Goal: Task Accomplishment & Management: Manage account settings

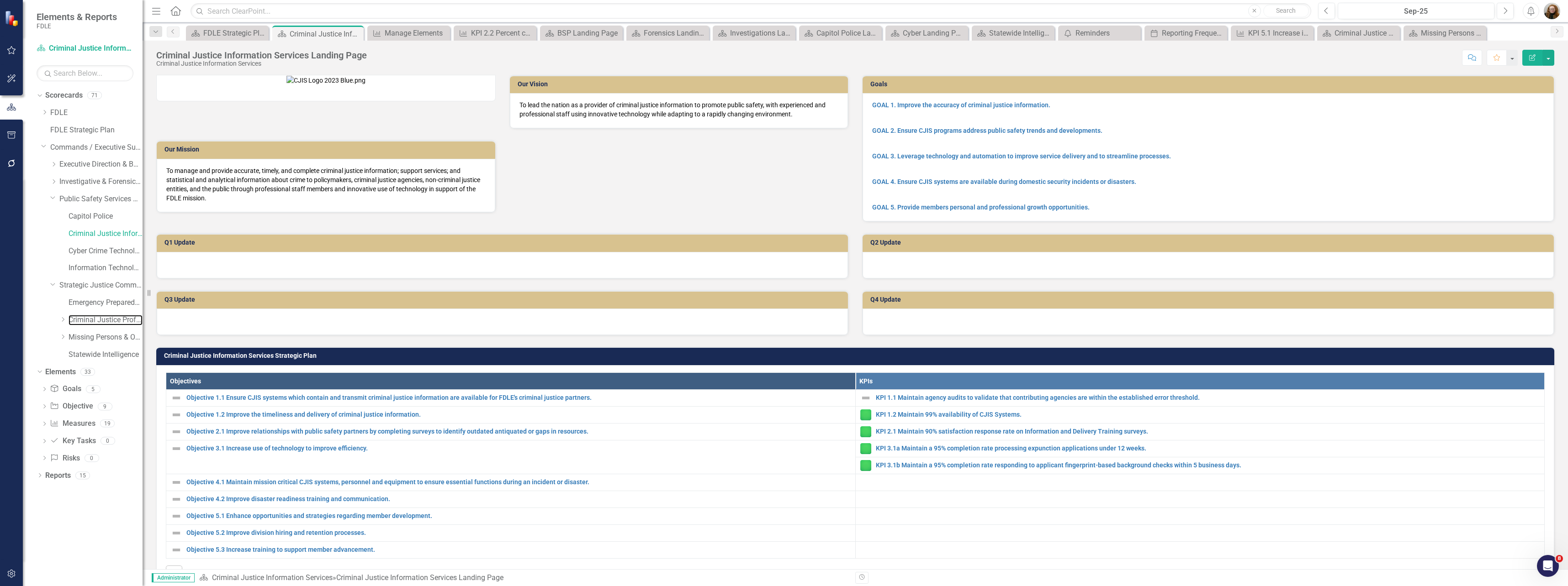
drag, startPoint x: 89, startPoint y: 321, endPoint x: 246, endPoint y: 294, distance: 159.3
click at [89, 321] on link "Criminal Justice Professionalism, Standards & Training Services" at bounding box center [105, 320] width 74 height 11
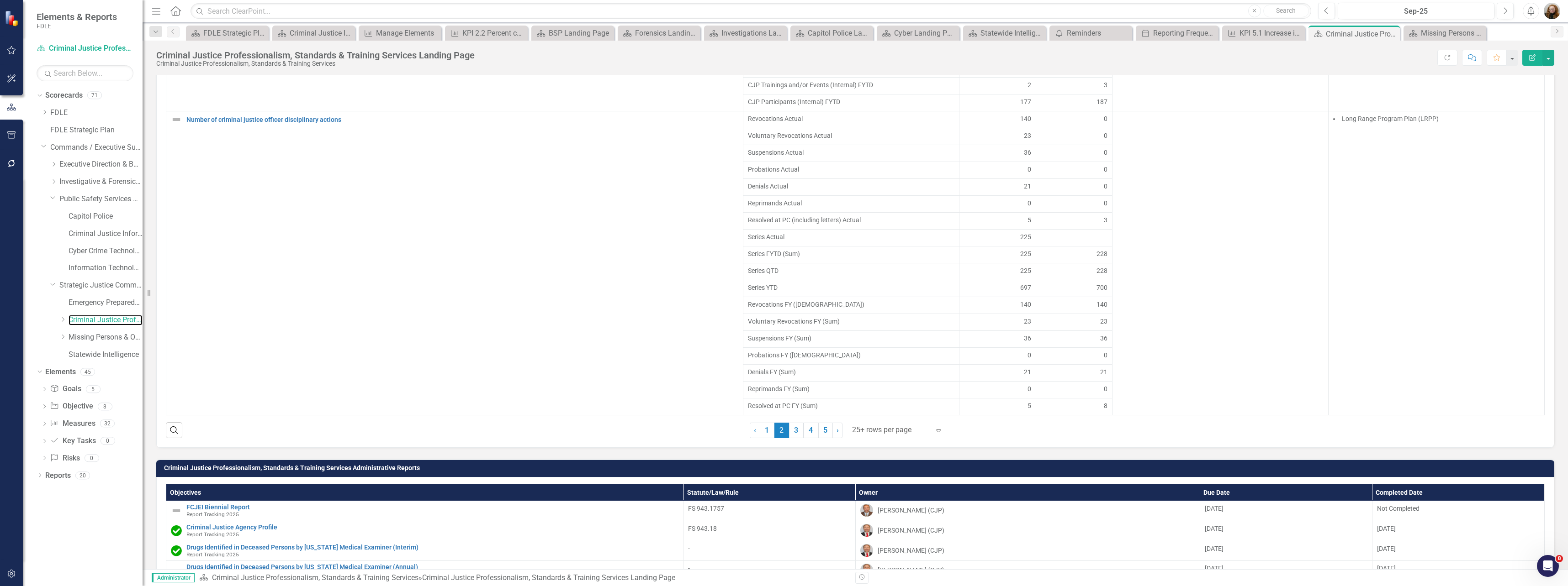
scroll to position [1187, 0]
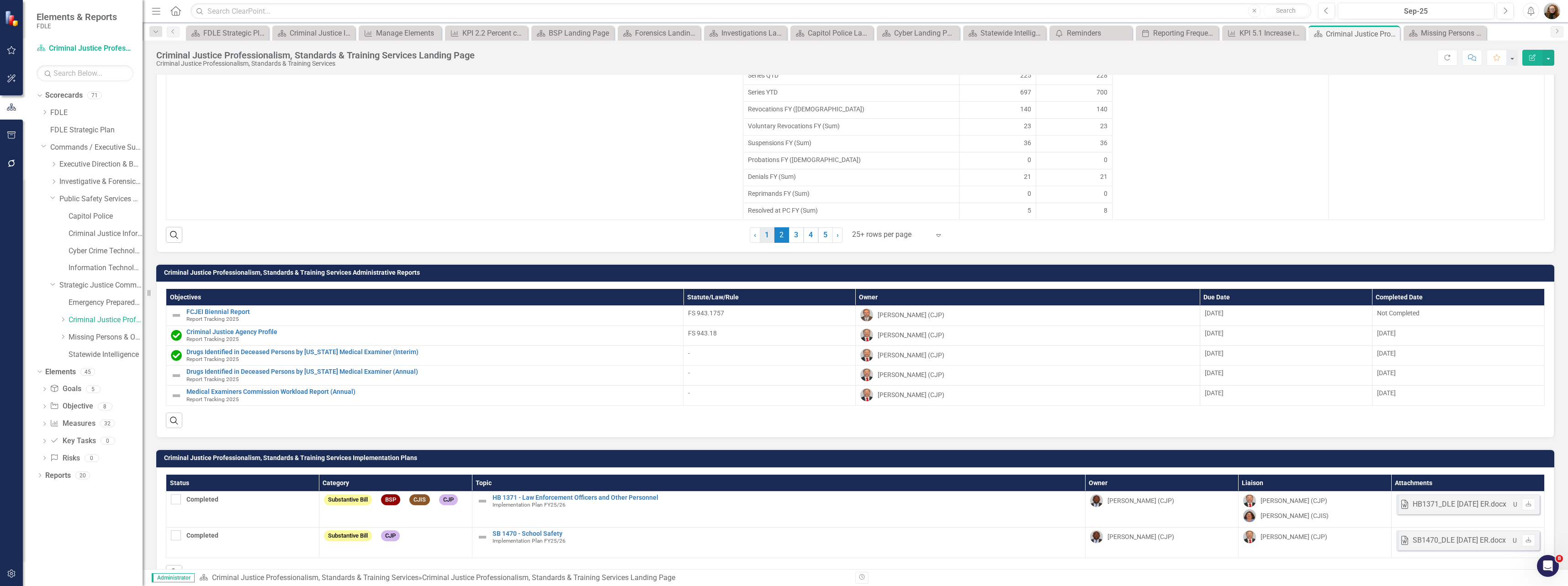
click at [763, 234] on link "1" at bounding box center [767, 234] width 15 height 15
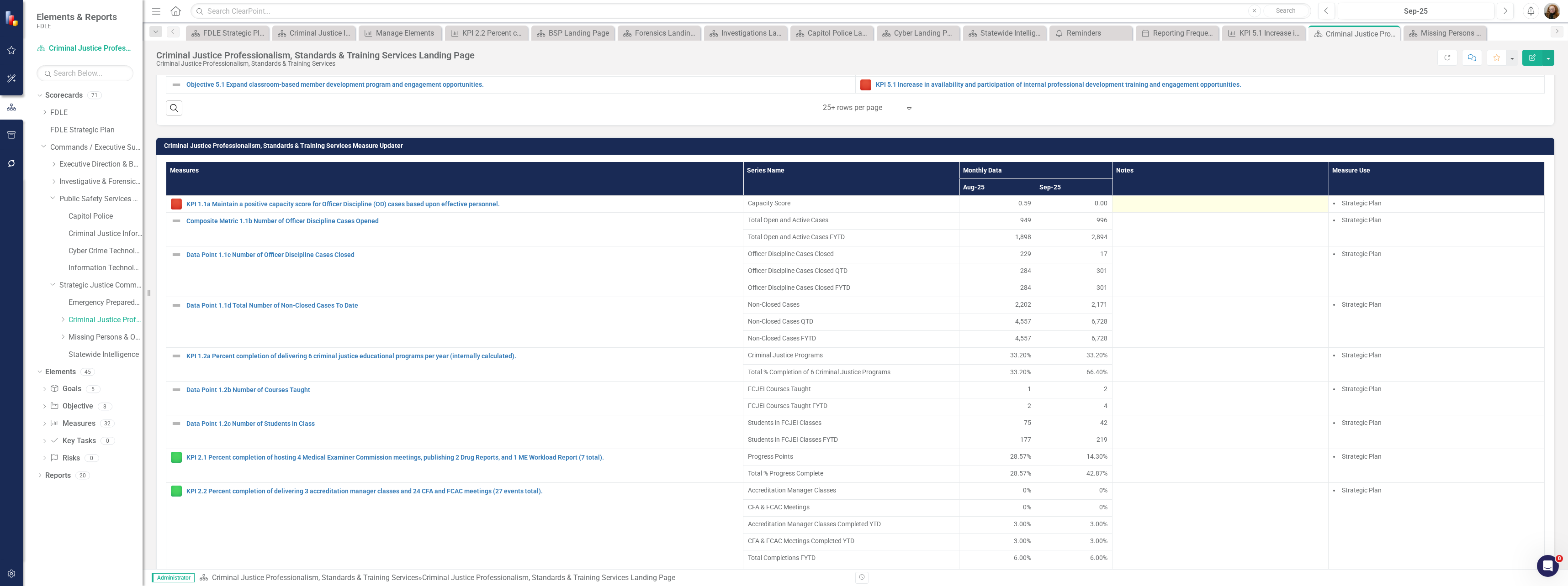
scroll to position [776, 0]
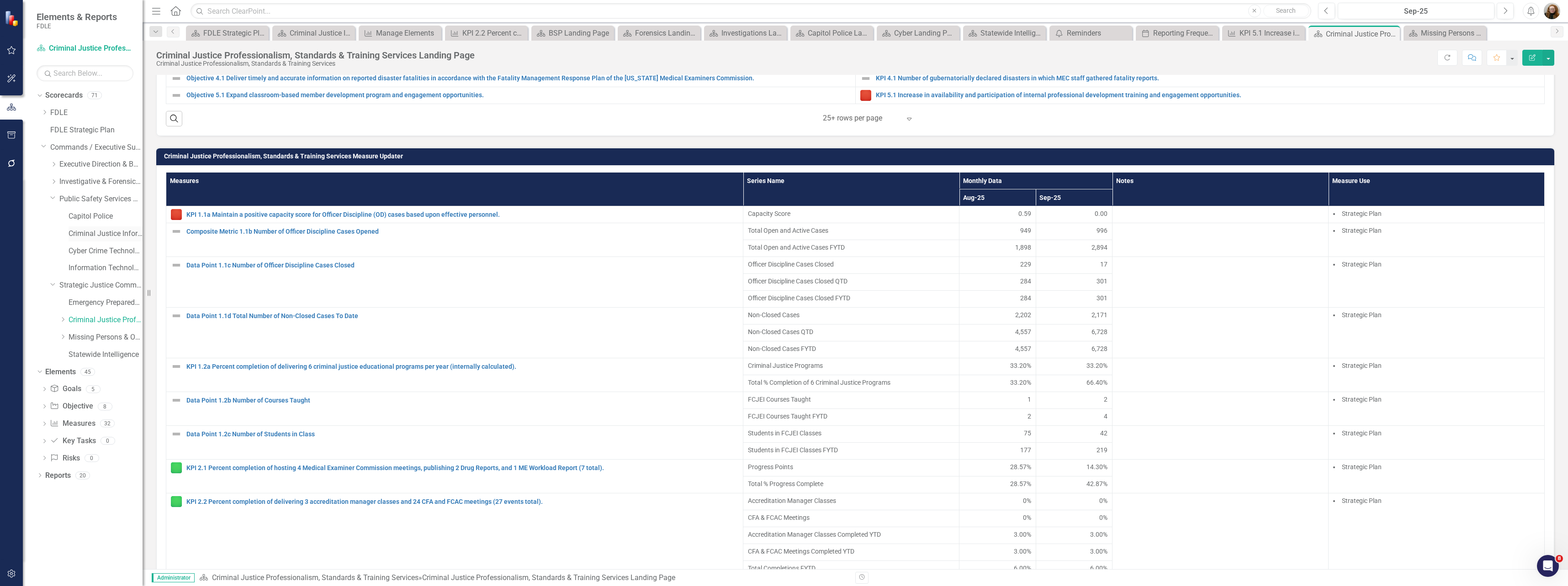
click at [122, 232] on link "Criminal Justice Information Services" at bounding box center [105, 233] width 74 height 11
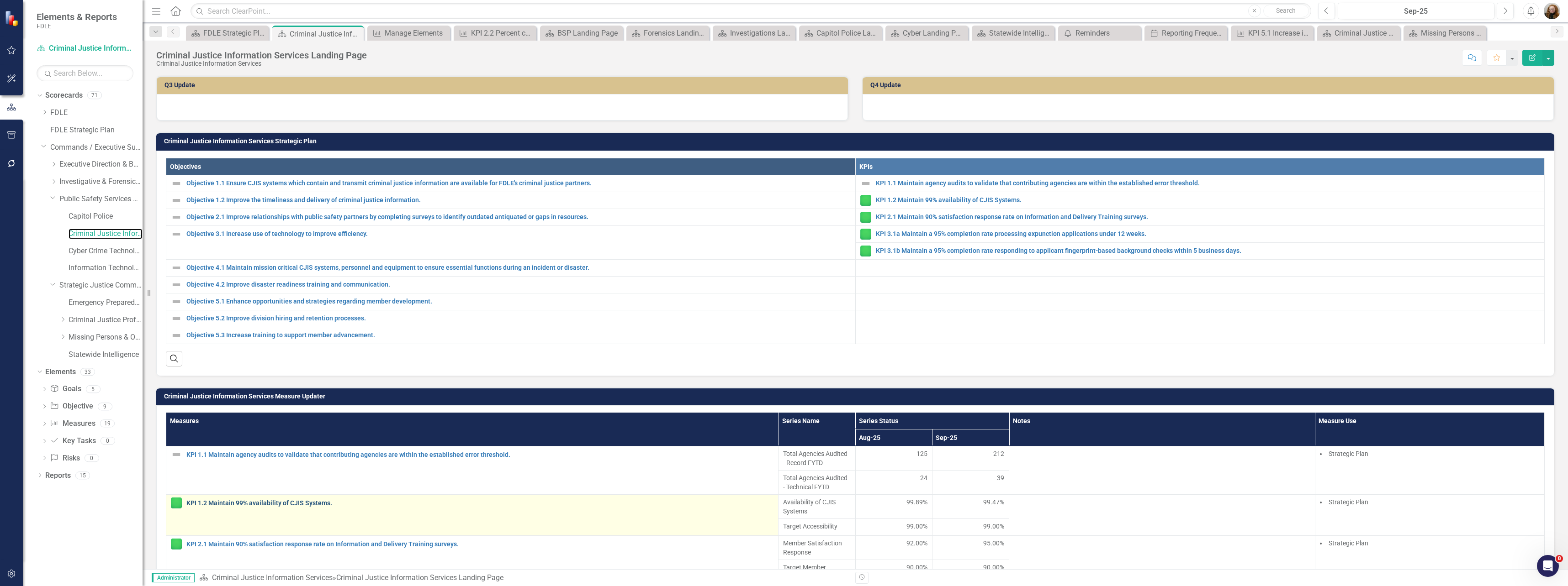
scroll to position [274, 0]
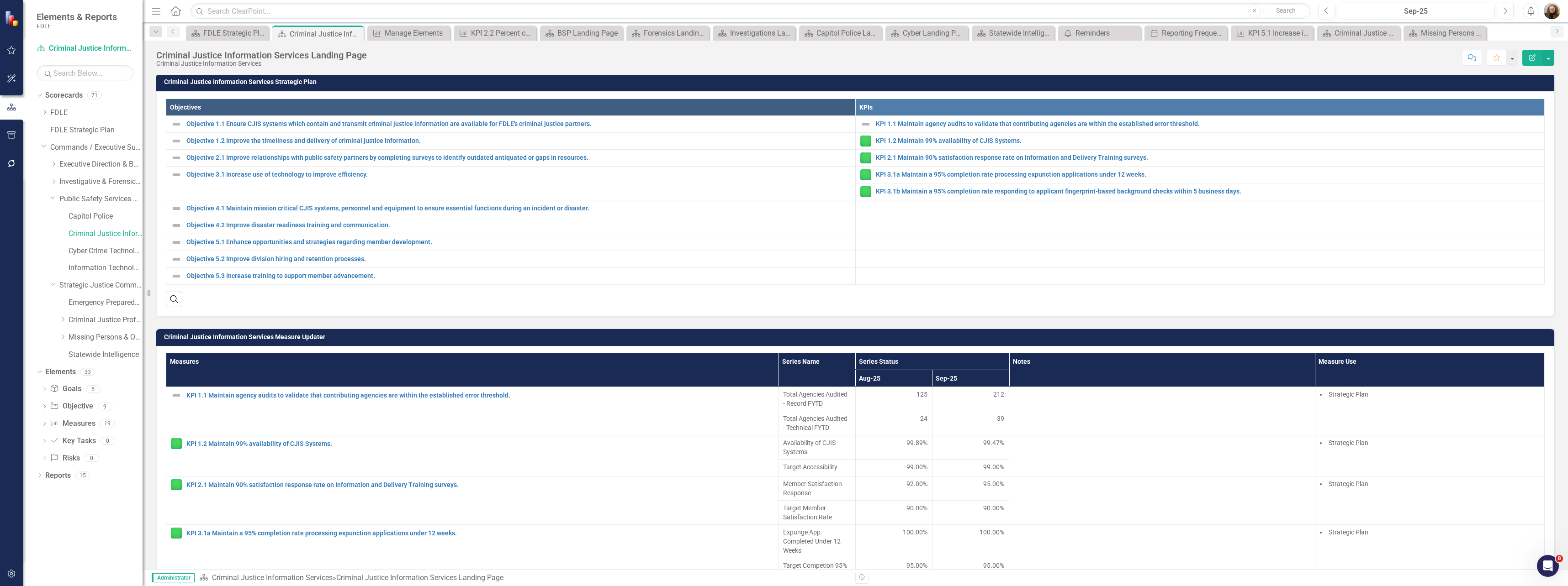
click at [93, 564] on div "Dropdown Scorecards 71 Dropdown FDLE Commissioner's Initiative Team Project Das…" at bounding box center [83, 337] width 120 height 498
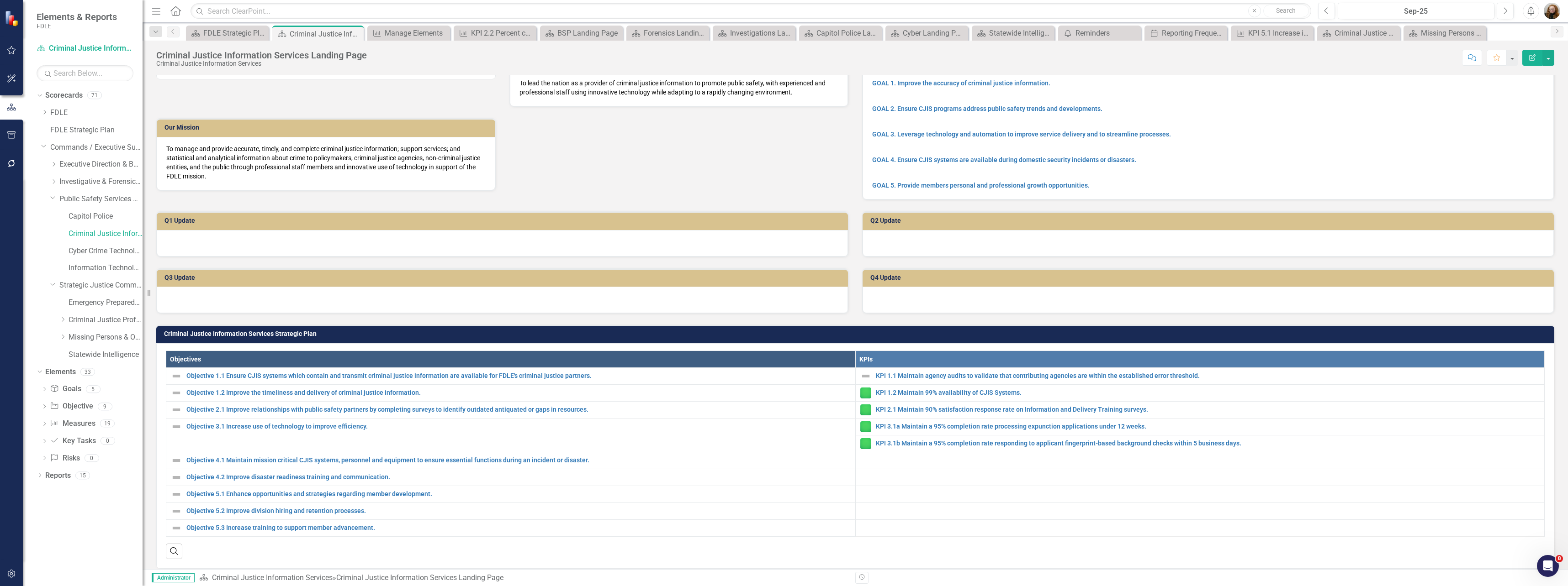
scroll to position [0, 0]
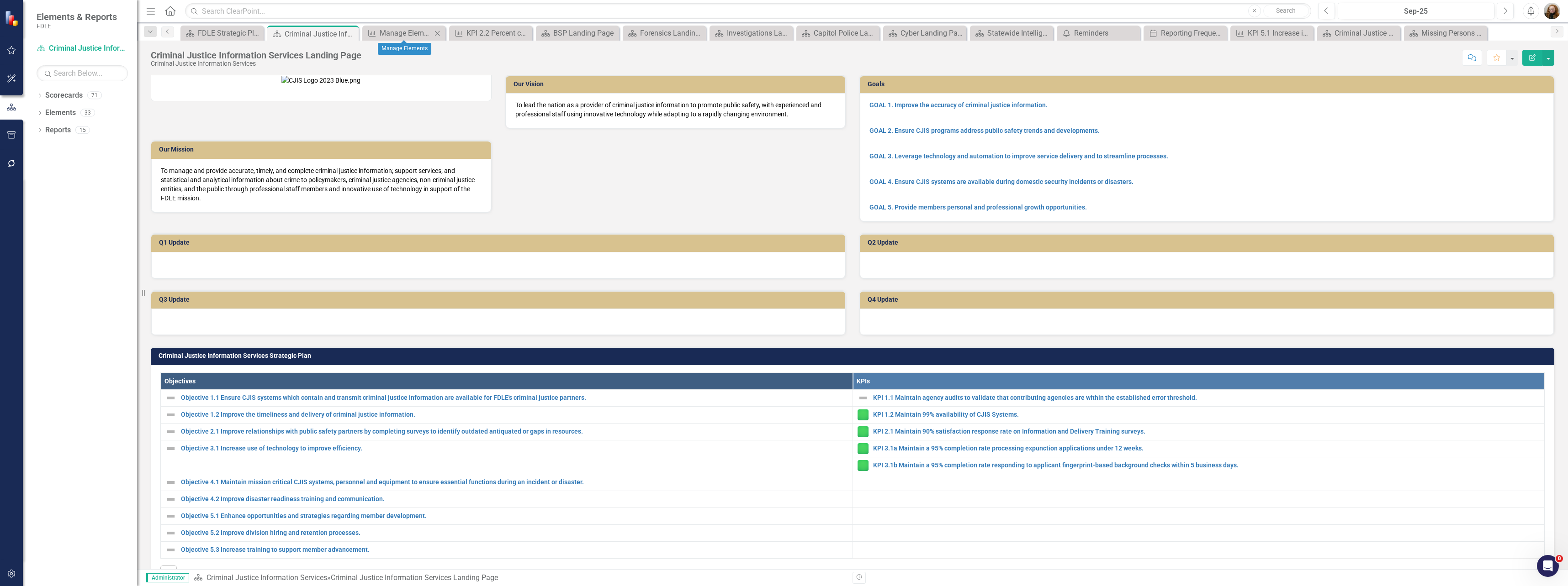
click at [436, 33] on icon "Close" at bounding box center [436, 33] width 9 height 7
click at [261, 33] on icon "Close" at bounding box center [260, 33] width 9 height 7
click at [458, 34] on icon "Close" at bounding box center [453, 33] width 9 height 7
click at [0, 0] on icon "Close" at bounding box center [0, 0] width 0 height 0
click at [456, 33] on icon "Close" at bounding box center [453, 33] width 9 height 7
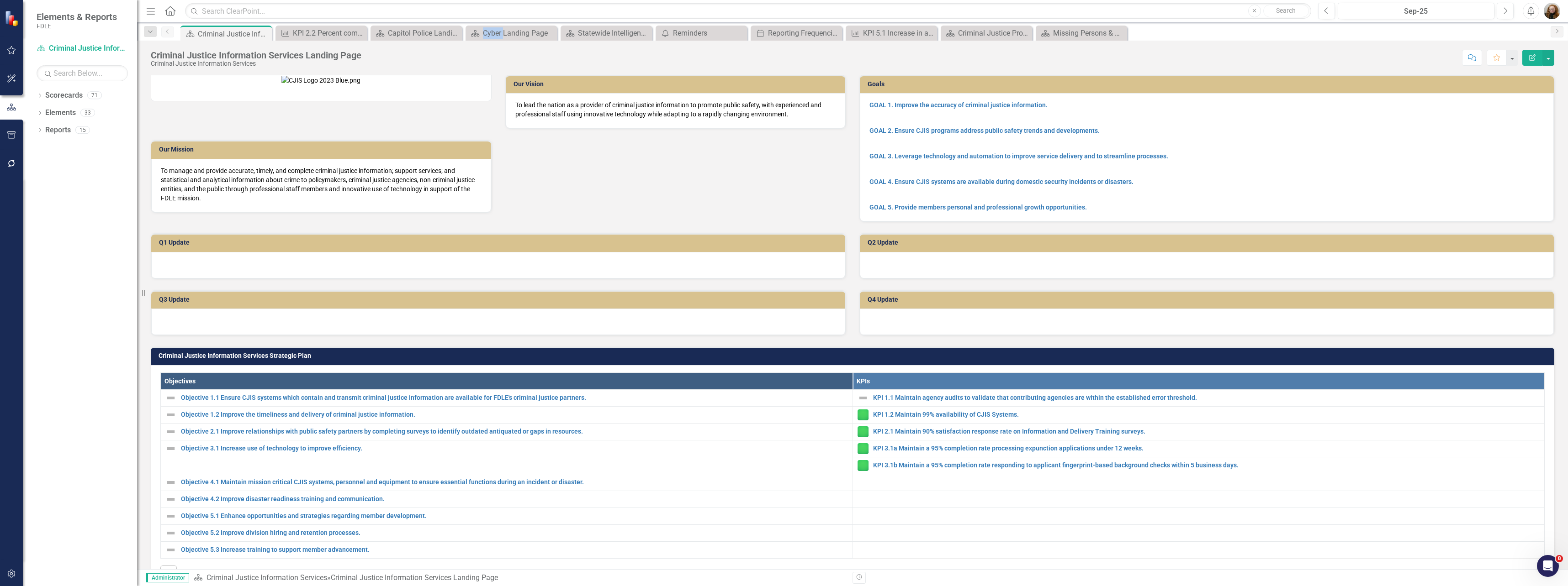
click at [0, 0] on icon "Close" at bounding box center [0, 0] width 0 height 0
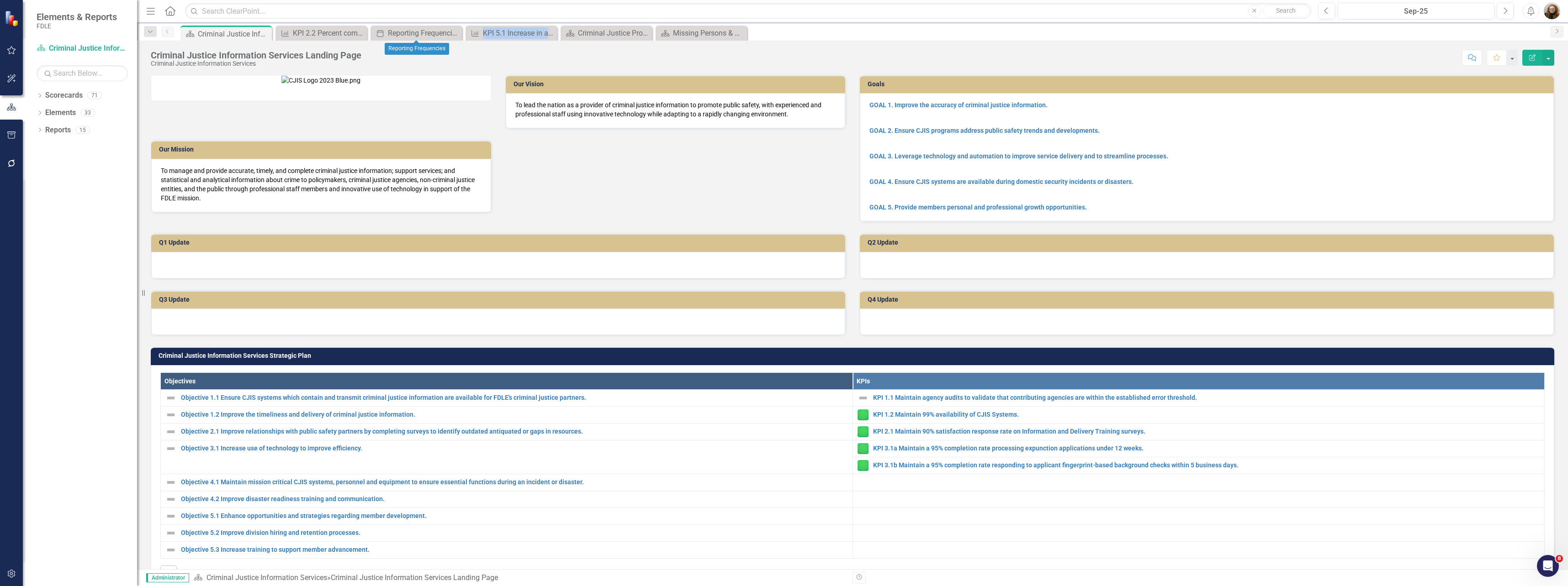
click at [0, 0] on icon "Close" at bounding box center [0, 0] width 0 height 0
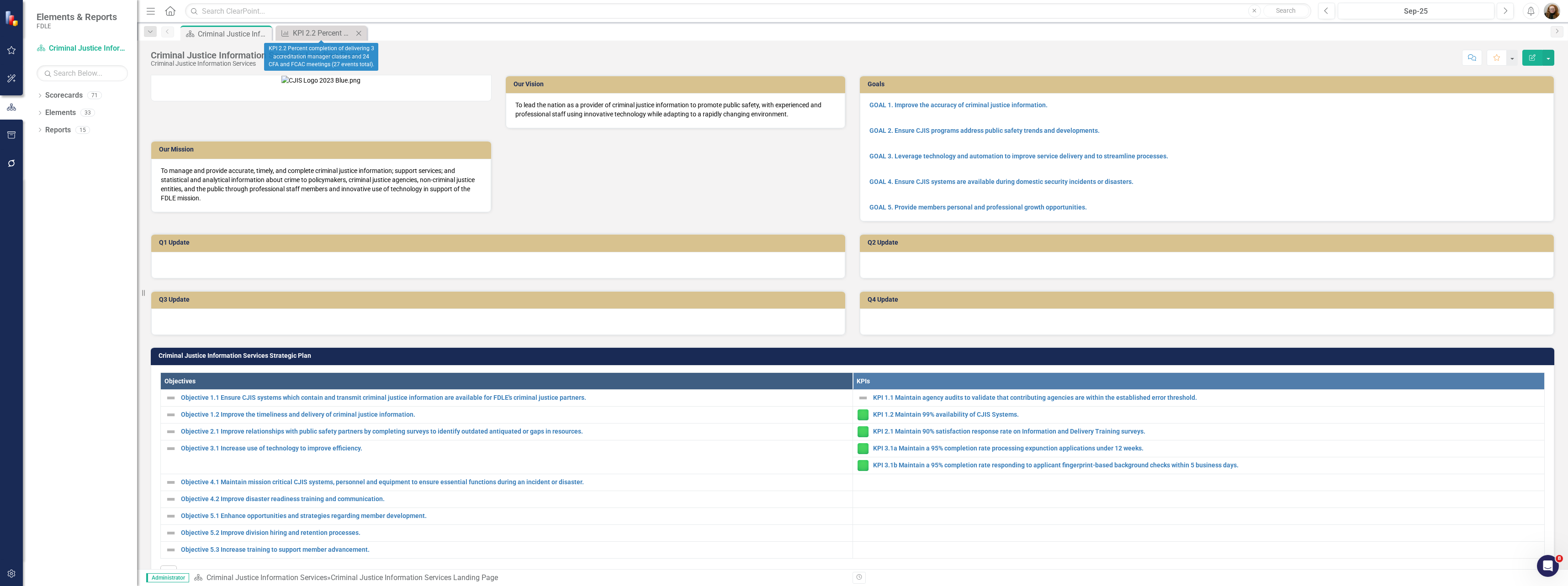
click at [360, 32] on icon "Close" at bounding box center [358, 33] width 9 height 7
click at [1260, 490] on td at bounding box center [1198, 482] width 692 height 17
click at [92, 330] on div "Dropdown Scorecards 71 Dropdown FDLE Commissioner's Initiative Team Project Das…" at bounding box center [79, 337] width 114 height 498
click at [41, 99] on div "Dropdown" at bounding box center [40, 96] width 6 height 8
click at [48, 143] on div "Dropdown Commands / Executive Support Branch" at bounding box center [89, 148] width 96 height 15
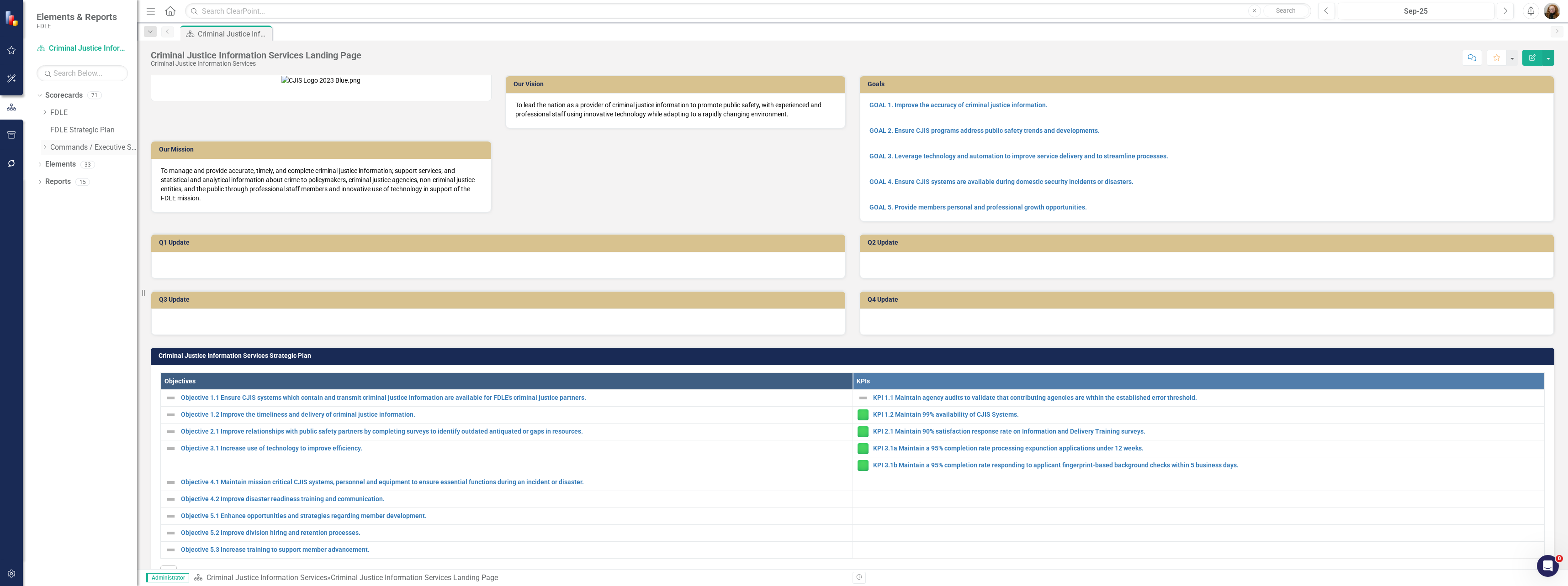
click at [45, 147] on icon "Dropdown" at bounding box center [45, 147] width 6 height 6
click at [53, 217] on icon "Dropdown" at bounding box center [54, 216] width 6 height 6
click at [77, 392] on div "Dropdown Scorecards 71 Dropdown FDLE Commissioner's Initiative Team Project Das…" at bounding box center [79, 337] width 114 height 498
drag, startPoint x: 45, startPoint y: 409, endPoint x: 39, endPoint y: 438, distance: 29.6
click at [46, 409] on div "Dropdown Scorecards 71 Dropdown FDLE Commissioner's Initiative Team Project Das…" at bounding box center [79, 337] width 114 height 498
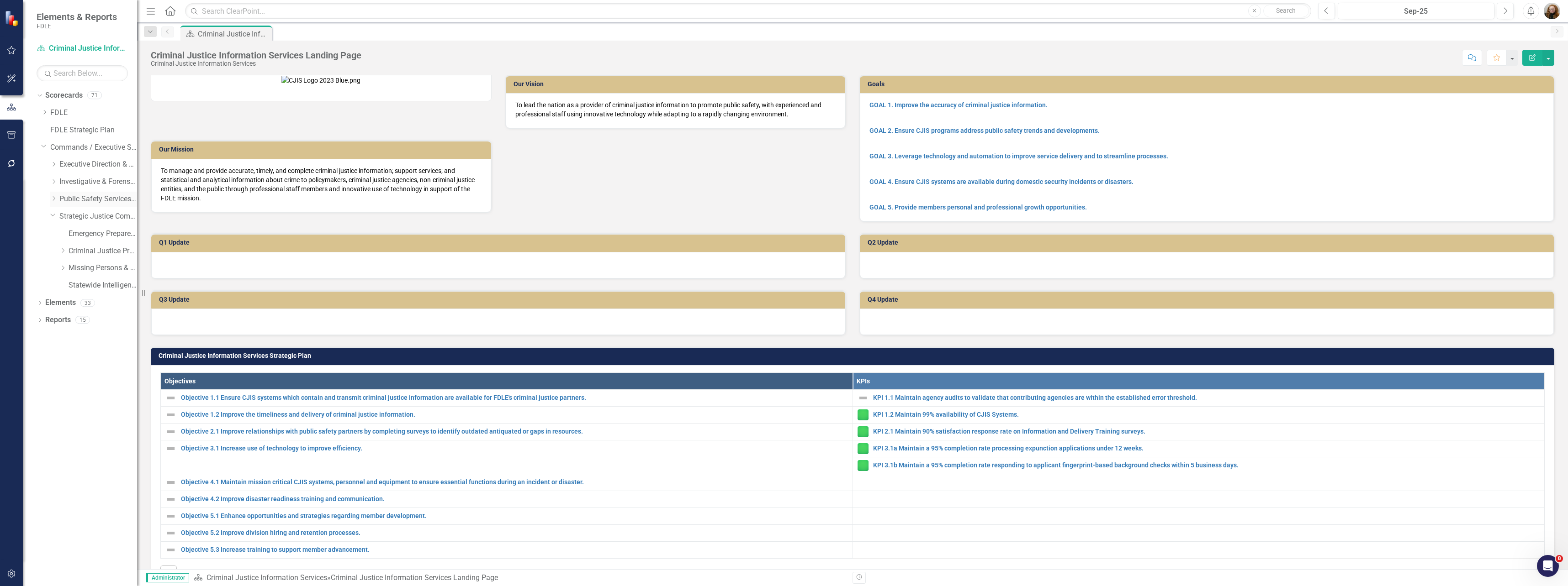
click at [52, 199] on icon "Dropdown" at bounding box center [54, 199] width 6 height 6
click at [81, 236] on link "Criminal Justice Information Services" at bounding box center [102, 233] width 68 height 11
click at [80, 236] on link "Criminal Justice Information Services" at bounding box center [102, 233] width 68 height 11
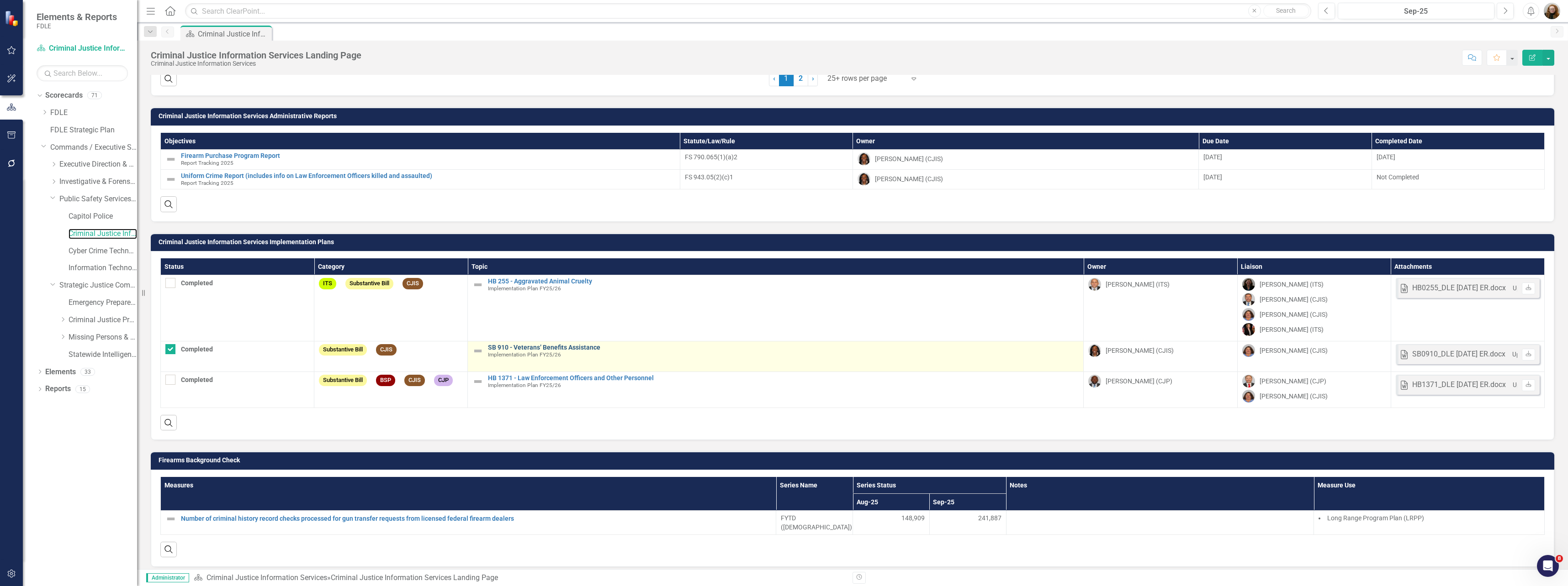
scroll to position [1067, 0]
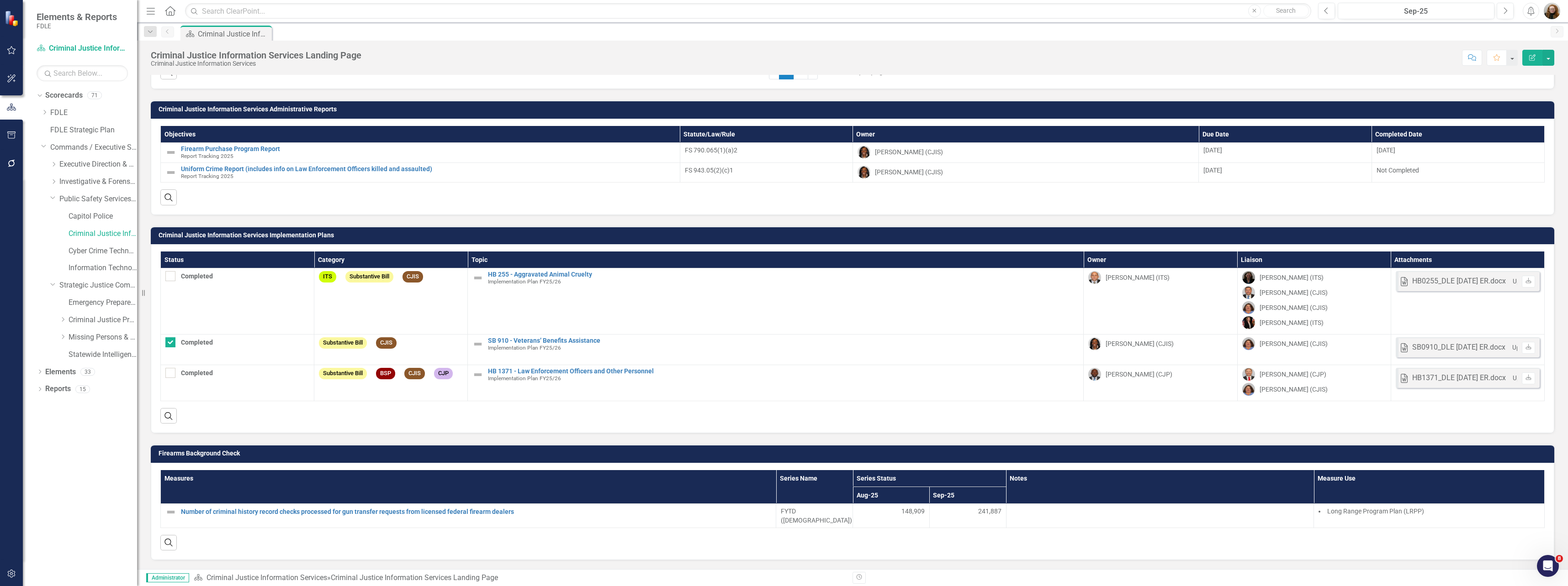
click at [71, 479] on div "Dropdown Scorecards 71 Dropdown FDLE Commissioner's Initiative Team Project Das…" at bounding box center [79, 337] width 114 height 498
click at [54, 476] on div "Dropdown Scorecards 71 Dropdown FDLE Commissioner's Initiative Team Project Das…" at bounding box center [79, 337] width 114 height 498
click at [70, 453] on div "Dropdown Scorecards 71 Dropdown FDLE Commissioner's Initiative Team Project Das…" at bounding box center [79, 337] width 114 height 498
click at [88, 232] on link "Criminal Justice Information Services" at bounding box center [102, 233] width 68 height 11
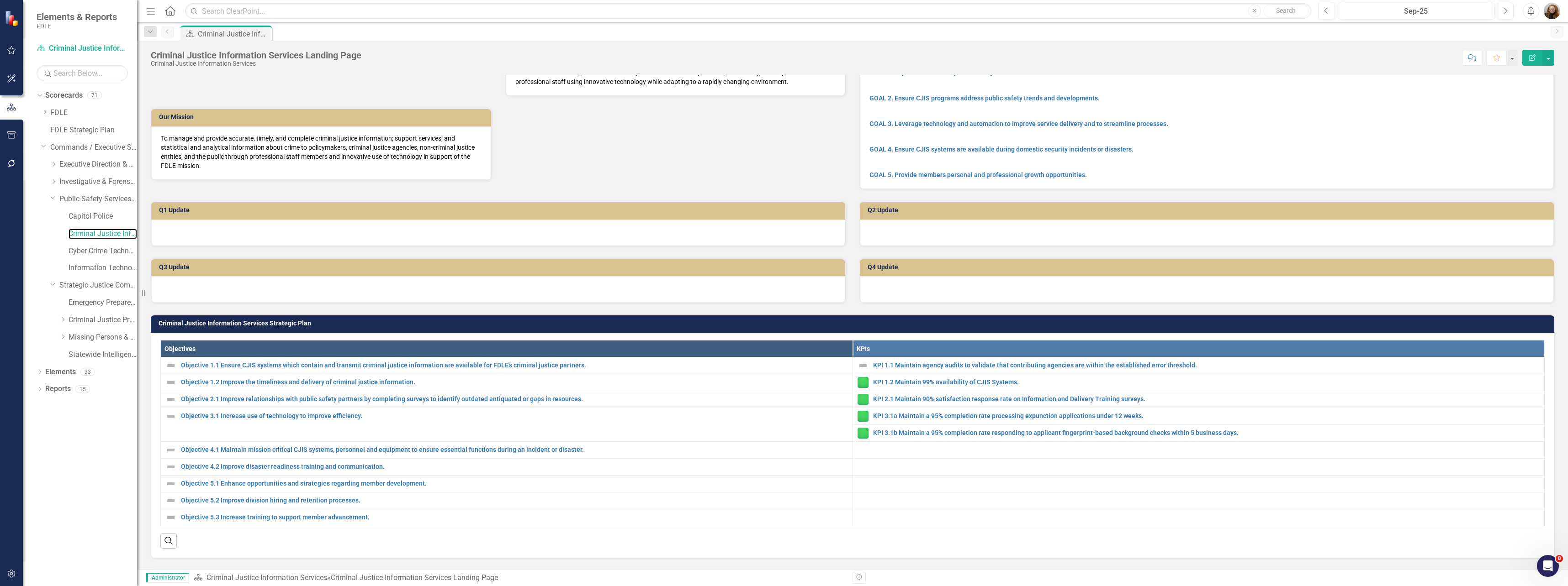
scroll to position [0, 0]
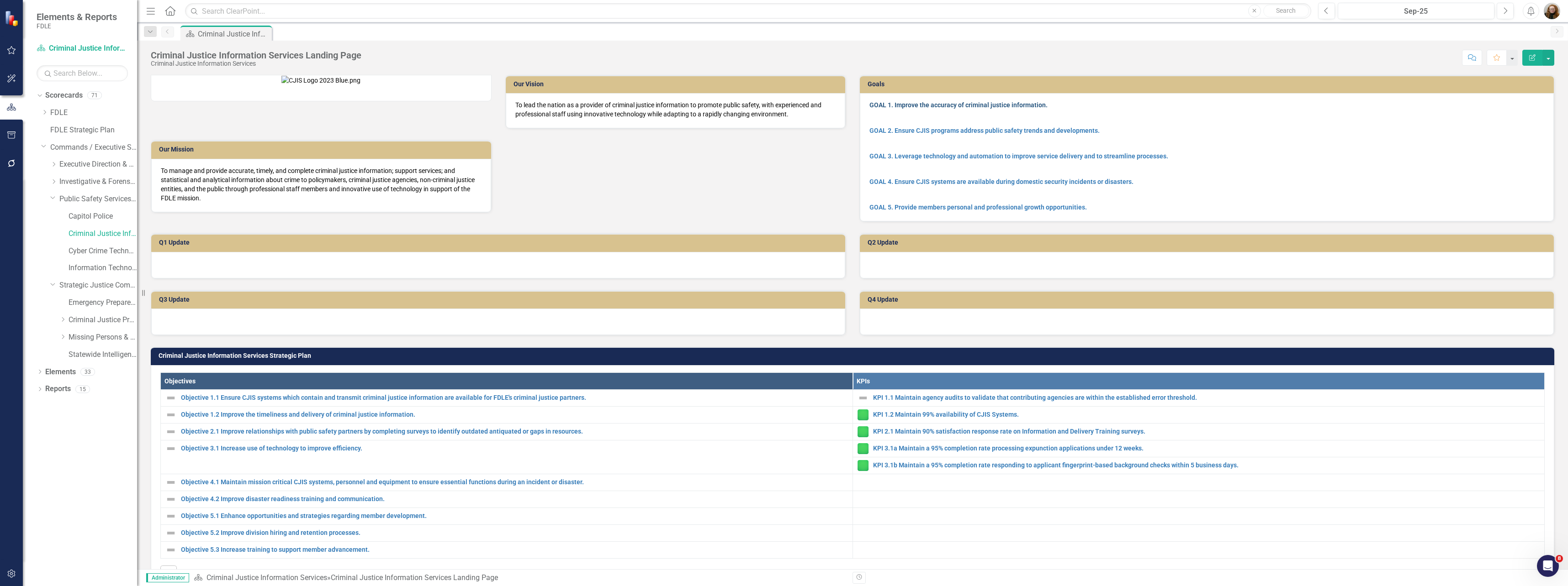
click at [901, 104] on link "GOAL 1. Improve the accuracy of criminal justice information." at bounding box center [959, 105] width 178 height 7
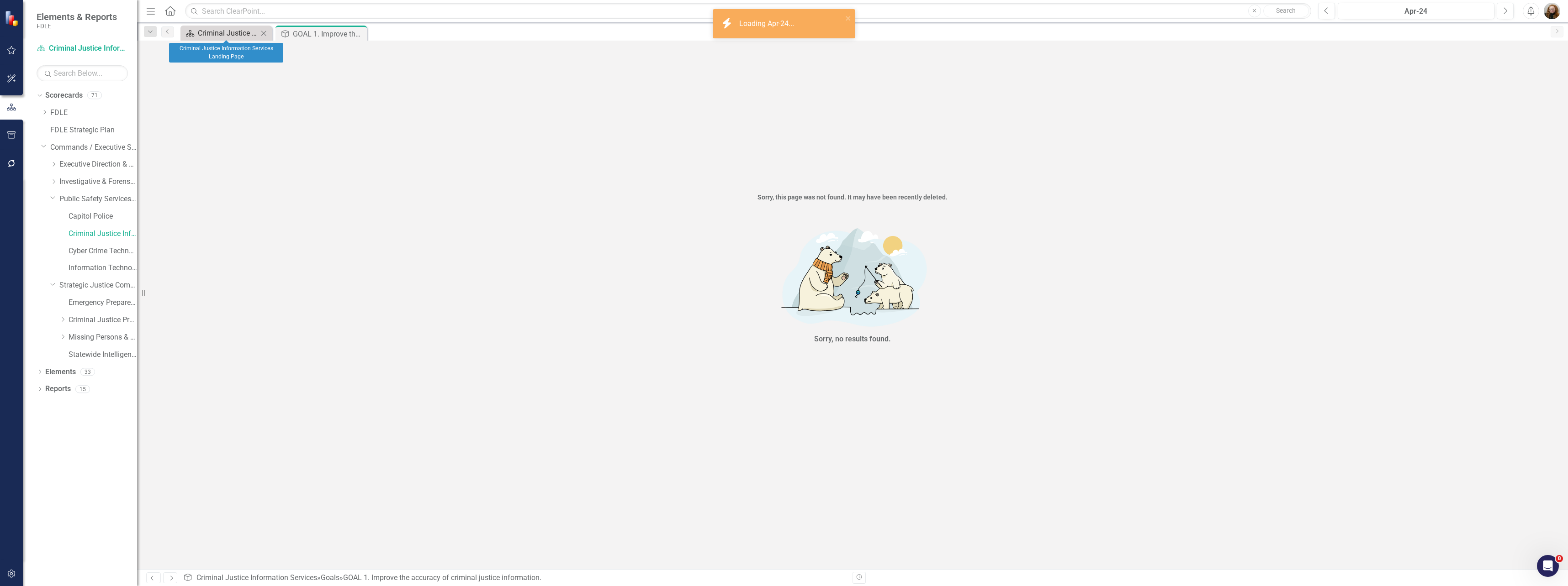
click at [208, 32] on div "Criminal Justice Information Services Landing Page" at bounding box center [228, 33] width 60 height 11
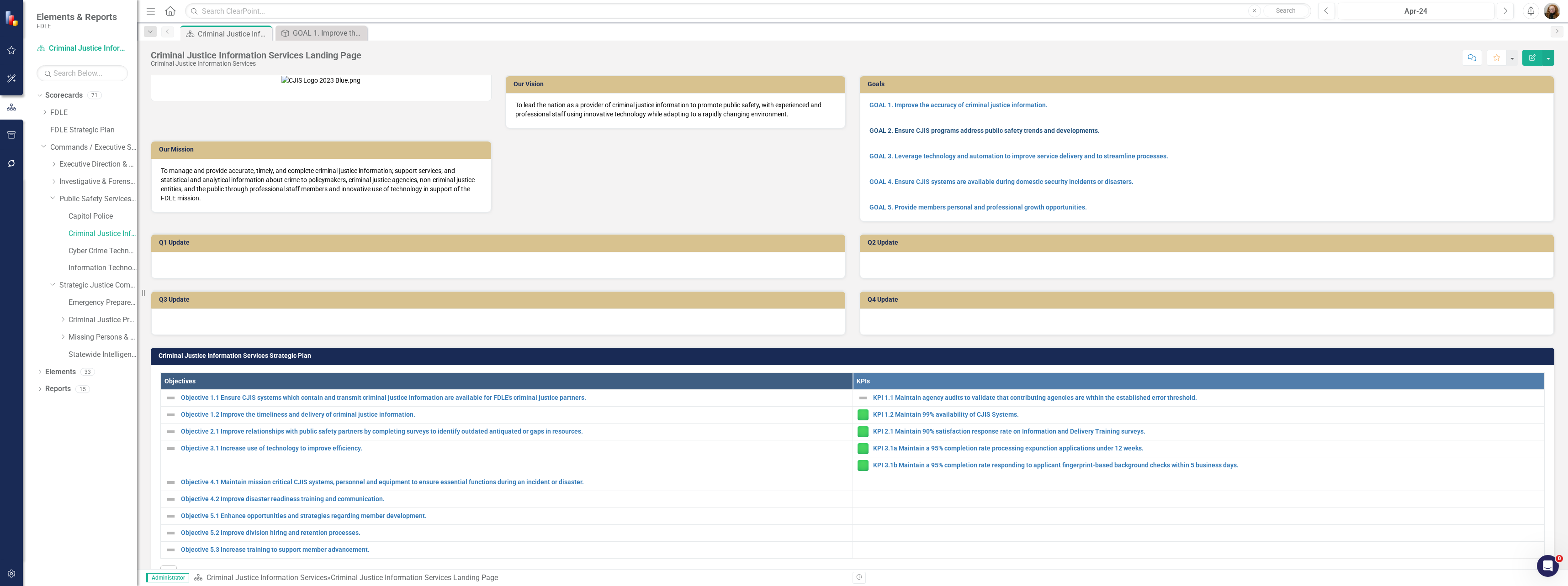
click at [914, 130] on link "GOAL 2. Ensure CJIS programs address public safety trends and developments." at bounding box center [985, 130] width 230 height 7
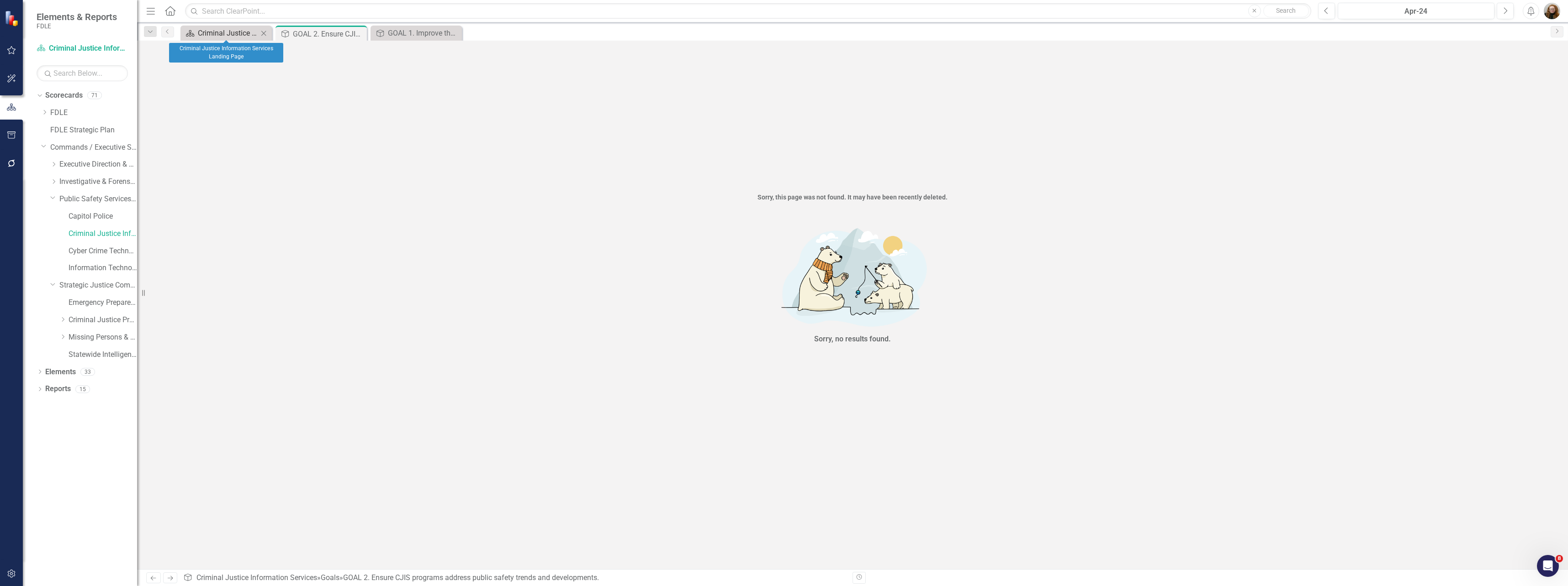
click at [242, 35] on div "Criminal Justice Information Services Landing Page" at bounding box center [228, 33] width 60 height 11
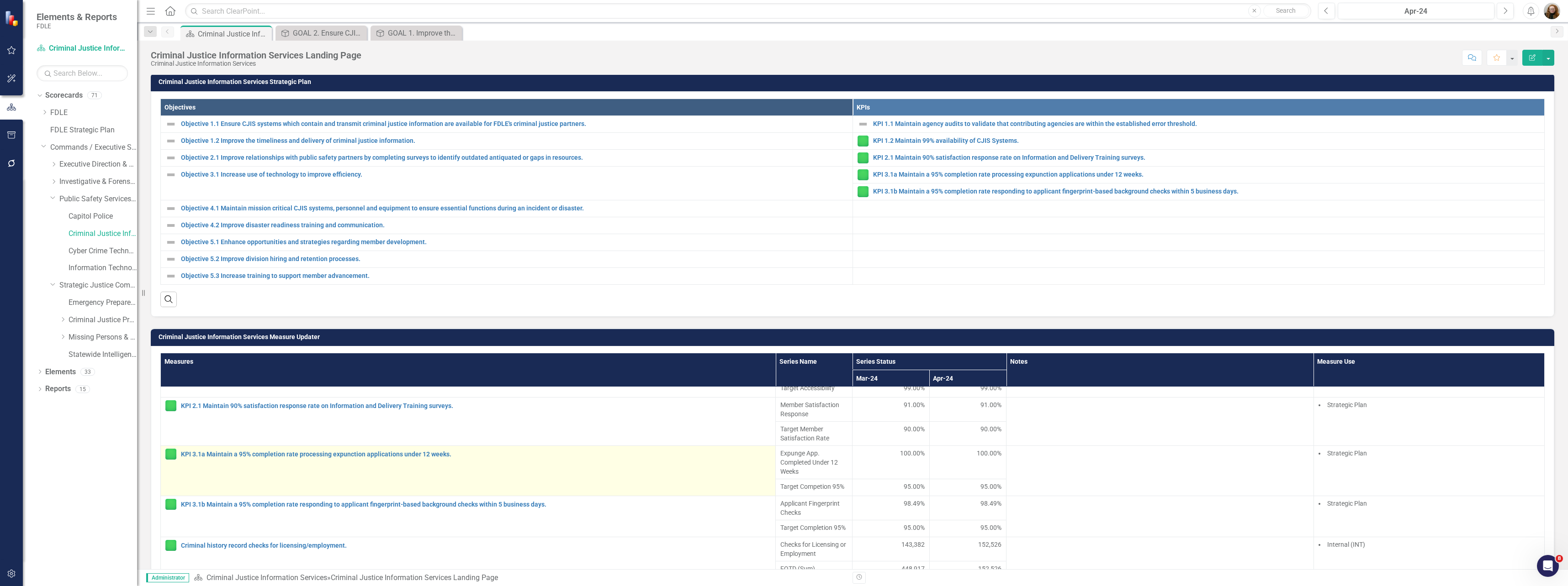
scroll to position [106, 0]
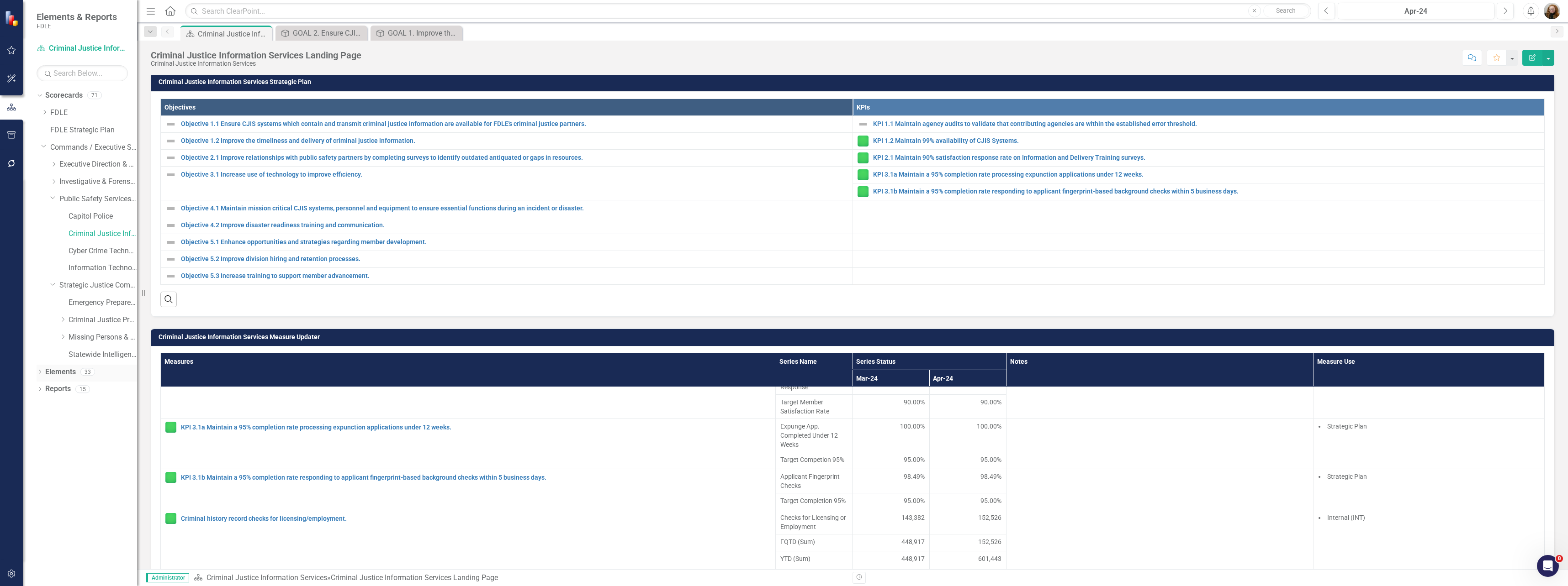
click at [39, 374] on icon "Dropdown" at bounding box center [40, 373] width 6 height 5
drag, startPoint x: 75, startPoint y: 391, endPoint x: 64, endPoint y: 391, distance: 11.0
click at [65, 391] on link "Goal Goals" at bounding box center [65, 389] width 31 height 11
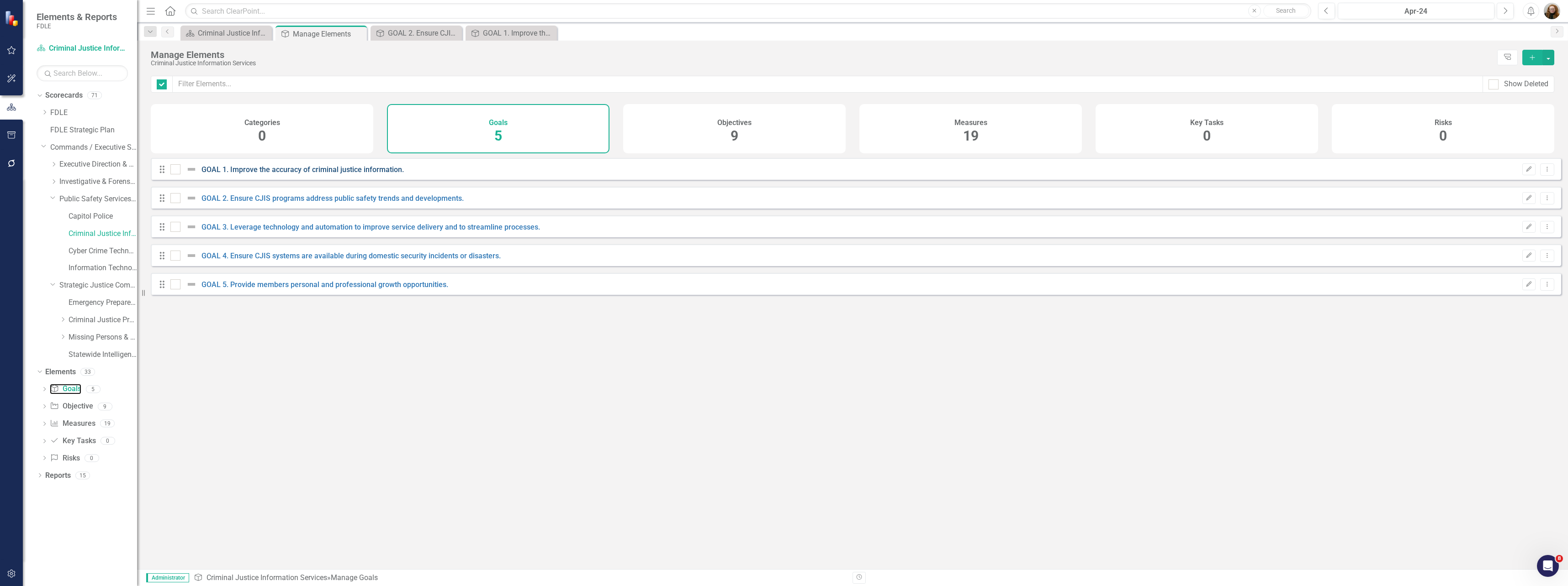
checkbox input "false"
click at [457, 32] on icon "Close" at bounding box center [453, 33] width 9 height 7
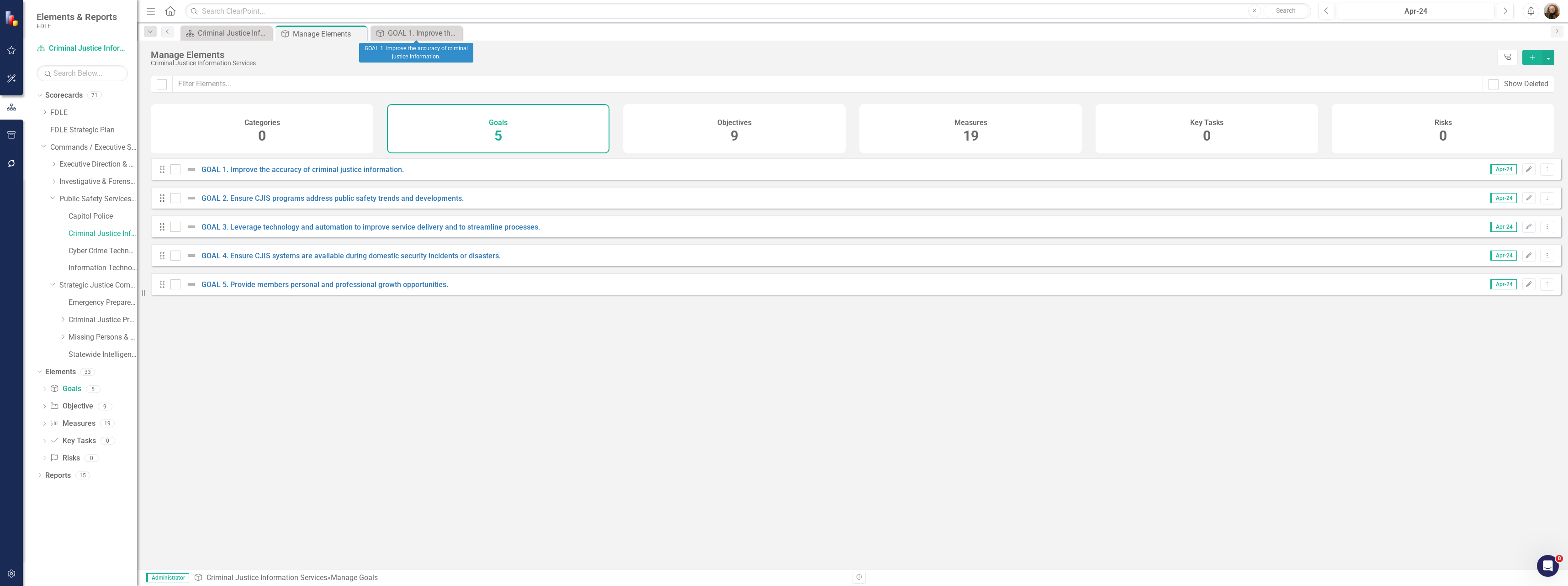
click at [0, 0] on icon "Close" at bounding box center [0, 0] width 0 height 0
click at [208, 36] on div "Criminal Justice Information Services Landing Page" at bounding box center [228, 33] width 60 height 11
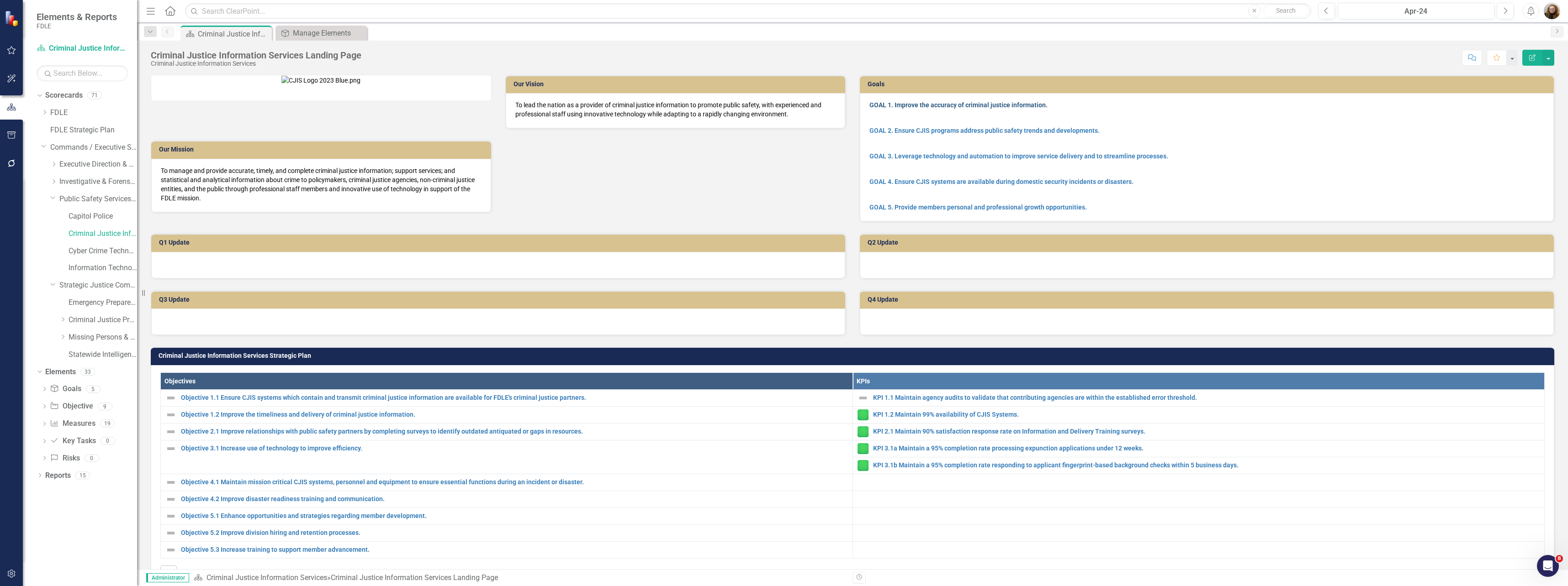
click at [938, 107] on link "GOAL 1. Improve the accuracy of criminal justice information." at bounding box center [959, 105] width 178 height 7
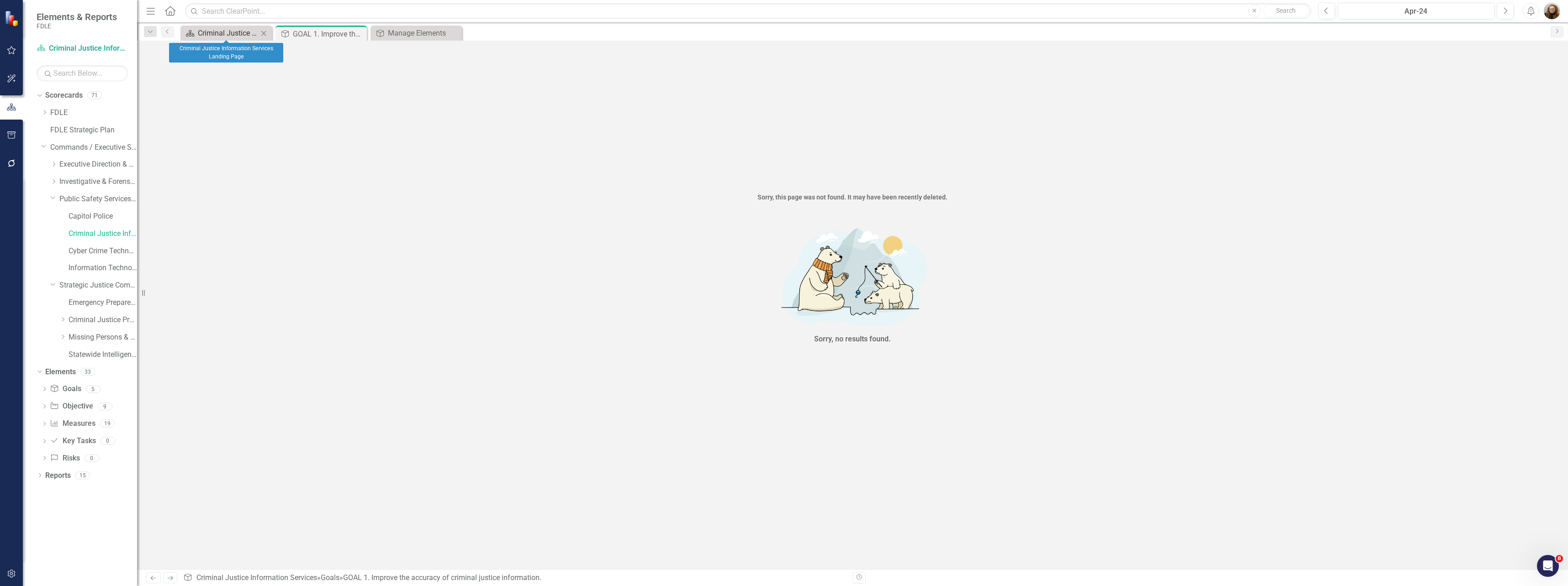
click at [217, 34] on div "Criminal Justice Information Services Landing Page" at bounding box center [228, 33] width 60 height 11
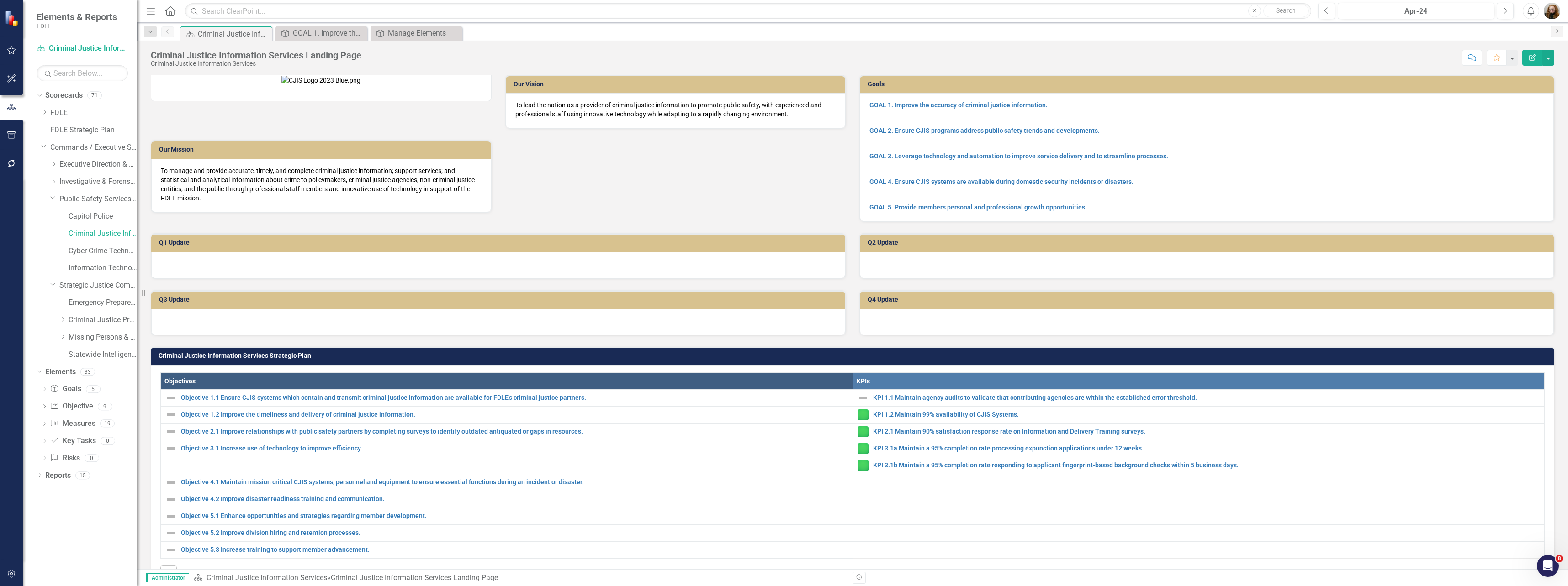
click at [1358, 122] on p at bounding box center [1207, 118] width 675 height 13
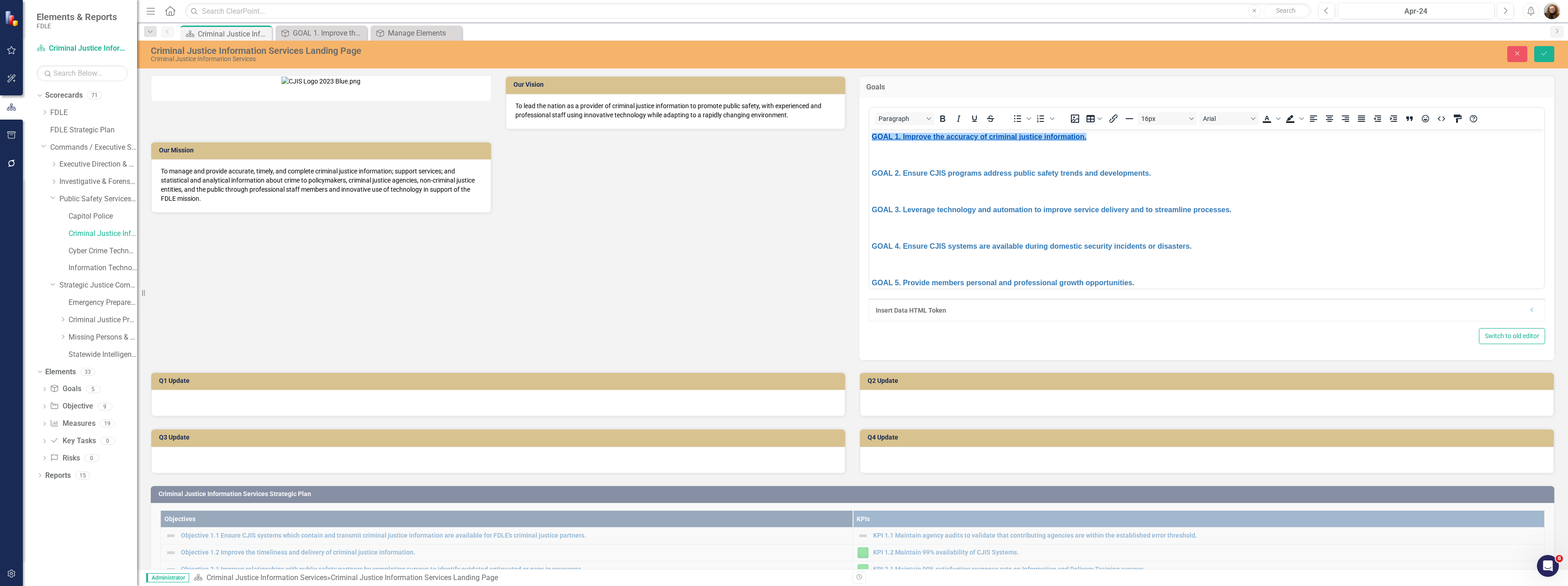
click at [965, 136] on link "GOAL 1. Improve the accuracy of criminal justice information." at bounding box center [979, 136] width 215 height 8
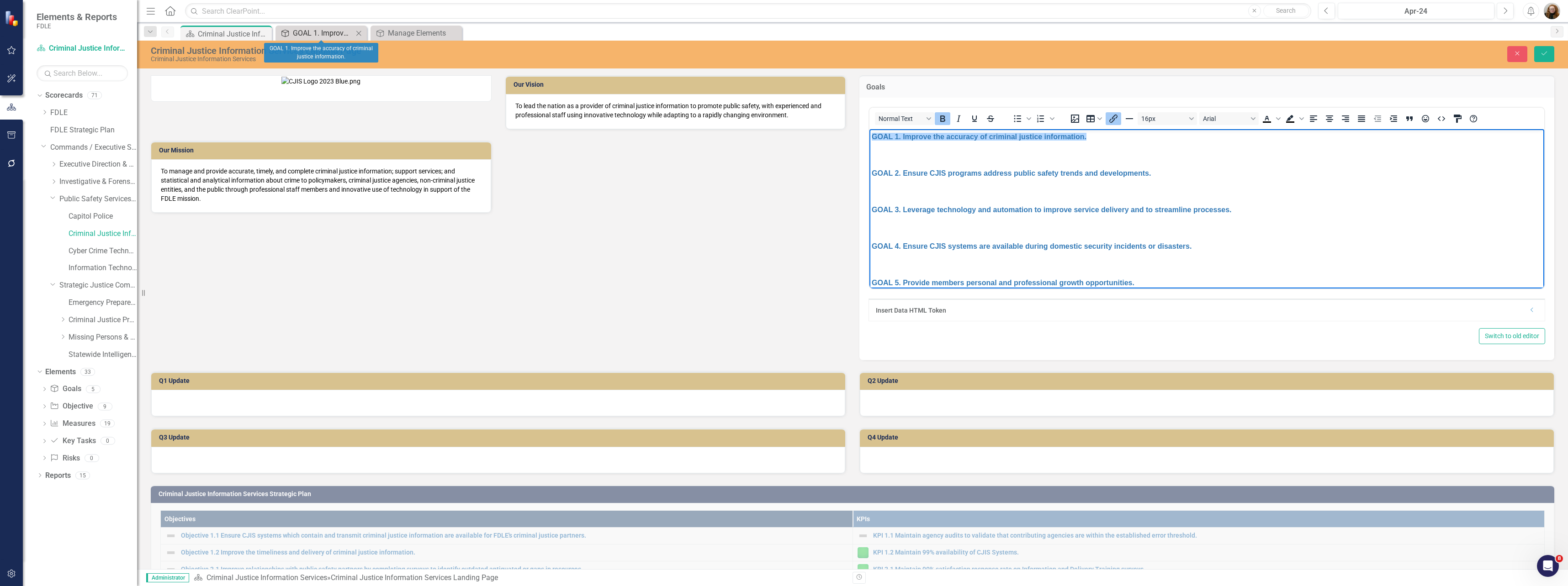
click at [319, 33] on div "GOAL 1. Improve the accuracy of criminal justice information." at bounding box center [323, 33] width 60 height 11
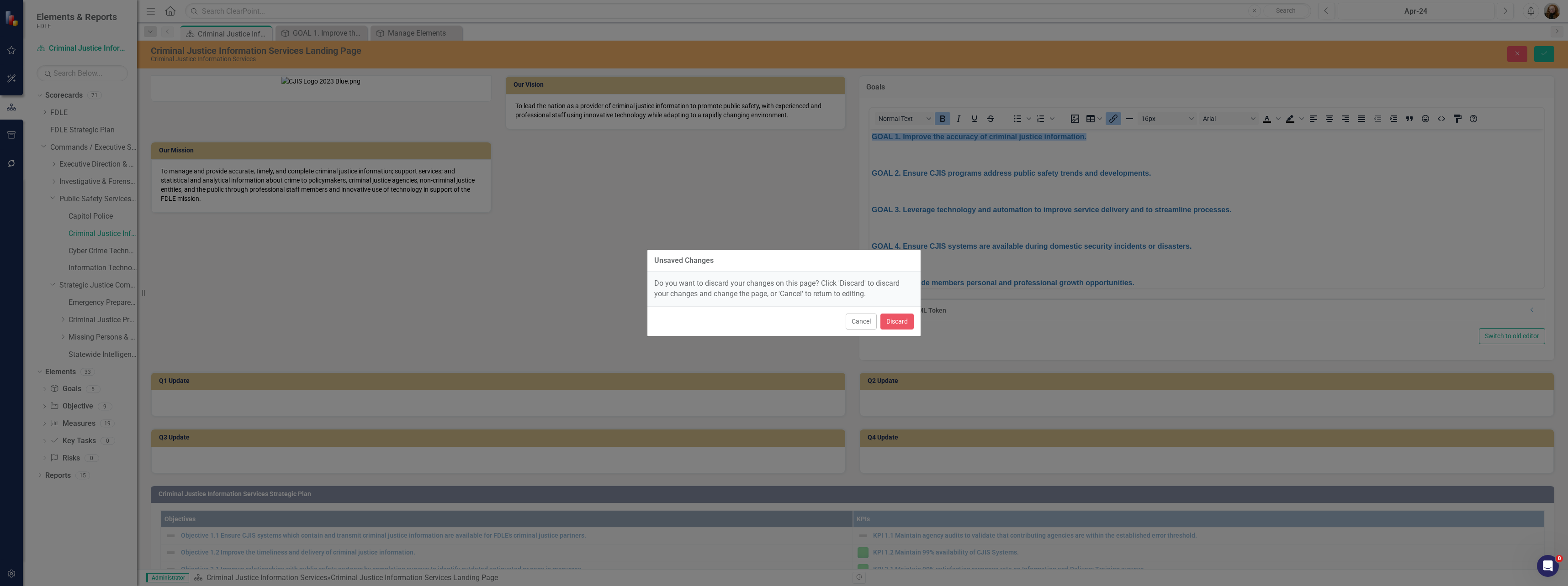
click at [867, 326] on button "Cancel" at bounding box center [861, 322] width 31 height 16
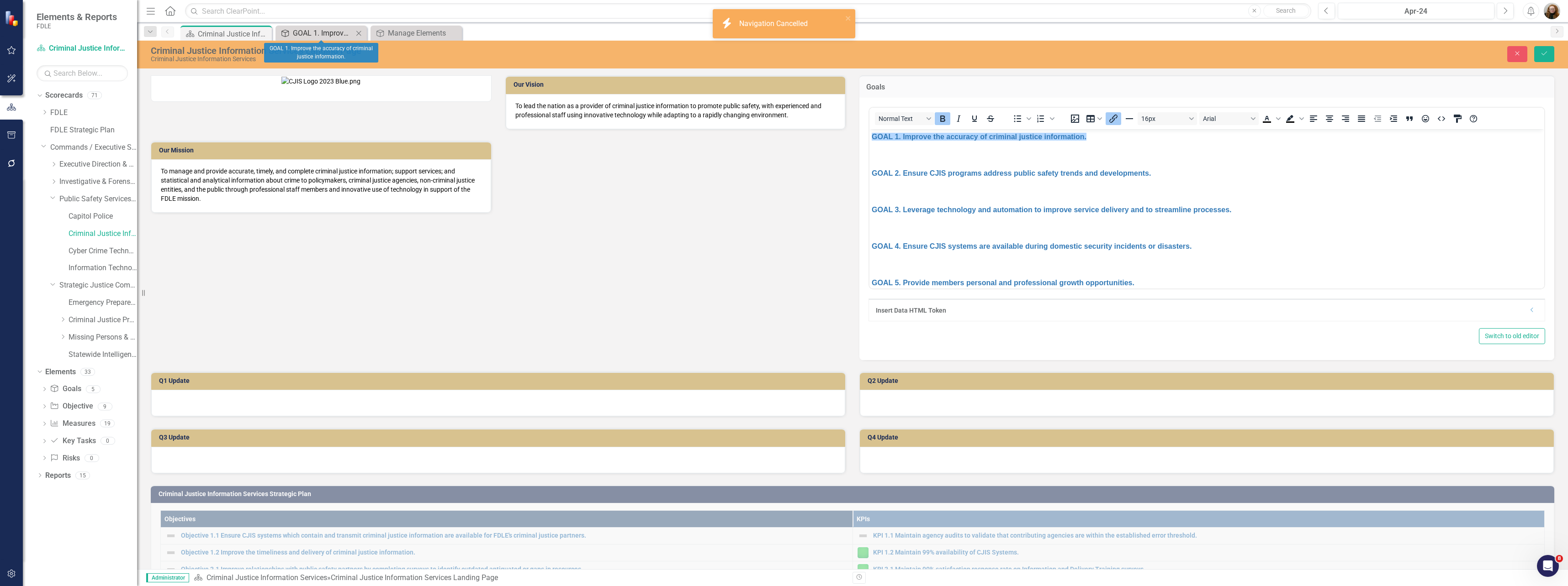
click at [309, 34] on div "GOAL 1. Improve the accuracy of criminal justice information." at bounding box center [323, 33] width 60 height 11
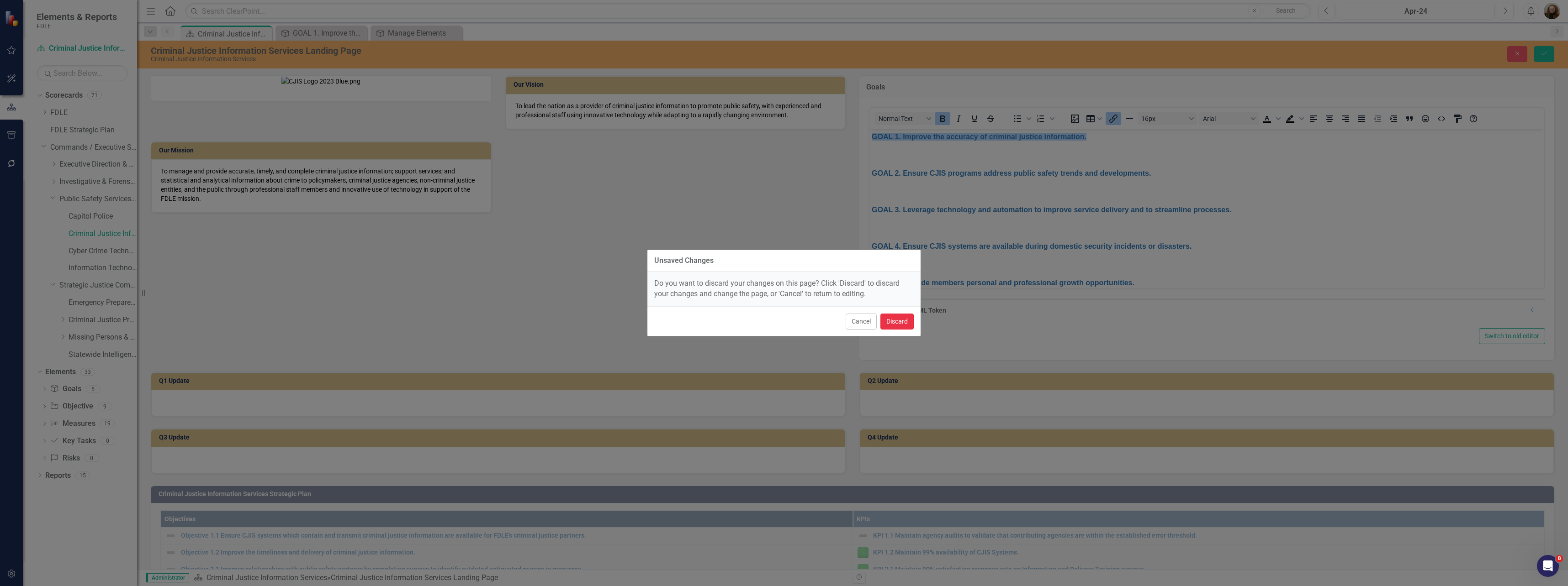
click at [896, 320] on button "Discard" at bounding box center [896, 322] width 33 height 16
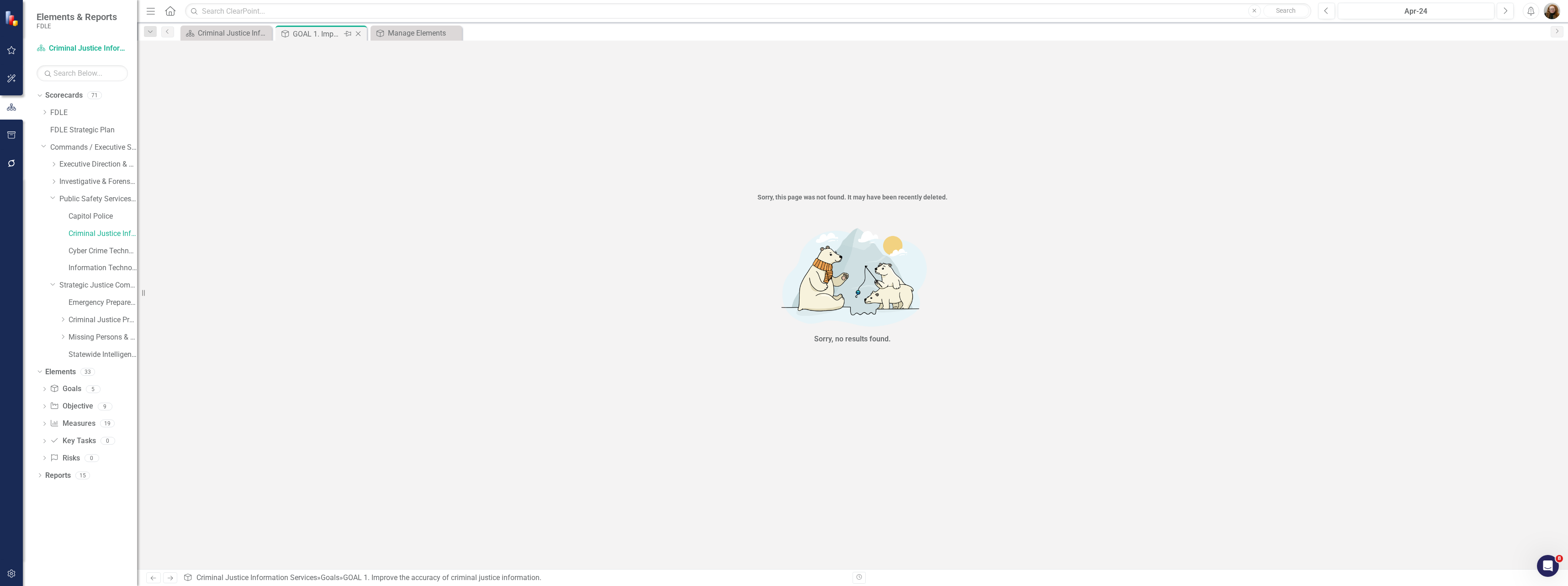
click at [323, 35] on div "GOAL 1. Improve the accuracy of criminal justice information." at bounding box center [317, 34] width 49 height 11
click at [358, 36] on icon "Close" at bounding box center [358, 33] width 9 height 7
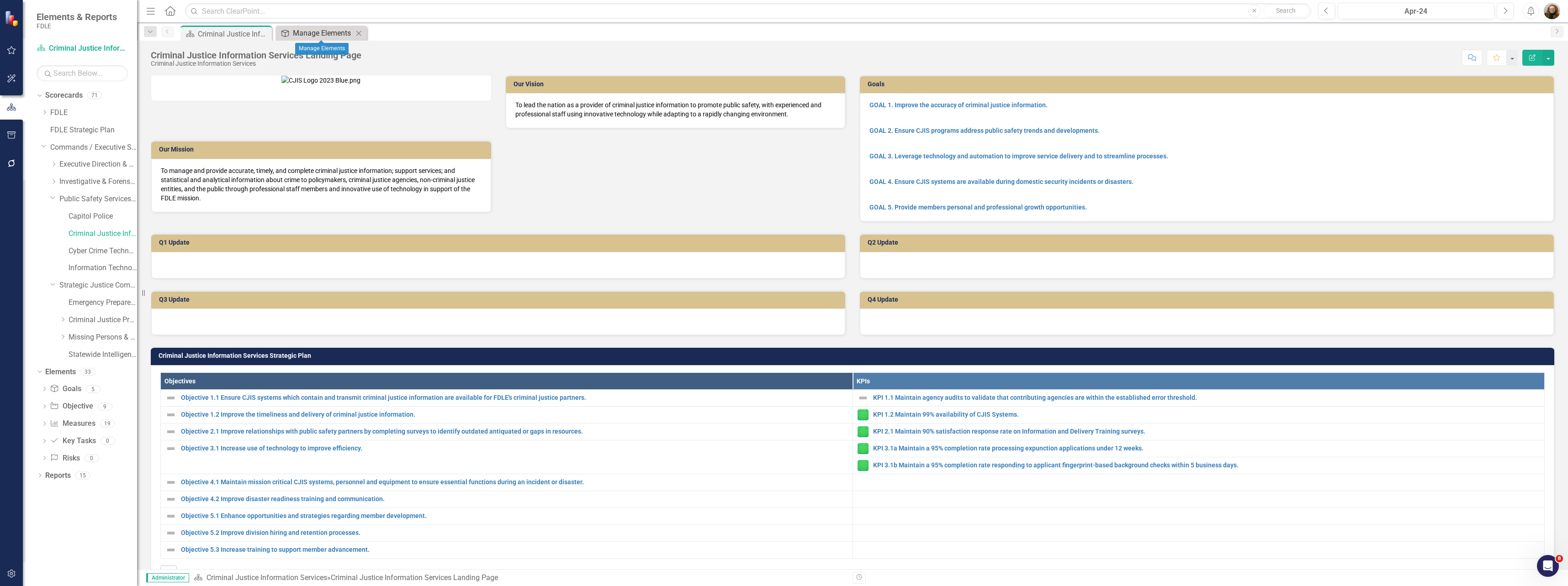
click at [320, 36] on div "Manage Elements" at bounding box center [323, 33] width 60 height 11
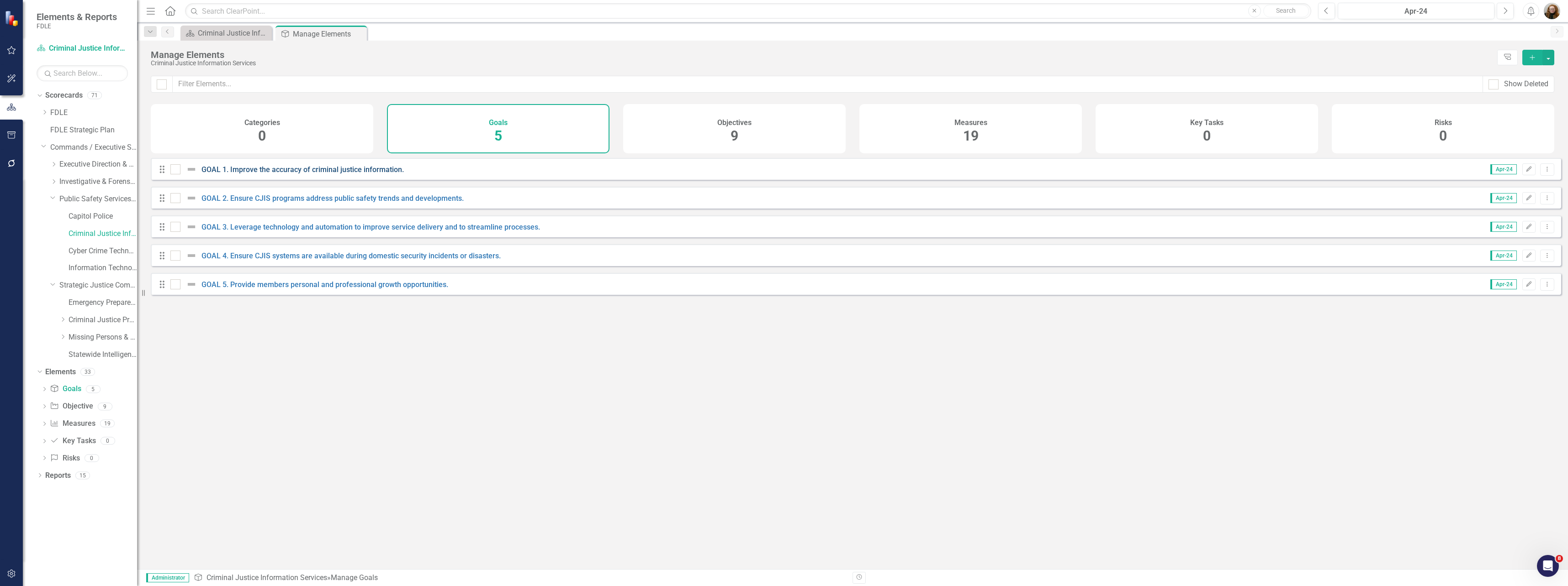
click at [264, 174] on link "GOAL 1. Improve the accuracy of criminal justice information." at bounding box center [302, 169] width 202 height 9
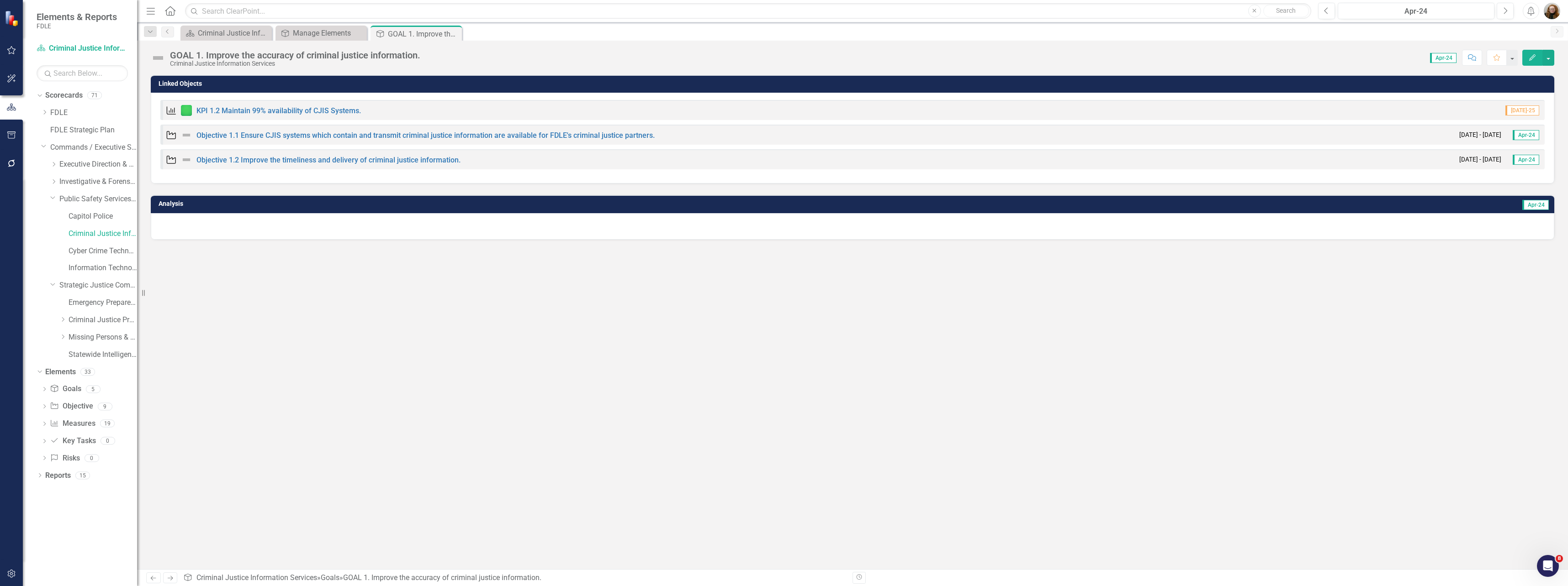
drag, startPoint x: 346, startPoint y: 327, endPoint x: 342, endPoint y: 275, distance: 52.2
click at [346, 326] on div "Linked Objects Measure KPI 1.2 Maintain 99% availability of CJIS Systems. Jul-2…" at bounding box center [853, 322] width 1431 height 494
click at [238, 35] on div "Criminal Justice Information Services Landing Page" at bounding box center [228, 33] width 60 height 11
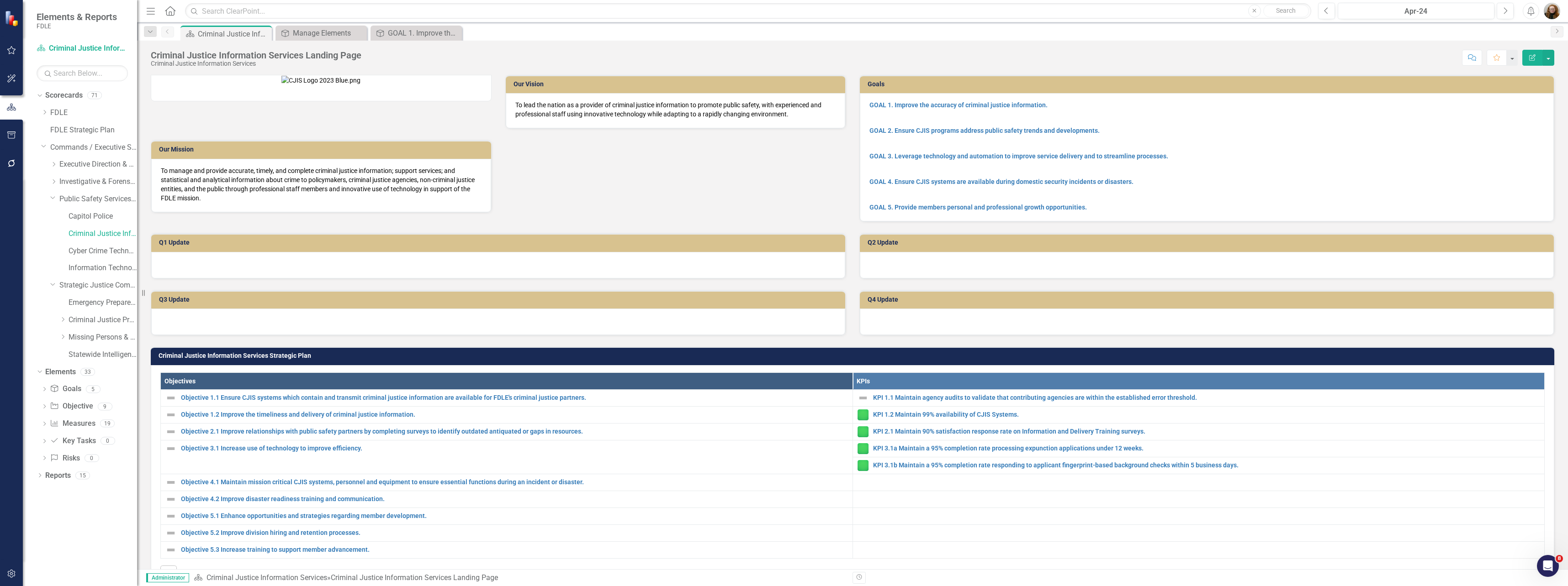
click at [1179, 126] on p "GOAL 2. Ensure CJIS programs address public safety trends and developments." at bounding box center [1207, 130] width 675 height 13
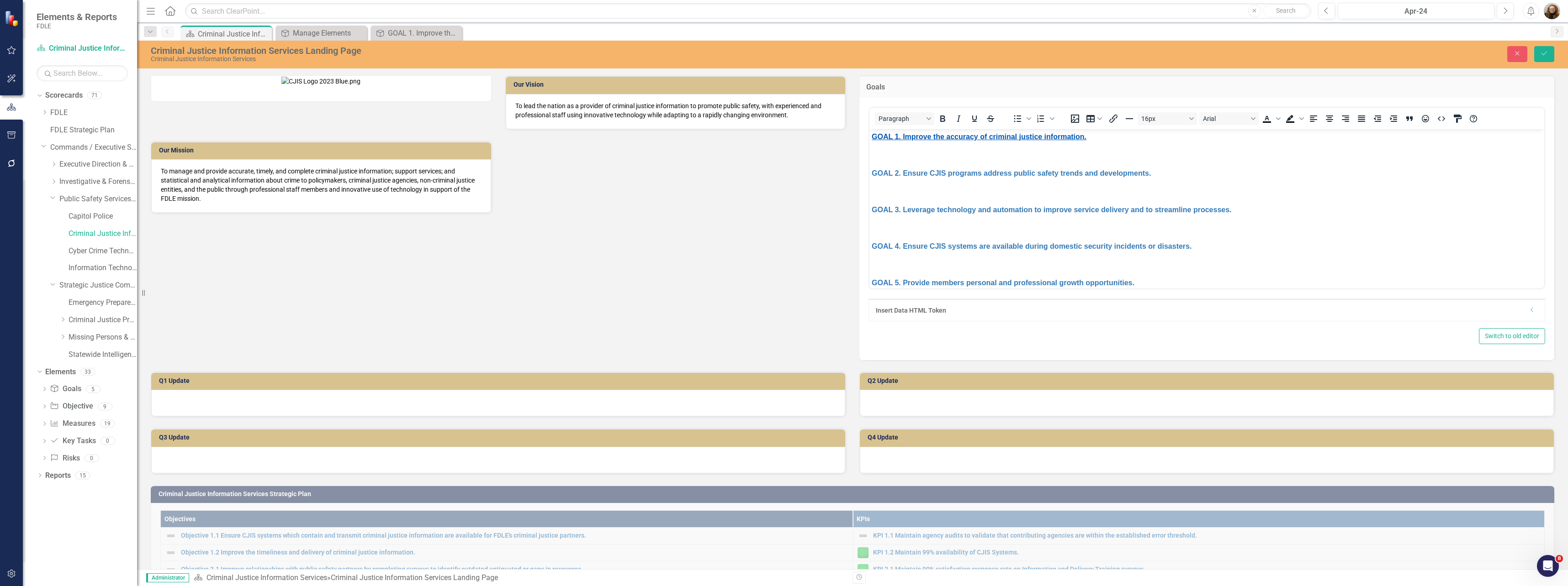
click at [1000, 135] on link "GOAL 1. Improve the accuracy of criminal justice information." at bounding box center [979, 136] width 215 height 8
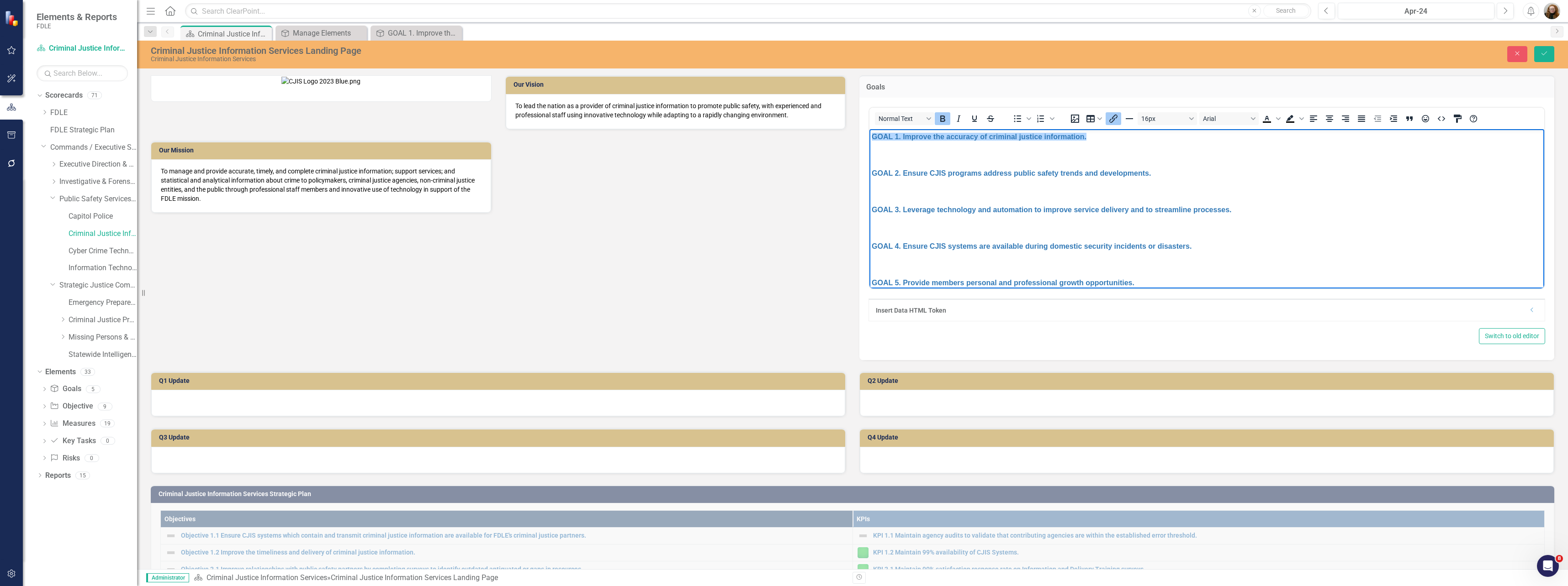
click at [1108, 118] on icon "Insert/edit link" at bounding box center [1114, 119] width 11 height 11
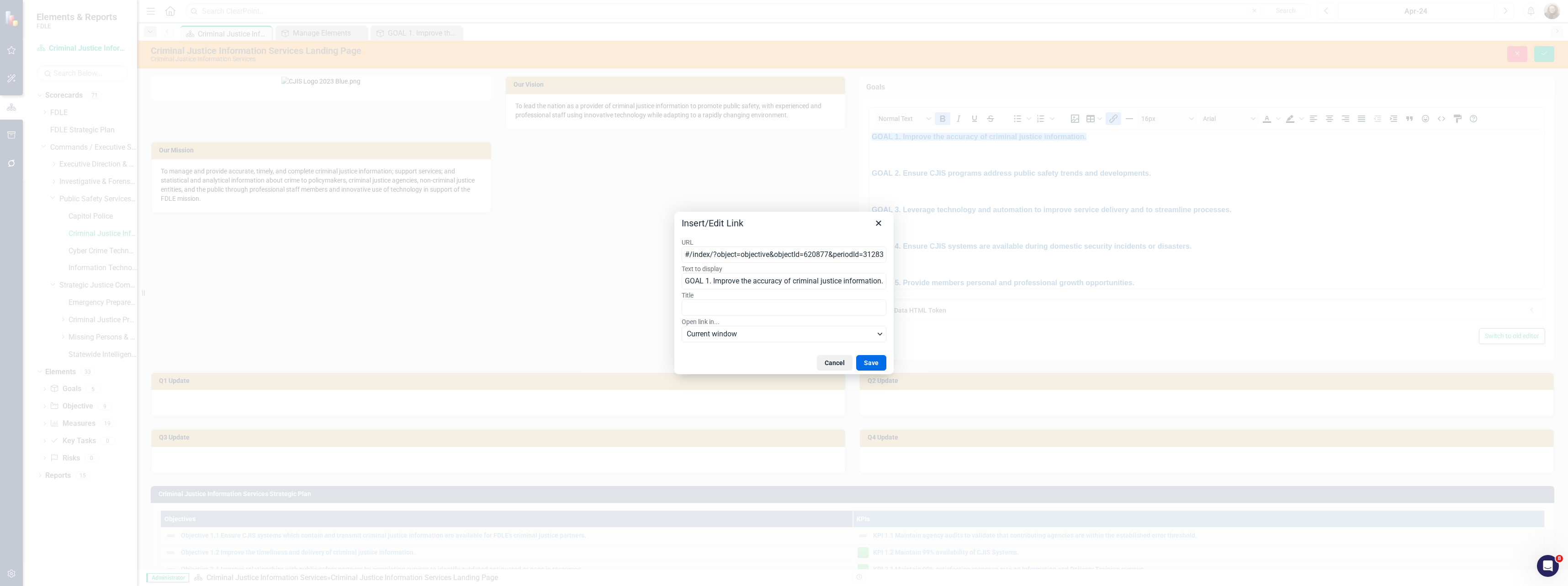
scroll to position [0, 80]
click at [707, 251] on input "#/index/?object=objective&objectId=620877&periodId=312836&scorecardId=132124" at bounding box center [784, 255] width 204 height 16
drag, startPoint x: 694, startPoint y: 253, endPoint x: 955, endPoint y: 263, distance: 261.2
click at [955, 263] on div "Insert/Edit Link URL #/index/?object=objective&objectId=620877&periodId=312836&…" at bounding box center [784, 293] width 1568 height 586
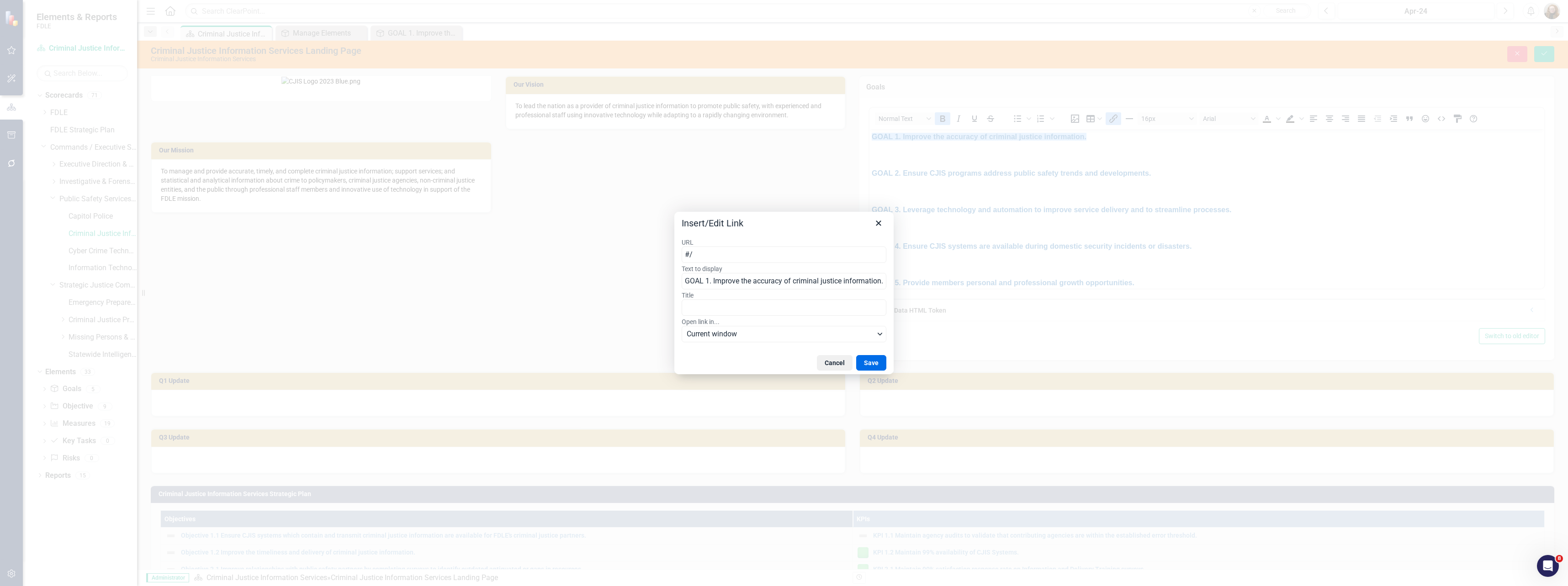
type input "#"
type input "https://app.clearpointstrategy.com/#/index/?object=objective&objectId=706298&pe…"
click at [879, 361] on button "Save" at bounding box center [870, 362] width 30 height 15
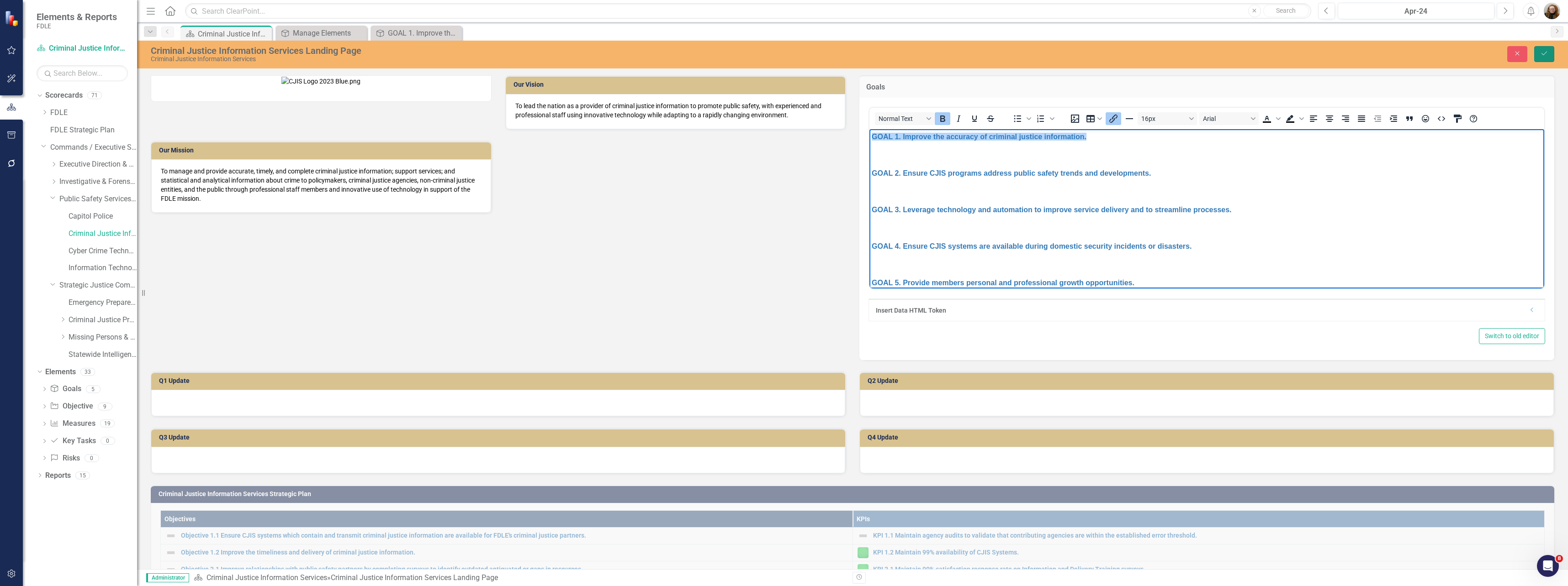
click at [1540, 51] on icon "Save" at bounding box center [1544, 53] width 8 height 6
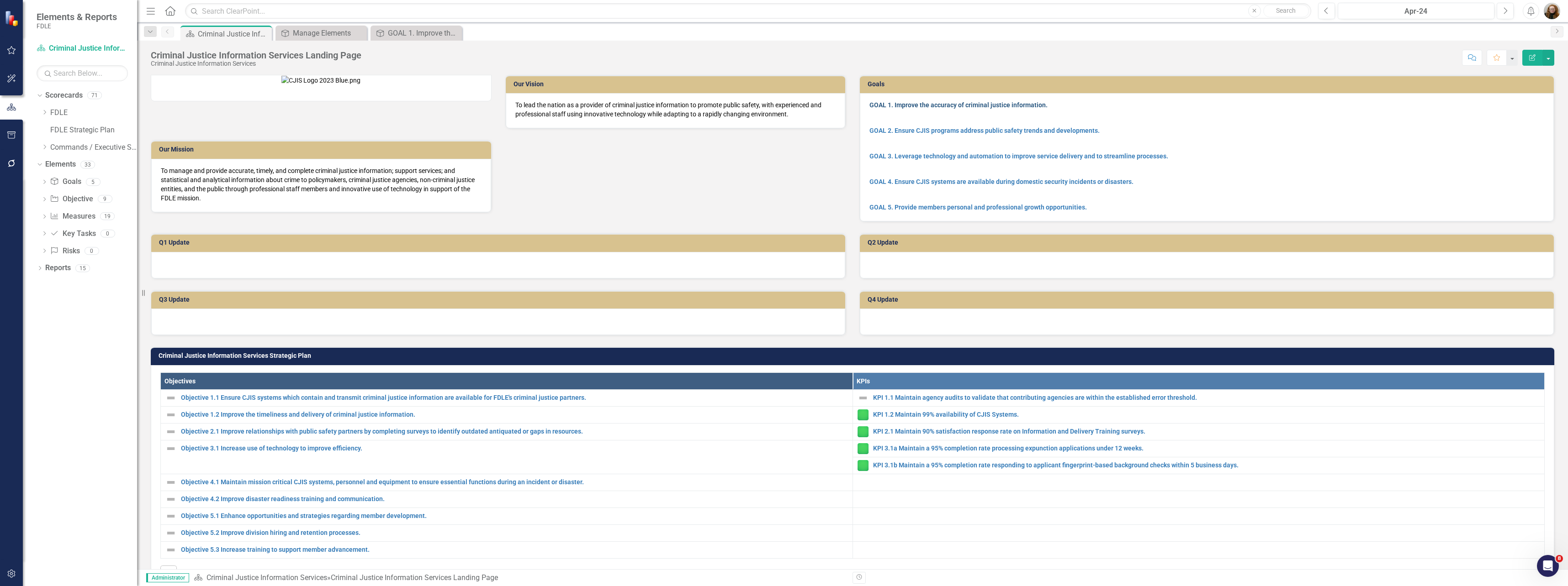
click at [897, 105] on link "GOAL 1. Improve the accuracy of criminal justice information." at bounding box center [959, 105] width 178 height 7
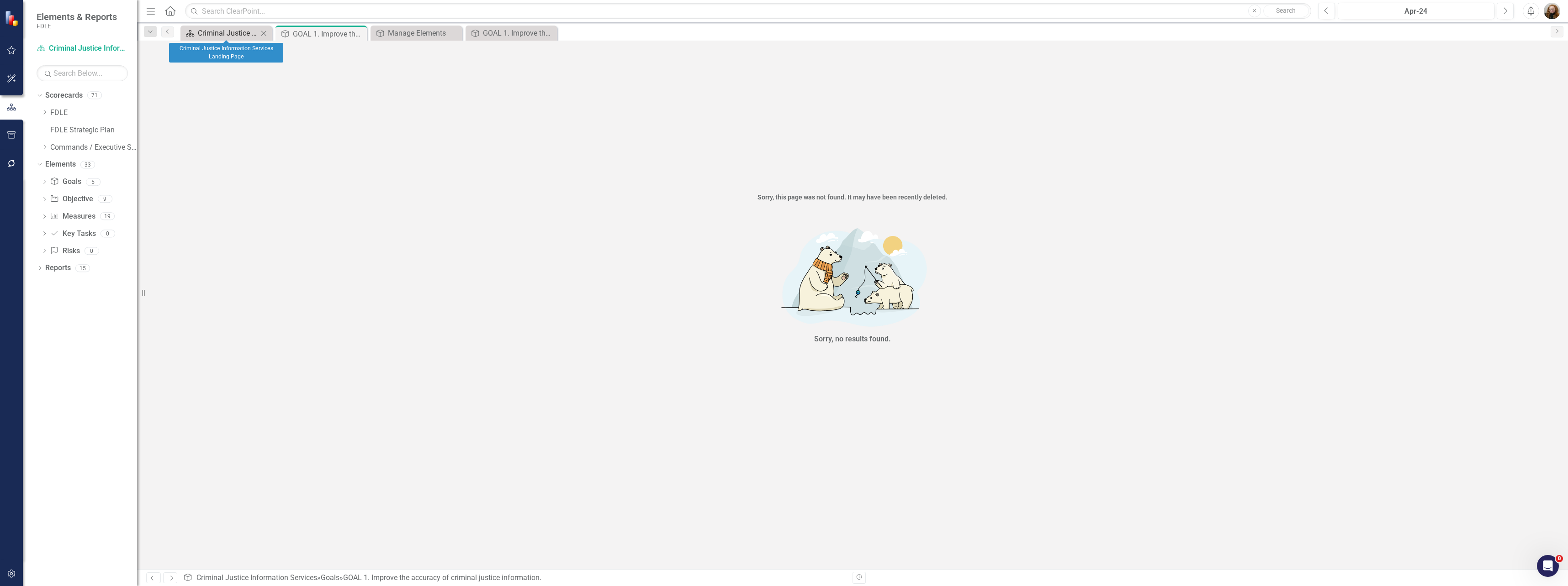
click at [208, 36] on div "Criminal Justice Information Services Landing Page" at bounding box center [228, 33] width 60 height 11
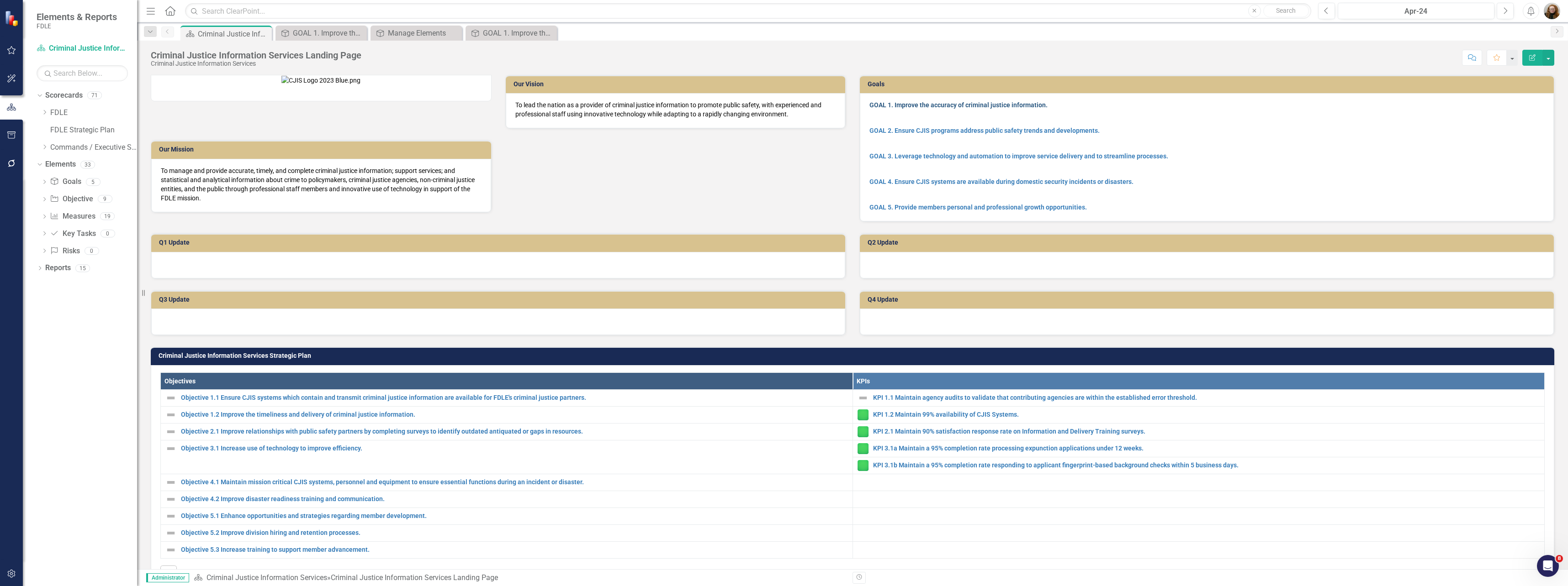
click at [904, 105] on link "GOAL 1. Improve the accuracy of criminal justice information." at bounding box center [959, 105] width 178 height 7
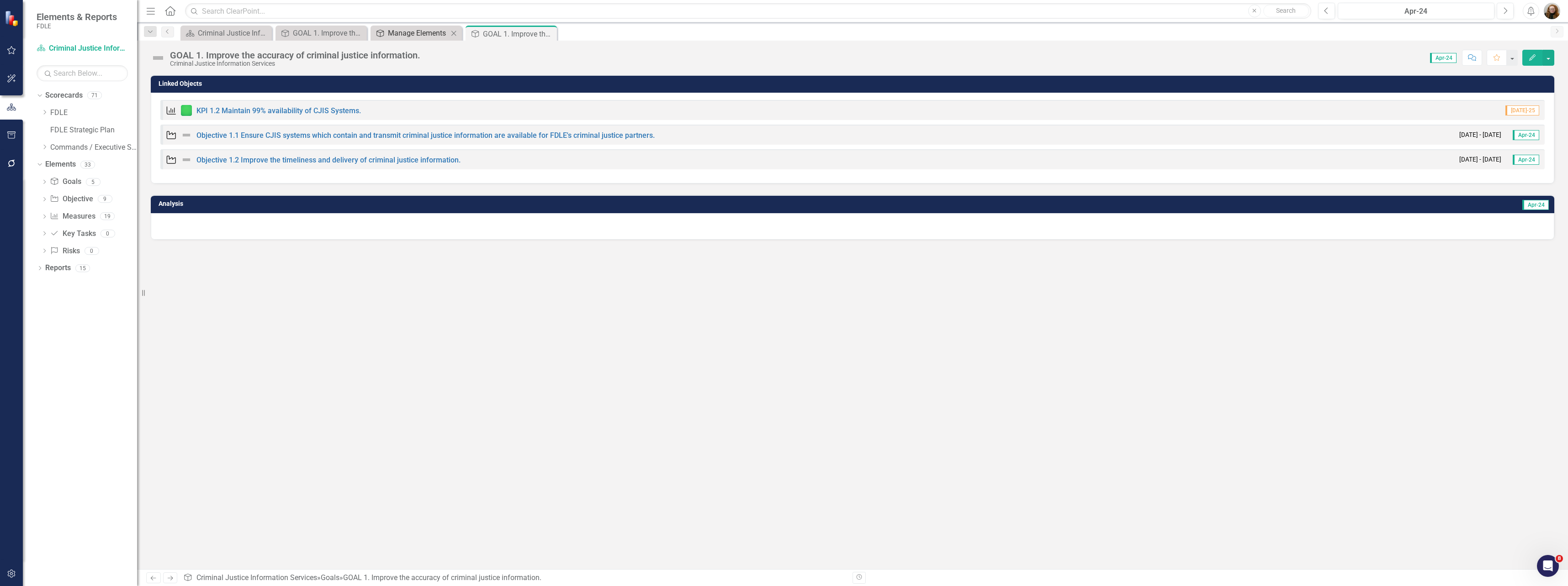
click at [407, 36] on div "Manage Elements" at bounding box center [418, 33] width 60 height 11
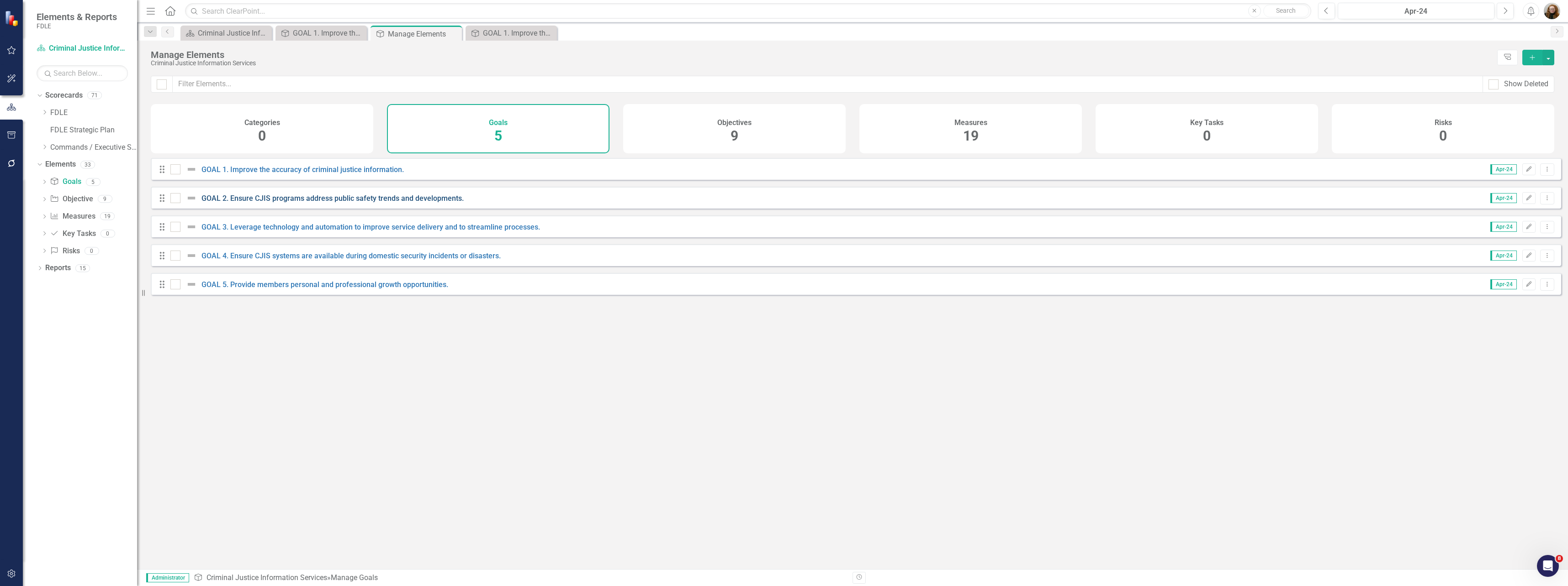
click at [299, 203] on link "GOAL 2. Ensure CJIS programs address public safety trends and developments." at bounding box center [332, 198] width 262 height 9
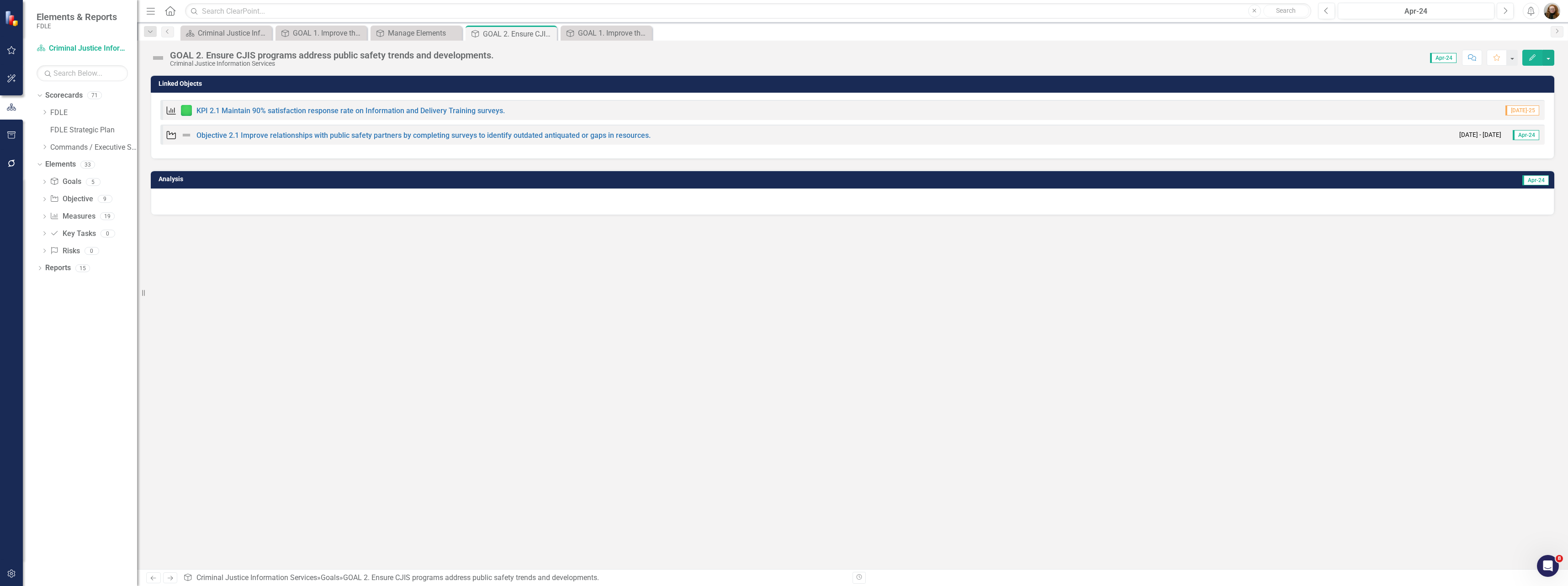
drag, startPoint x: 332, startPoint y: 240, endPoint x: 329, endPoint y: 220, distance: 20.2
click at [333, 234] on div "Linked Objects Measure KPI 2.1 Maintain 90% satisfaction response rate on Infor…" at bounding box center [853, 322] width 1431 height 494
click at [252, 30] on div "Criminal Justice Information Services Landing Page" at bounding box center [228, 33] width 60 height 11
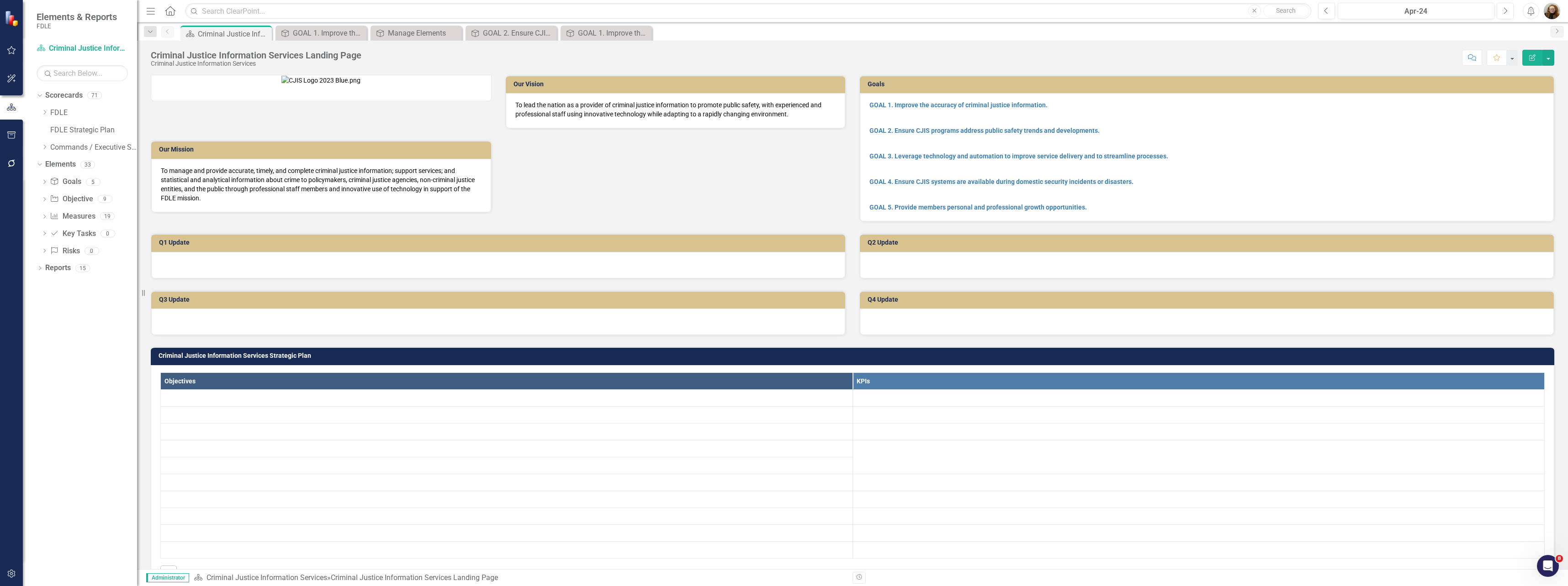
click at [233, 32] on div "Criminal Justice Information Services Landing Page" at bounding box center [234, 34] width 71 height 11
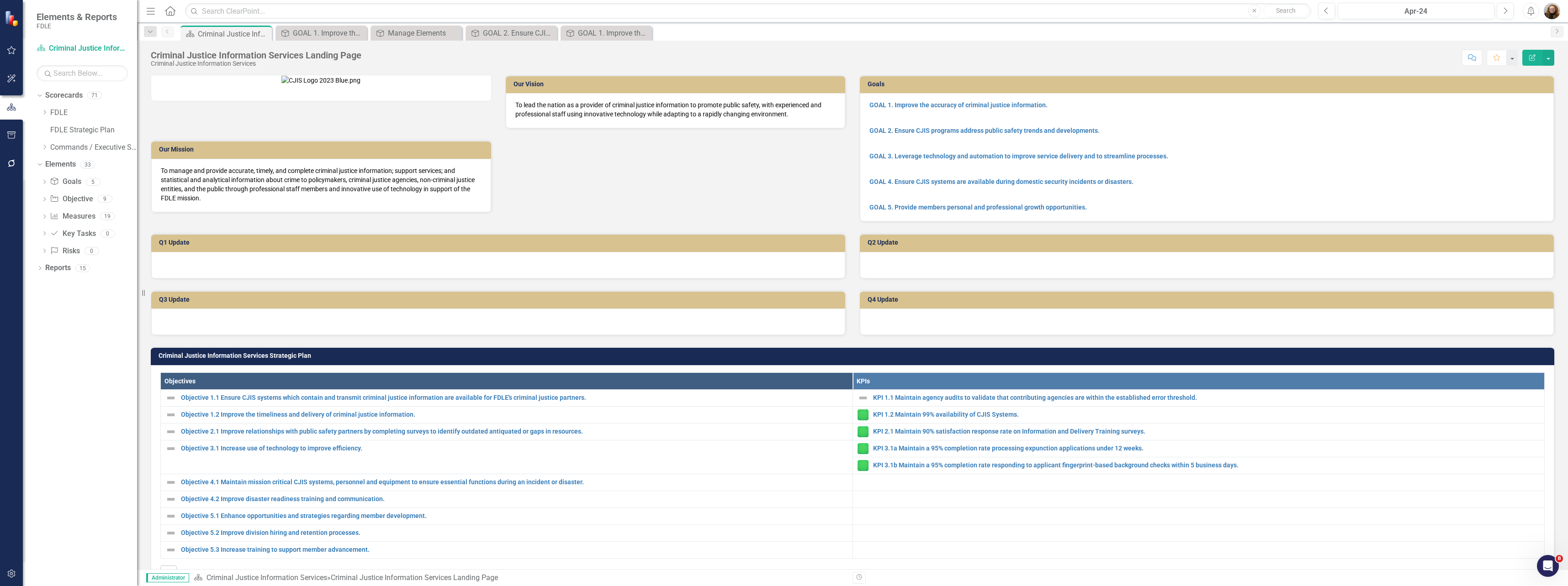
click at [1265, 154] on p "GOAL 3. Leverage technology and automation to improve service delivery and to s…" at bounding box center [1207, 156] width 675 height 13
click at [1266, 155] on p "GOAL 3. Leverage technology and automation to improve service delivery and to s…" at bounding box center [1207, 156] width 675 height 13
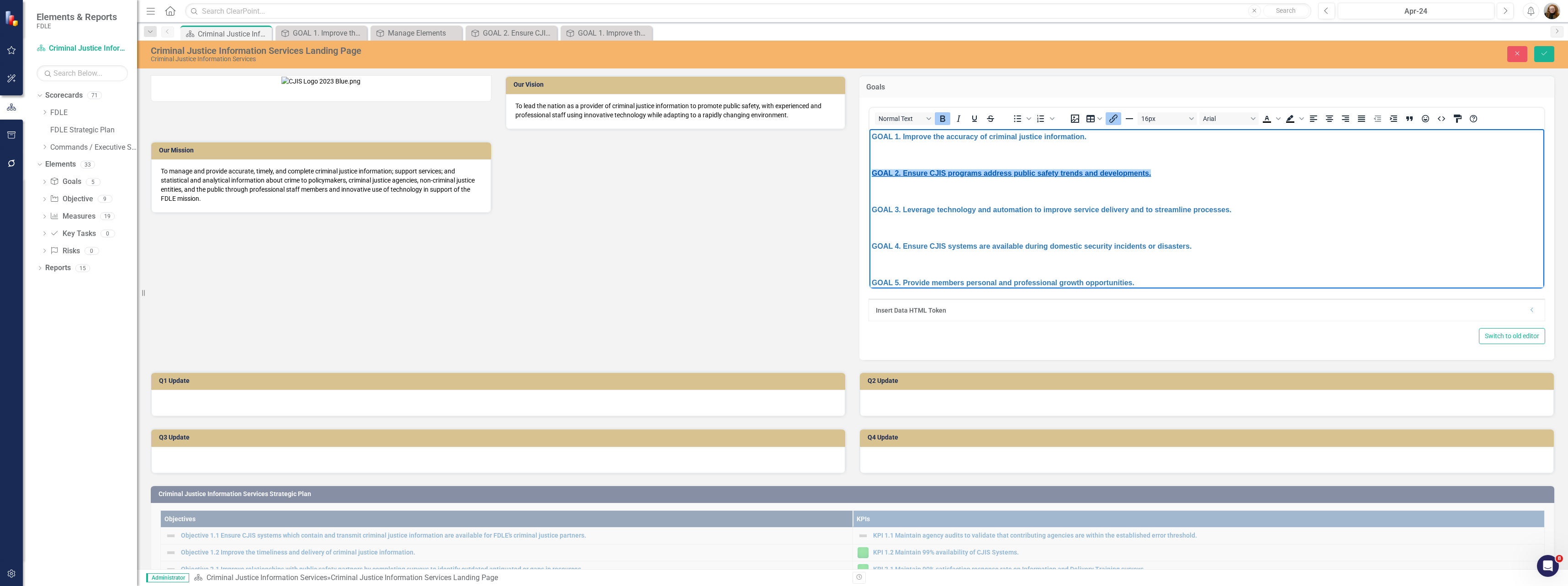
click at [1029, 173] on link "GOAL 2. Ensure CJIS programs address public safety trends and developments." at bounding box center [1012, 173] width 279 height 8
click at [1196, 172] on p "GOAL 2. Ensure CJIS programs address public safety trends and developments." at bounding box center [1207, 173] width 670 height 11
drag, startPoint x: 1171, startPoint y: 174, endPoint x: 964, endPoint y: 148, distance: 208.6
click at [870, 177] on html "GOAL 1. Improve the accuracy of criminal justice information. GOAL 2. Ensure CJ…" at bounding box center [1207, 213] width 675 height 169
click at [1111, 120] on icon "Insert/edit link" at bounding box center [1113, 118] width 8 height 8
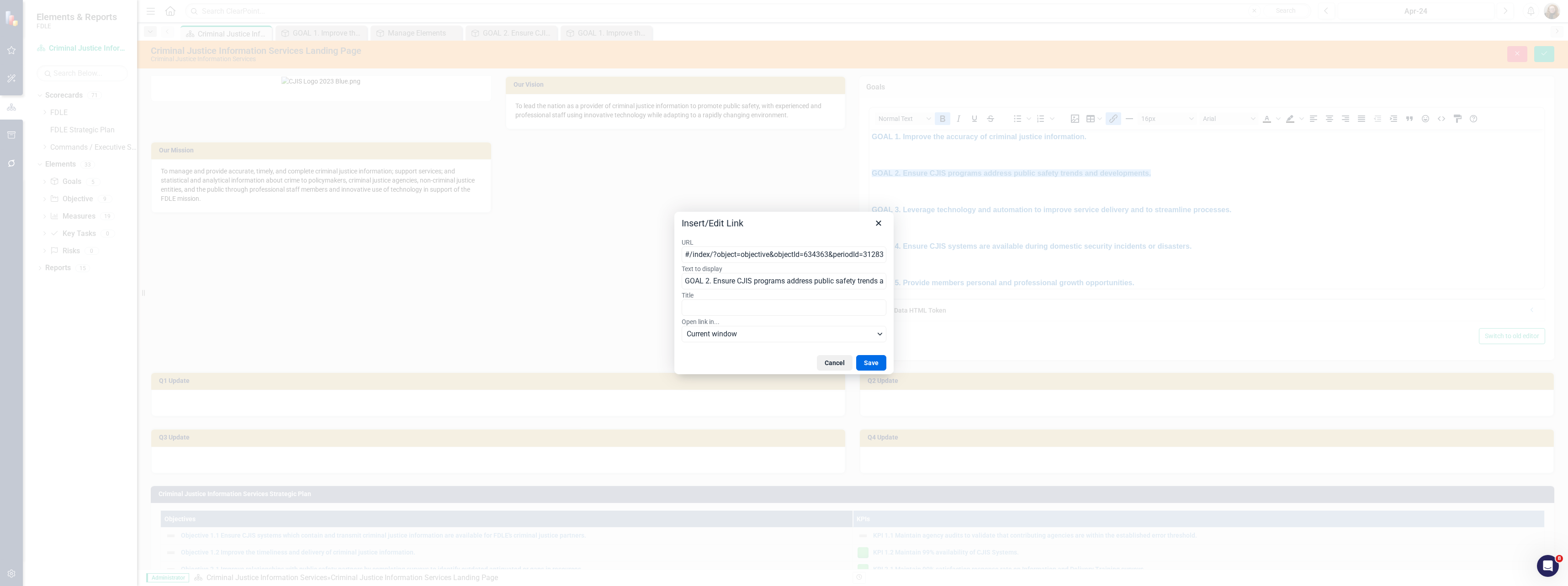
drag, startPoint x: 883, startPoint y: 255, endPoint x: 557, endPoint y: 270, distance: 326.3
click at [559, 271] on div "Insert/Edit Link URL #/index/?object=objective&objectId=634363&periodId=312836&…" at bounding box center [784, 293] width 1568 height 586
type input "https://app.clearpointstrategy.com/#/index/?object=objective&objectId=706299&pe…"
click at [873, 361] on button "Save" at bounding box center [870, 362] width 30 height 15
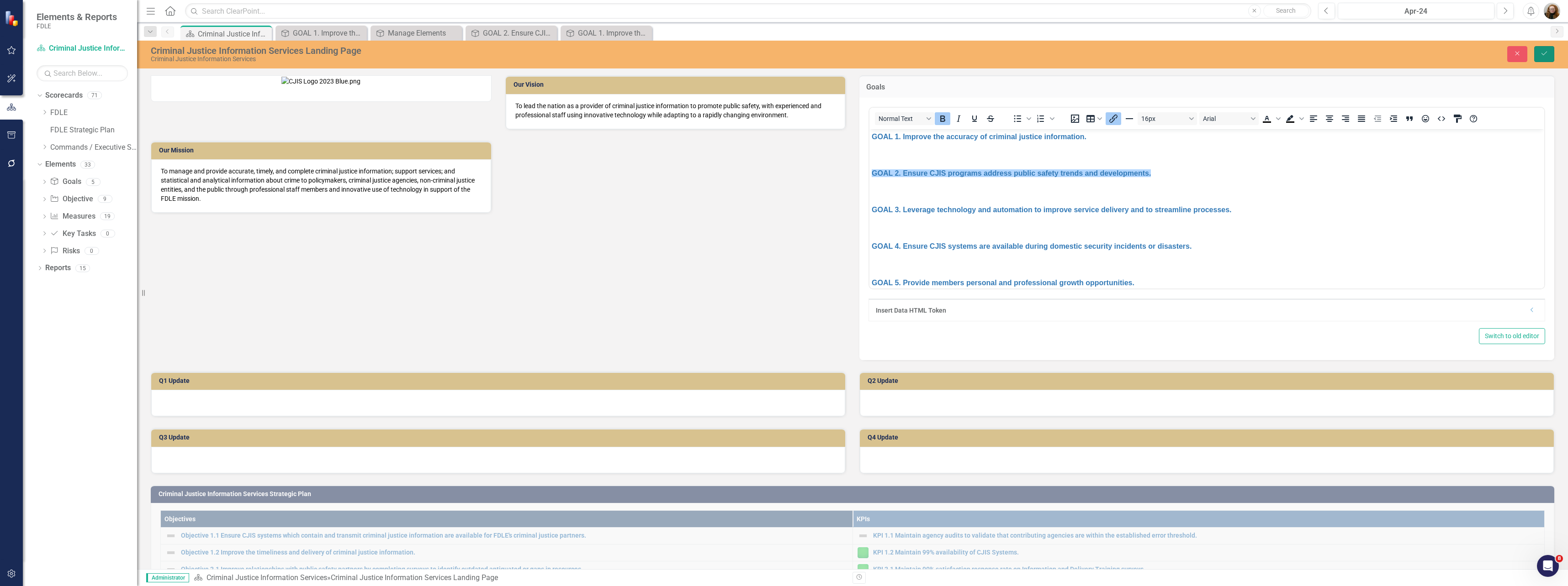
click at [1541, 56] on icon "Save" at bounding box center [1544, 53] width 8 height 6
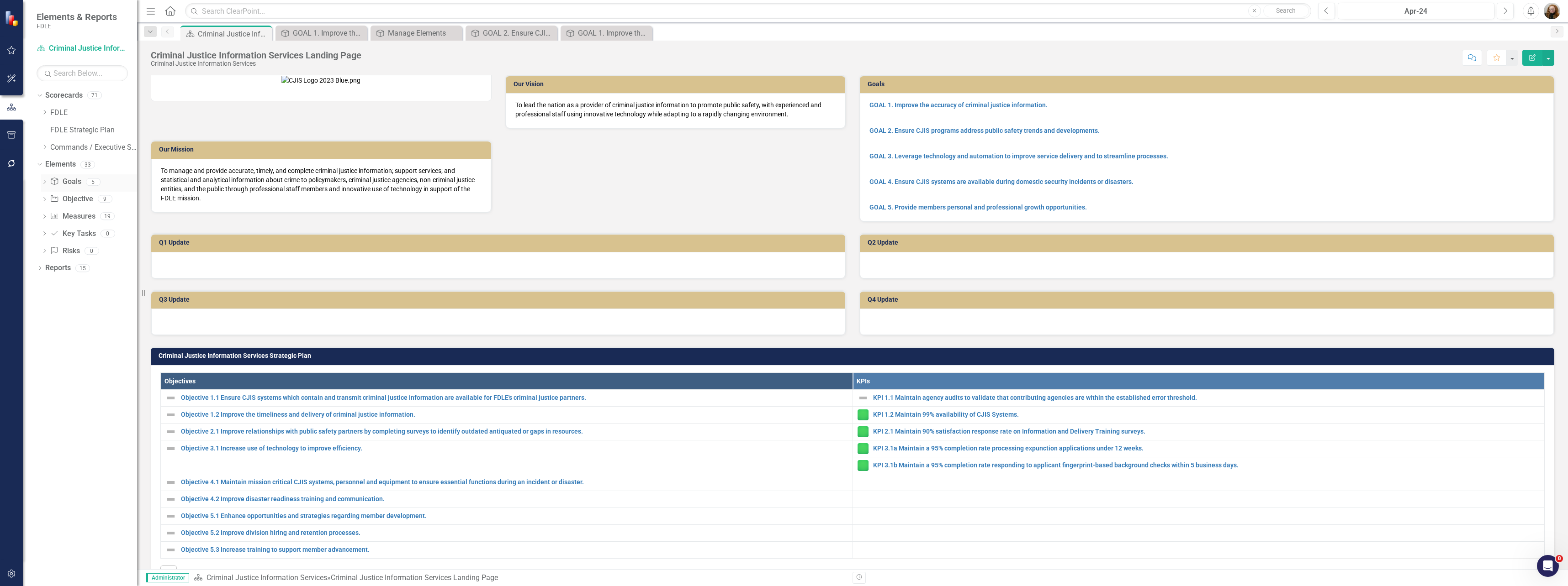
click at [46, 182] on icon "Dropdown" at bounding box center [45, 182] width 6 height 5
click at [96, 229] on div "GOAL 3. Leverage technology and automation to improve service delivery and to s…" at bounding box center [101, 229] width 73 height 8
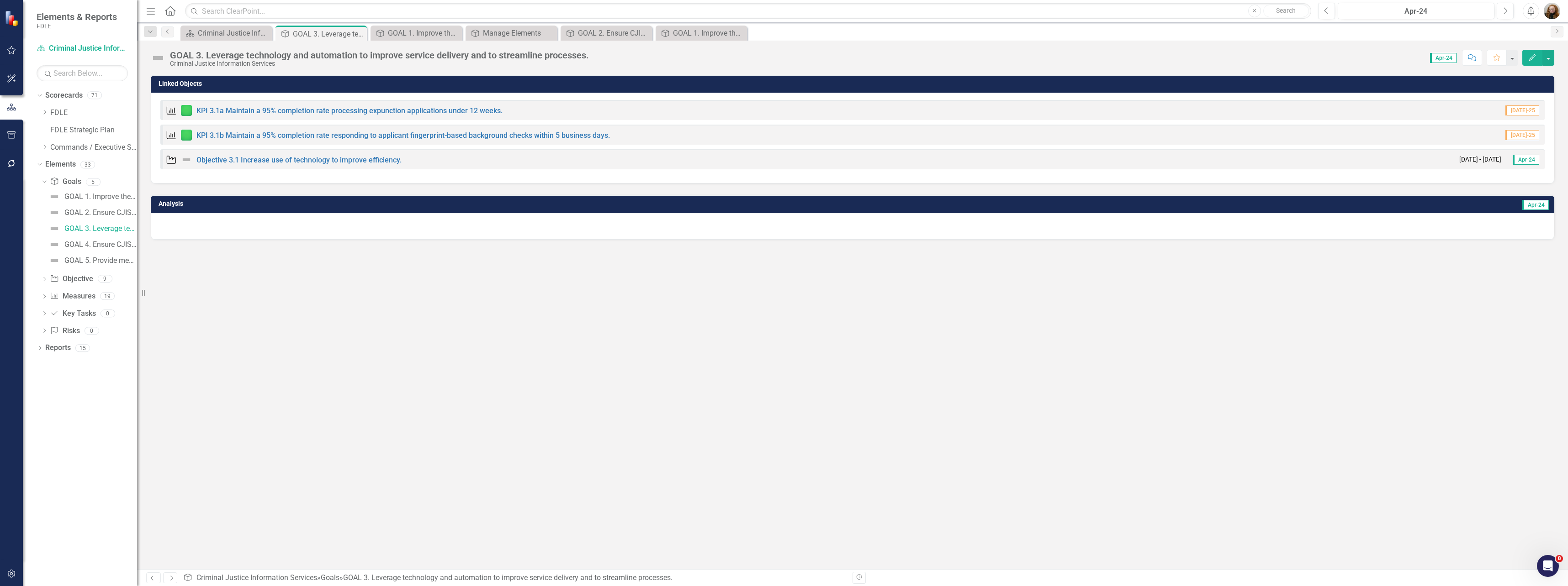
click at [354, 283] on div "Linked Objects Measure KPI 3.1a Maintain a 95% completion rate processing expun…" at bounding box center [853, 322] width 1431 height 494
click at [222, 33] on div "Criminal Justice Information Services Landing Page" at bounding box center [228, 33] width 60 height 11
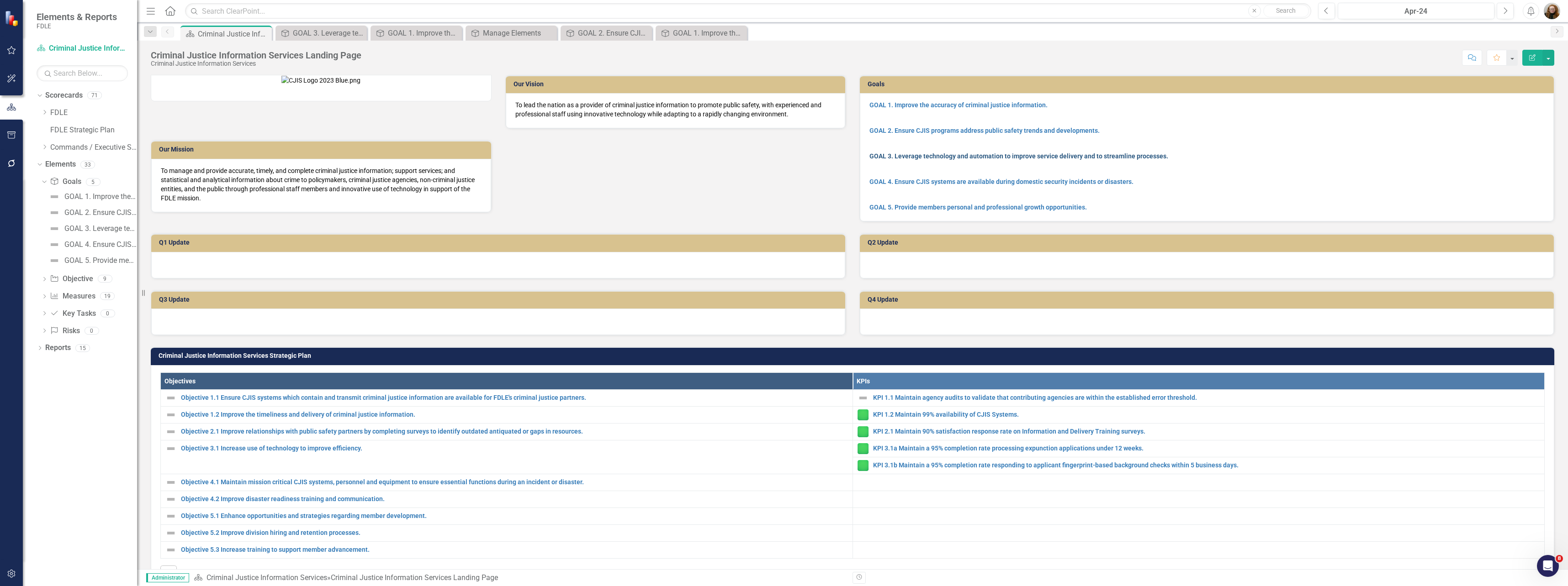
click at [998, 155] on link "GOAL 3. Leverage technology and automation to improve service delivery and to s…" at bounding box center [1019, 156] width 299 height 7
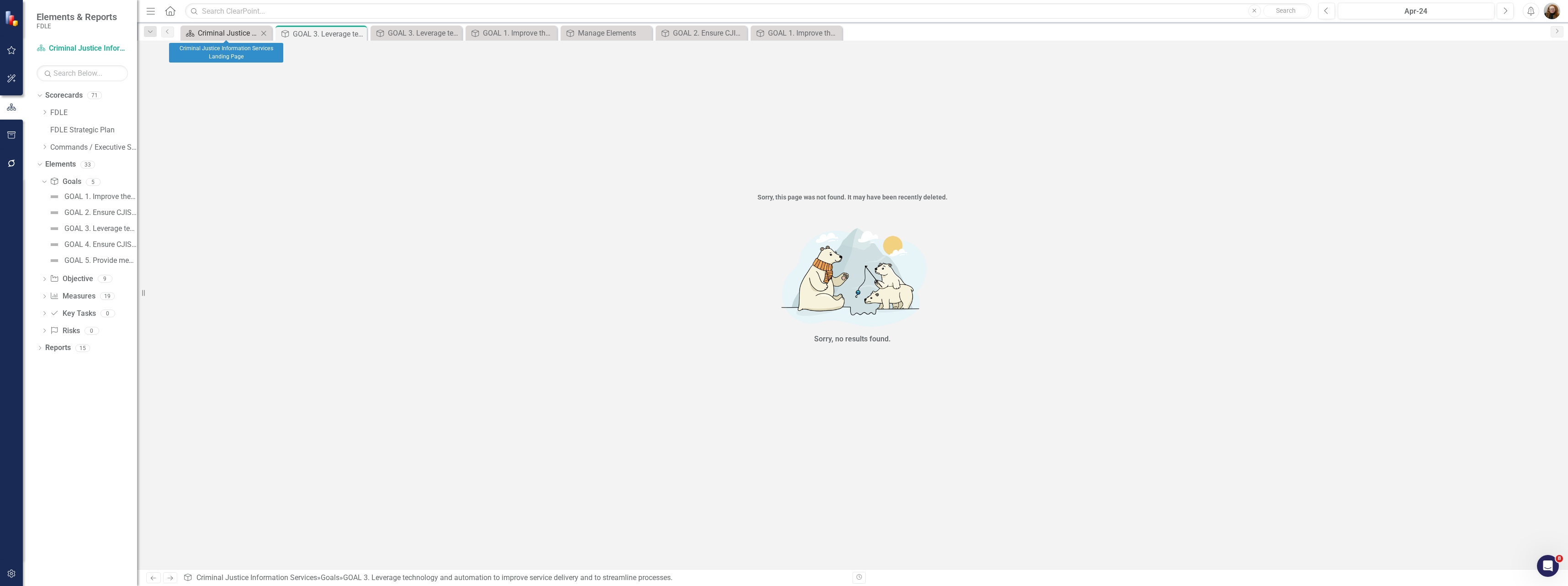
click at [218, 29] on div "Criminal Justice Information Services Landing Page" at bounding box center [228, 33] width 60 height 11
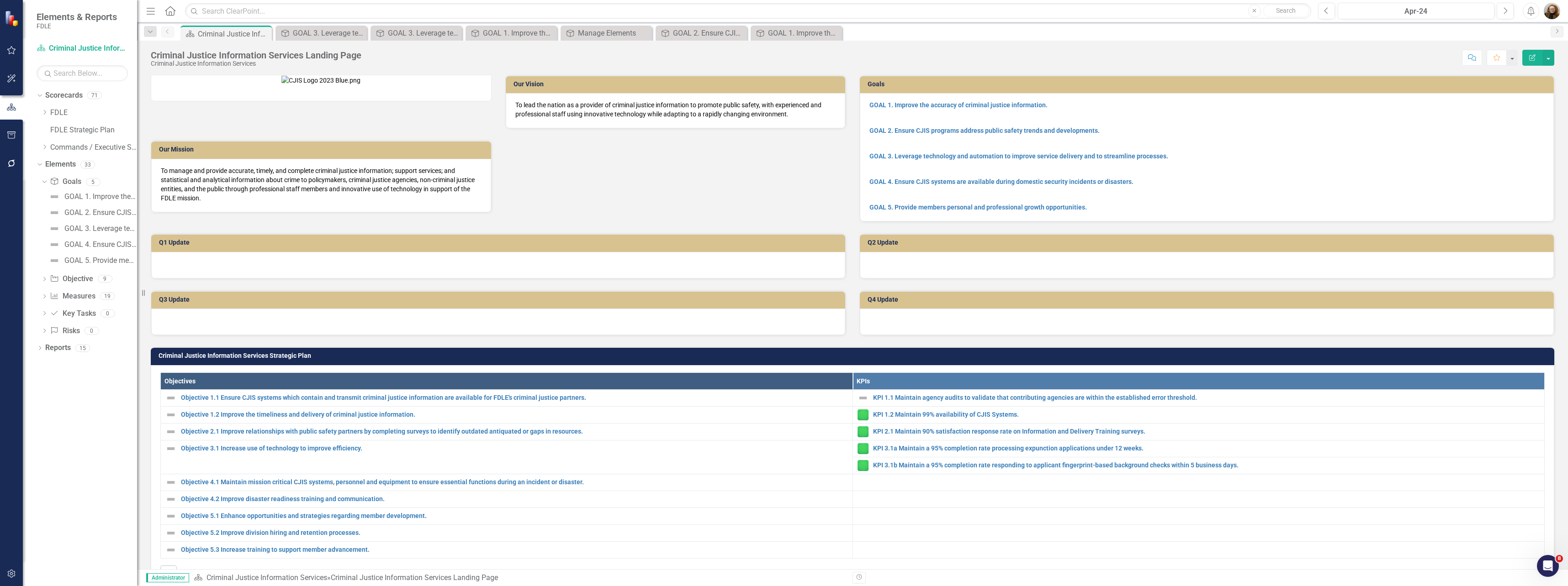
click at [1251, 155] on p "GOAL 3. Leverage technology and automation to improve service delivery and to s…" at bounding box center [1207, 156] width 675 height 13
click at [1250, 152] on p "GOAL 3. Leverage technology and automation to improve service delivery and to s…" at bounding box center [1207, 156] width 675 height 13
click at [1167, 164] on p at bounding box center [1207, 169] width 675 height 13
click at [1168, 164] on p at bounding box center [1207, 169] width 675 height 13
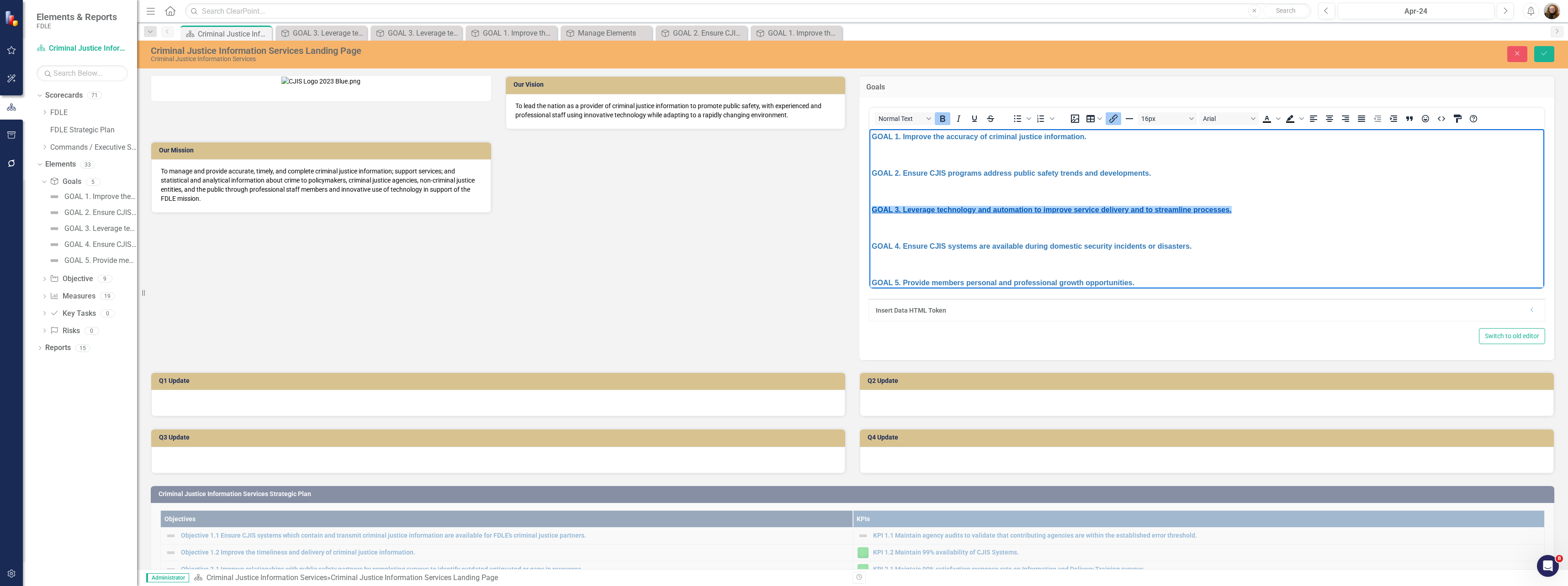
drag, startPoint x: 1255, startPoint y: 212, endPoint x: 882, endPoint y: 207, distance: 373.0
click at [870, 205] on html "GOAL 1. Improve the accuracy of criminal justice information. GOAL 2. Ensure CJ…" at bounding box center [1207, 213] width 675 height 169
click at [1108, 122] on icon "Insert/edit link" at bounding box center [1114, 119] width 11 height 11
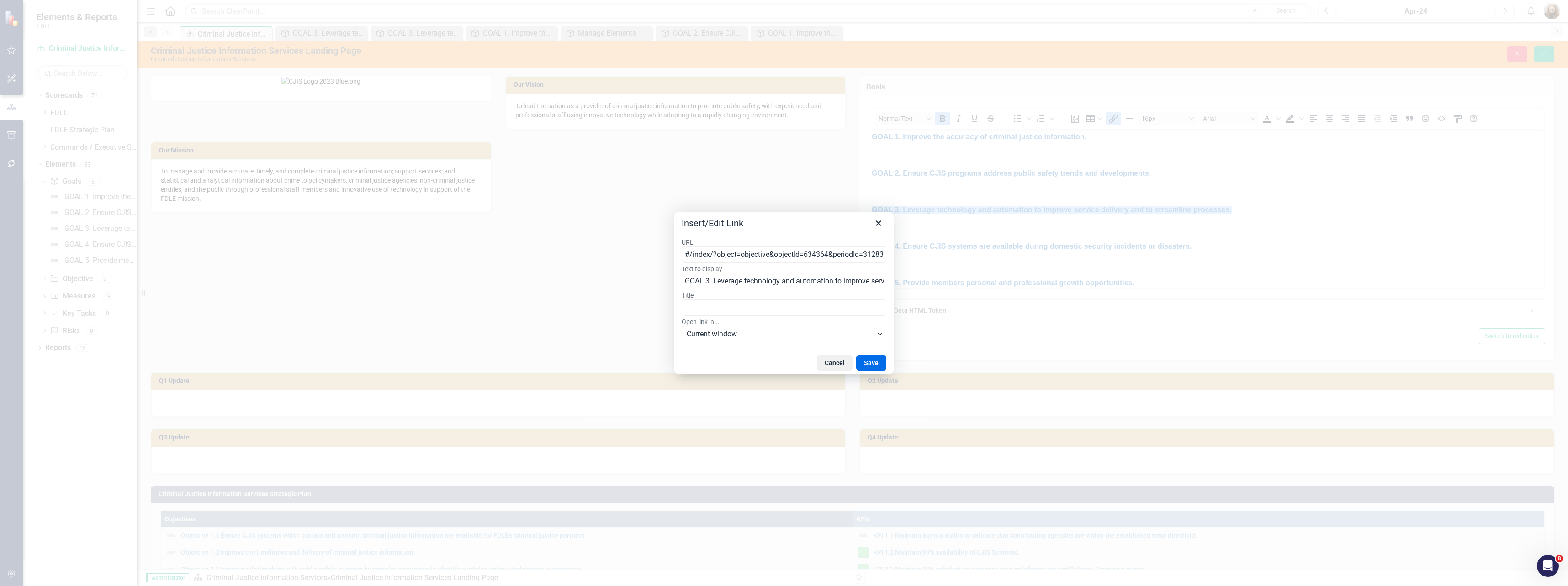
scroll to position [0, 80]
drag, startPoint x: 710, startPoint y: 255, endPoint x: 947, endPoint y: 255, distance: 237.0
click at [947, 256] on div "Insert/Edit Link URL #/index/?object=objective&objectId=634364&periodId=312836&…" at bounding box center [784, 293] width 1568 height 586
type input "#"
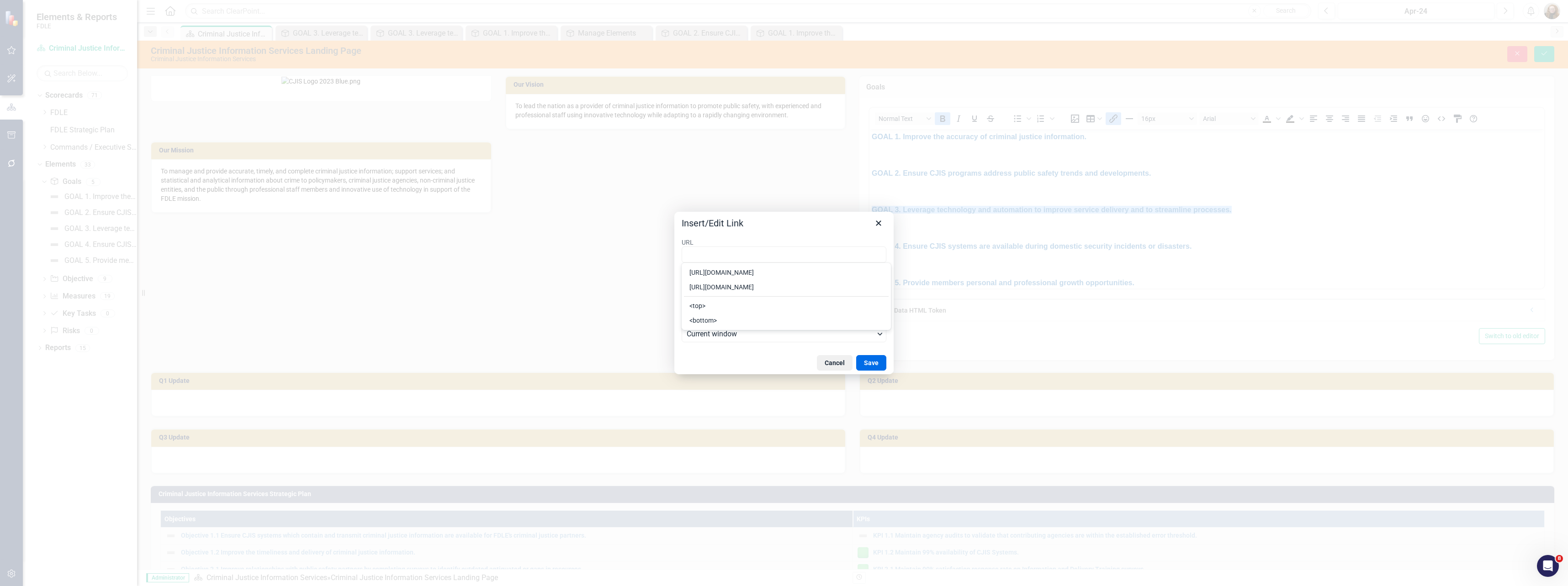
type input "https://app.clearpointstrategy.com/#/index/?object=objective&objectId=706300&pe…"
click at [883, 363] on button "Save" at bounding box center [870, 362] width 30 height 15
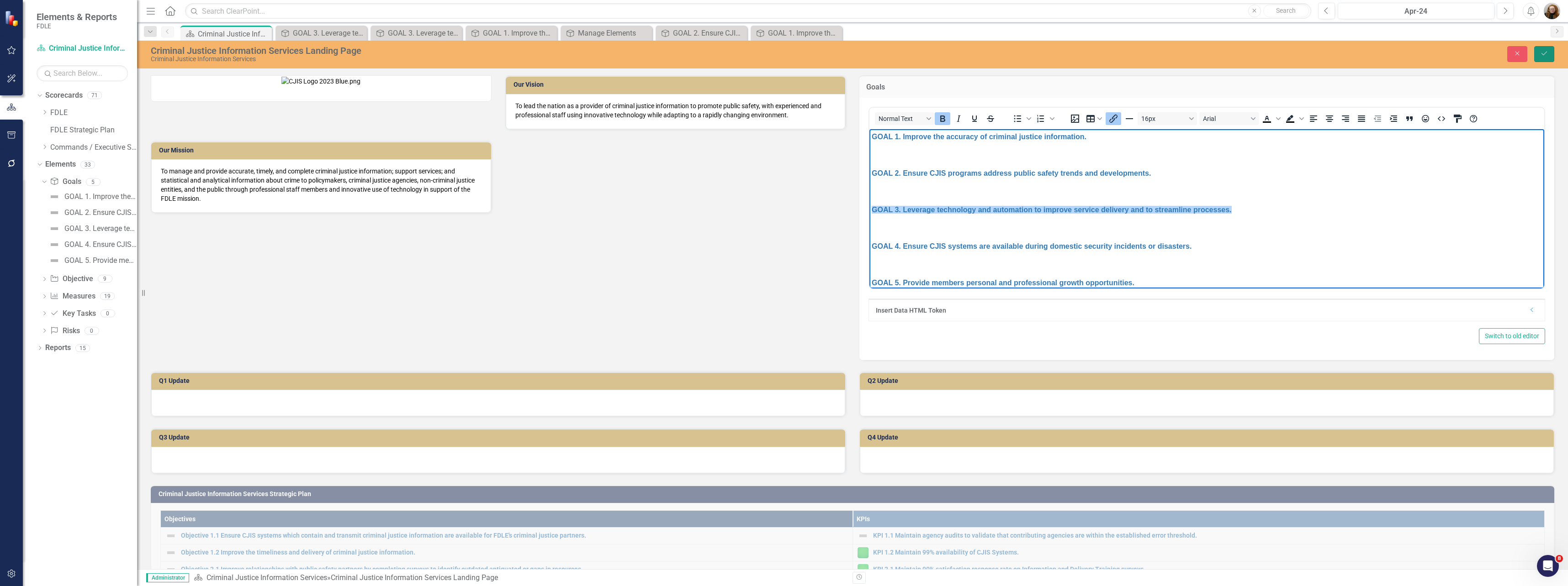
click at [1544, 51] on icon "Save" at bounding box center [1544, 53] width 8 height 6
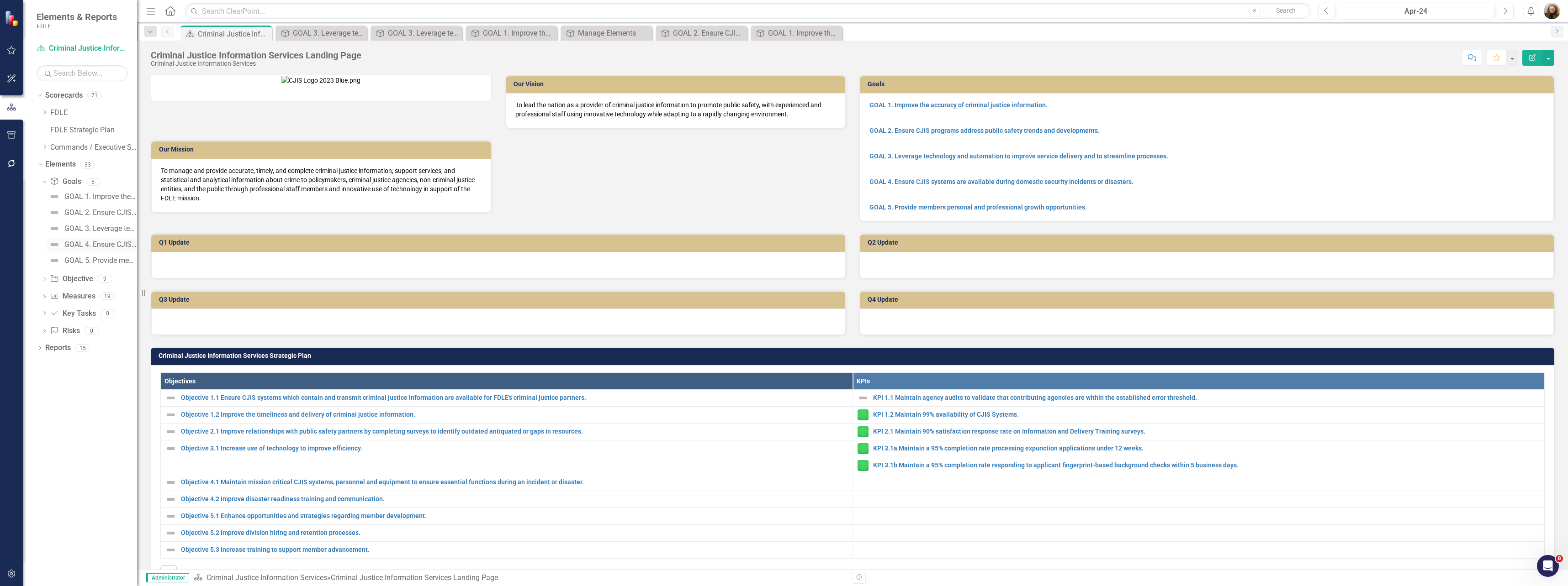
click at [88, 247] on div "GOAL 4. Ensure CJIS systems are available during domestic security incidents or…" at bounding box center [101, 245] width 73 height 8
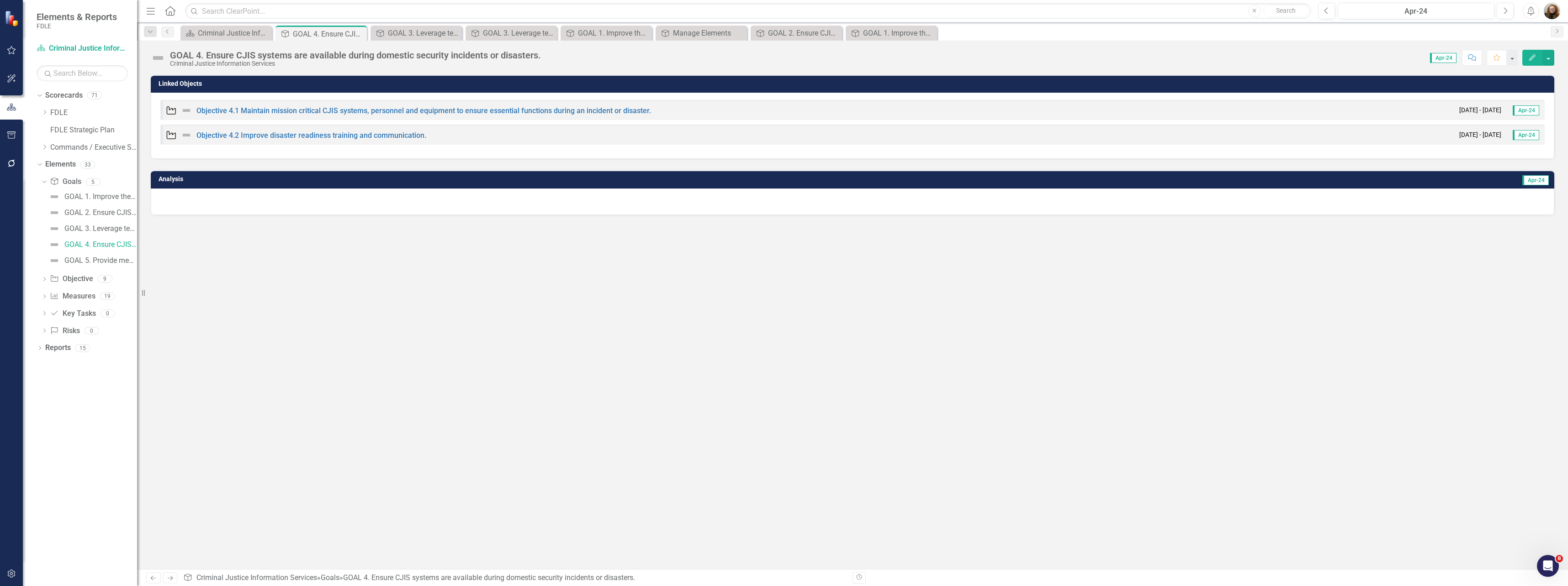
click at [260, 253] on div "Linked Objects Objective Objective 4.1 Maintain mission critical CJIS systems, …" at bounding box center [853, 322] width 1431 height 494
click at [227, 31] on div "Criminal Justice Information Services Landing Page" at bounding box center [228, 33] width 60 height 11
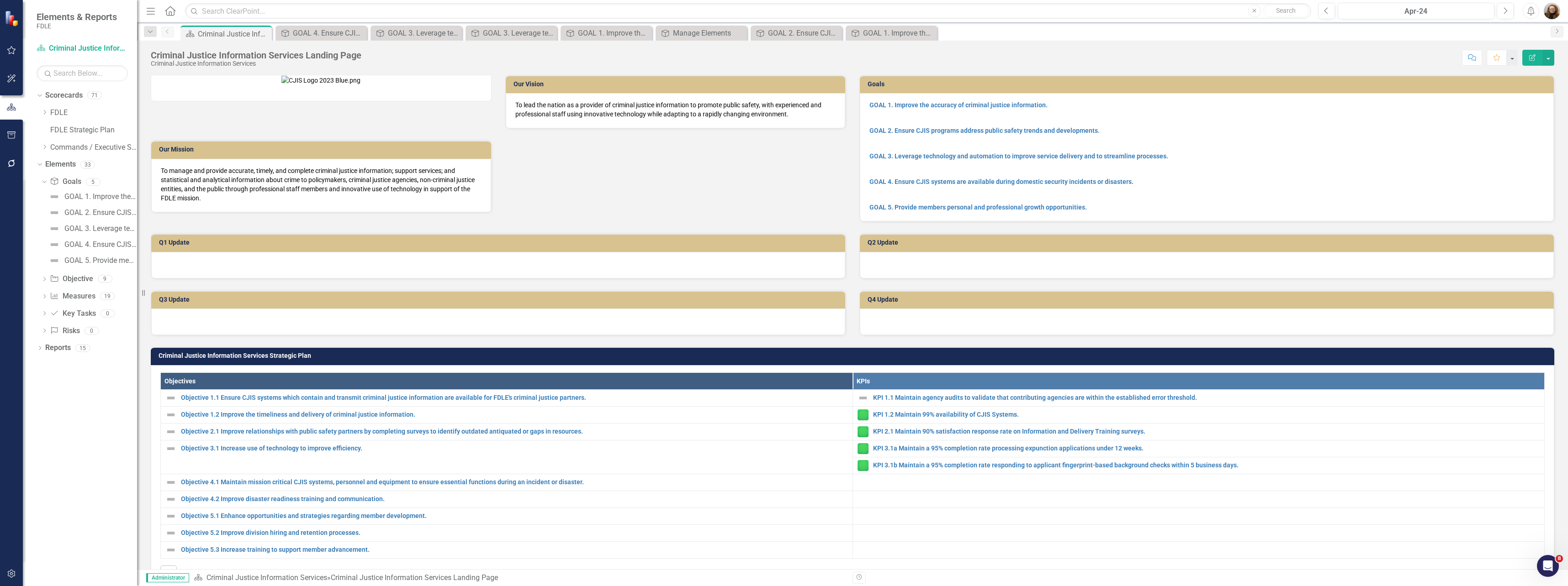
click at [1248, 176] on p "GOAL 4. Ensure CJIS systems are available during domestic security incidents or…" at bounding box center [1207, 182] width 675 height 13
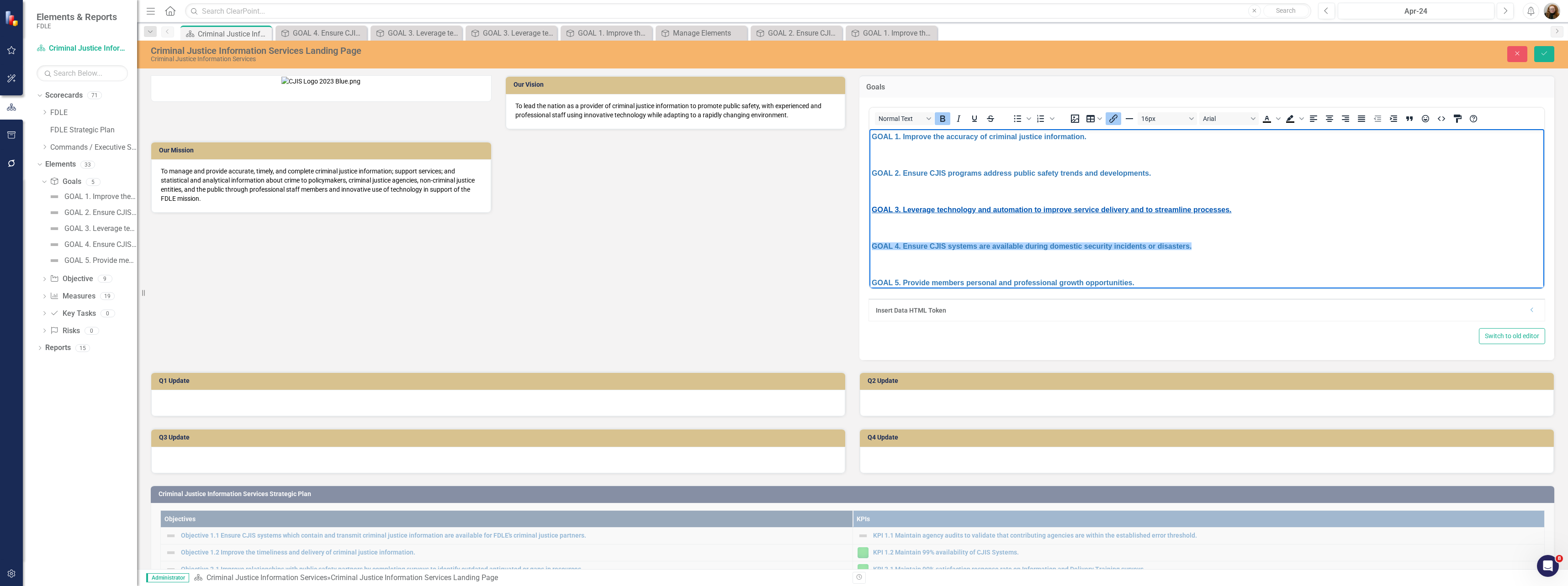
drag, startPoint x: 1199, startPoint y: 245, endPoint x: 958, endPoint y: 206, distance: 244.1
click at [870, 239] on html "GOAL 1. Improve the accuracy of criminal justice information. GOAL 2. Ensure CJ…" at bounding box center [1207, 213] width 675 height 169
click at [1114, 120] on icon "Insert/edit link" at bounding box center [1114, 119] width 11 height 11
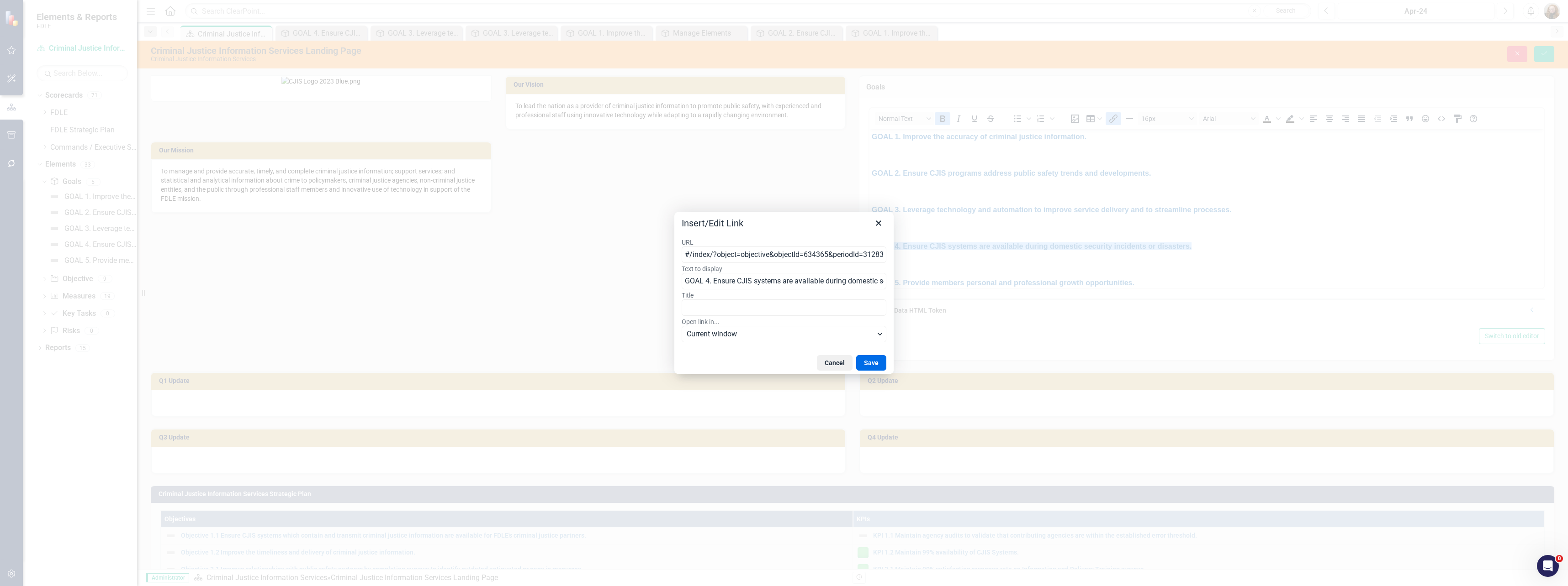
scroll to position [0, 80]
click at [894, 265] on div "Insert/Edit Link URL #/index/?object=objective&objectId=634365&periodId=312836&…" at bounding box center [784, 293] width 1568 height 586
type input "#"
paste input "https://app.clearpointstrategy.com/#/index/?object=objective&objectId=706301&pe…"
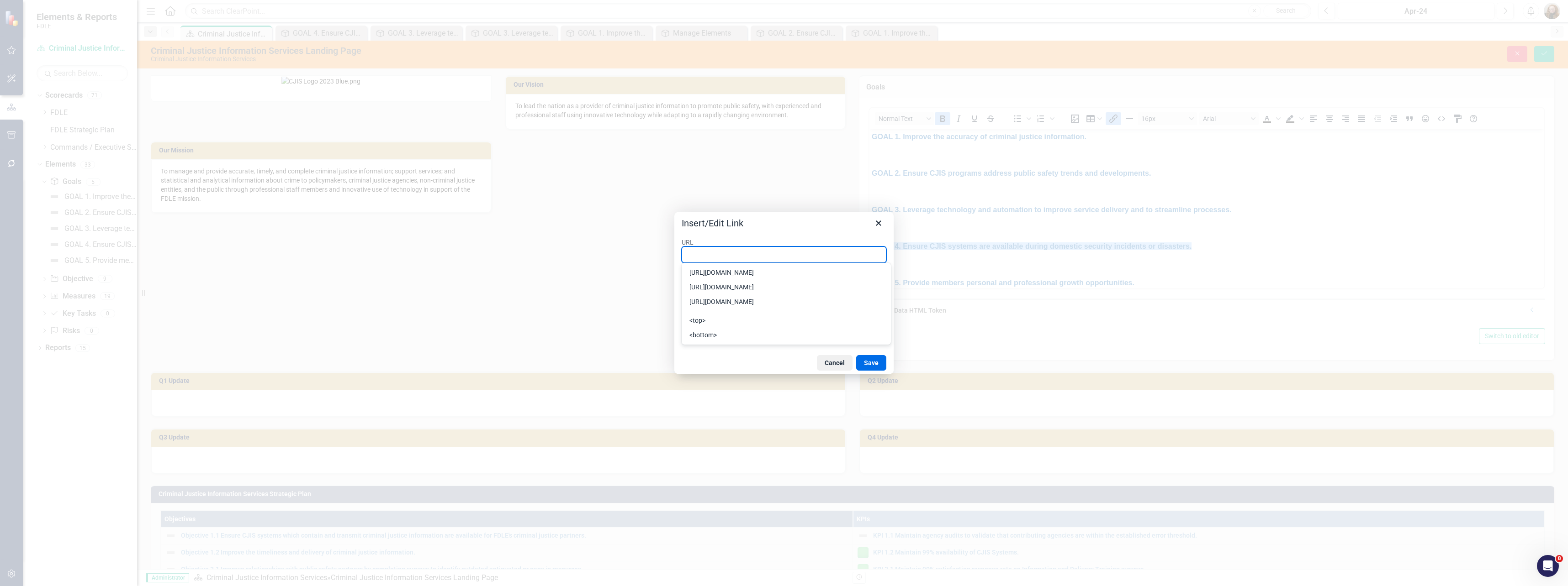
type input "https://app.clearpointstrategy.com/#/index/?object=objective&objectId=706301&pe…"
click at [866, 360] on button "Save" at bounding box center [870, 362] width 30 height 15
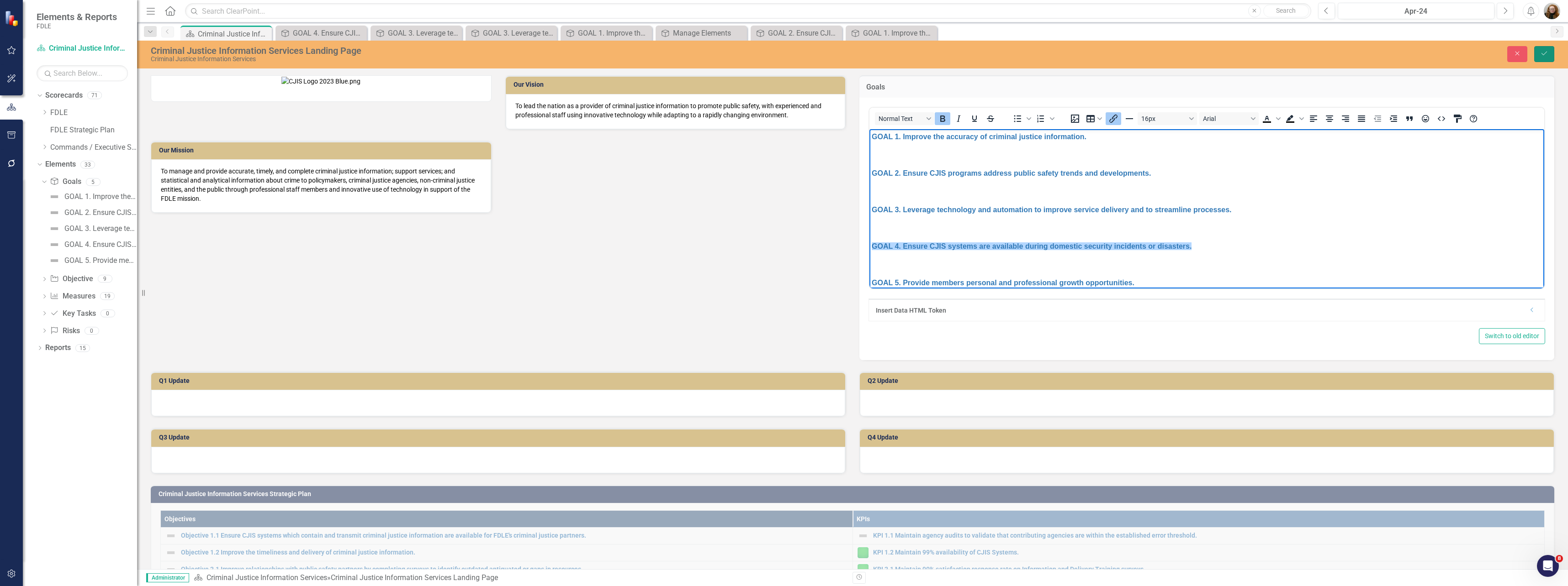
click at [1544, 53] on icon "Save" at bounding box center [1544, 53] width 8 height 6
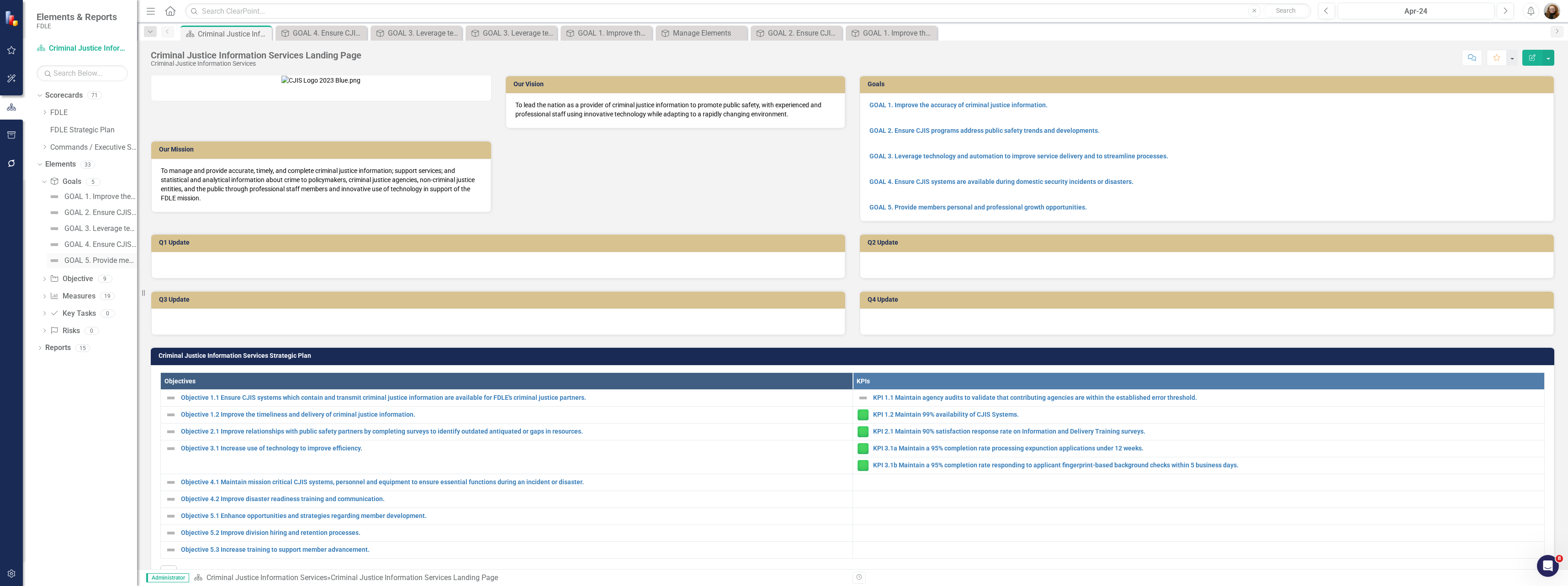
click at [87, 263] on div "GOAL 5. Provide members personal and professional growth opportunities." at bounding box center [101, 260] width 73 height 8
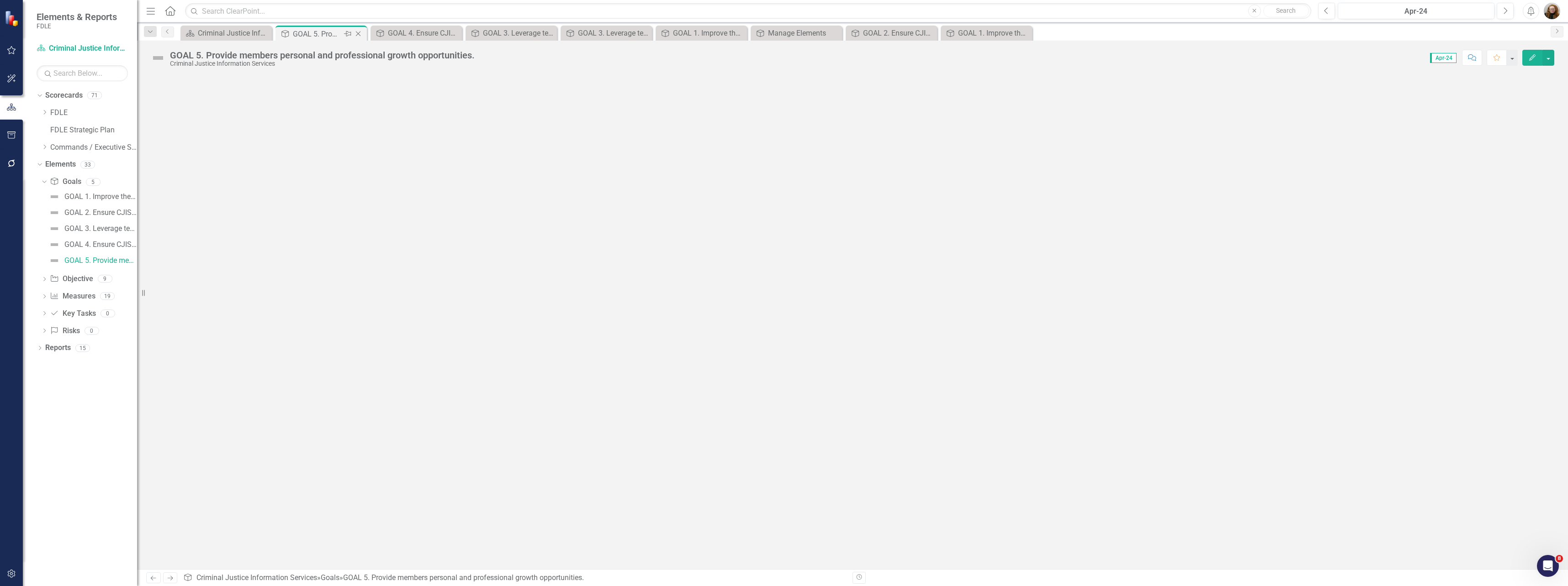
click at [310, 33] on div "GOAL 5. Provide members personal and professional growth opportunities." at bounding box center [317, 34] width 49 height 11
click at [327, 319] on div at bounding box center [853, 322] width 1431 height 494
click at [223, 33] on div "Criminal Justice Information Services Landing Page" at bounding box center [228, 33] width 60 height 11
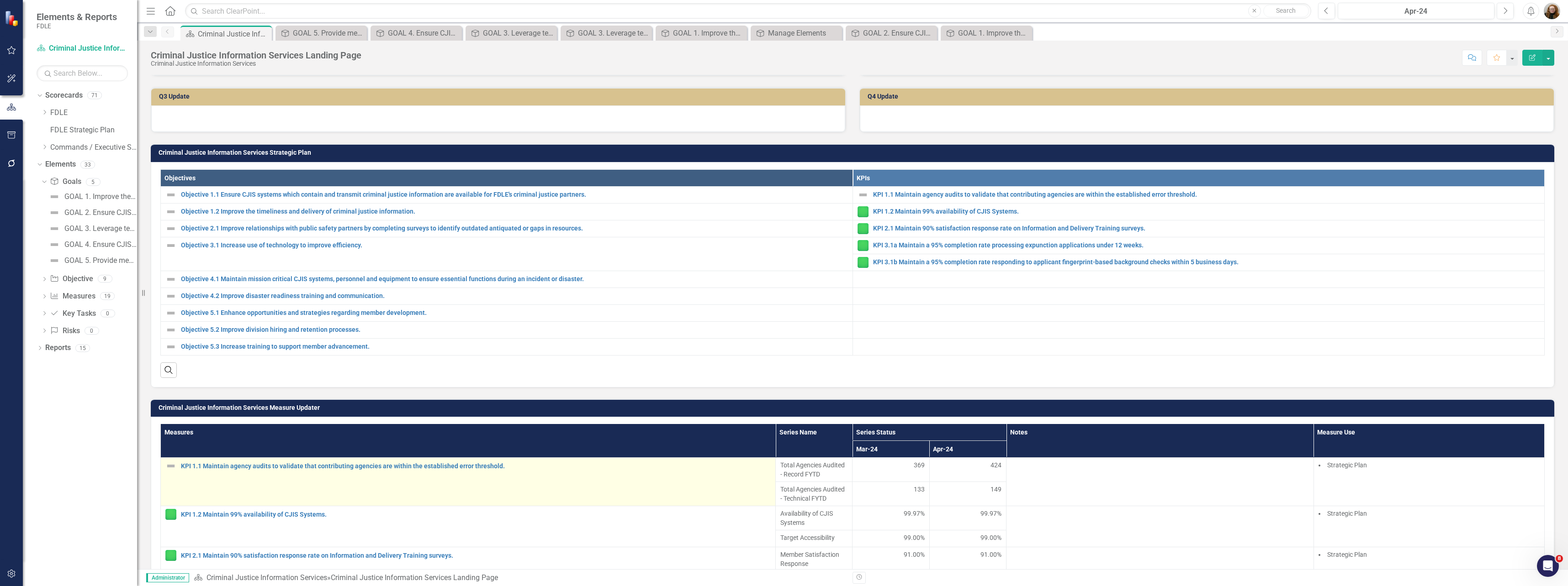
scroll to position [274, 0]
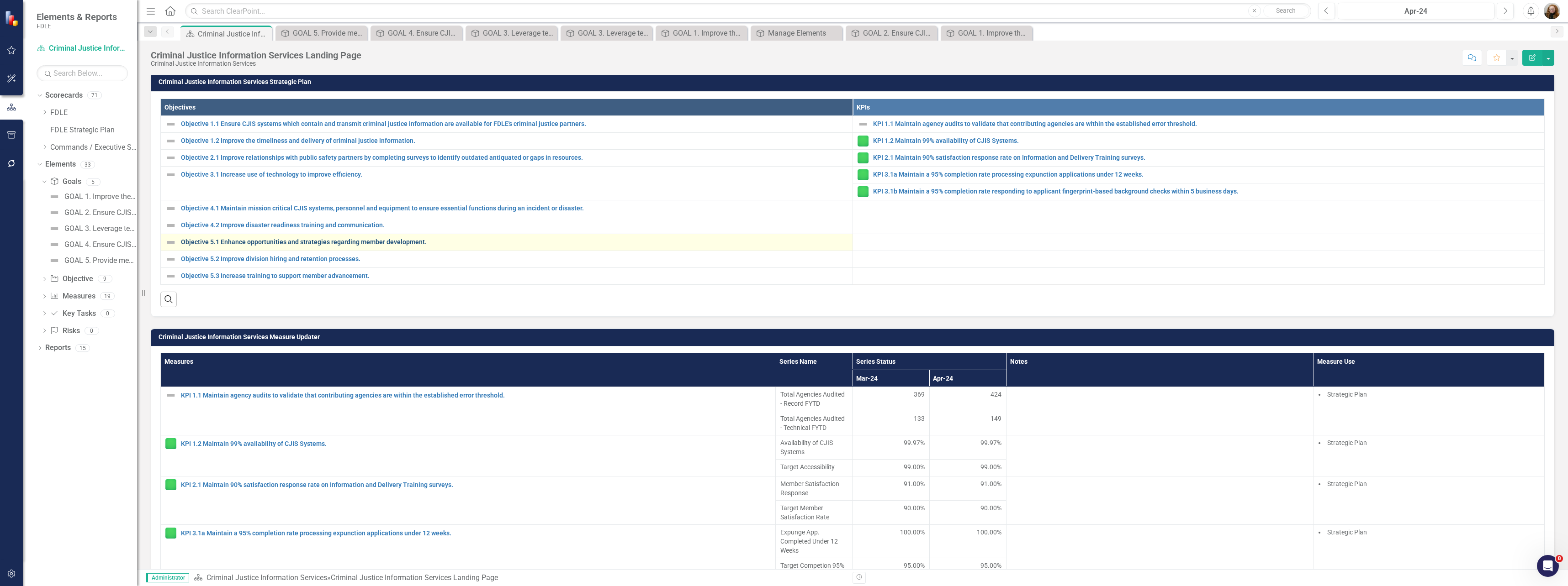
click at [329, 246] on link "Objective 5.1 Enhance opportunities and strategies regarding member development." at bounding box center [514, 242] width 667 height 6
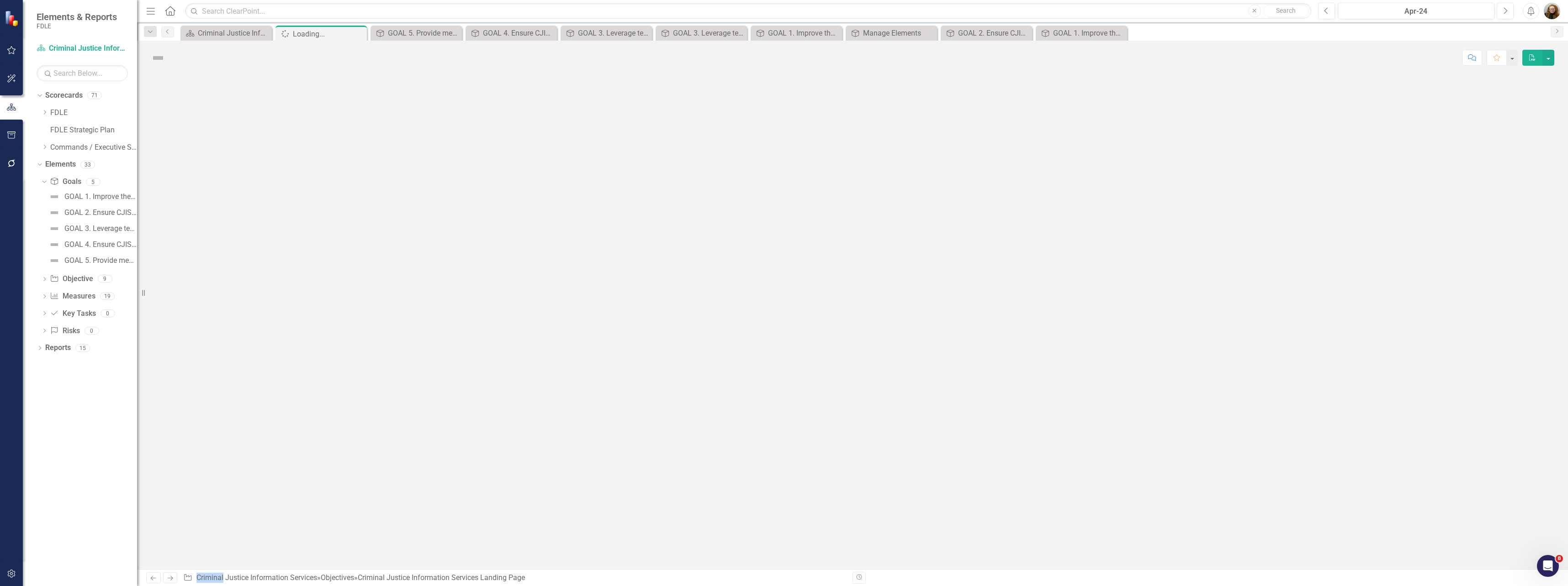
click at [329, 284] on div at bounding box center [853, 322] width 1431 height 494
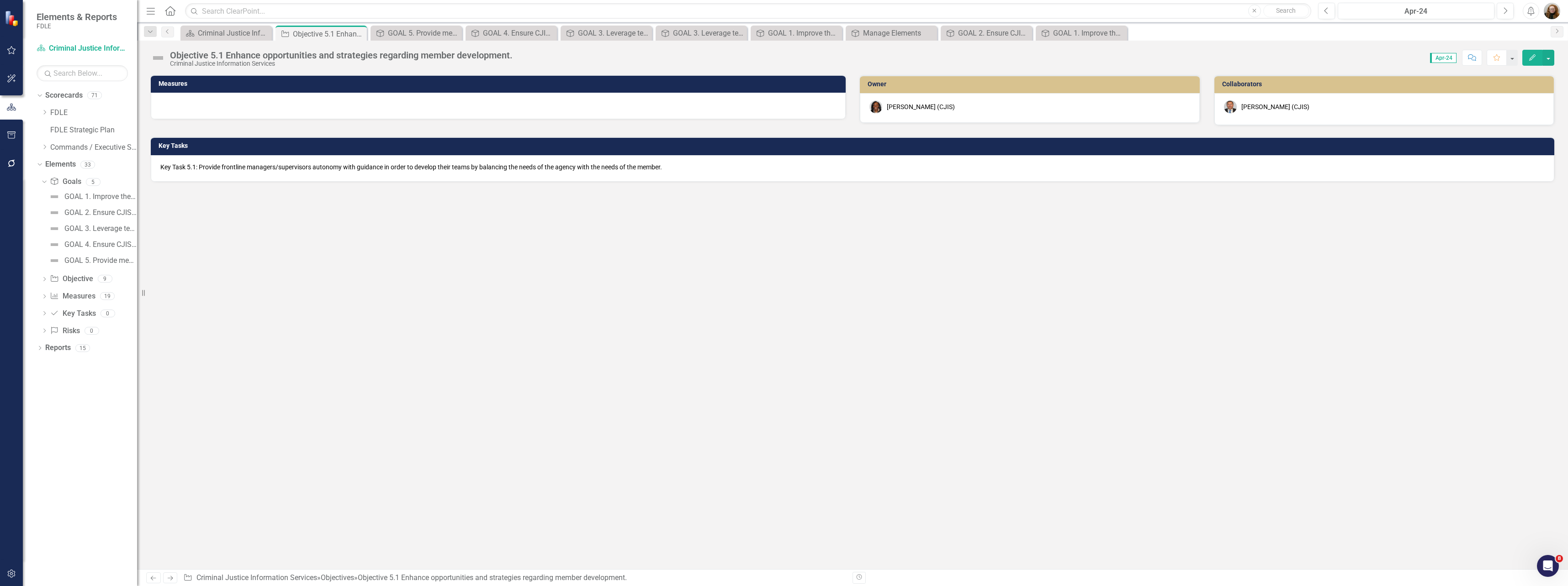
click at [1531, 58] on icon "Edit" at bounding box center [1532, 58] width 8 height 6
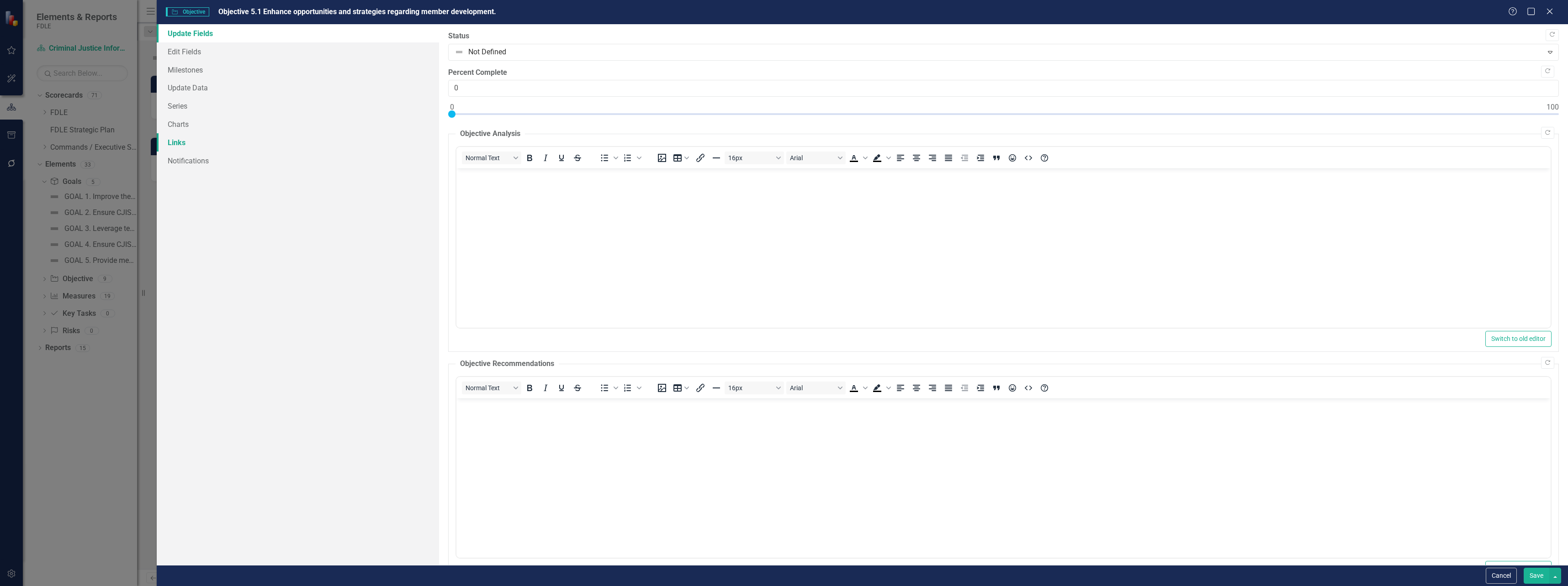
click at [182, 146] on link "Links" at bounding box center [298, 142] width 282 height 19
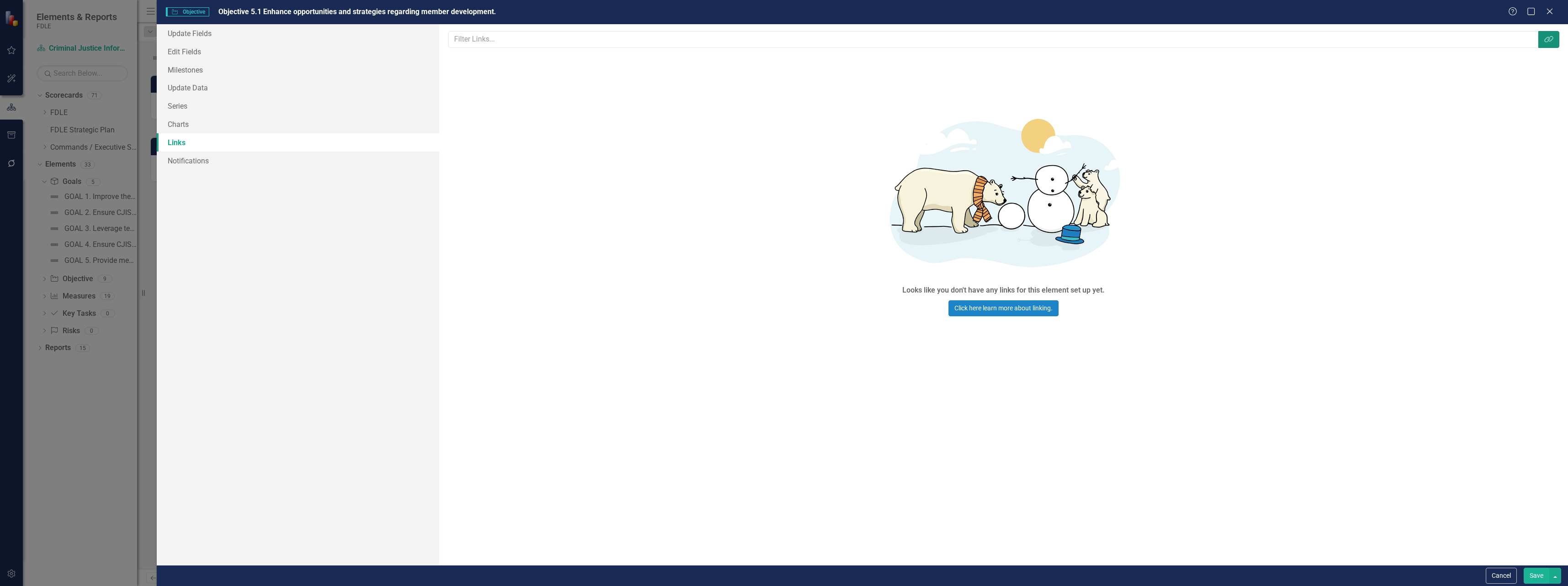
click at [1552, 33] on button "Link Tag" at bounding box center [1549, 39] width 21 height 17
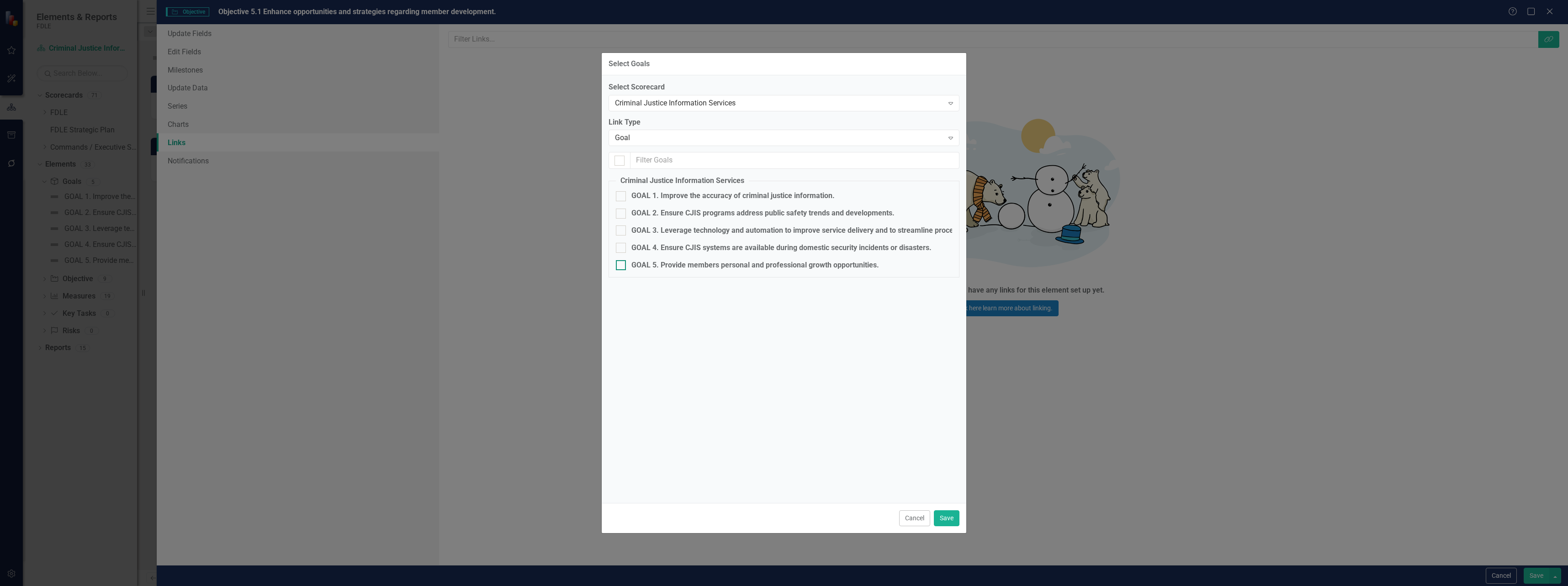
click at [621, 267] on div at bounding box center [621, 265] width 10 height 10
click at [621, 266] on input "GOAL 5. Provide members personal and professional growth opportunities." at bounding box center [618, 263] width 6 height 6
checkbox input "true"
click at [949, 519] on button "Save" at bounding box center [947, 519] width 26 height 16
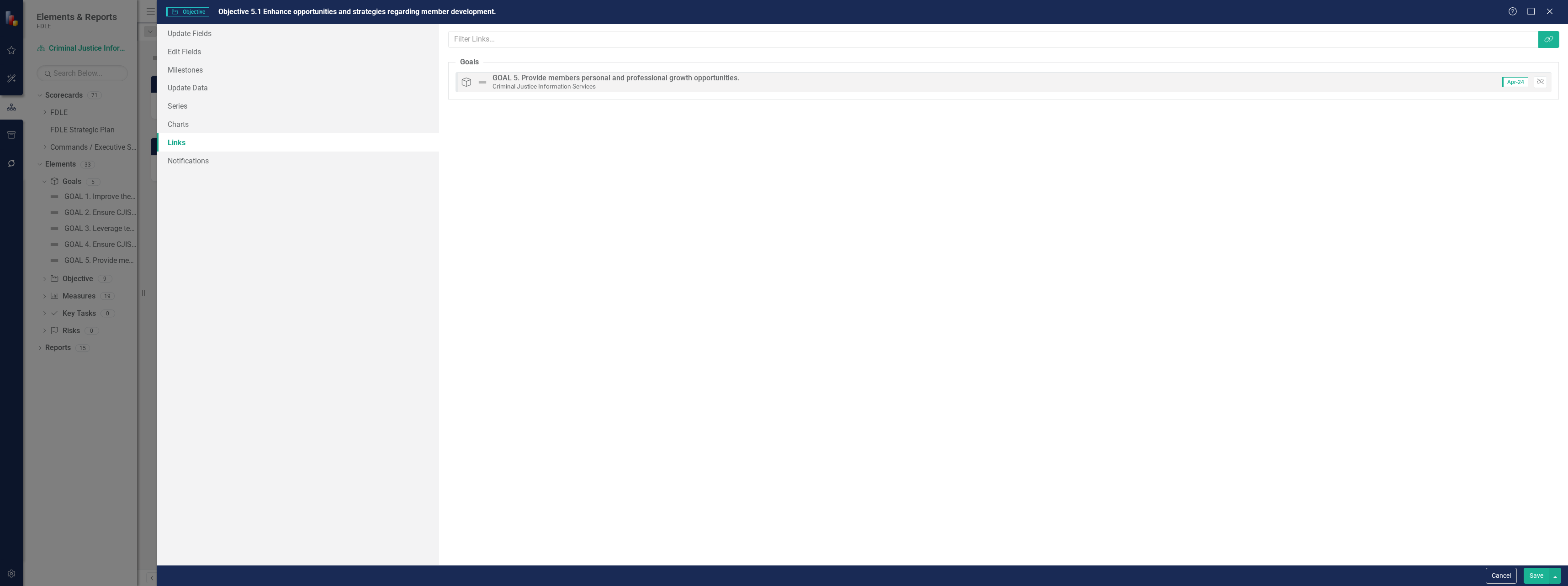
click at [1538, 576] on button "Save" at bounding box center [1536, 576] width 26 height 16
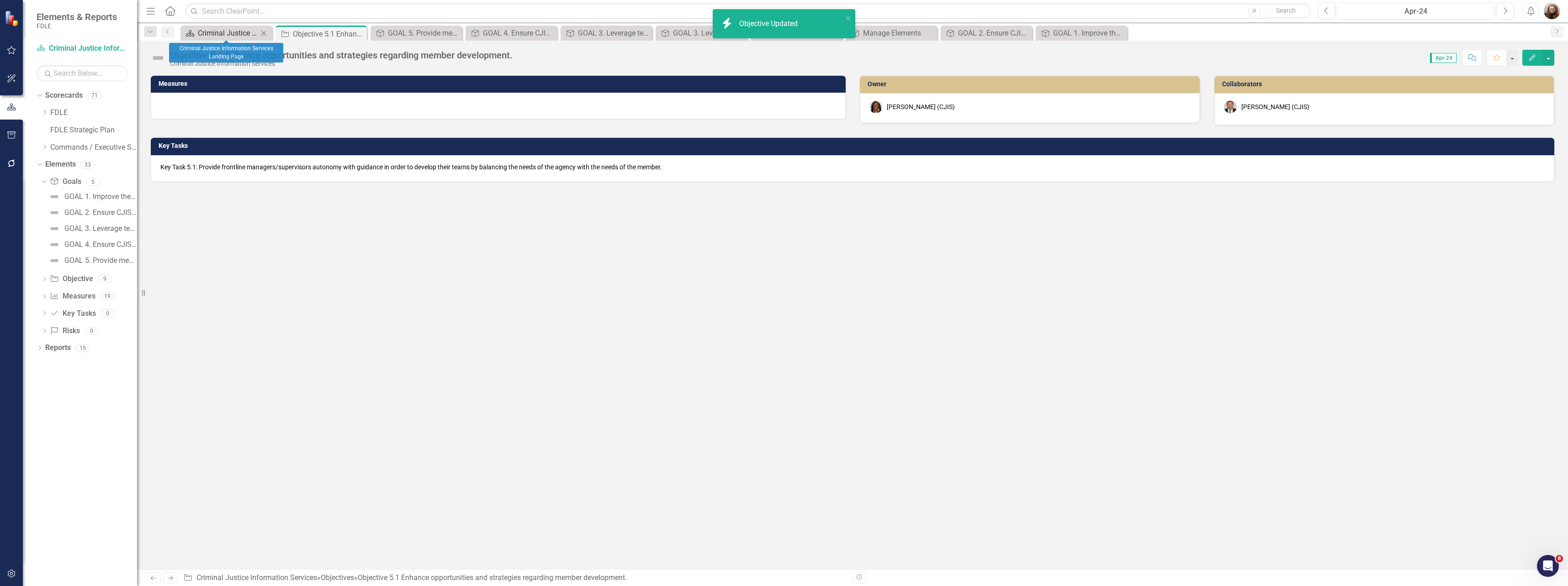
click at [224, 36] on div "Criminal Justice Information Services Landing Page" at bounding box center [228, 33] width 60 height 11
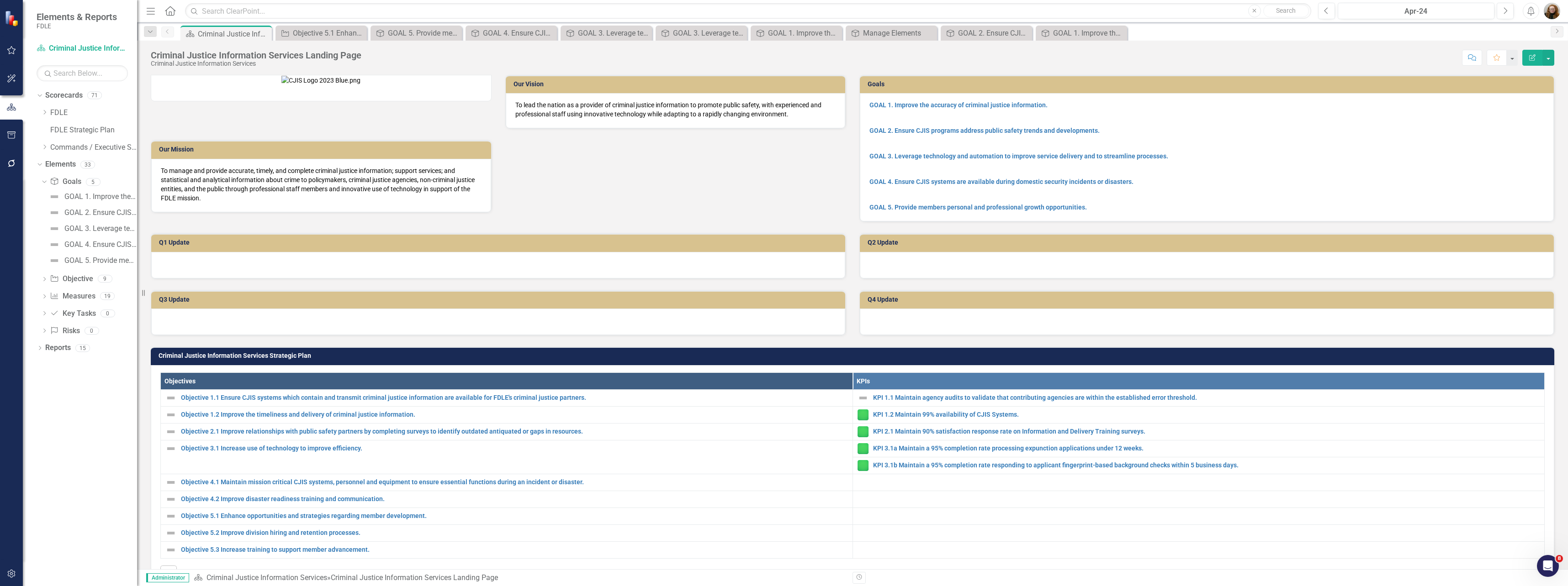
scroll to position [319, 0]
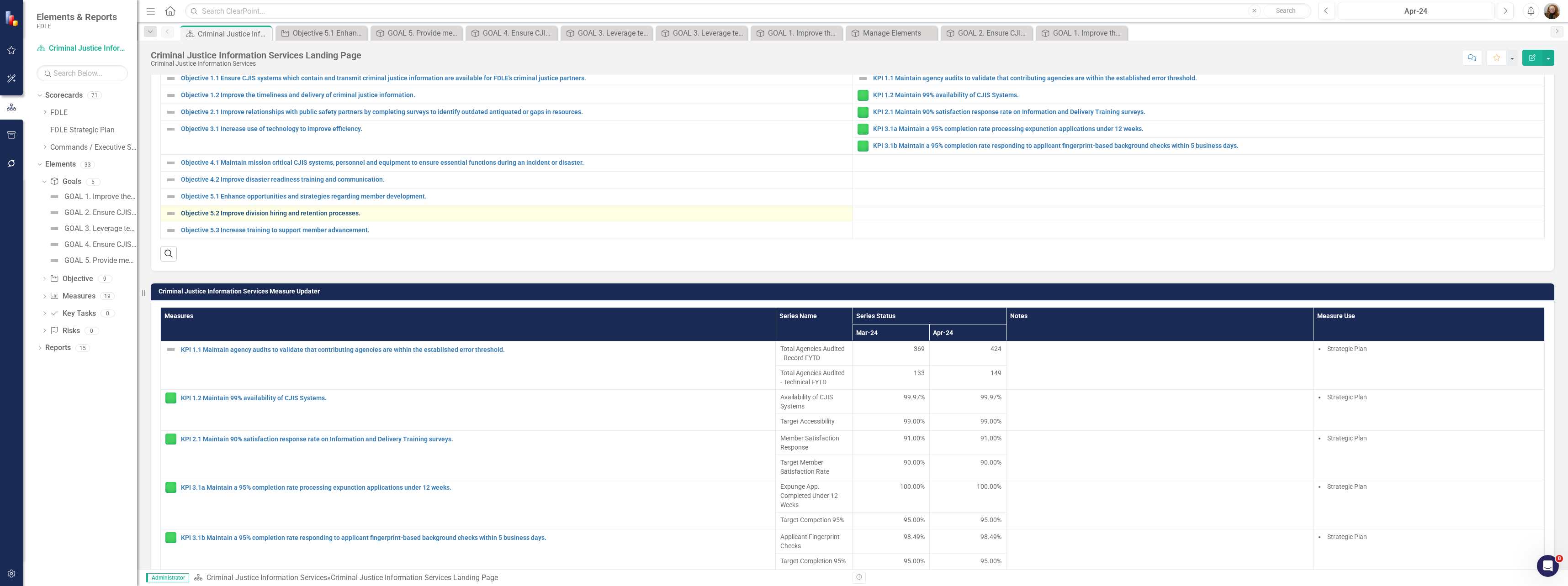
click at [222, 217] on link "Objective 5.2 Improve division hiring and retention processes." at bounding box center [514, 213] width 667 height 6
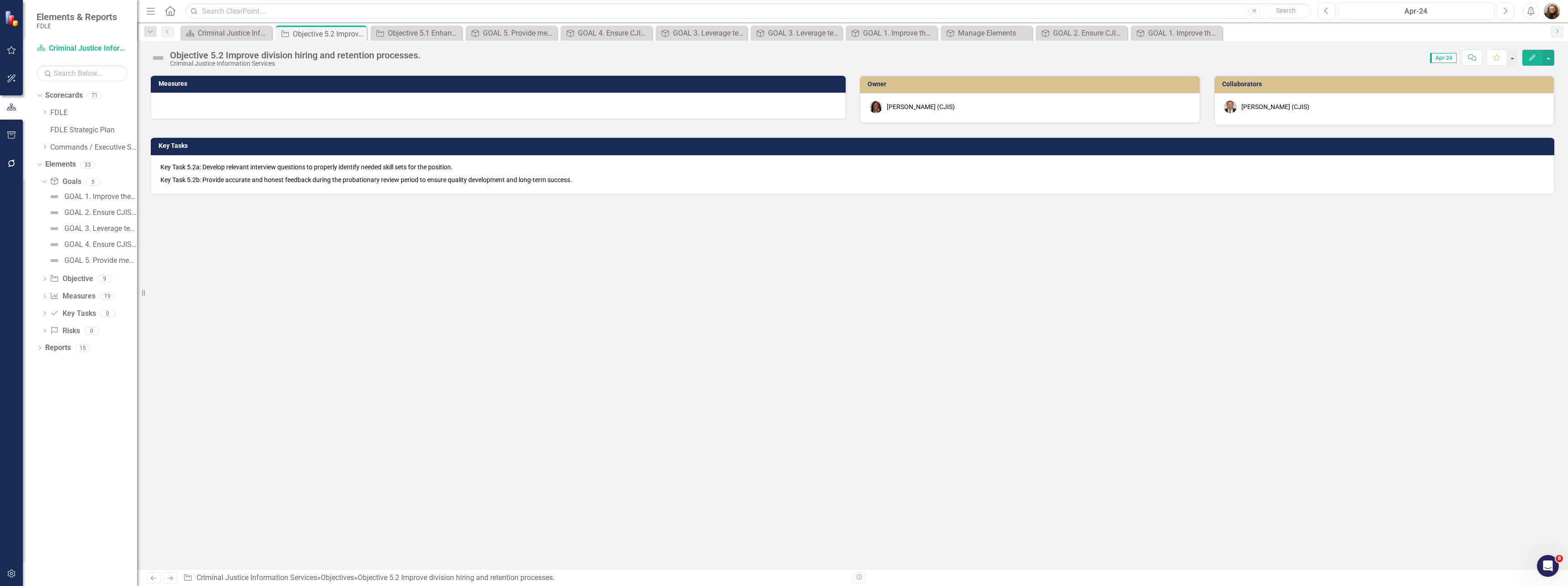
click at [1527, 60] on button "Edit" at bounding box center [1531, 58] width 20 height 16
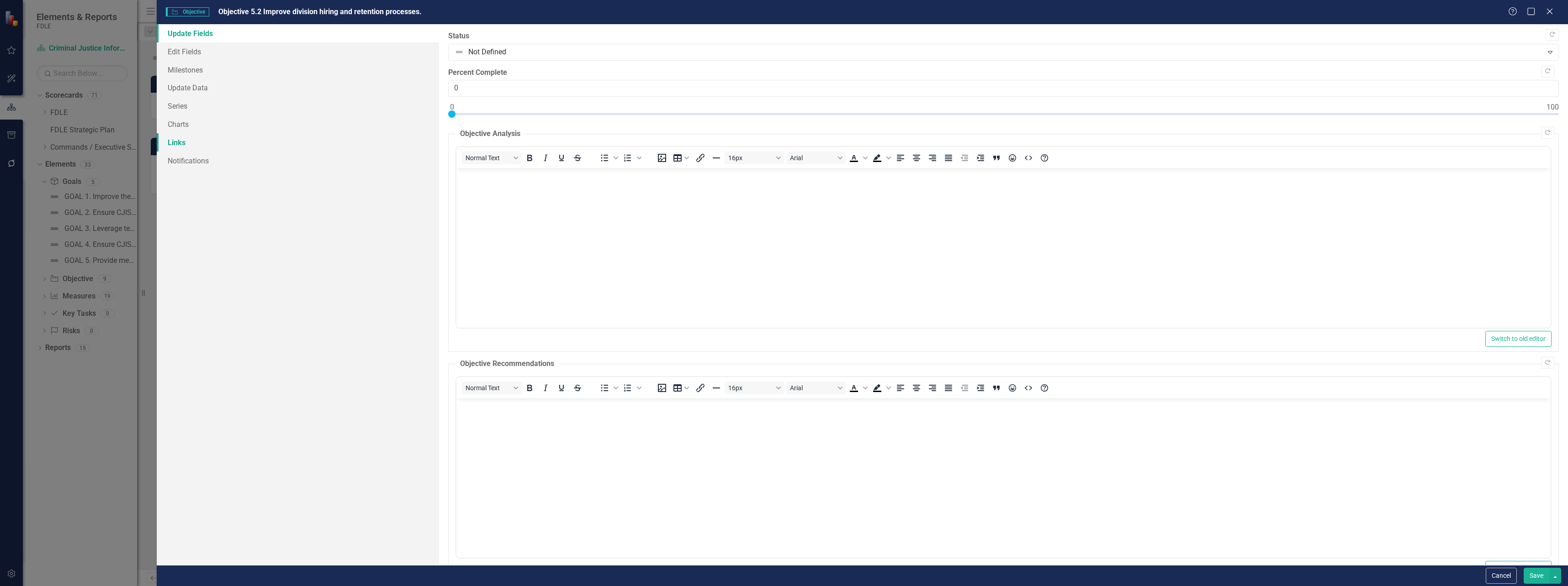
drag, startPoint x: 179, startPoint y: 145, endPoint x: 183, endPoint y: 143, distance: 4.5
click at [179, 145] on link "Links" at bounding box center [298, 142] width 282 height 19
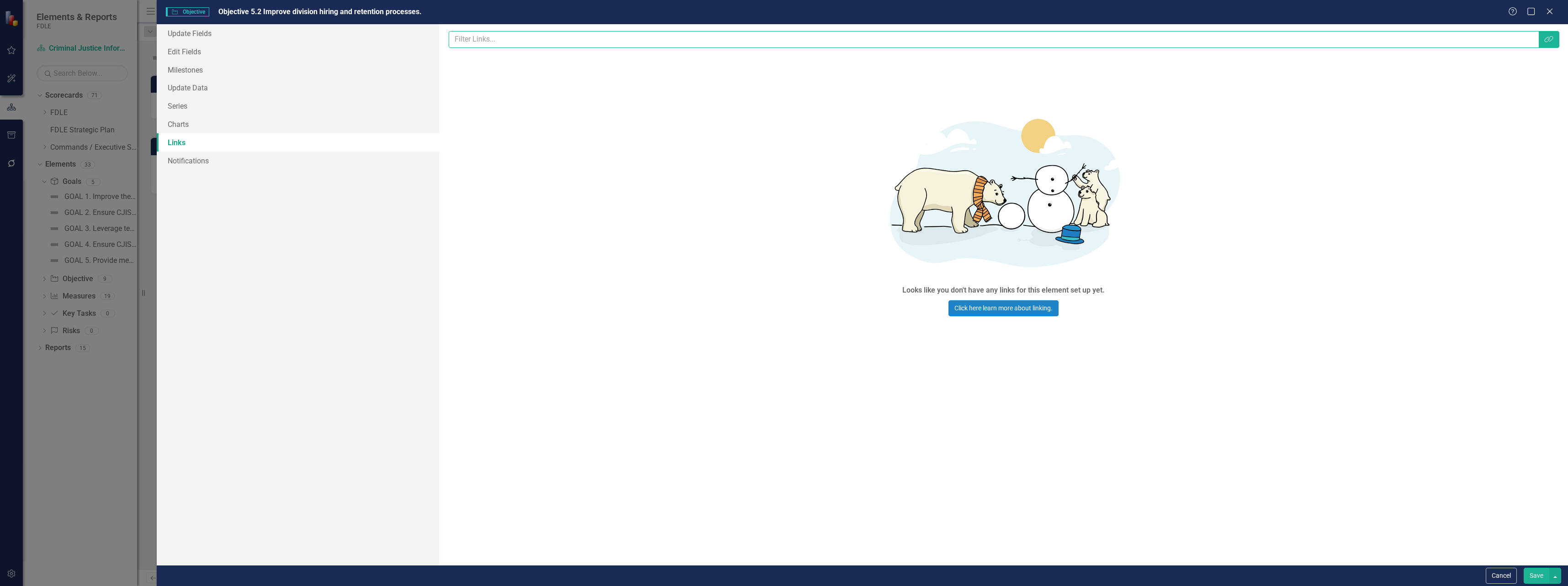
click at [504, 32] on input "text" at bounding box center [994, 39] width 1090 height 17
click at [1545, 41] on icon "Link Tag" at bounding box center [1549, 39] width 9 height 7
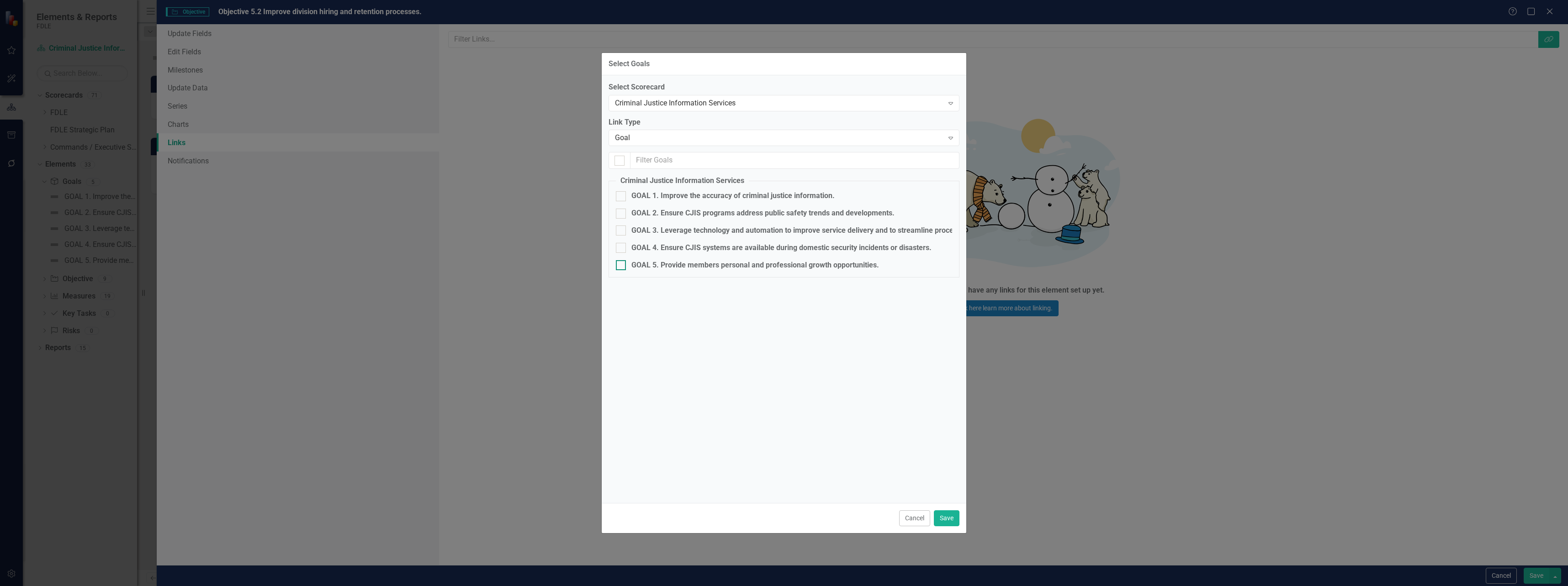
click at [617, 262] on input "GOAL 5. Provide members personal and professional growth opportunities." at bounding box center [618, 263] width 6 height 6
checkbox input "true"
click at [945, 521] on button "Save" at bounding box center [947, 519] width 26 height 16
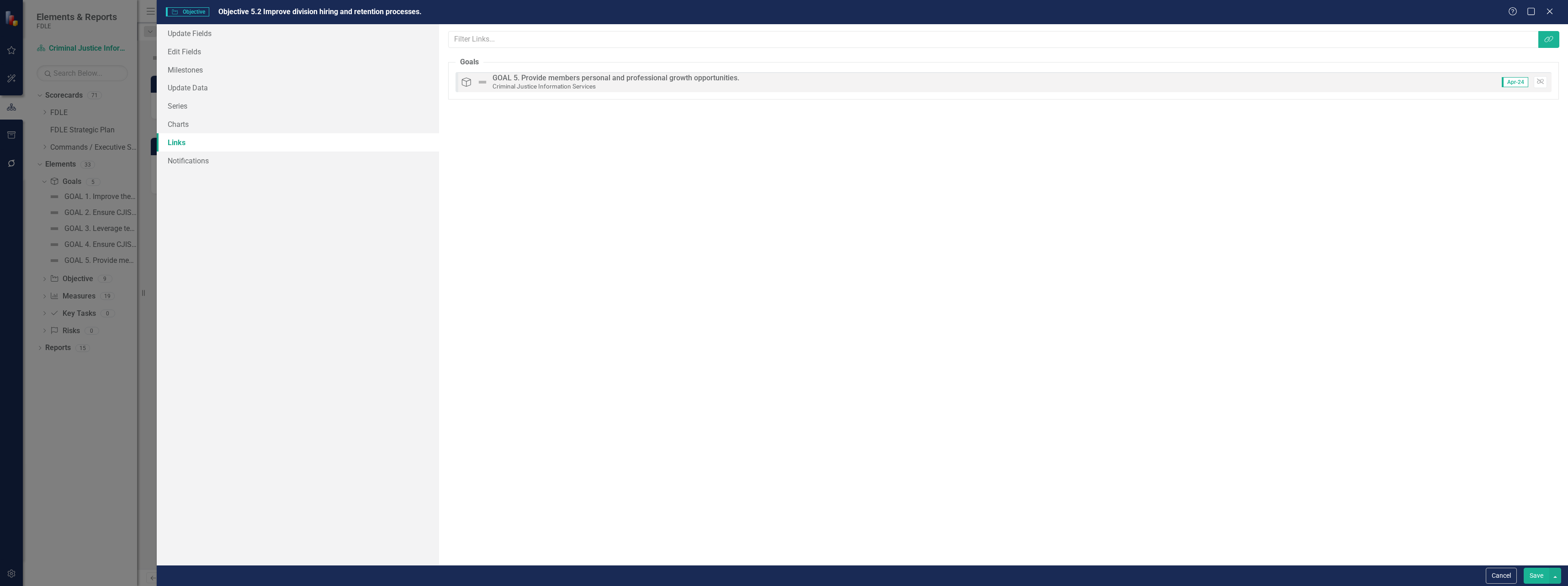
click at [1531, 577] on button "Save" at bounding box center [1536, 576] width 26 height 16
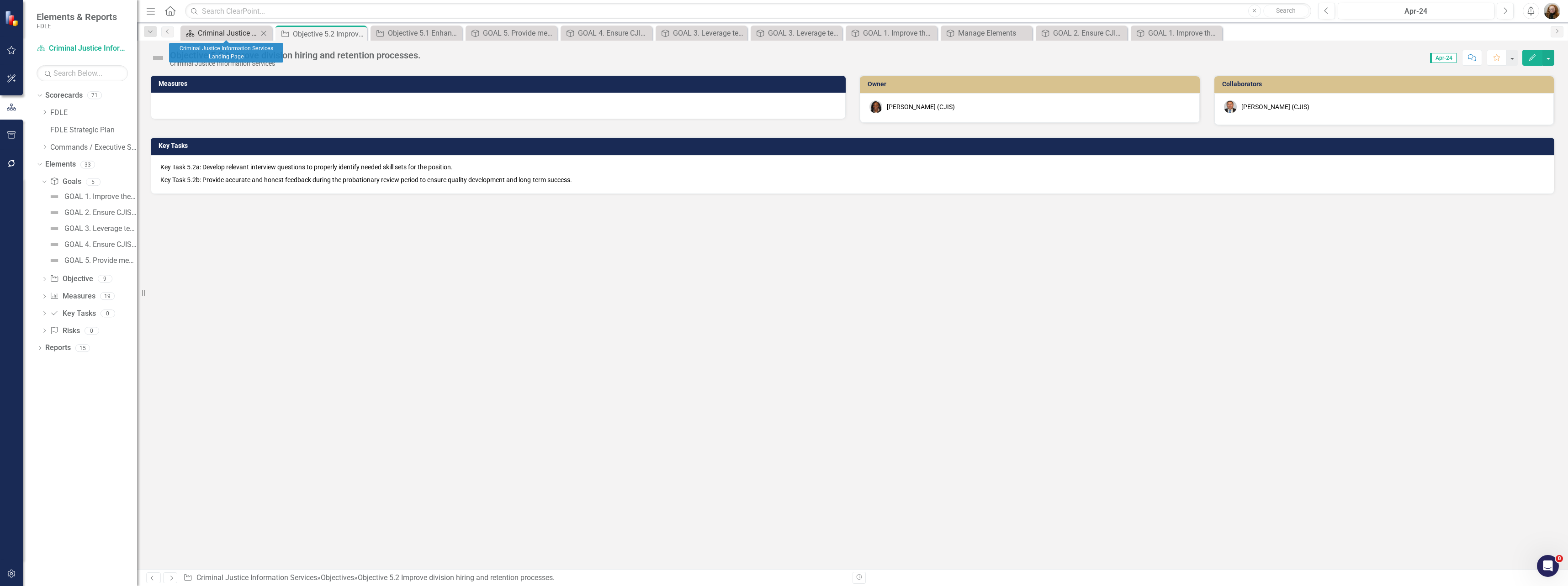
click at [221, 32] on div "Criminal Justice Information Services Landing Page" at bounding box center [228, 33] width 60 height 11
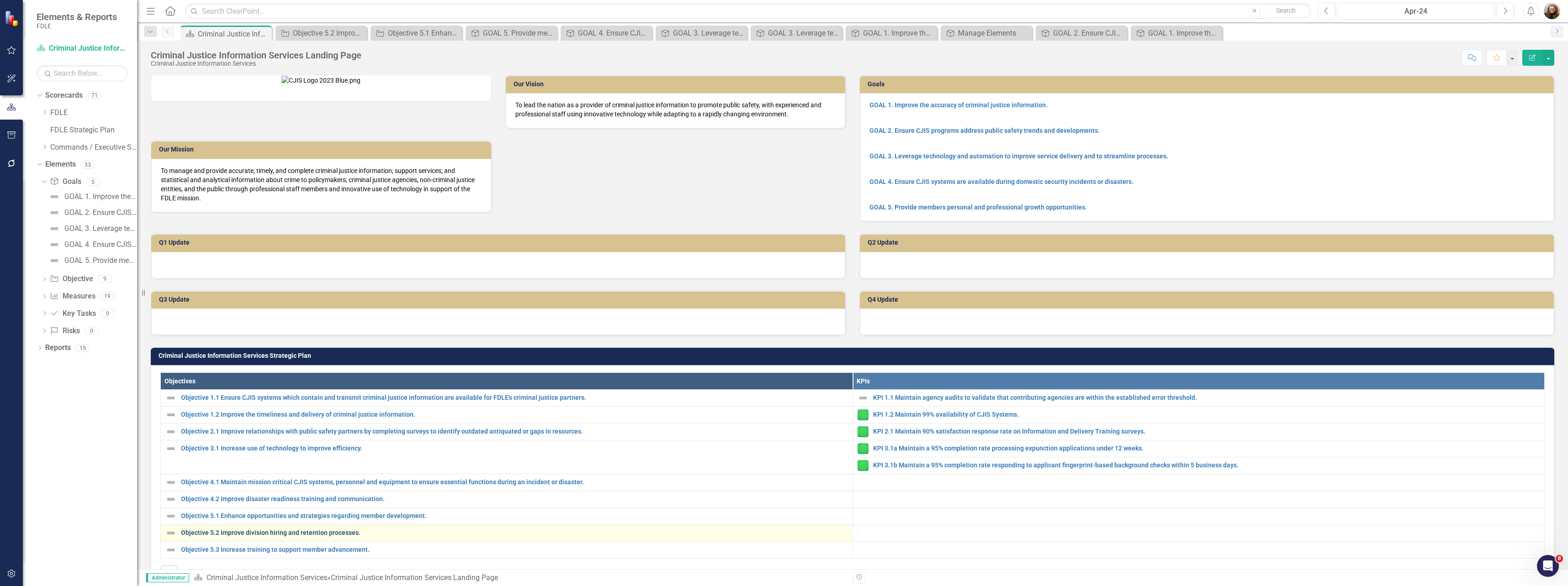
scroll to position [45, 0]
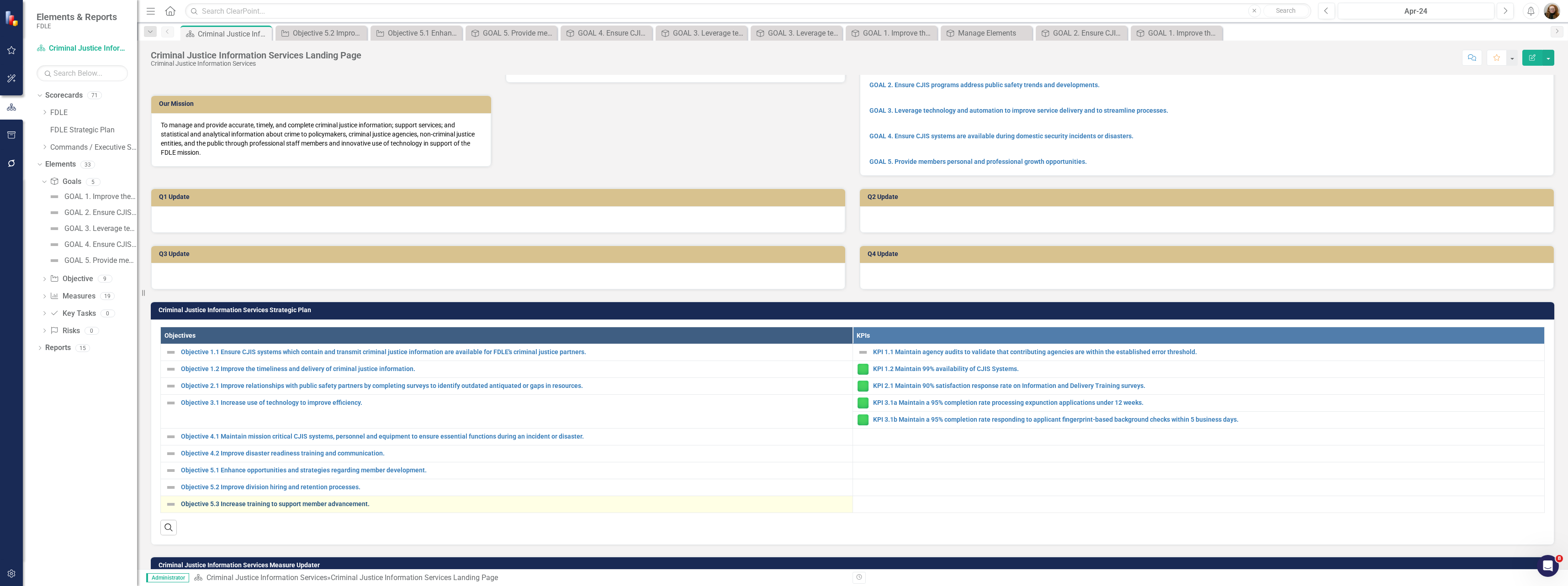
click at [274, 507] on link "Objective 5.3 Increase training to support member advancement." at bounding box center [514, 504] width 667 height 6
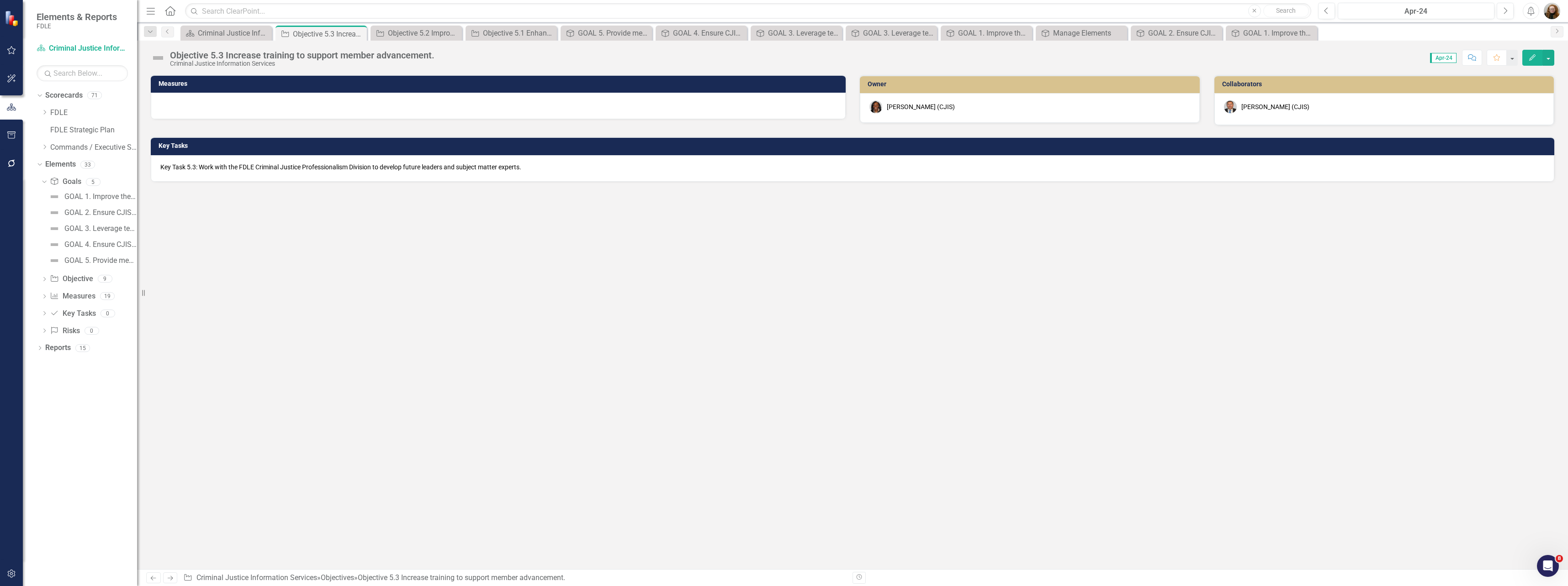
click at [1529, 57] on icon "Edit" at bounding box center [1532, 58] width 8 height 6
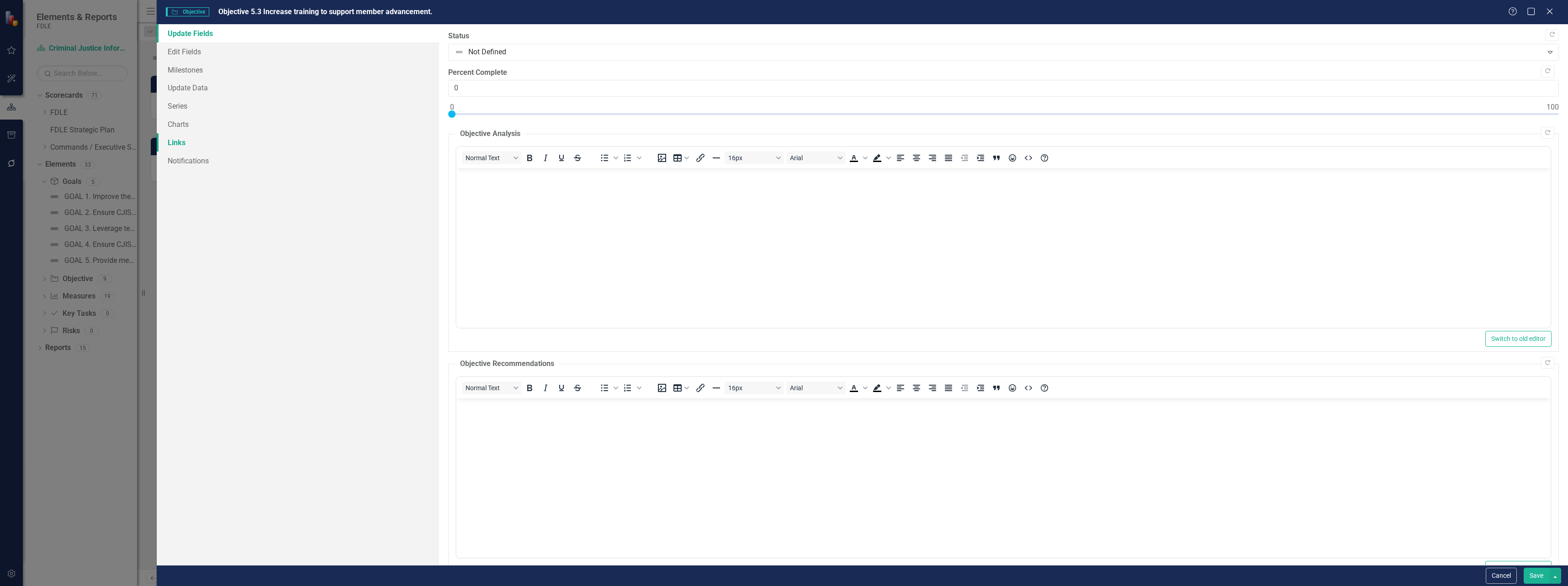
click at [177, 143] on link "Links" at bounding box center [298, 142] width 282 height 19
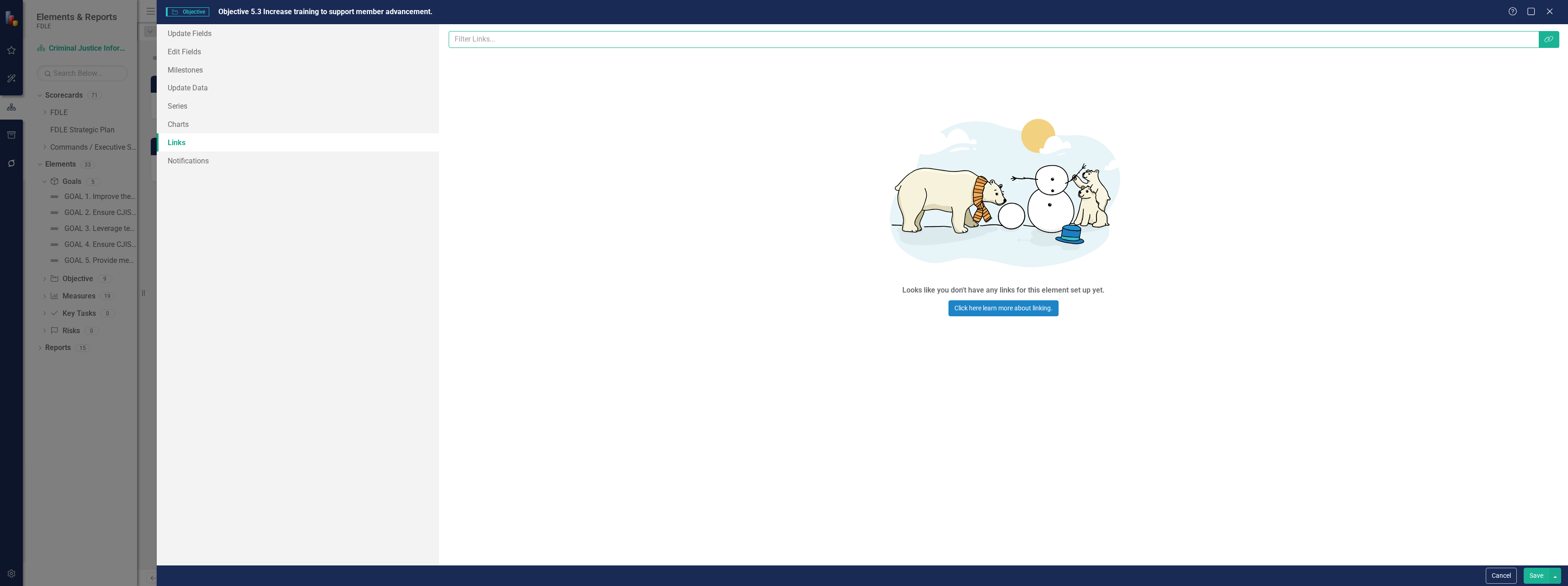
click at [494, 34] on input "text" at bounding box center [994, 39] width 1090 height 17
click at [1555, 39] on button "Link Tag" at bounding box center [1549, 39] width 21 height 17
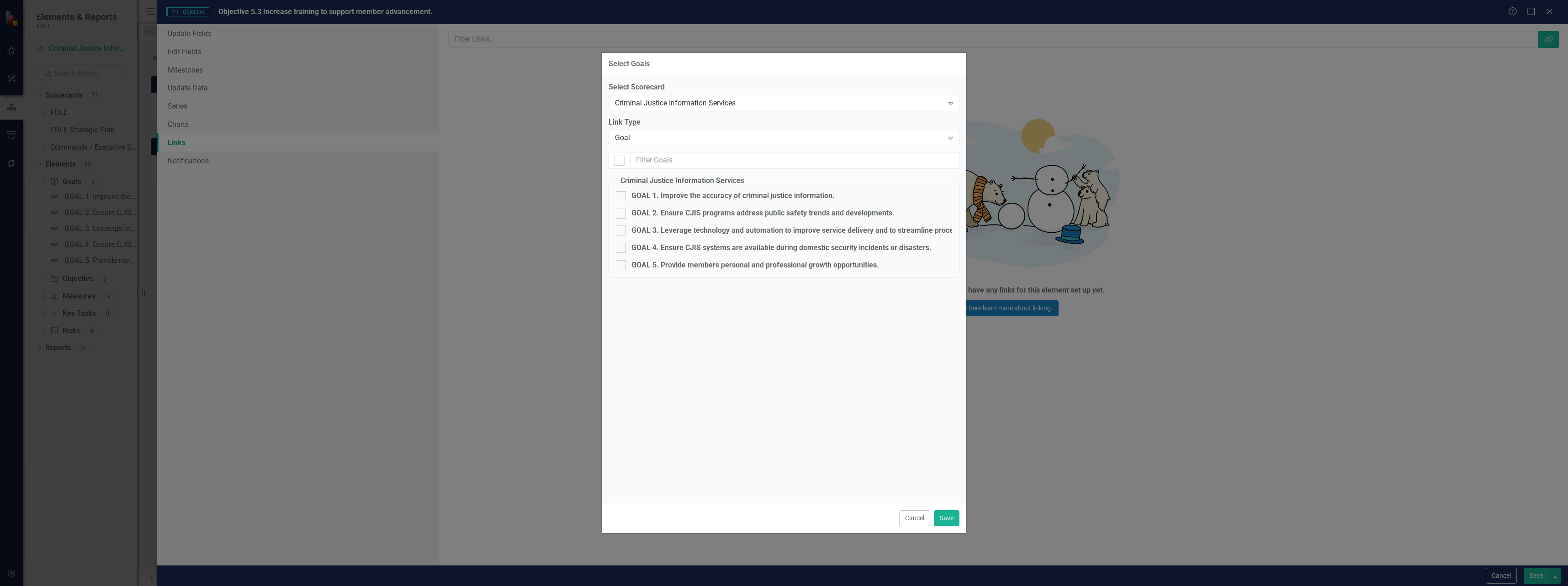
drag, startPoint x: 671, startPoint y: 263, endPoint x: 719, endPoint y: 321, distance: 75.3
click at [670, 263] on div "GOAL 5. Provide members personal and professional growth opportunities." at bounding box center [754, 265] width 247 height 11
click at [621, 263] on input "GOAL 5. Provide members personal and professional growth opportunities." at bounding box center [618, 263] width 6 height 6
checkbox input "true"
click at [943, 511] on button "Save" at bounding box center [947, 519] width 26 height 16
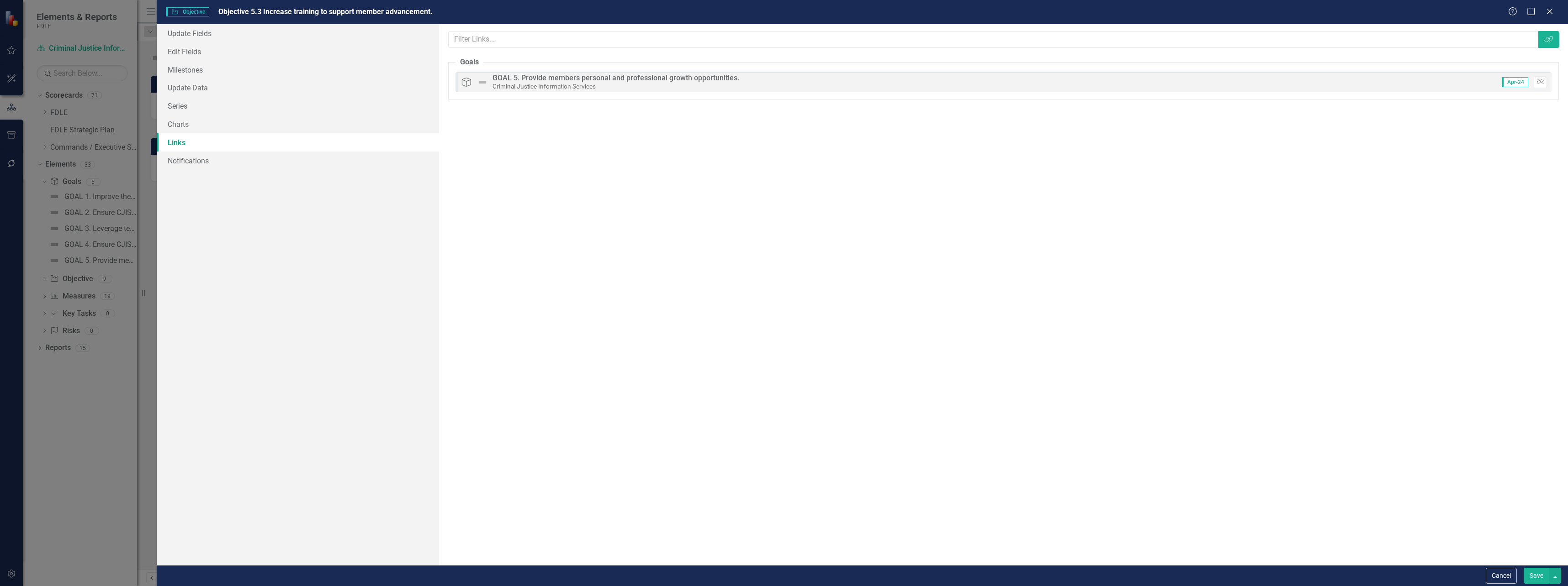
click at [1529, 575] on button "Save" at bounding box center [1536, 576] width 26 height 16
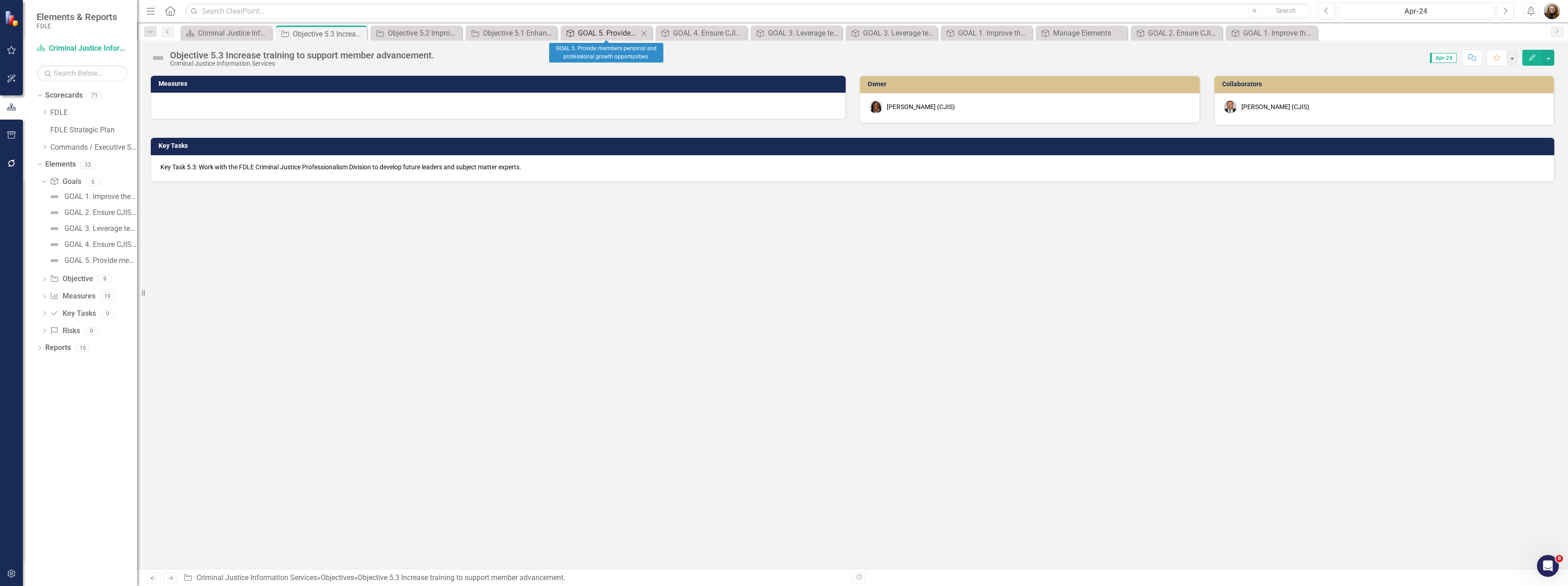
click at [610, 32] on div "GOAL 5. Provide members personal and professional growth opportunities." at bounding box center [608, 33] width 60 height 11
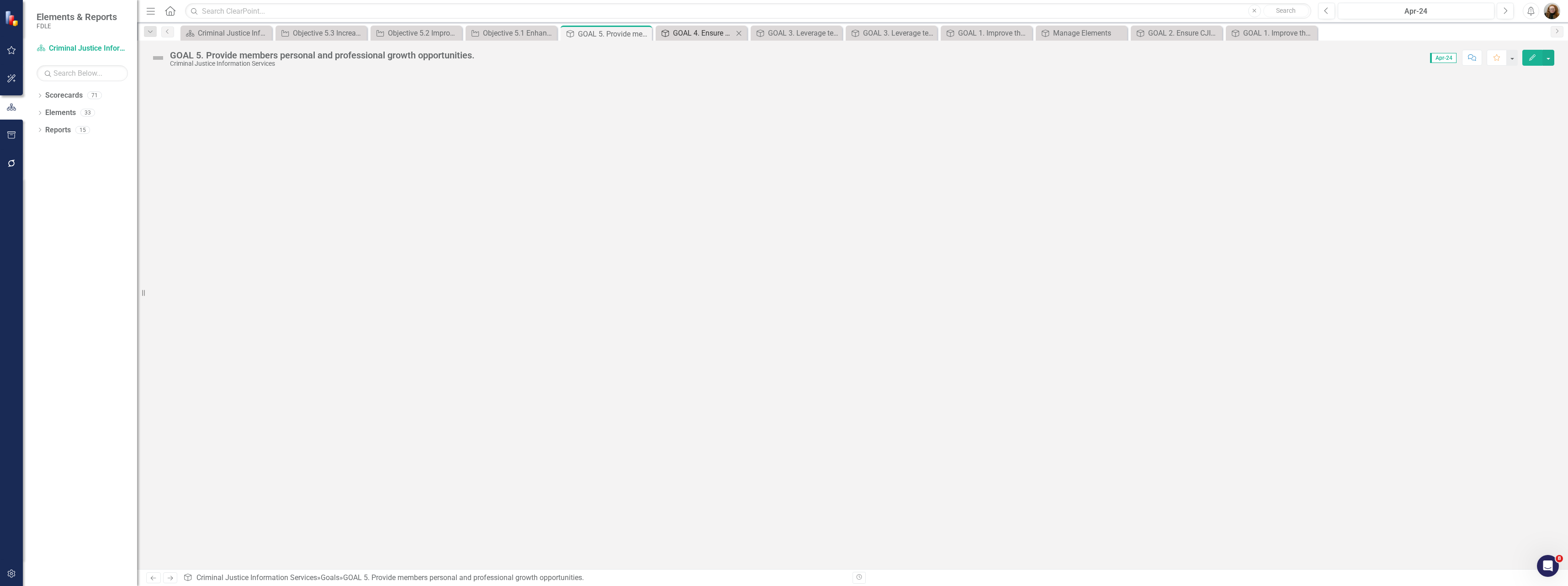
click at [702, 36] on div "GOAL 4. Ensure CJIS systems are available during domestic security incidents or…" at bounding box center [703, 33] width 60 height 11
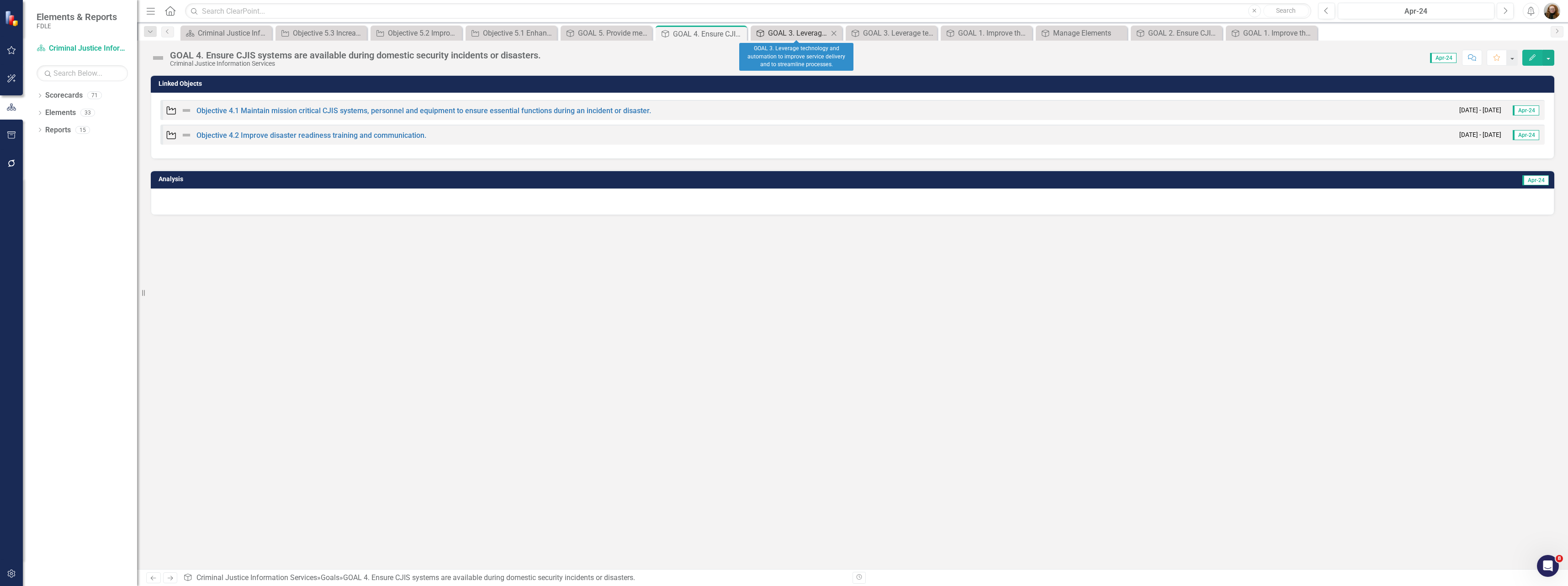
click at [788, 35] on div "GOAL 3. Leverage technology and automation to improve service delivery and to s…" at bounding box center [798, 33] width 60 height 11
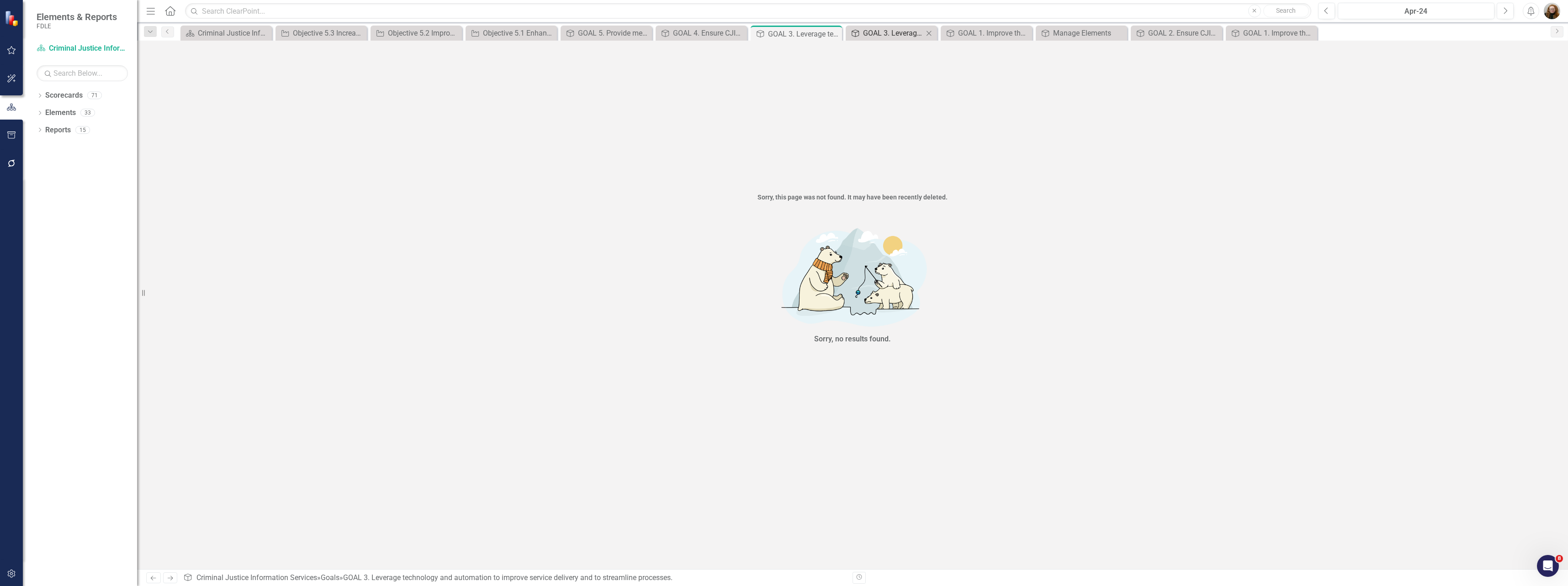
click at [891, 33] on div "GOAL 3. Leverage technology and automation to improve service delivery and to s…" at bounding box center [893, 33] width 60 height 11
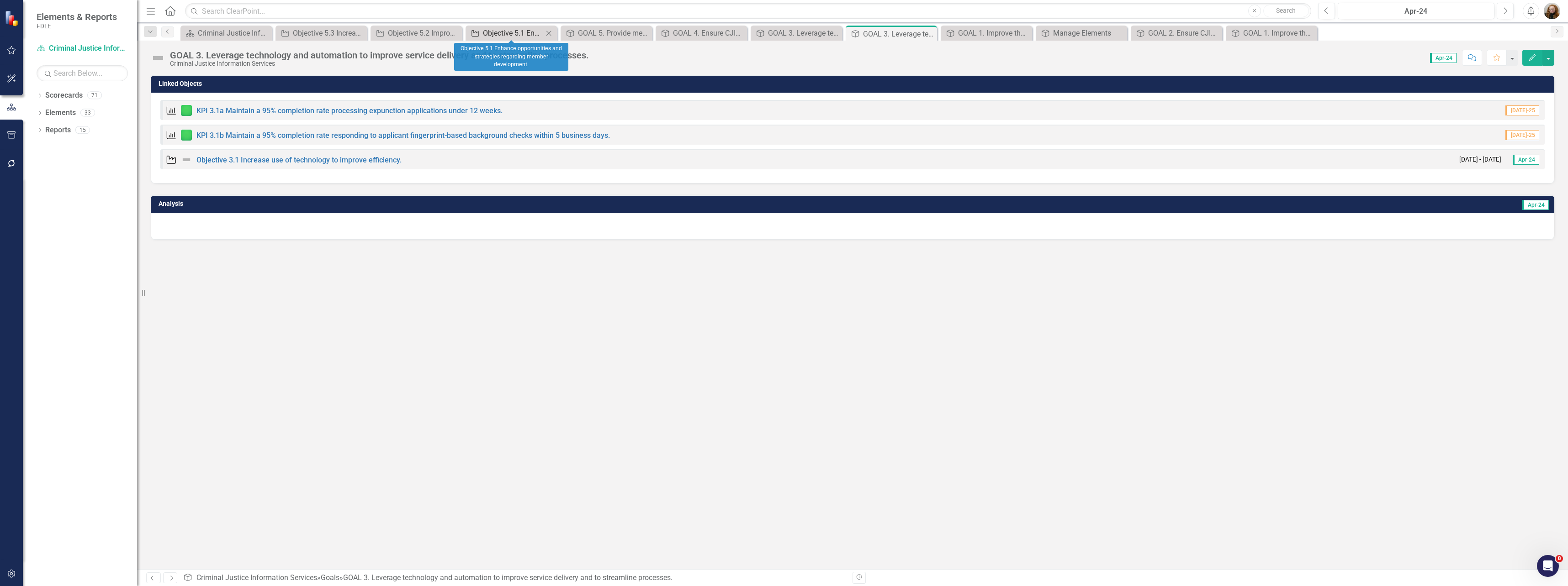
click at [522, 32] on div "Objective 5.1 Enhance opportunities and strategies regarding member development." at bounding box center [513, 33] width 60 height 11
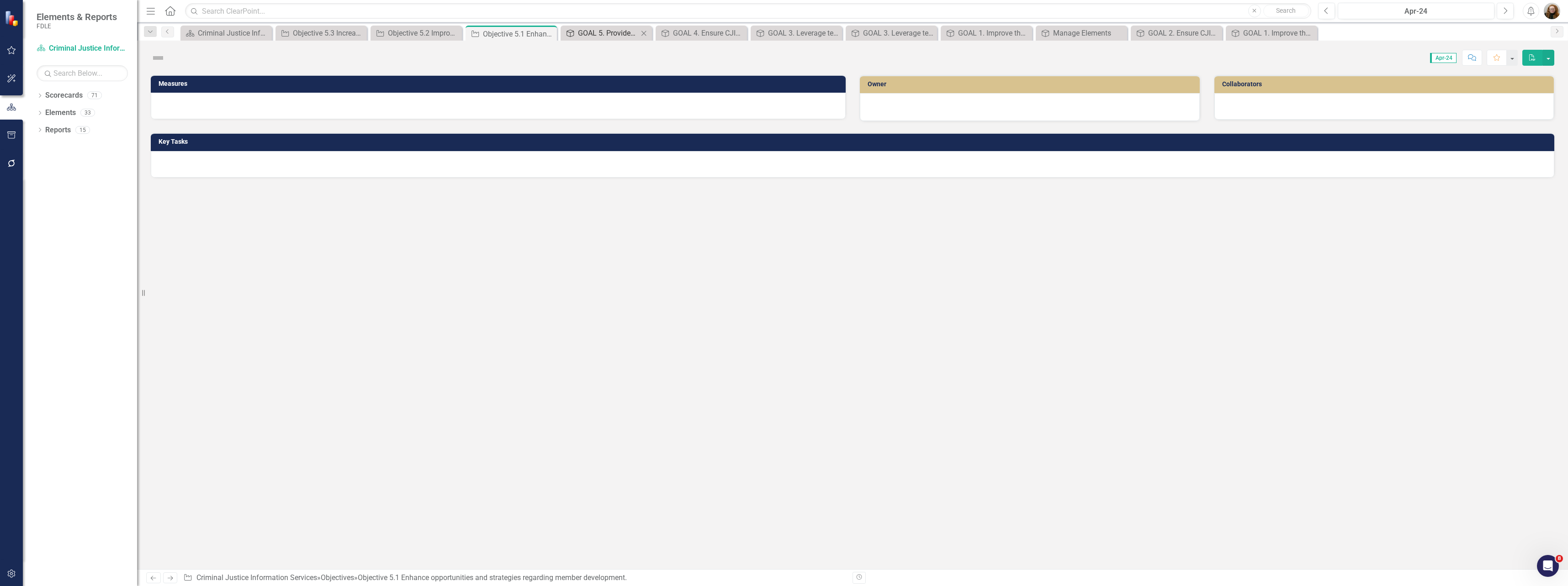
click at [607, 31] on div "GOAL 5. Provide members personal and professional growth opportunities." at bounding box center [608, 33] width 60 height 11
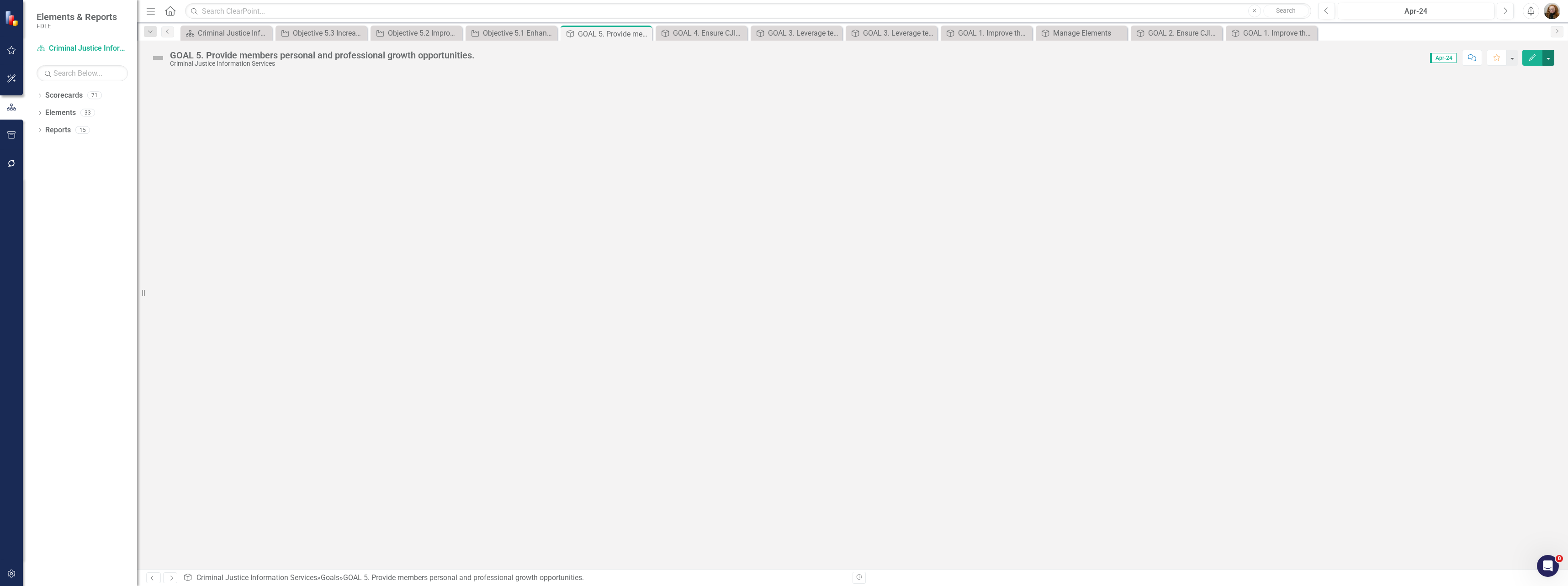
click at [1545, 53] on button "button" at bounding box center [1548, 58] width 12 height 16
click at [1517, 87] on link "Edit Report Edit Layout" at bounding box center [1516, 91] width 74 height 17
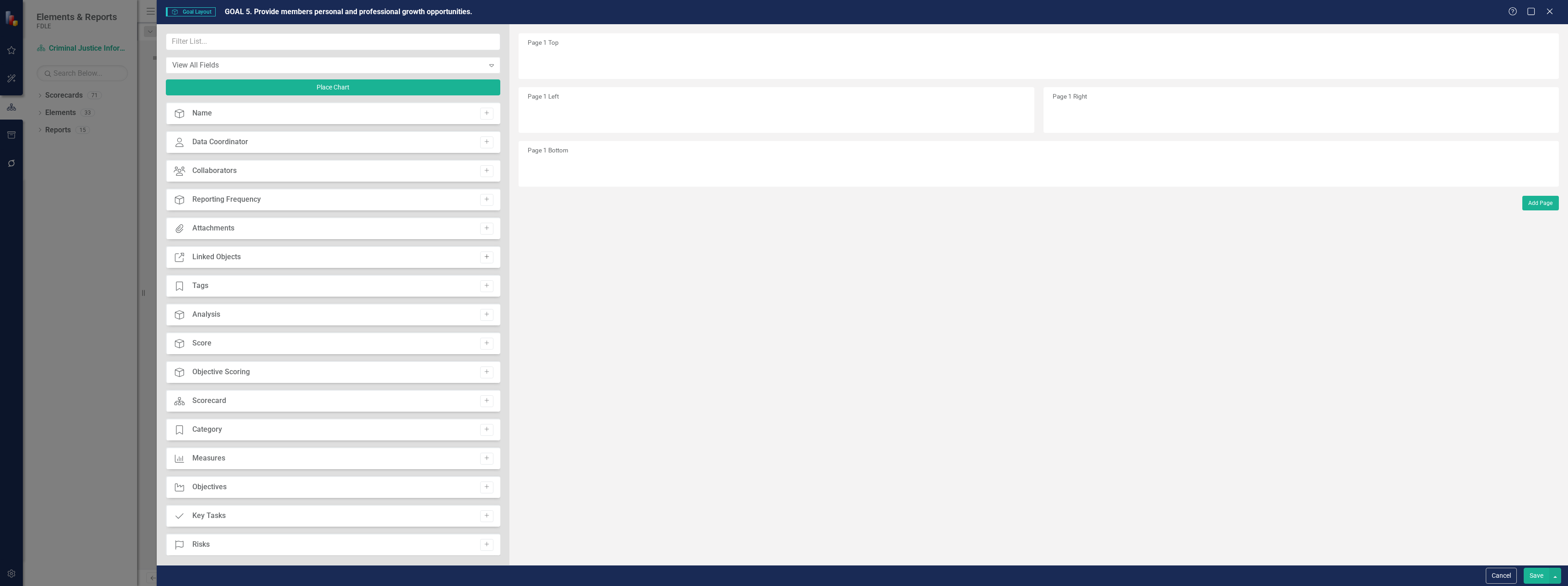
click at [485, 258] on icon "Add" at bounding box center [487, 257] width 6 height 6
click at [203, 286] on div "Analysis" at bounding box center [206, 285] width 28 height 11
click at [480, 286] on button "Add" at bounding box center [487, 286] width 13 height 12
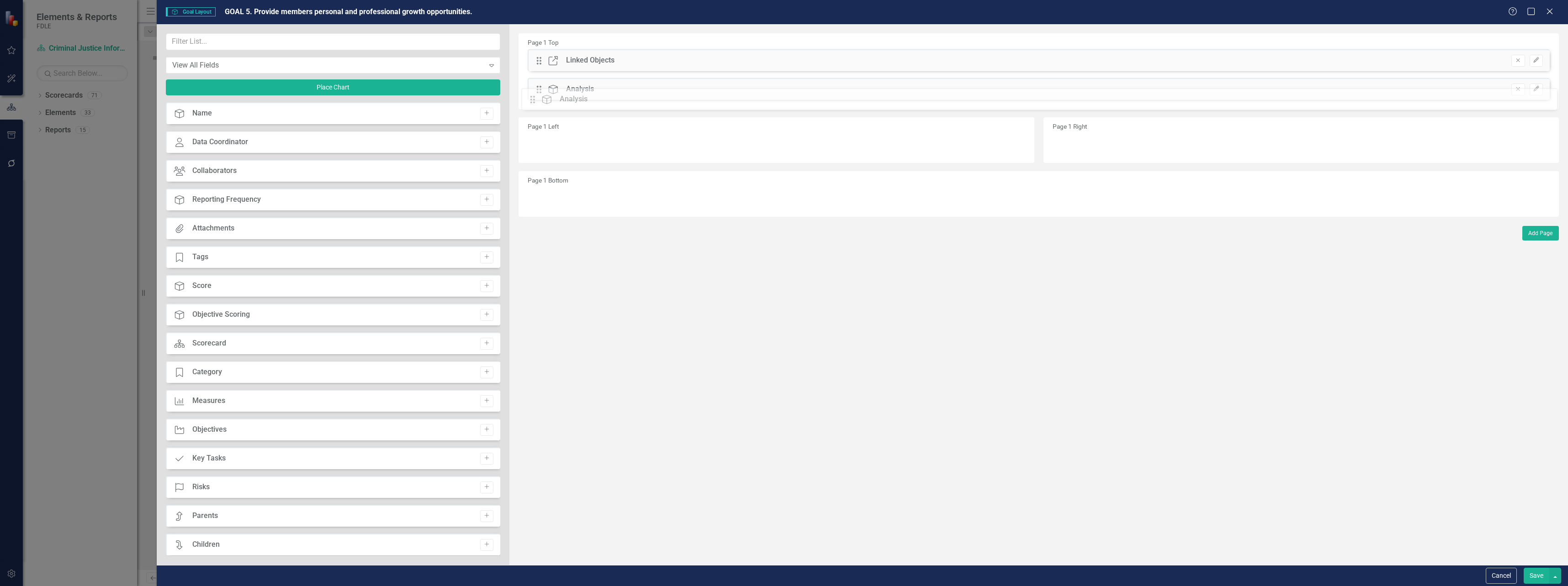
drag, startPoint x: 538, startPoint y: 62, endPoint x: 538, endPoint y: 101, distance: 39.0
click at [1540, 575] on button "Save" at bounding box center [1536, 576] width 26 height 16
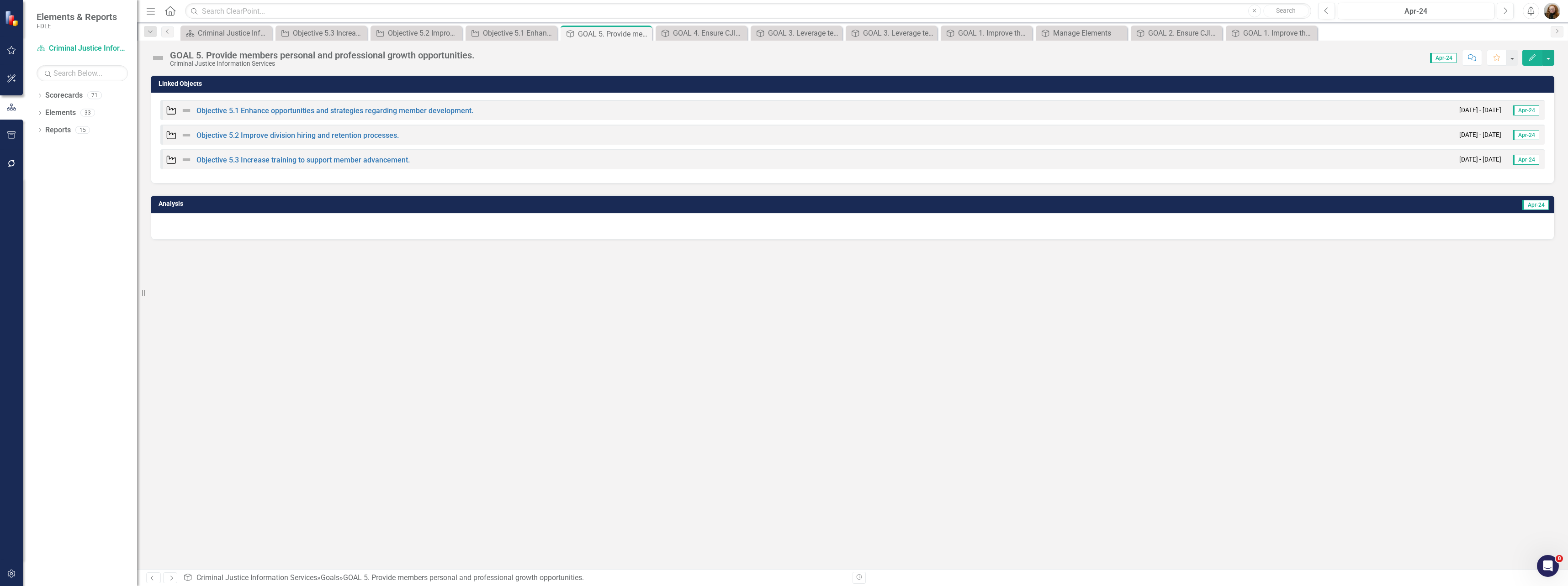
click at [306, 274] on div "Linked Objects Objective Objective 5.1 Enhance opportunities and strategies reg…" at bounding box center [853, 322] width 1431 height 494
click at [232, 35] on div "Criminal Justice Information Services Landing Page" at bounding box center [228, 33] width 60 height 11
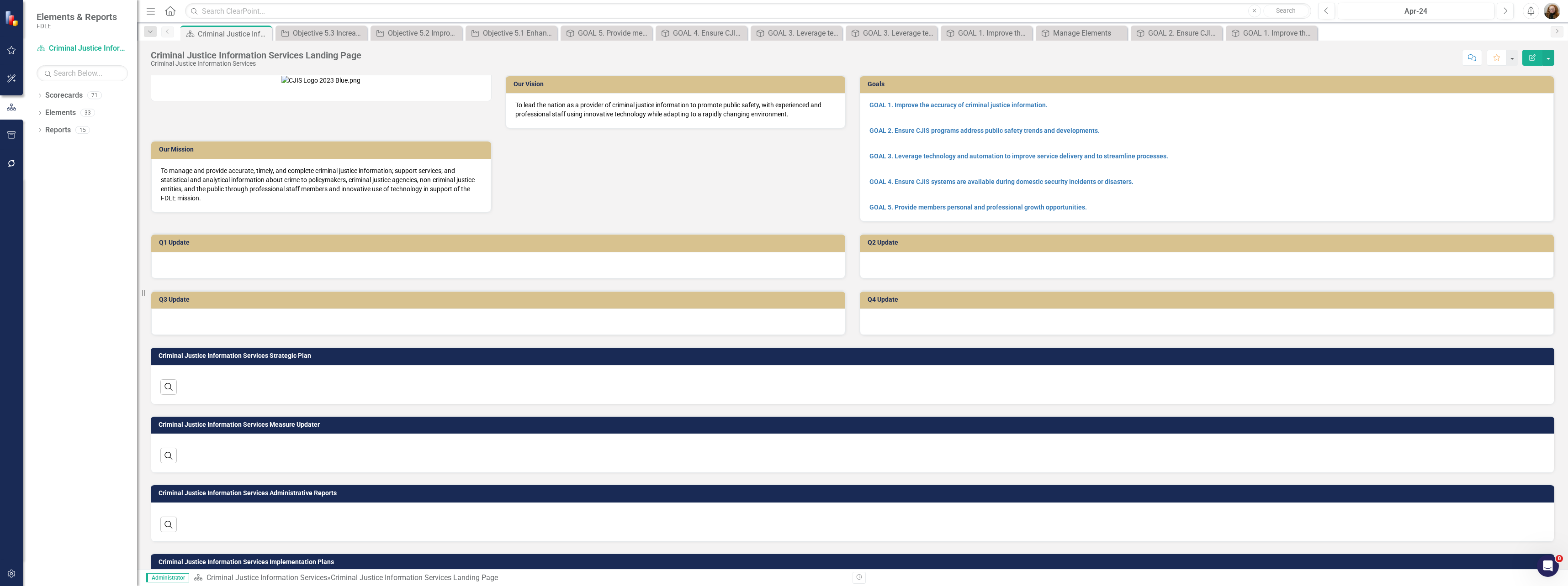
click at [1242, 193] on p at bounding box center [1207, 195] width 675 height 13
click at [1242, 192] on p at bounding box center [1207, 195] width 675 height 13
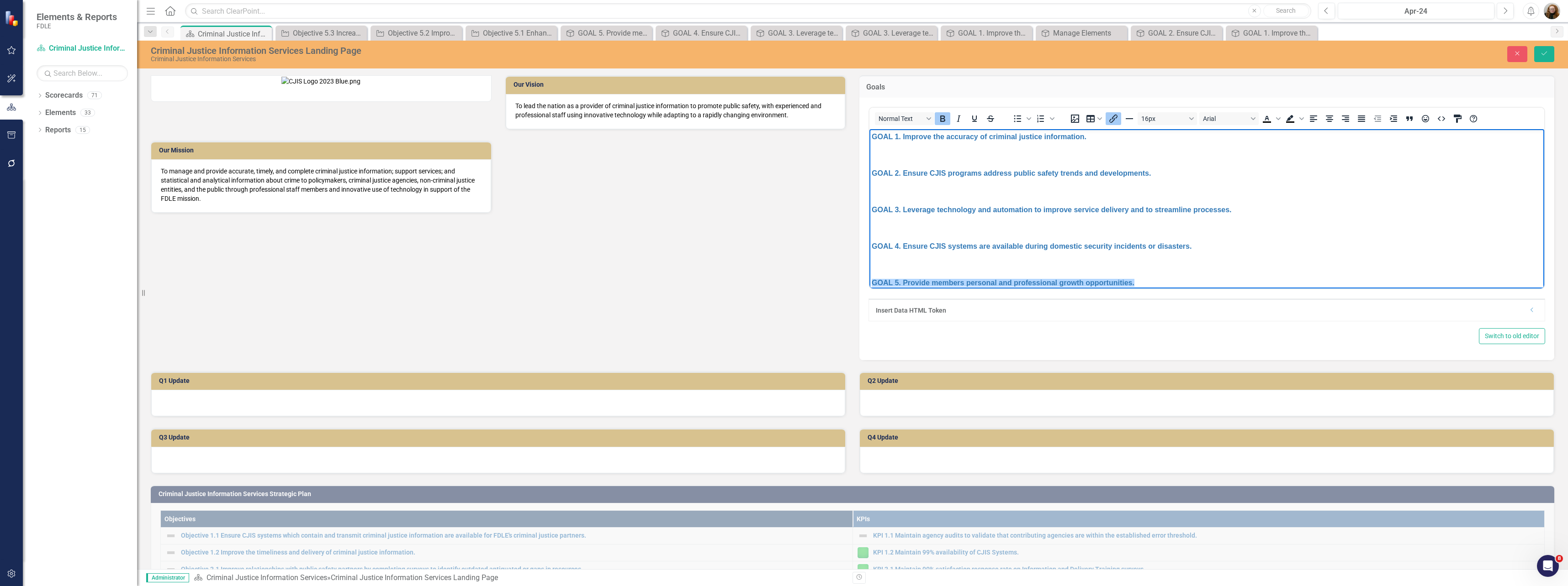
scroll to position [10, 0]
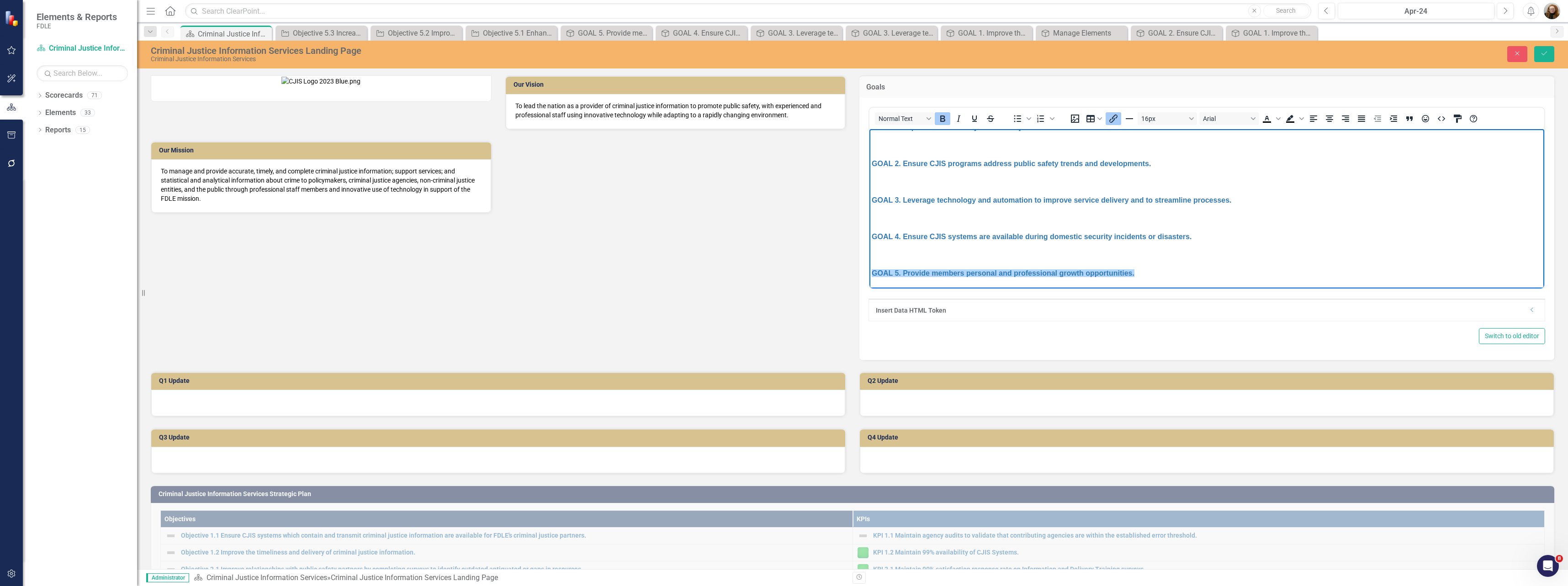
drag, startPoint x: 1189, startPoint y: 284, endPoint x: 947, endPoint y: 268, distance: 242.5
click at [870, 276] on html "GOAL 1. Improve the accuracy of criminal justice information. GOAL 2. Ensure CJ…" at bounding box center [1207, 203] width 675 height 169
click at [1110, 118] on icon "Insert/edit link" at bounding box center [1113, 118] width 8 height 8
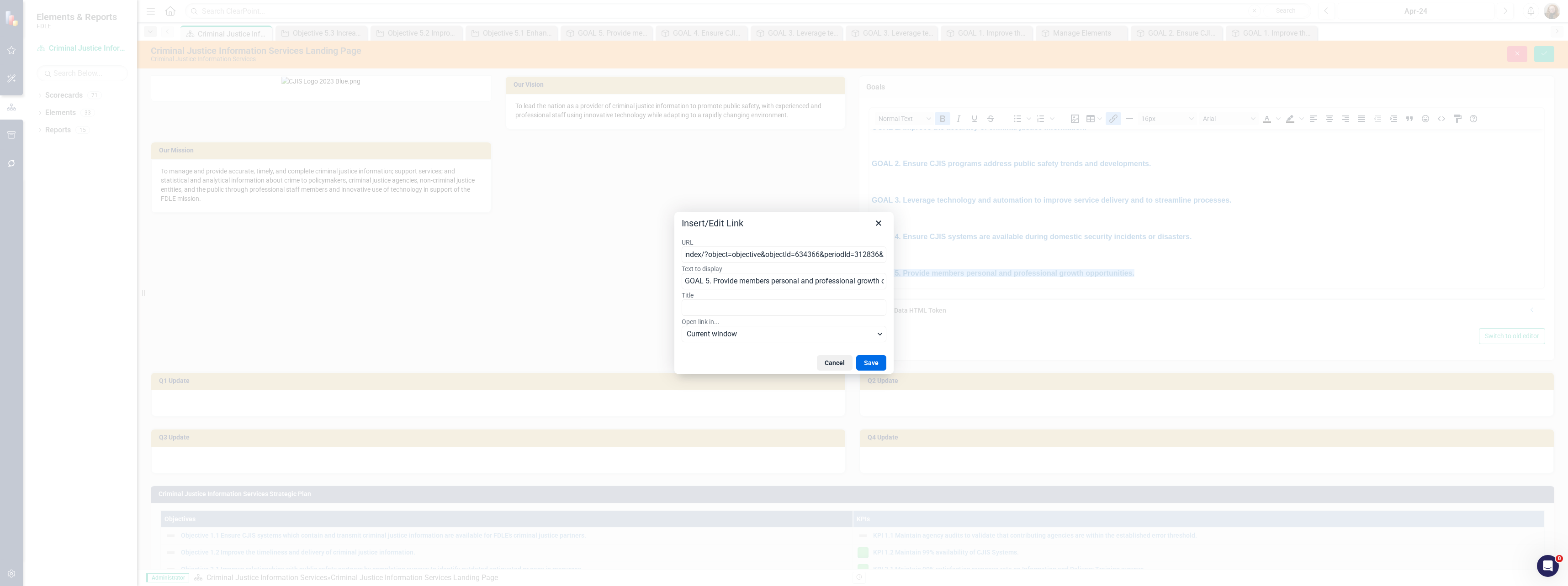
scroll to position [0, 0]
type input "#"
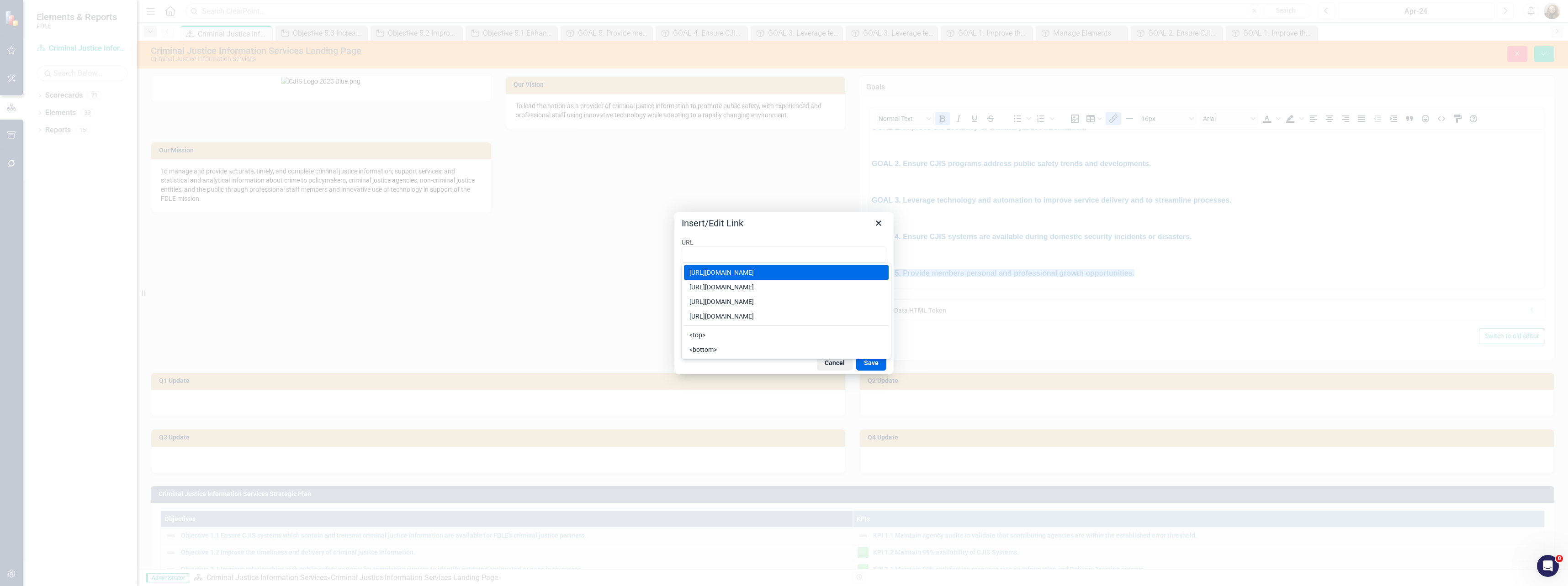
type input "https://app.clearpointstrategy.com/#/index/?object=objective&objectId=706302&pe…"
click at [862, 365] on button "Save" at bounding box center [870, 362] width 30 height 15
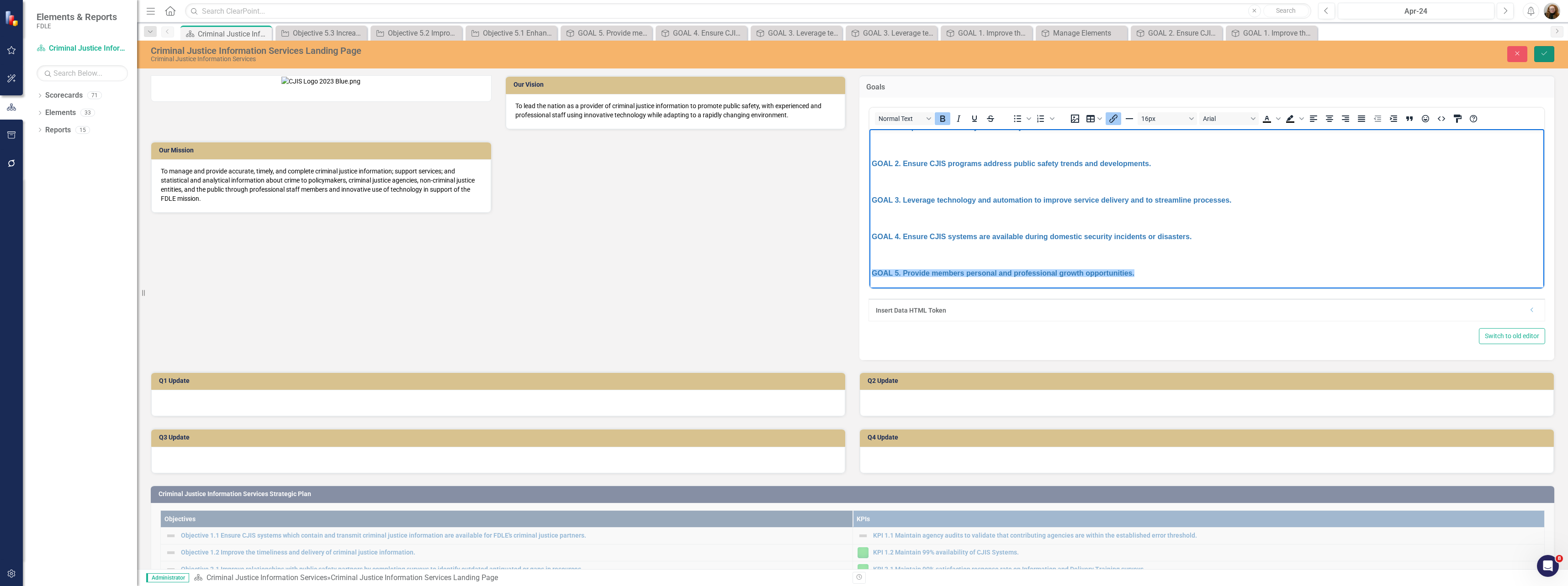
click at [1541, 55] on icon "Save" at bounding box center [1544, 53] width 8 height 6
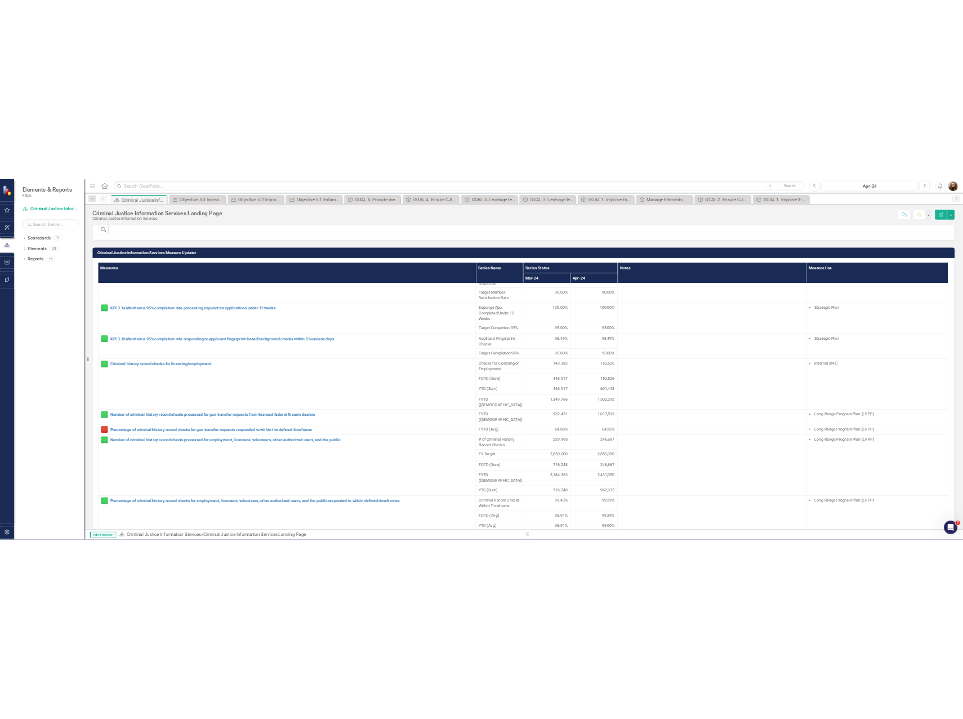
scroll to position [845, 0]
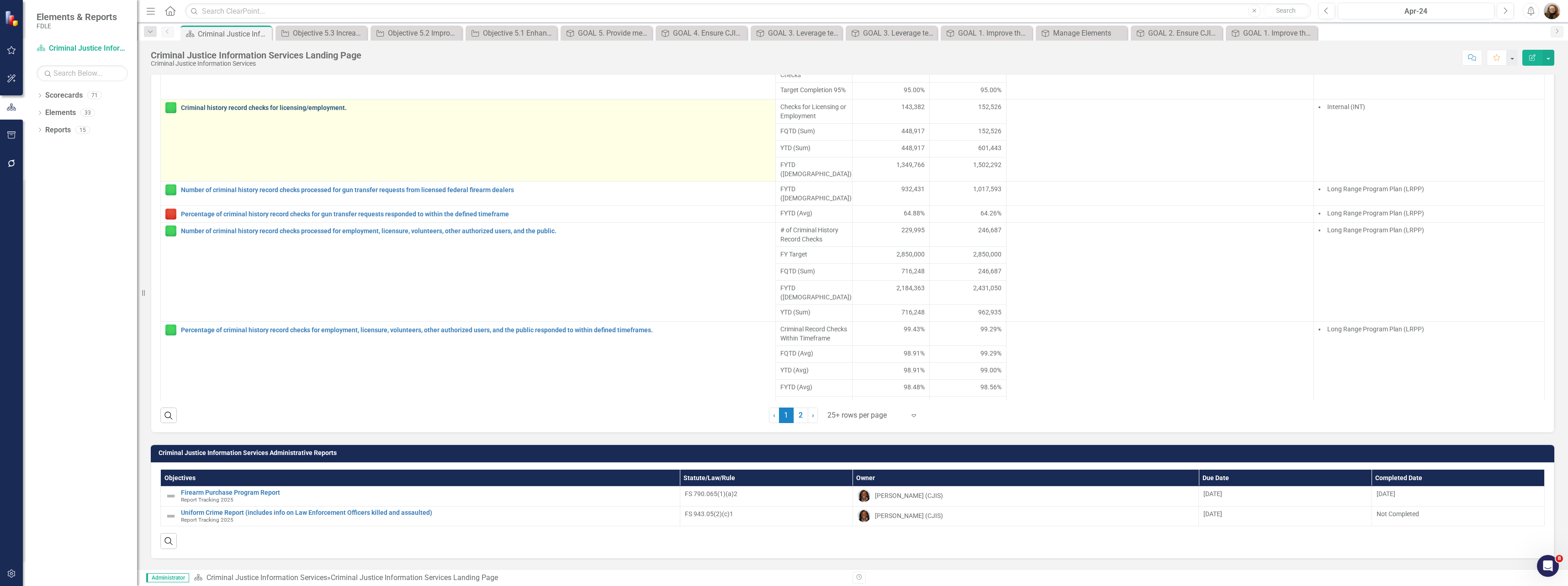
click at [218, 111] on link "Criminal history record checks for licensing/employment." at bounding box center [475, 108] width 590 height 6
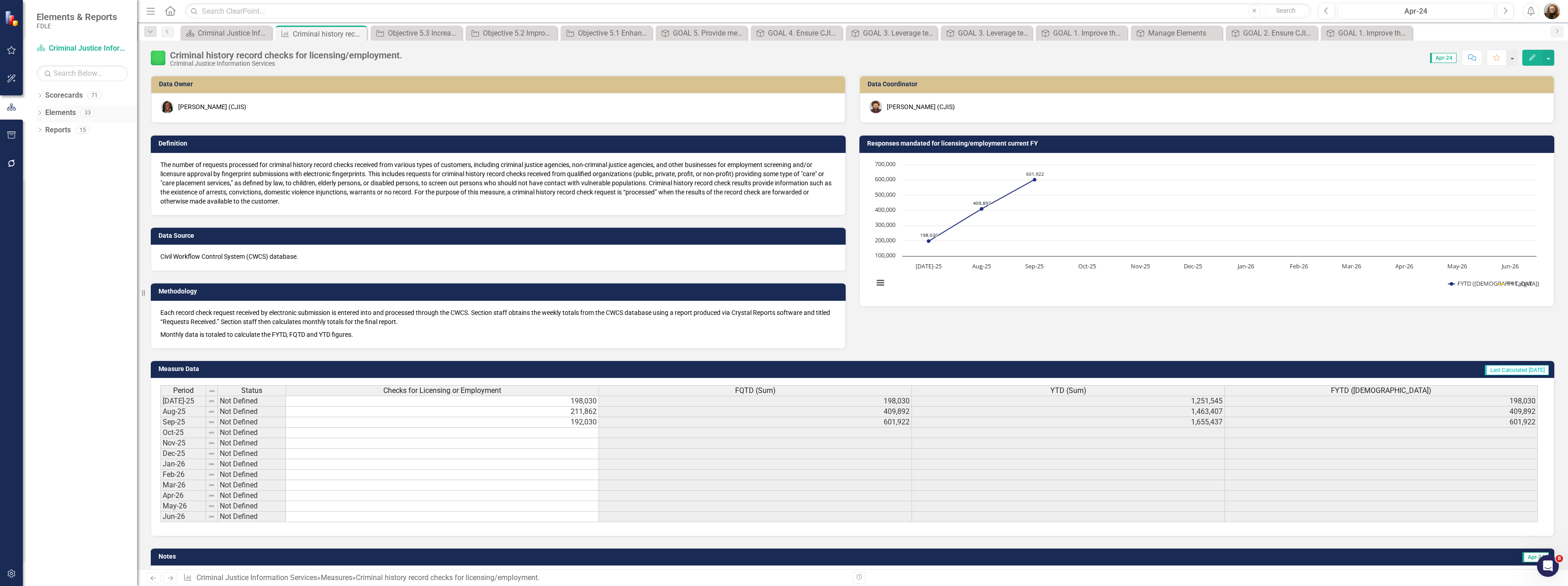
click at [39, 118] on div "Dropdown" at bounding box center [40, 114] width 6 height 8
click at [46, 163] on icon "Dropdown" at bounding box center [45, 165] width 6 height 5
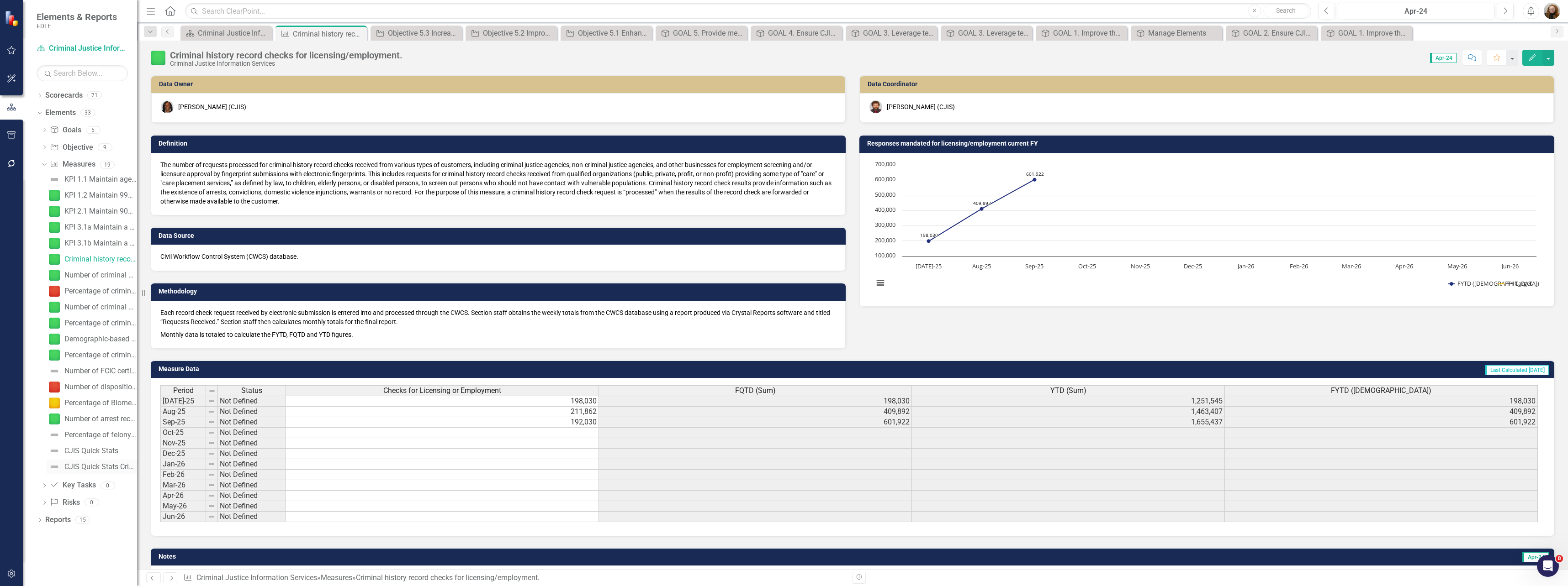
click at [85, 464] on div "CJIS Quick Stats Crime Index" at bounding box center [101, 467] width 73 height 8
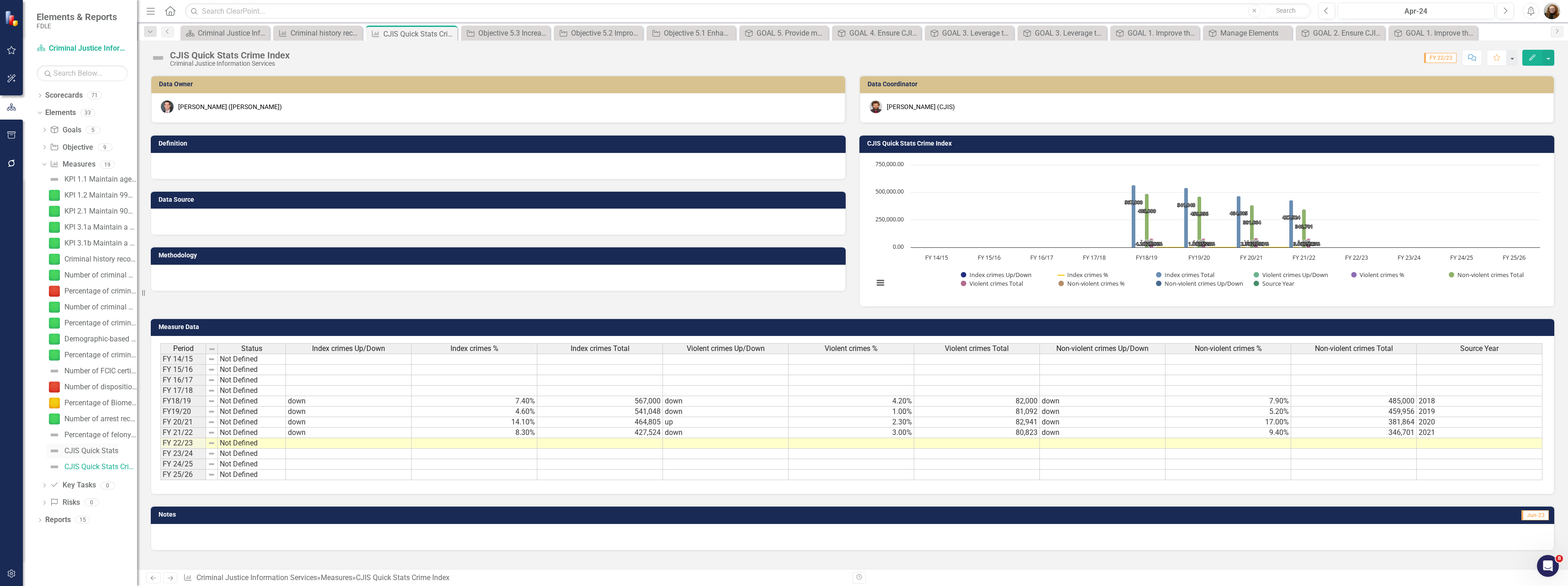
click at [90, 451] on div "CJIS Quick Stats" at bounding box center [91, 451] width 54 height 8
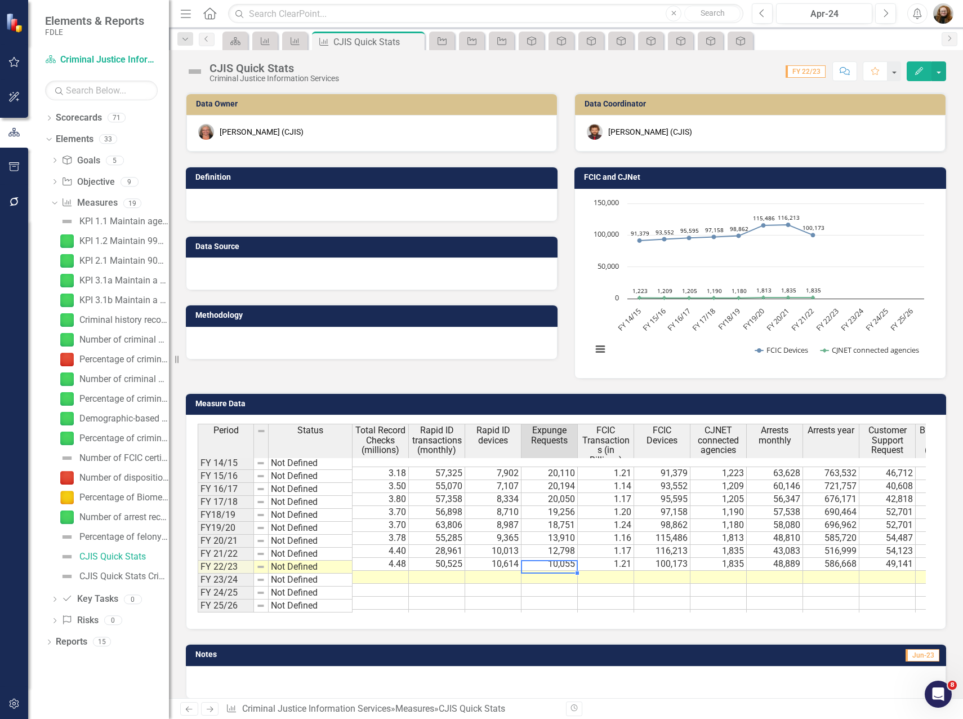
click at [563, 570] on td at bounding box center [549, 576] width 56 height 13
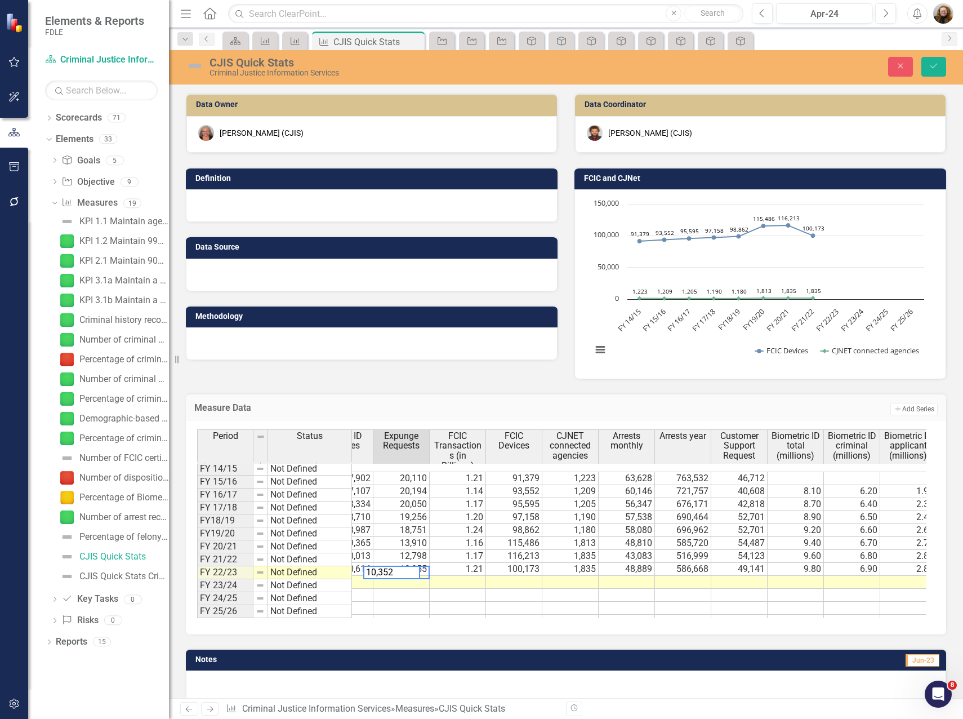
scroll to position [0, 158]
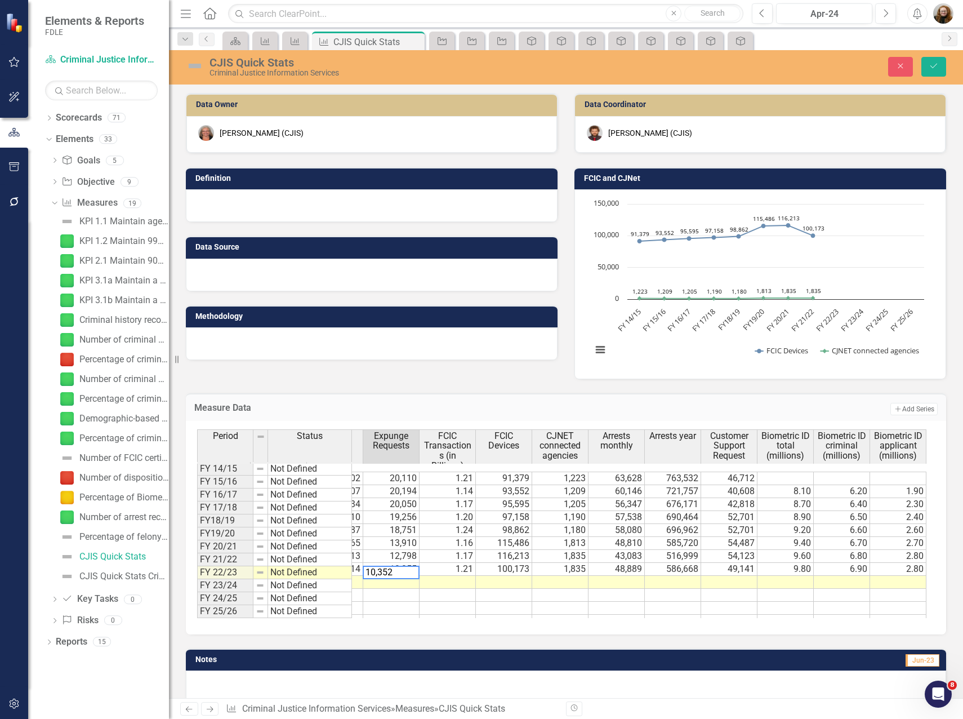
click at [619, 577] on td at bounding box center [617, 582] width 56 height 13
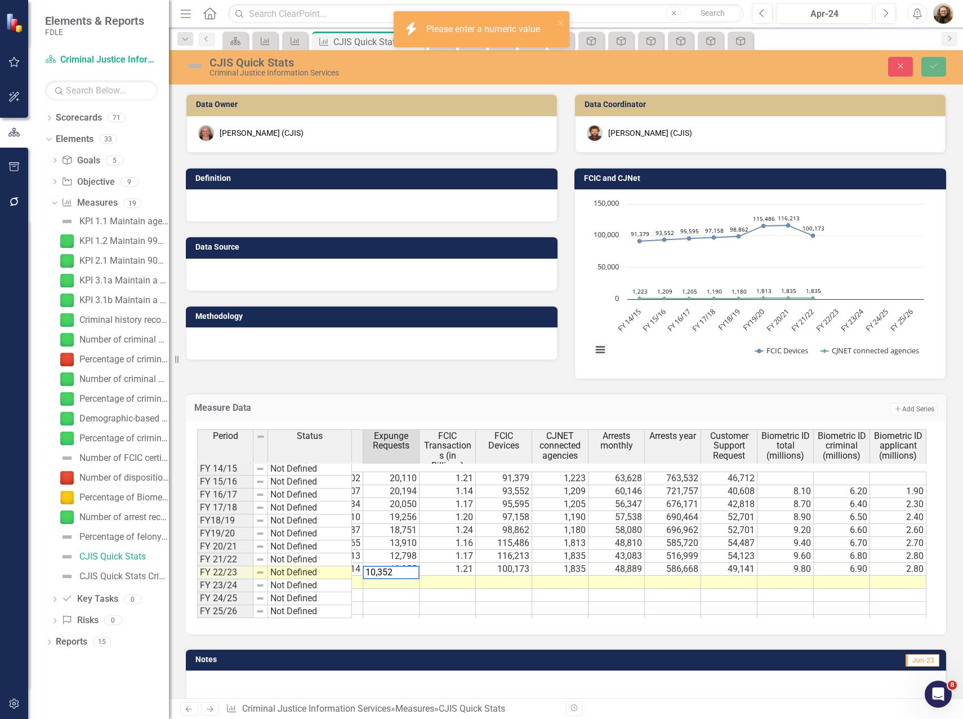
click at [621, 576] on td at bounding box center [617, 582] width 56 height 13
click at [637, 576] on td at bounding box center [617, 582] width 56 height 13
click at [577, 576] on td at bounding box center [560, 582] width 56 height 13
drag, startPoint x: 378, startPoint y: 576, endPoint x: 384, endPoint y: 573, distance: 6.8
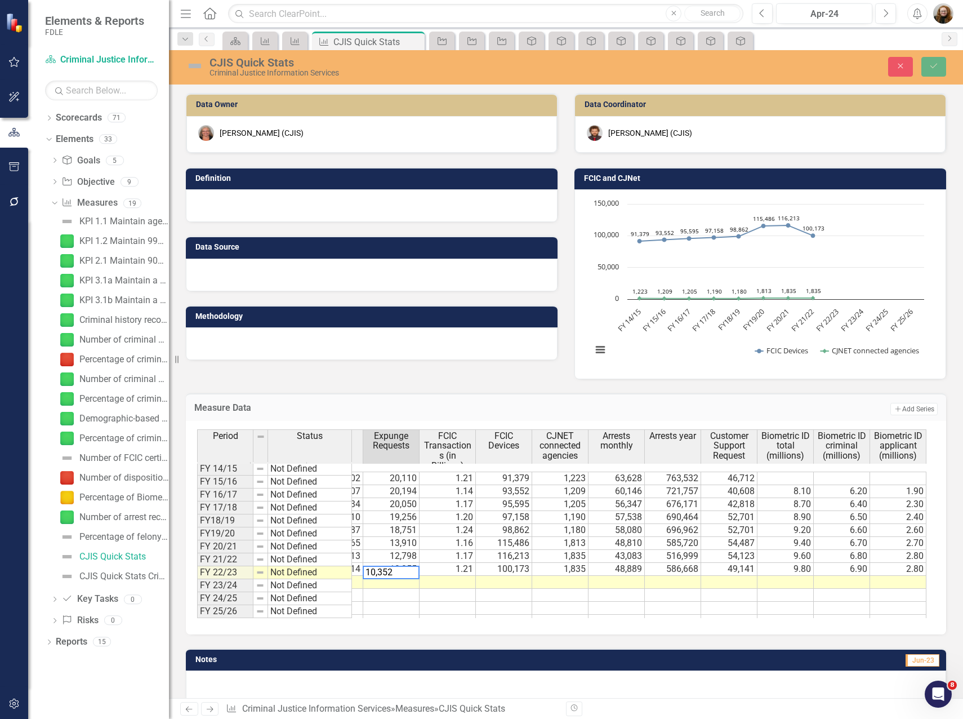
click at [379, 576] on textarea "10,352" at bounding box center [391, 572] width 57 height 14
type textarea "10352"
click at [39, 579] on div "Period Status Total Record Checks (millions) Rapid ID transactions (monthly) Ra…" at bounding box center [39, 528] width 0 height 198
click at [562, 576] on td at bounding box center [560, 582] width 56 height 13
click at [627, 576] on td at bounding box center [617, 582] width 56 height 13
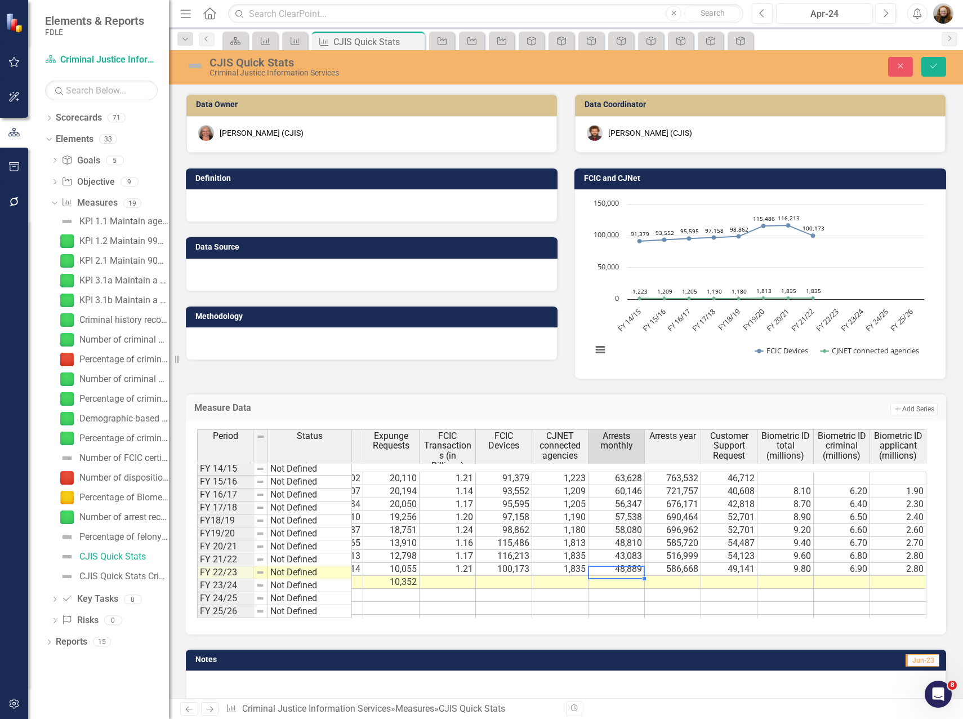
click at [623, 578] on div at bounding box center [616, 578] width 56 height 1
type textarea "53656"
click at [681, 576] on td at bounding box center [673, 582] width 56 height 13
type textarea "643877"
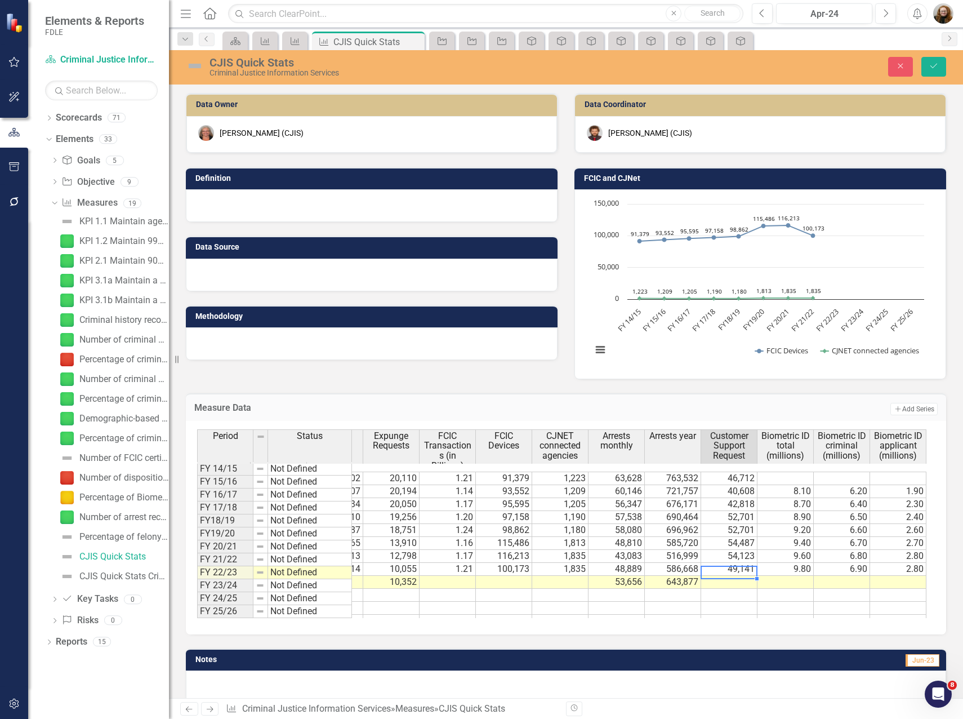
click at [744, 576] on td at bounding box center [729, 582] width 56 height 13
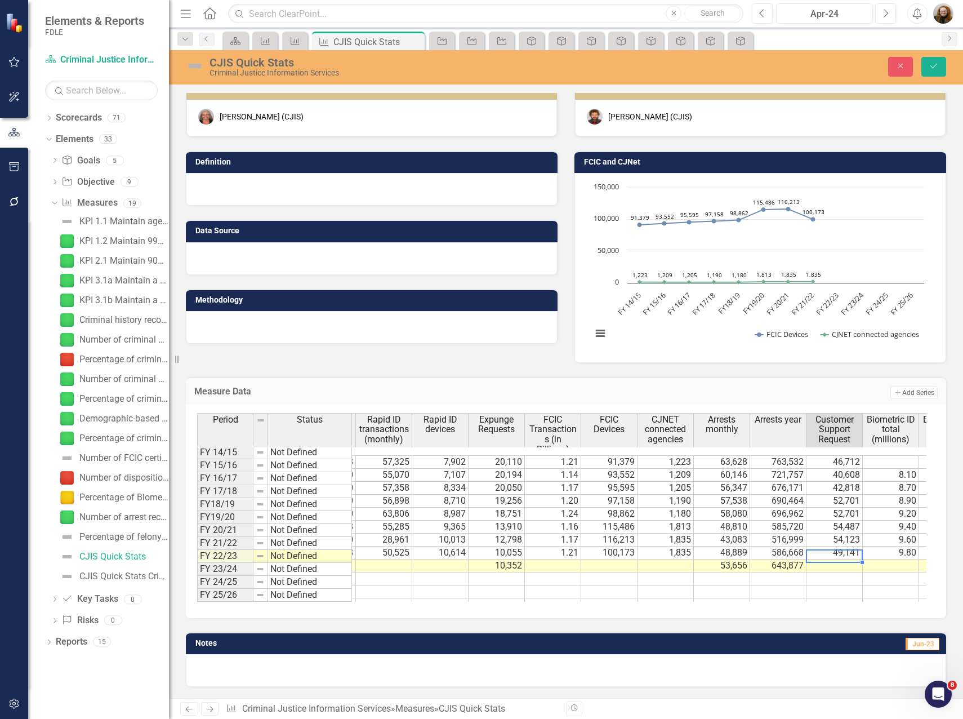
scroll to position [0, 19]
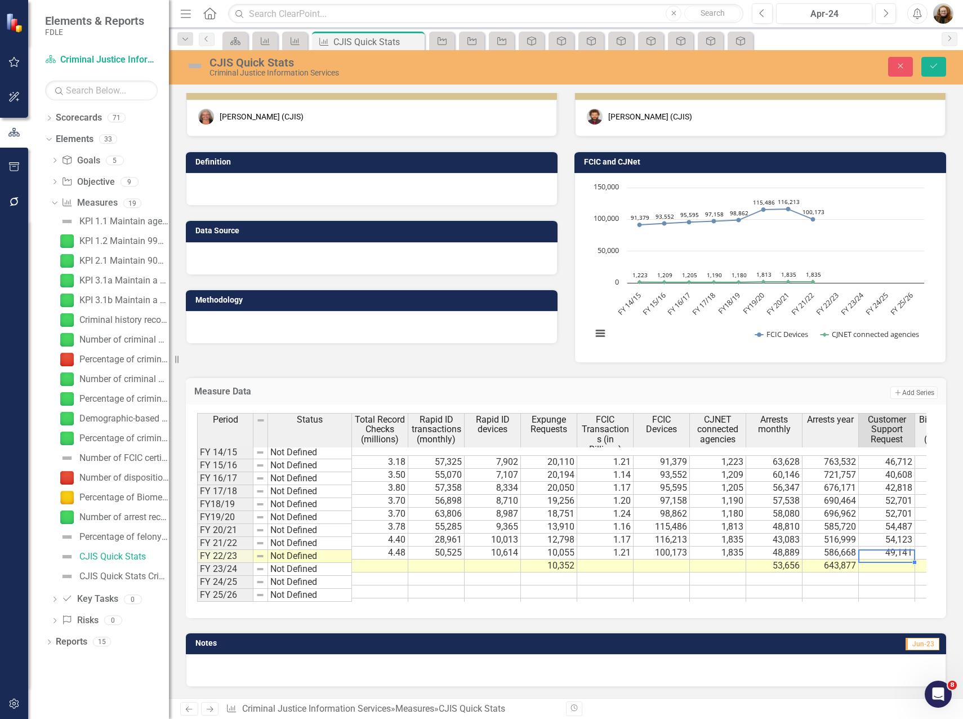
click at [557, 572] on td at bounding box center [549, 578] width 56 height 13
type textarea "8428"
click at [557, 585] on td at bounding box center [549, 591] width 56 height 13
click at [774, 572] on td at bounding box center [774, 578] width 56 height 13
type textarea "55801"
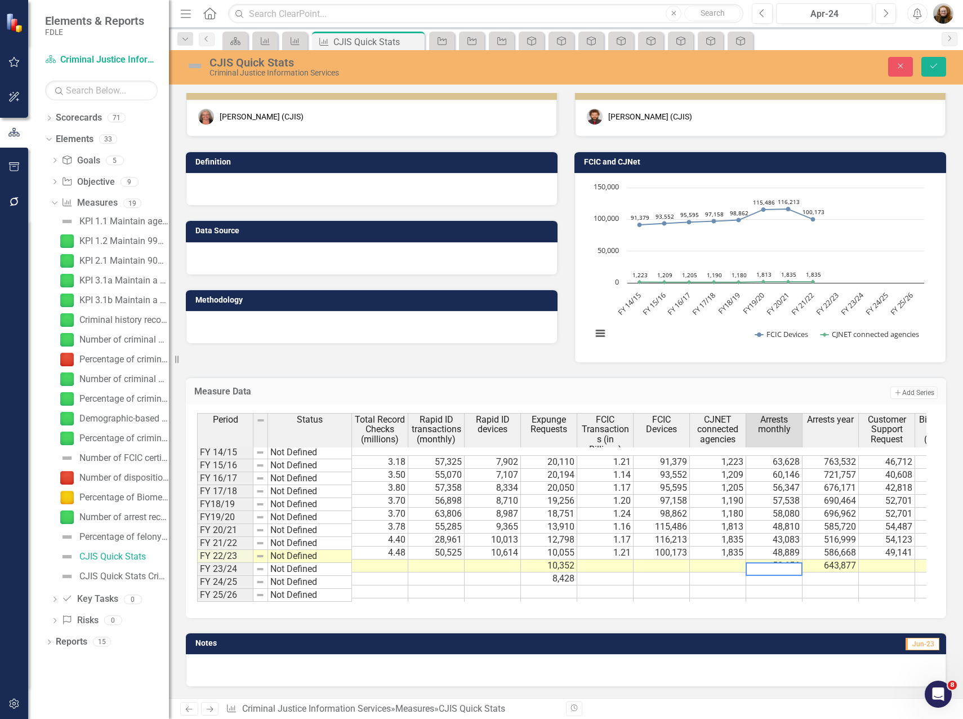
click at [828, 572] on td at bounding box center [831, 578] width 56 height 13
type textarea "669611"
click at [886, 572] on td at bounding box center [887, 578] width 56 height 13
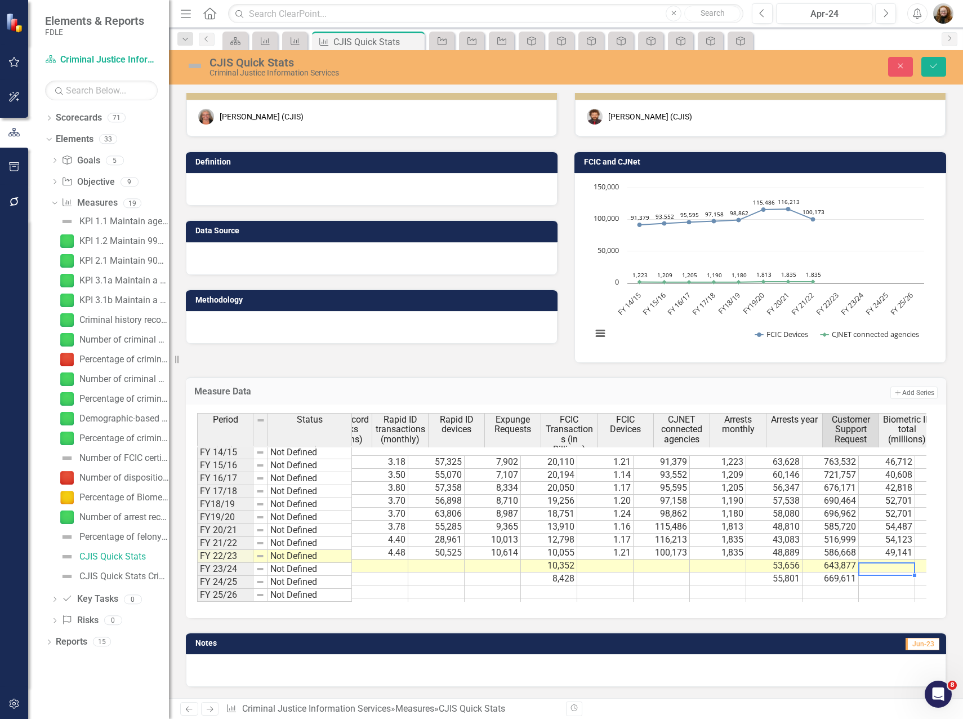
scroll to position [0, 0]
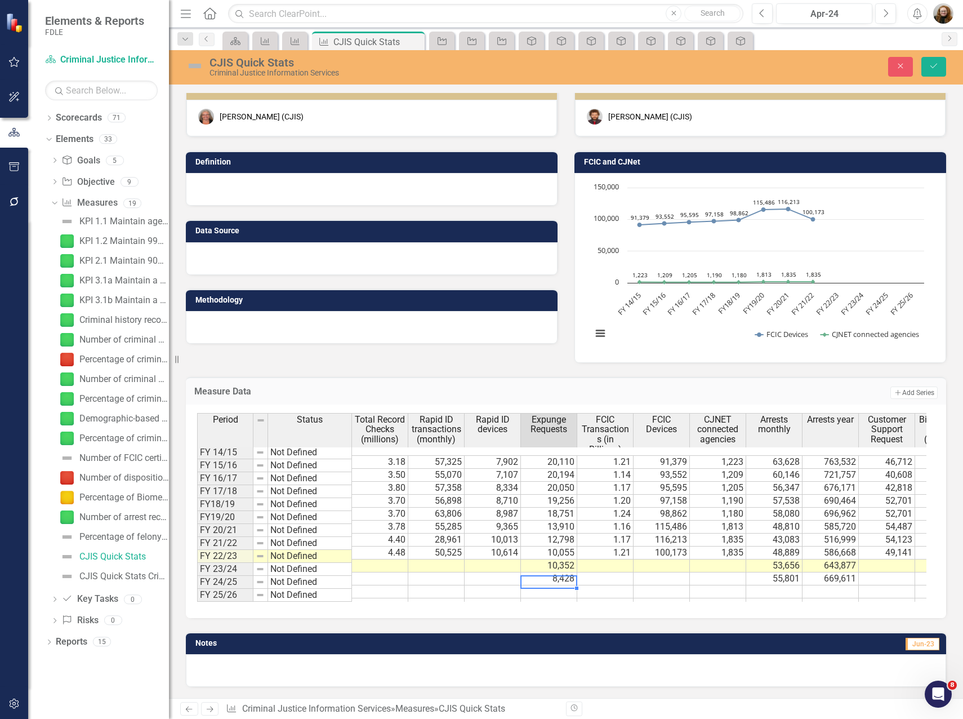
click at [565, 585] on td at bounding box center [549, 591] width 56 height 13
type textarea "11638"
click at [787, 585] on td at bounding box center [774, 591] width 56 height 13
type textarea "50177"
click at [835, 585] on td at bounding box center [831, 591] width 56 height 13
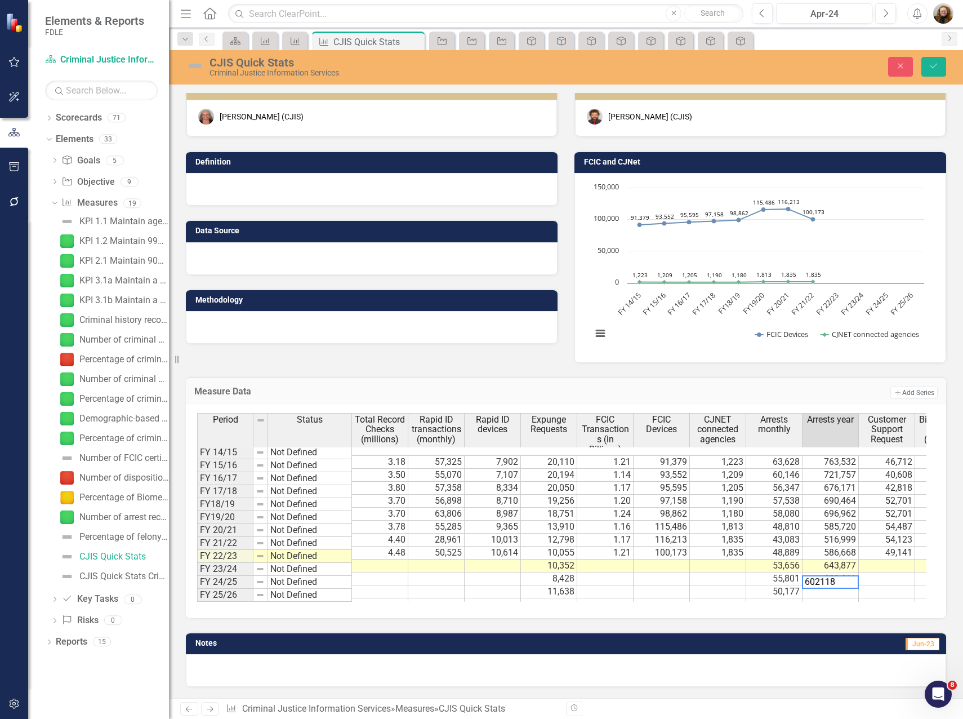
type textarea "602118"
click at [877, 585] on td at bounding box center [887, 591] width 56 height 13
click at [717, 585] on td at bounding box center [718, 591] width 56 height 13
click at [934, 69] on icon "Save" at bounding box center [934, 66] width 10 height 8
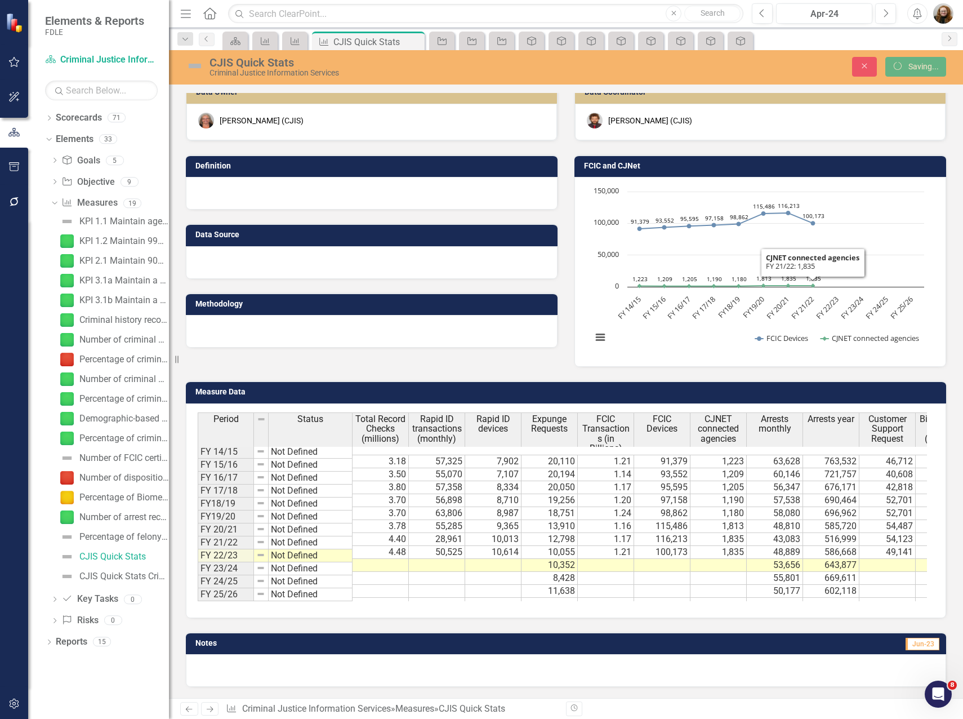
scroll to position [21, 0]
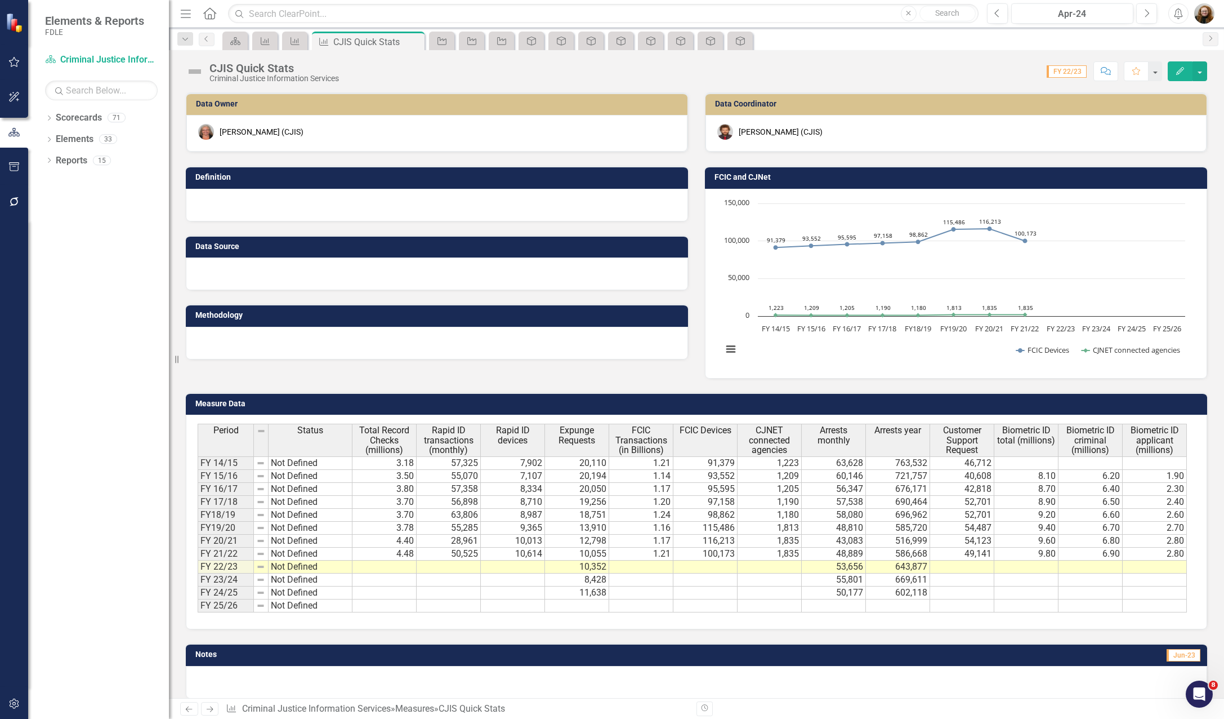
click at [82, 272] on div "Dropdown Scorecards 71 Dropdown FDLE Commissioner's Initiative Team Project Das…" at bounding box center [98, 414] width 141 height 610
click at [46, 121] on icon "Dropdown" at bounding box center [49, 119] width 8 height 6
click at [58, 184] on icon "Dropdown" at bounding box center [55, 181] width 8 height 7
click at [56, 176] on icon "Dropdown" at bounding box center [54, 180] width 7 height 8
click at [55, 180] on icon "Dropdown" at bounding box center [55, 181] width 8 height 7
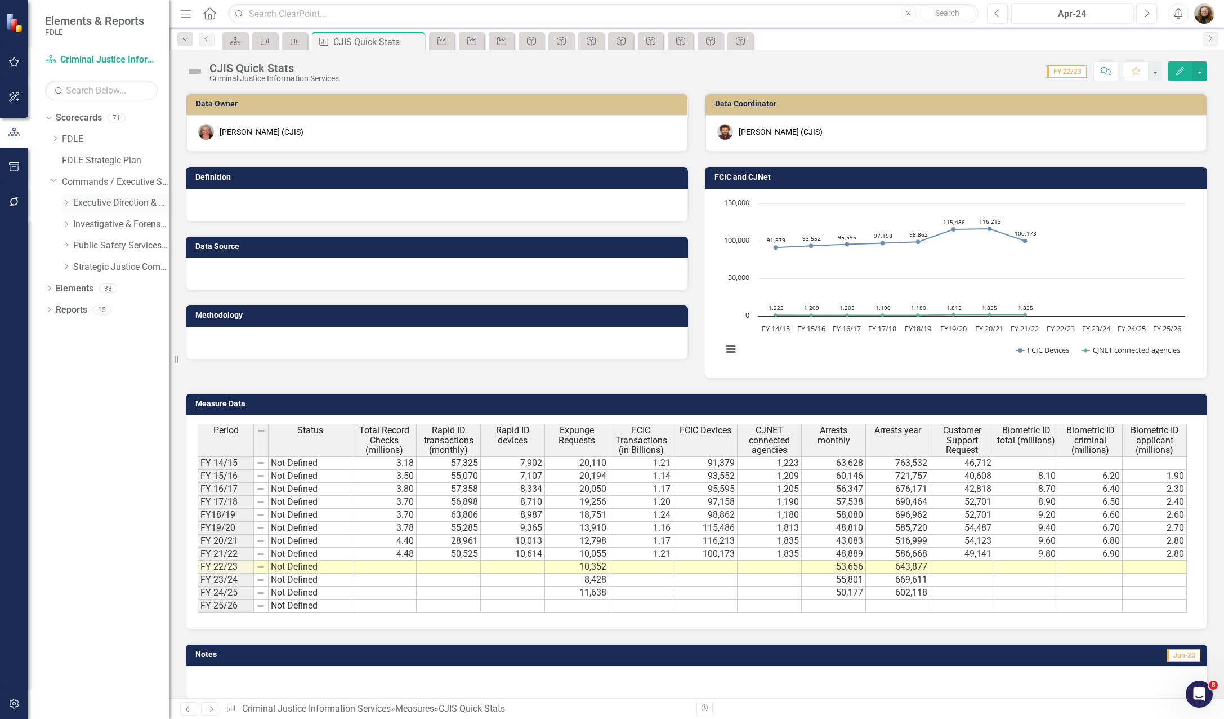
click at [66, 207] on div "Dropdown" at bounding box center [66, 203] width 8 height 10
click at [59, 246] on icon "Dropdown" at bounding box center [55, 242] width 8 height 7
click at [59, 264] on icon "Dropdown" at bounding box center [55, 260] width 8 height 7
click at [119, 288] on link "Quick Stats" at bounding box center [115, 281] width 107 height 13
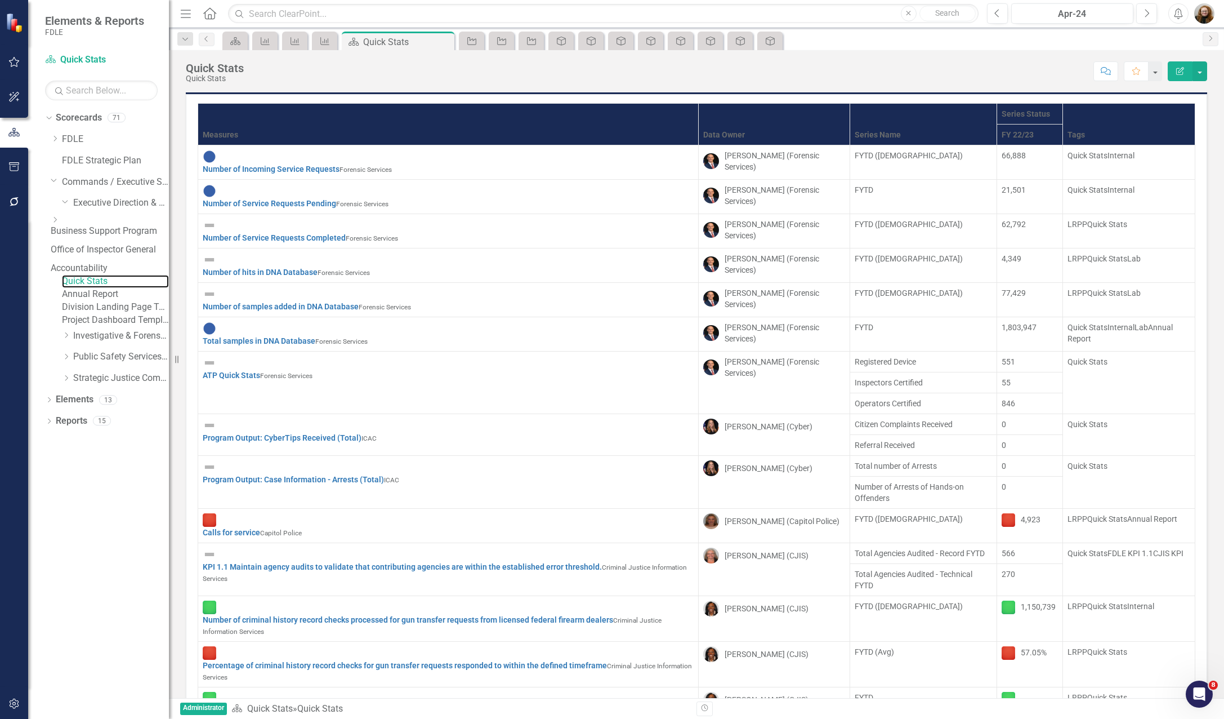
scroll to position [38, 0]
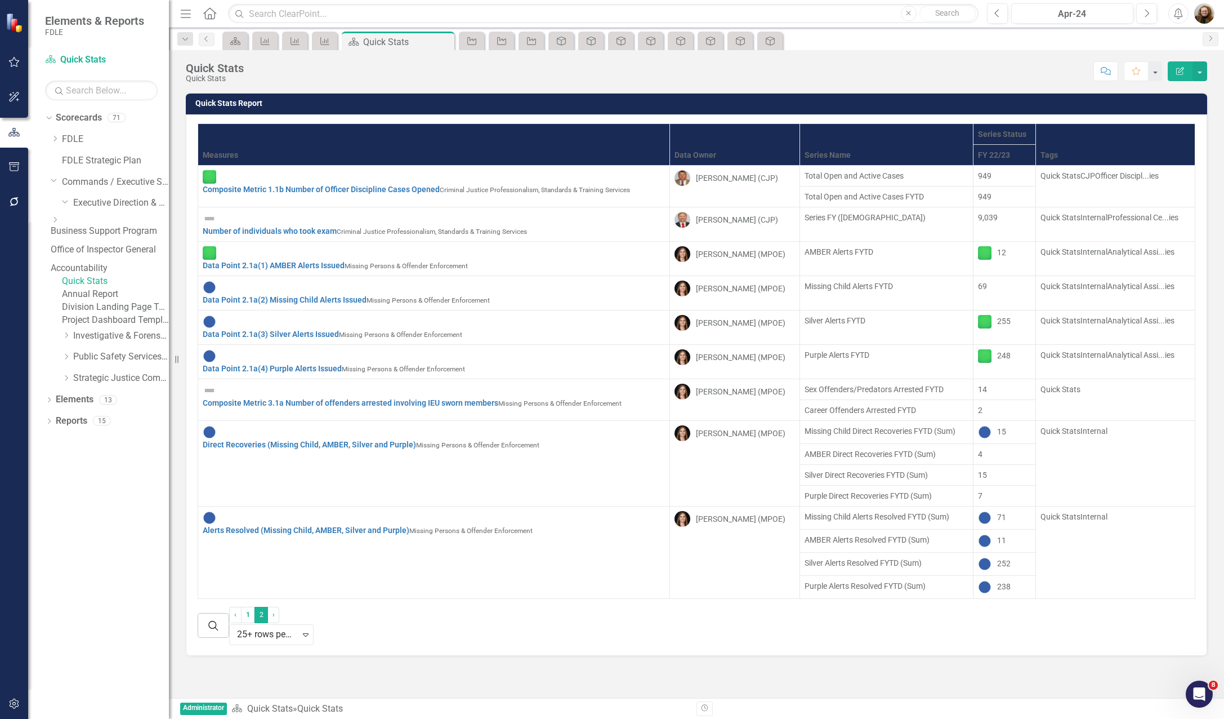
click at [108, 576] on div "Dropdown Scorecards 71 Dropdown FDLE Commissioner's Initiative Team Project Das…" at bounding box center [98, 414] width 141 height 610
click at [16, 159] on button "button" at bounding box center [14, 167] width 25 height 24
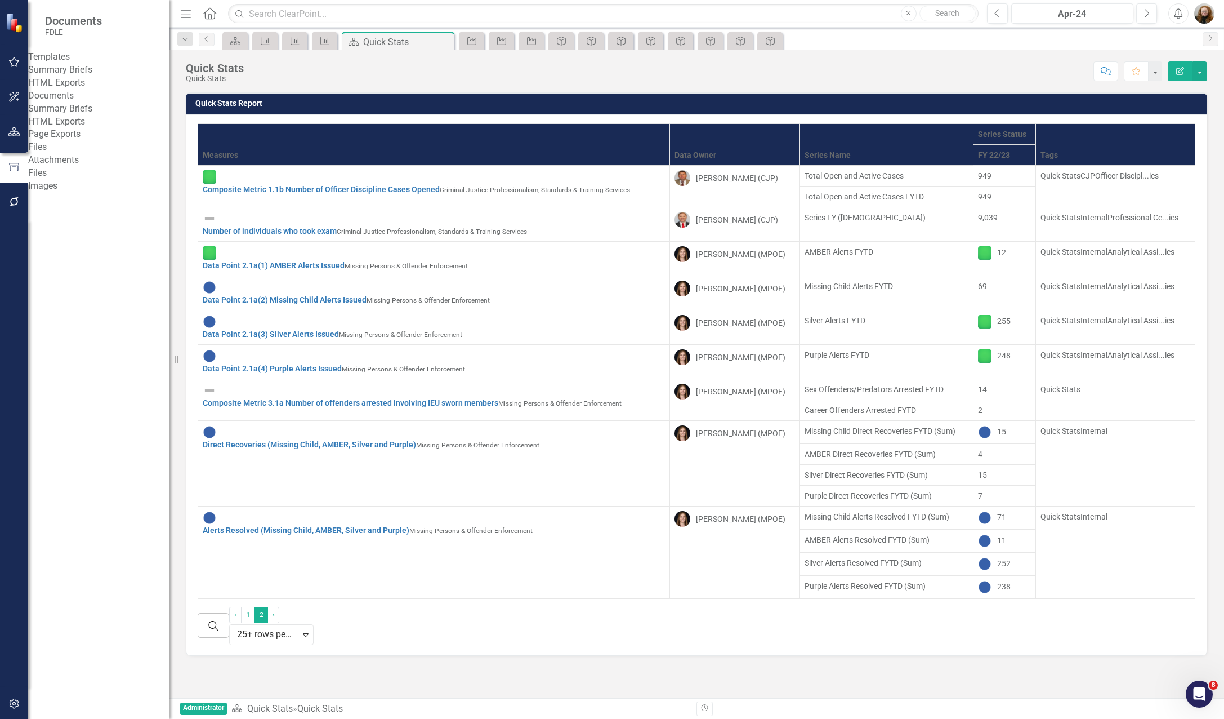
click at [86, 115] on link "Summary Briefs" at bounding box center [98, 108] width 141 height 13
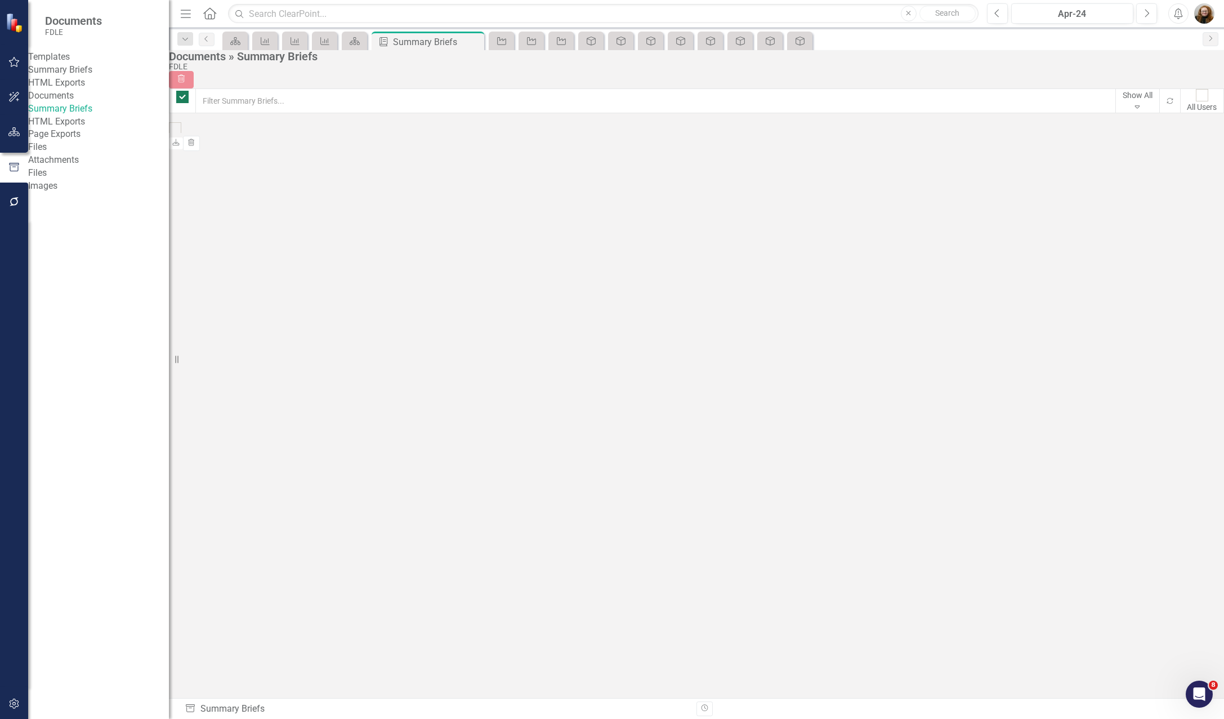
checkbox input "false"
click at [358, 149] on div "PDF FDLE Strategic Plan FY 25/26 Briefing Book Generated 11 days ago Sep-25 Dow…" at bounding box center [264, 135] width 190 height 27
click at [78, 77] on link "Summary Briefs" at bounding box center [98, 70] width 141 height 13
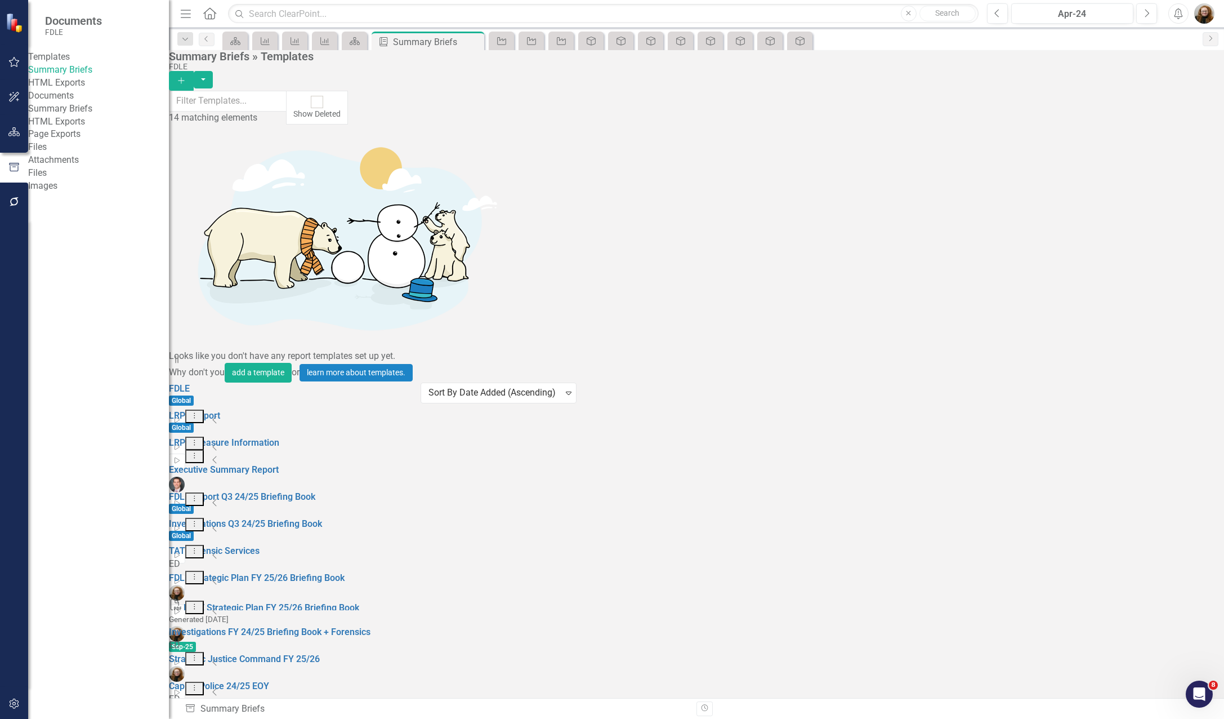
click at [194, 75] on button "Add" at bounding box center [181, 81] width 25 height 20
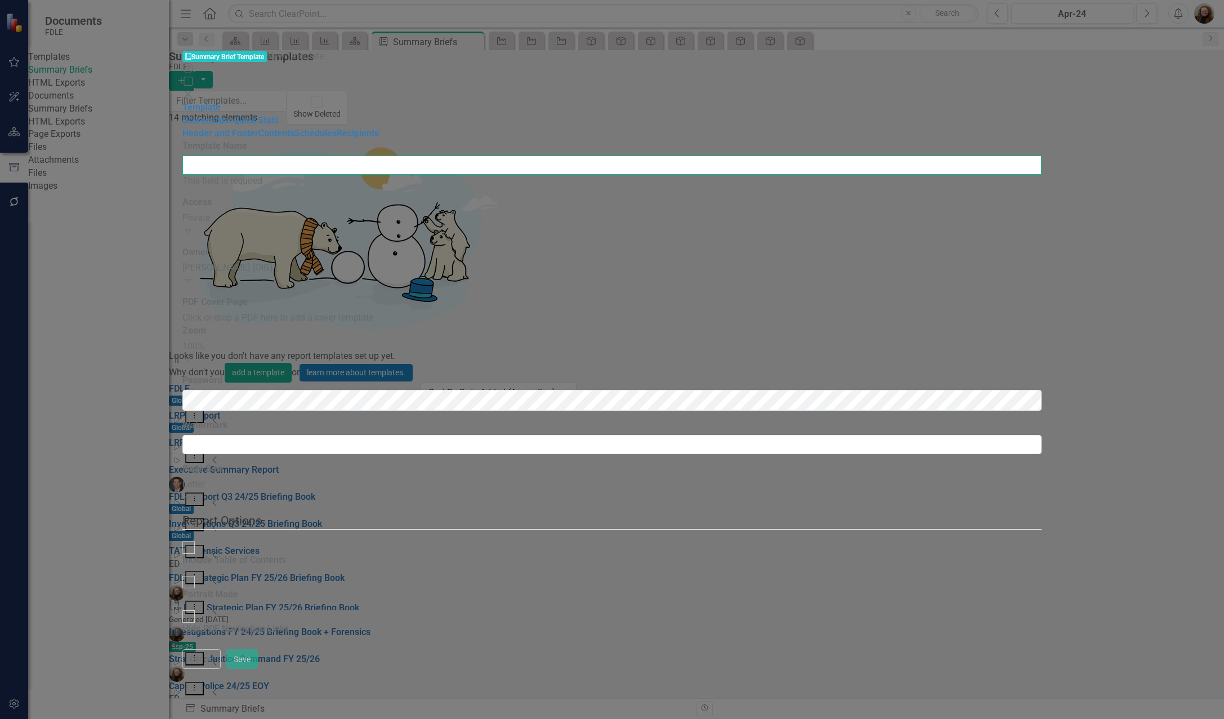
click at [400, 155] on input "Template Name" at bounding box center [611, 164] width 859 height 19
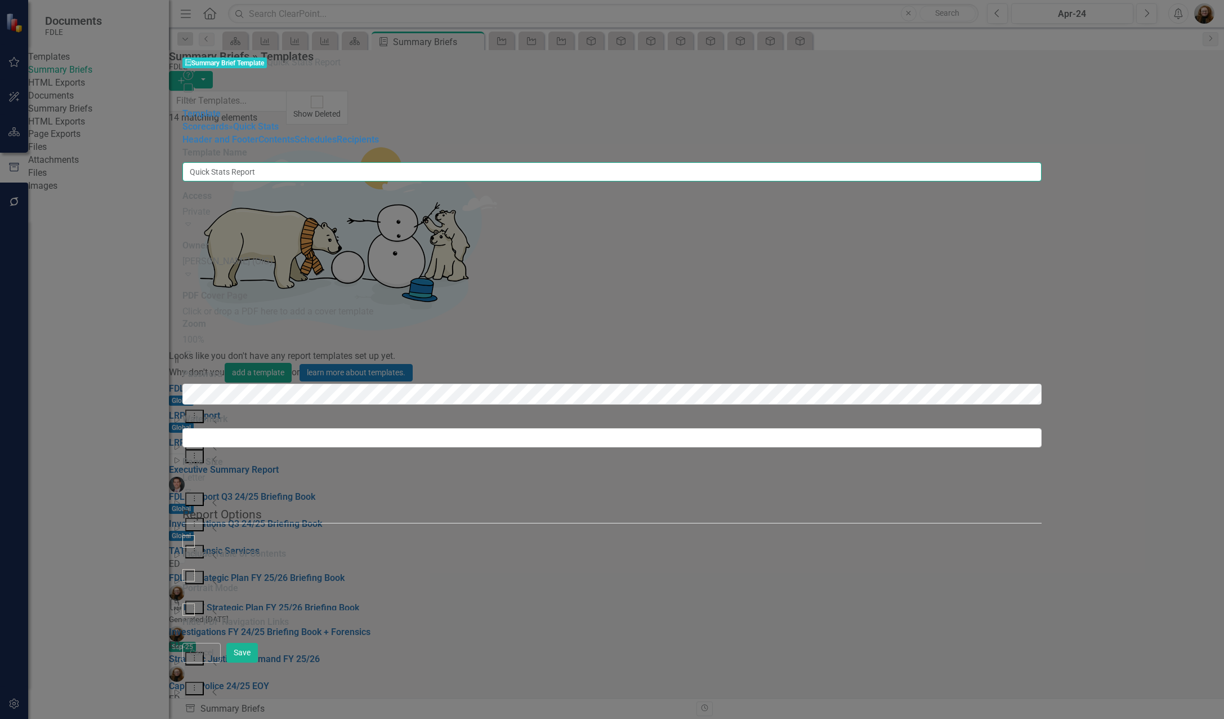
type input "Quick Stats Report"
click at [404, 206] on div "Private" at bounding box center [611, 212] width 859 height 13
click at [256, 146] on div "Template Scorecards » Quick Stats Header and Footer Contents Schedules Recipien…" at bounding box center [611, 127] width 859 height 39
click at [182, 121] on link "Scorecards" at bounding box center [205, 126] width 46 height 11
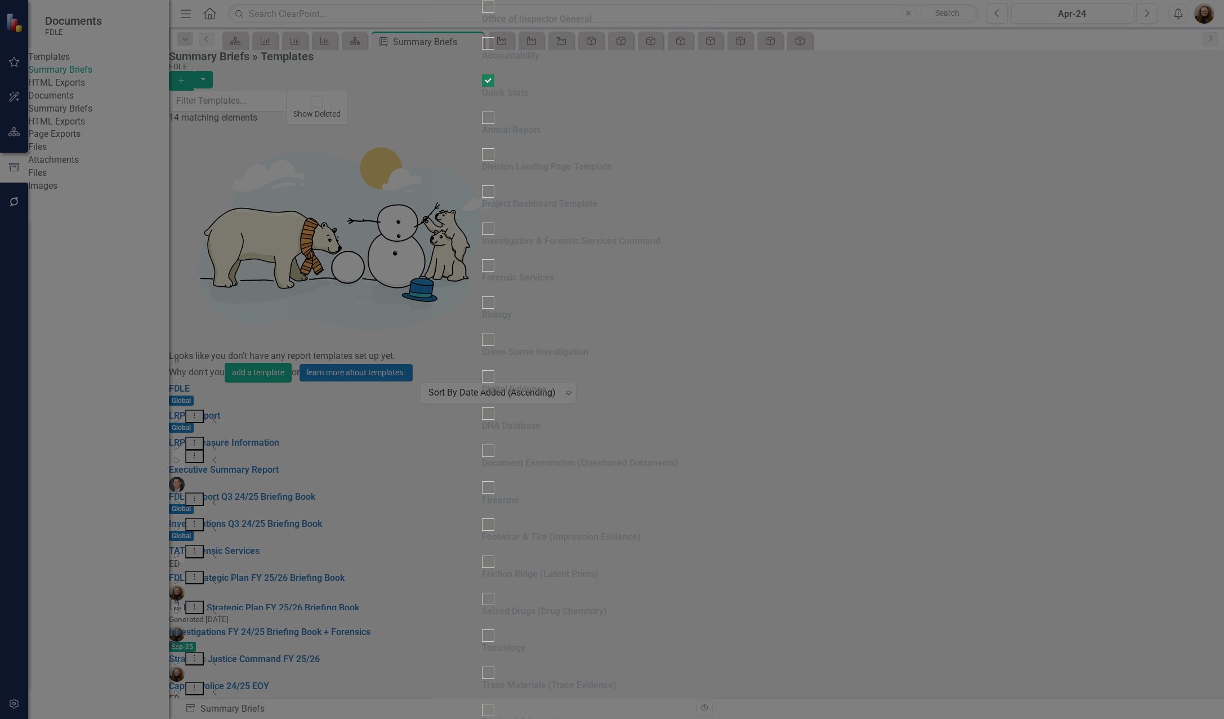
scroll to position [703, 0]
checkbox input "true"
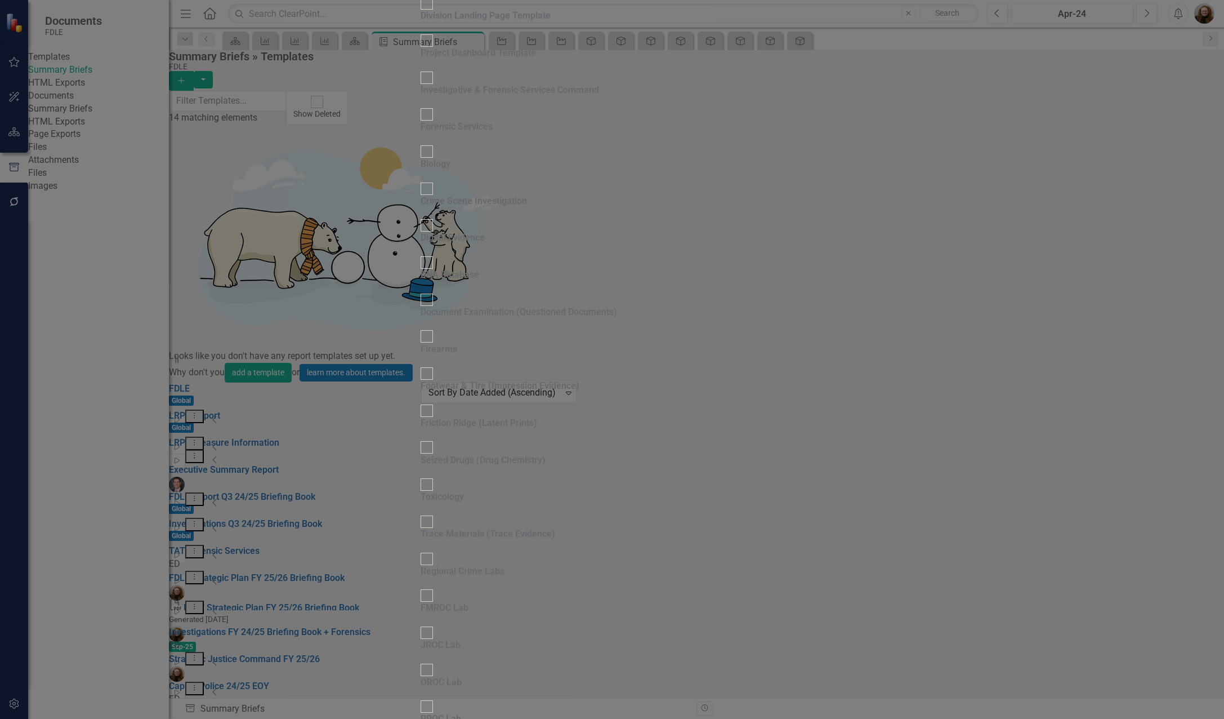
drag, startPoint x: 404, startPoint y: 181, endPoint x: 398, endPoint y: 188, distance: 9.2
drag, startPoint x: 398, startPoint y: 188, endPoint x: 381, endPoint y: 211, distance: 28.7
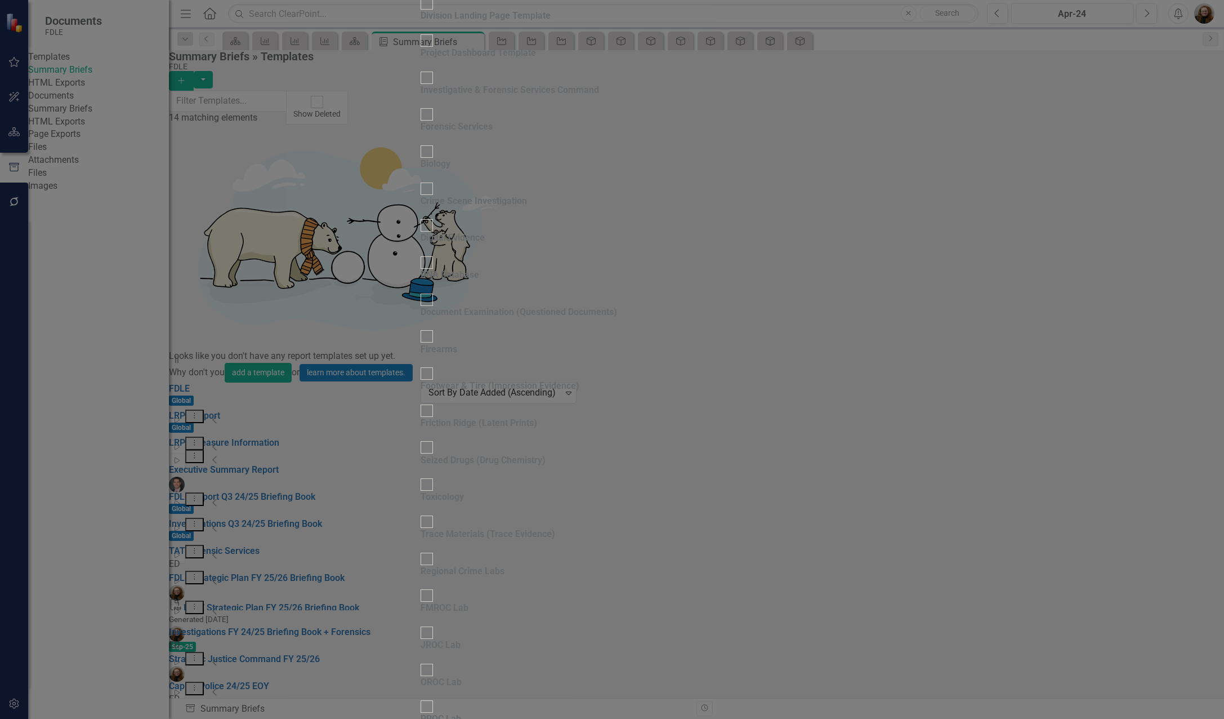
checkbox input "true"
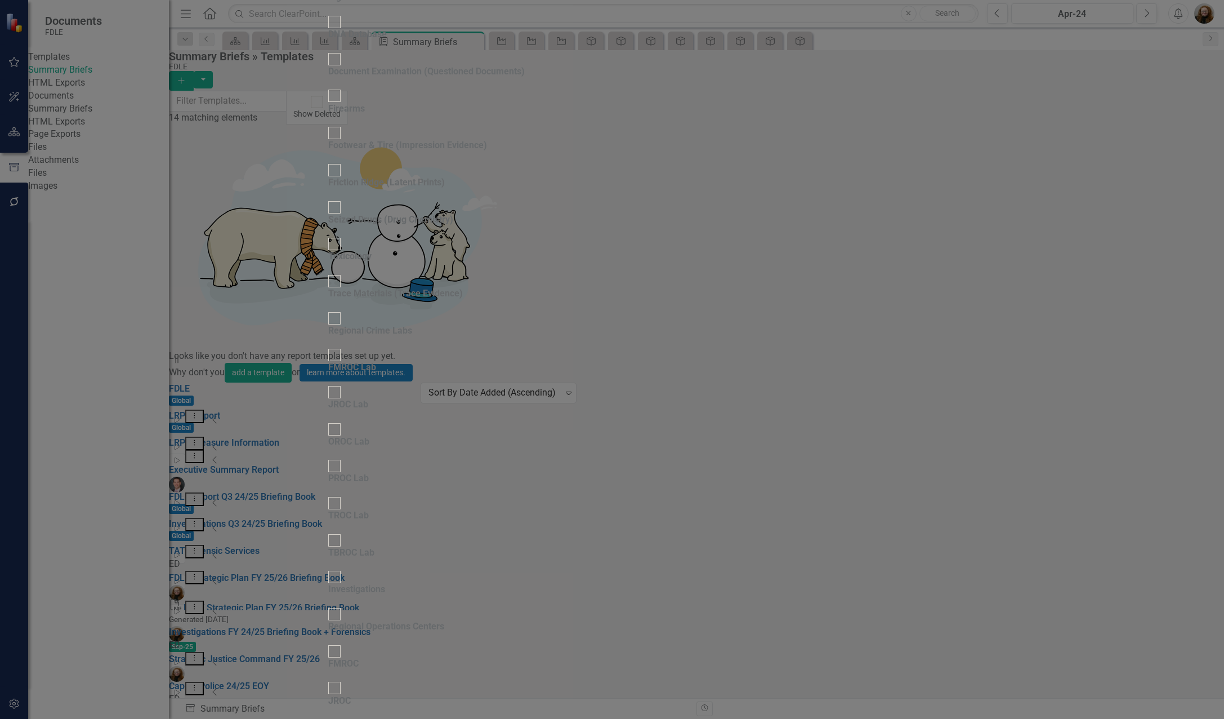
checkbox input "true"
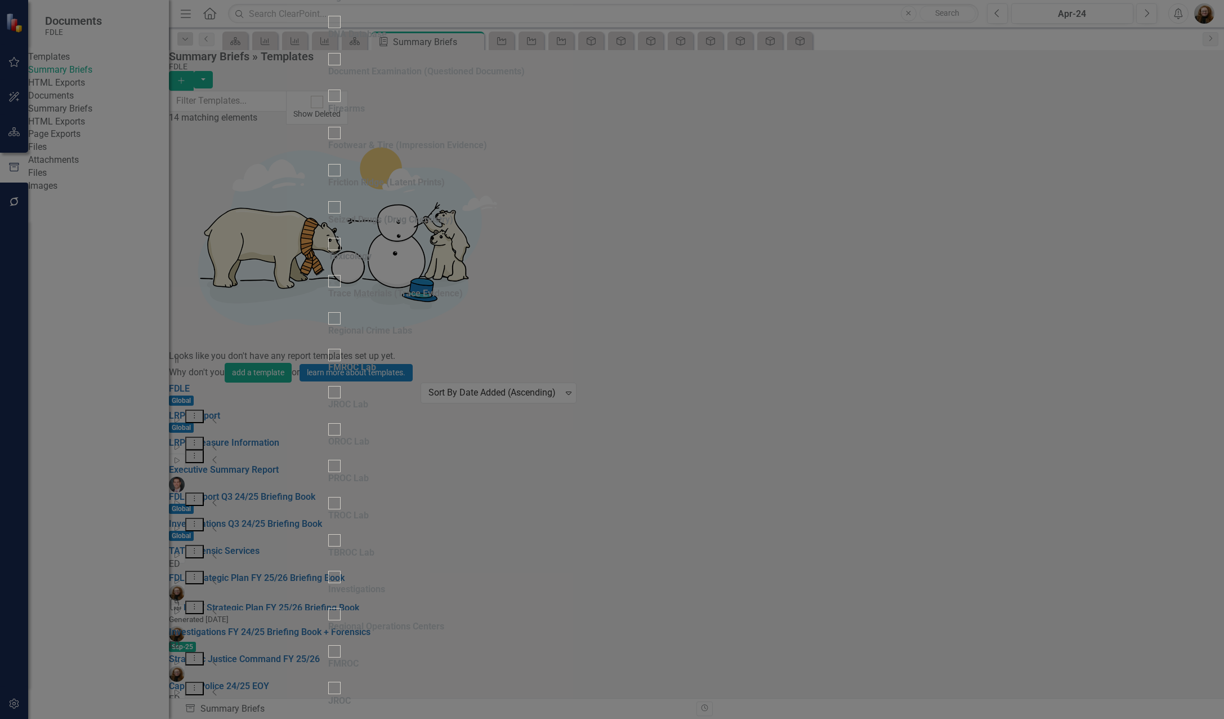
checkbox input "true"
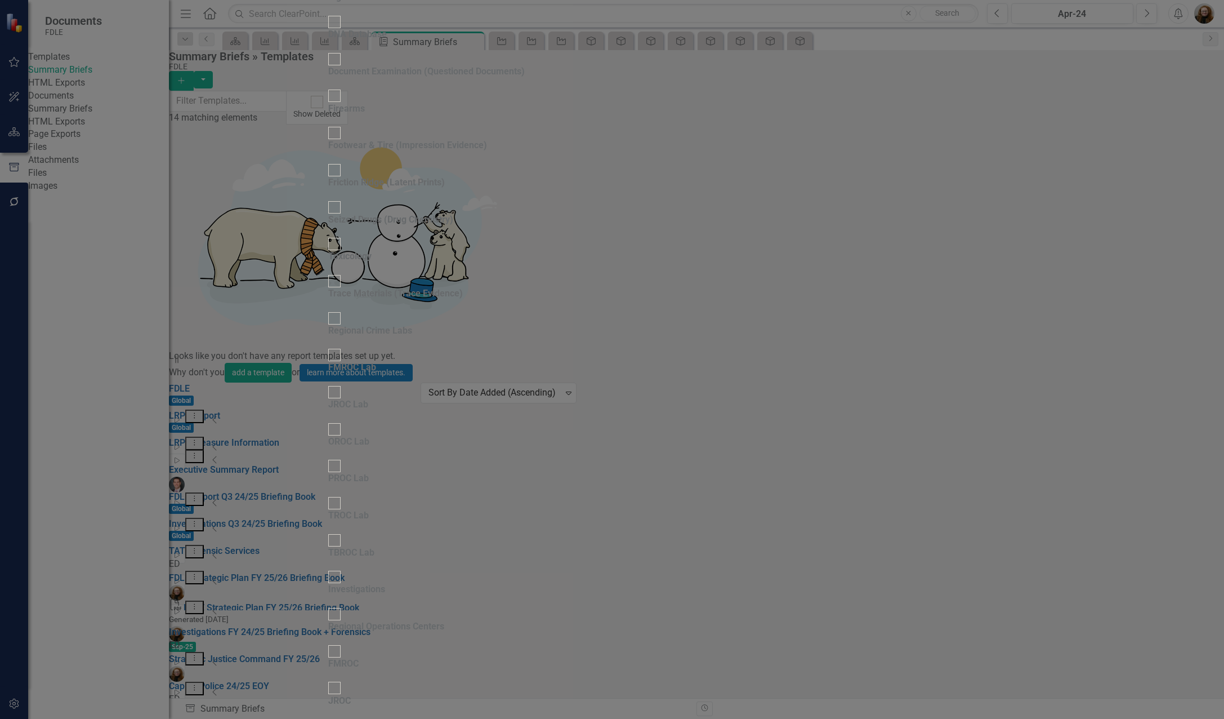
checkbox input "true"
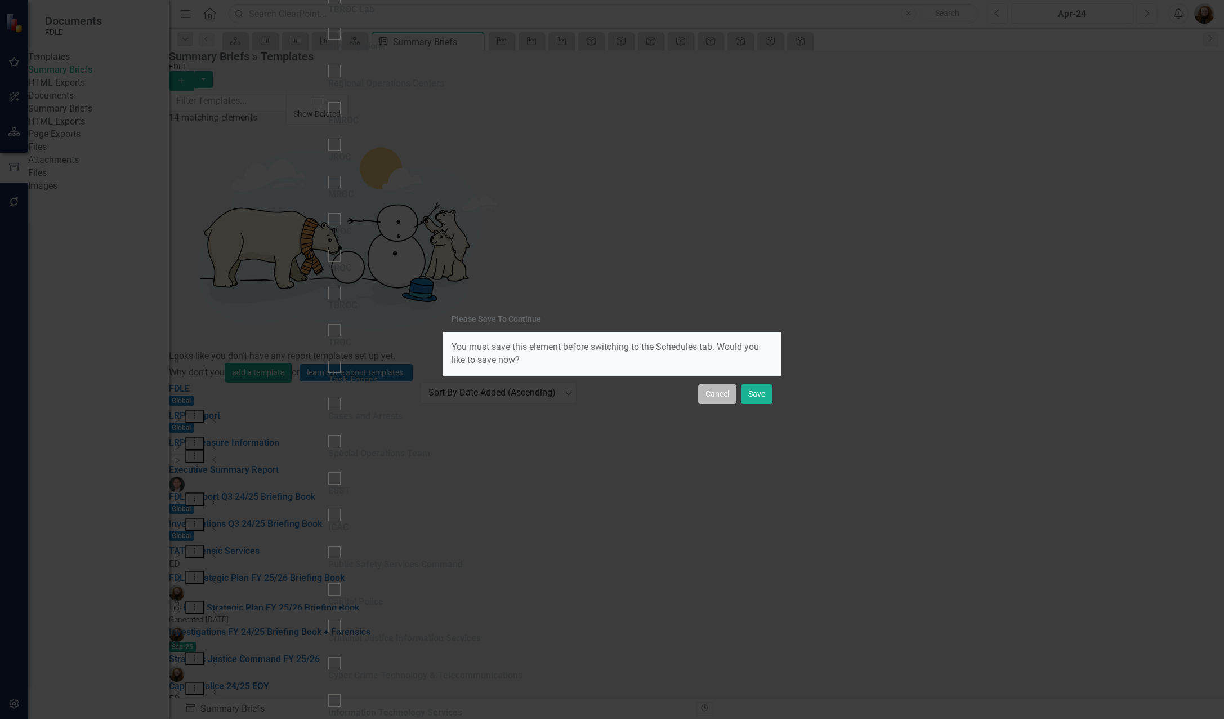
click at [709, 392] on button "Cancel" at bounding box center [717, 394] width 38 height 20
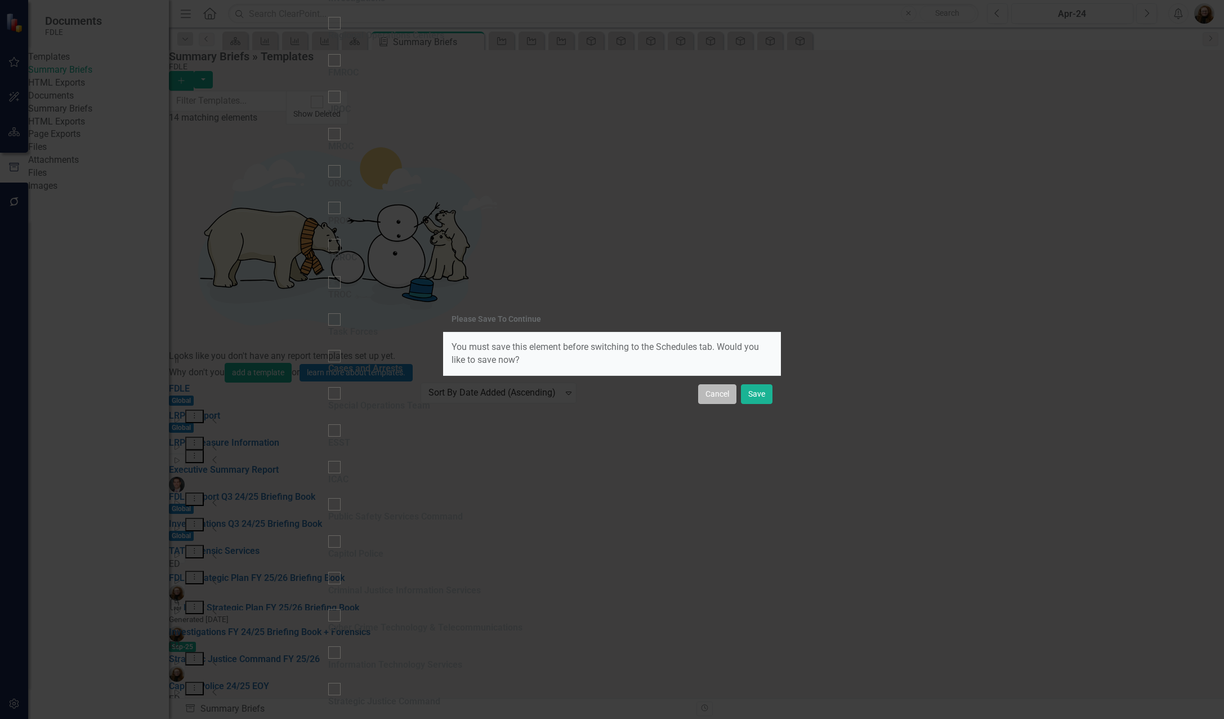
click at [724, 391] on button "Cancel" at bounding box center [717, 394] width 38 height 20
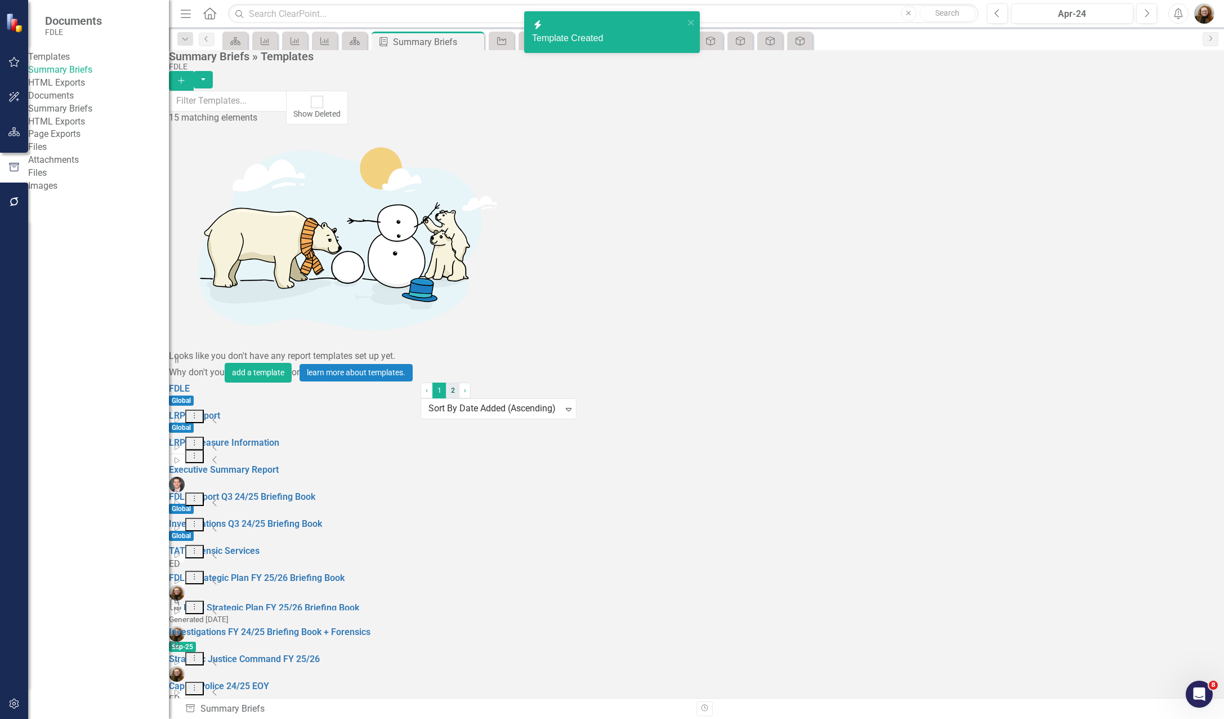
click at [460, 398] on link "2" at bounding box center [453, 390] width 14 height 16
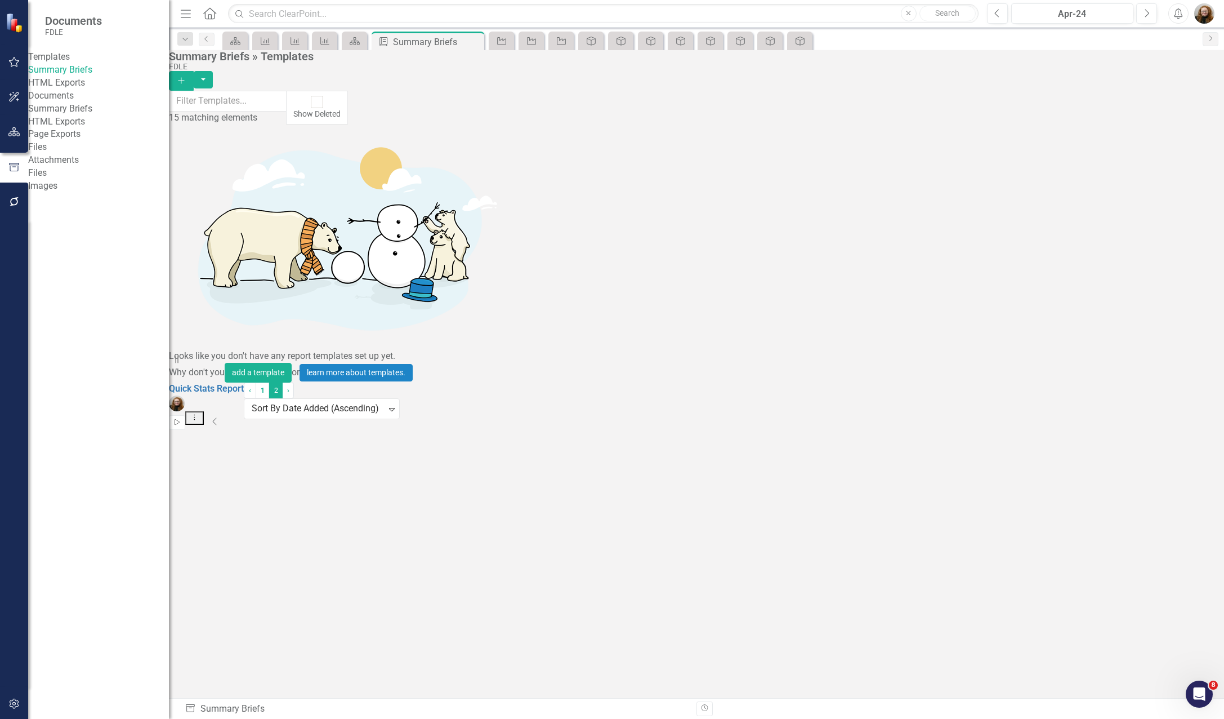
click at [181, 419] on icon "Start" at bounding box center [177, 422] width 8 height 7
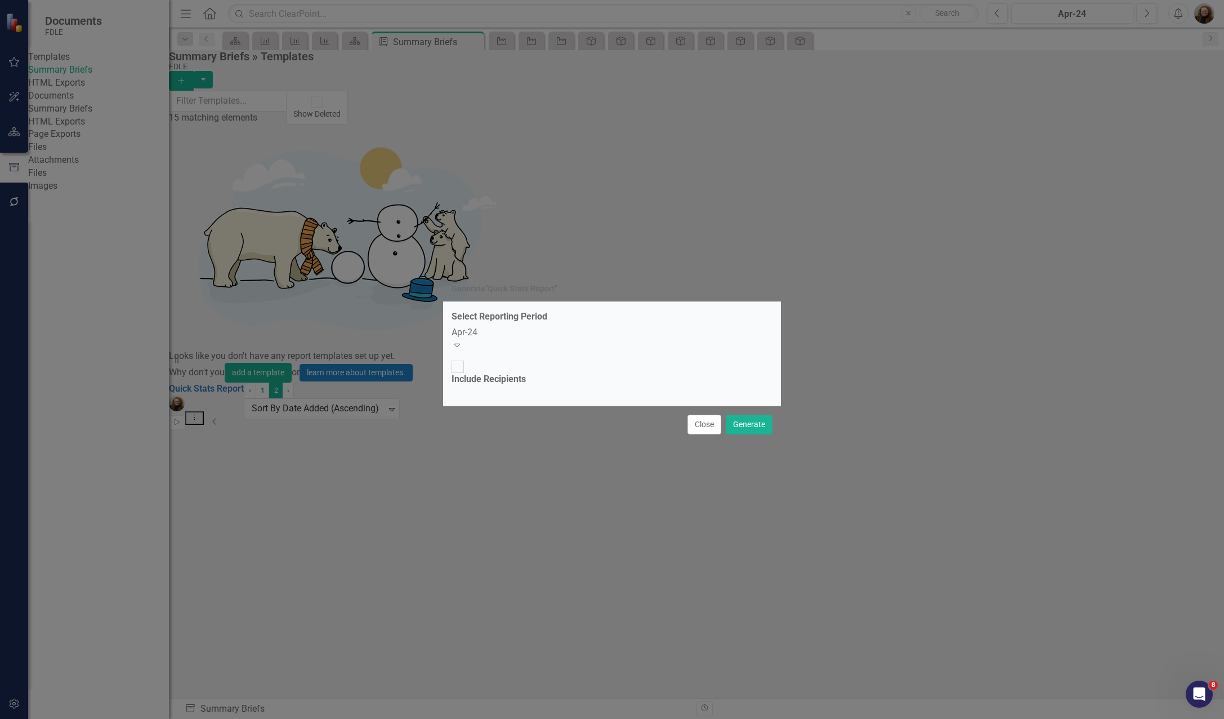
click at [463, 349] on icon "Expand" at bounding box center [457, 344] width 11 height 9
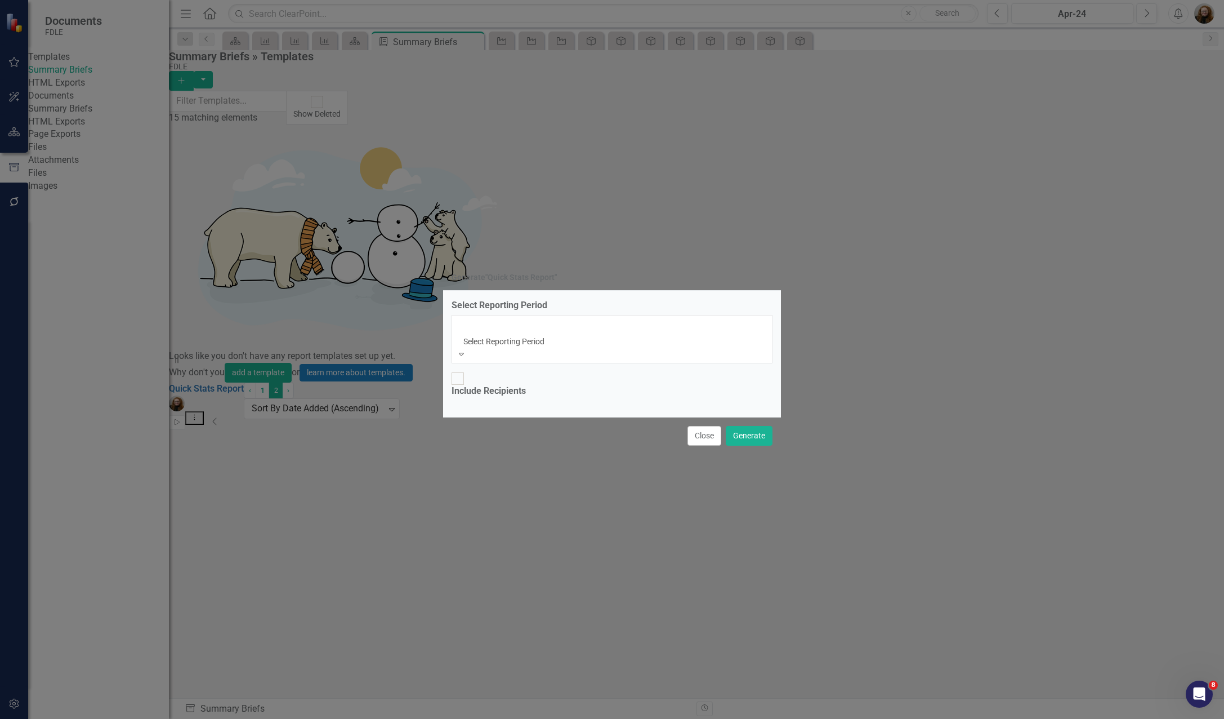
scroll to position [4933, 0]
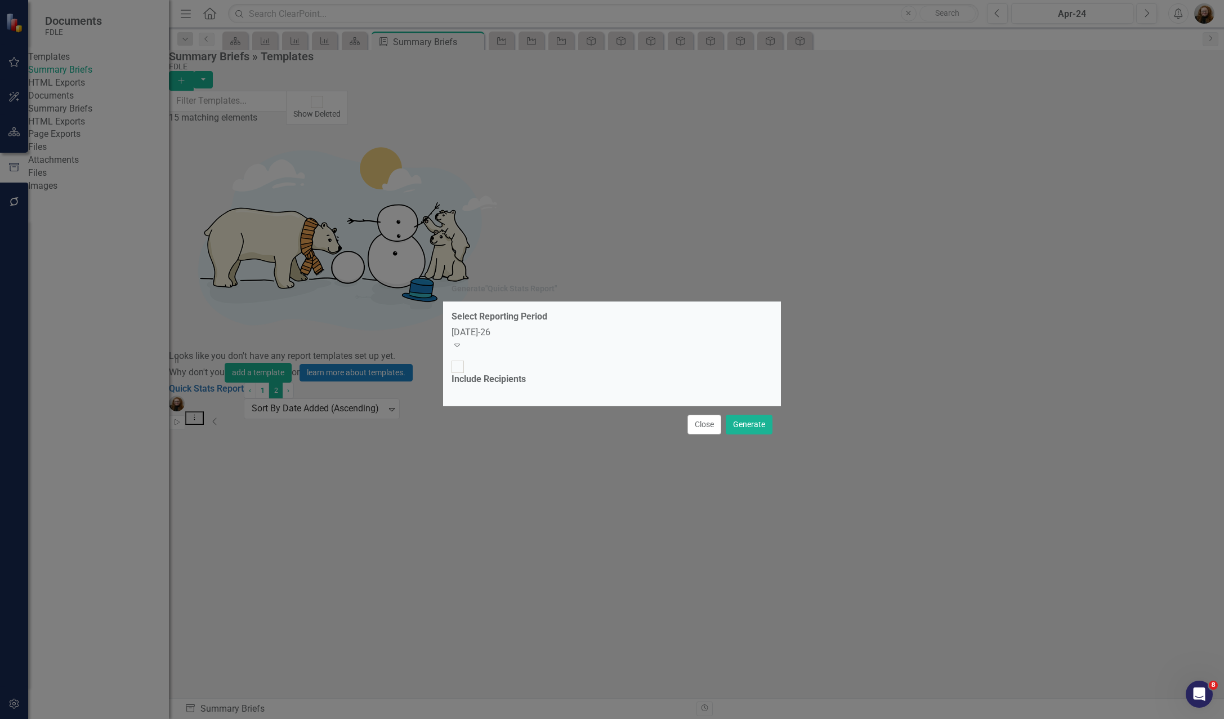
click at [460, 373] on div at bounding box center [458, 366] width 12 height 12
click at [460, 376] on input "Include Recipients" at bounding box center [457, 366] width 17 height 17
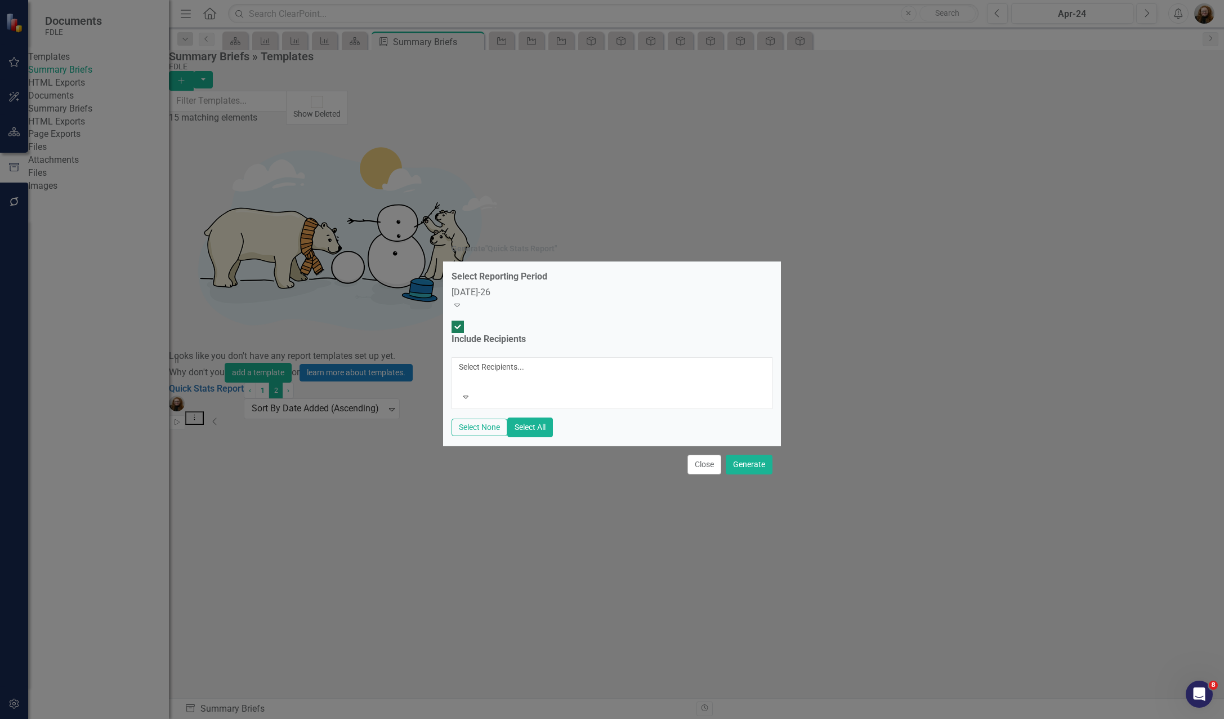
click at [461, 333] on div at bounding box center [458, 326] width 12 height 12
click at [461, 336] on input "Include Recipients" at bounding box center [457, 326] width 17 height 17
checkbox input "false"
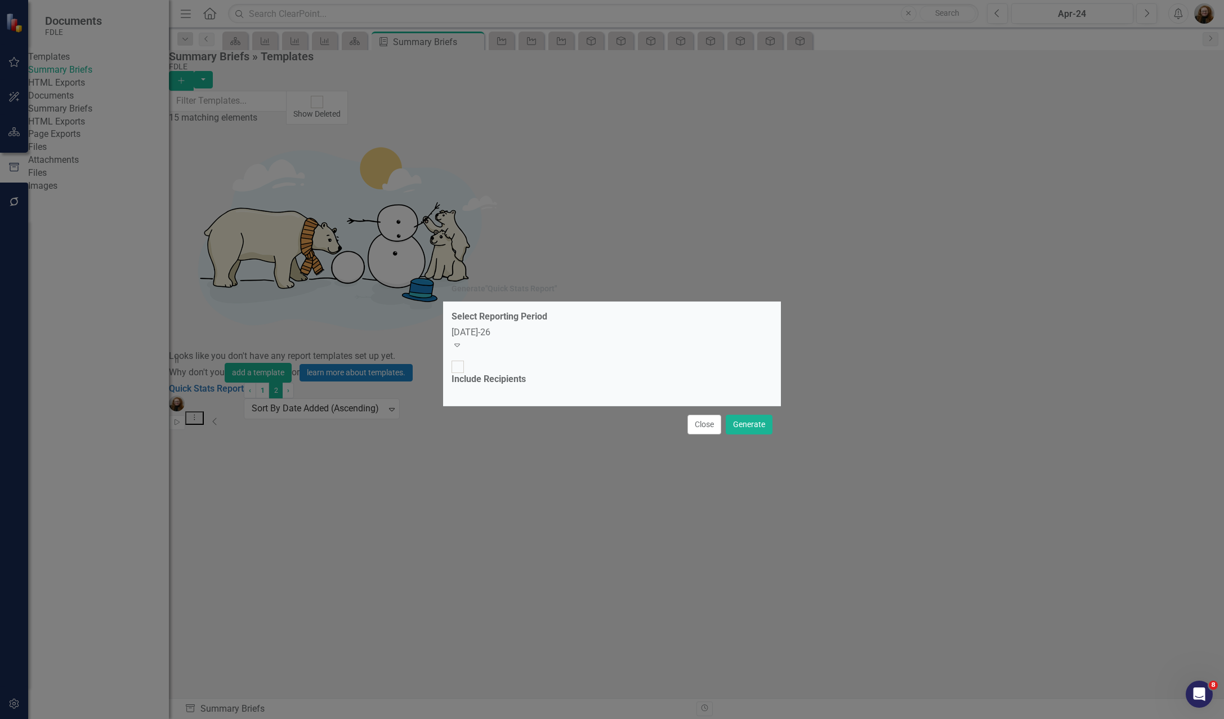
click at [460, 347] on icon at bounding box center [457, 345] width 6 height 3
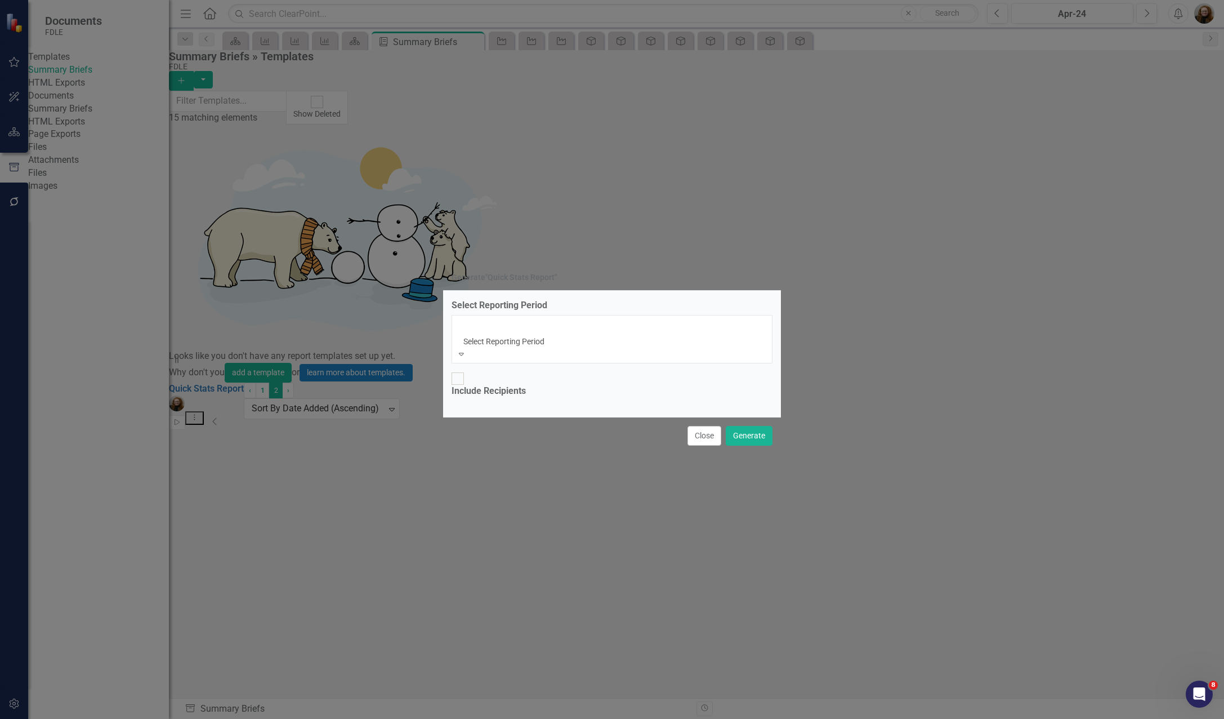
scroll to position [4882, 0]
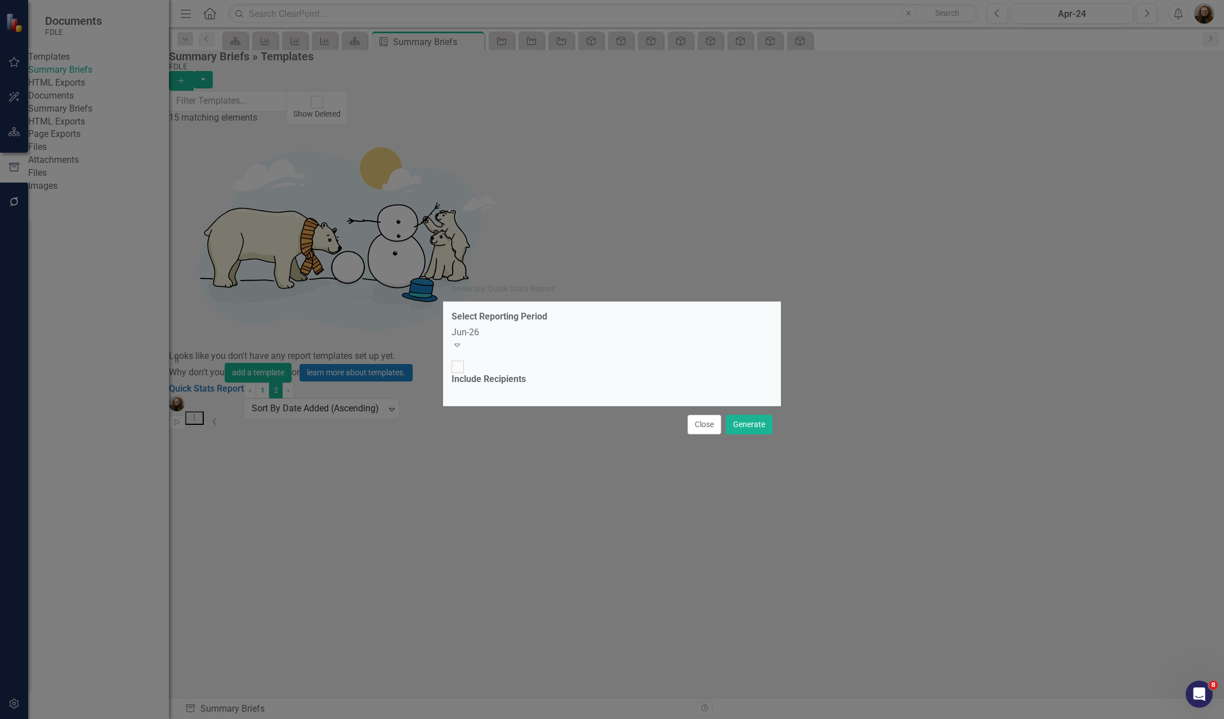
click at [530, 339] on div "Jun-26" at bounding box center [612, 332] width 321 height 13
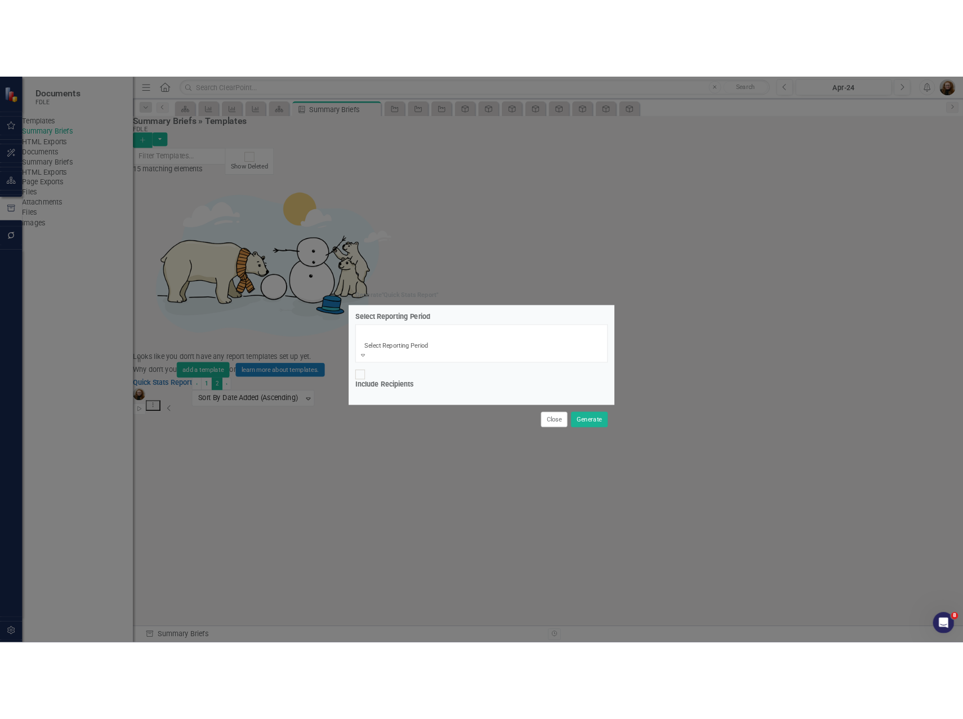
scroll to position [4719, 0]
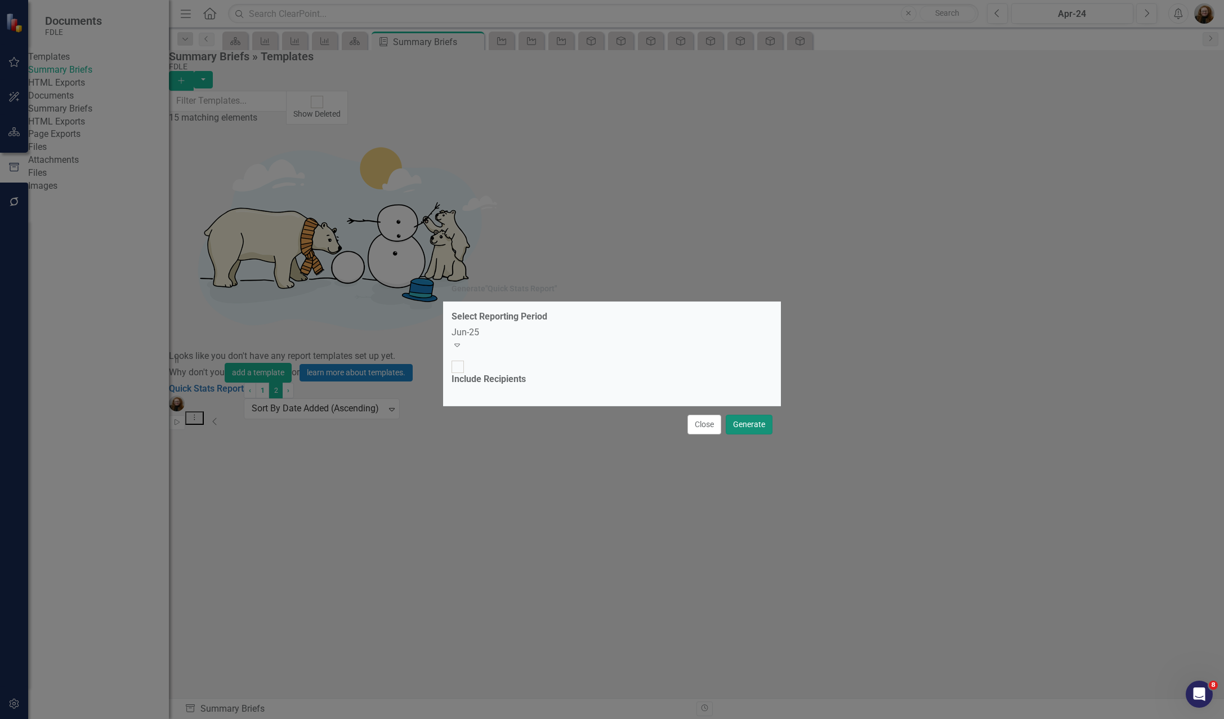
click at [752, 414] on button "Generate" at bounding box center [749, 424] width 47 height 20
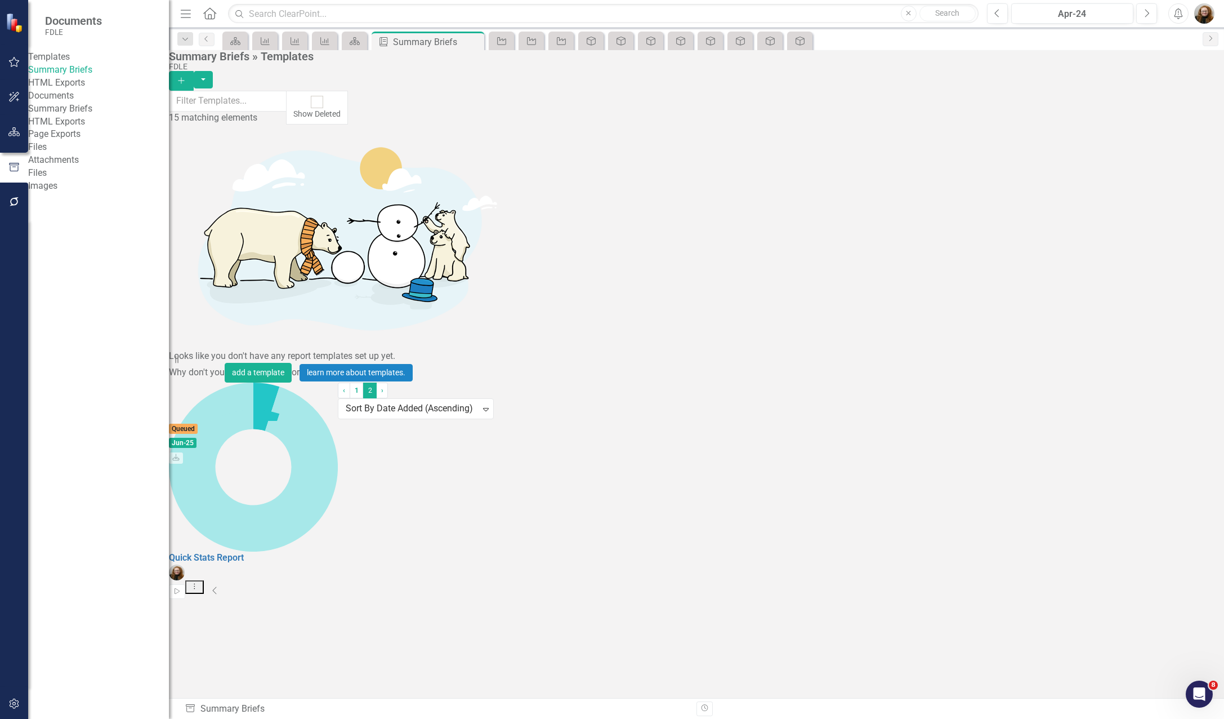
click at [66, 115] on link "Summary Briefs" at bounding box center [98, 108] width 141 height 13
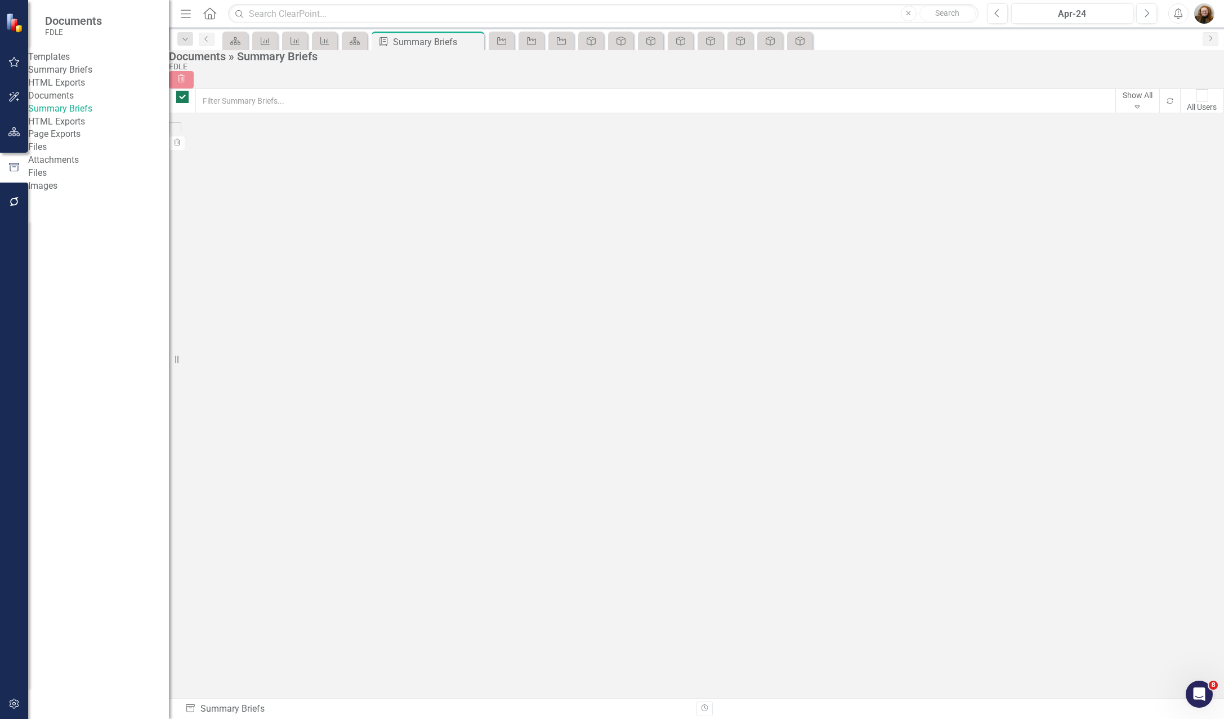
checkbox input "false"
click at [509, 42] on link "Objective" at bounding box center [502, 41] width 20 height 14
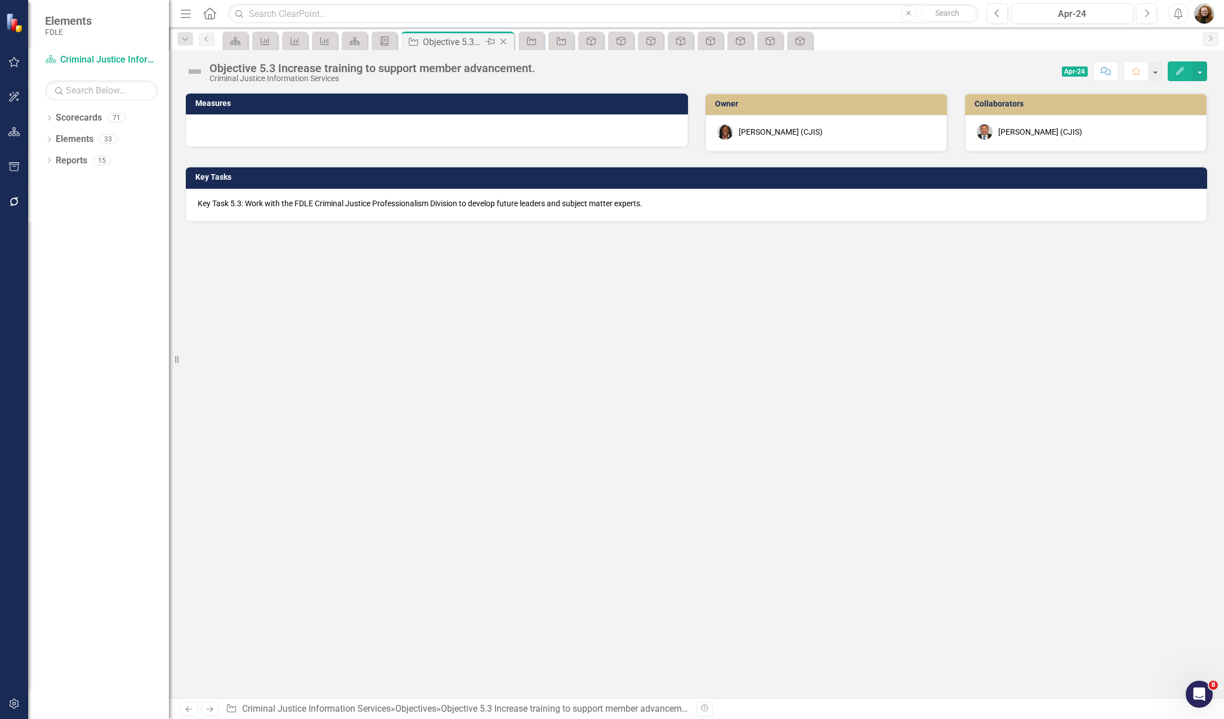
click at [508, 40] on icon "Close" at bounding box center [503, 41] width 11 height 9
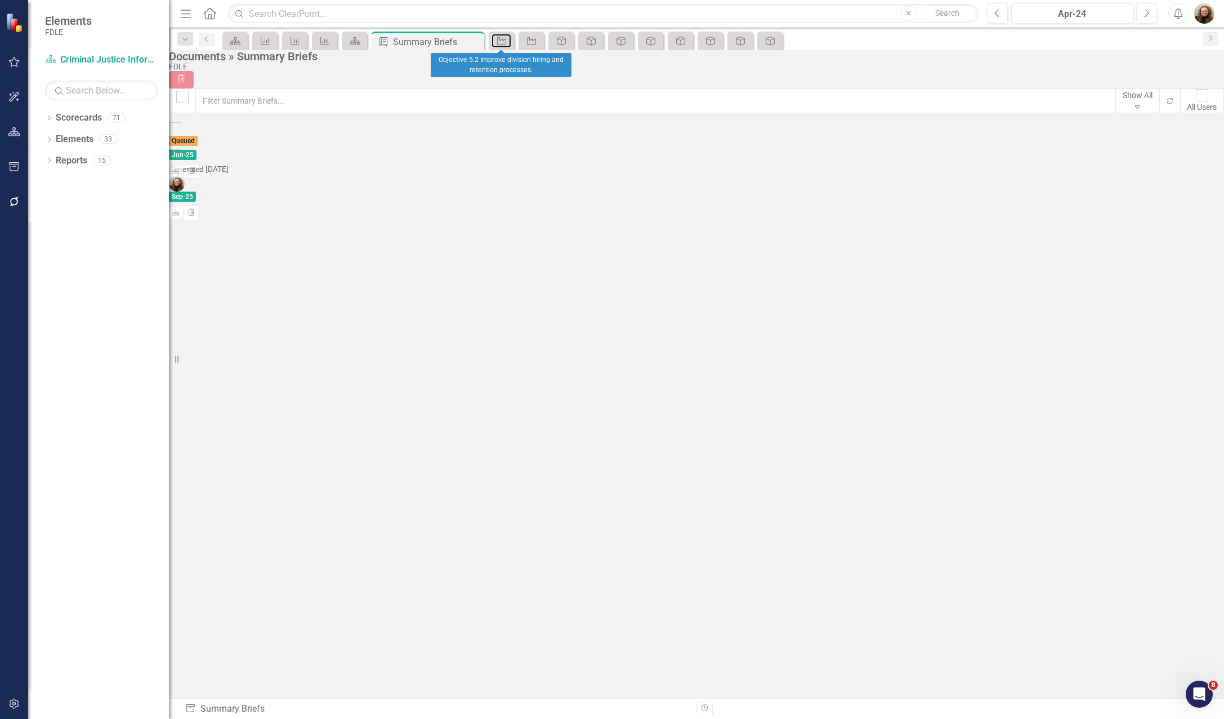
click at [508, 40] on link "Objective" at bounding box center [502, 41] width 20 height 14
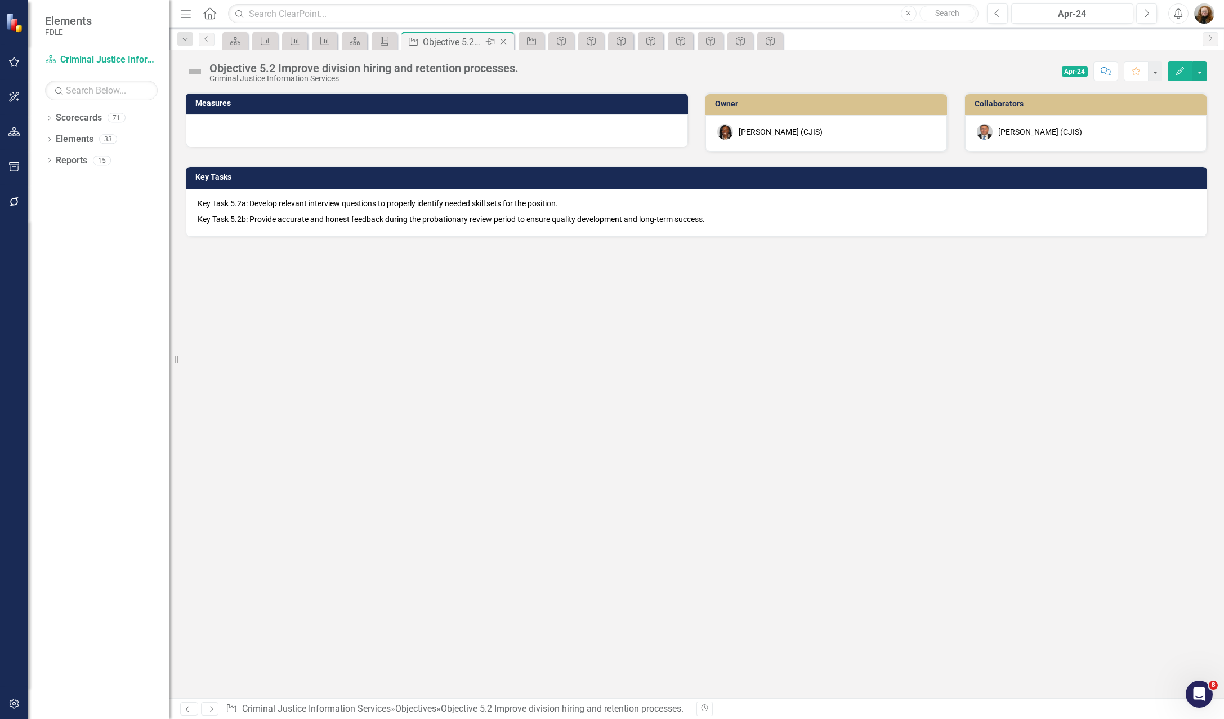
click at [508, 40] on icon "Close" at bounding box center [503, 41] width 11 height 9
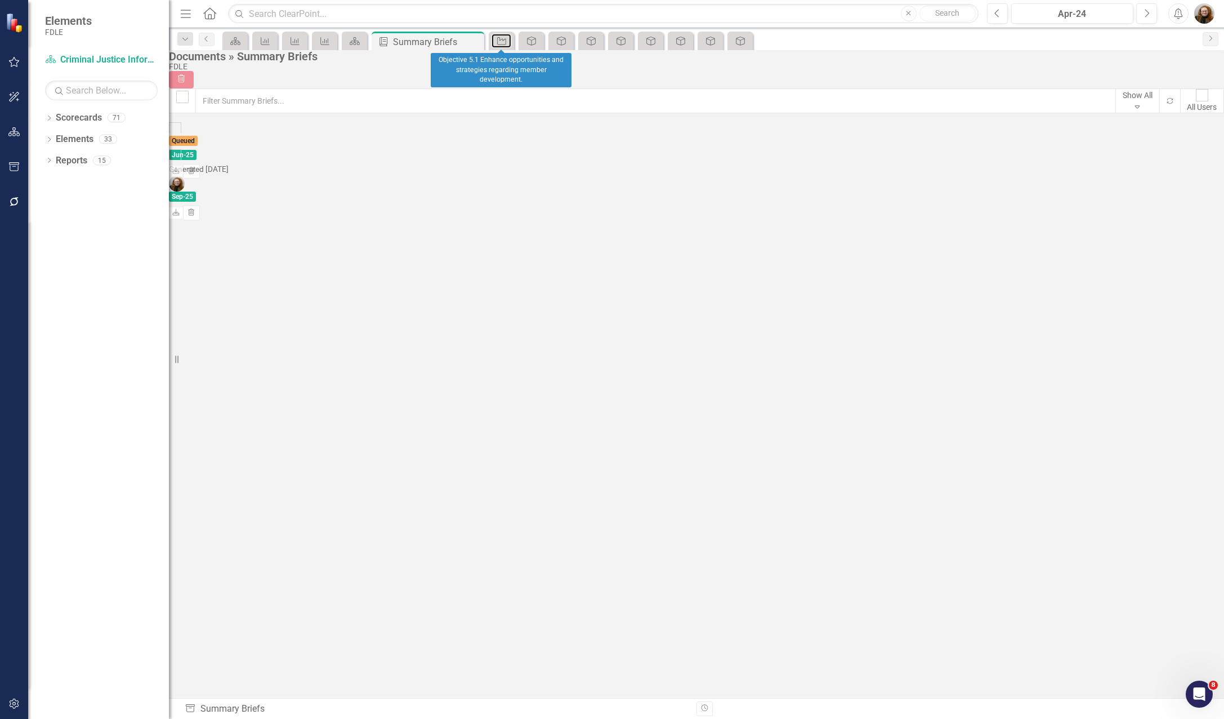
click at [508, 40] on link "Objective" at bounding box center [502, 41] width 20 height 14
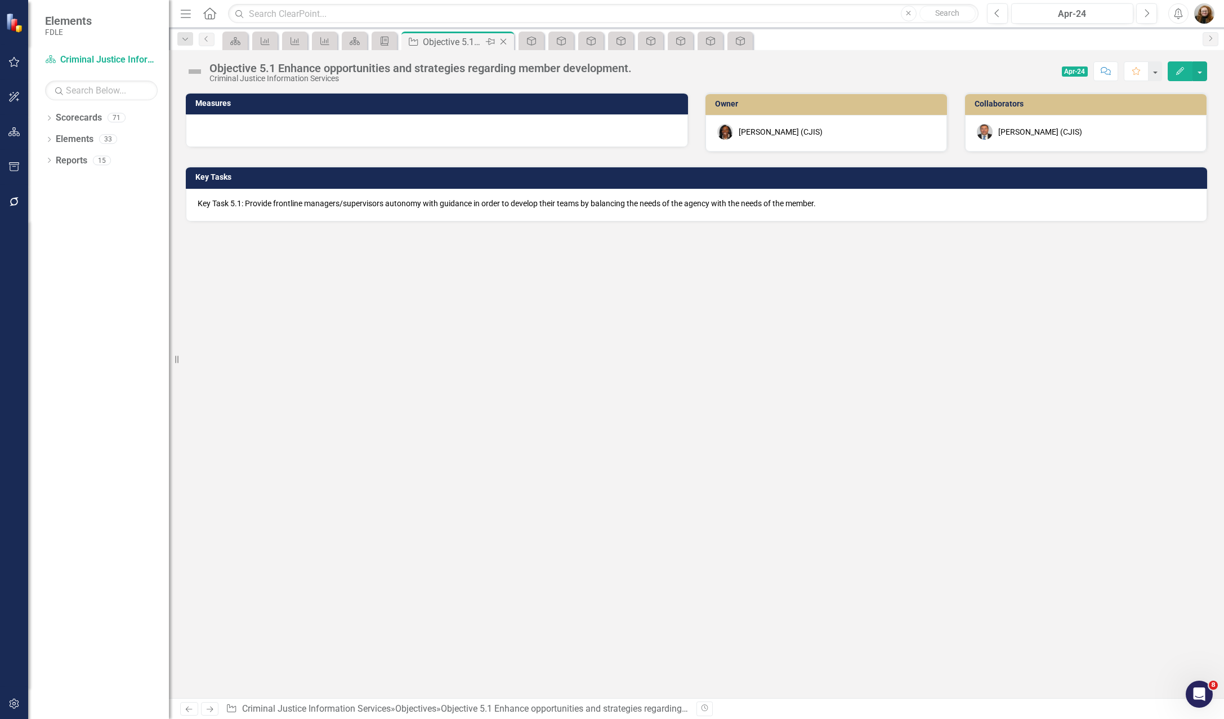
click at [508, 40] on icon "Close" at bounding box center [503, 41] width 11 height 9
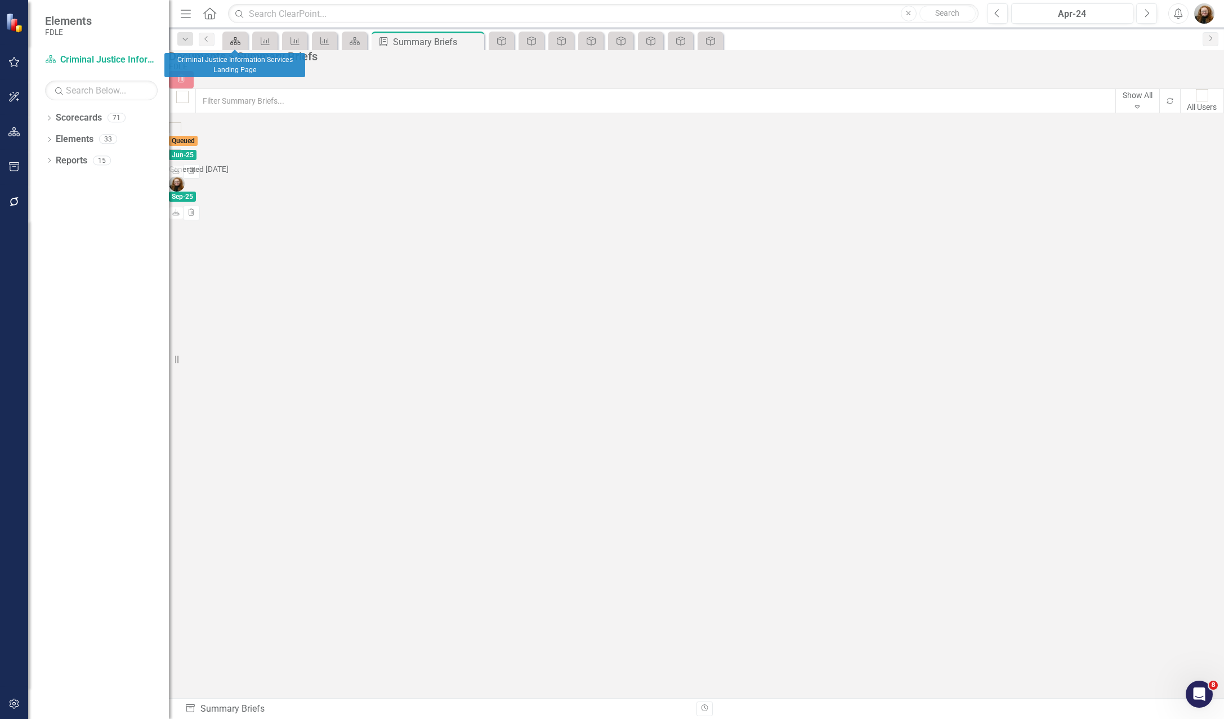
click at [243, 39] on link "Scorecard" at bounding box center [235, 41] width 20 height 14
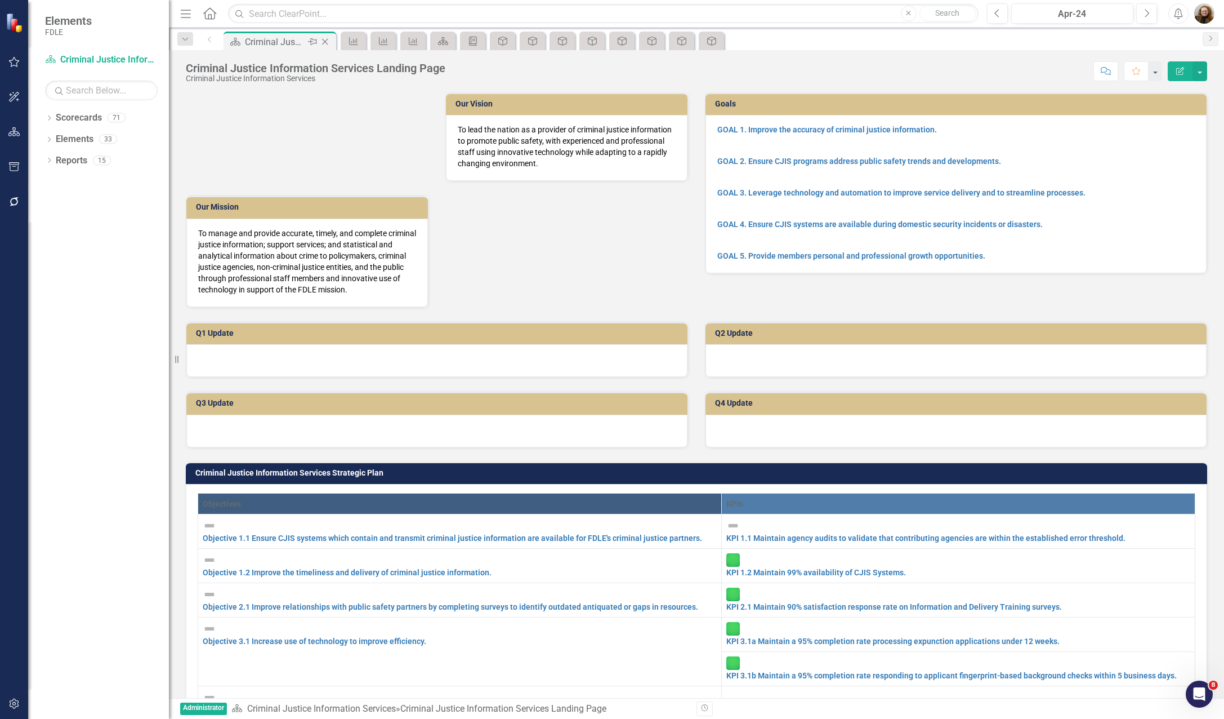
click at [324, 39] on icon "Close" at bounding box center [324, 41] width 11 height 9
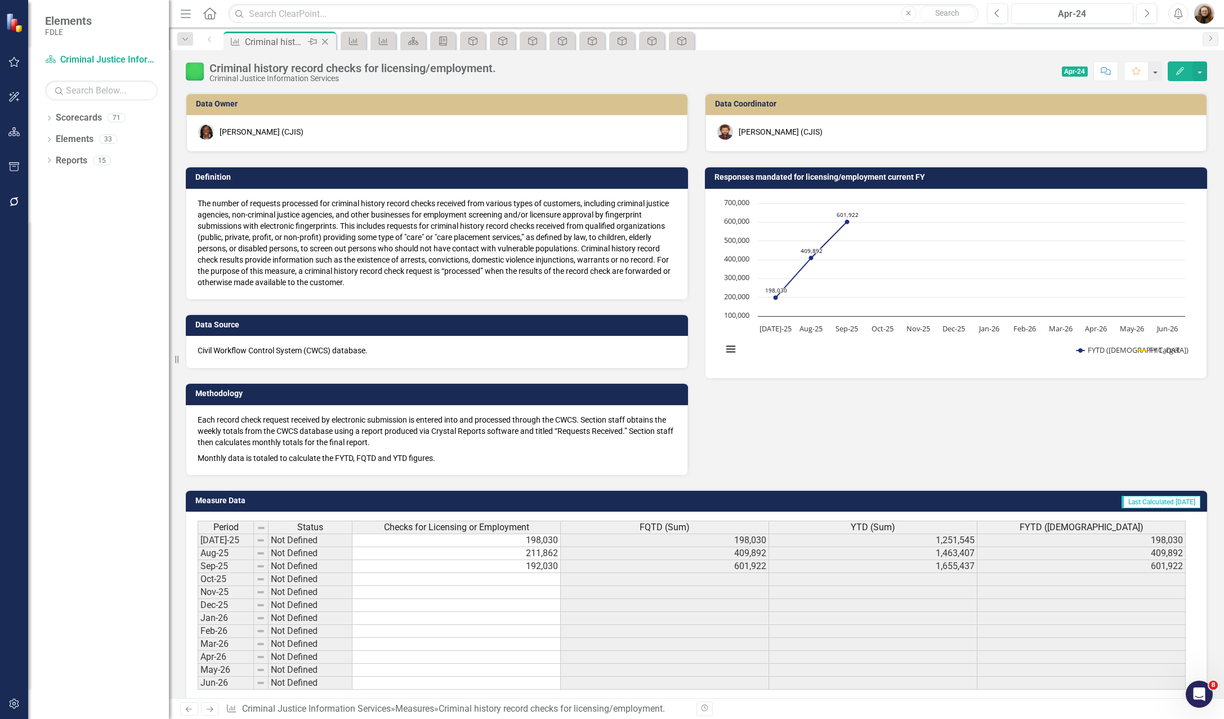
click at [328, 35] on div "Close" at bounding box center [326, 42] width 14 height 14
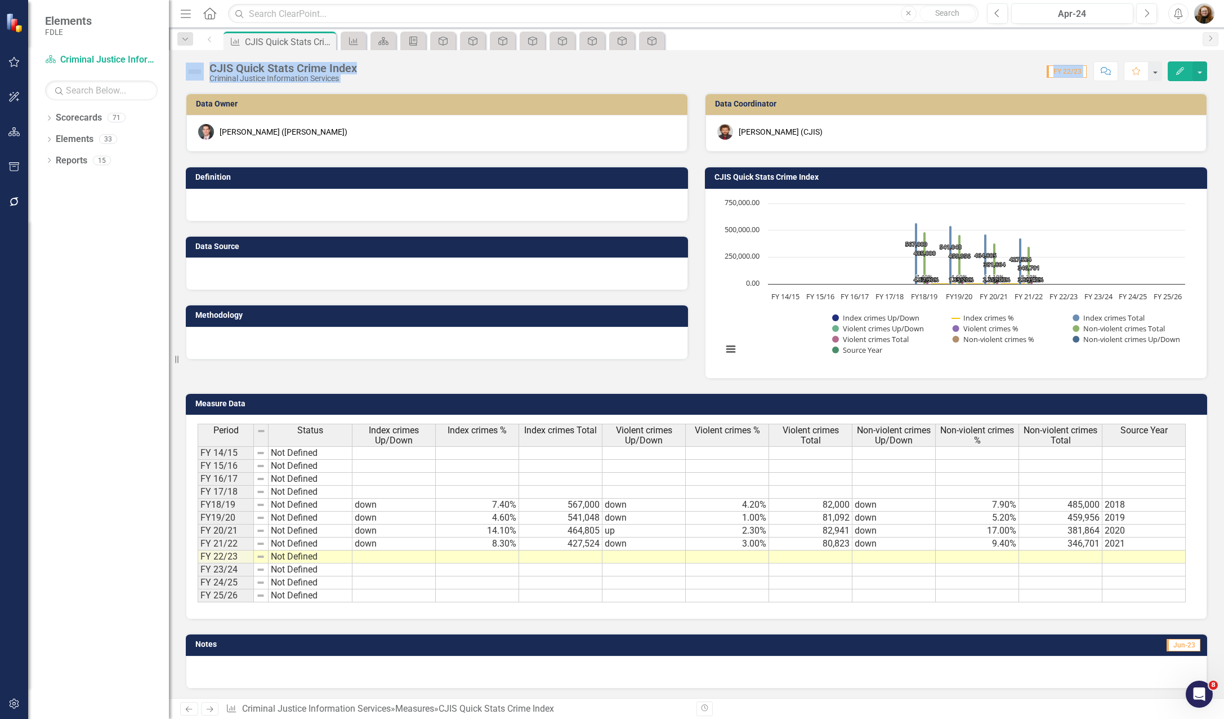
drag, startPoint x: 324, startPoint y: 41, endPoint x: 364, endPoint y: 498, distance: 458.4
click at [364, 498] on div "Menu Home Search Close Search Previous Apr-24 Next Alerts User Edit Profile Dis…" at bounding box center [696, 359] width 1055 height 719
click at [674, 656] on div at bounding box center [697, 672] width 1022 height 33
click at [327, 375] on div "Data Owner Will Grissom (OLA) Definition Data Source Methodology Data Coordinat…" at bounding box center [696, 228] width 1038 height 300
click at [327, 42] on icon "Close" at bounding box center [324, 41] width 11 height 9
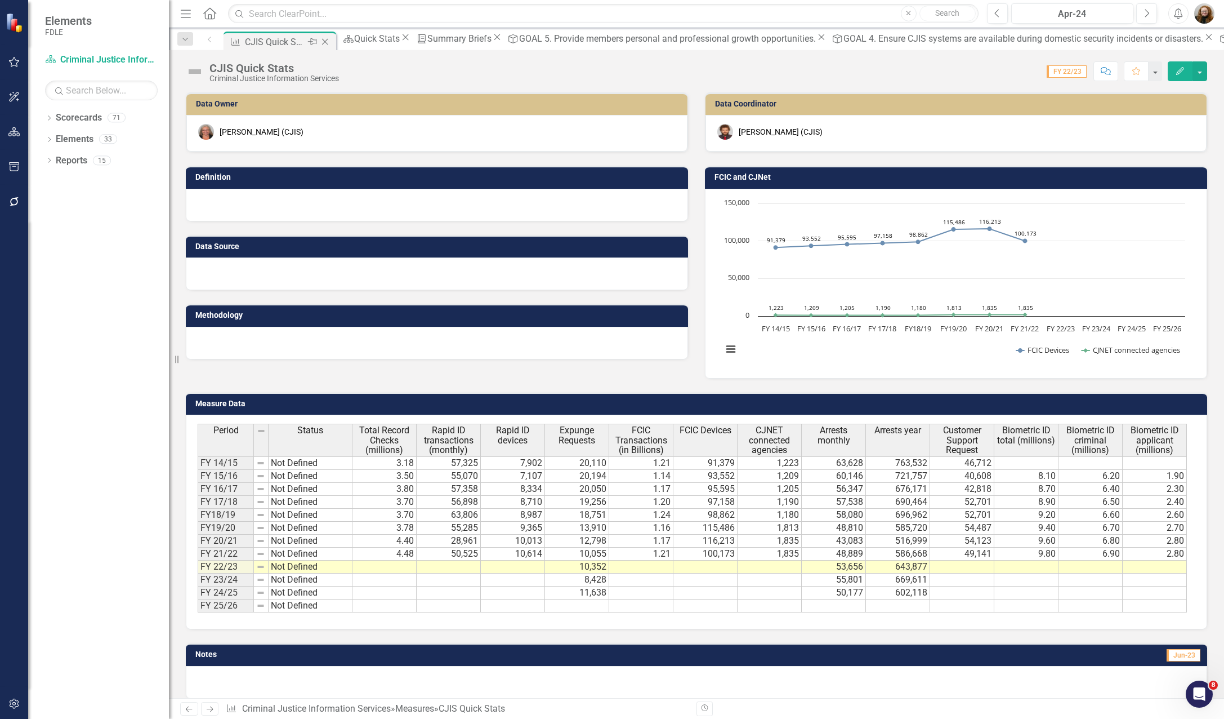
click at [254, 39] on div "CJIS Quick Stats" at bounding box center [275, 42] width 60 height 14
click at [327, 41] on icon "Close" at bounding box center [324, 41] width 11 height 9
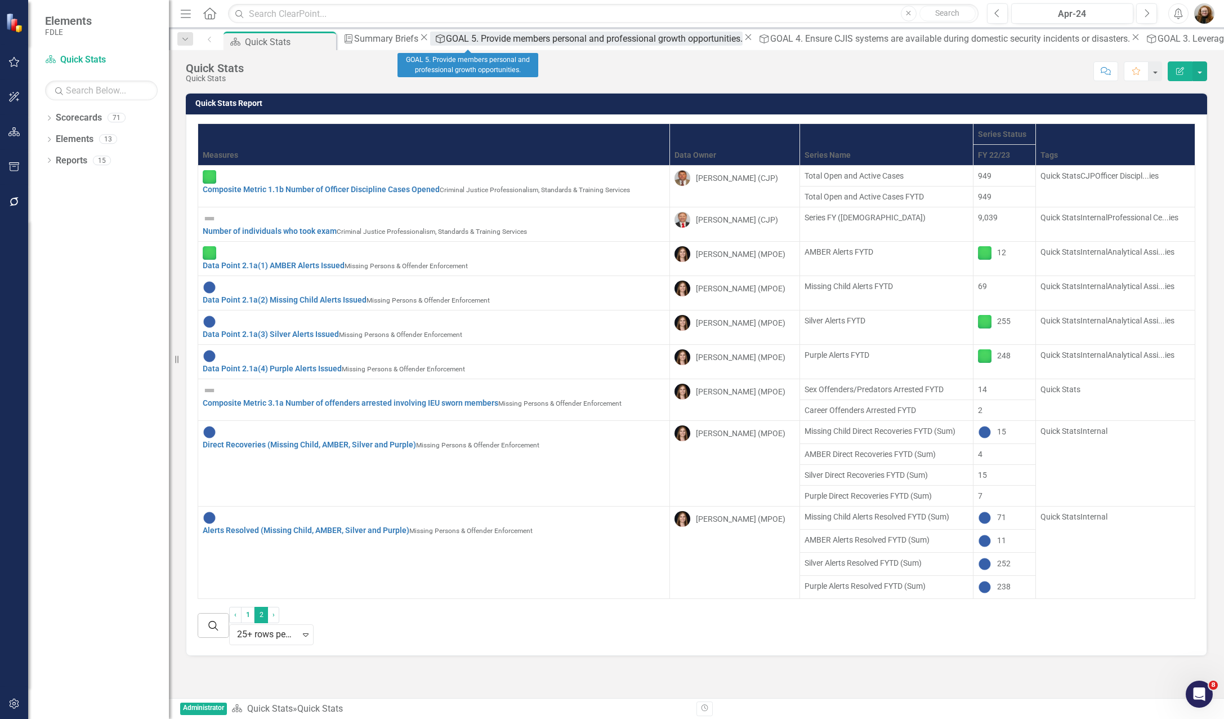
click at [462, 41] on div "GOAL 5. Provide members personal and professional growth opportunities." at bounding box center [594, 39] width 297 height 14
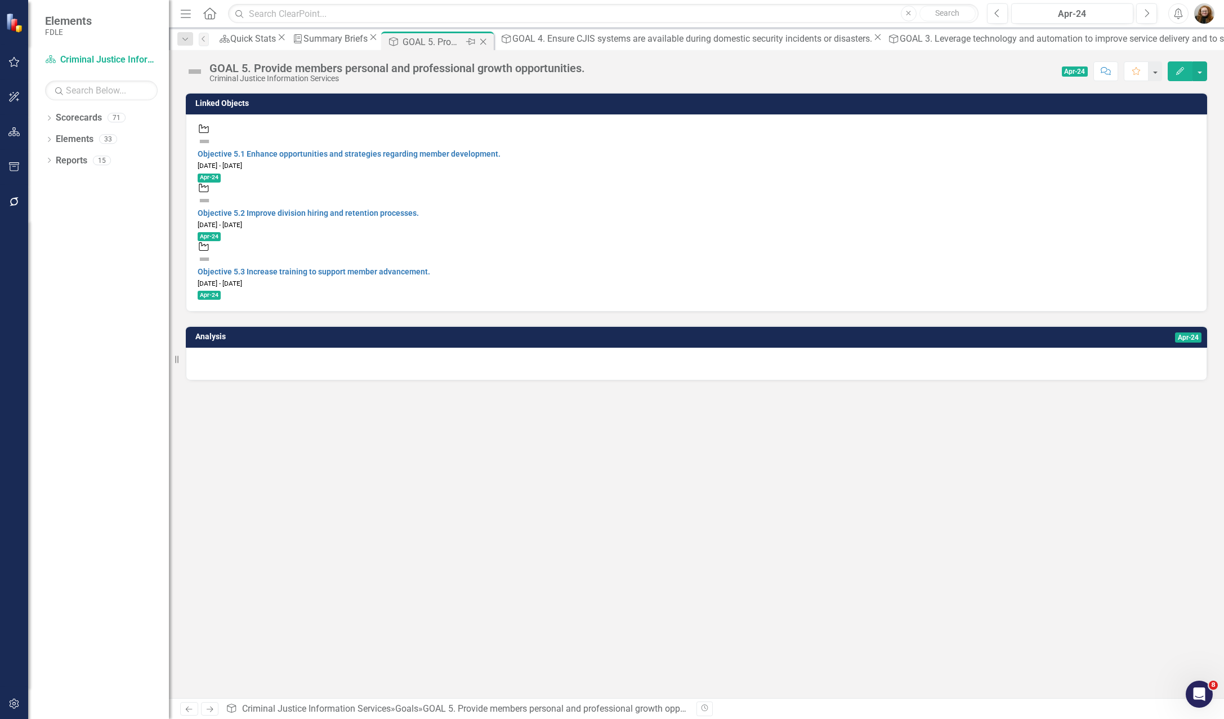
click at [489, 39] on icon "Close" at bounding box center [483, 41] width 11 height 9
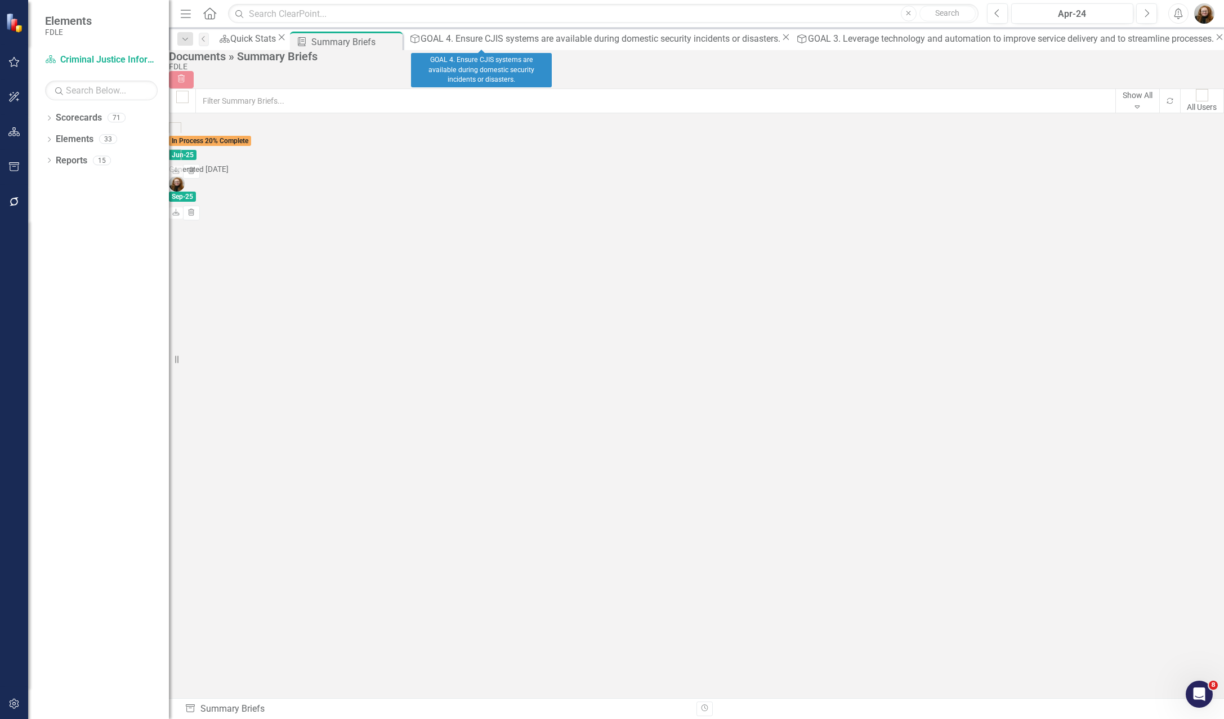
click at [781, 41] on icon "Close" at bounding box center [786, 37] width 11 height 9
click at [827, 41] on icon "Close" at bounding box center [832, 37] width 11 height 9
click at [827, 39] on icon "Close" at bounding box center [832, 37] width 11 height 9
click at [665, 38] on icon "Close" at bounding box center [670, 37] width 11 height 9
click at [509, 38] on icon "Close" at bounding box center [503, 37] width 11 height 9
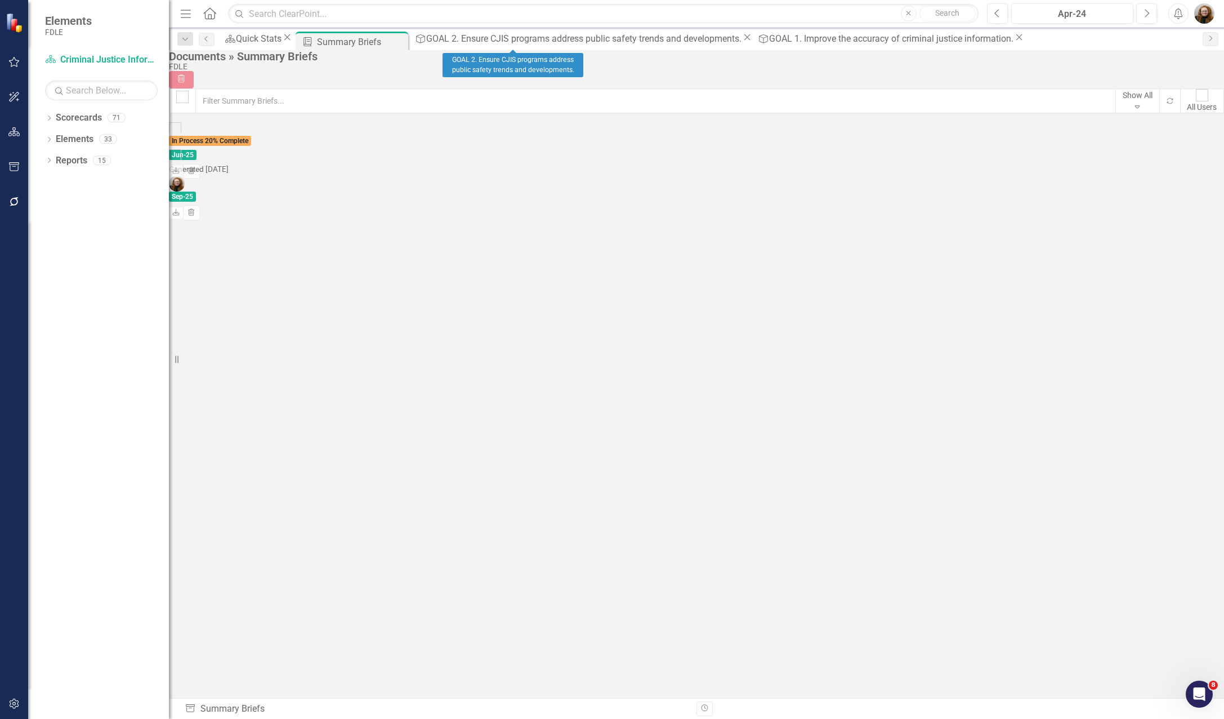
click at [742, 38] on icon "Close" at bounding box center [747, 37] width 11 height 9
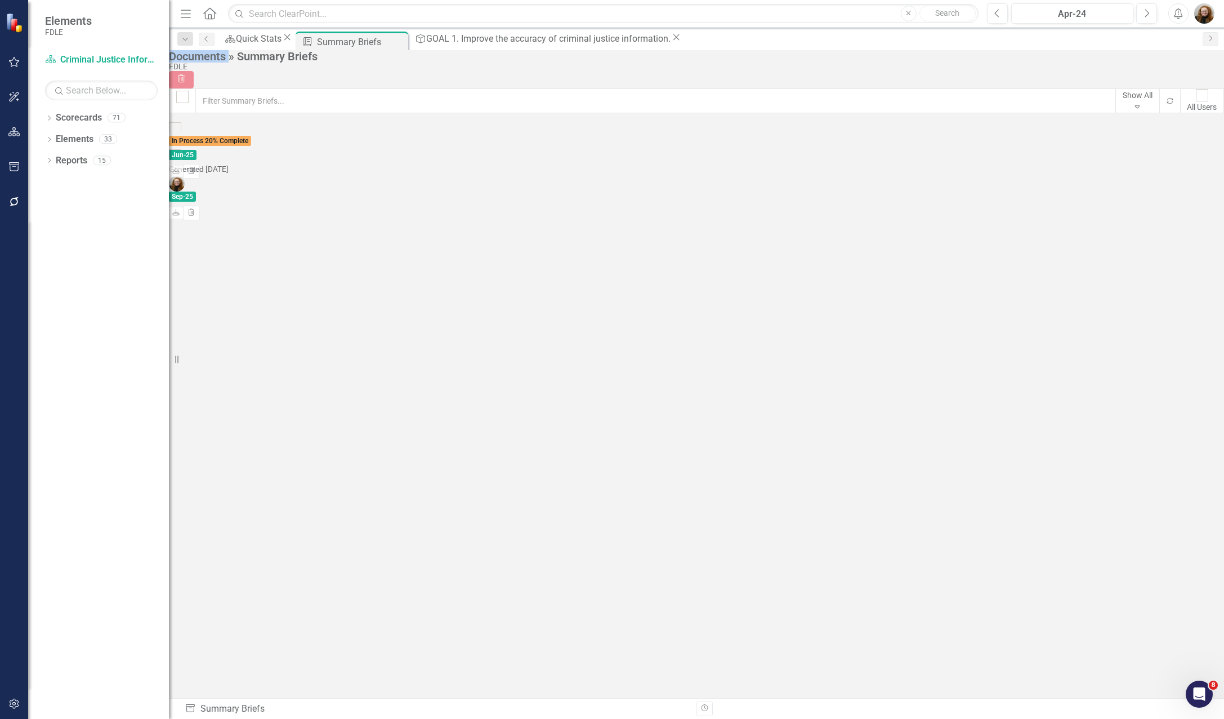
click at [671, 38] on icon "Close" at bounding box center [676, 37] width 11 height 9
click at [359, 176] on div "PDF Quick Stats Report In Process 20% Complete Jun-25 Download Trash PDF FDLE S…" at bounding box center [264, 149] width 190 height 54
click at [359, 176] on div "PDF Quick Stats Report In Process 30% Complete Jun-25 Download Trash PDF FDLE S…" at bounding box center [264, 149] width 190 height 54
click at [359, 176] on div "PDF Quick Stats Report In Process 35% Complete Jun-25 Download Trash PDF FDLE S…" at bounding box center [264, 149] width 190 height 54
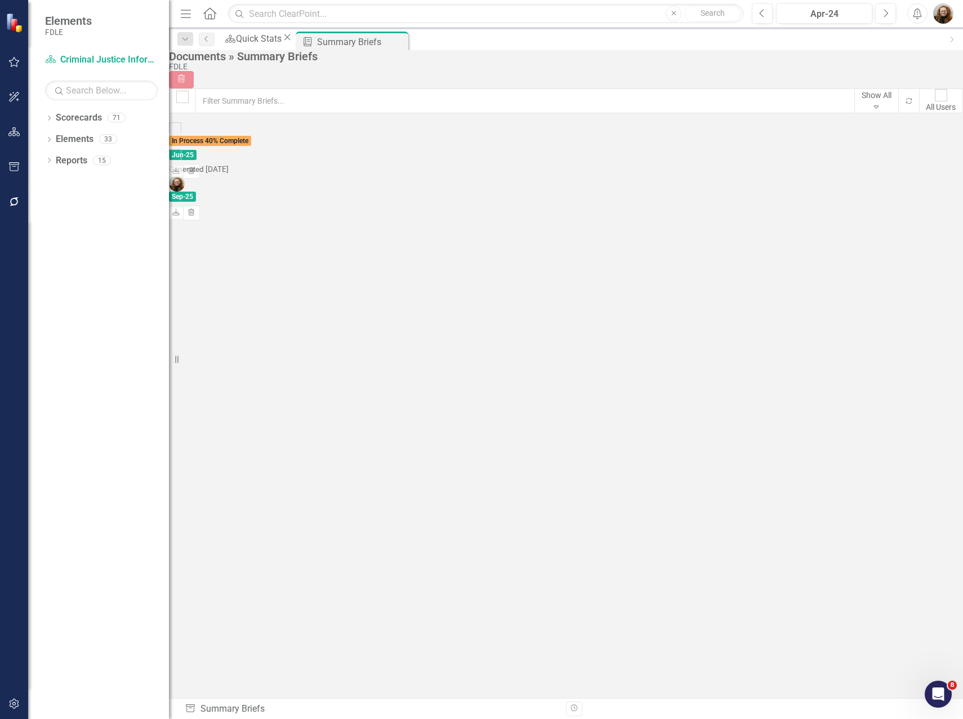
click at [359, 176] on div "PDF Quick Stats Report In Process 40% Complete Jun-25 Download Trash PDF FDLE S…" at bounding box center [264, 149] width 190 height 54
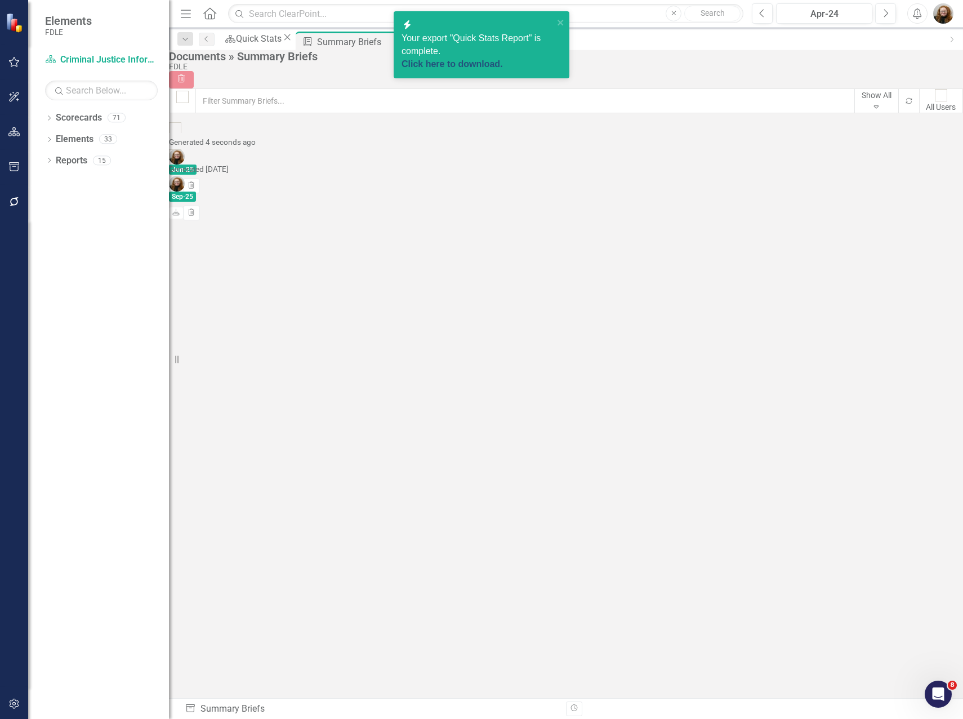
click at [470, 59] on link "Click here to download." at bounding box center [452, 64] width 101 height 10
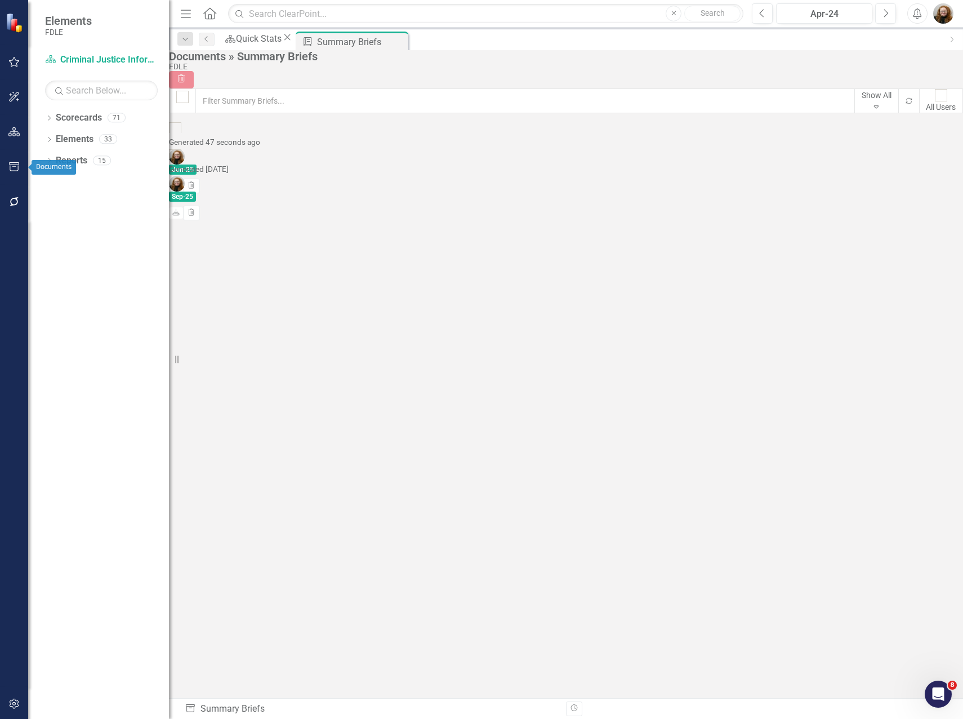
click at [10, 164] on icon "button" at bounding box center [14, 166] width 12 height 9
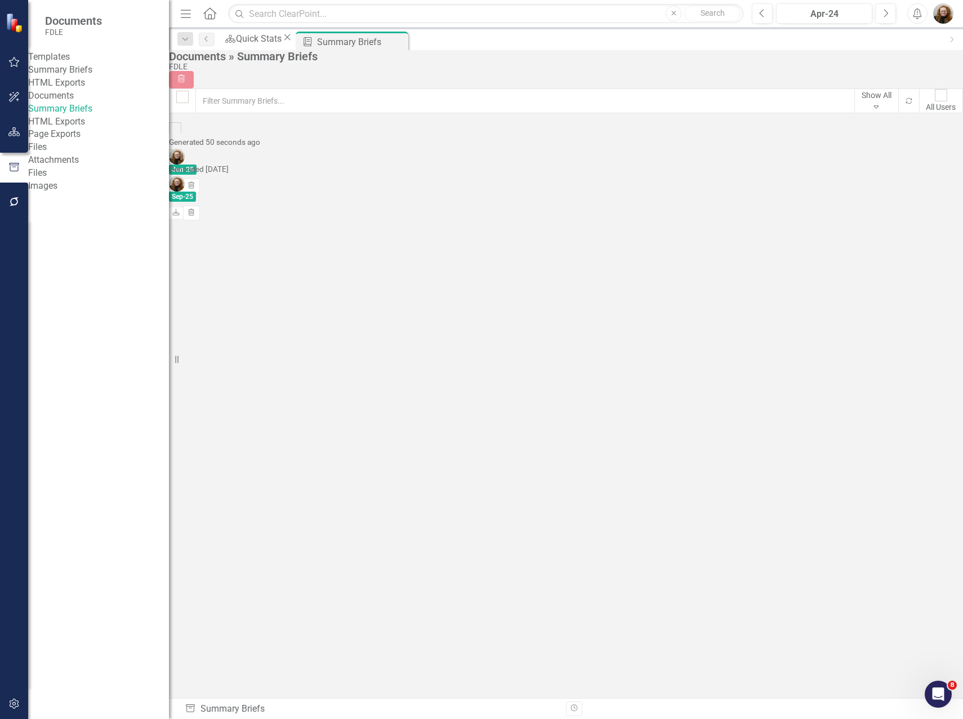
click at [75, 77] on link "Summary Briefs" at bounding box center [98, 70] width 141 height 13
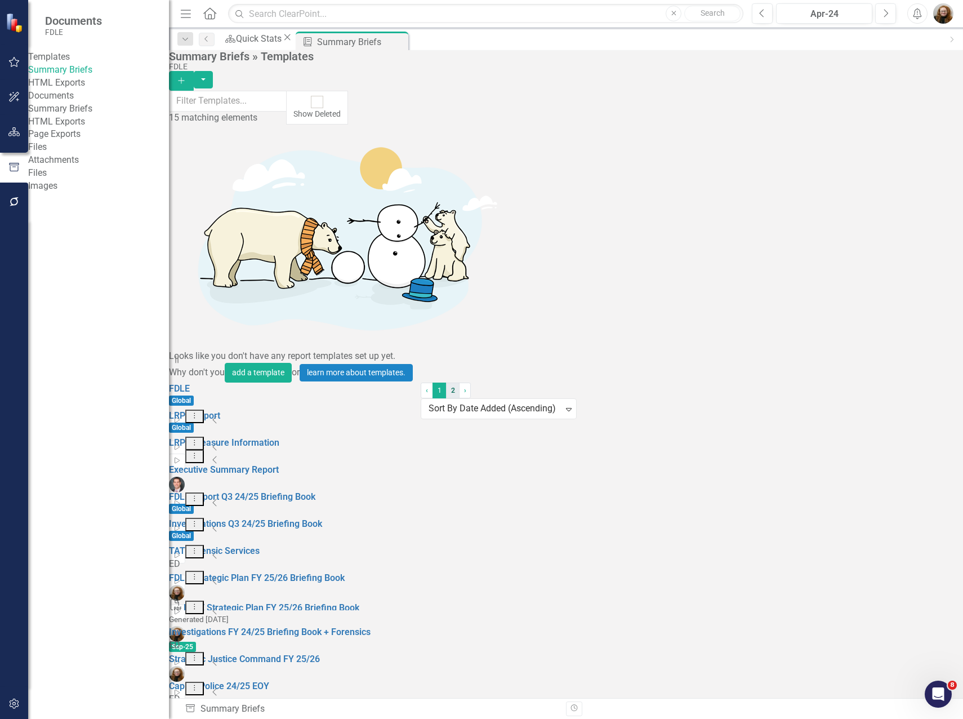
click at [460, 398] on link "2" at bounding box center [453, 390] width 14 height 16
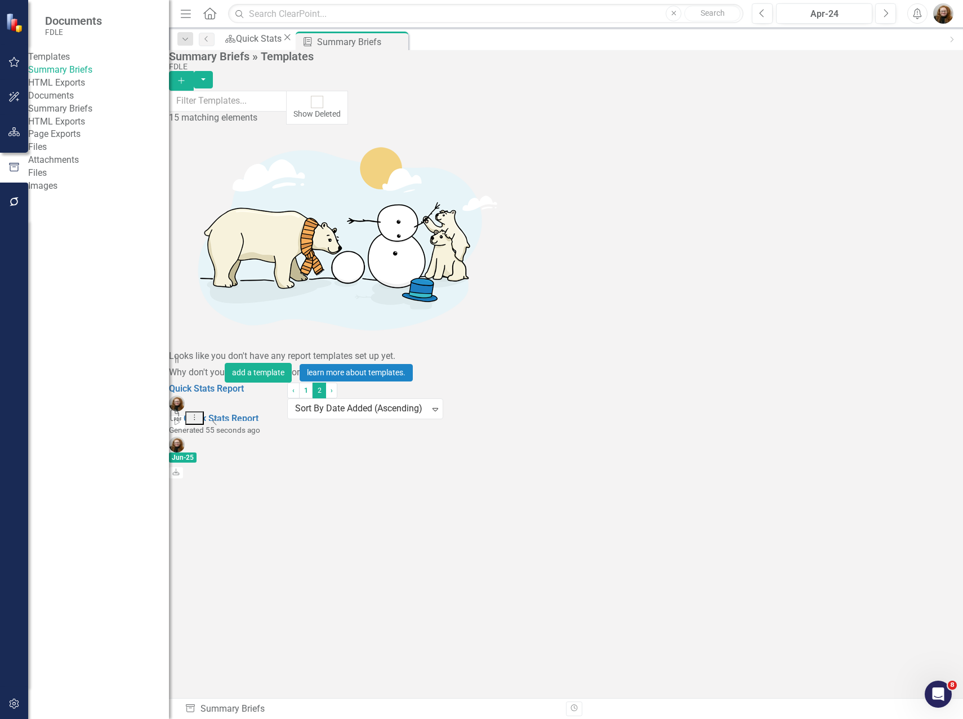
click at [204, 411] on button "Dropdown Menu" at bounding box center [194, 418] width 19 height 14
click at [876, 200] on link "Edit Edit Template" at bounding box center [868, 203] width 104 height 21
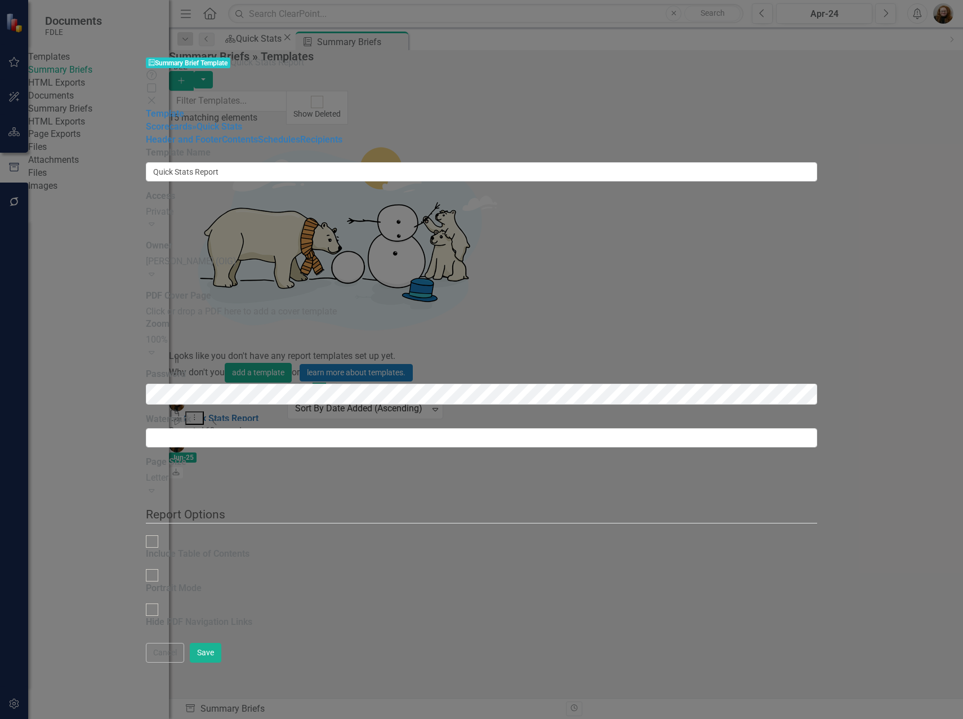
click at [158, 569] on div at bounding box center [152, 575] width 12 height 12
click at [161, 567] on input "Portrait Mode" at bounding box center [152, 575] width 17 height 17
checkbox input "true"
drag, startPoint x: 146, startPoint y: 87, endPoint x: 154, endPoint y: 87, distance: 7.9
click at [192, 121] on link "» Quick Stats" at bounding box center [217, 126] width 50 height 11
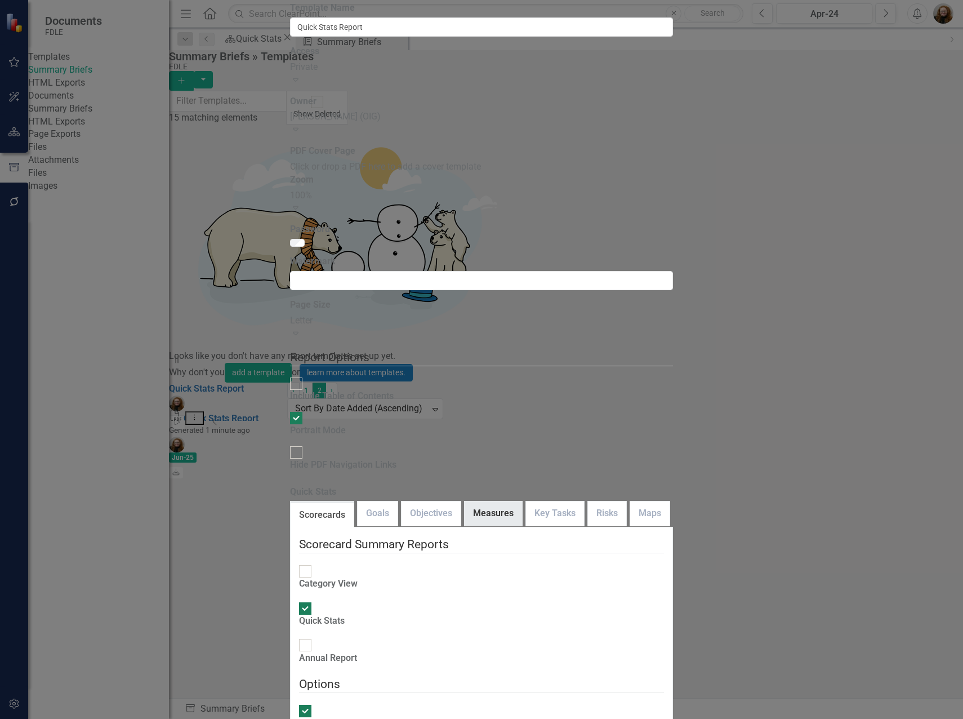
click at [485, 501] on link "Measures" at bounding box center [493, 513] width 57 height 24
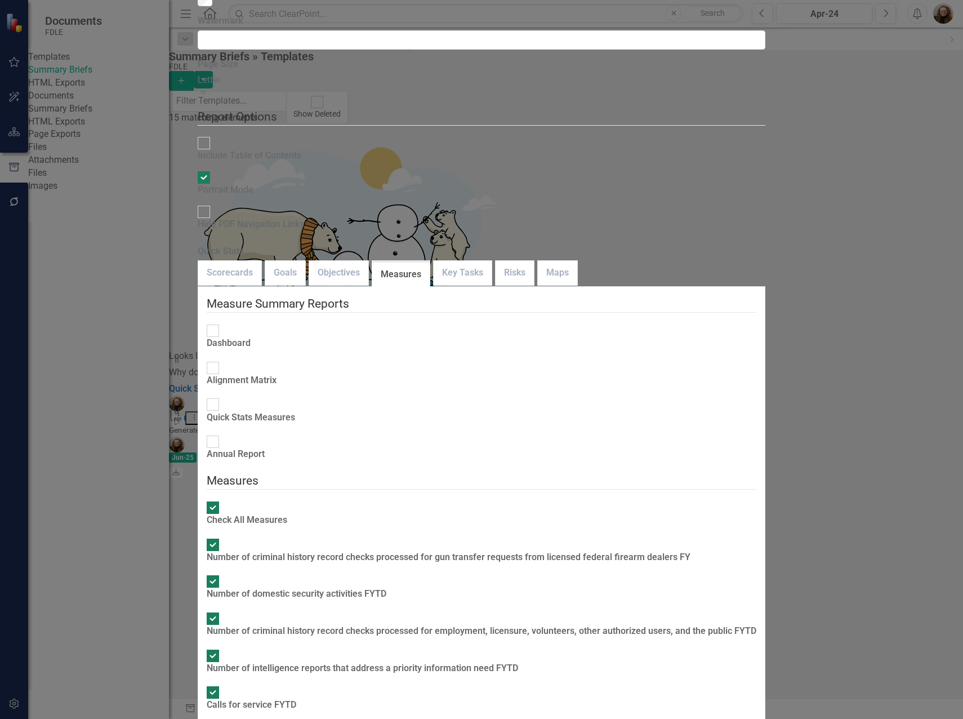
click at [219, 501] on div at bounding box center [213, 507] width 12 height 12
click at [222, 498] on input "Check All Measures" at bounding box center [212, 506] width 17 height 17
checkbox input "false"
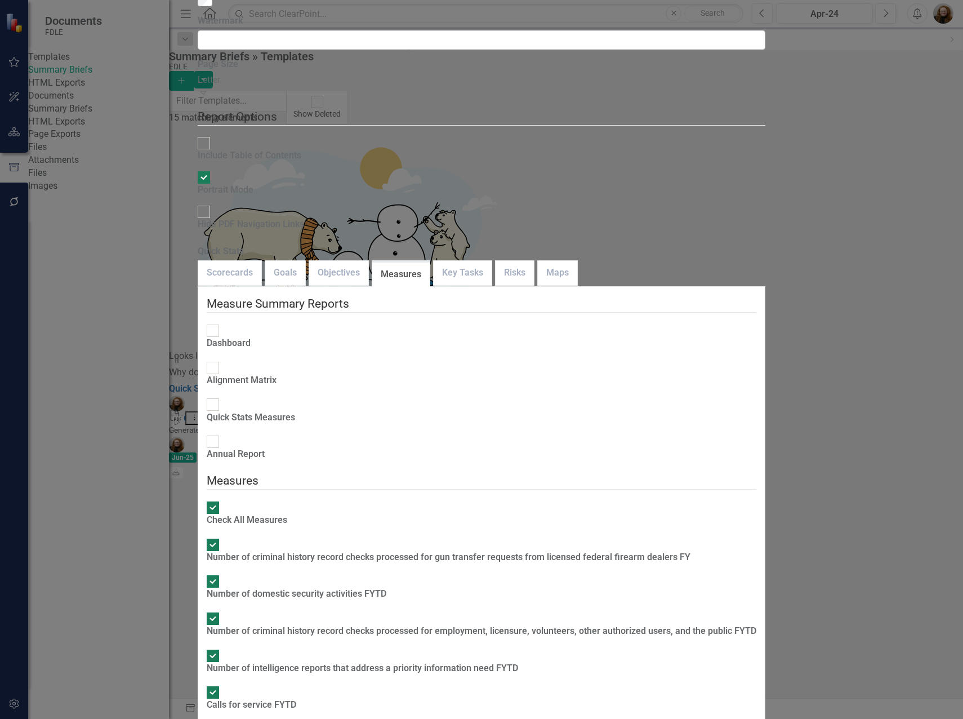
checkbox input "false"
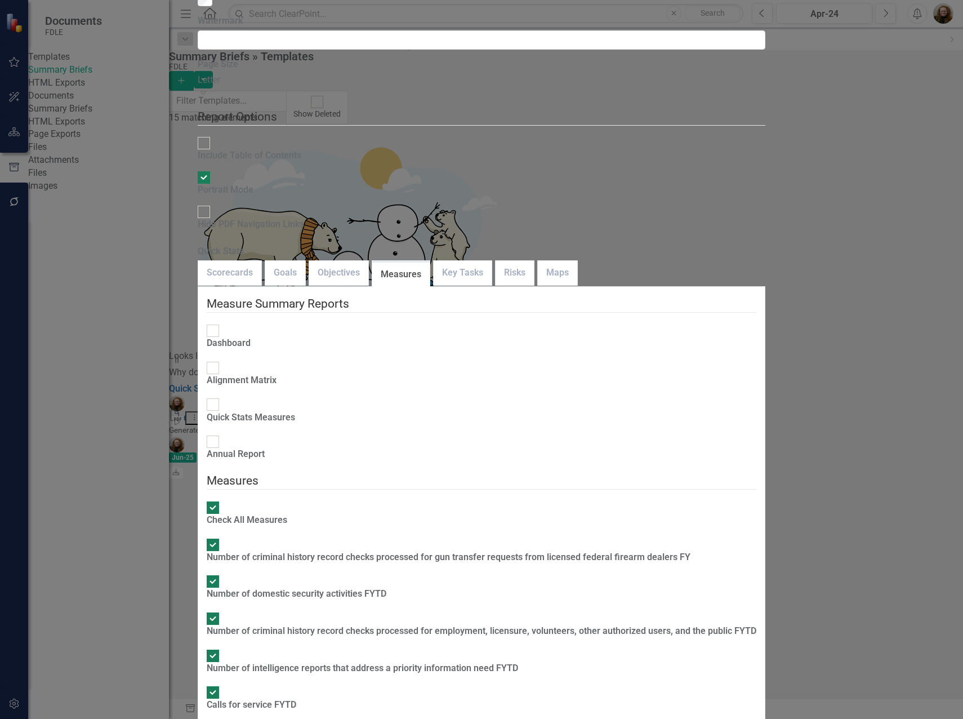
checkbox input "false"
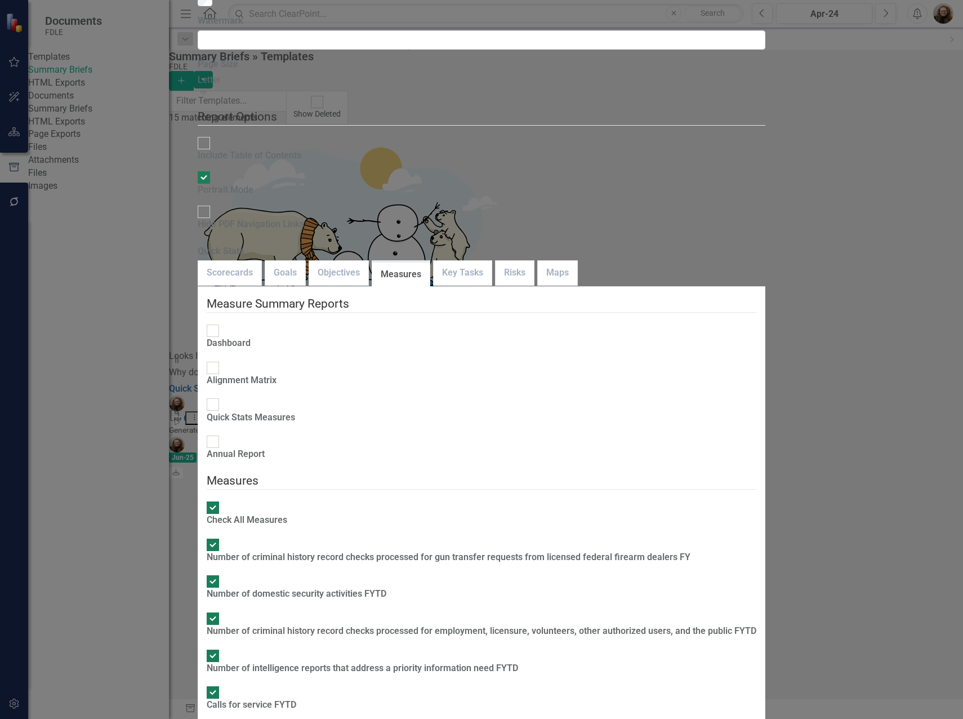
checkbox input "false"
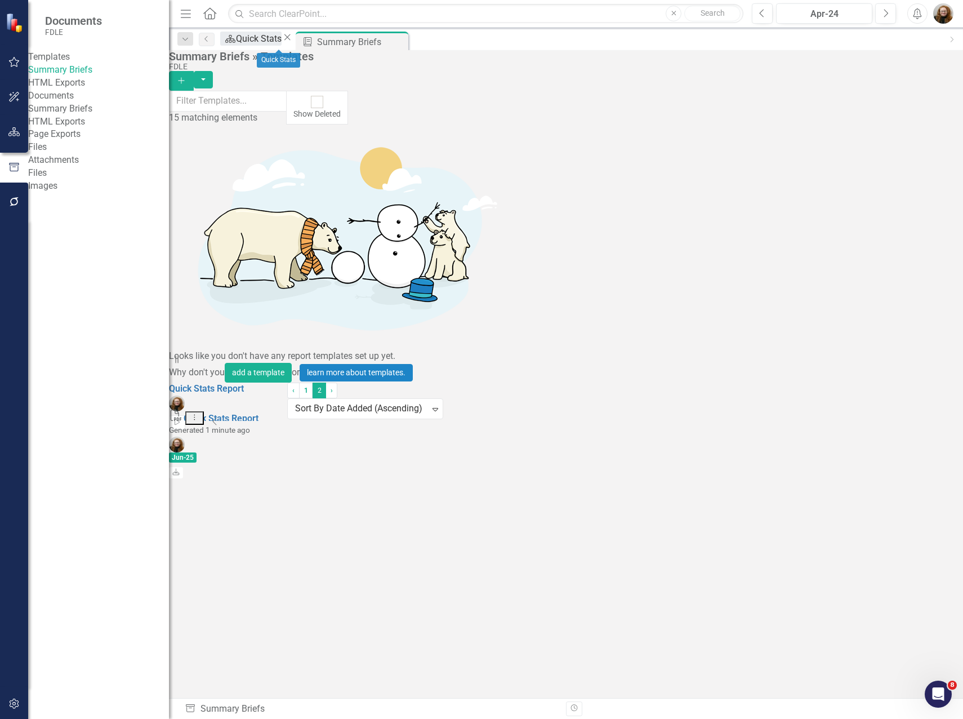
click at [266, 41] on div "Quick Stats" at bounding box center [259, 39] width 46 height 14
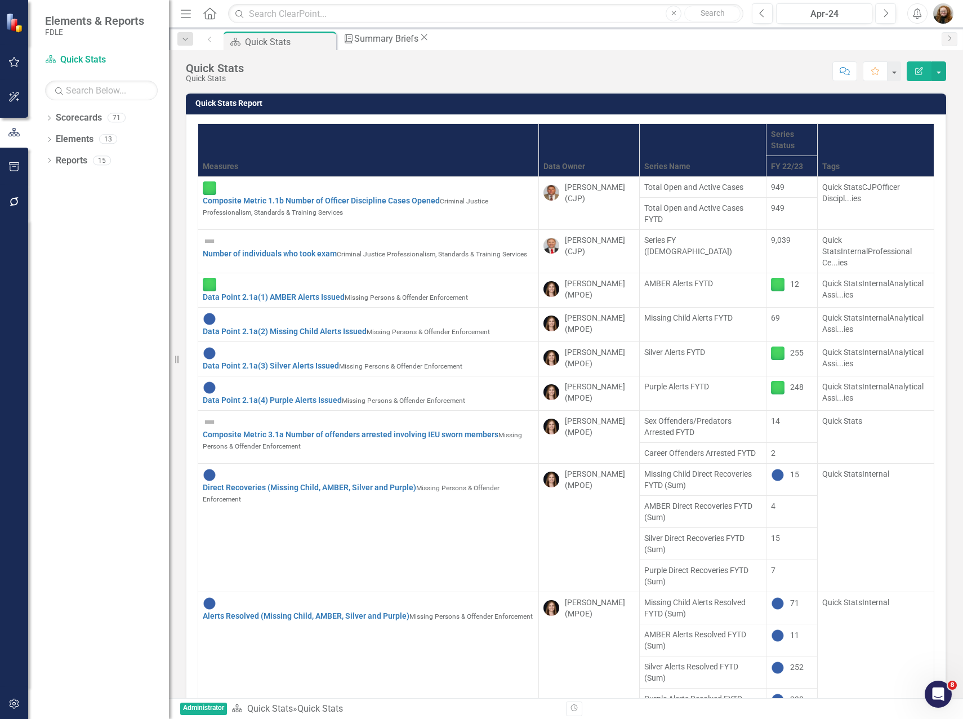
click at [901, 109] on td "Quick Stats Report" at bounding box center [567, 104] width 745 height 17
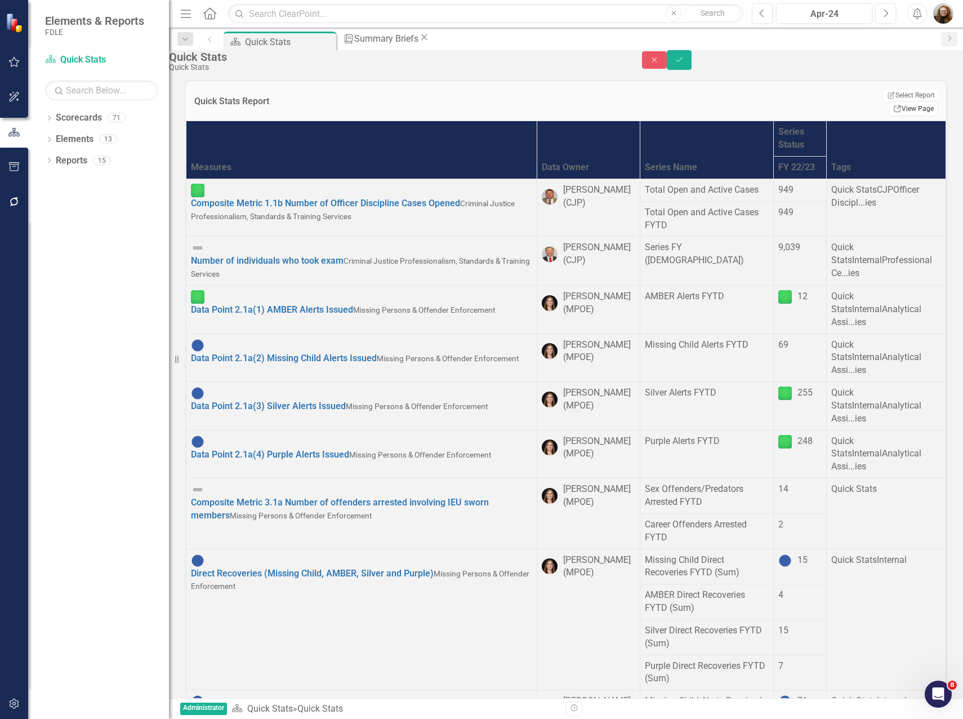
click at [906, 110] on link "Link View Page" at bounding box center [913, 108] width 48 height 15
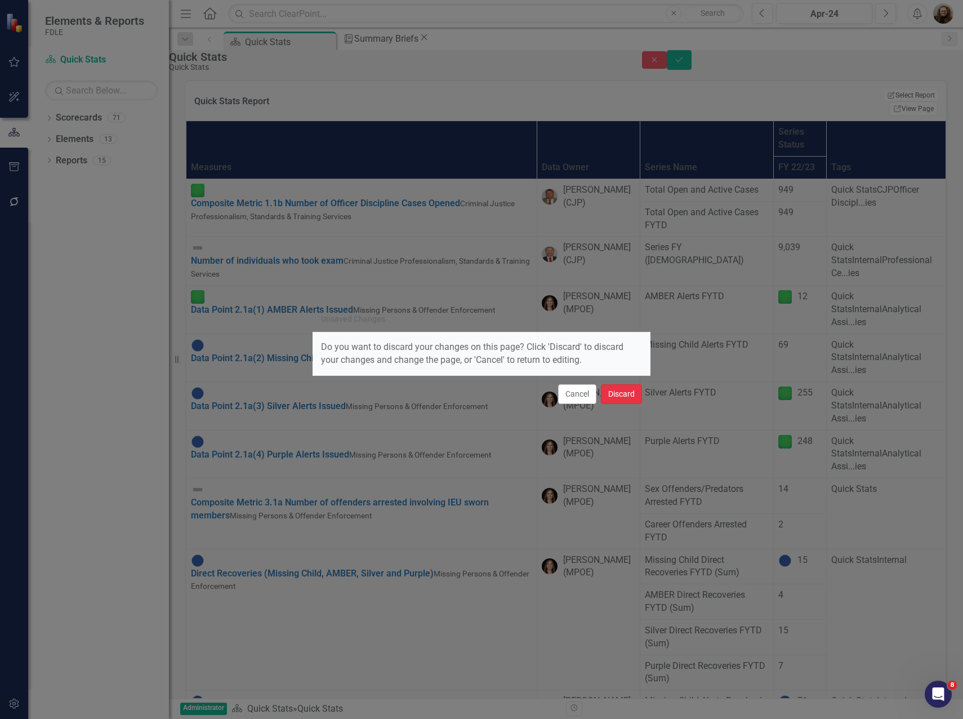
click at [625, 399] on button "Discard" at bounding box center [621, 394] width 41 height 20
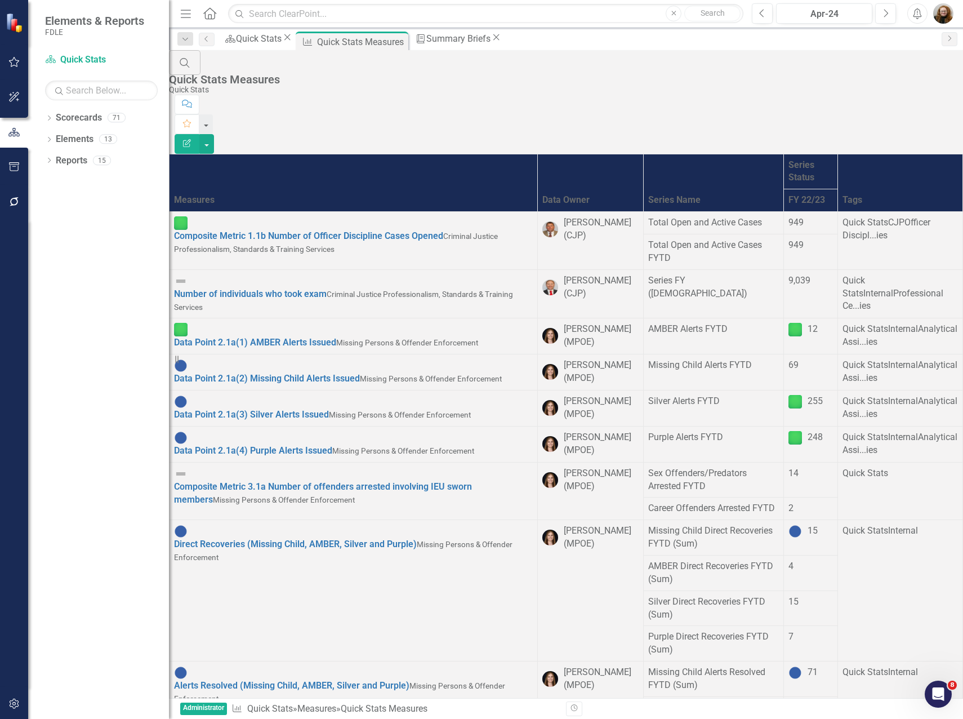
click at [192, 139] on icon "Edit Report" at bounding box center [187, 143] width 10 height 8
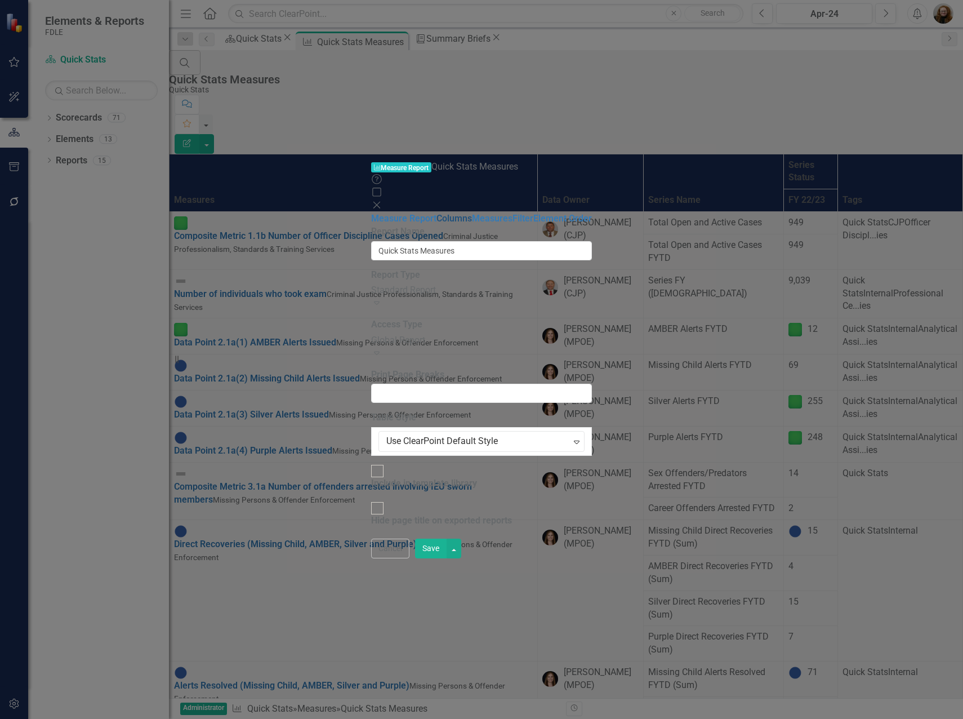
click at [436, 213] on link "Columns" at bounding box center [453, 218] width 35 height 11
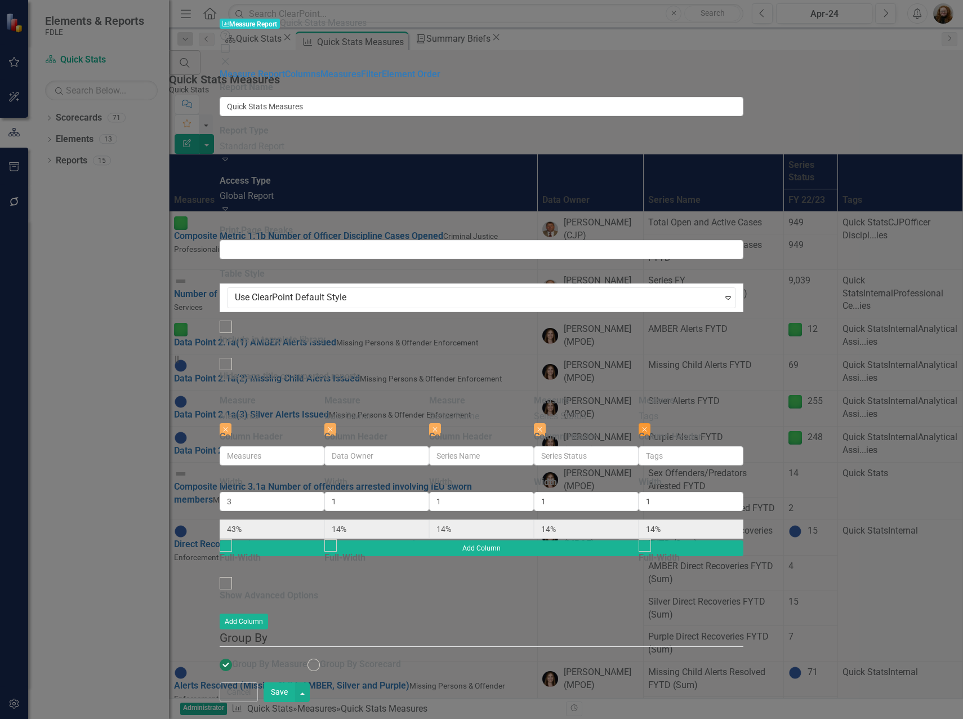
click at [647, 427] on icon "button" at bounding box center [645, 429] width 5 height 5
type input "50%"
type input "17%"
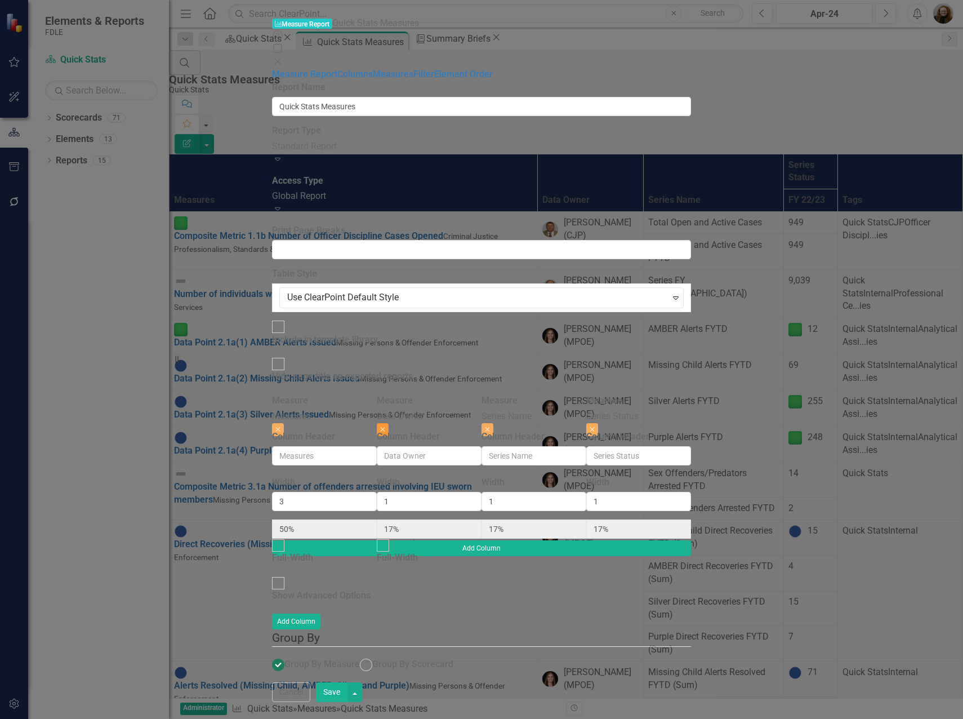
click at [389, 423] on button "Close" at bounding box center [383, 429] width 12 height 12
type input "60%"
type input "20%"
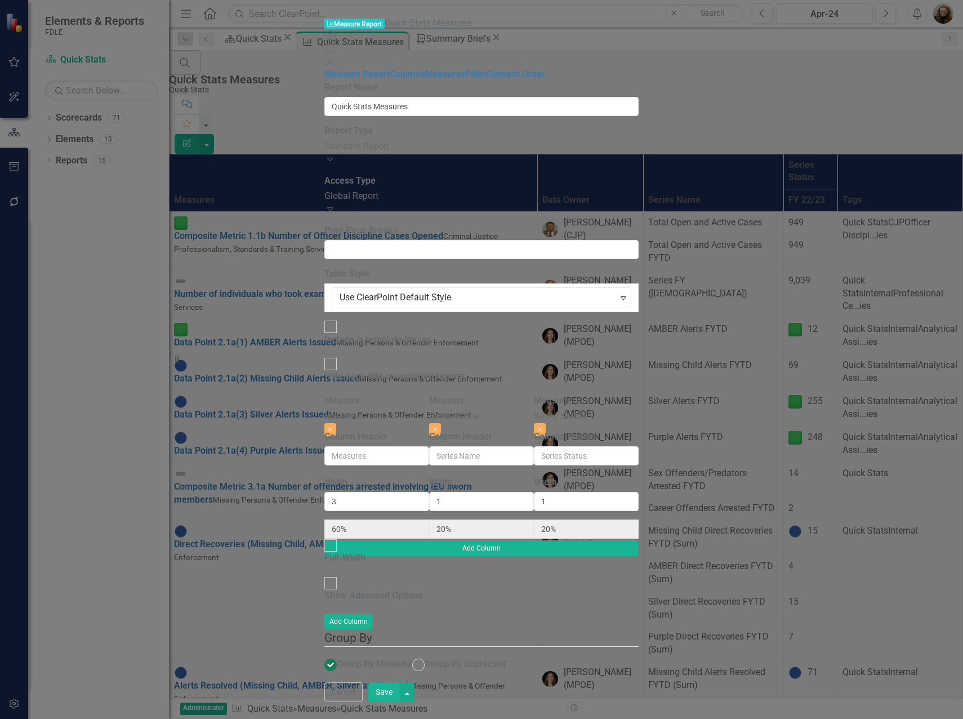
click at [400, 702] on button "Save" at bounding box center [384, 692] width 32 height 20
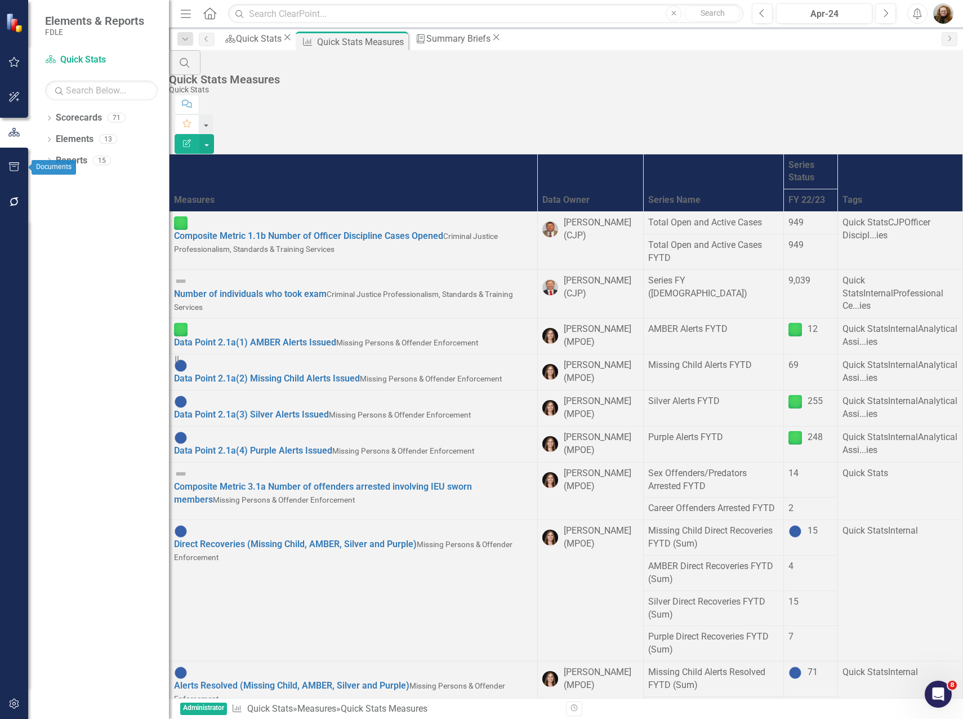
click at [15, 168] on icon "button" at bounding box center [14, 166] width 12 height 9
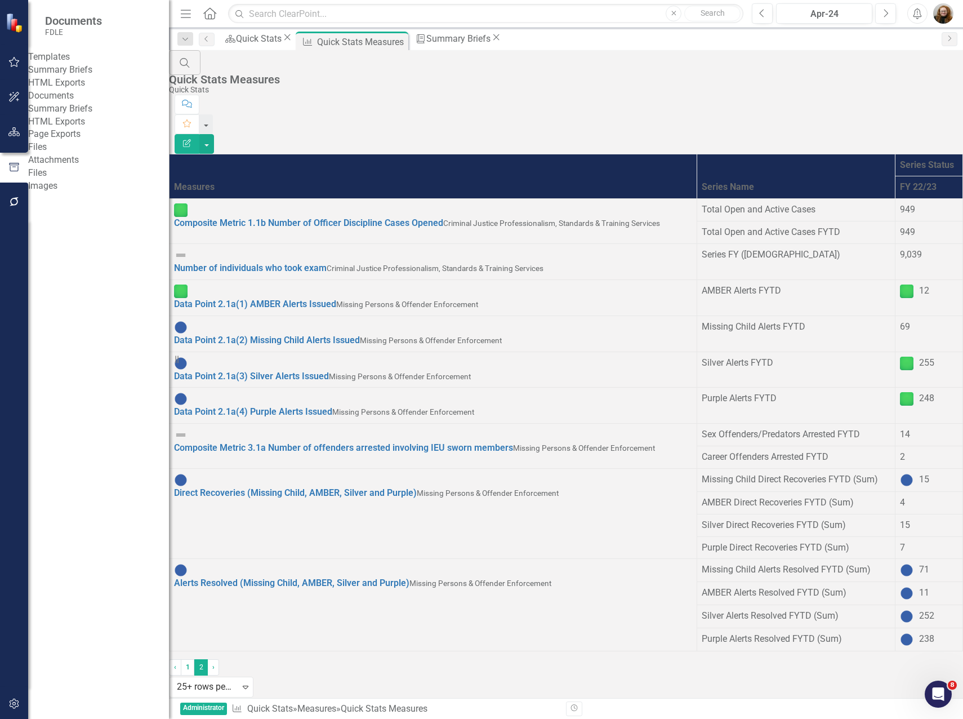
click at [87, 70] on div "Summary Briefs" at bounding box center [98, 70] width 141 height 13
click at [98, 76] on link "Summary Briefs" at bounding box center [98, 70] width 141 height 13
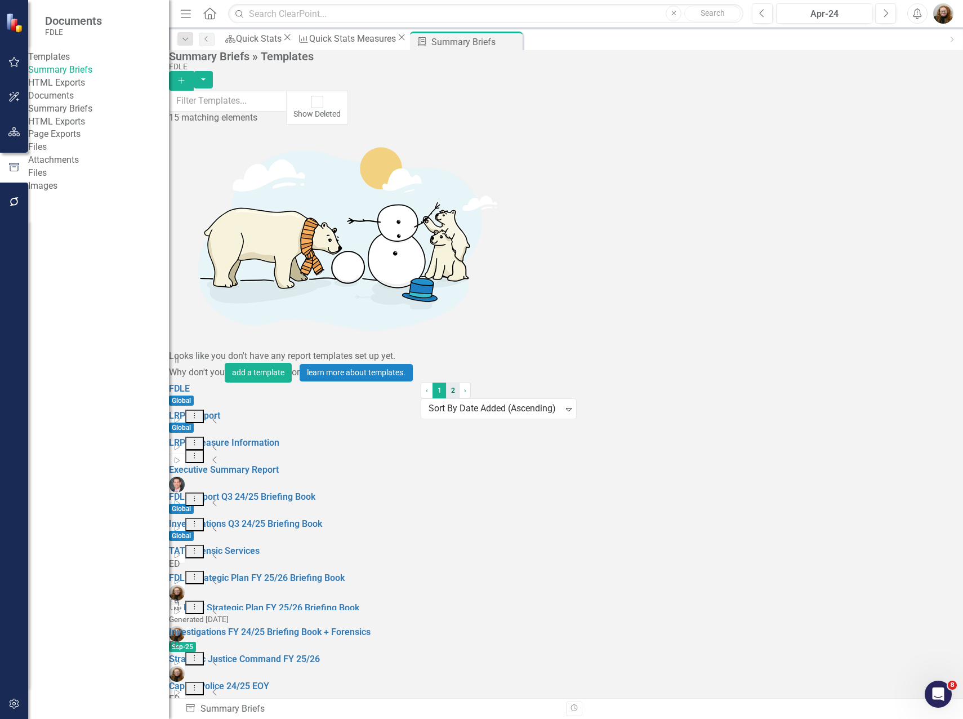
click at [460, 398] on link "2" at bounding box center [453, 390] width 14 height 16
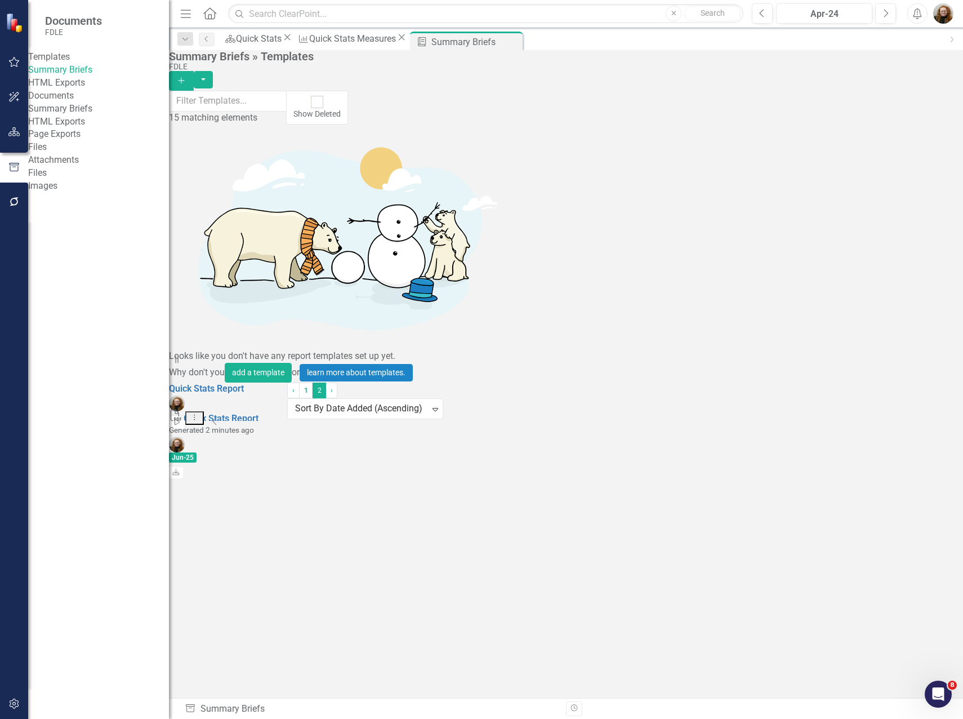
click at [185, 415] on button "Start" at bounding box center [177, 422] width 16 height 15
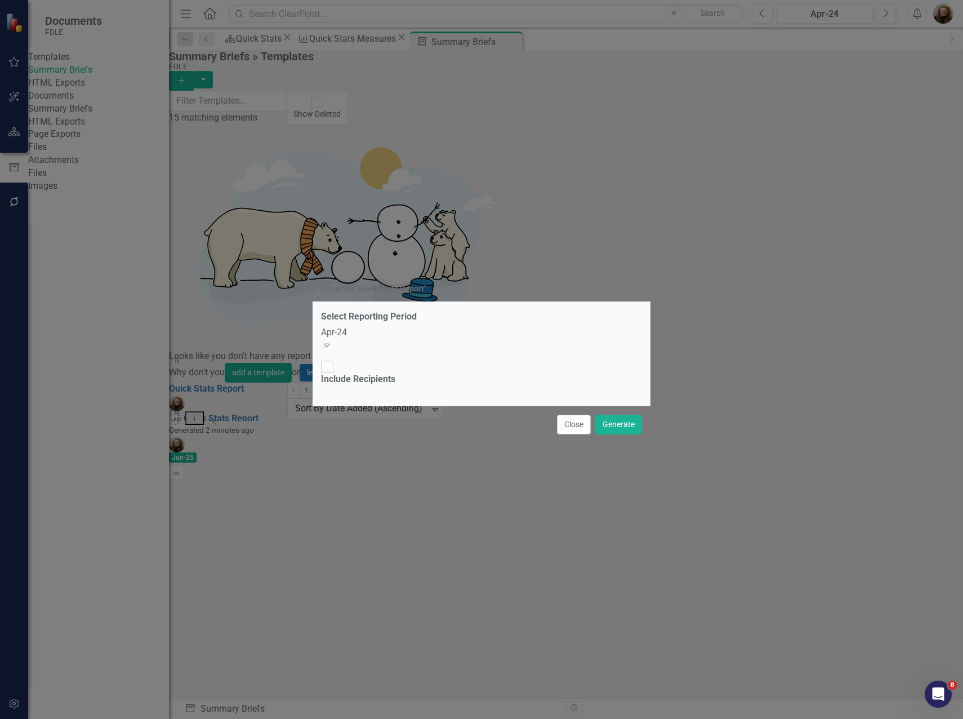
click at [367, 339] on div "Apr-24" at bounding box center [481, 332] width 321 height 13
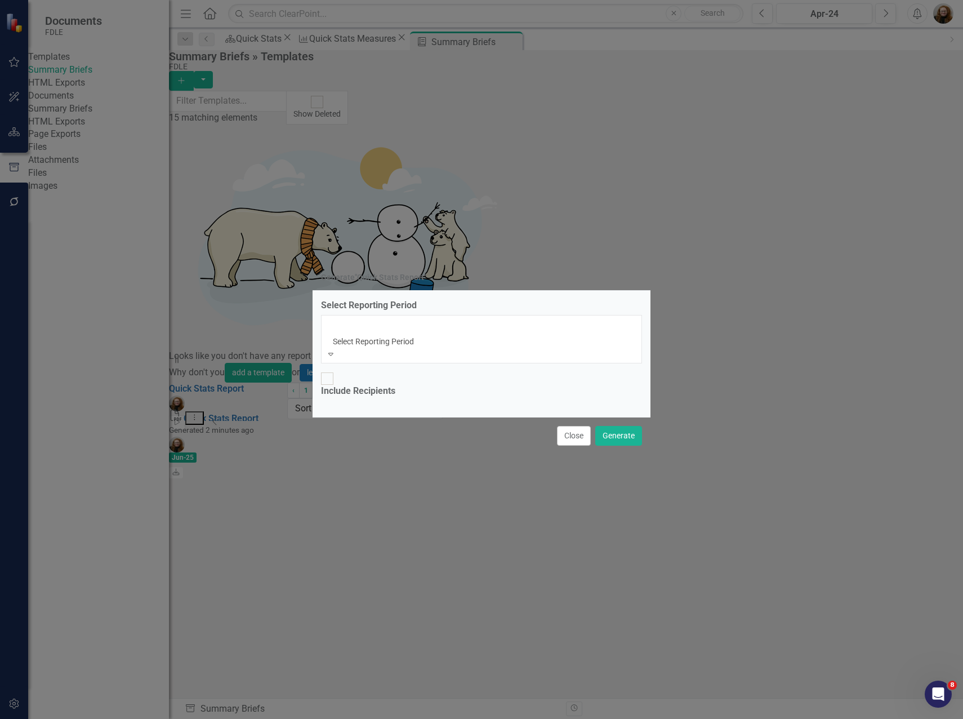
scroll to position [4720, 0]
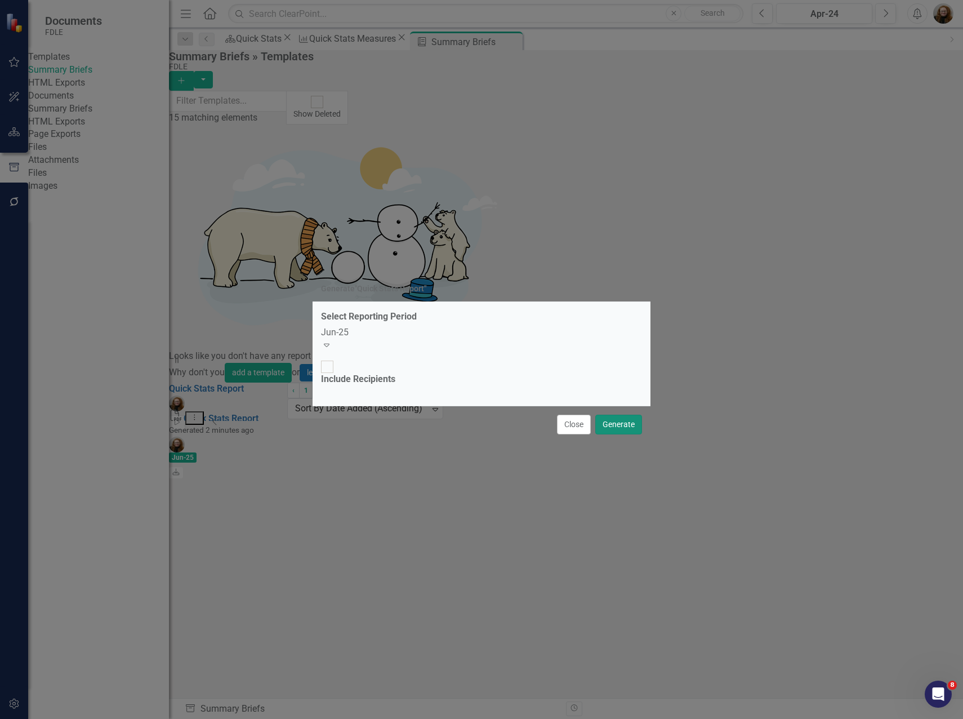
click at [620, 414] on button "Generate" at bounding box center [618, 424] width 47 height 20
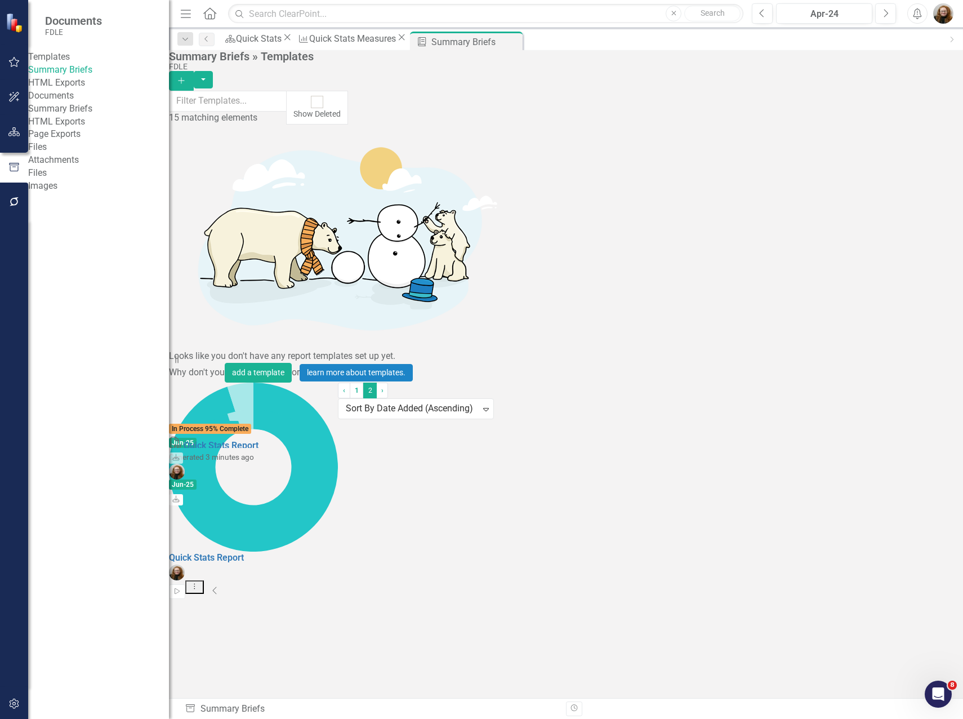
click at [338, 382] on div "Quick Stats Report Start Dropdown Menu Collapse PDF Quick Stats Report In Proce…" at bounding box center [253, 422] width 169 height 81
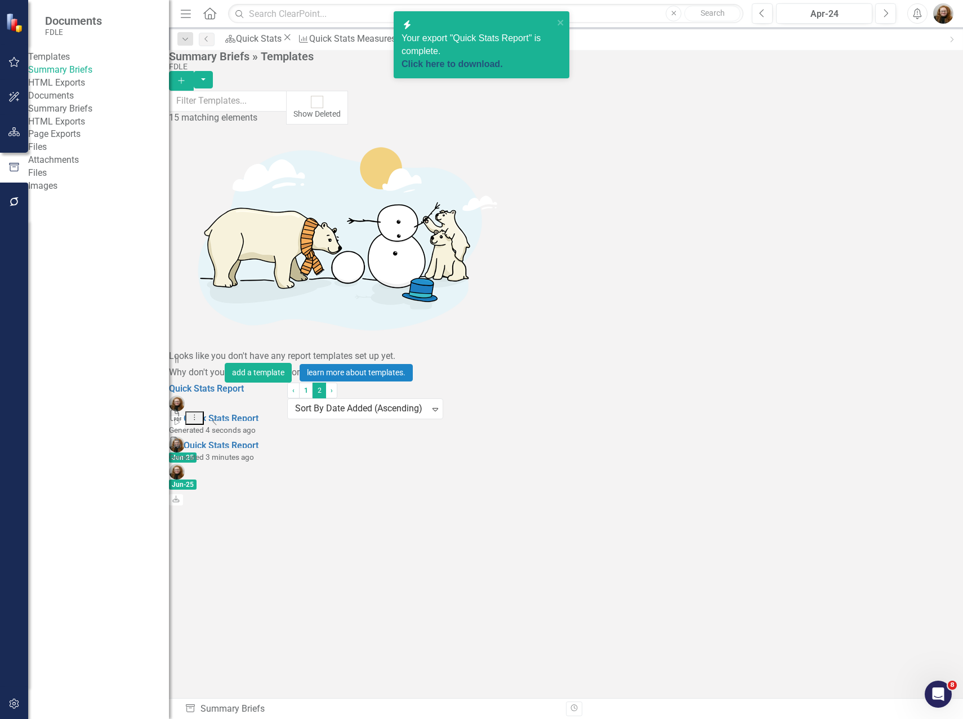
click at [495, 59] on link "Click here to download." at bounding box center [452, 64] width 101 height 10
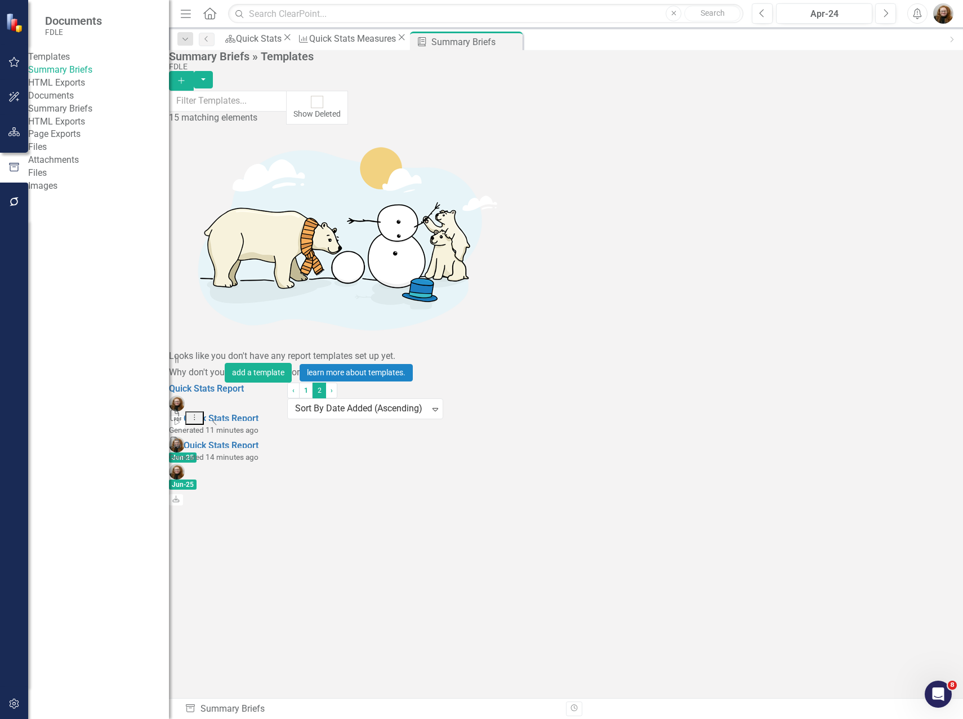
click at [10, 136] on icon "button" at bounding box center [14, 131] width 12 height 9
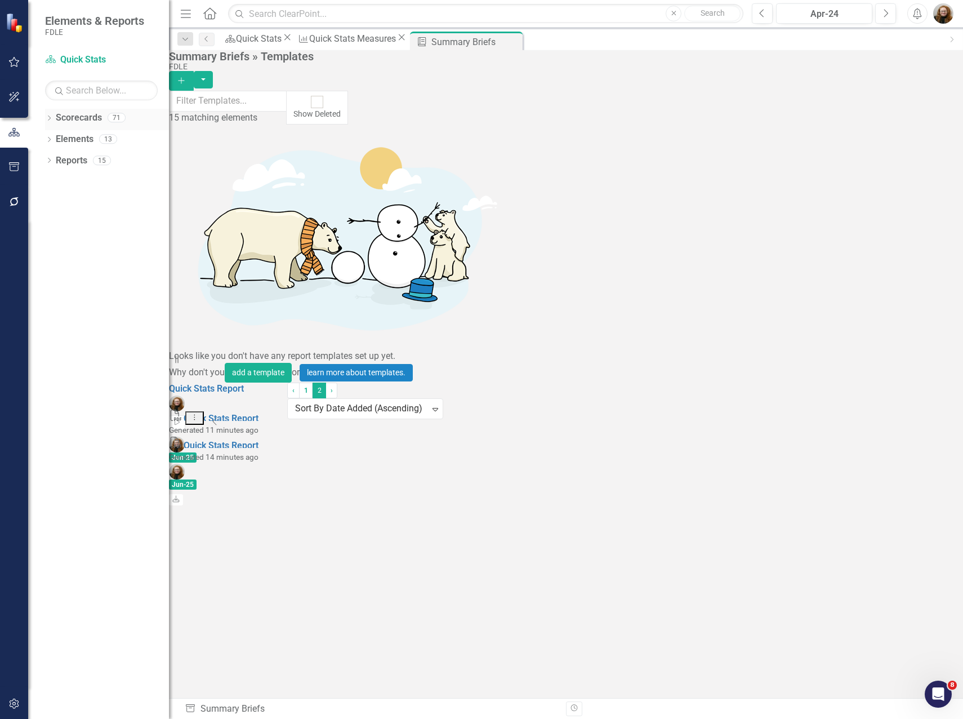
click at [48, 121] on icon "Dropdown" at bounding box center [49, 119] width 8 height 6
click at [54, 182] on icon "Dropdown" at bounding box center [55, 181] width 8 height 7
click at [69, 246] on icon "Dropdown" at bounding box center [66, 245] width 8 height 7
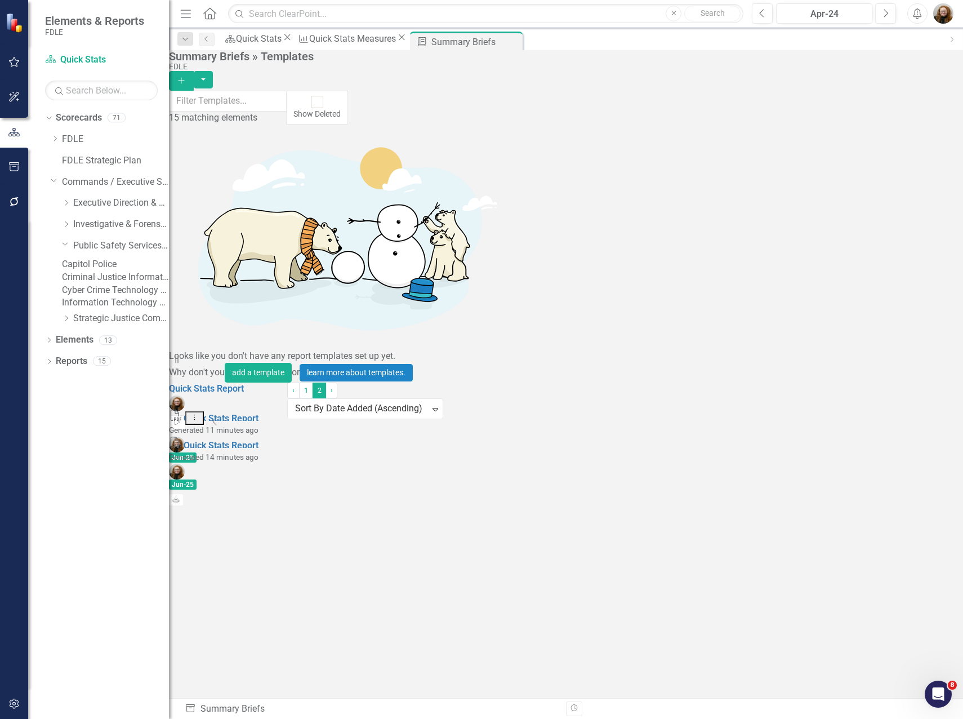
drag, startPoint x: 93, startPoint y: 283, endPoint x: 99, endPoint y: 289, distance: 8.0
click at [93, 283] on link "Criminal Justice Information Services" at bounding box center [115, 277] width 107 height 13
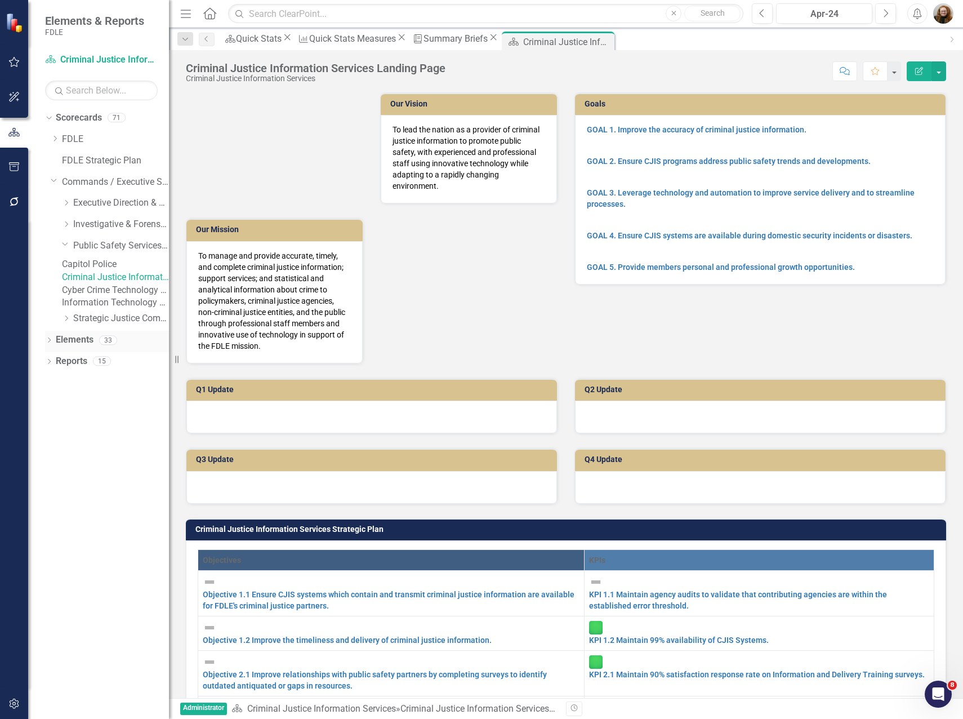
click at [48, 344] on icon "Dropdown" at bounding box center [49, 341] width 8 height 6
click at [93, 411] on link "Measure Measures" at bounding box center [89, 404] width 56 height 13
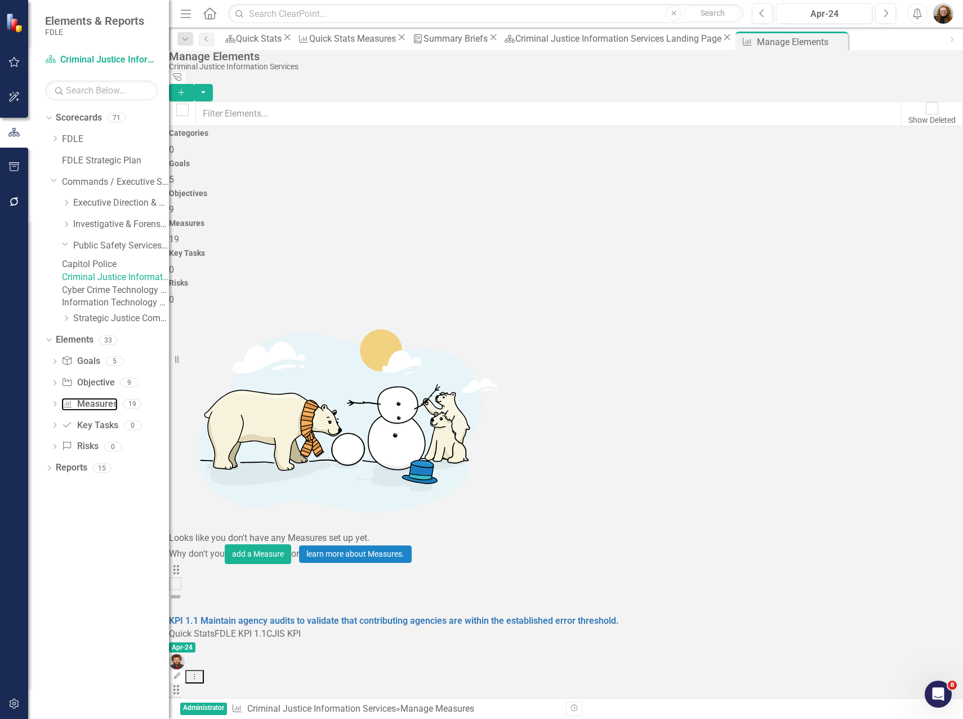
scroll to position [123, 0]
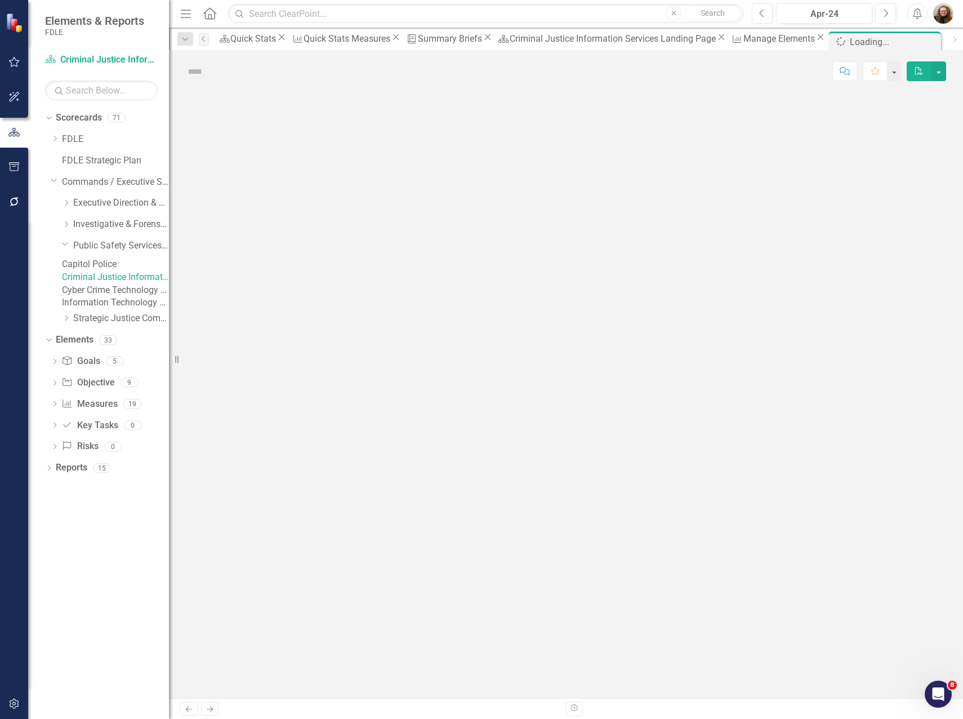
click at [438, 379] on div at bounding box center [566, 394] width 794 height 605
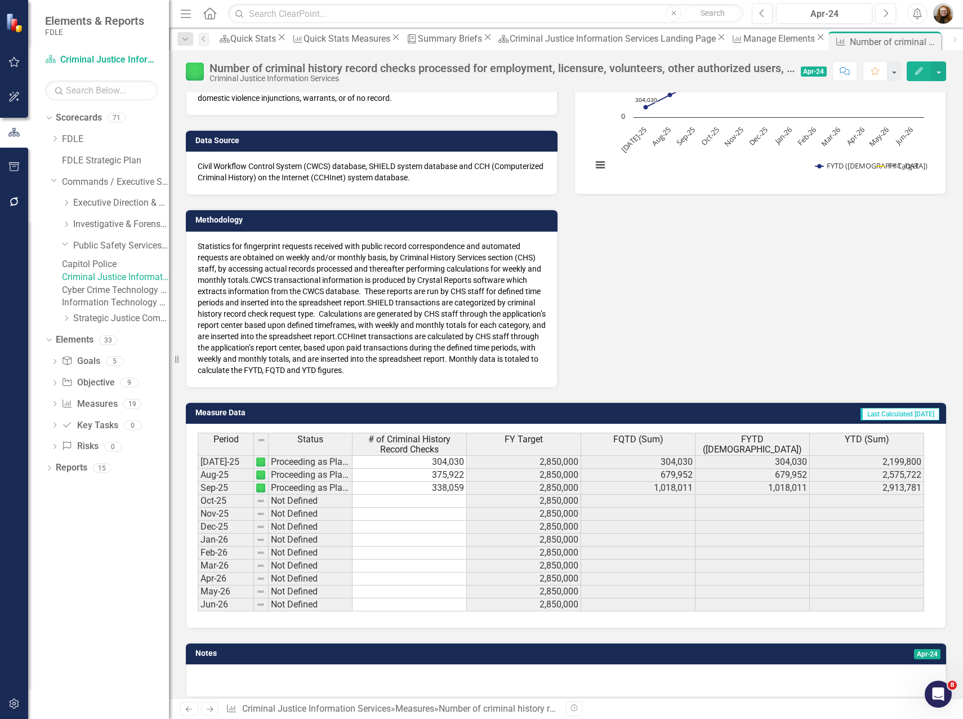
scroll to position [194, 0]
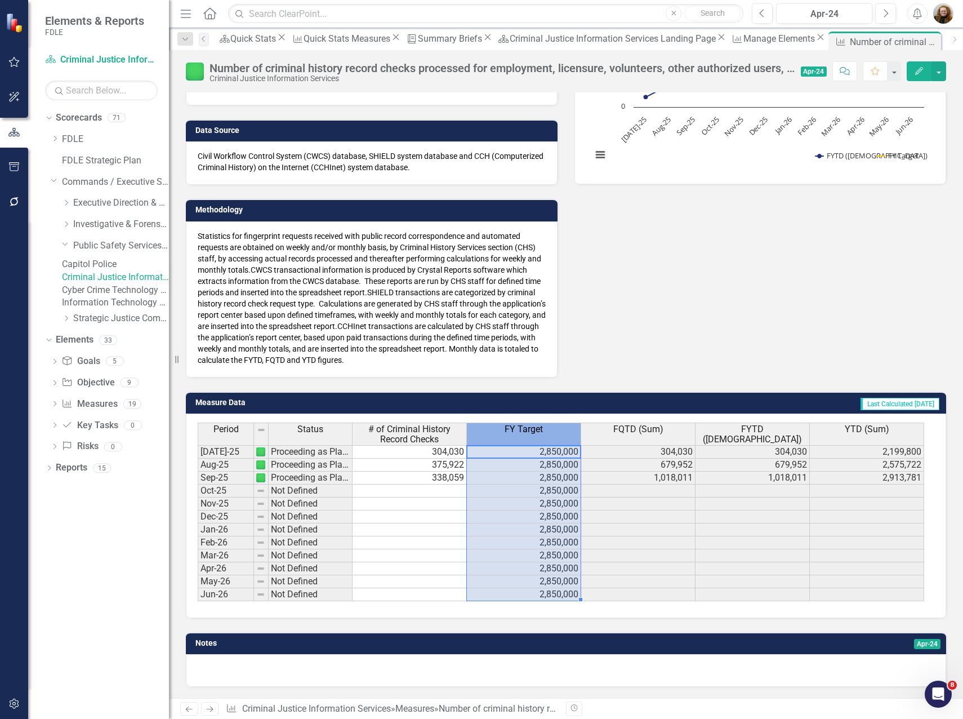
click at [533, 431] on span "FY Target" at bounding box center [524, 429] width 38 height 10
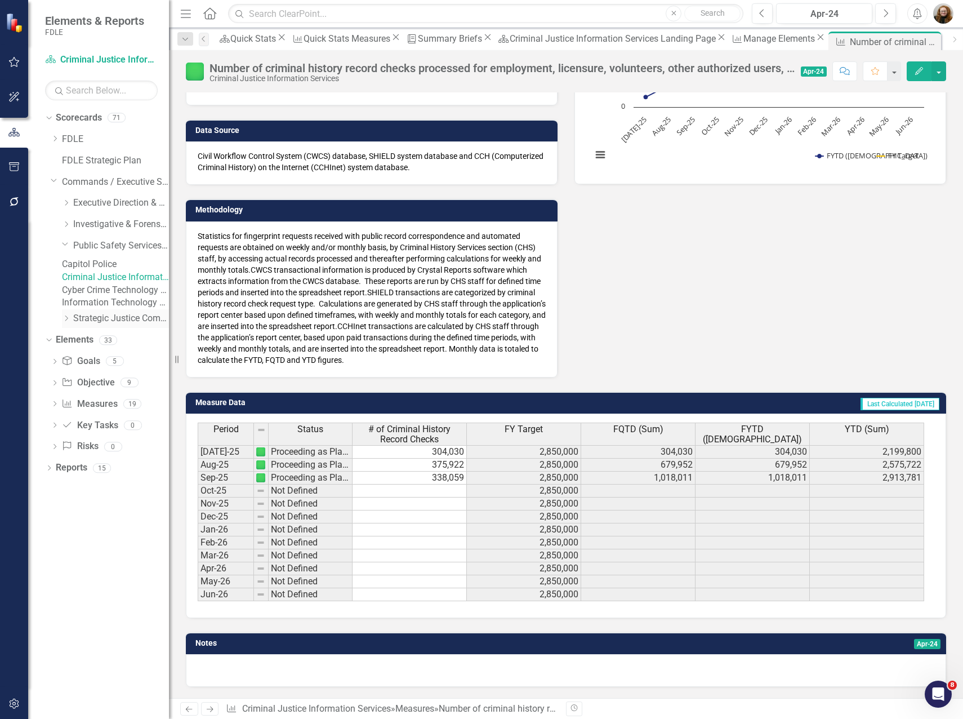
click at [65, 322] on icon "Dropdown" at bounding box center [66, 318] width 8 height 7
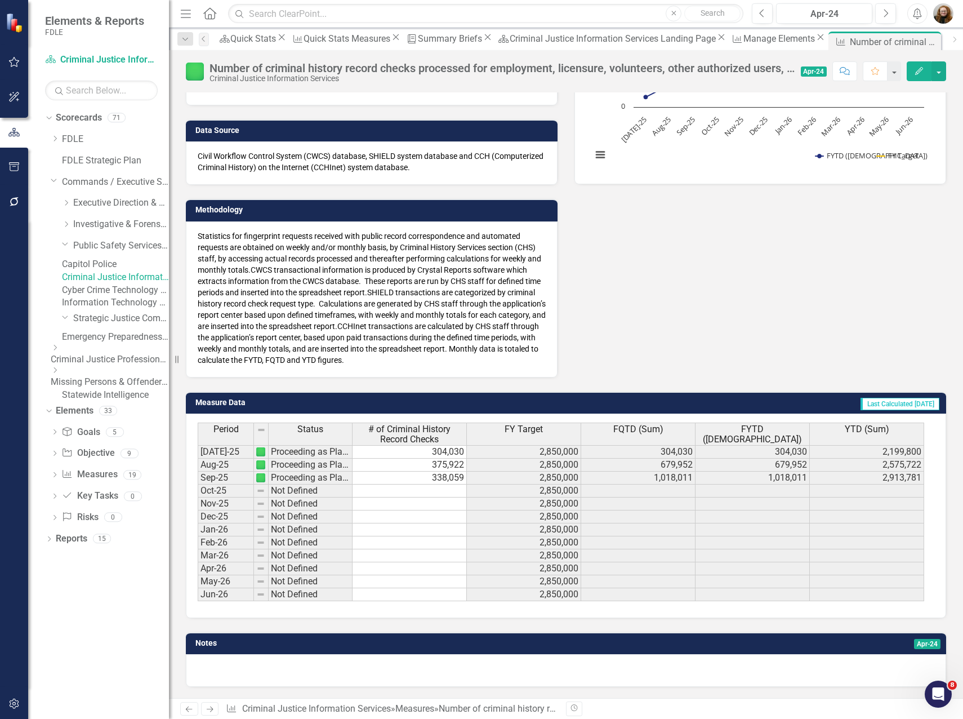
click at [105, 389] on link "Missing Persons & Offender Enforcement" at bounding box center [110, 382] width 118 height 13
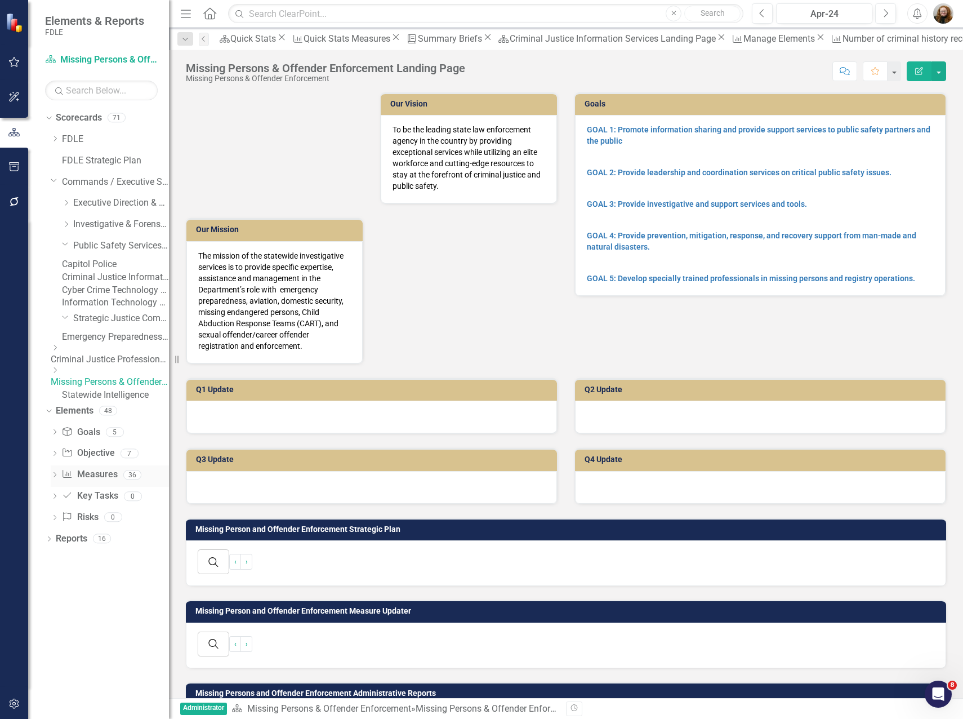
click at [52, 479] on icon "Dropdown" at bounding box center [55, 475] width 8 height 6
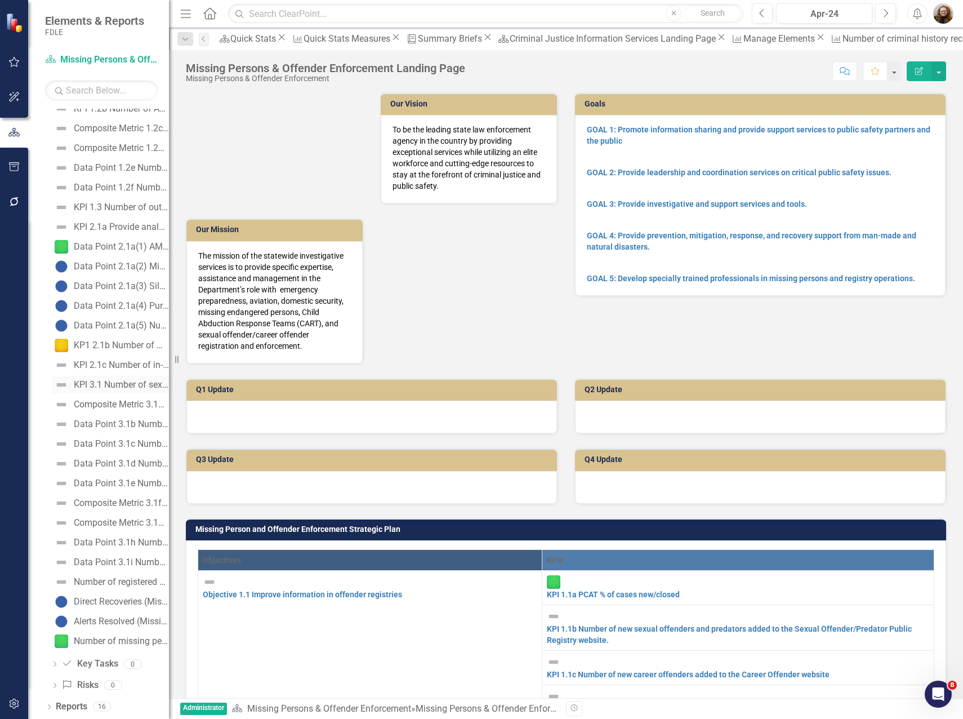
scroll to position [533, 0]
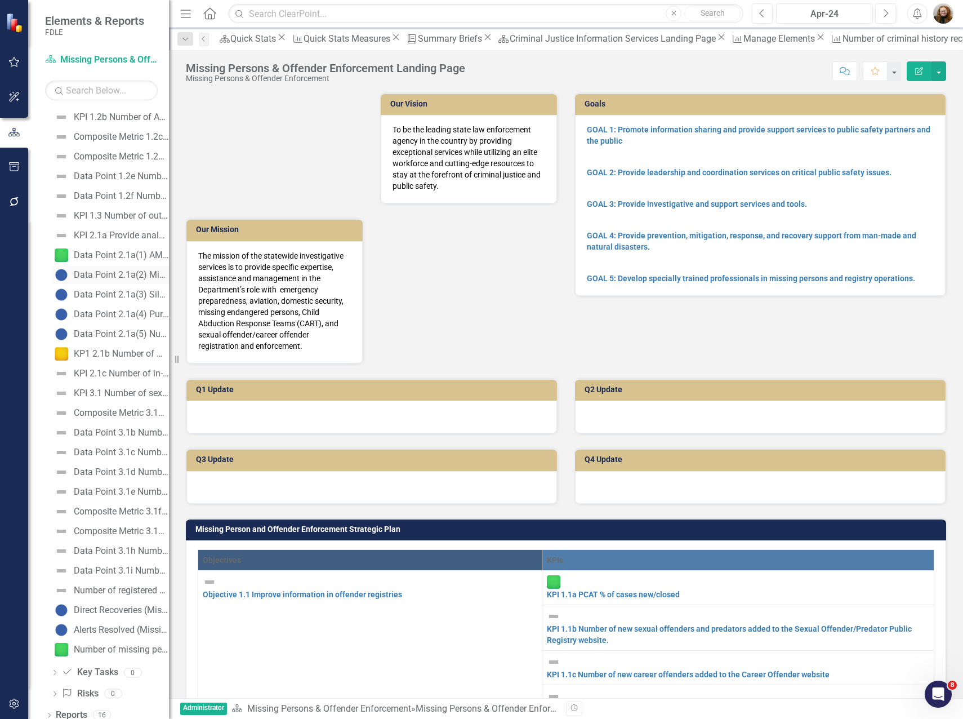
click at [97, 284] on link "Data Point 2.1a(2) Missing Child Alerts Issued" at bounding box center [110, 275] width 117 height 18
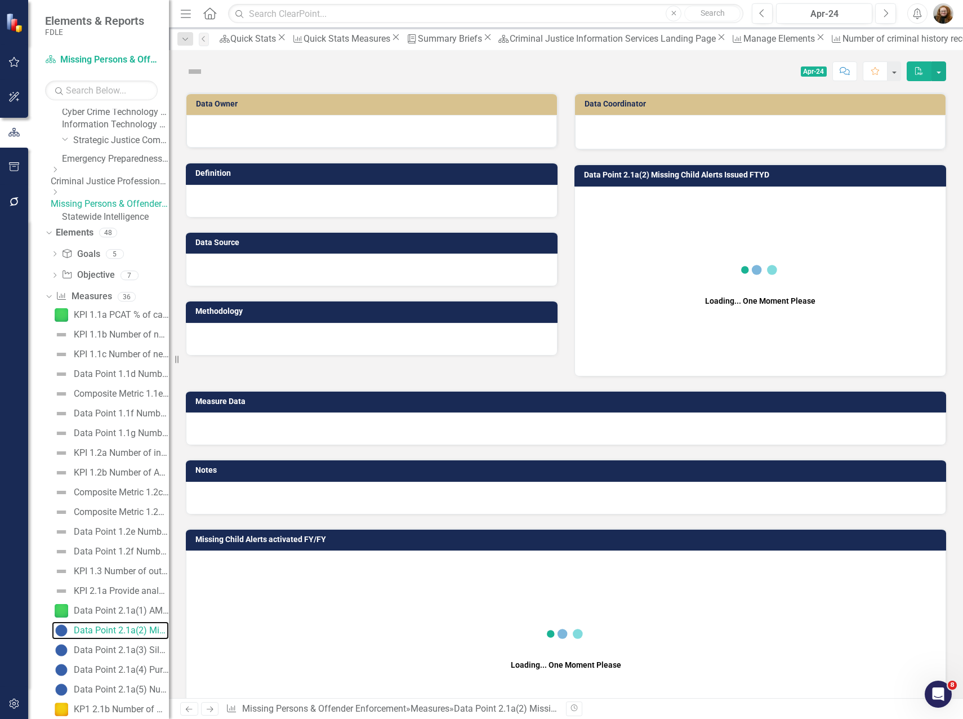
scroll to position [147, 0]
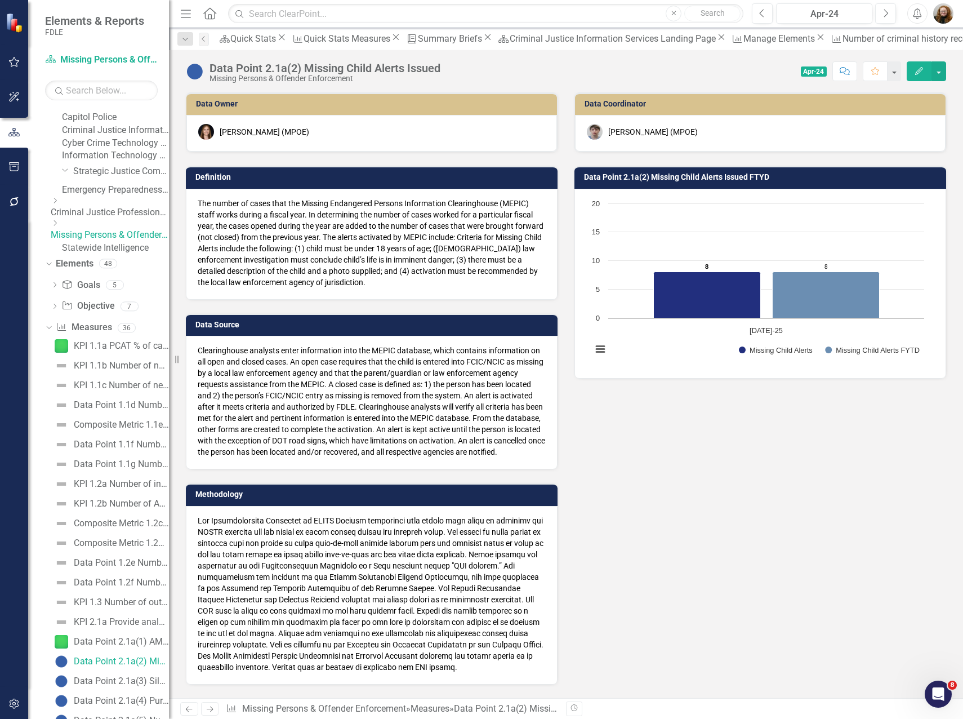
click at [922, 74] on icon "Edit" at bounding box center [919, 71] width 10 height 8
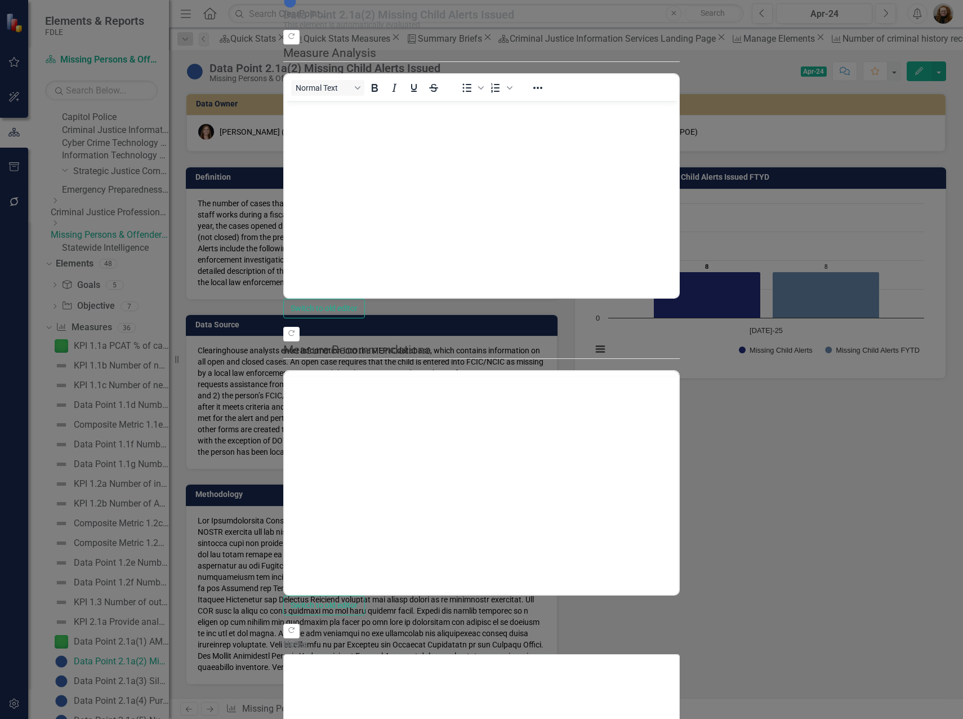
scroll to position [0, 0]
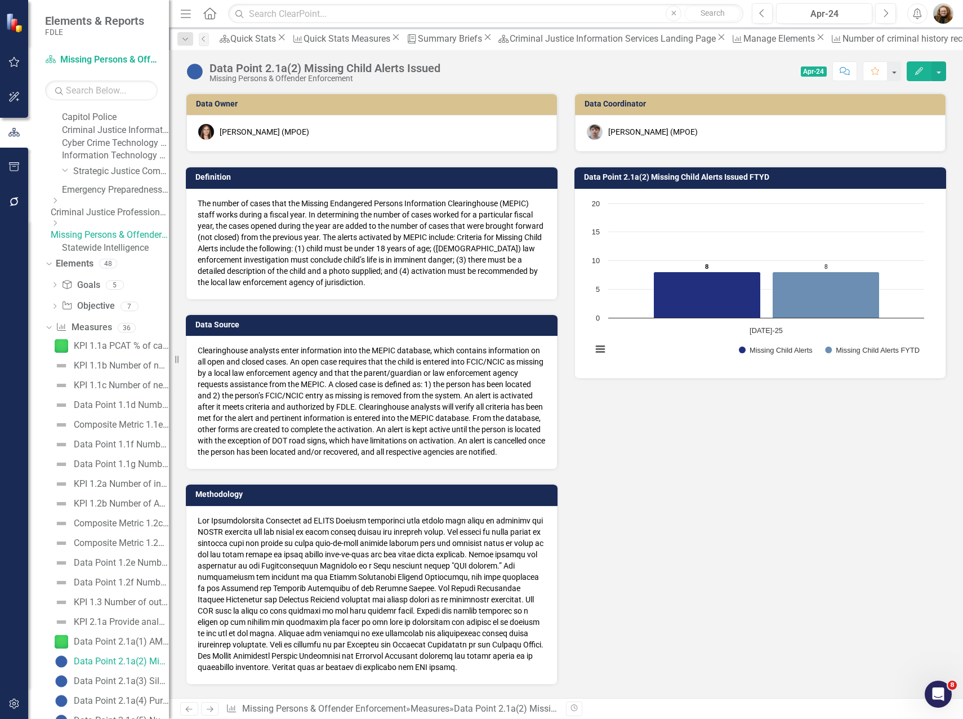
scroll to position [394, 0]
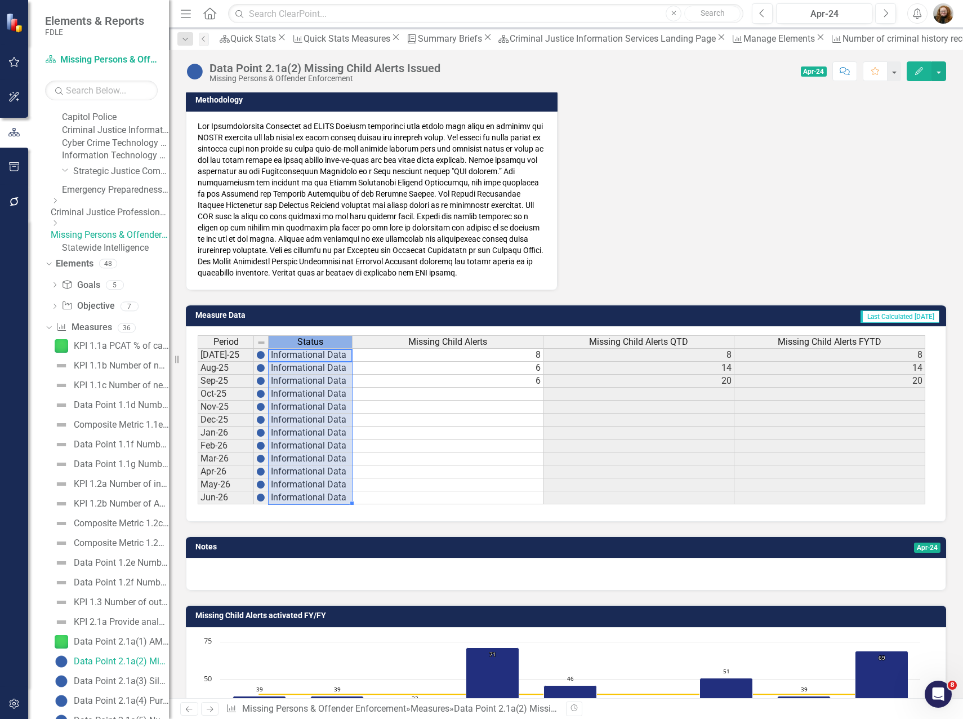
click at [304, 347] on span "Status" at bounding box center [310, 342] width 26 height 10
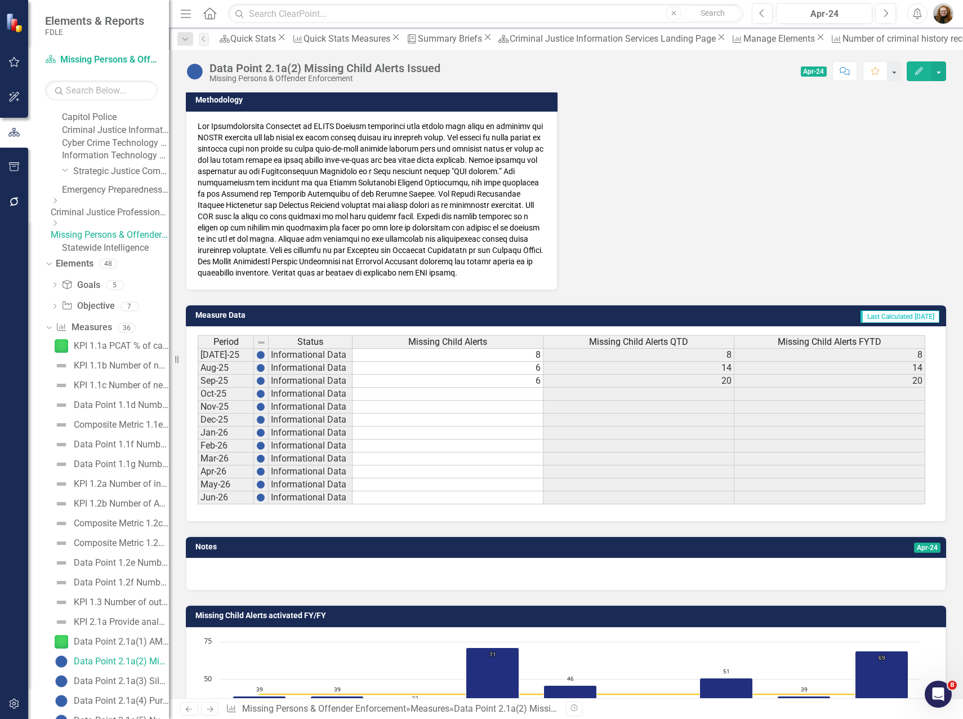
click at [920, 67] on icon "Edit" at bounding box center [919, 71] width 10 height 8
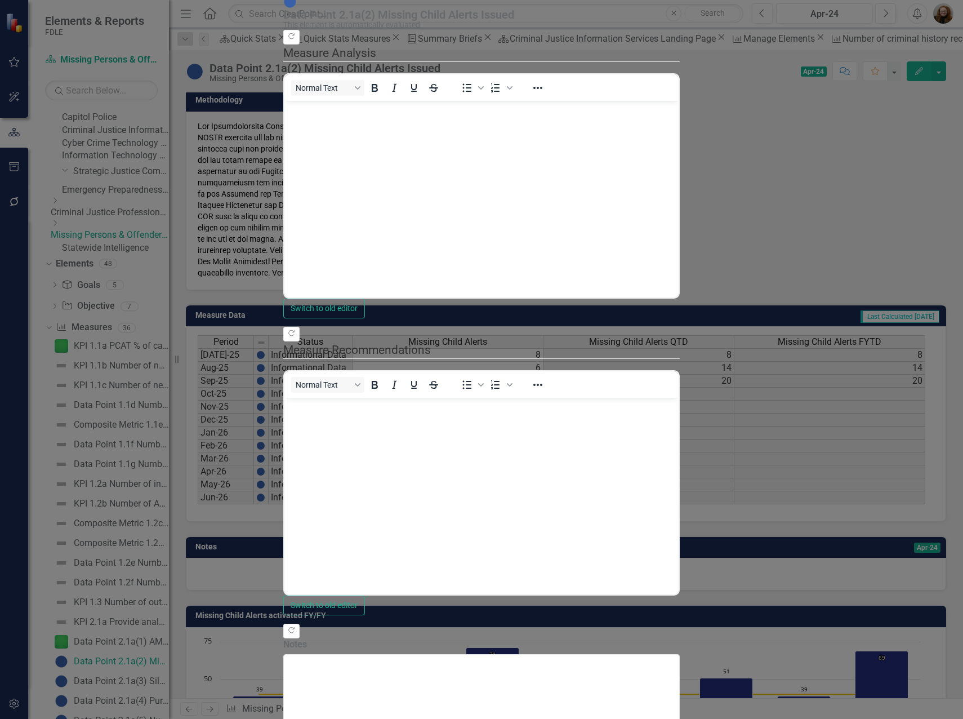
scroll to position [0, 0]
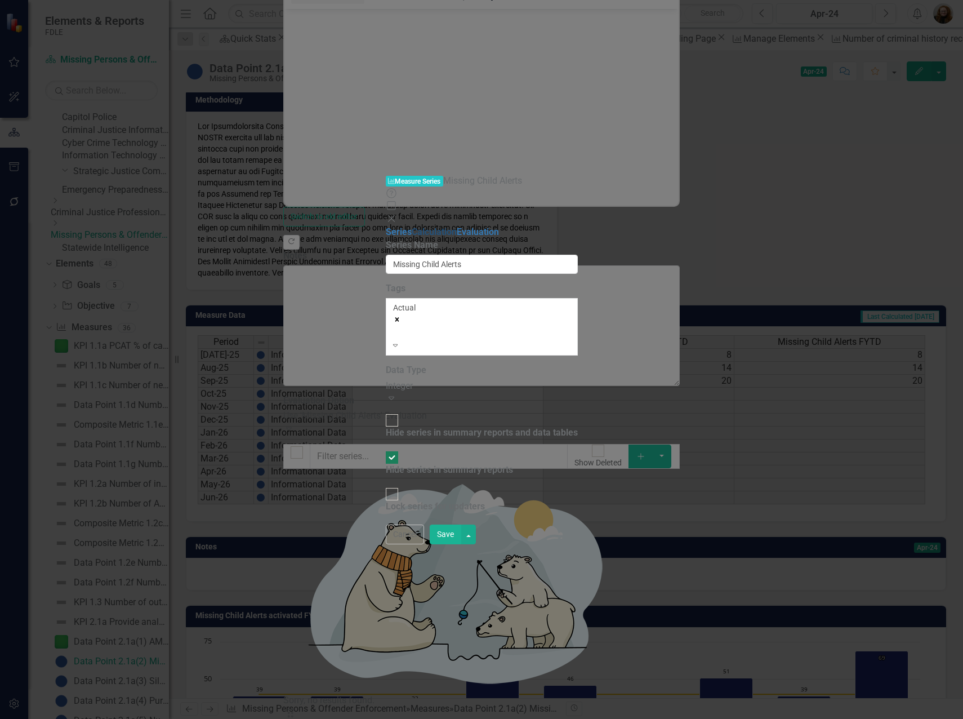
click at [412, 226] on link "Calculation" at bounding box center [434, 231] width 45 height 11
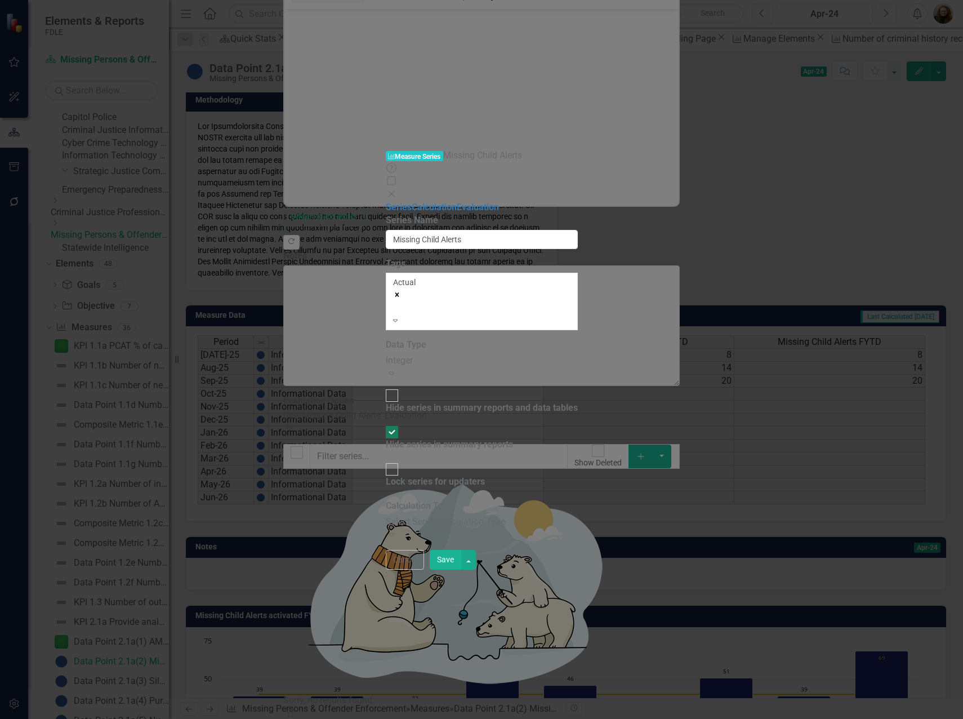
click at [432, 515] on div "Select Series Calculation Type" at bounding box center [482, 521] width 192 height 13
click at [457, 202] on link "Evaluation" at bounding box center [478, 207] width 42 height 11
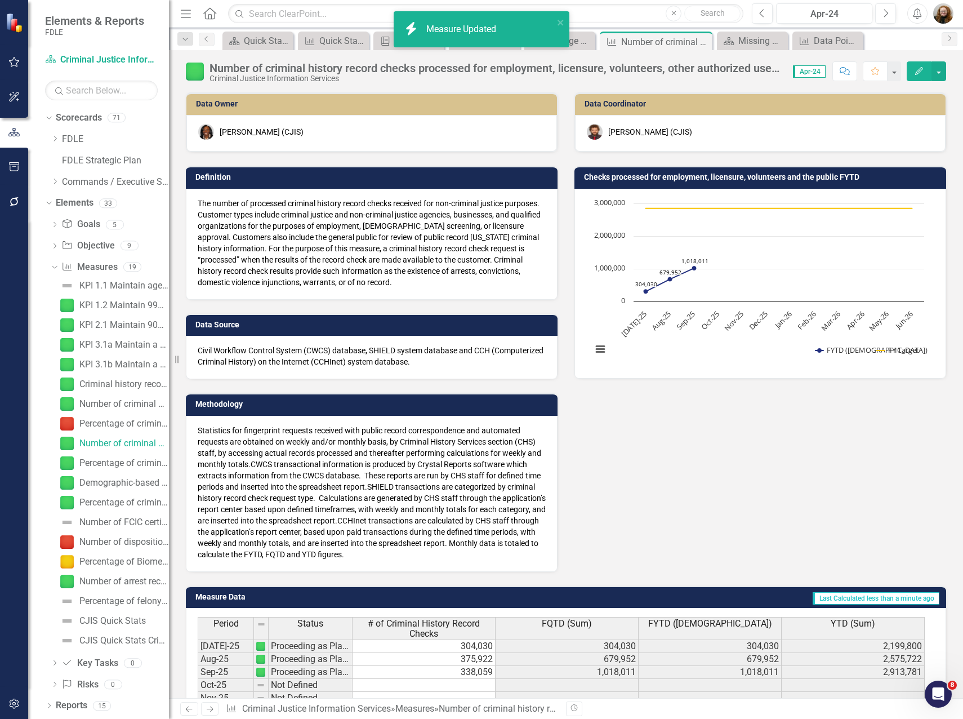
click at [237, 139] on div "[PERSON_NAME] (CJIS)" at bounding box center [371, 132] width 347 height 16
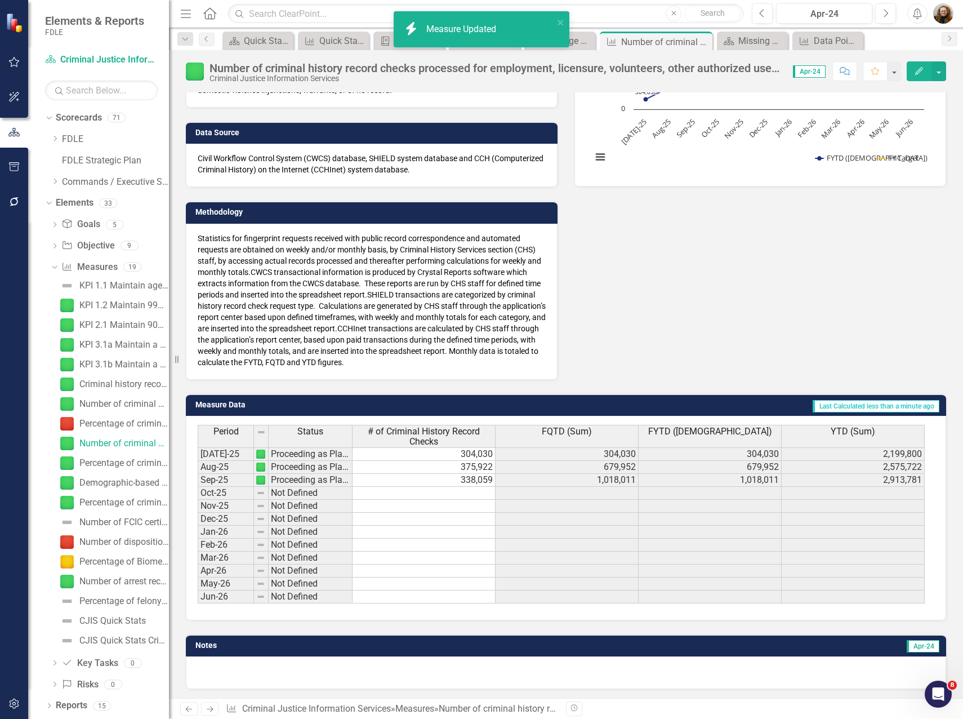
scroll to position [194, 0]
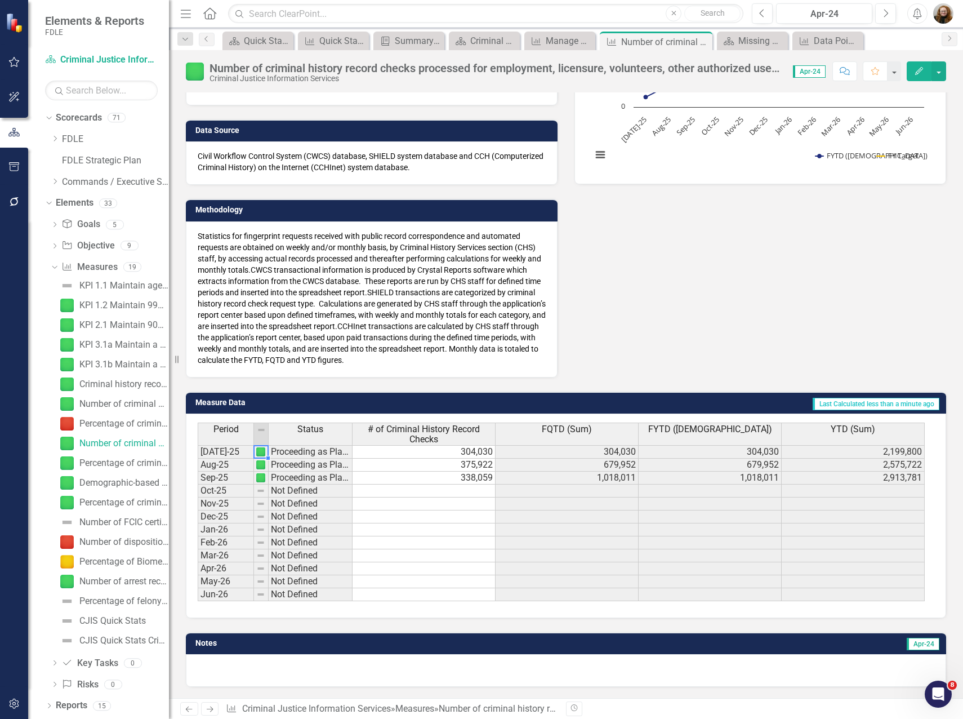
click at [262, 453] on img at bounding box center [260, 451] width 9 height 9
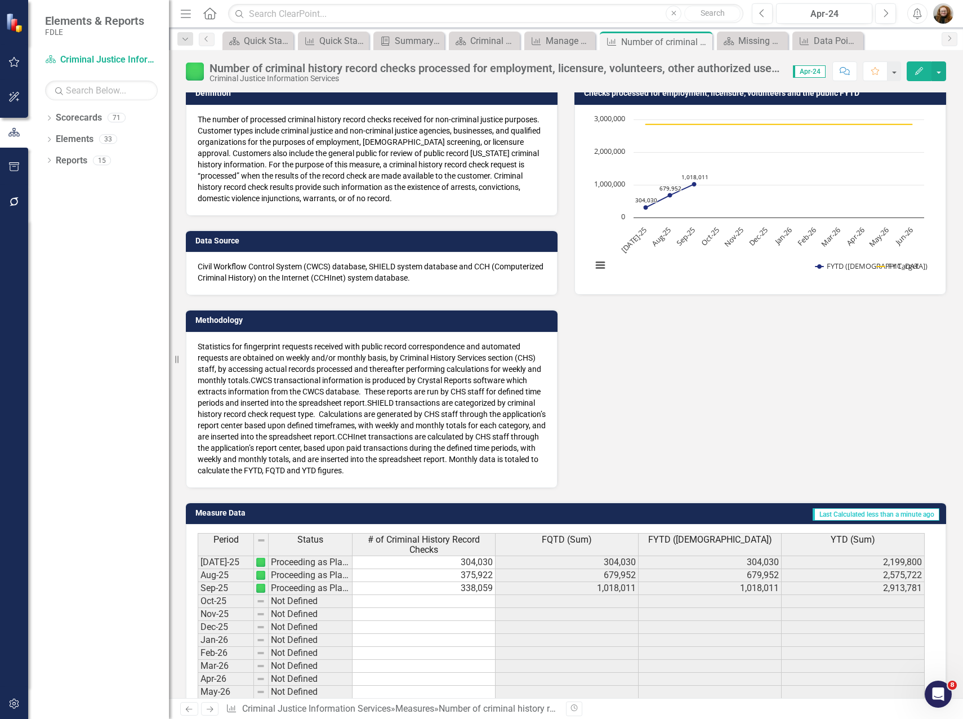
scroll to position [194, 0]
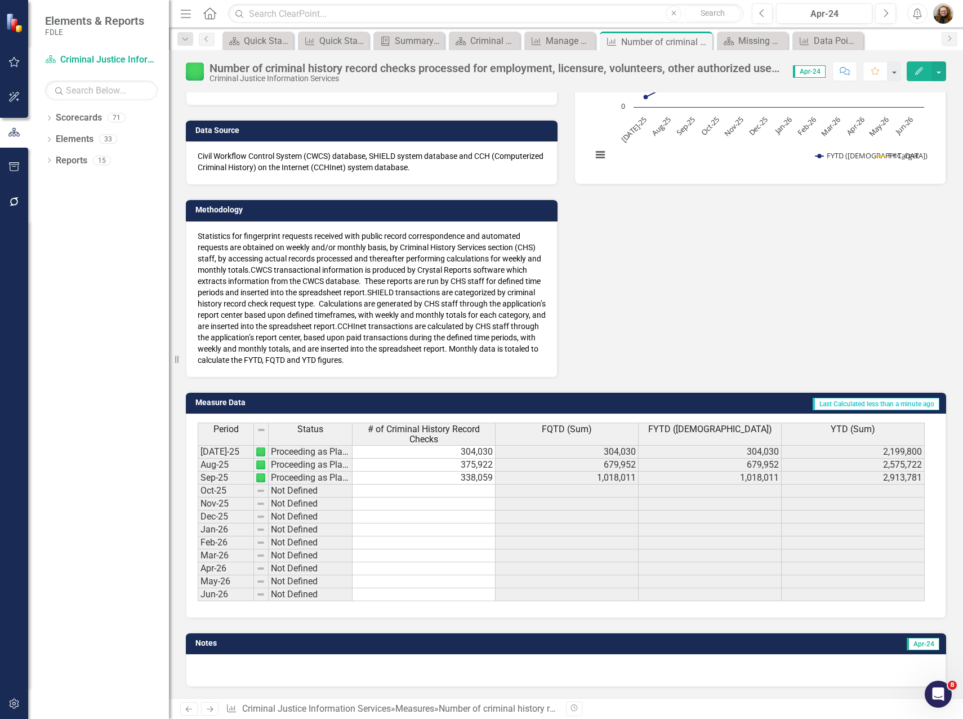
click at [913, 72] on button "Edit" at bounding box center [919, 71] width 25 height 20
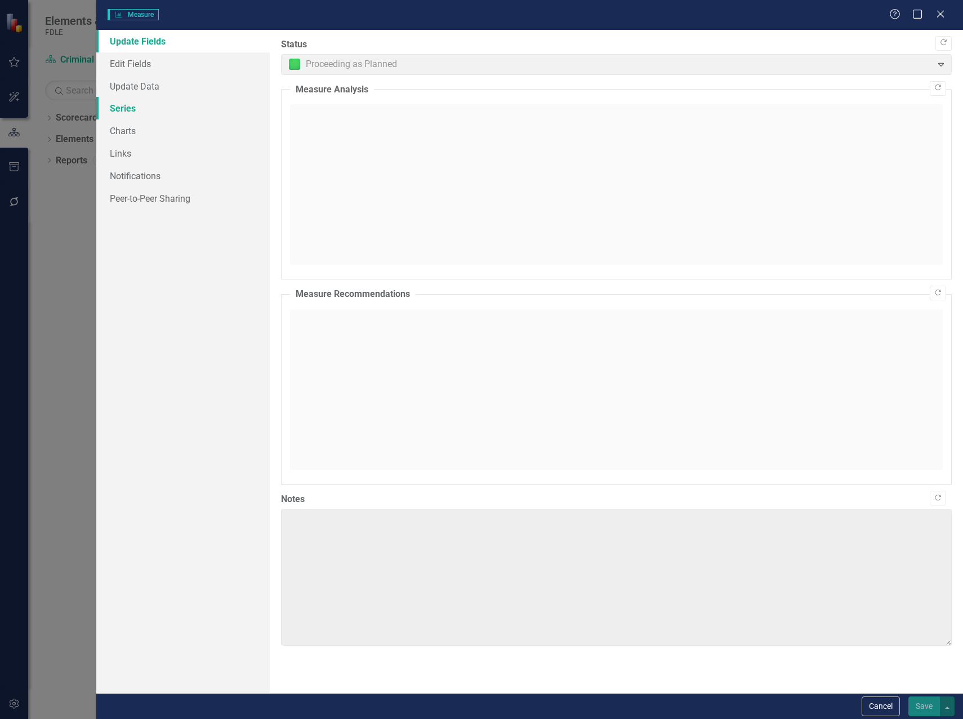
click at [117, 104] on link "Series" at bounding box center [182, 108] width 173 height 23
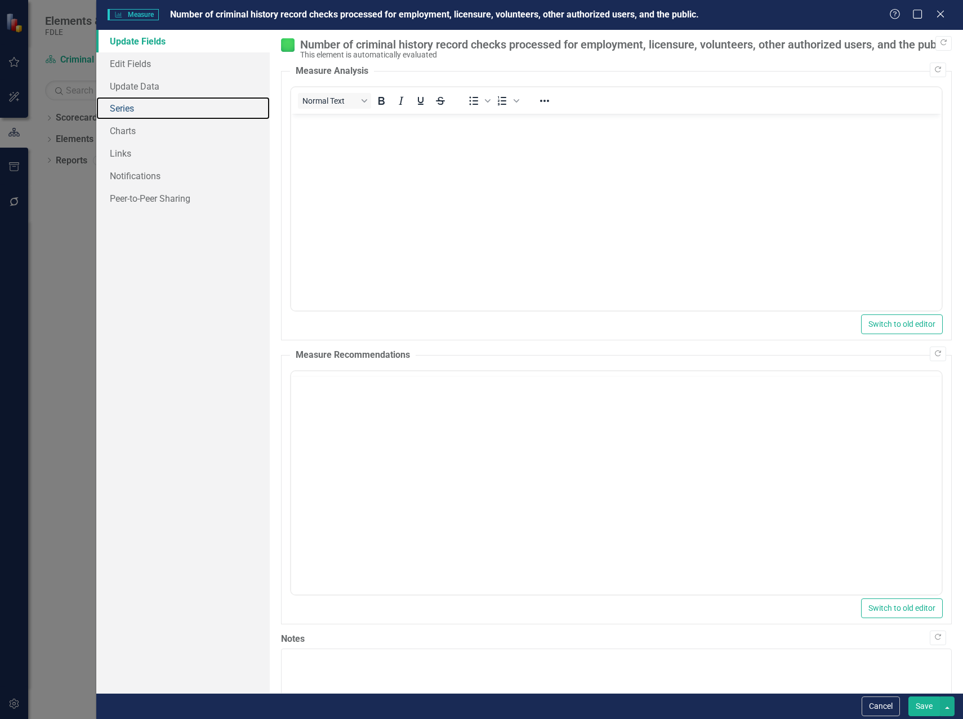
scroll to position [0, 0]
click at [128, 109] on link "Series" at bounding box center [182, 108] width 173 height 23
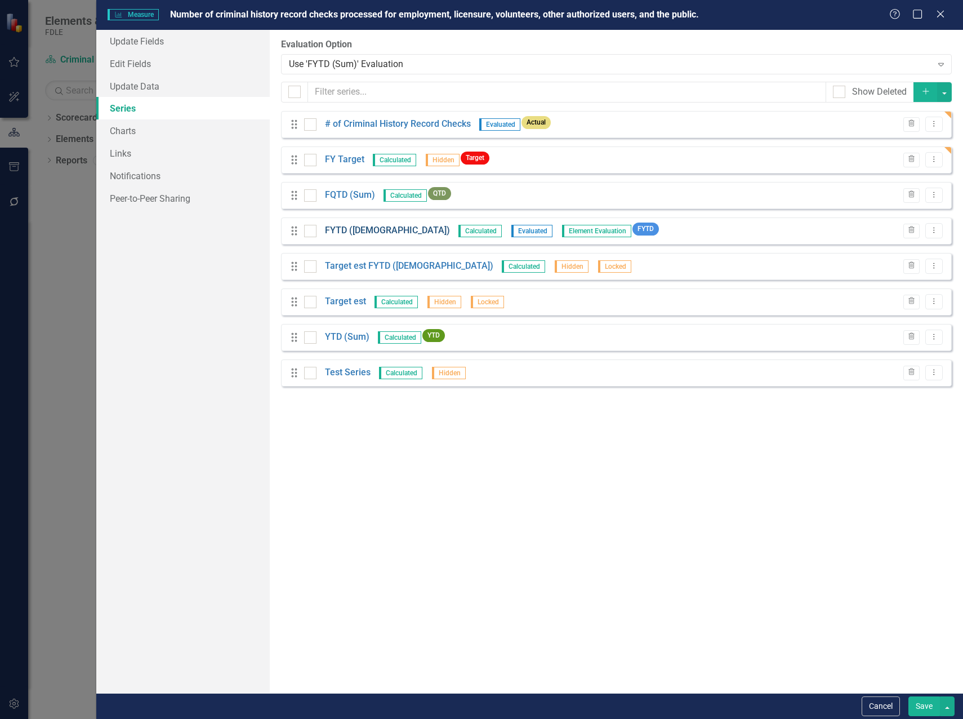
click at [341, 233] on link "FYTD ([DEMOGRAPHIC_DATA])" at bounding box center [387, 230] width 125 height 13
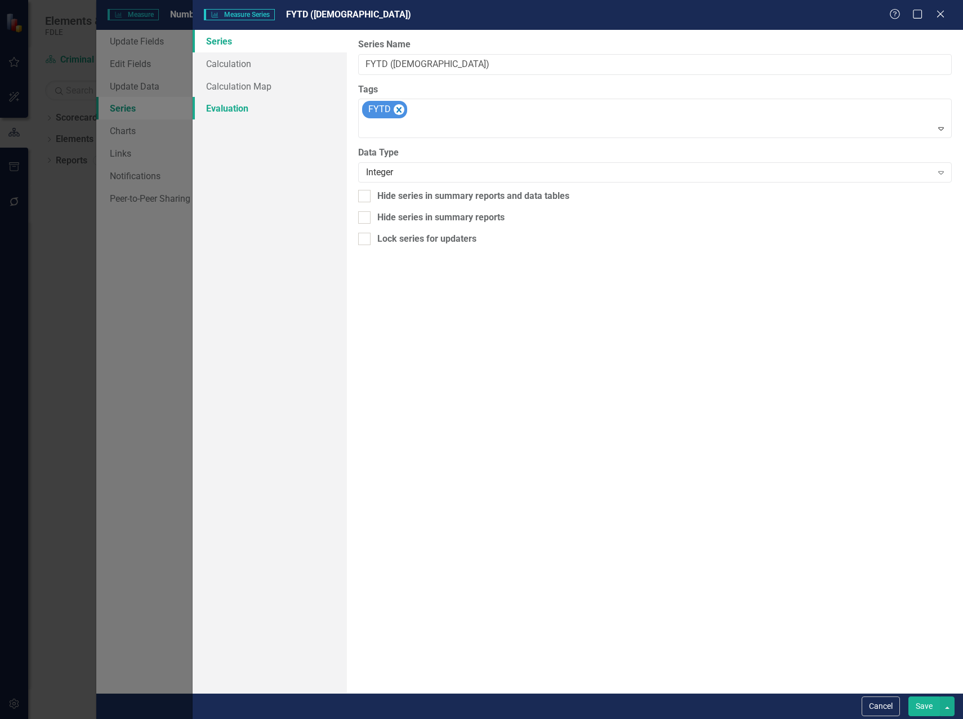
click at [234, 112] on link "Evaluation" at bounding box center [270, 108] width 154 height 23
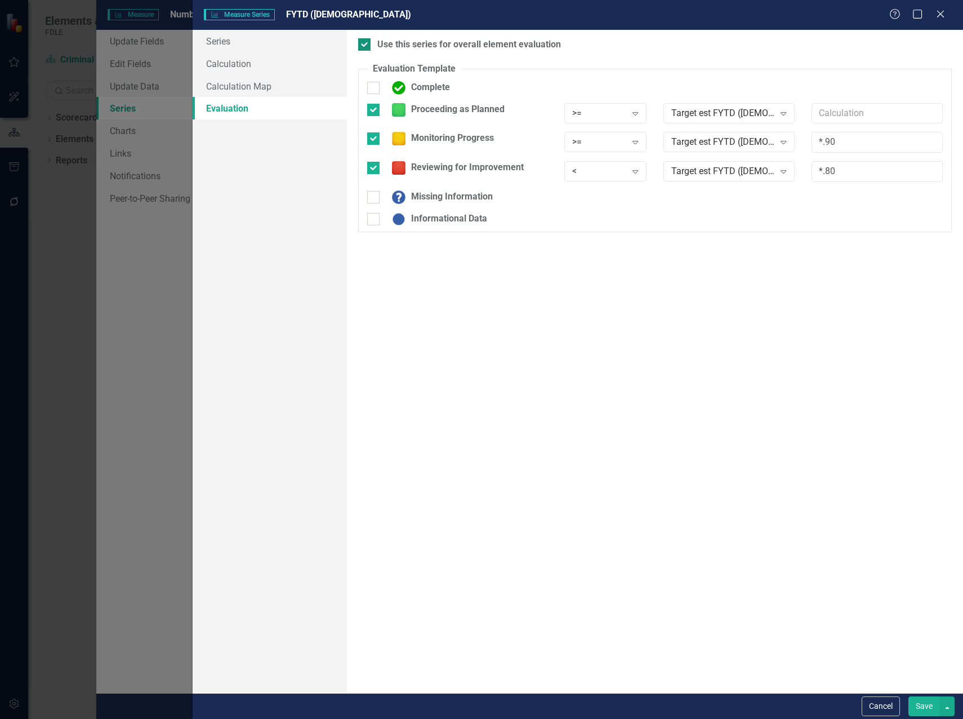
click at [365, 47] on div at bounding box center [364, 44] width 12 height 12
click at [365, 46] on input "Use this series for overall element evaluation" at bounding box center [361, 41] width 7 height 7
checkbox input "false"
click at [371, 110] on input "Proceeding as Planned" at bounding box center [370, 107] width 7 height 7
checkbox input "false"
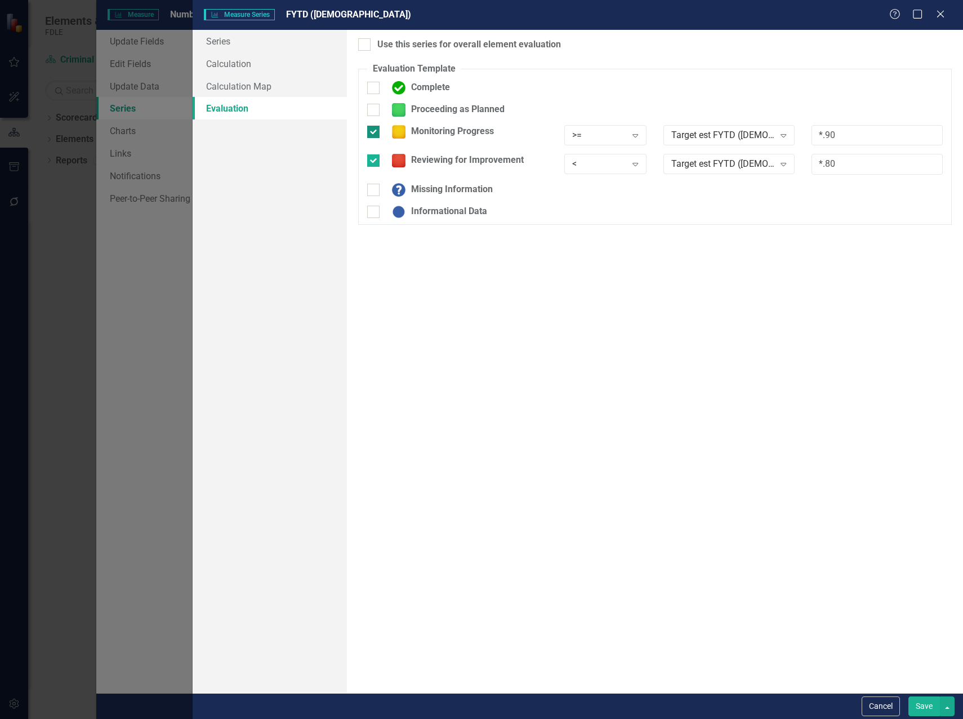
click at [375, 130] on div at bounding box center [373, 132] width 12 height 12
click at [375, 130] on input "Monitoring Progress" at bounding box center [370, 129] width 7 height 7
checkbox input "false"
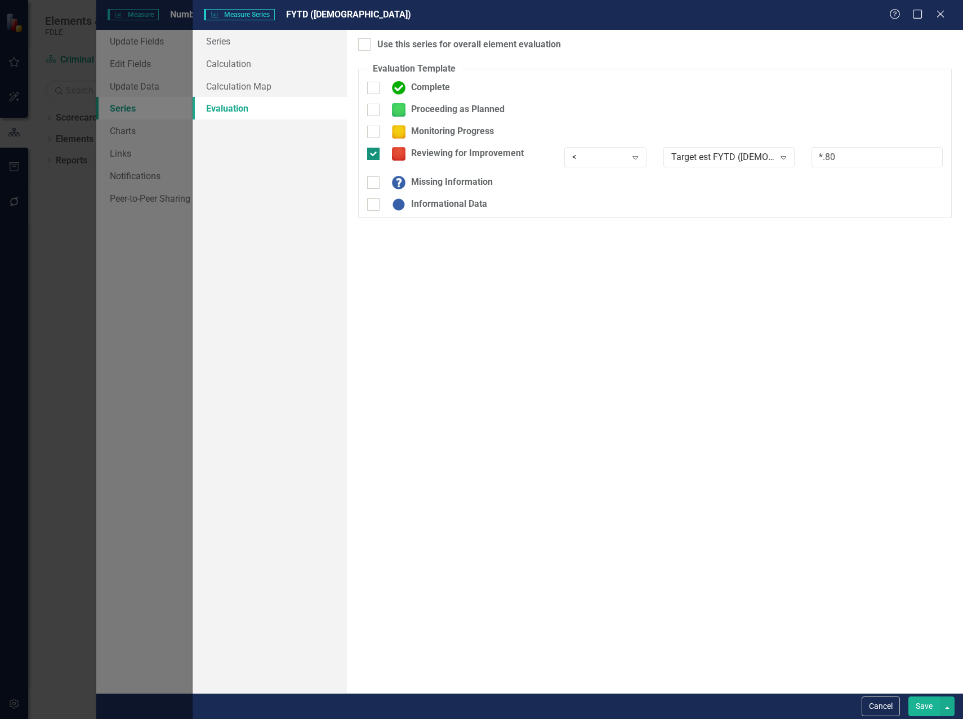
click at [373, 148] on input "Reviewing for Improvement" at bounding box center [370, 151] width 7 height 7
checkbox input "false"
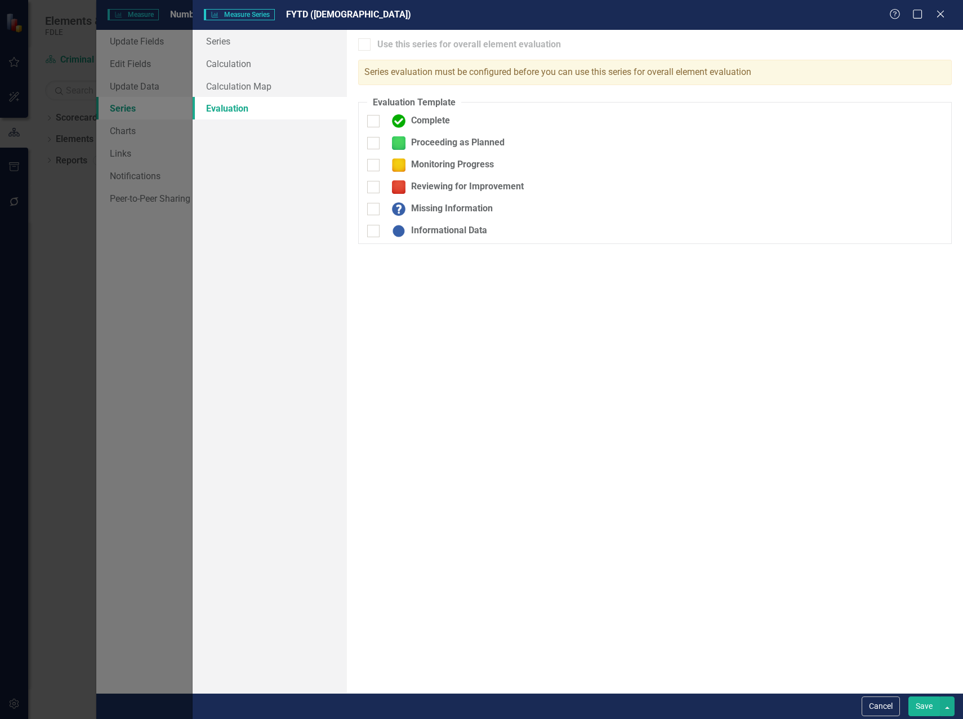
click at [927, 707] on button "Save" at bounding box center [924, 706] width 32 height 20
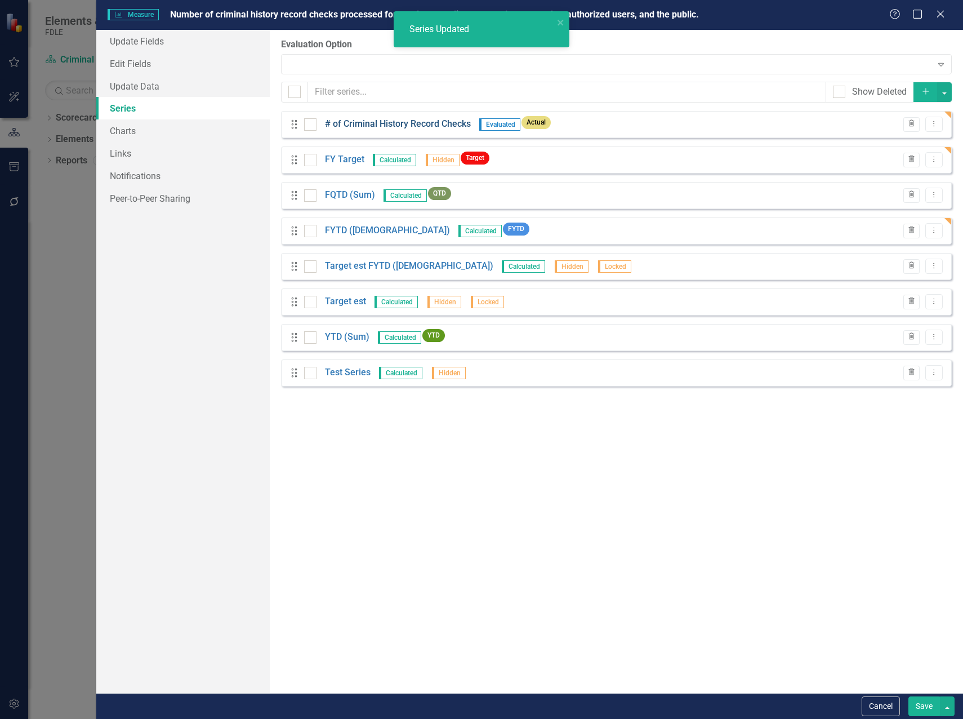
click at [368, 126] on link "# of Criminal History Record Checks" at bounding box center [398, 124] width 146 height 13
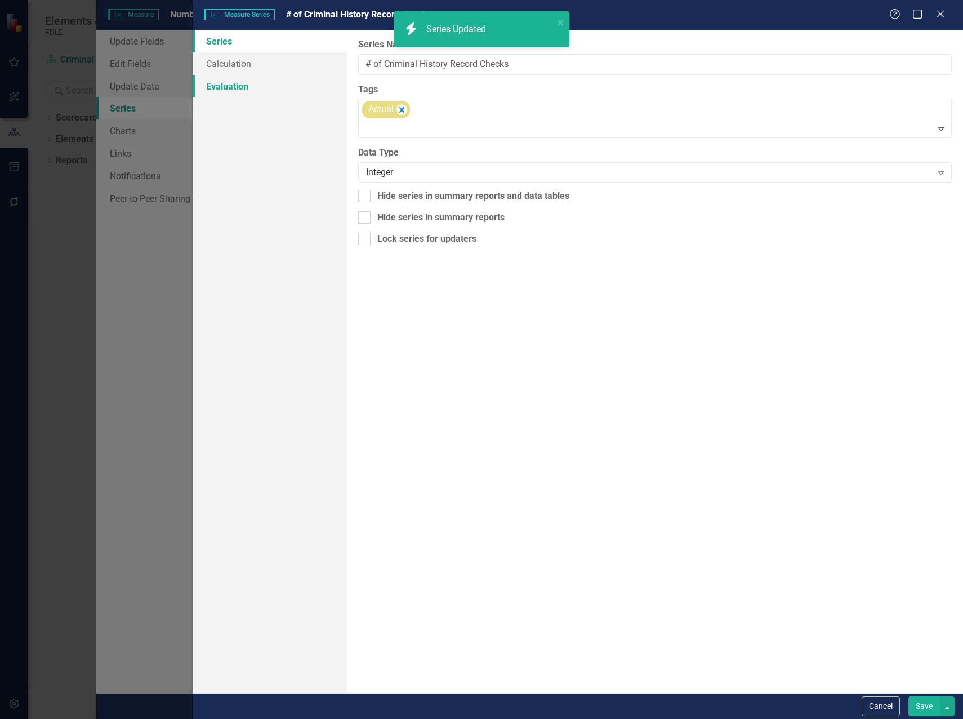
click at [225, 83] on link "Evaluation" at bounding box center [270, 86] width 154 height 23
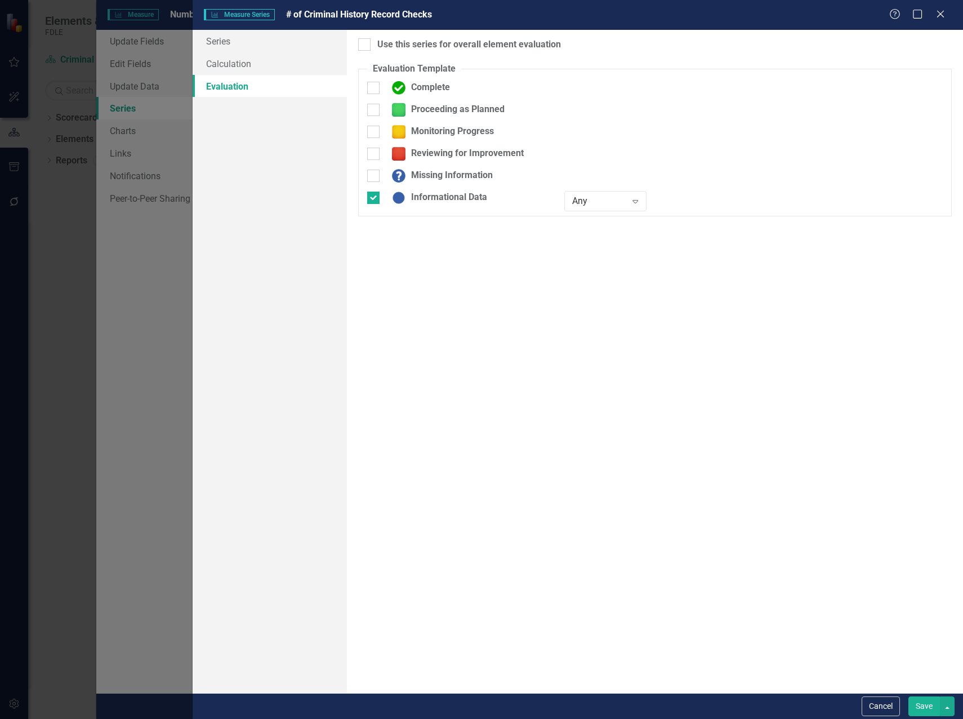
click at [912, 704] on button "Save" at bounding box center [924, 706] width 32 height 20
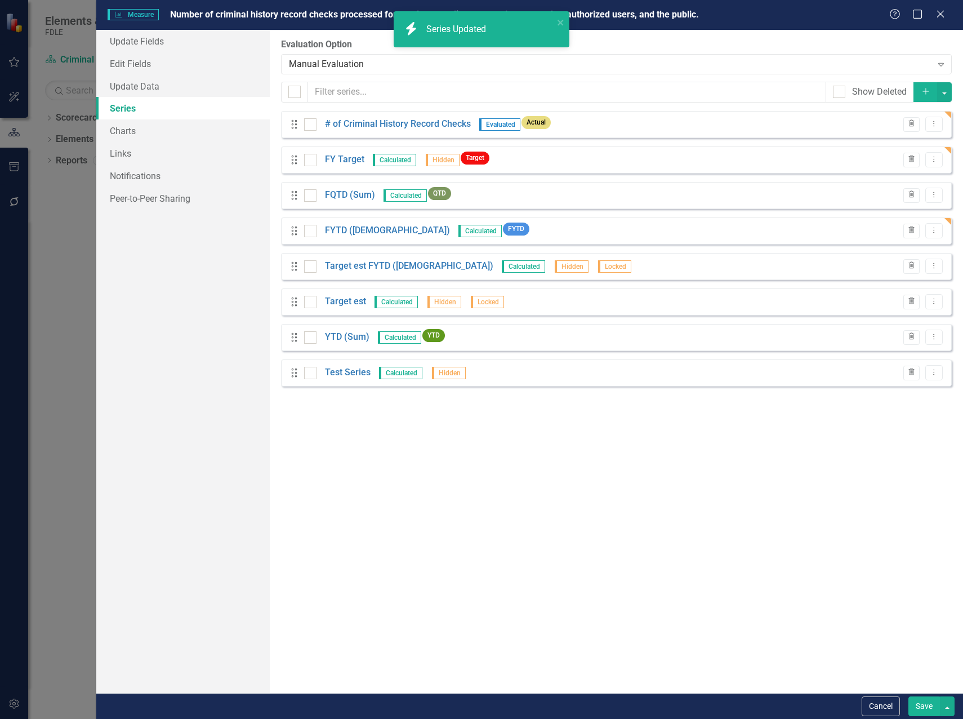
click at [358, 116] on div "# of Criminal History Record Checks Evaluated Actual" at bounding box center [430, 124] width 252 height 17
click at [358, 123] on link "# of Criminal History Record Checks" at bounding box center [398, 124] width 146 height 13
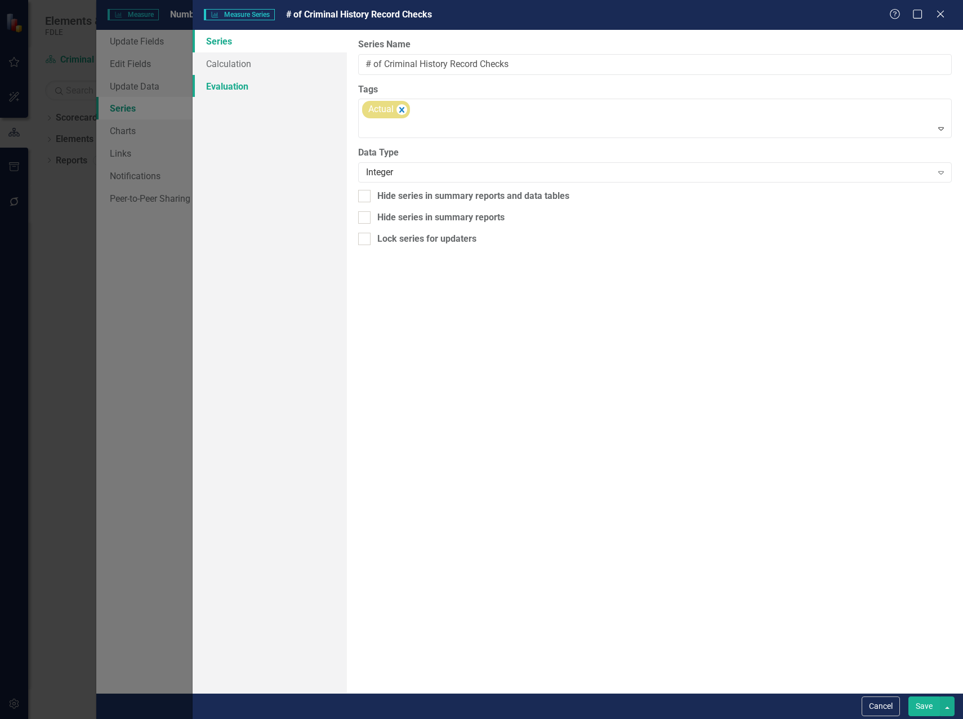
click at [227, 84] on link "Evaluation" at bounding box center [270, 86] width 154 height 23
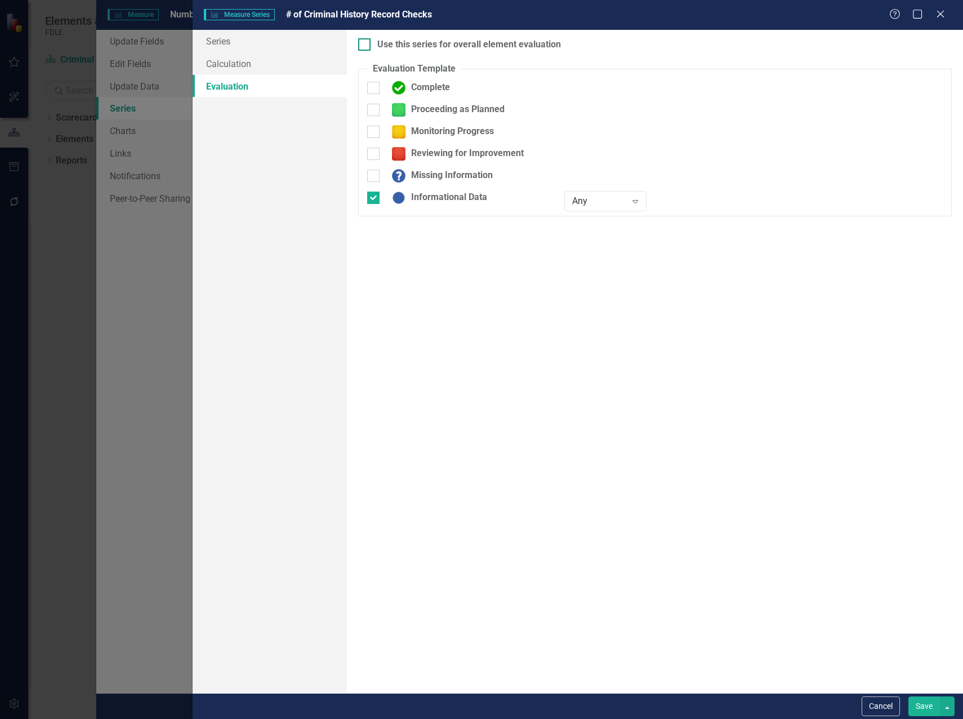
click at [364, 47] on div at bounding box center [364, 44] width 12 height 12
click at [364, 46] on input "Use this series for overall element evaluation" at bounding box center [361, 41] width 7 height 7
checkbox input "true"
click at [916, 708] on button "Save" at bounding box center [924, 706] width 32 height 20
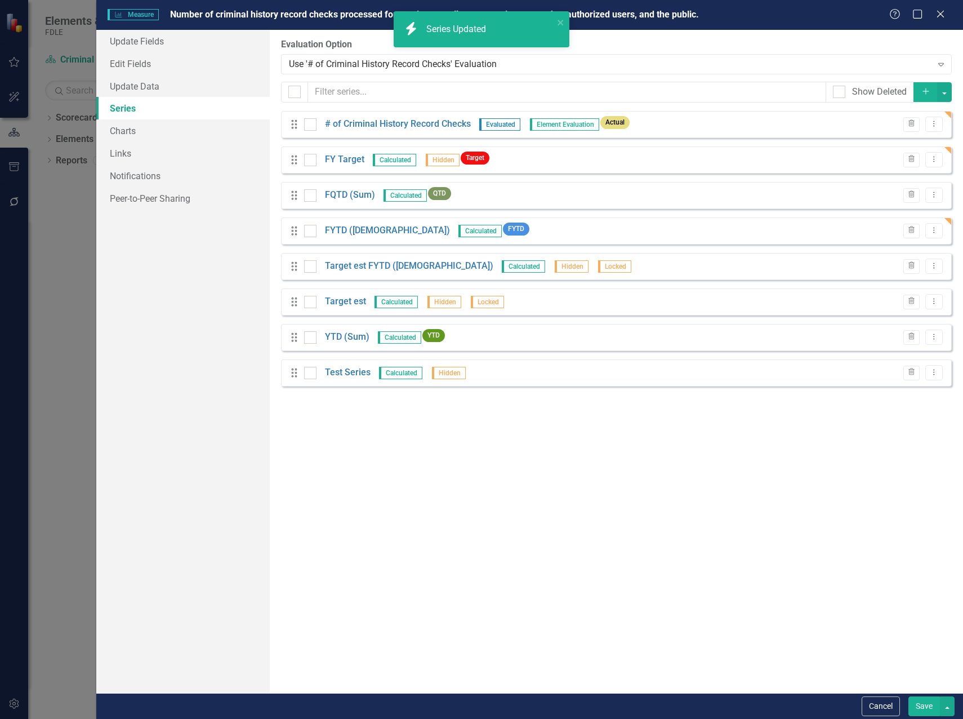
click at [916, 711] on button "Save" at bounding box center [924, 706] width 32 height 20
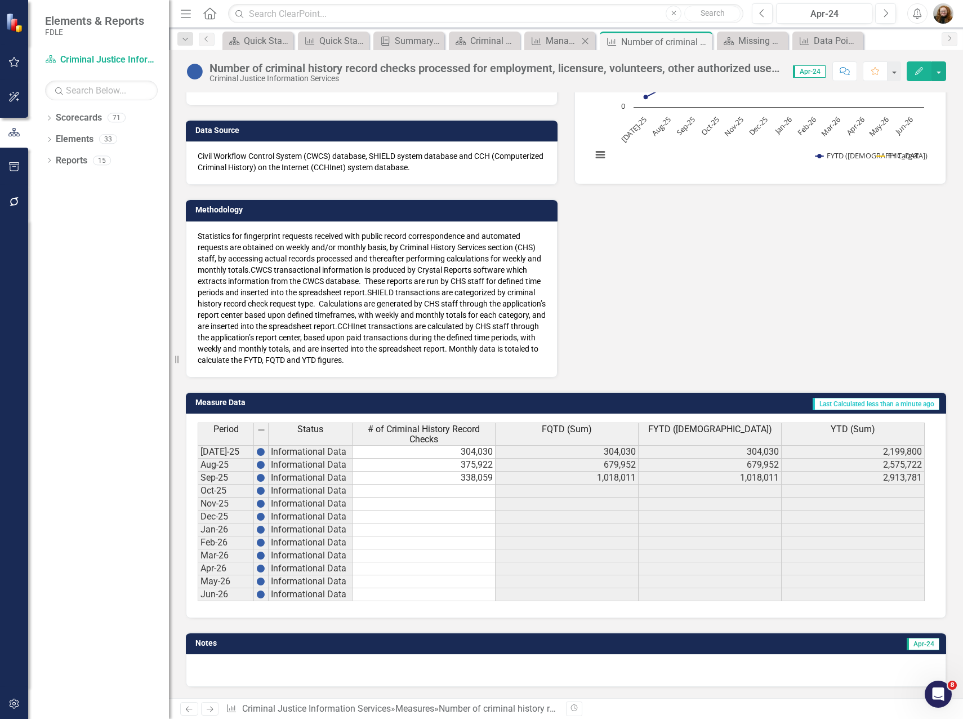
click at [554, 49] on div "Measure Manage Elements Close" at bounding box center [559, 41] width 71 height 19
click at [561, 37] on div "Manage Elements" at bounding box center [562, 41] width 33 height 14
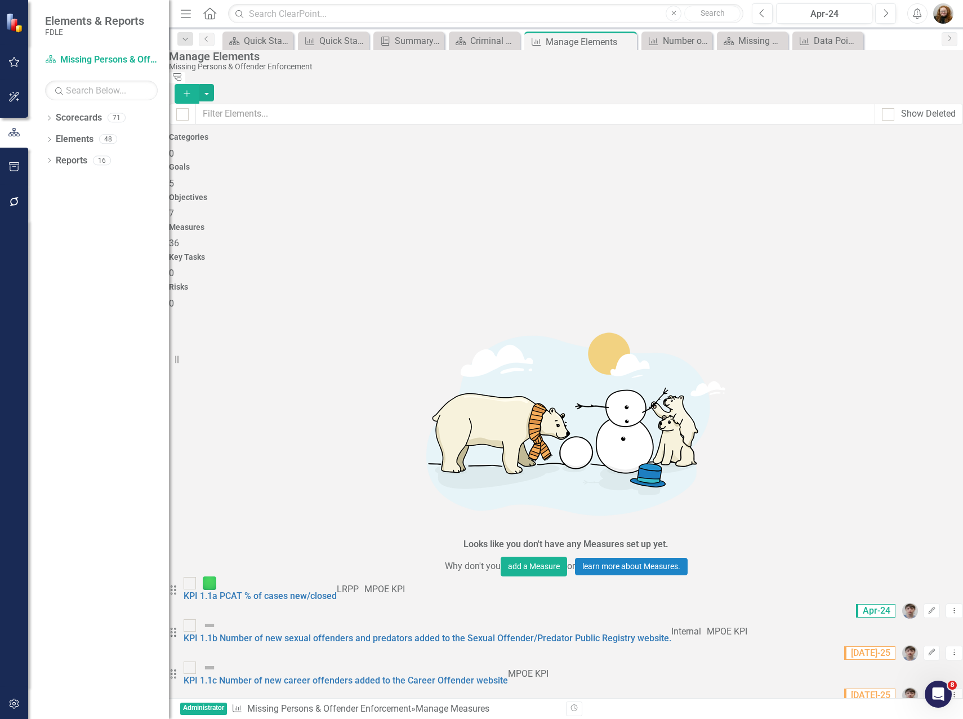
scroll to position [169, 0]
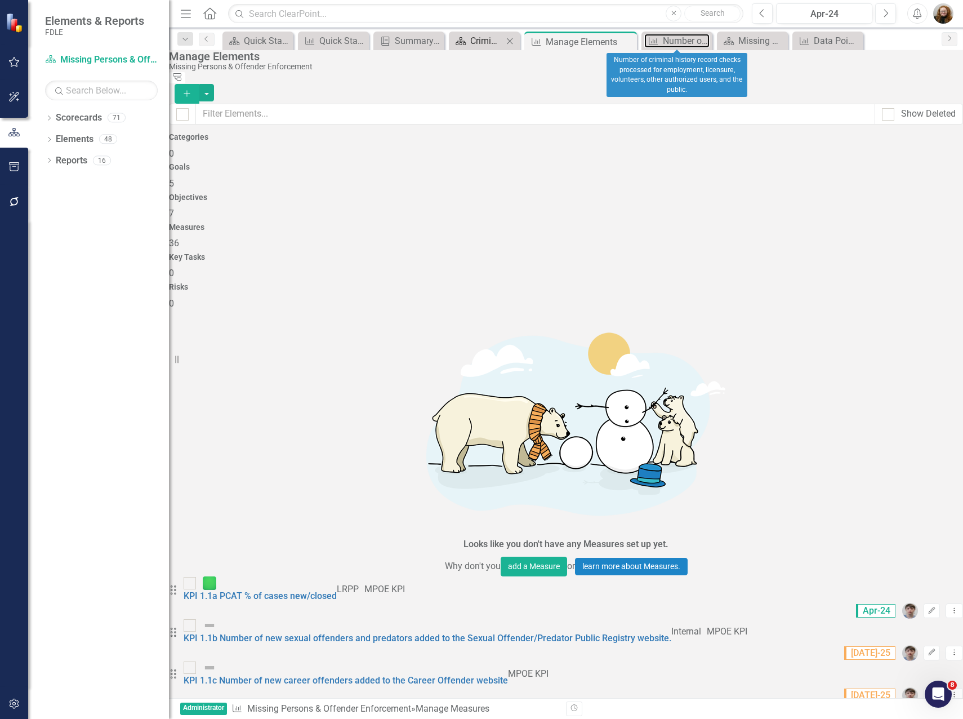
drag, startPoint x: 668, startPoint y: 44, endPoint x: 454, endPoint y: 41, distance: 213.5
click at [668, 44] on div "Number of criminal history record checks processed for employment, licensure, v…" at bounding box center [686, 41] width 47 height 14
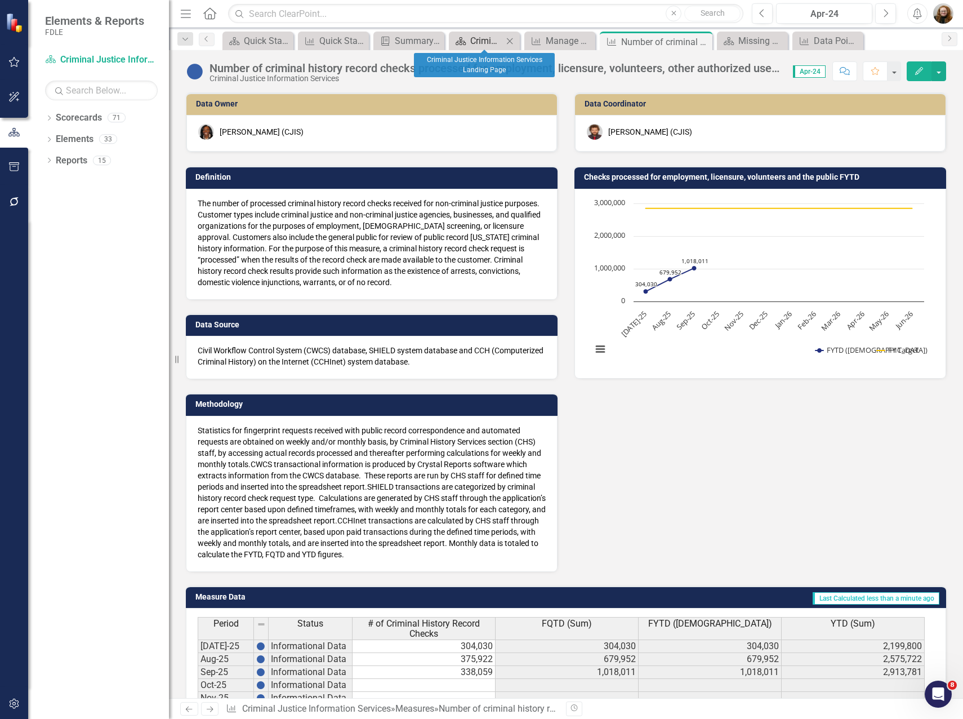
click at [486, 41] on div "Criminal Justice Information Services Landing Page" at bounding box center [486, 41] width 33 height 14
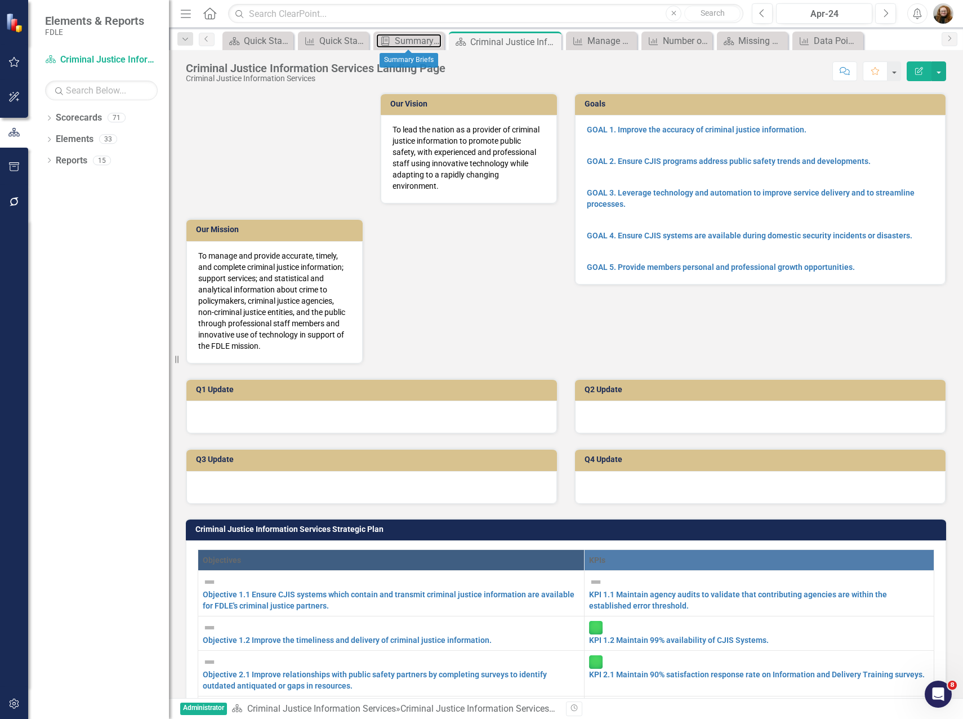
drag, startPoint x: 411, startPoint y: 39, endPoint x: 540, endPoint y: 156, distance: 174.3
click at [537, 154] on div "Menu Home Search Close Search Previous Apr-24 Next Alerts User Edit Profile Dis…" at bounding box center [566, 359] width 794 height 719
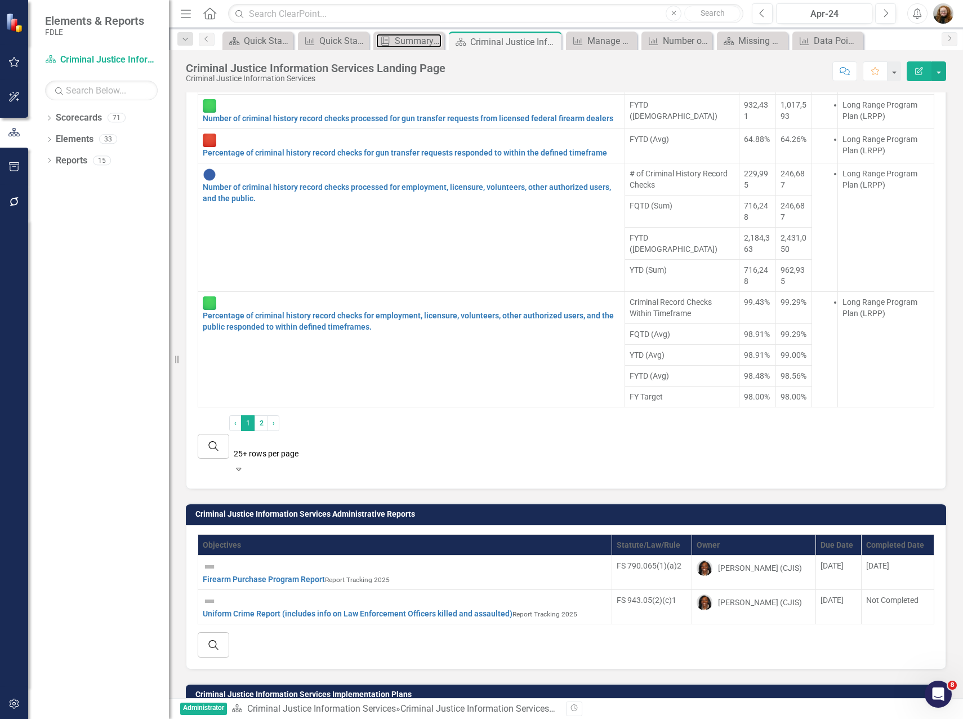
scroll to position [1456, 0]
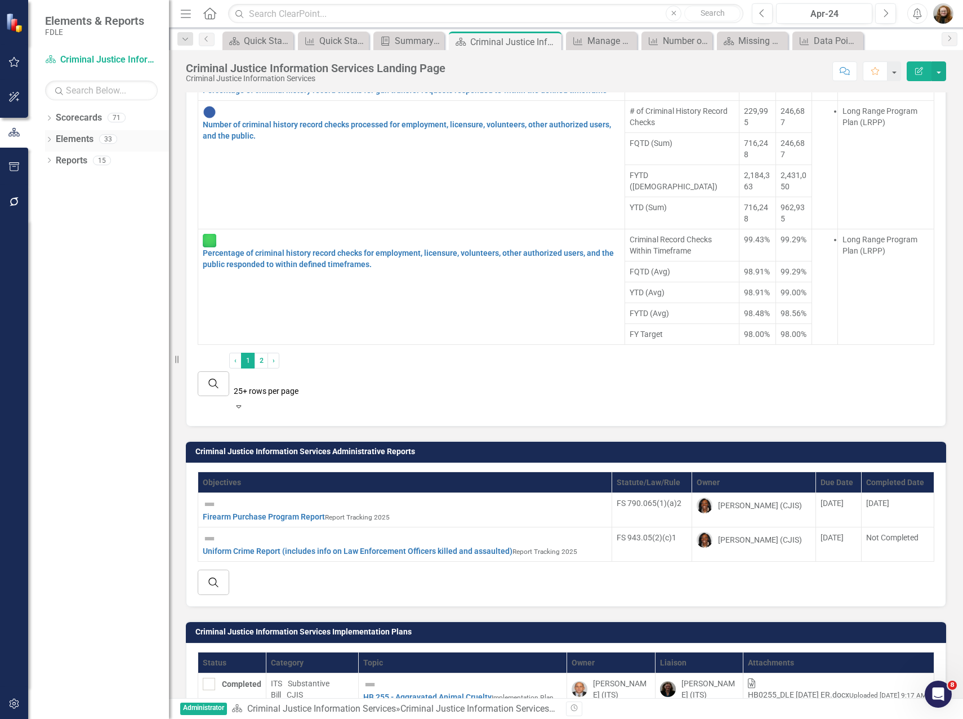
click at [48, 138] on icon "Dropdown" at bounding box center [49, 140] width 8 height 6
click at [84, 207] on link "Measure Measures" at bounding box center [72, 203] width 56 height 13
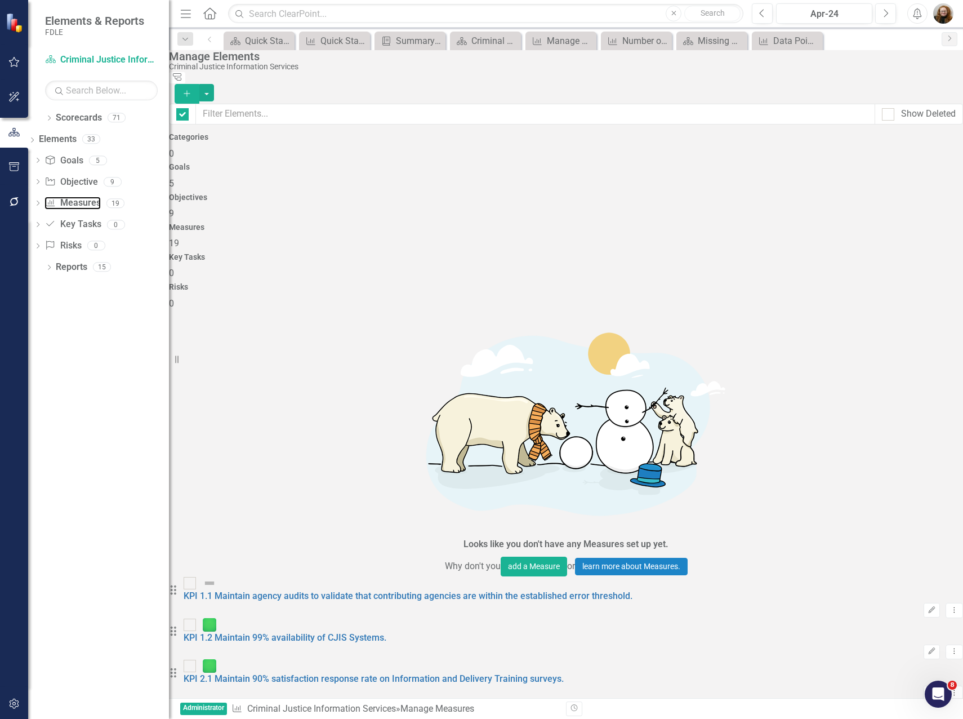
checkbox input "false"
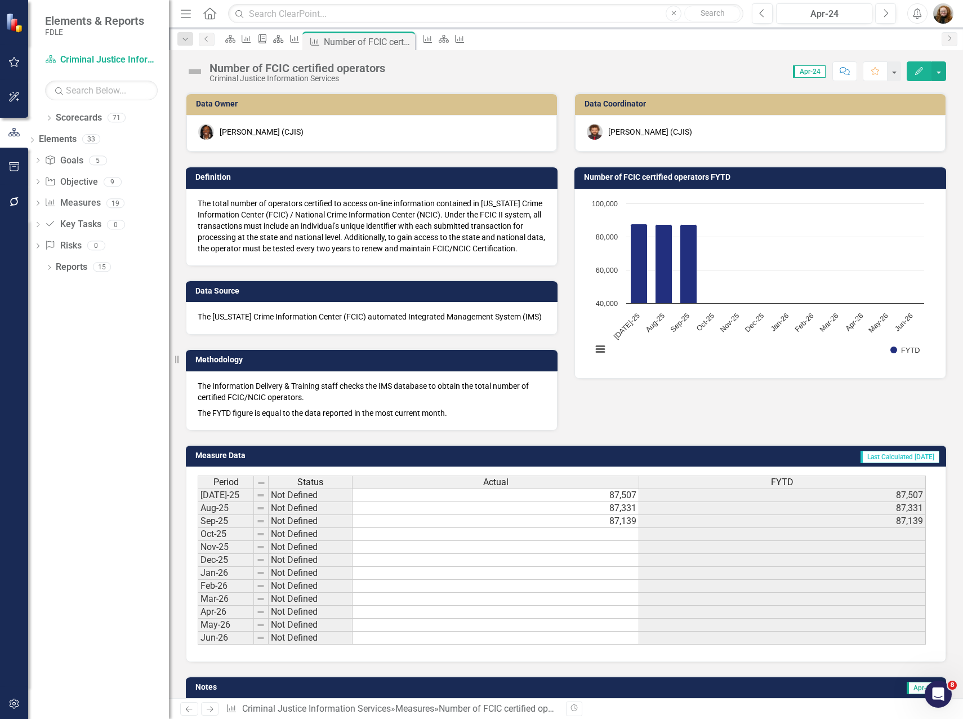
click at [916, 75] on button "Edit" at bounding box center [919, 71] width 25 height 20
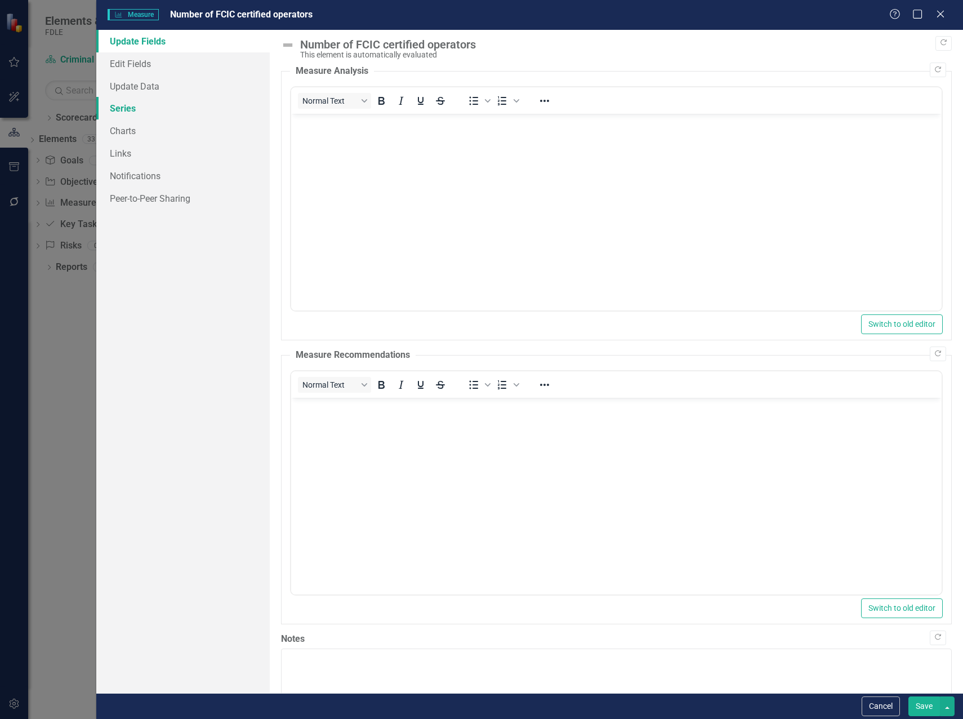
click at [130, 113] on link "Series" at bounding box center [182, 108] width 173 height 23
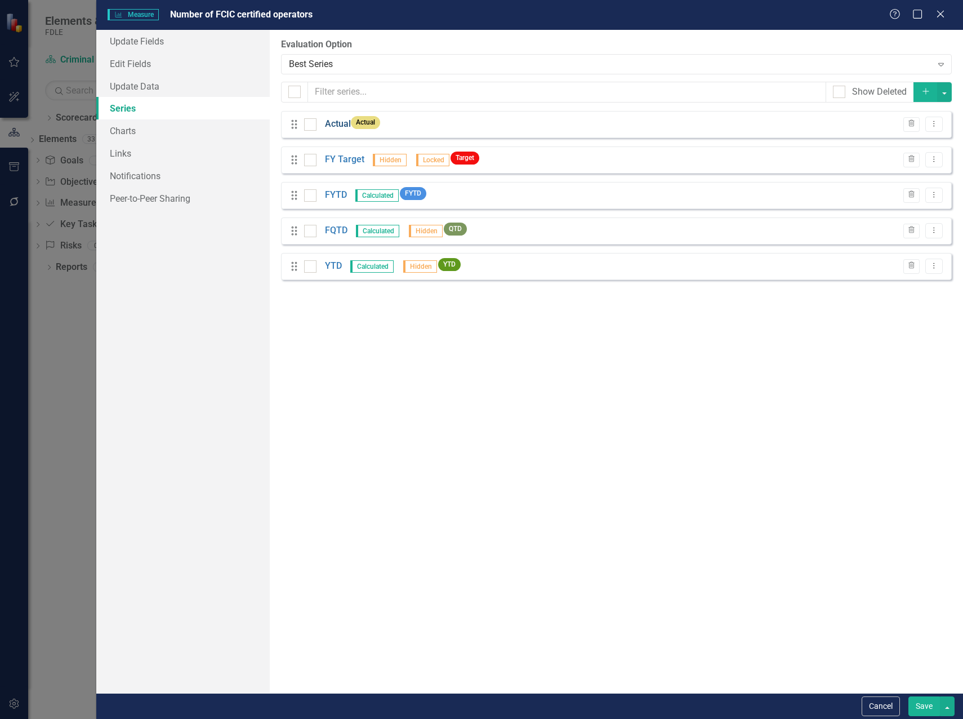
click at [334, 123] on link "Actual" at bounding box center [338, 124] width 26 height 13
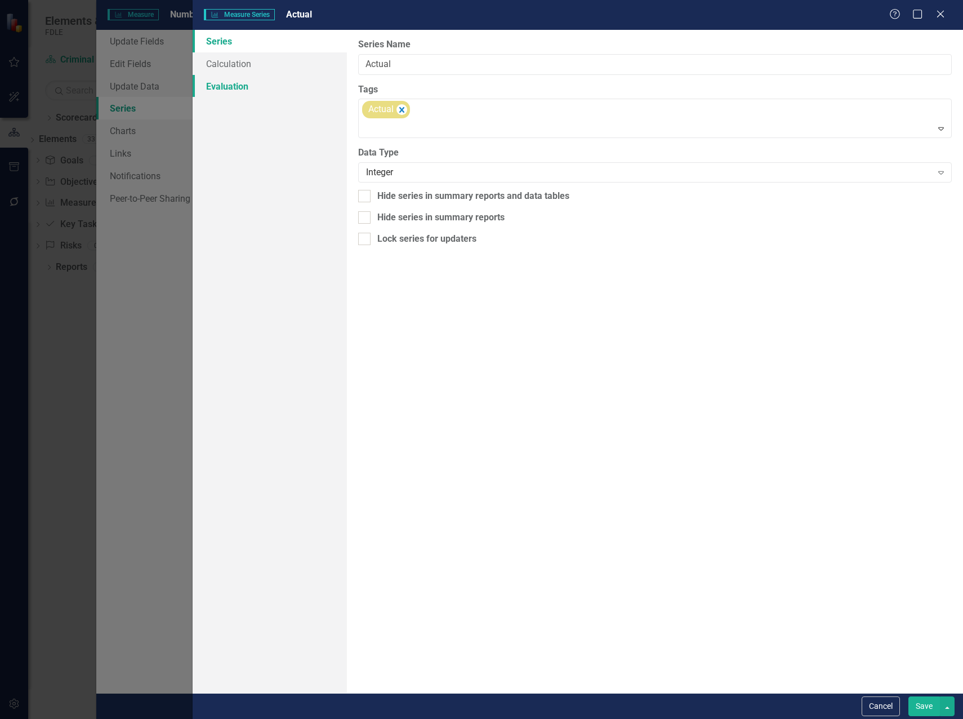
click at [228, 82] on link "Evaluation" at bounding box center [270, 86] width 154 height 23
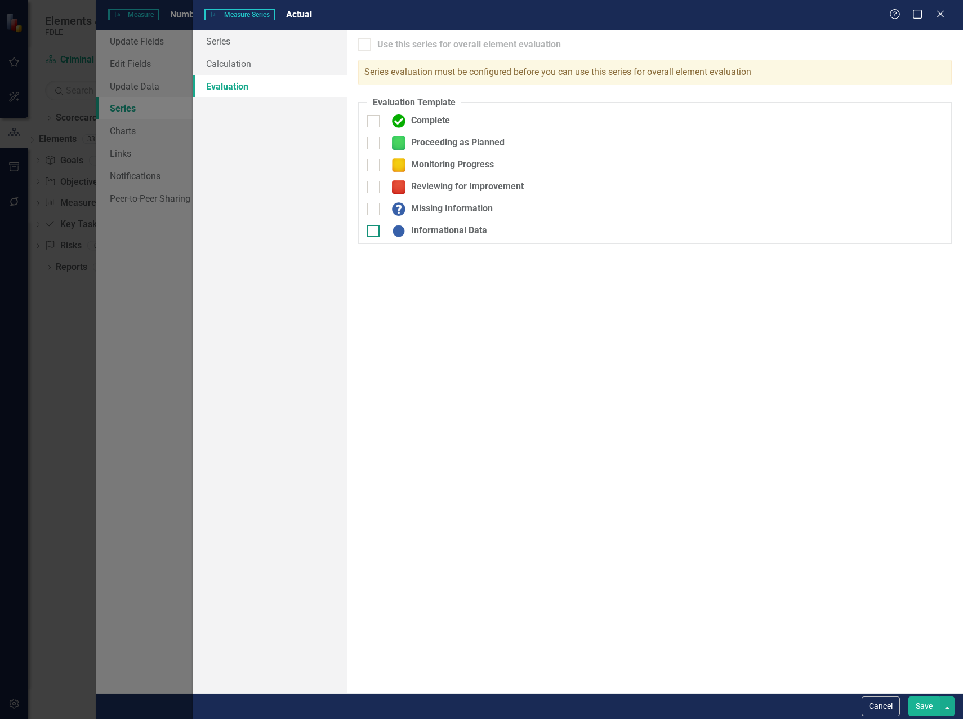
click at [377, 234] on div at bounding box center [373, 231] width 12 height 12
click at [375, 232] on input "Informational Data" at bounding box center [370, 228] width 7 height 7
checkbox input "true"
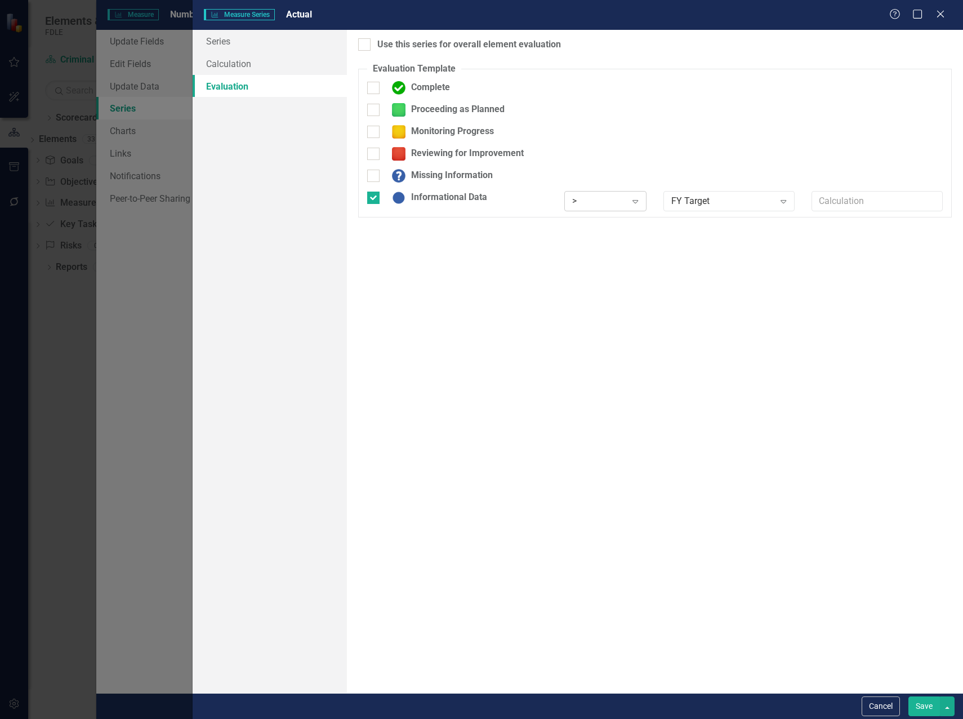
click at [639, 202] on icon "Expand" at bounding box center [635, 201] width 11 height 9
click at [363, 43] on input "Use this series for overall element evaluation" at bounding box center [361, 41] width 7 height 7
checkbox input "true"
click at [921, 708] on button "Save" at bounding box center [924, 706] width 32 height 20
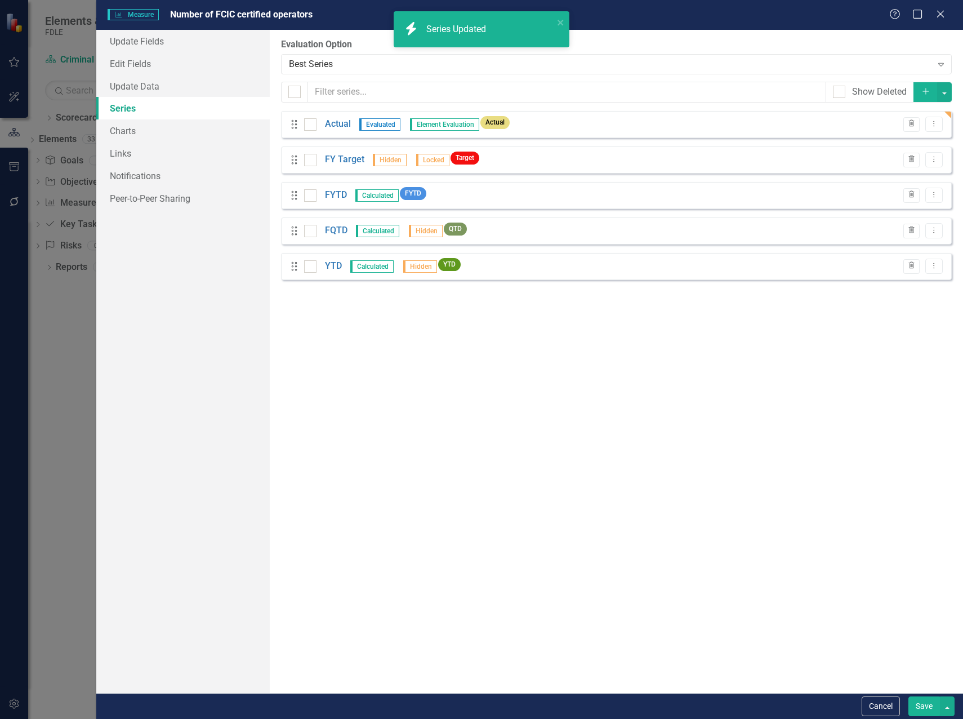
click at [919, 705] on button "Save" at bounding box center [924, 706] width 32 height 20
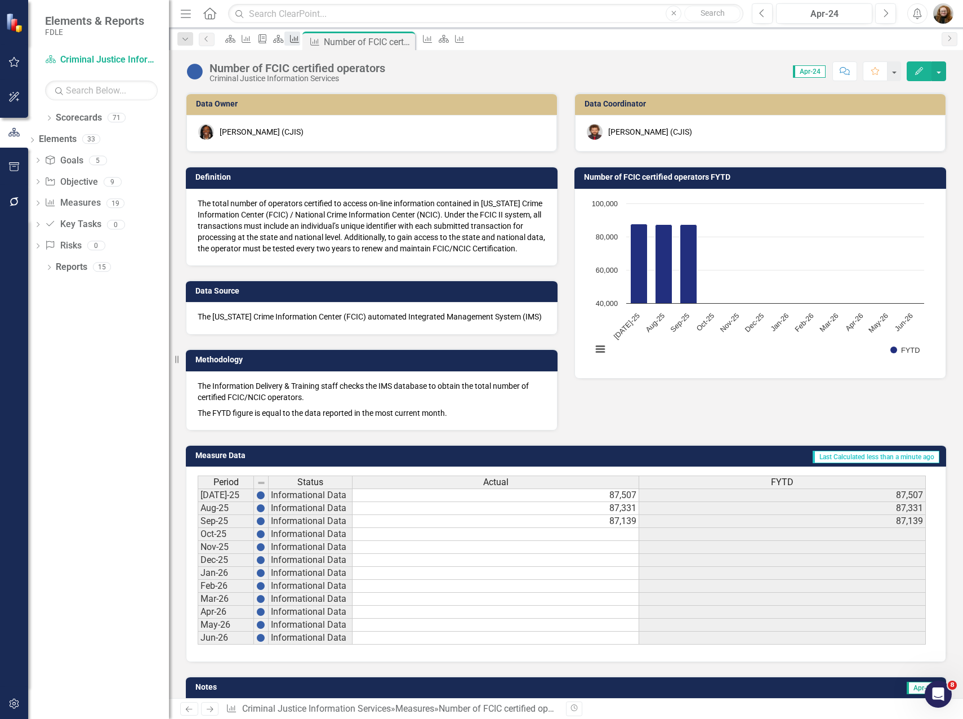
click at [300, 42] on icon "Measure" at bounding box center [294, 38] width 11 height 9
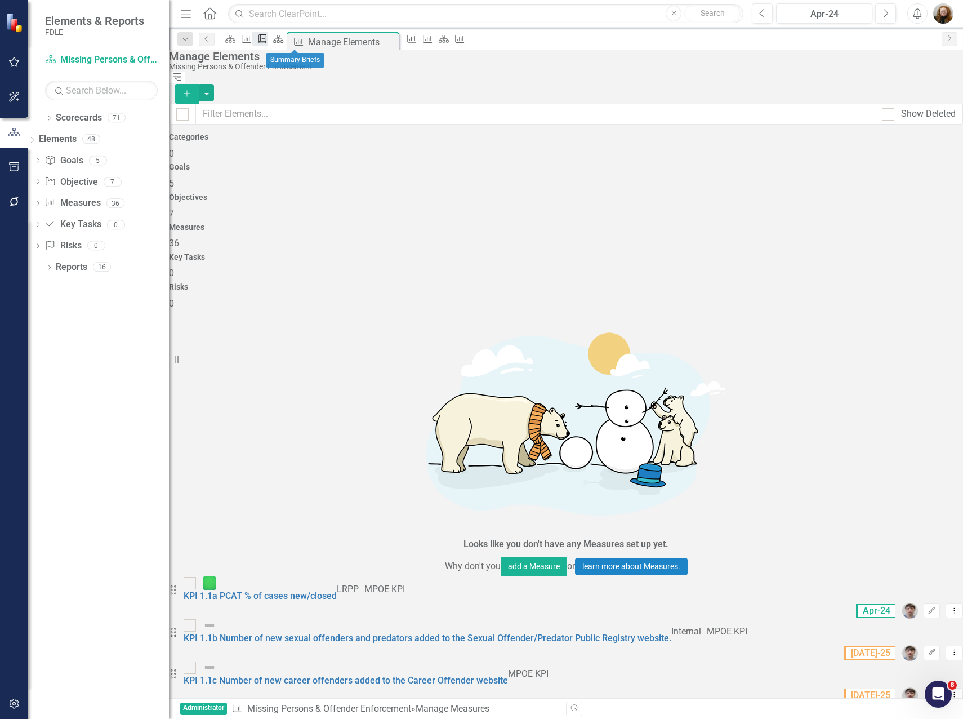
click at [268, 41] on icon "Summary Brief Template" at bounding box center [262, 38] width 11 height 9
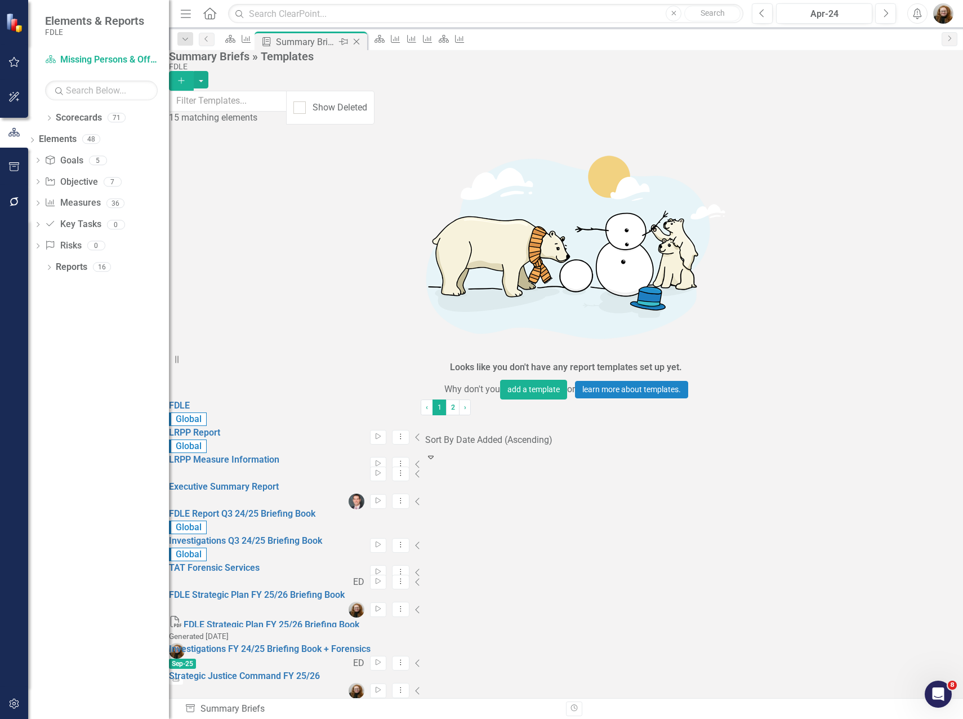
click at [362, 39] on icon "Close" at bounding box center [356, 41] width 11 height 9
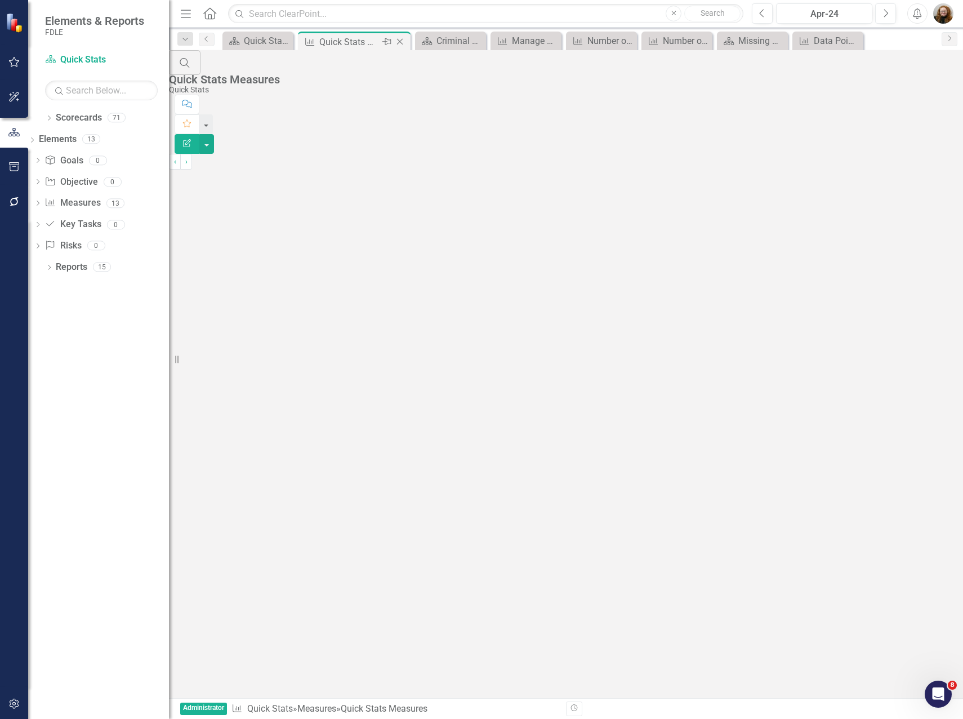
click at [402, 42] on icon "Close" at bounding box center [399, 41] width 11 height 9
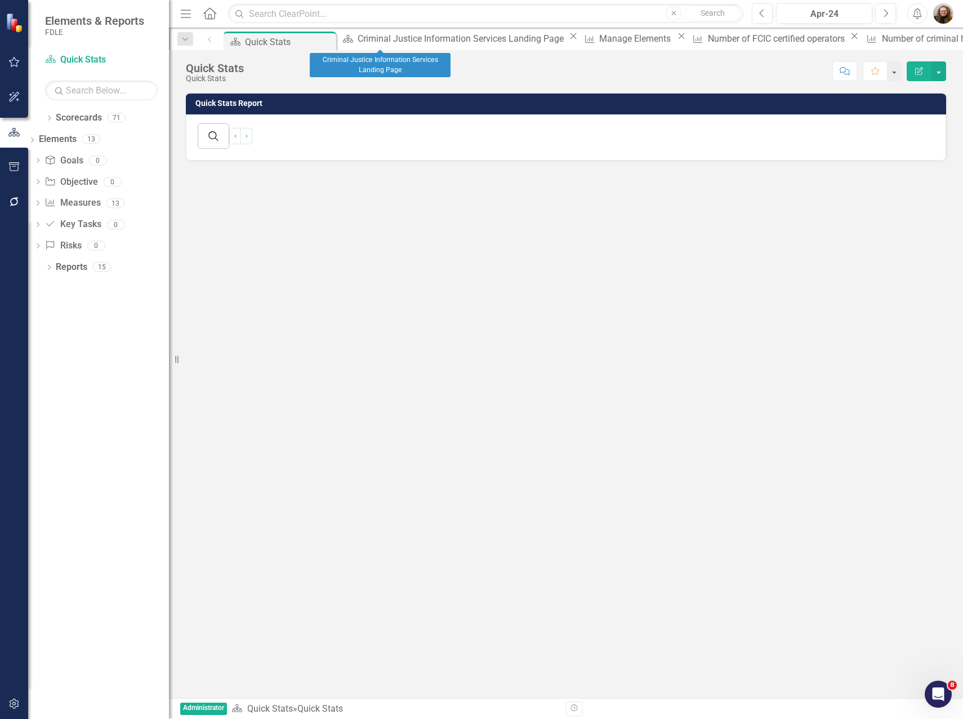
click at [568, 38] on icon "Close" at bounding box center [573, 36] width 11 height 9
click at [431, 35] on div "Measure Manage Elements Close" at bounding box center [392, 39] width 108 height 14
click at [433, 39] on icon "Close" at bounding box center [438, 36] width 11 height 9
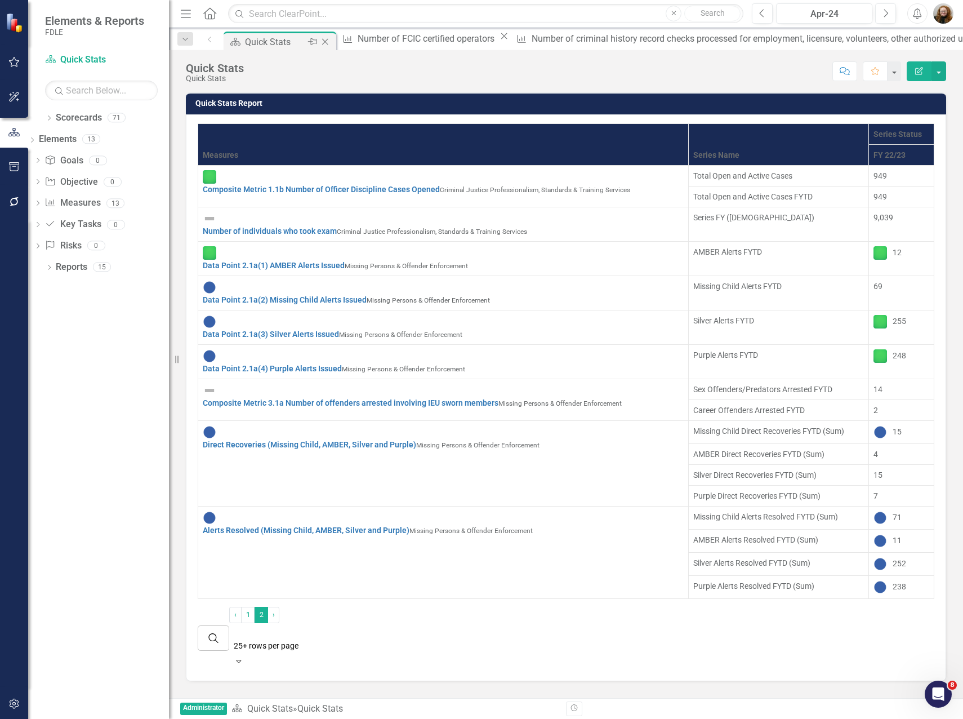
click at [329, 39] on icon "Close" at bounding box center [324, 41] width 11 height 9
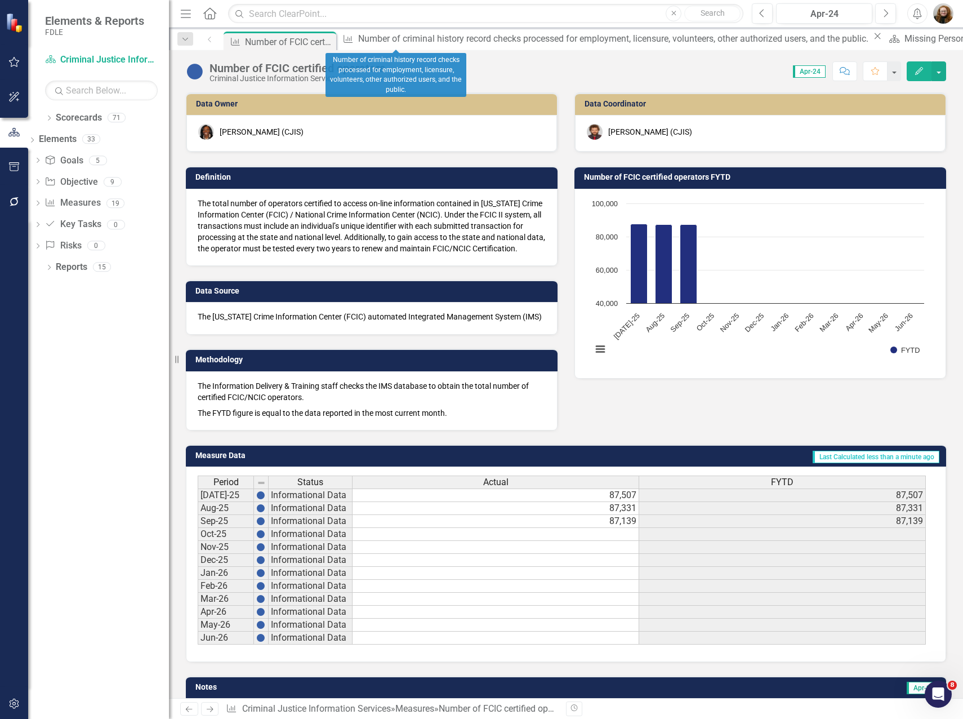
click at [875, 39] on icon at bounding box center [878, 36] width 6 height 6
click at [586, 39] on icon at bounding box center [589, 36] width 6 height 6
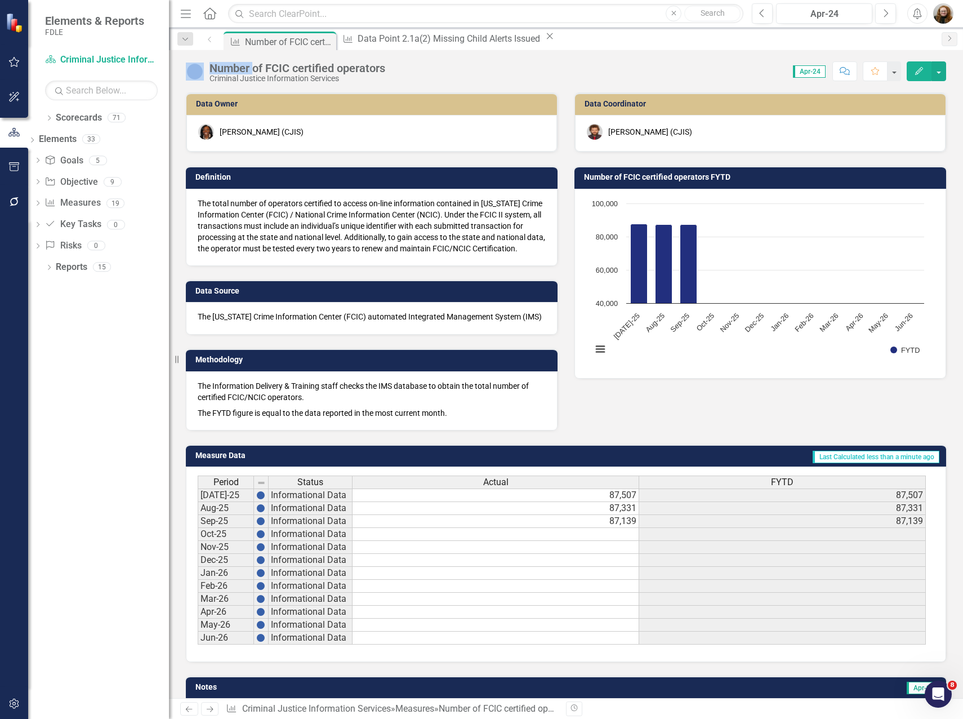
click at [547, 39] on icon at bounding box center [550, 36] width 6 height 6
click at [93, 200] on link "Measure Measures" at bounding box center [72, 203] width 56 height 13
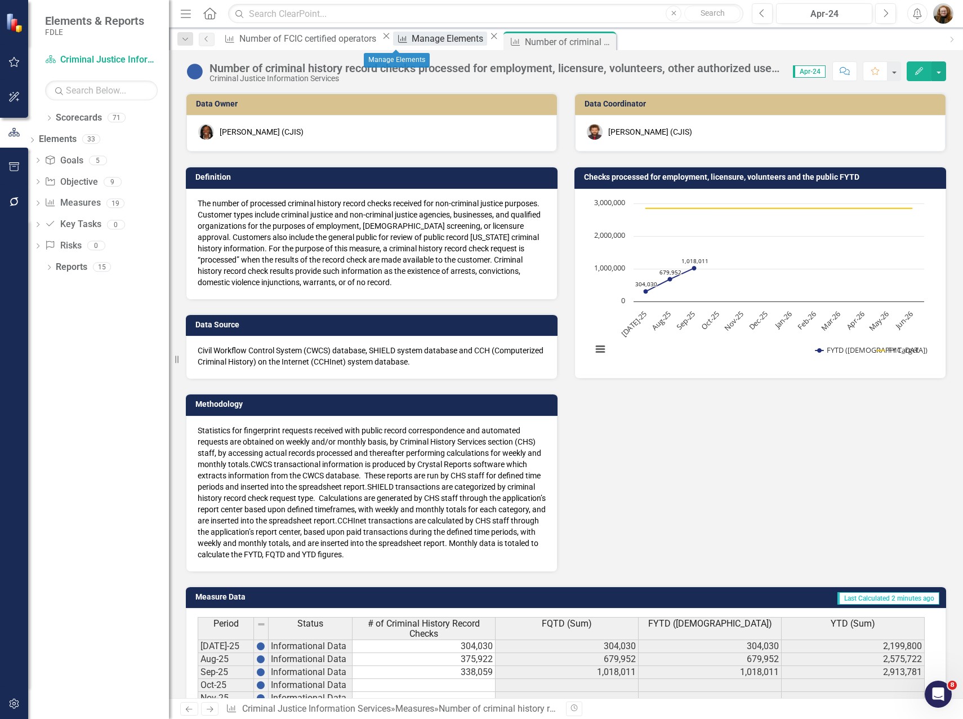
click at [412, 39] on div "Manage Elements" at bounding box center [449, 39] width 75 height 14
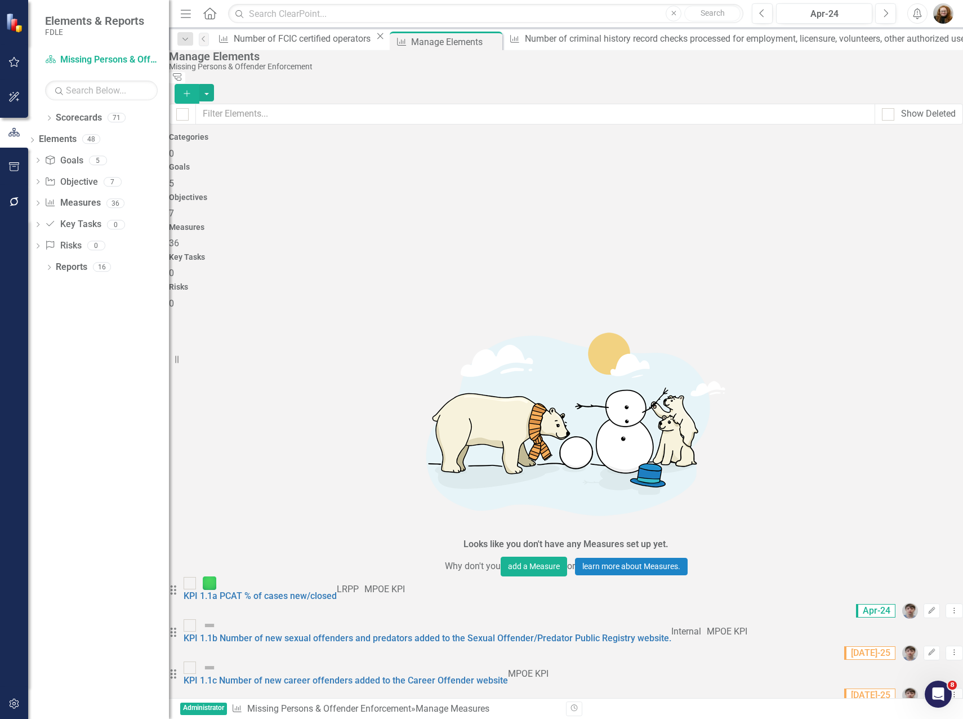
scroll to position [169, 0]
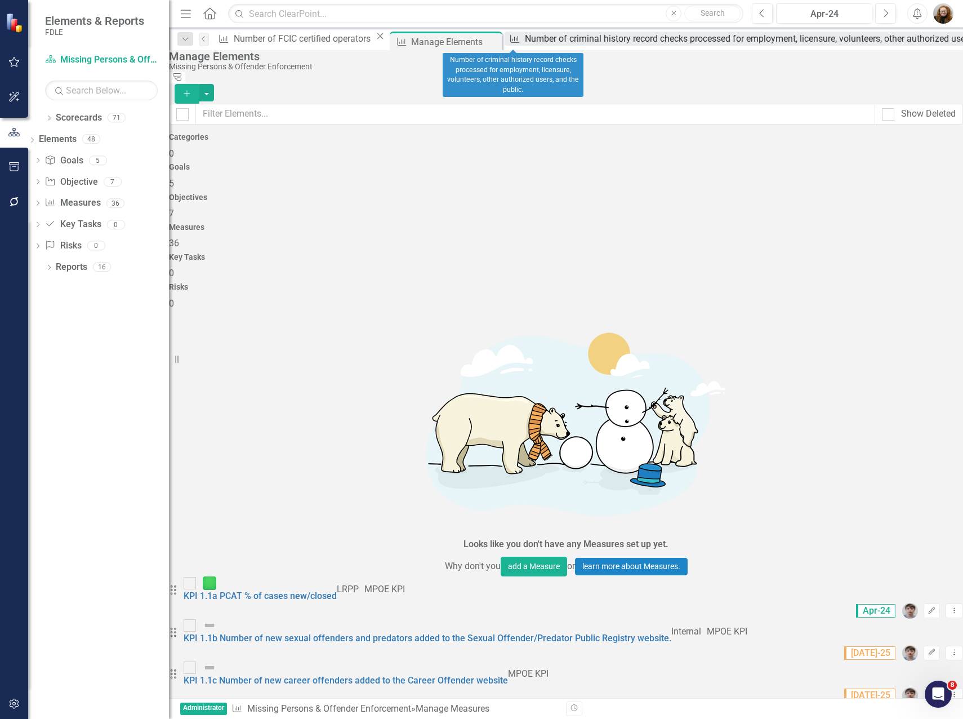
click at [525, 36] on div "Number of criminal history record checks processed for employment, licensure, v…" at bounding box center [781, 39] width 512 height 14
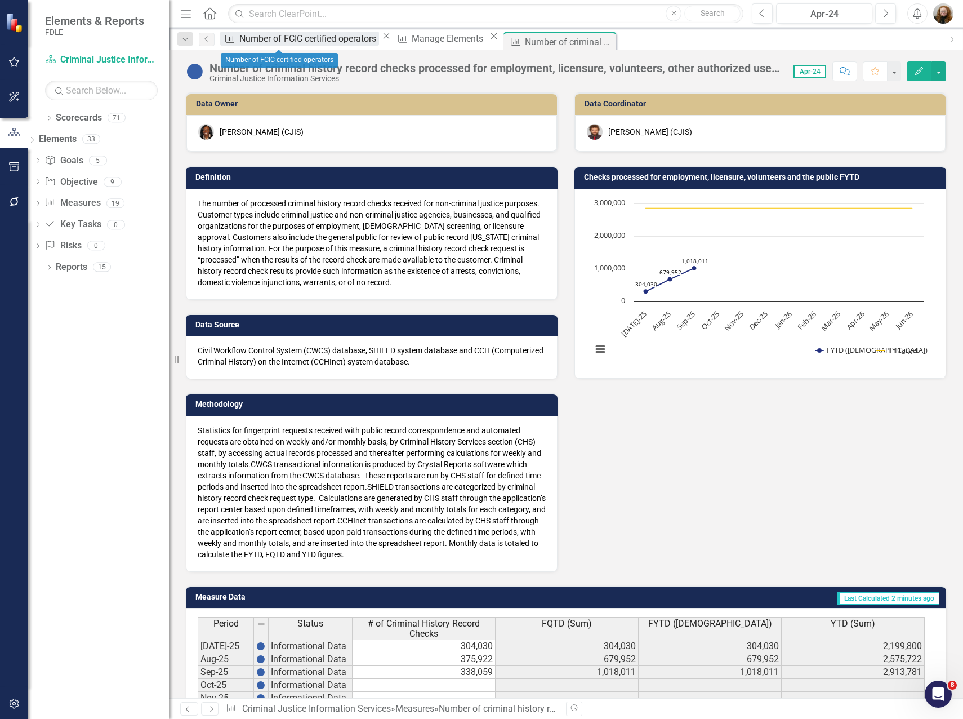
click at [293, 41] on div "Number of FCIC certified operators" at bounding box center [309, 39] width 140 height 14
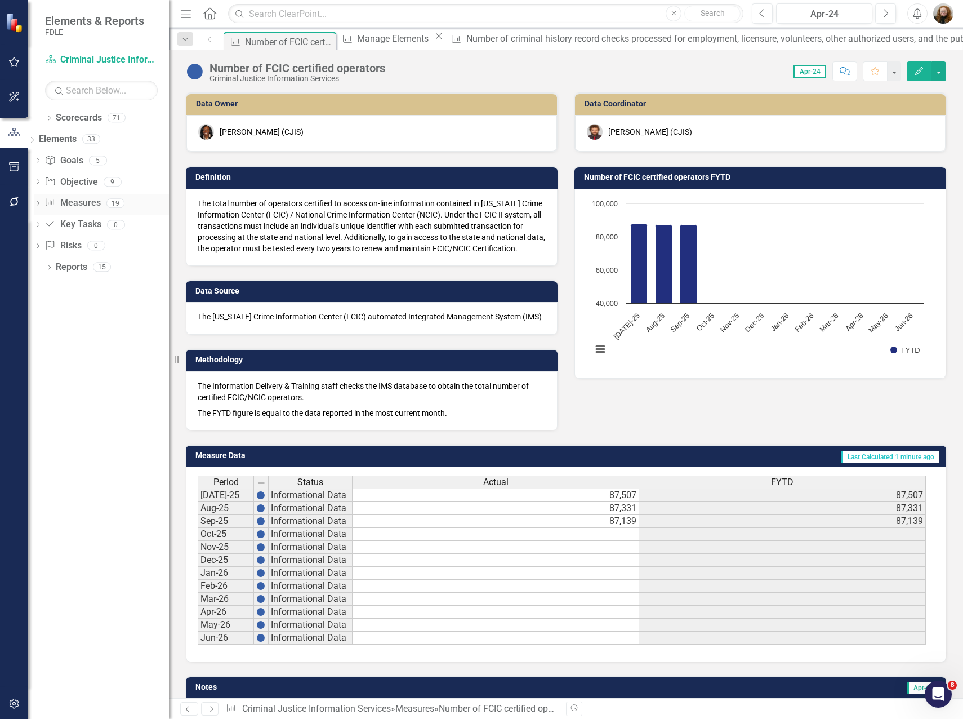
click at [42, 204] on icon "Dropdown" at bounding box center [38, 204] width 8 height 6
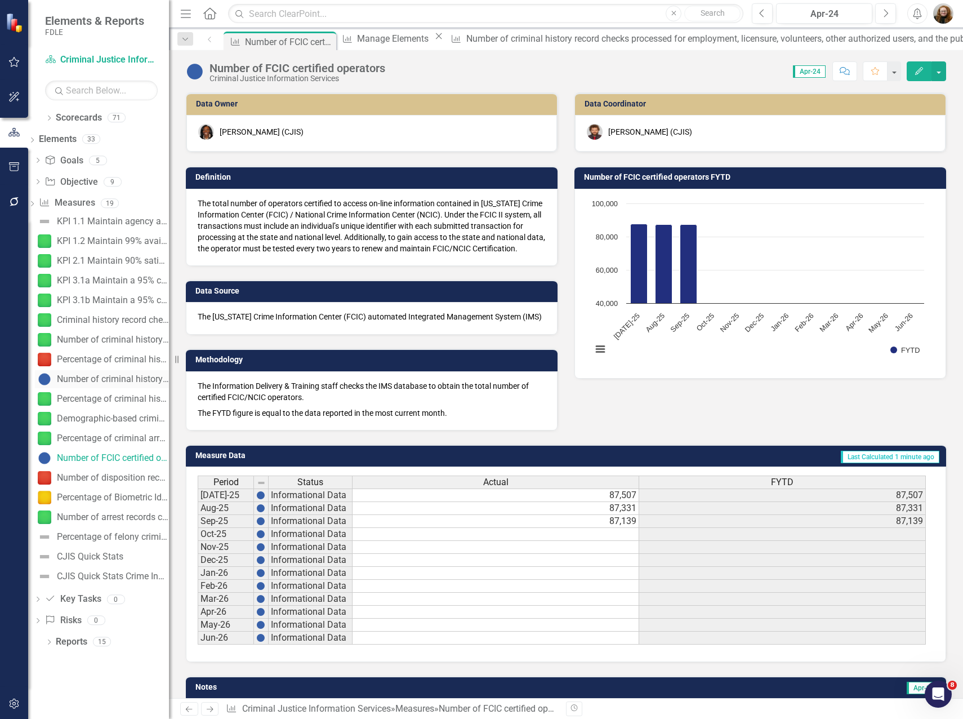
click at [96, 377] on div "Number of criminal history record checks processed for employment, licensure, v…" at bounding box center [113, 379] width 112 height 10
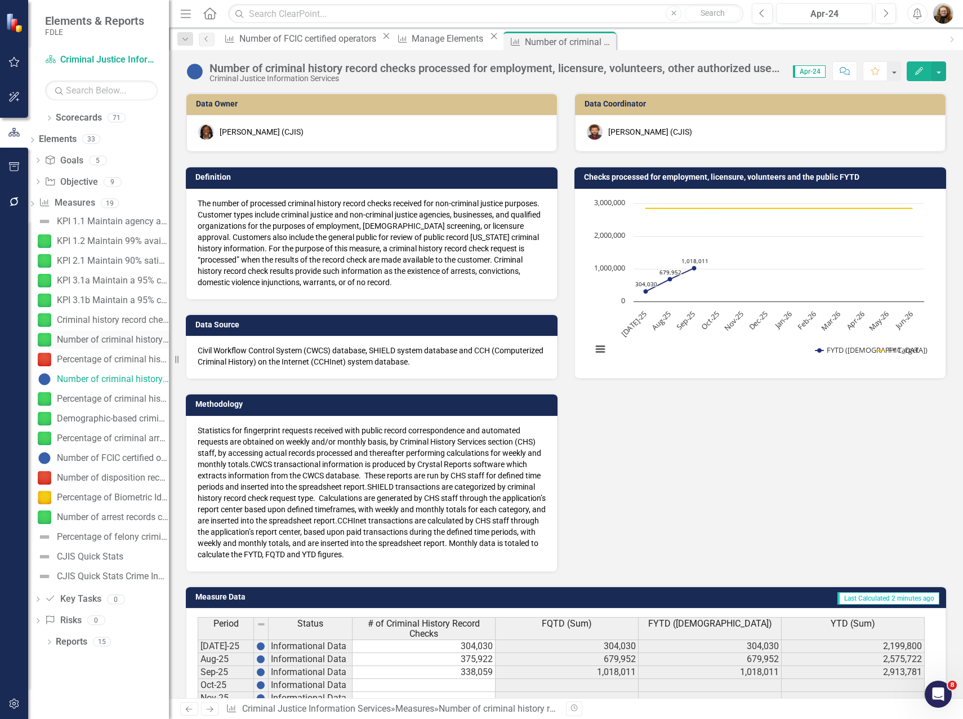
click at [101, 342] on div "Number of criminal history record checks processed for gun transfer requests fr…" at bounding box center [113, 340] width 112 height 10
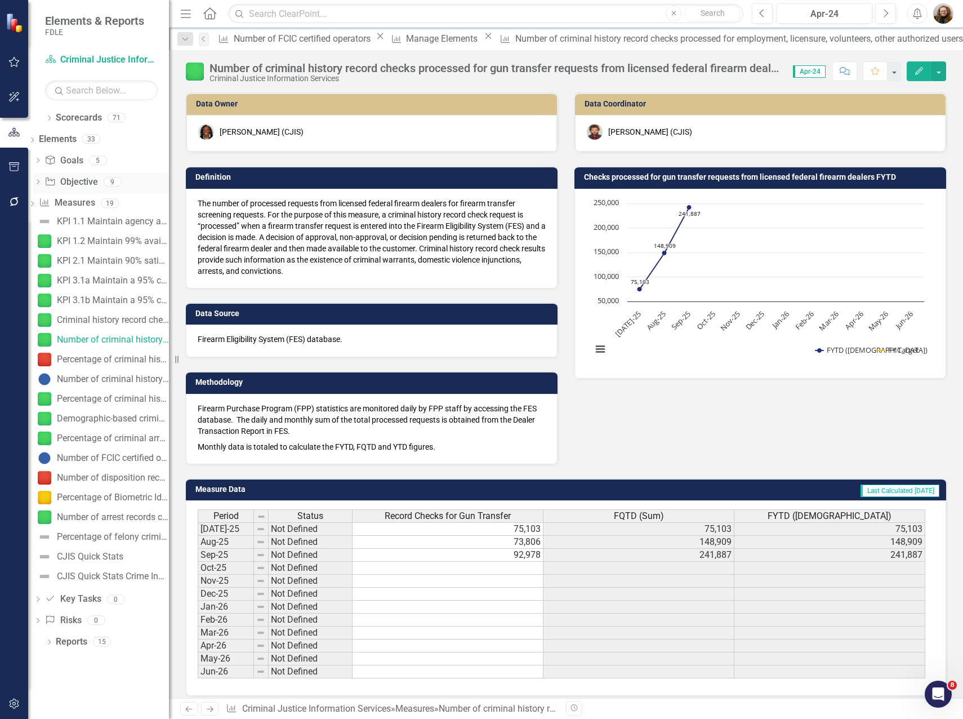
click at [42, 185] on icon "Dropdown" at bounding box center [38, 183] width 8 height 6
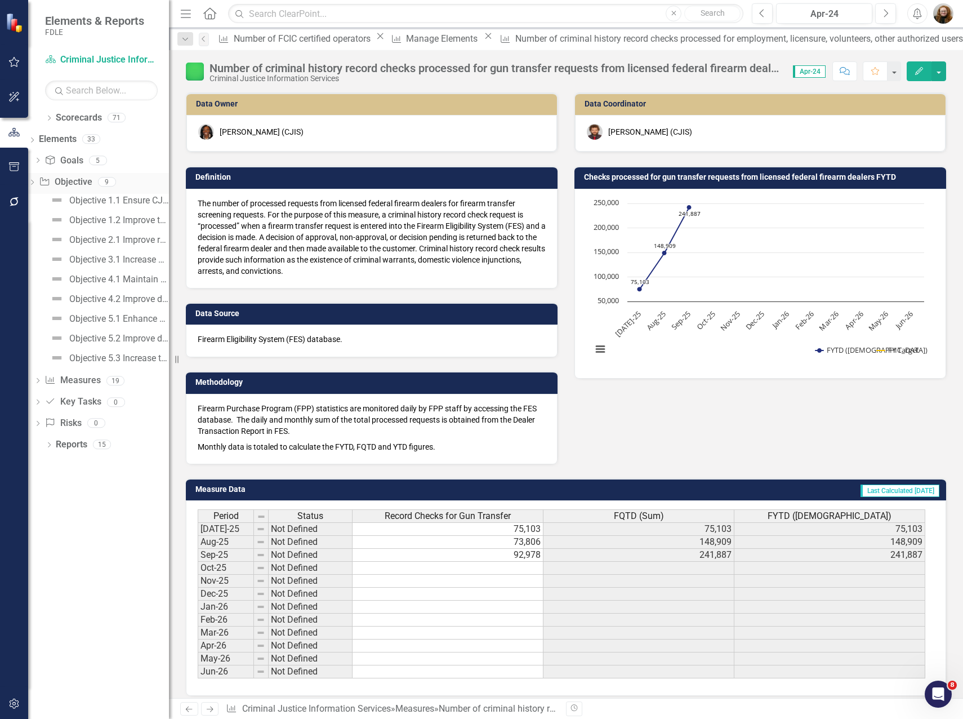
click at [36, 184] on div "Dropdown" at bounding box center [32, 183] width 8 height 13
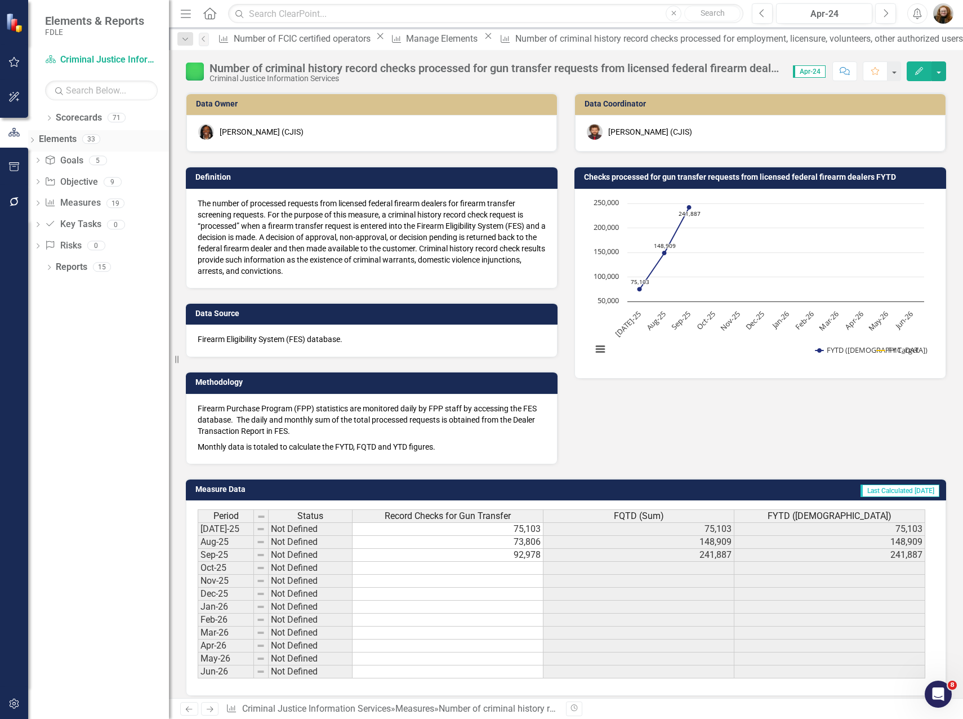
click at [36, 139] on div "Dropdown" at bounding box center [32, 140] width 8 height 13
click at [50, 123] on div "Dropdown" at bounding box center [49, 119] width 8 height 10
click at [42, 180] on icon "Dropdown" at bounding box center [38, 181] width 8 height 7
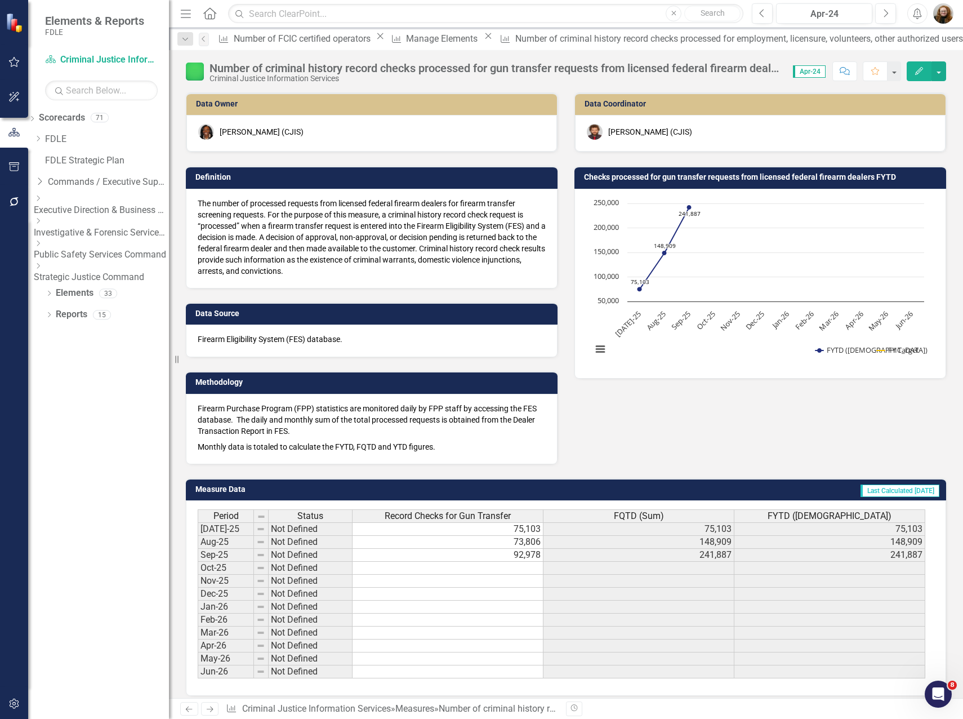
click at [42, 202] on icon "Dropdown" at bounding box center [38, 198] width 8 height 7
click at [42, 226] on icon "Dropdown" at bounding box center [38, 224] width 8 height 7
click at [49, 358] on div "Dropdown" at bounding box center [49, 359] width 8 height 10
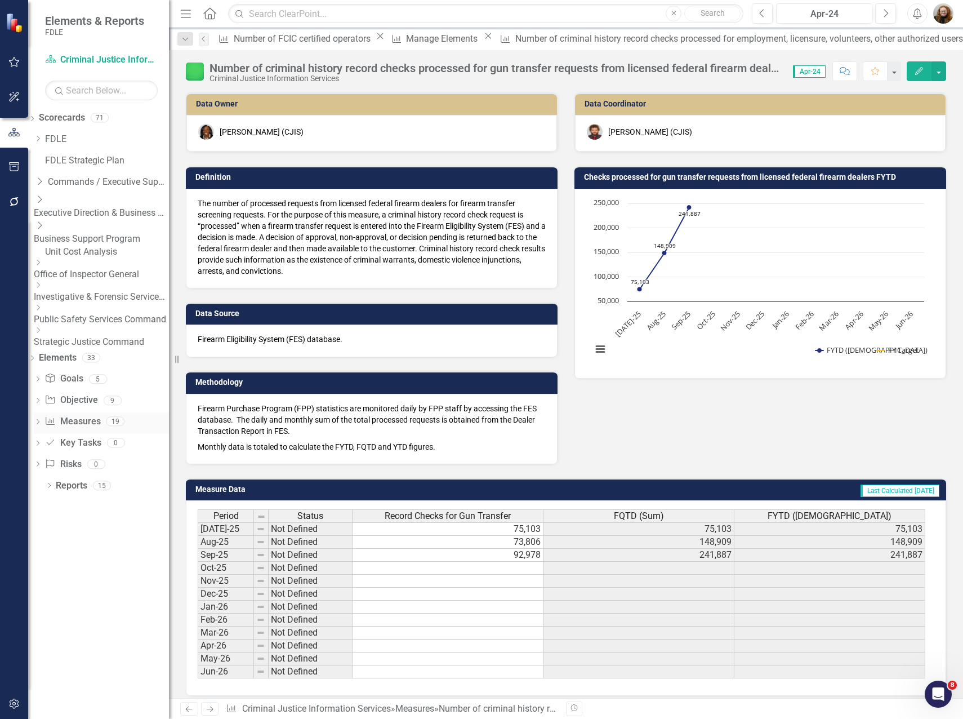
click at [100, 418] on link "Measure Measures" at bounding box center [72, 421] width 56 height 13
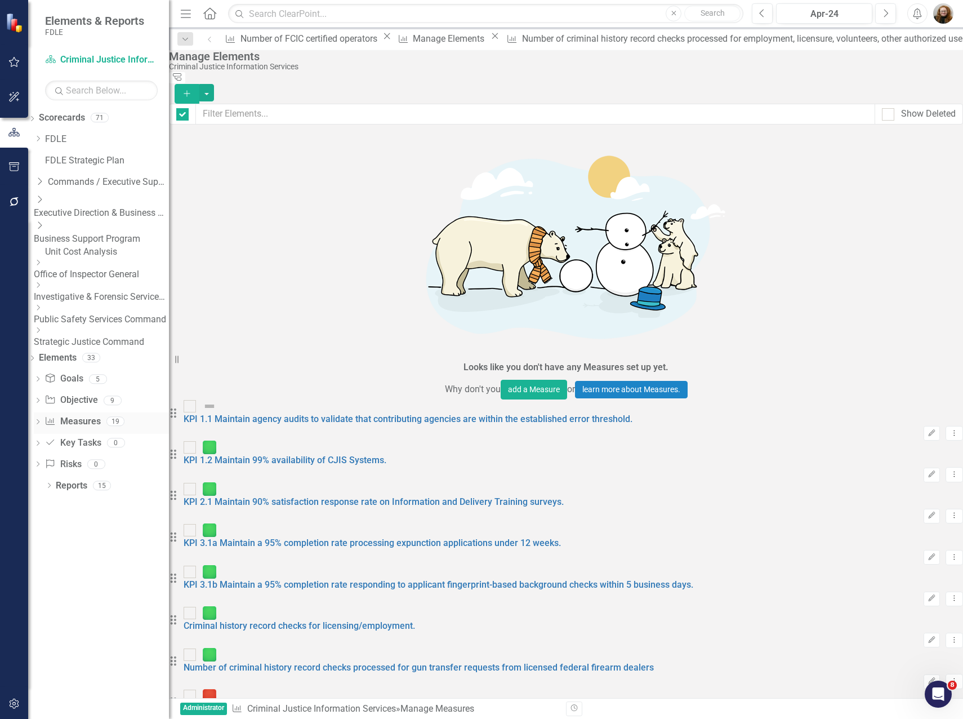
checkbox input "false"
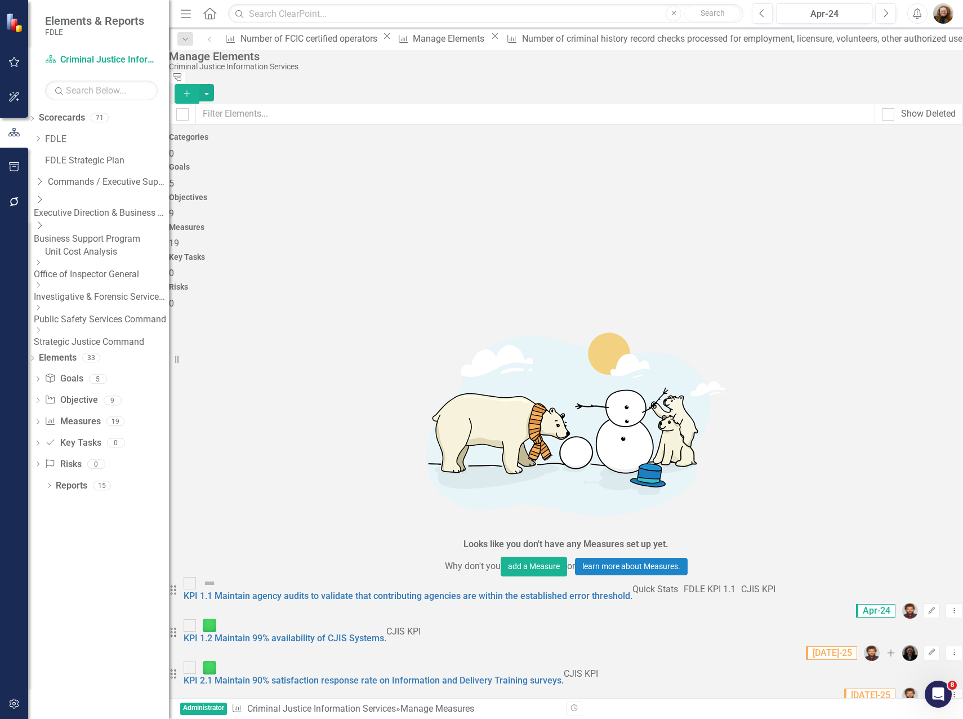
click at [112, 233] on link "Business Support Program" at bounding box center [101, 239] width 135 height 13
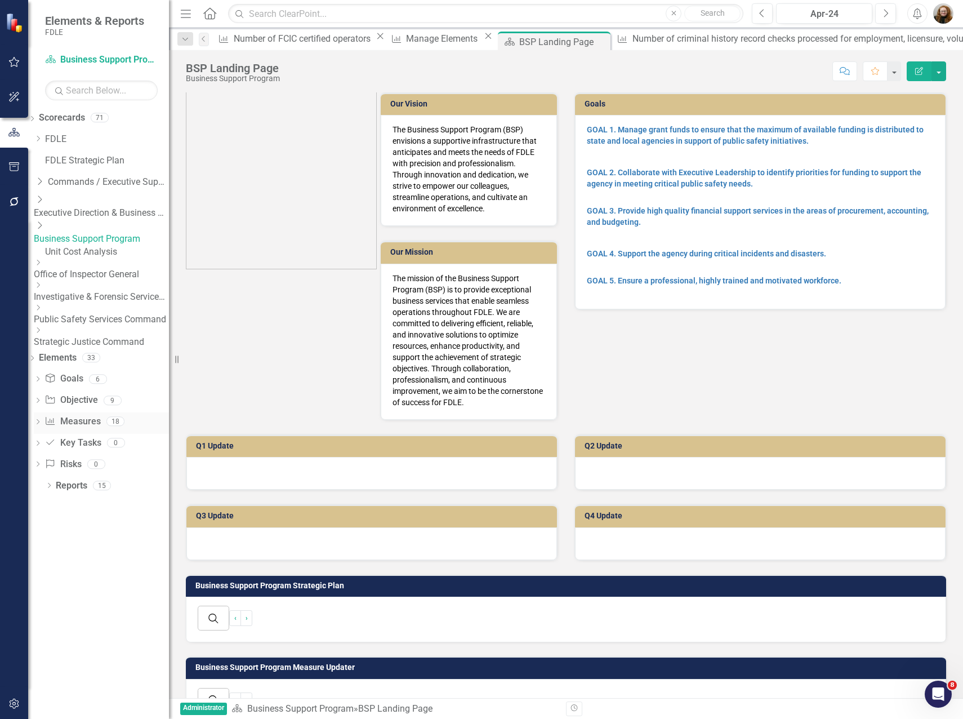
click at [97, 415] on link "Measure Measures" at bounding box center [72, 421] width 56 height 13
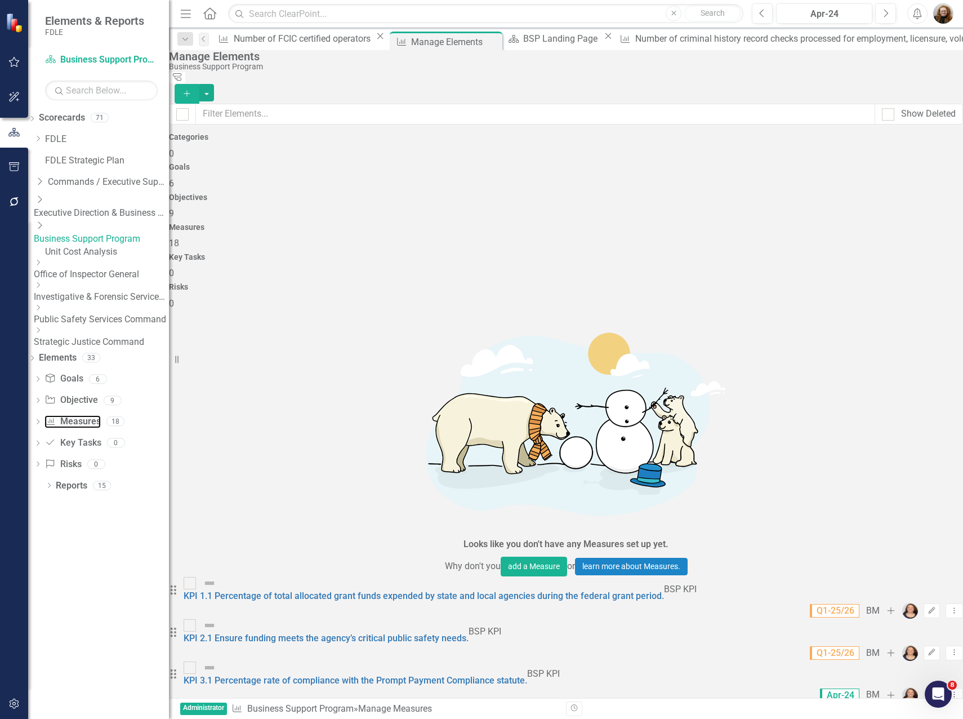
scroll to position [144, 0]
click at [110, 658] on div "Dropdown Scorecards 71 Dropdown FDLE Commissioner's Initiative Team Project Das…" at bounding box center [98, 414] width 141 height 610
click at [101, 593] on div "Dropdown Scorecards 71 Dropdown FDLE Commissioner's Initiative Team Project Das…" at bounding box center [98, 414] width 141 height 610
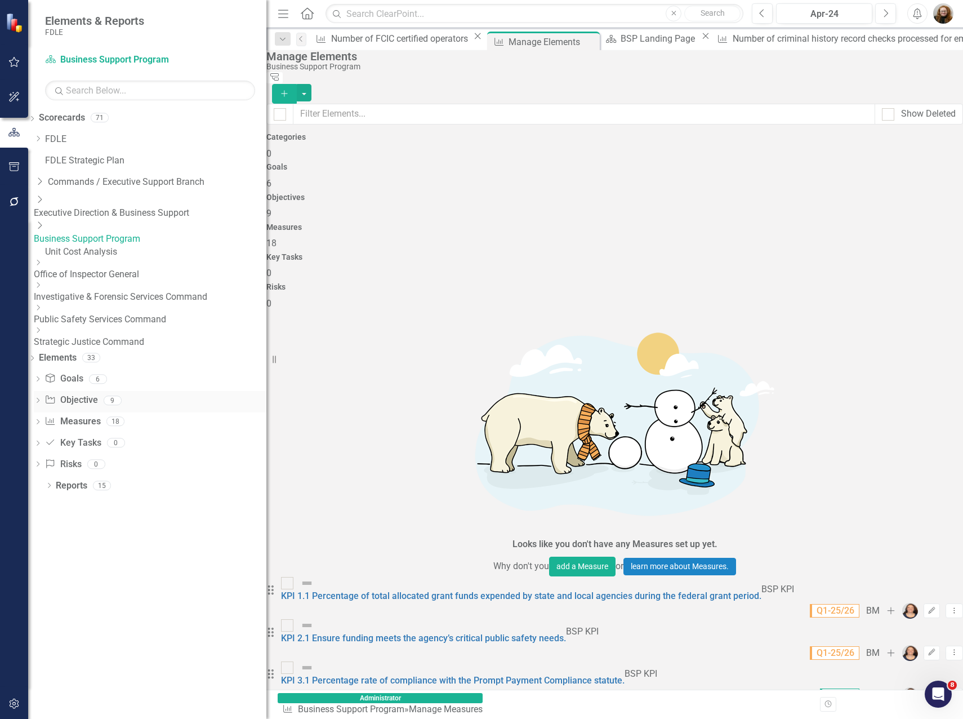
drag, startPoint x: 170, startPoint y: 372, endPoint x: 238, endPoint y: 395, distance: 71.9
click at [266, 379] on div "Resize" at bounding box center [270, 359] width 9 height 719
click at [150, 569] on div "Dropdown Scorecards 71 Dropdown FDLE Commissioner's Initiative Team Project Das…" at bounding box center [147, 414] width 238 height 610
click at [45, 222] on icon "Dropdown" at bounding box center [39, 225] width 11 height 9
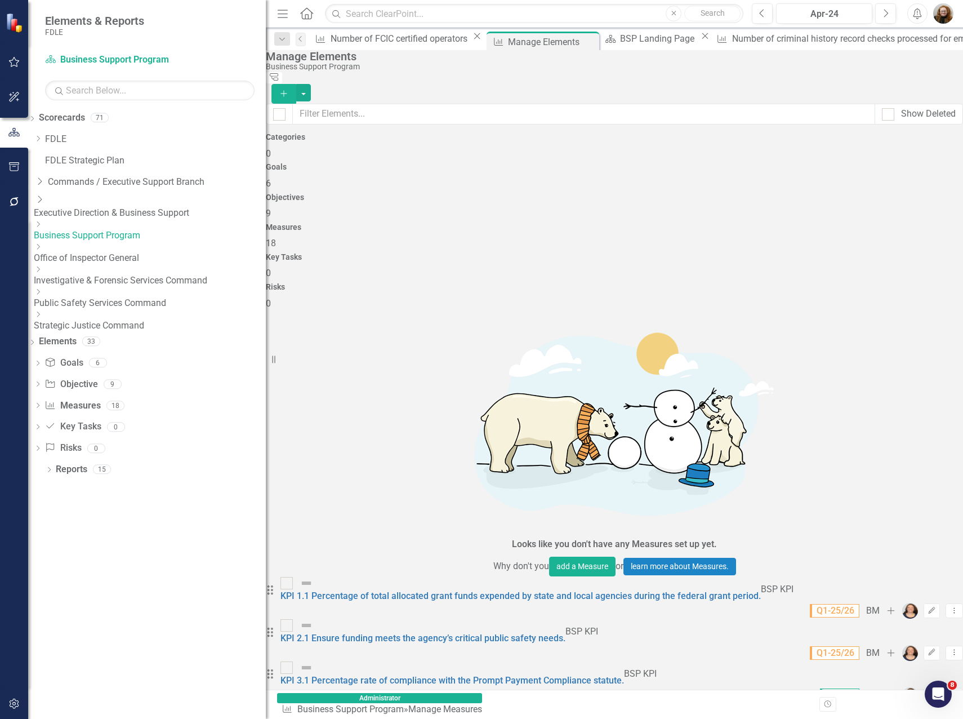
click at [143, 535] on div "Dropdown Scorecards 71 Dropdown FDLE Commissioner's Initiative Team Project Das…" at bounding box center [147, 414] width 238 height 610
click at [620, 39] on div "BSP Landing Page" at bounding box center [659, 39] width 78 height 14
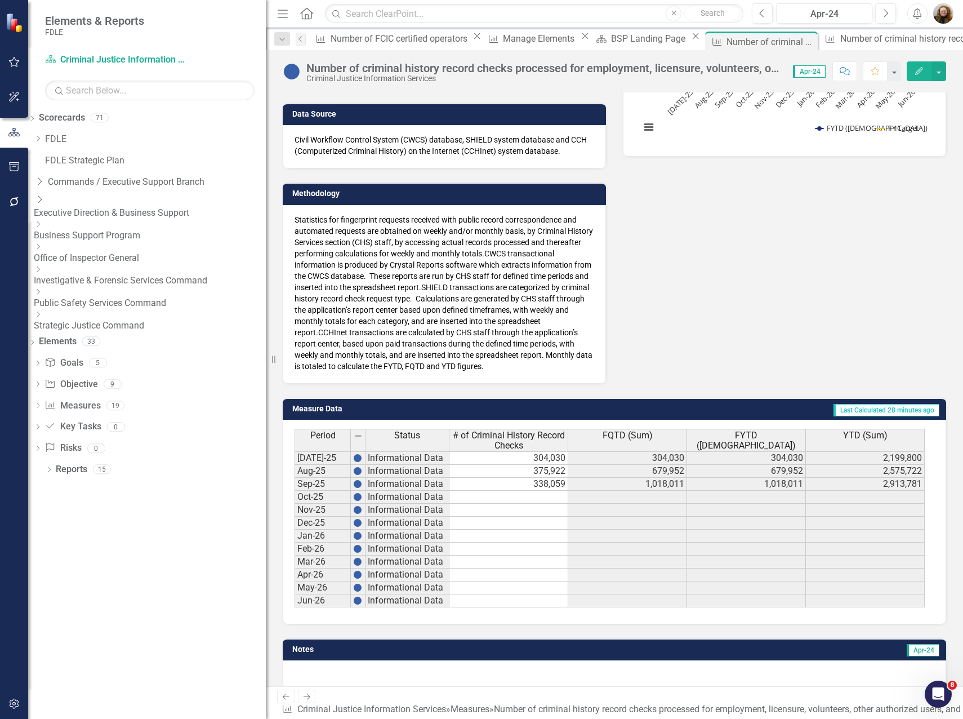
scroll to position [228, 0]
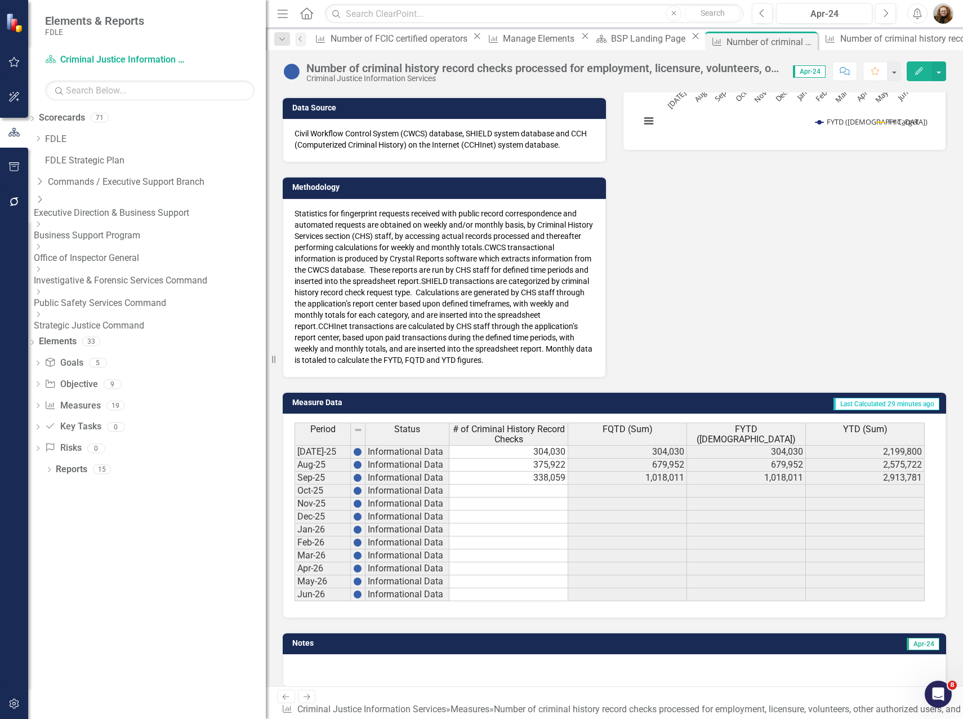
click at [850, 434] on span "YTD (Sum)" at bounding box center [865, 429] width 44 height 10
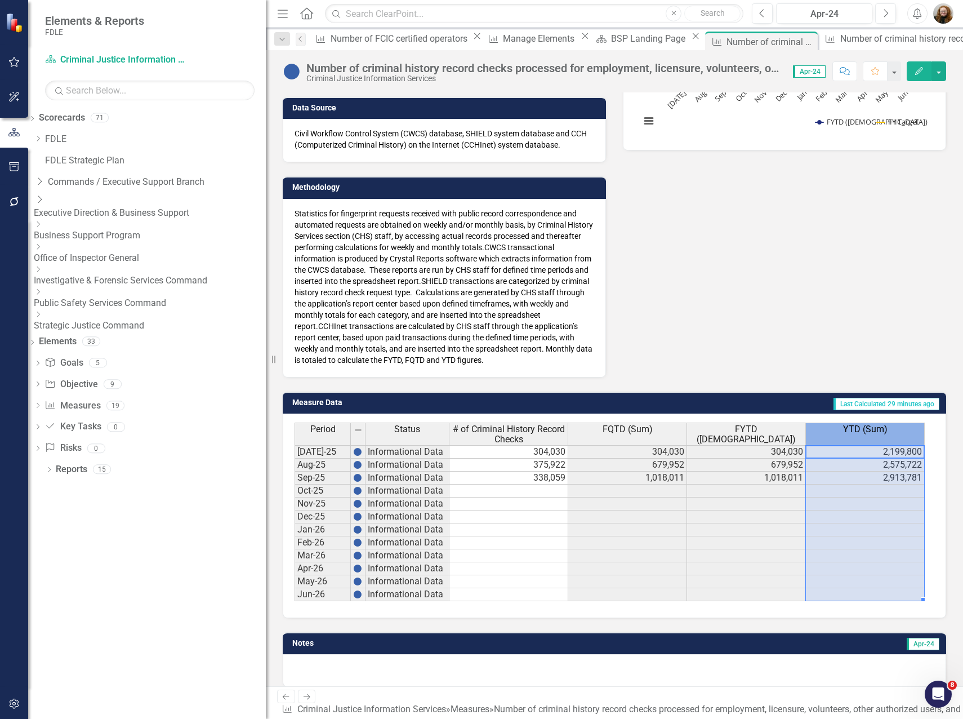
click at [850, 434] on span "YTD (Sum)" at bounding box center [865, 429] width 44 height 10
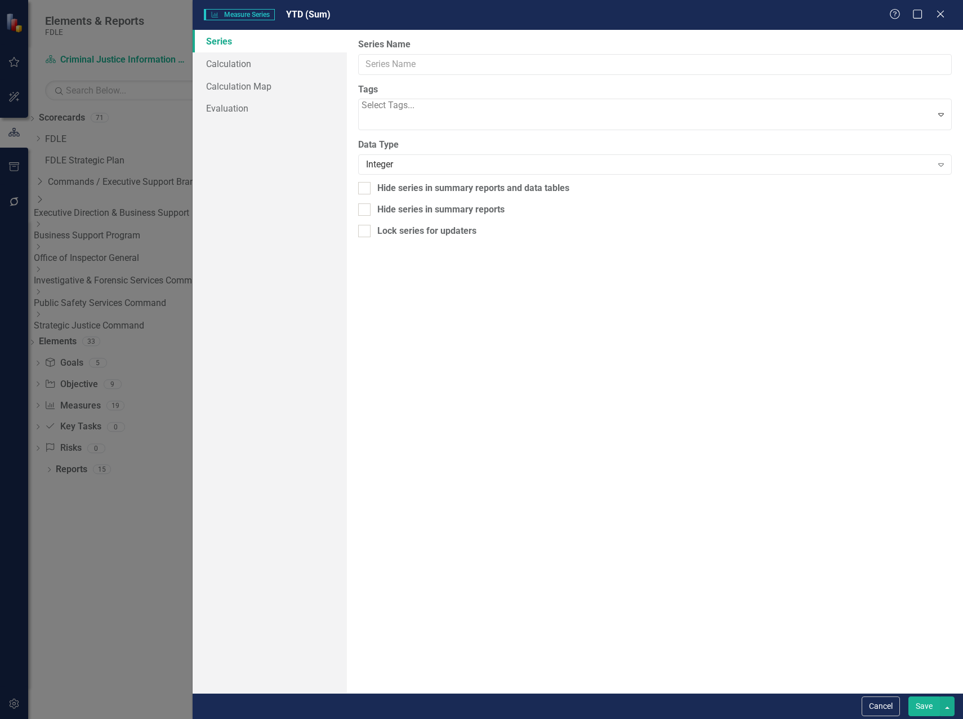
type input "YTD (Sum)"
click at [360, 200] on div at bounding box center [364, 196] width 12 height 12
click at [360, 197] on input "Hide series in summary reports and data tables" at bounding box center [361, 193] width 7 height 7
checkbox input "true"
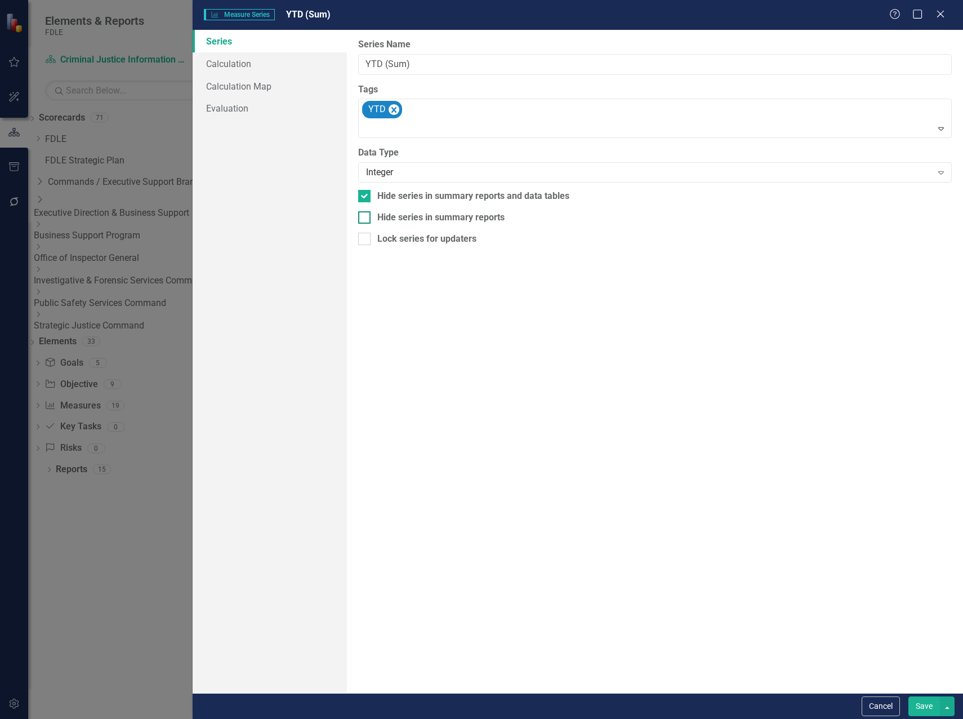
click at [364, 217] on input "Hide series in summary reports" at bounding box center [361, 214] width 7 height 7
click at [366, 217] on div at bounding box center [364, 217] width 12 height 12
click at [365, 217] on input "Hide series in summary reports" at bounding box center [361, 214] width 7 height 7
checkbox input "false"
click at [920, 712] on button "Save" at bounding box center [924, 706] width 32 height 20
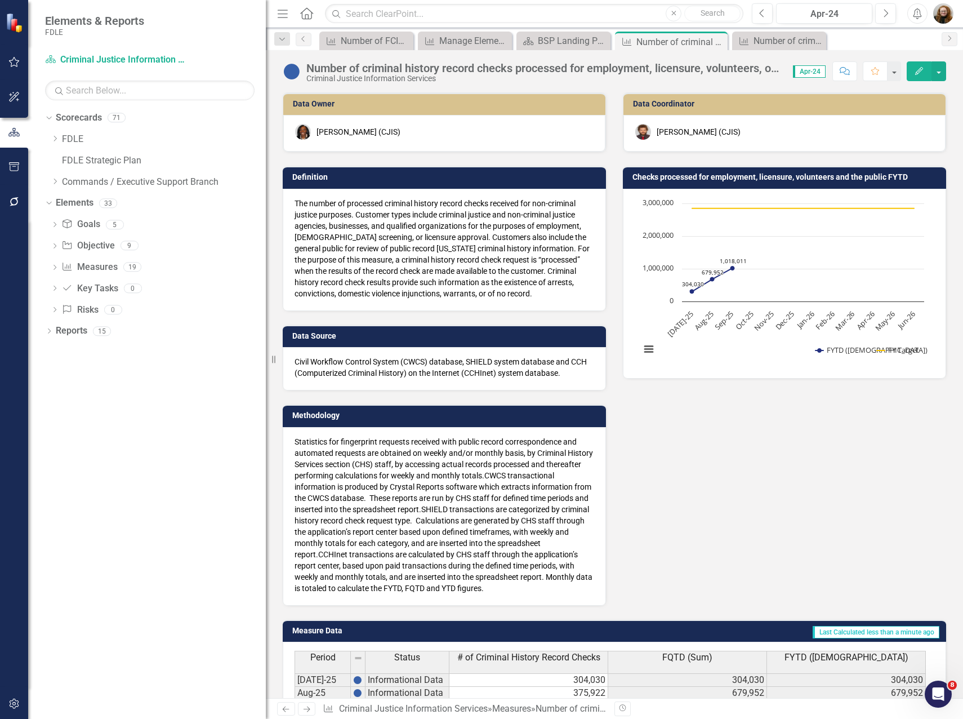
scroll to position [228, 0]
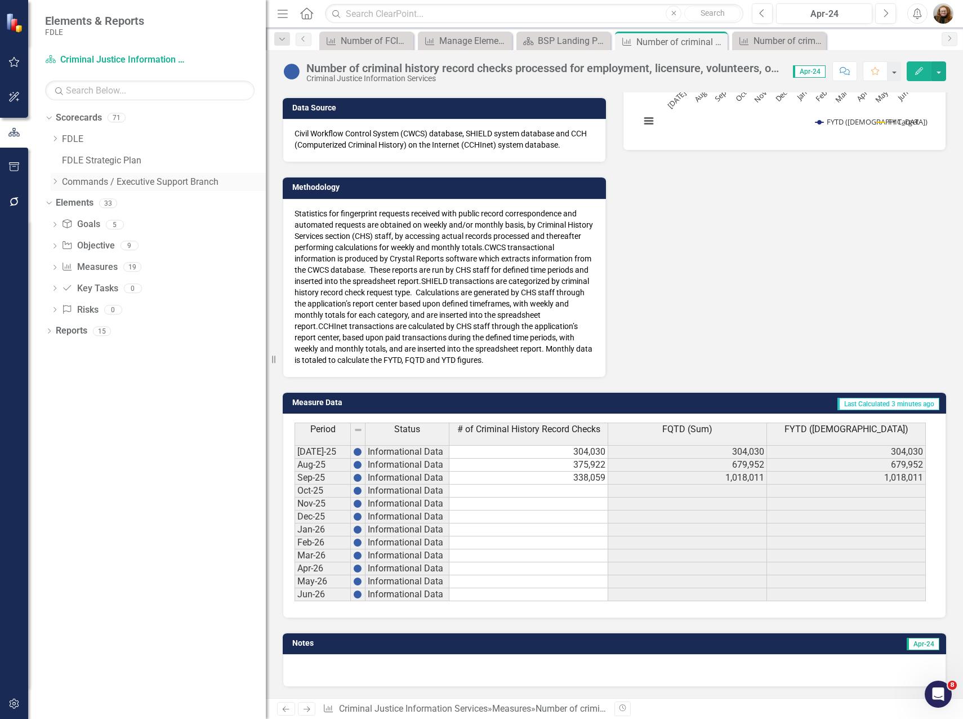
click at [59, 183] on icon "Dropdown" at bounding box center [55, 181] width 8 height 7
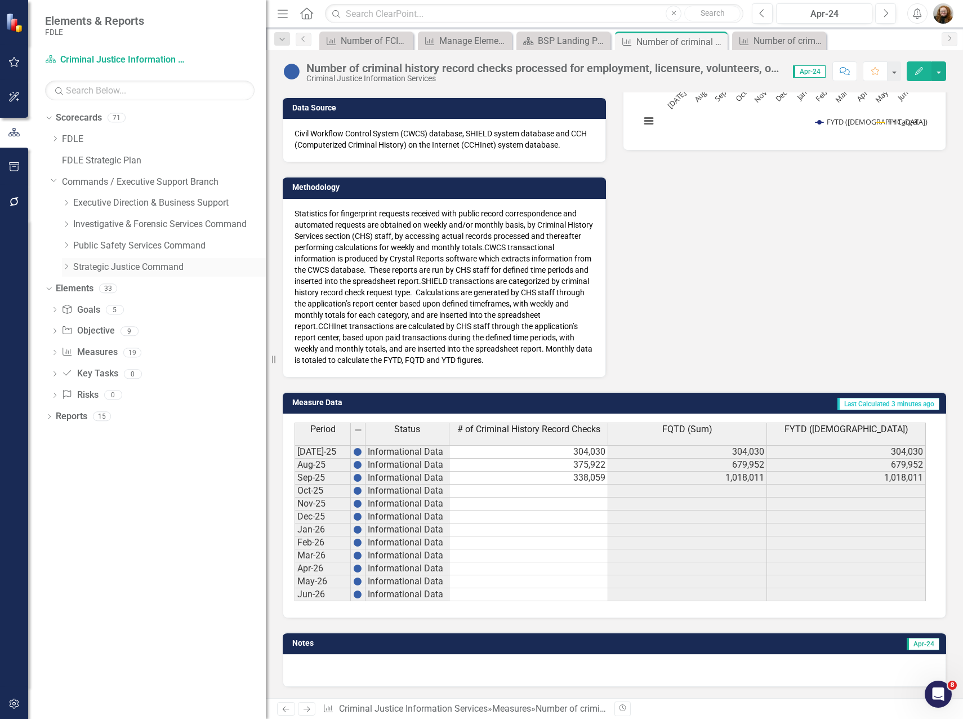
click at [64, 265] on icon "Dropdown" at bounding box center [66, 266] width 8 height 7
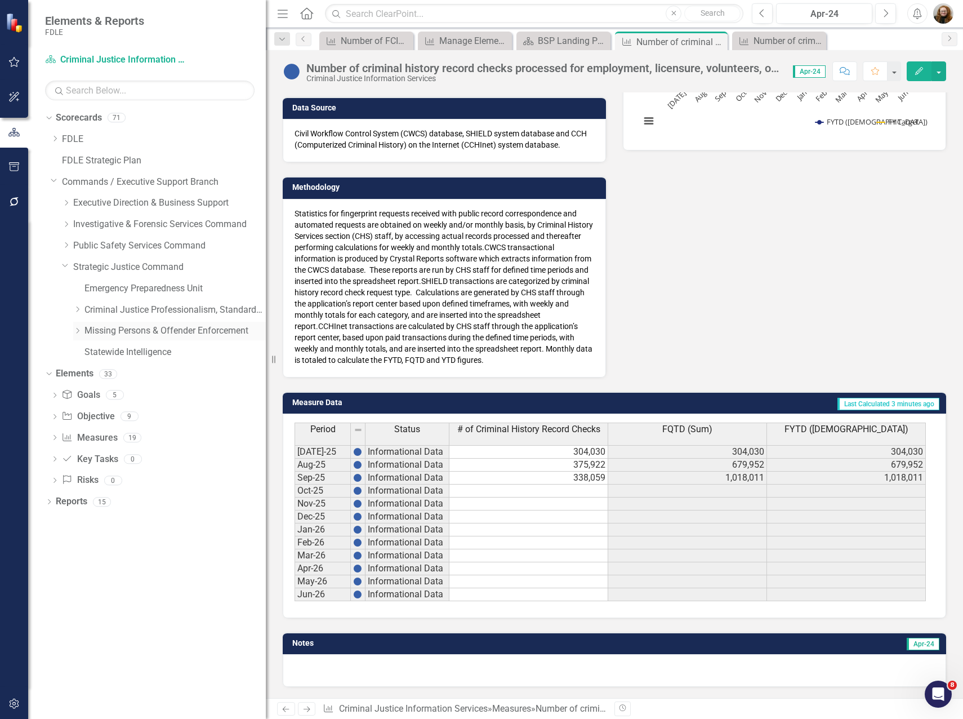
click at [80, 332] on icon "Dropdown" at bounding box center [77, 330] width 8 height 7
click at [109, 327] on link "Missing Persons & Offender Enforcement" at bounding box center [174, 330] width 181 height 13
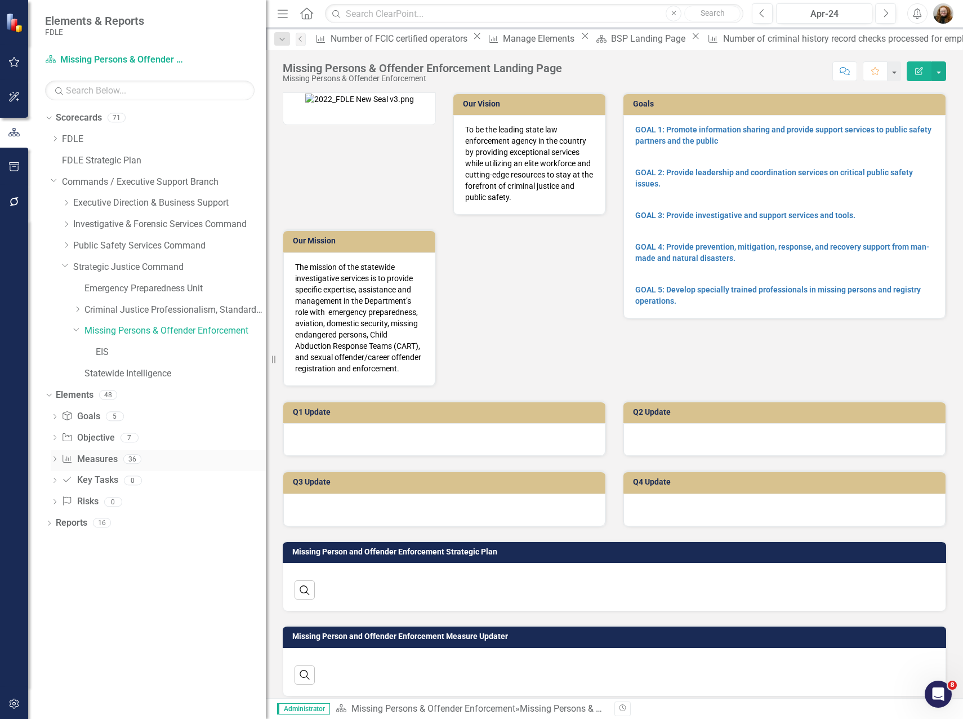
click at [51, 462] on icon "Dropdown" at bounding box center [55, 460] width 8 height 6
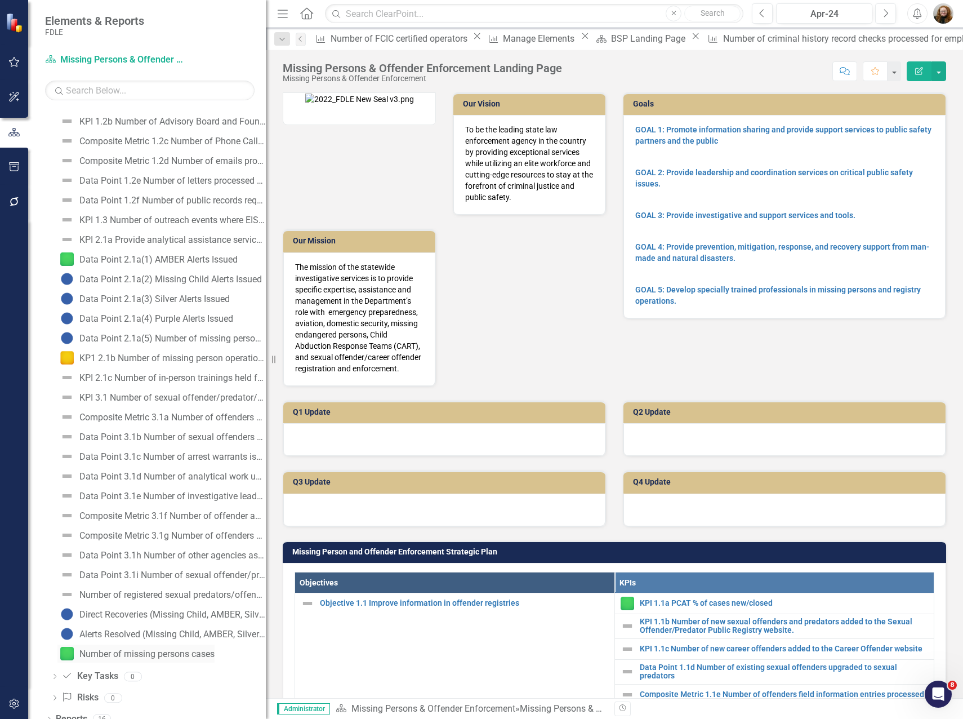
scroll to position [526, 0]
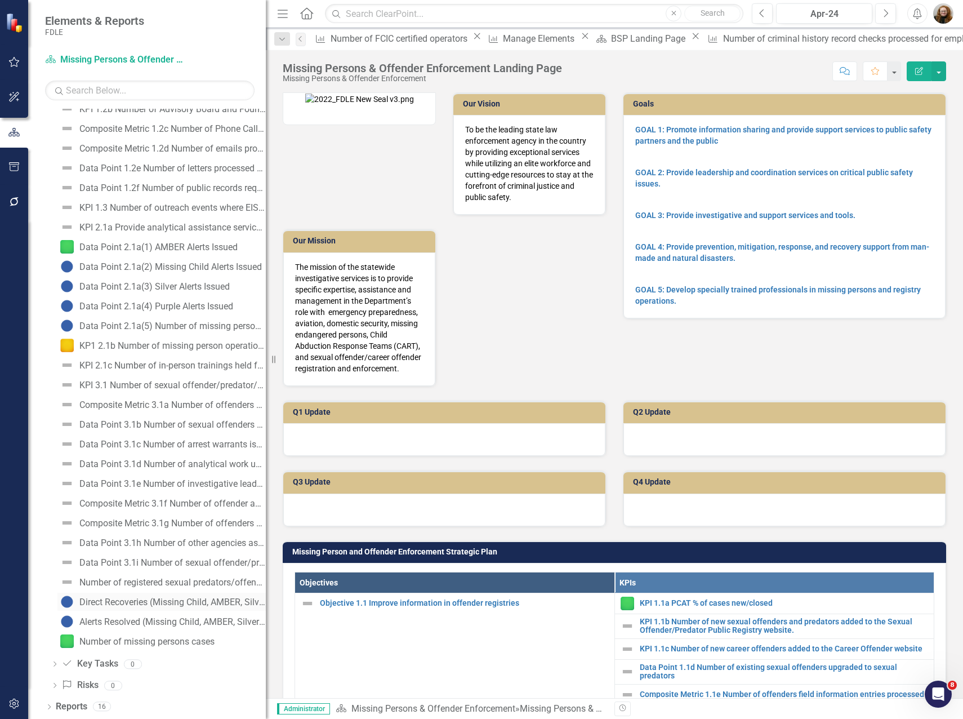
click at [96, 604] on div "Direct Recoveries (Missing Child, AMBER, Silver and Purple)" at bounding box center [172, 602] width 186 height 10
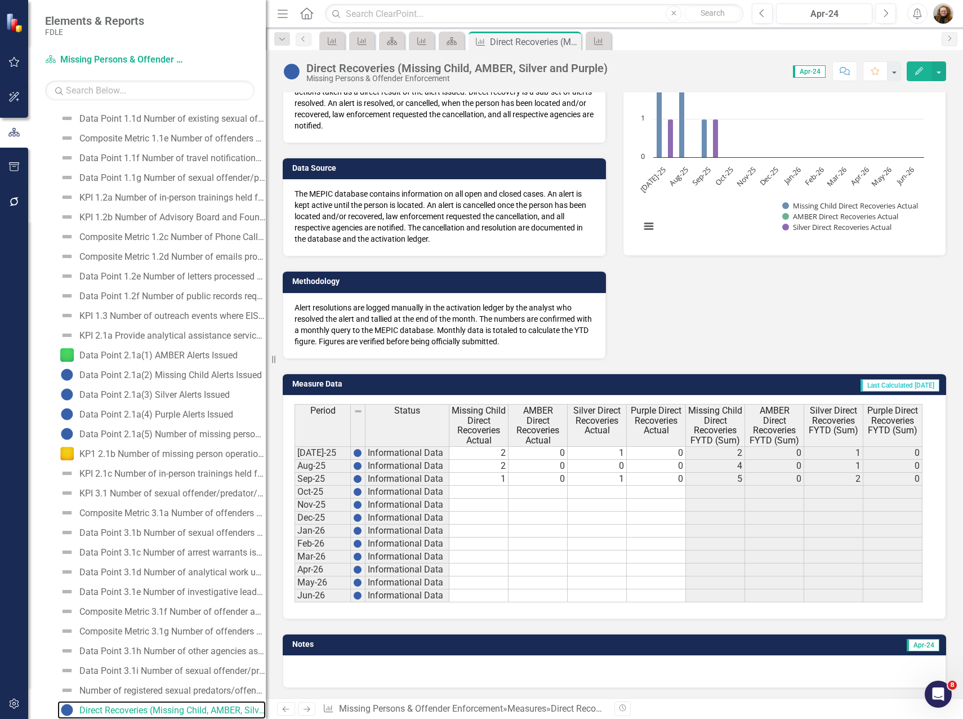
scroll to position [124, 0]
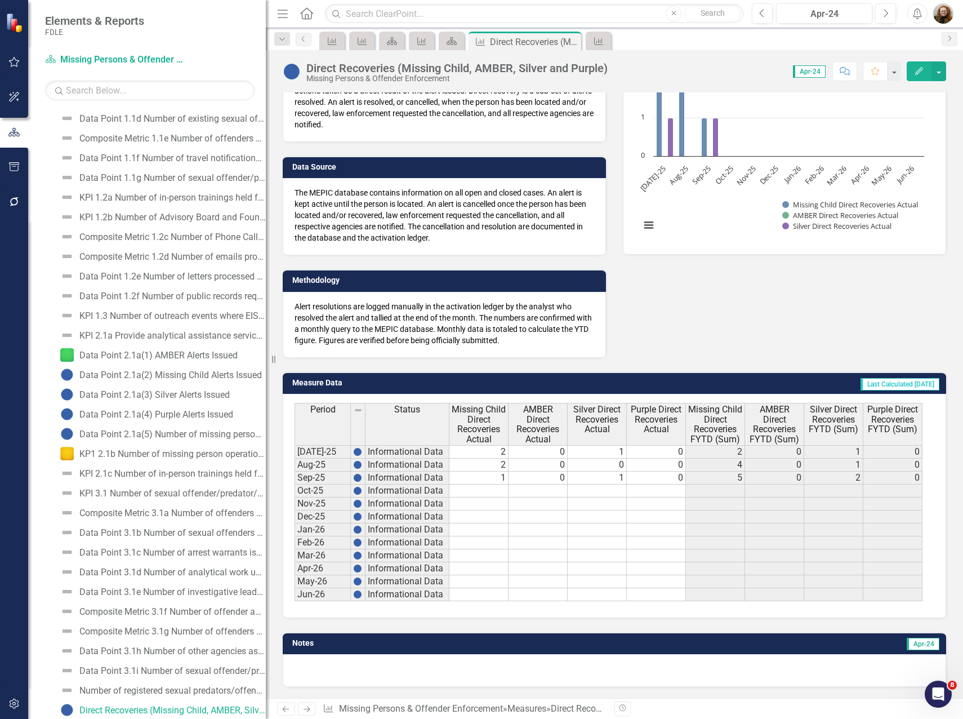
click at [837, 411] on span "Silver Direct Recoveries FYTD (Sum)" at bounding box center [833, 419] width 54 height 30
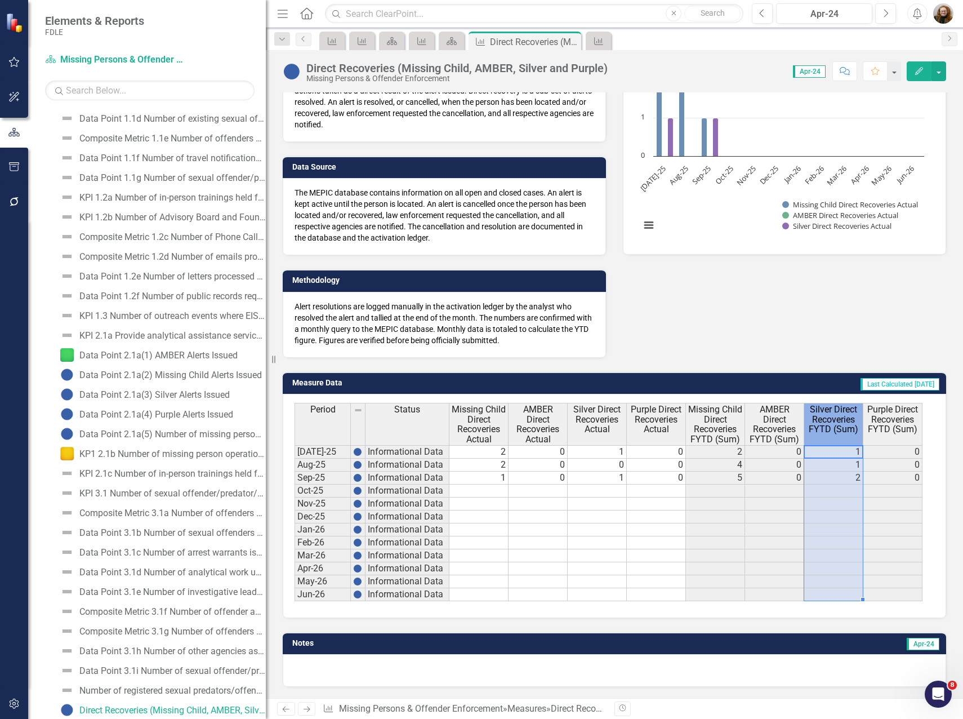
click at [837, 411] on span "Silver Direct Recoveries FYTD (Sum)" at bounding box center [833, 419] width 54 height 30
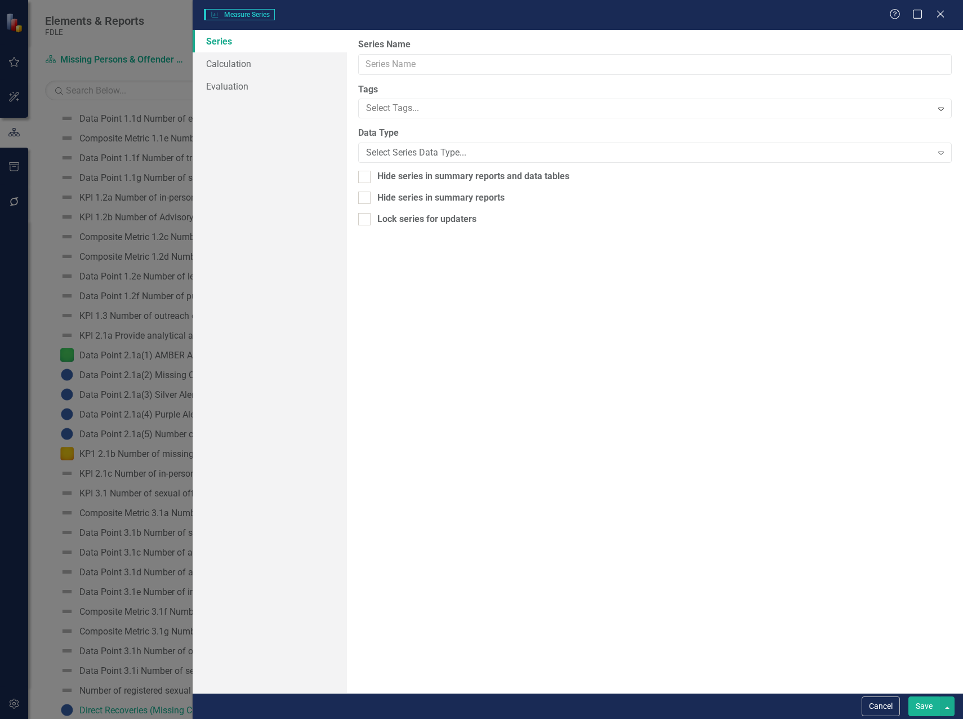
type input "Silver Direct Recoveries FYTD (Sum)"
click at [942, 17] on icon "Close" at bounding box center [940, 13] width 14 height 11
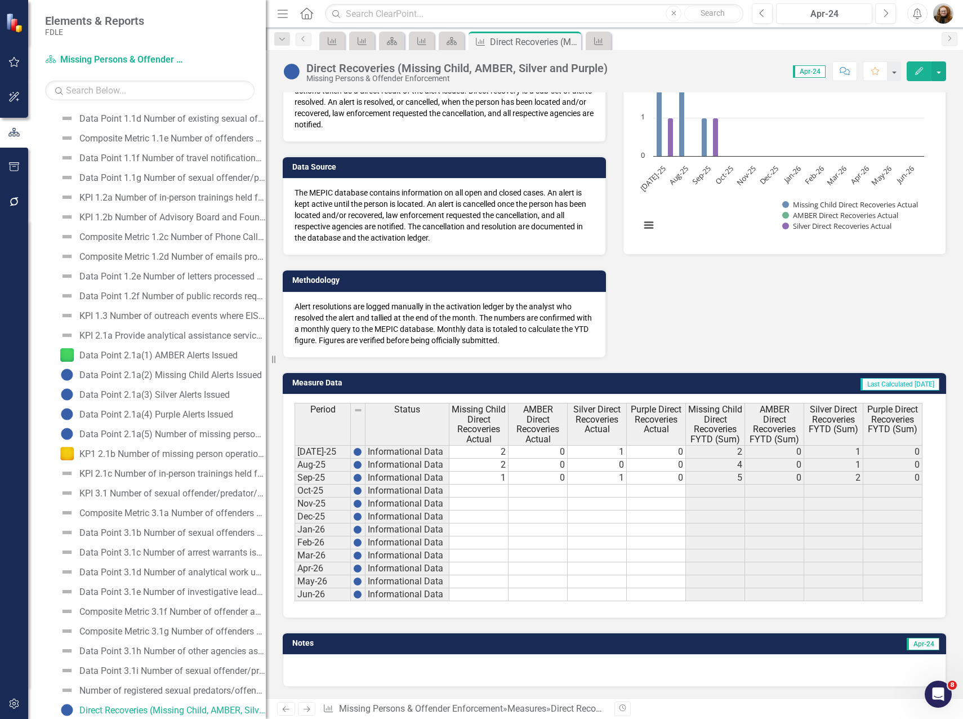
click at [846, 564] on td at bounding box center [833, 568] width 59 height 13
click at [761, 16] on icon "Previous" at bounding box center [762, 13] width 6 height 10
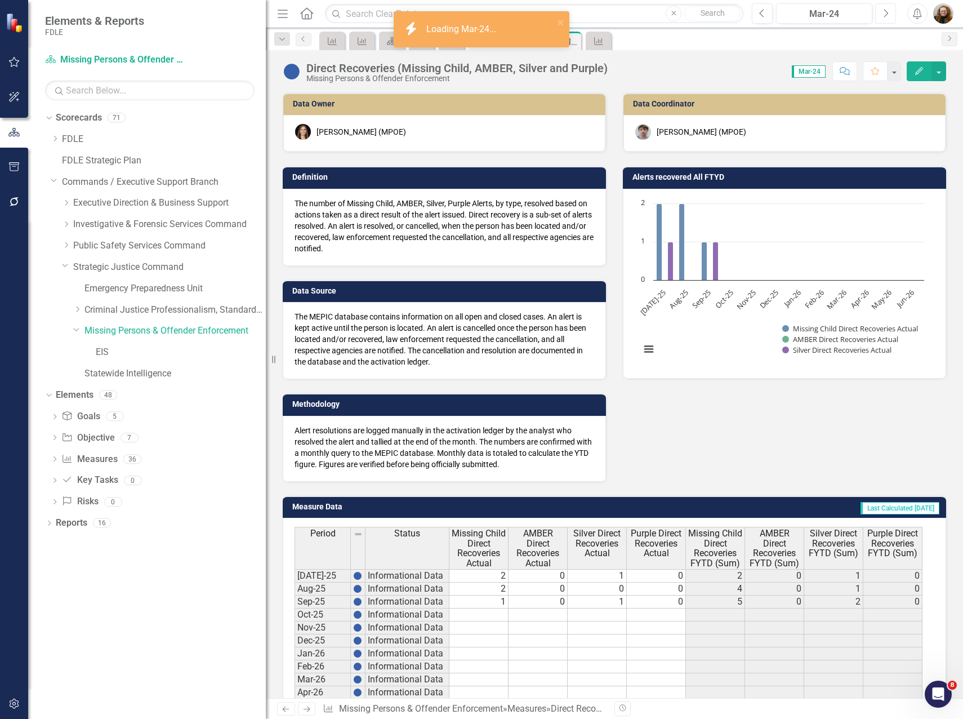
click at [883, 16] on icon "Next" at bounding box center [885, 13] width 6 height 10
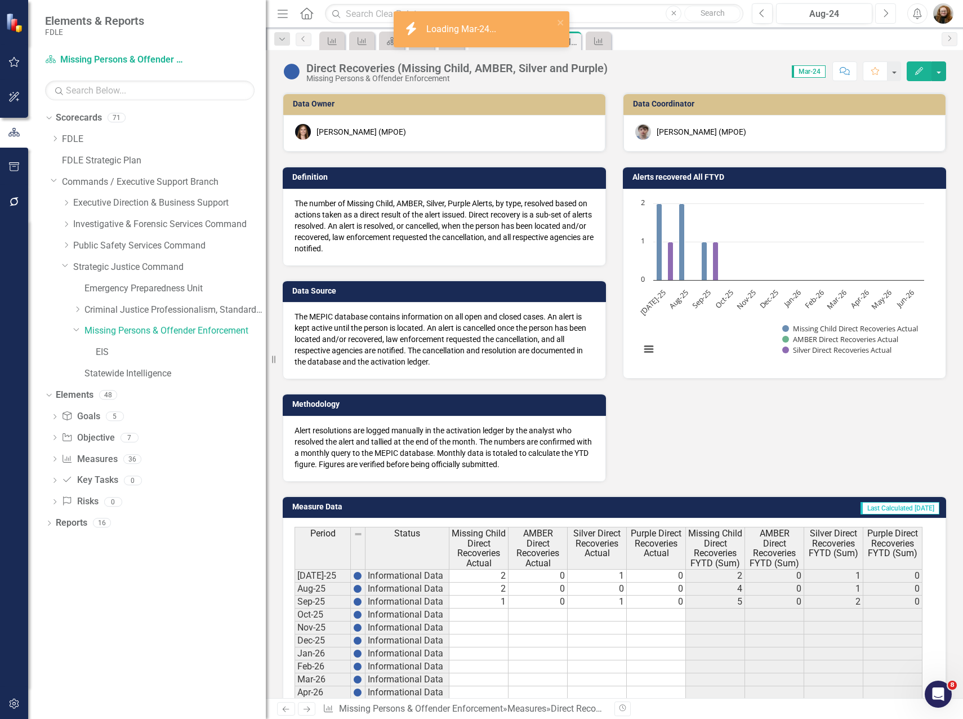
click at [884, 16] on icon "Next" at bounding box center [885, 13] width 6 height 10
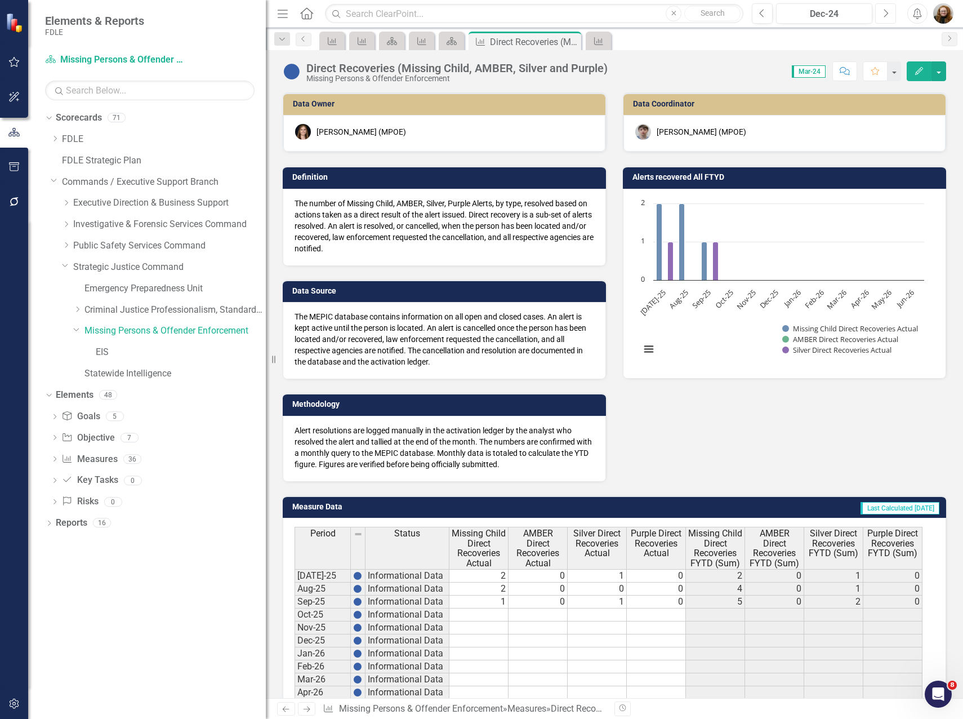
click at [884, 16] on icon "Next" at bounding box center [885, 13] width 6 height 10
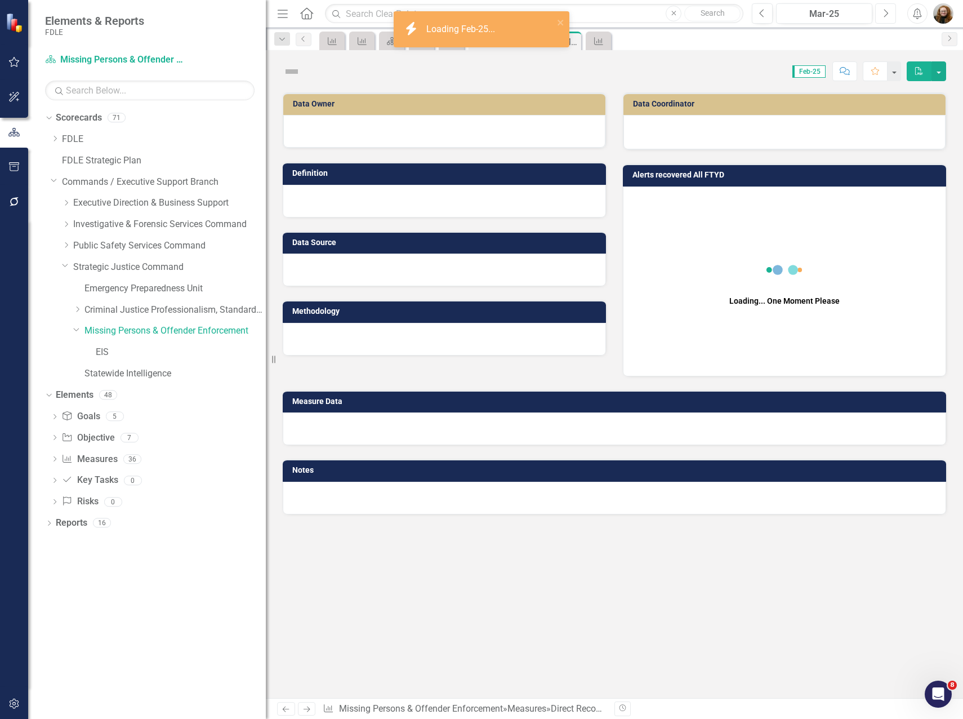
click at [884, 16] on icon "Next" at bounding box center [885, 13] width 6 height 10
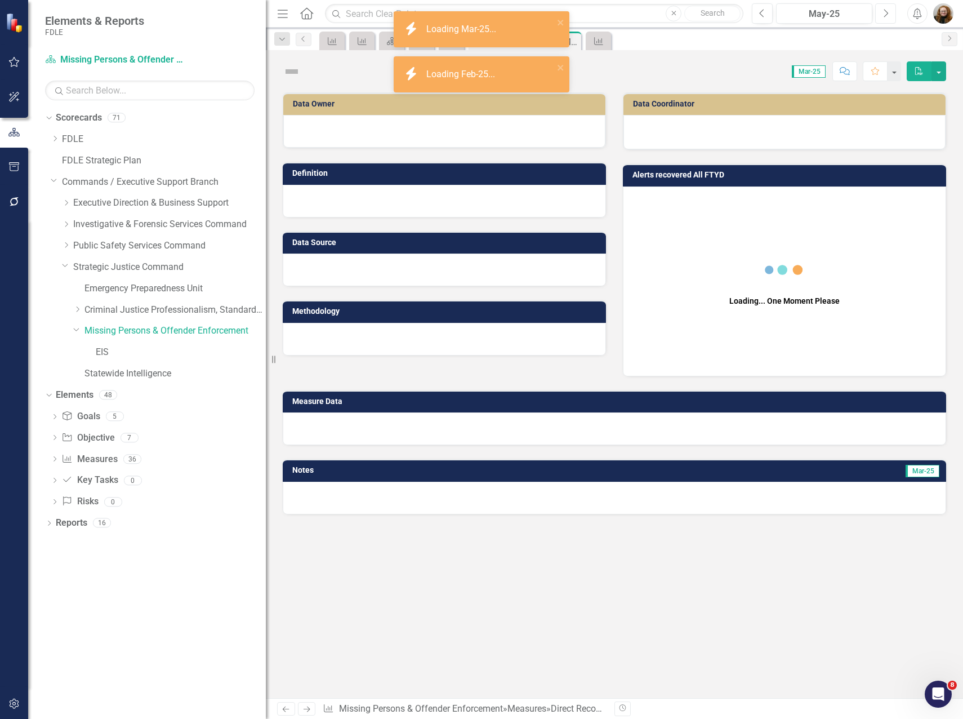
click at [885, 16] on icon "Next" at bounding box center [885, 13] width 6 height 10
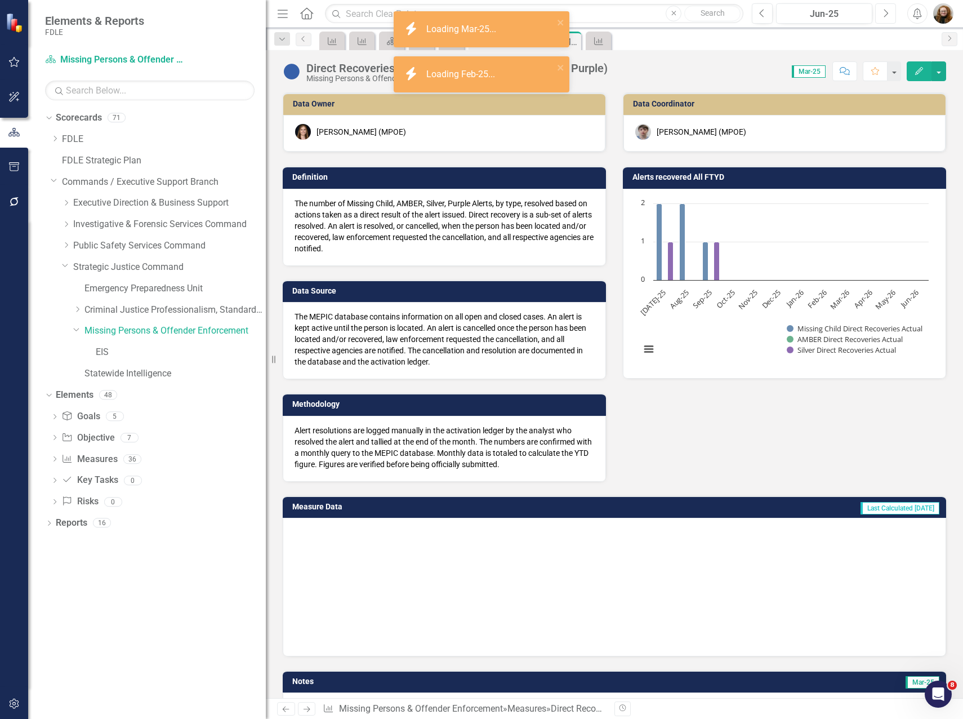
click at [885, 16] on icon "button" at bounding box center [886, 13] width 5 height 8
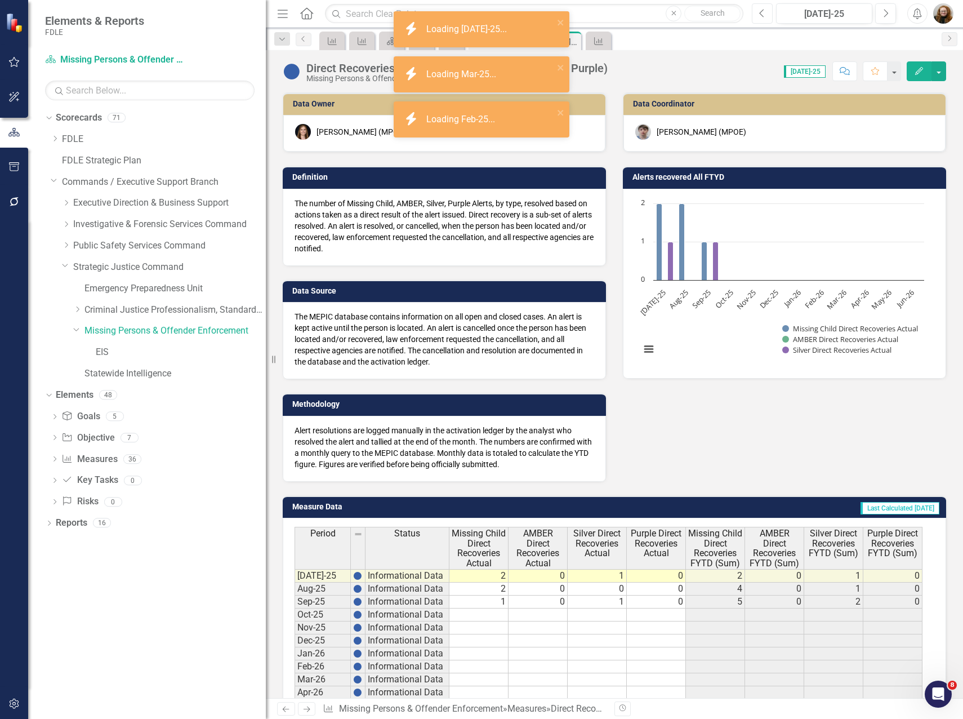
click at [761, 20] on button "Previous" at bounding box center [762, 13] width 21 height 20
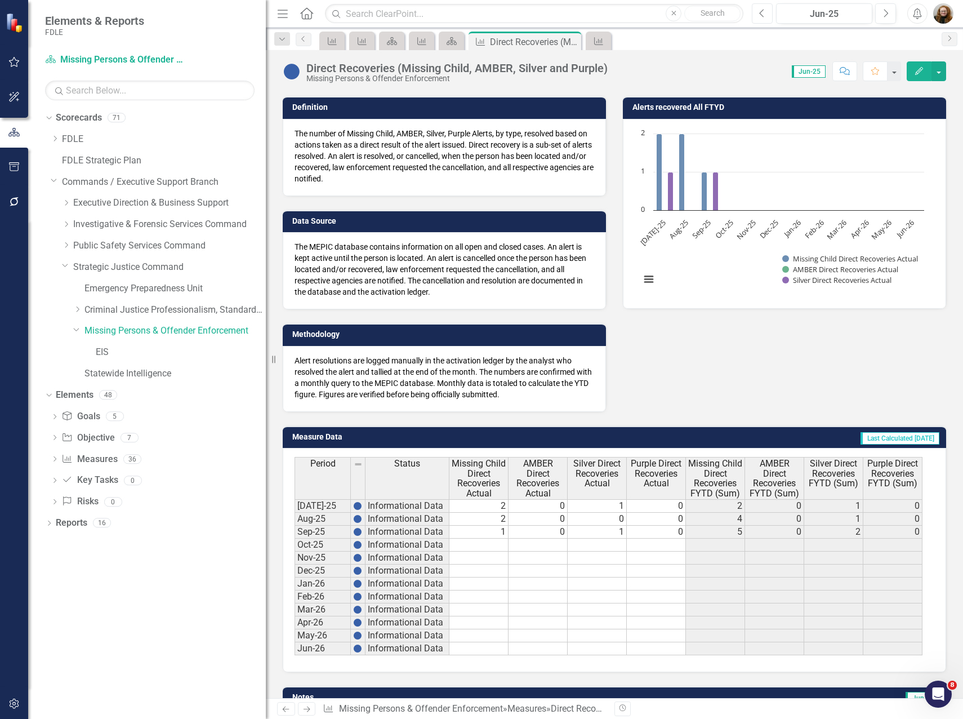
scroll to position [124, 0]
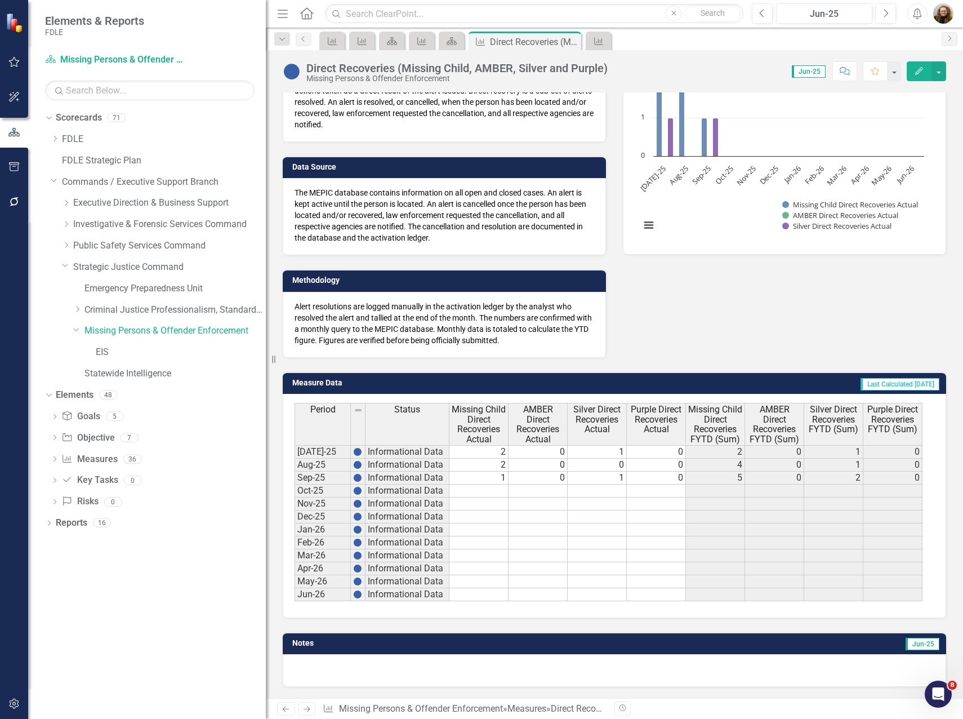
click at [917, 72] on icon "Edit" at bounding box center [919, 71] width 10 height 8
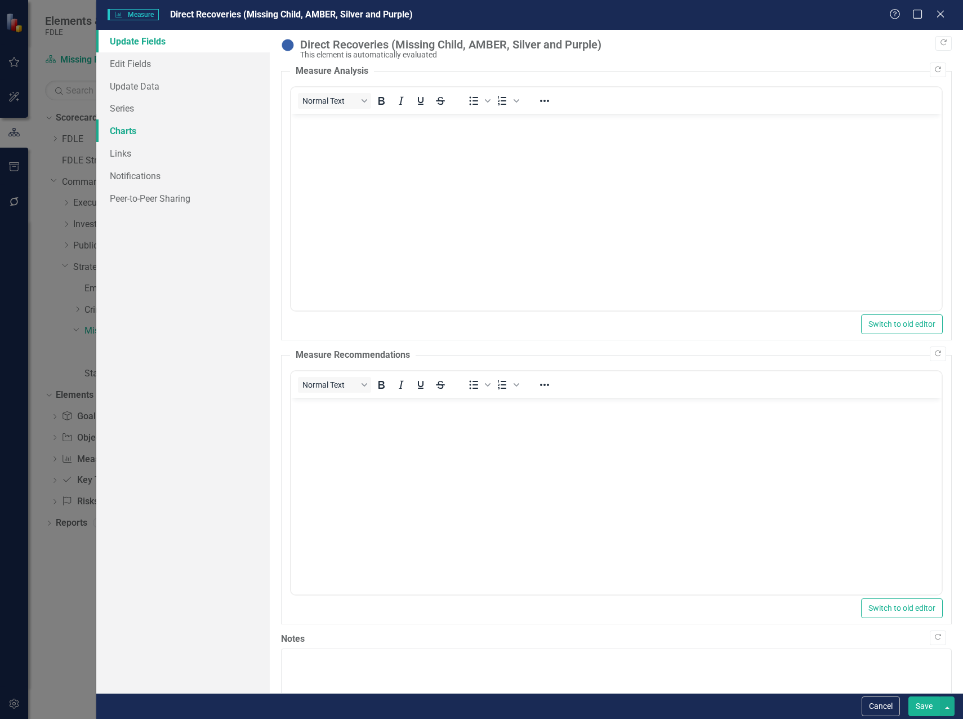
scroll to position [0, 0]
click at [128, 70] on link "Edit Fields" at bounding box center [182, 63] width 173 height 23
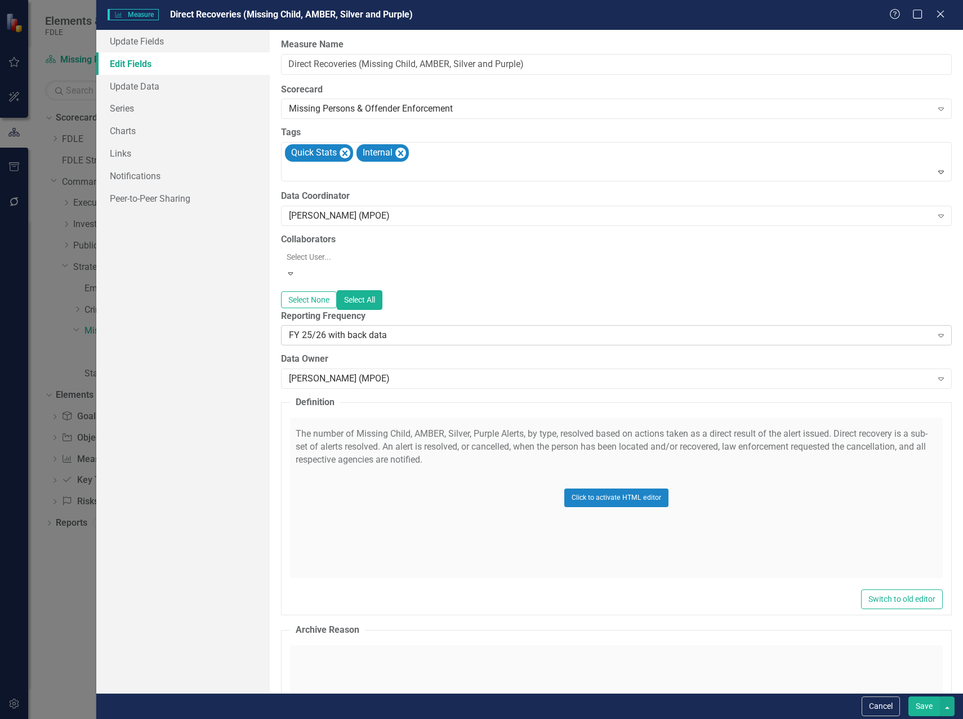
click at [335, 329] on div "FY 25/26 with back data" at bounding box center [610, 335] width 643 height 13
click at [340, 718] on div "All Periods" at bounding box center [483, 727] width 945 height 13
click at [928, 707] on button "Save" at bounding box center [924, 706] width 32 height 20
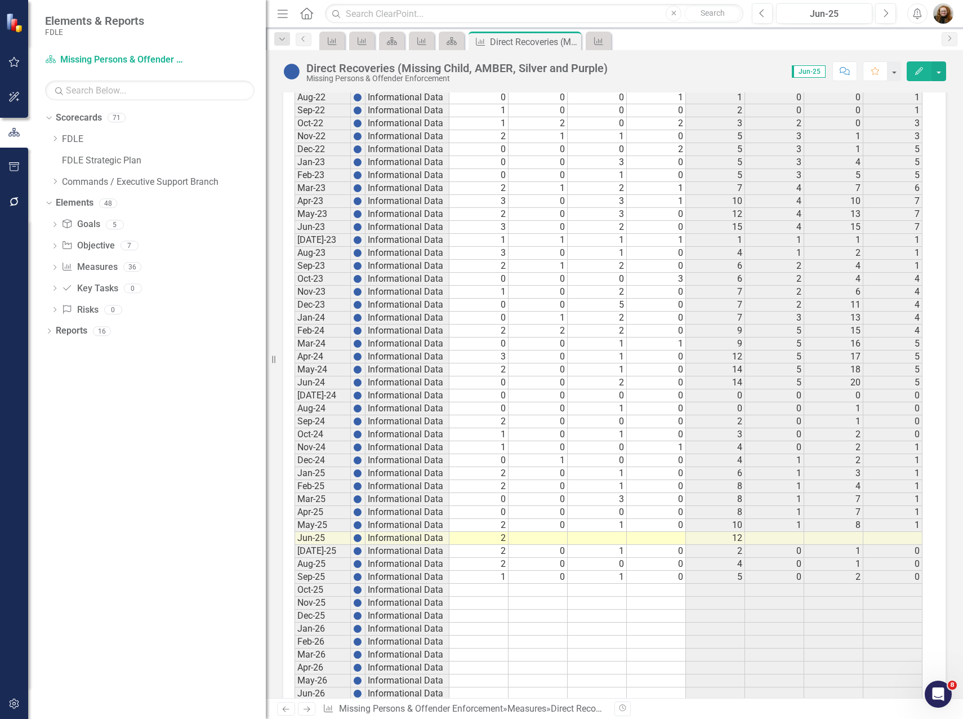
scroll to position [3367, 0]
drag, startPoint x: 674, startPoint y: 654, endPoint x: 634, endPoint y: 639, distance: 42.8
click at [673, 654] on td at bounding box center [656, 654] width 59 height 13
drag, startPoint x: 565, startPoint y: 545, endPoint x: 571, endPoint y: 549, distance: 6.9
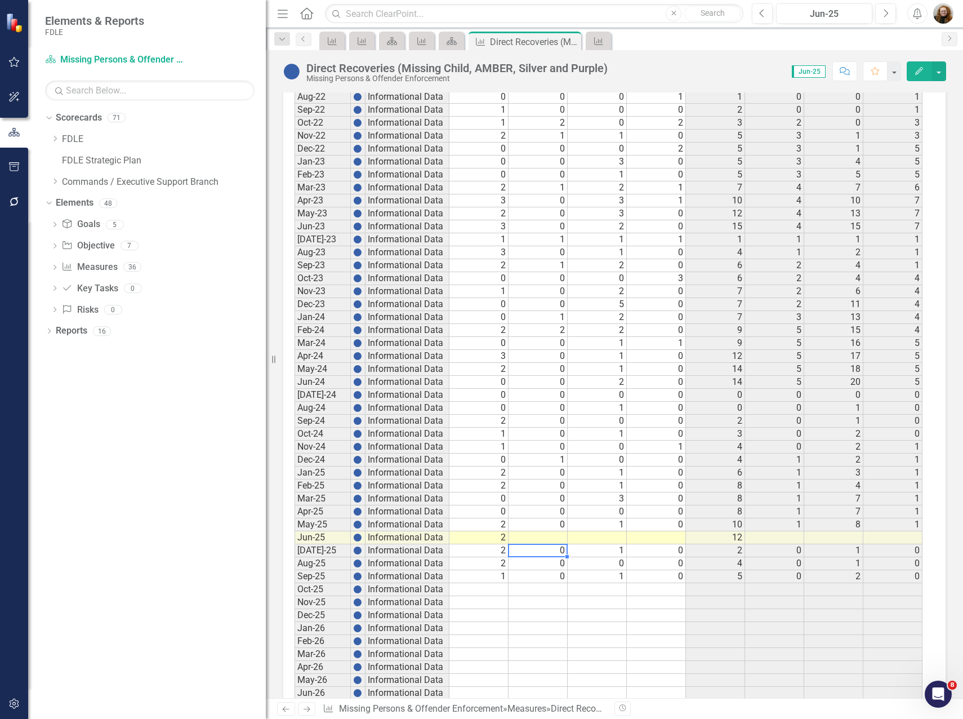
click at [659, 605] on td at bounding box center [656, 602] width 59 height 13
click at [761, 20] on button "Previous" at bounding box center [762, 13] width 21 height 20
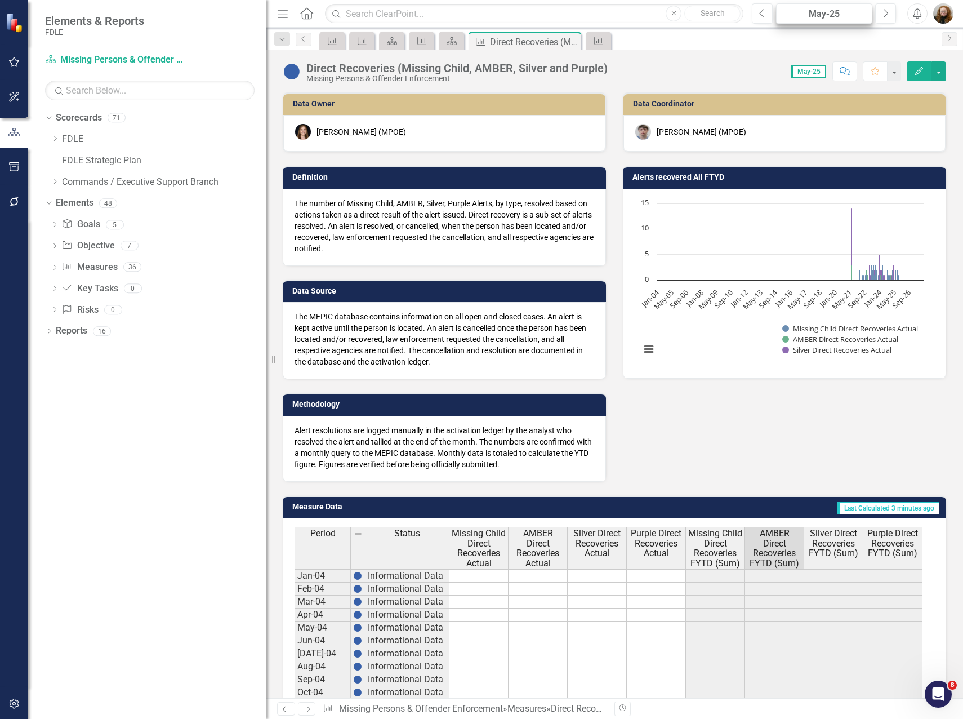
scroll to position [3492, 0]
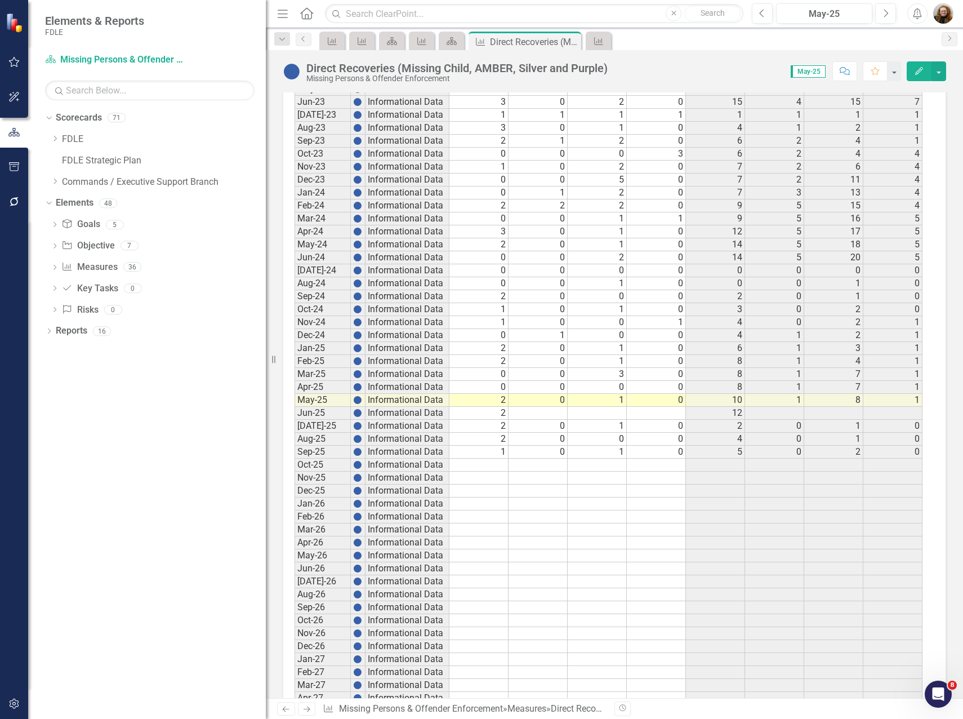
click at [133, 430] on div "Dropdown Scorecards 71 Dropdown FDLE Commissioner's Initiative Team Project Das…" at bounding box center [147, 414] width 238 height 610
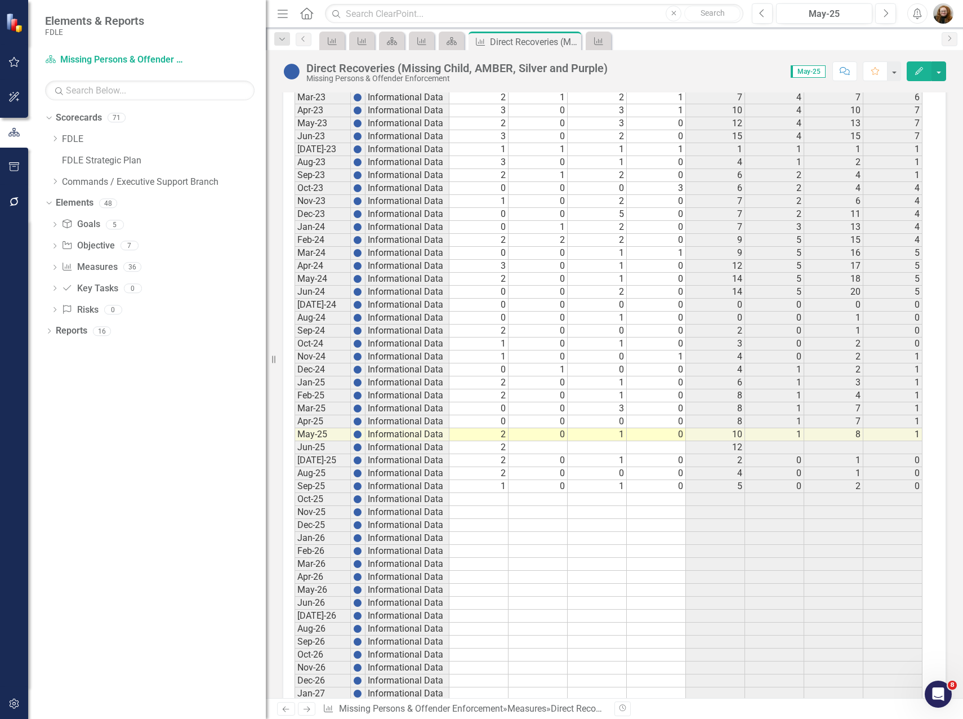
scroll to position [3435, 0]
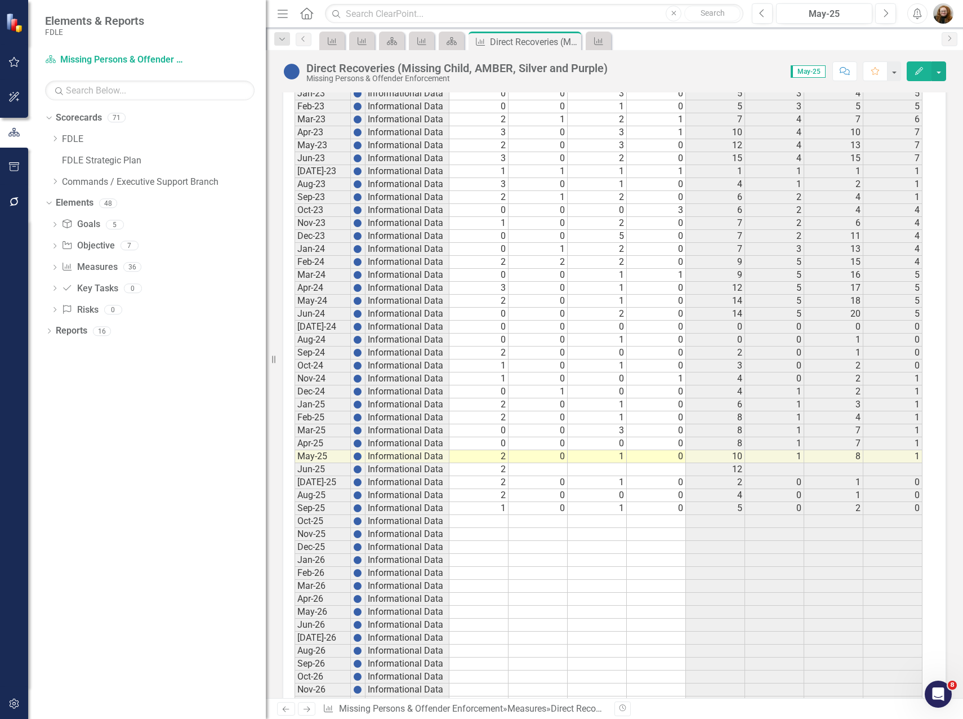
click at [191, 414] on div "Dropdown Scorecards 71 Dropdown FDLE Commissioner's Initiative Team Project Das…" at bounding box center [147, 414] width 238 height 610
click at [516, 470] on td at bounding box center [538, 469] width 59 height 13
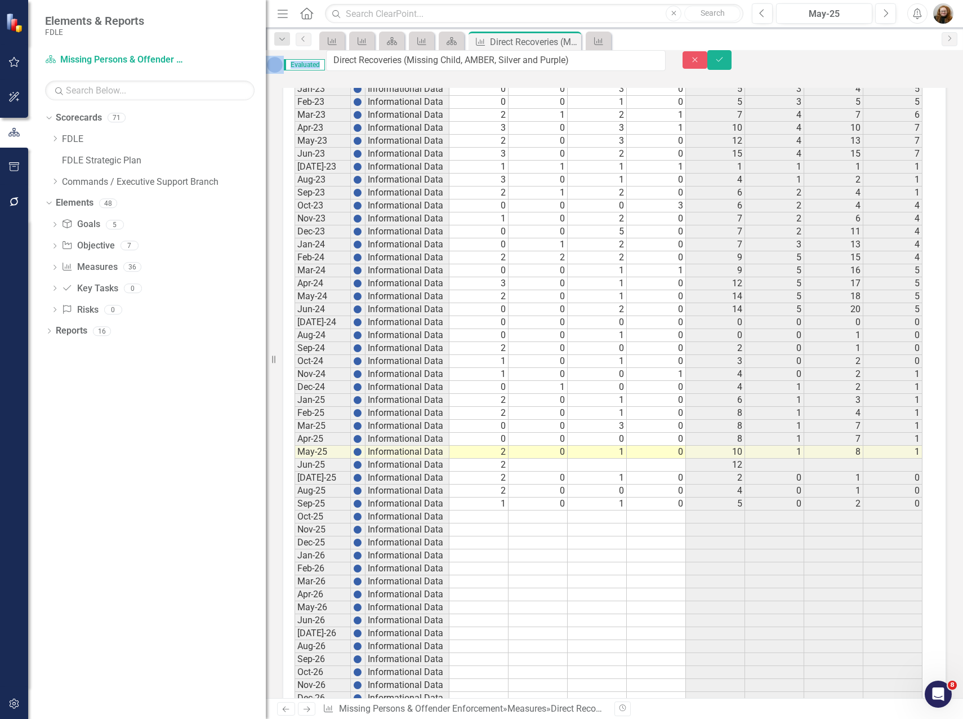
drag, startPoint x: 315, startPoint y: 68, endPoint x: 472, endPoint y: 69, distance: 157.1
click at [700, 64] on icon "Close" at bounding box center [695, 60] width 10 height 8
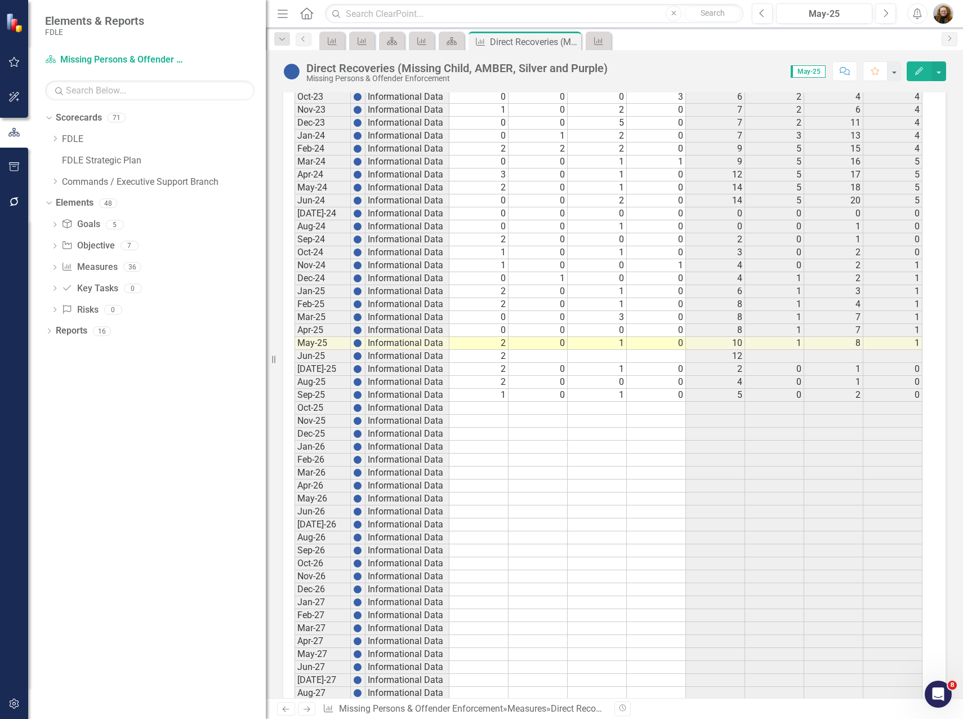
scroll to position [3661, 0]
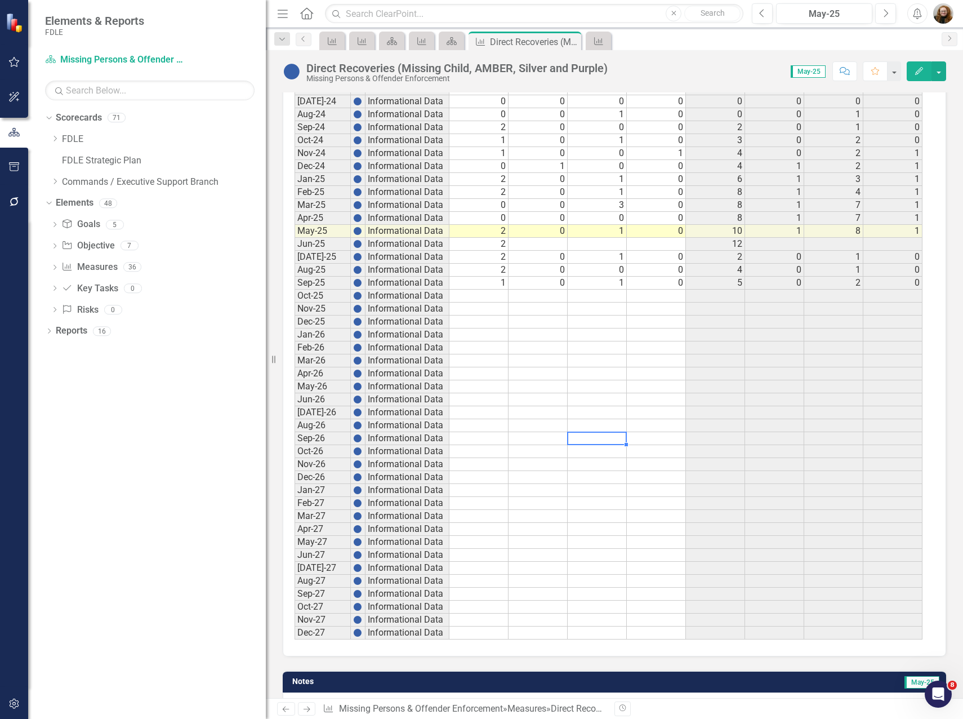
click at [601, 433] on td at bounding box center [597, 438] width 59 height 13
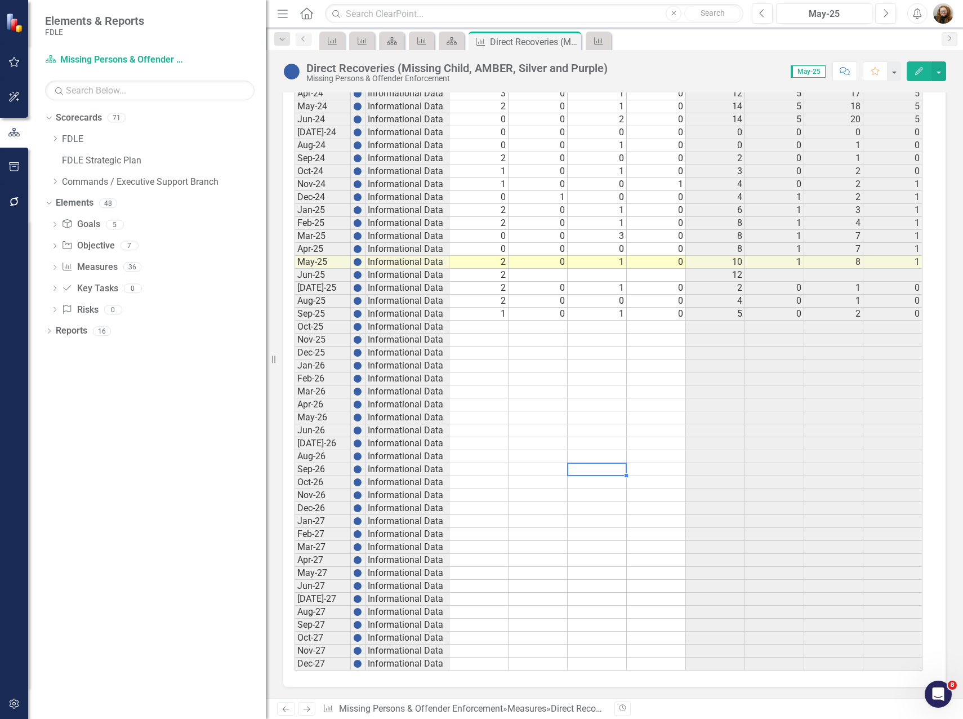
scroll to position [3604, 0]
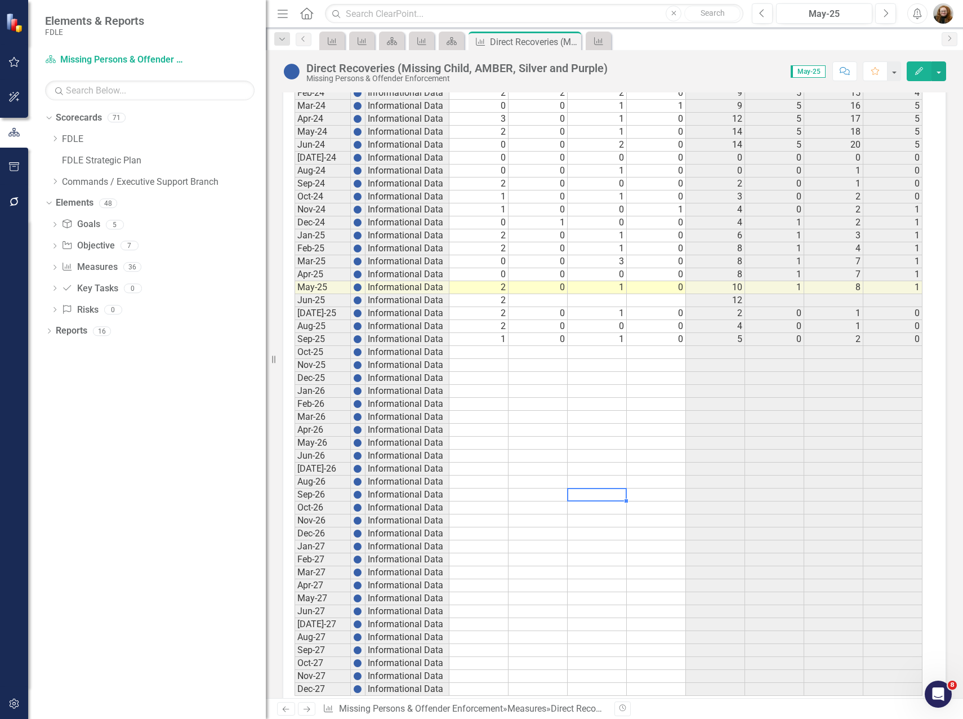
click at [603, 394] on td at bounding box center [597, 391] width 59 height 13
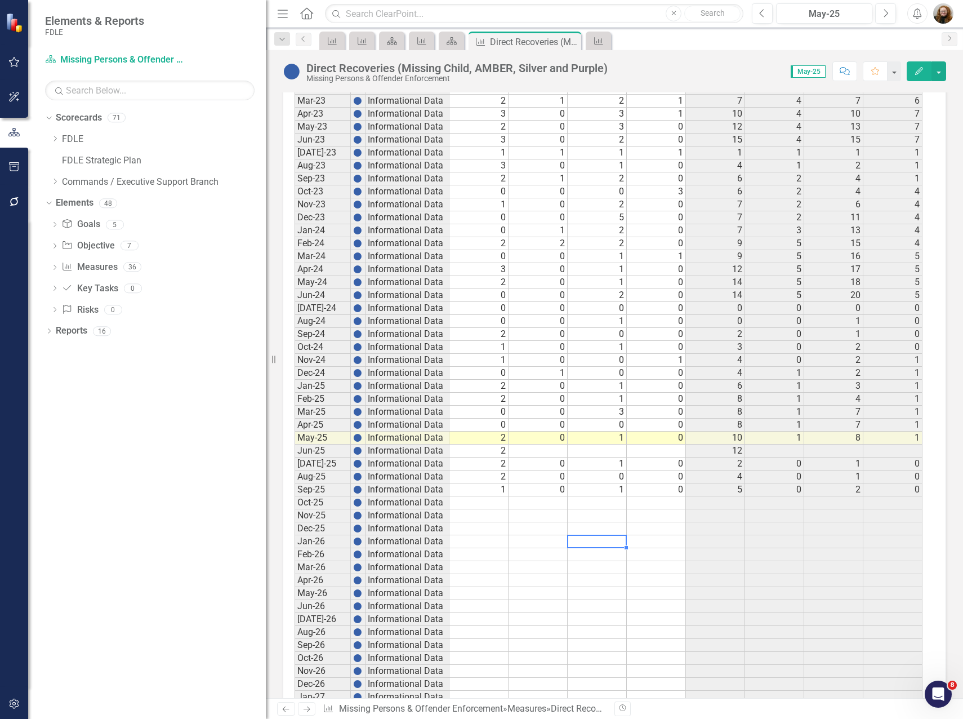
scroll to position [3435, 0]
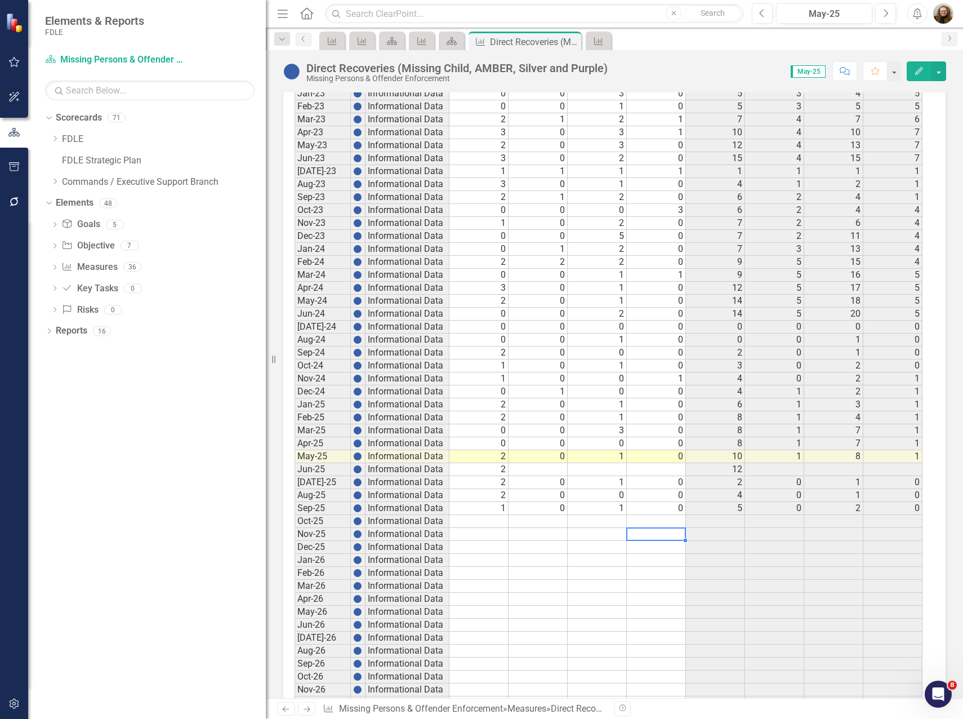
drag, startPoint x: 654, startPoint y: 531, endPoint x: 623, endPoint y: 536, distance: 30.7
click at [653, 531] on td at bounding box center [656, 534] width 59 height 13
click at [647, 574] on td at bounding box center [656, 573] width 59 height 13
click at [488, 614] on td at bounding box center [478, 611] width 59 height 13
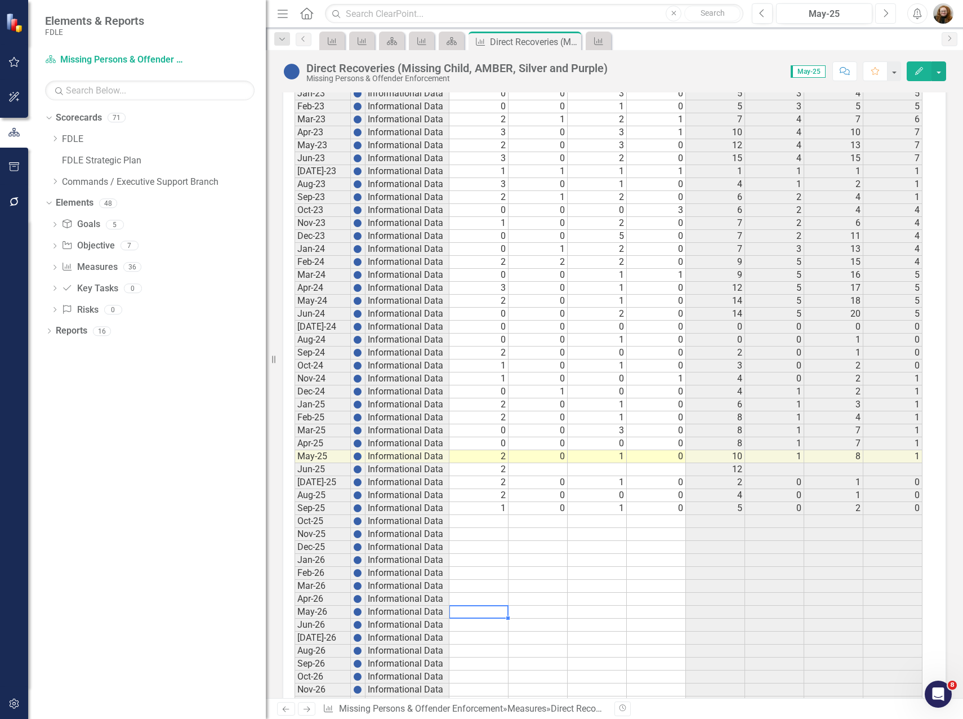
click at [884, 13] on icon "Next" at bounding box center [885, 13] width 6 height 10
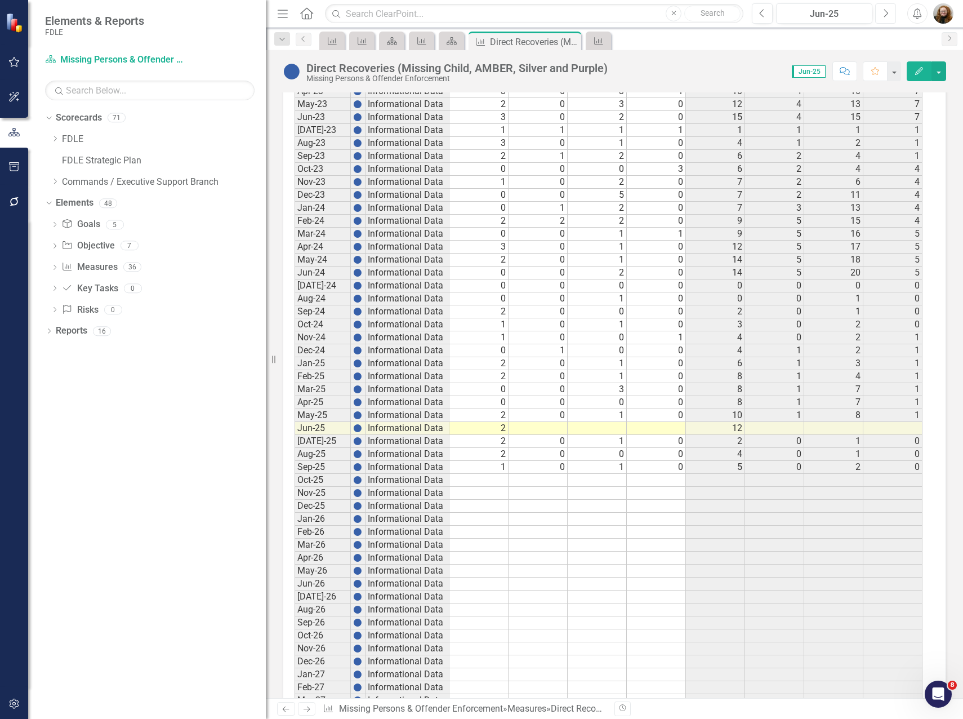
scroll to position [3474, 0]
click at [554, 68] on div "Direct Recoveries (Missing Child, AMBER, Silver and Purple)" at bounding box center [456, 68] width 301 height 12
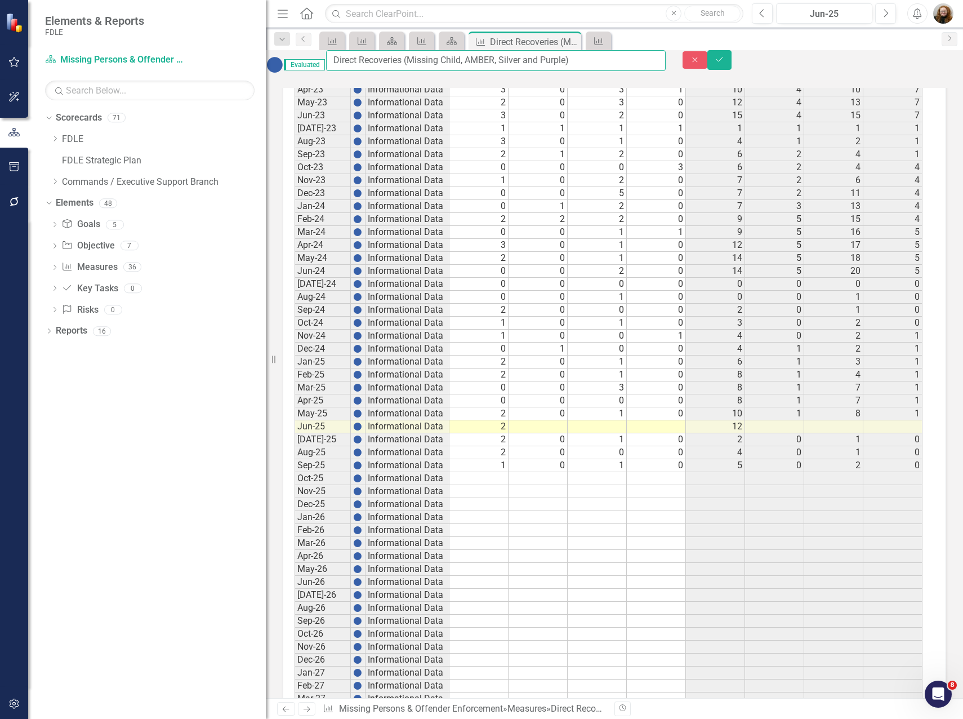
drag, startPoint x: 625, startPoint y: 65, endPoint x: 360, endPoint y: 64, distance: 264.7
click at [359, 64] on input "Direct Recoveries (Missing Child, AMBER, Silver and Purple)" at bounding box center [496, 60] width 340 height 21
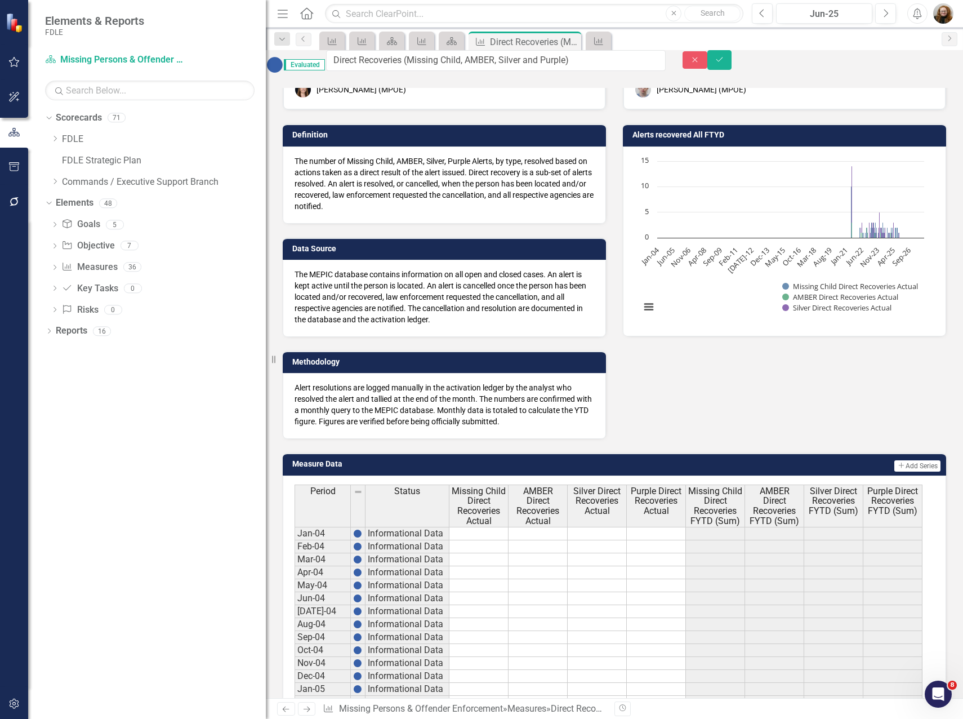
scroll to position [56, 0]
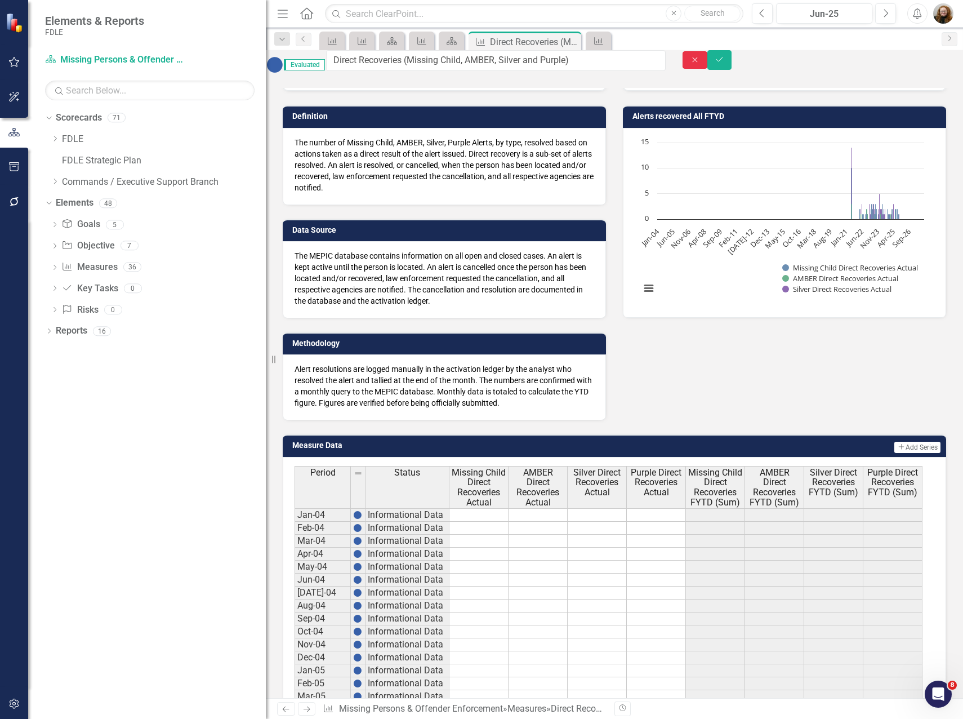
click at [707, 66] on button "Close" at bounding box center [695, 59] width 25 height 17
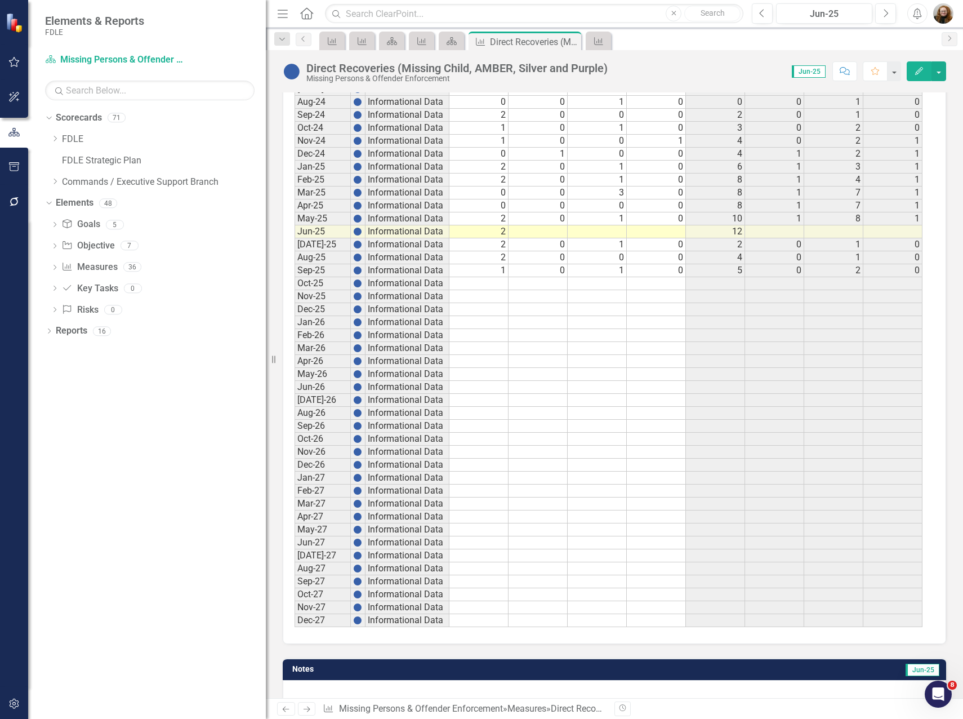
scroll to position [3699, 0]
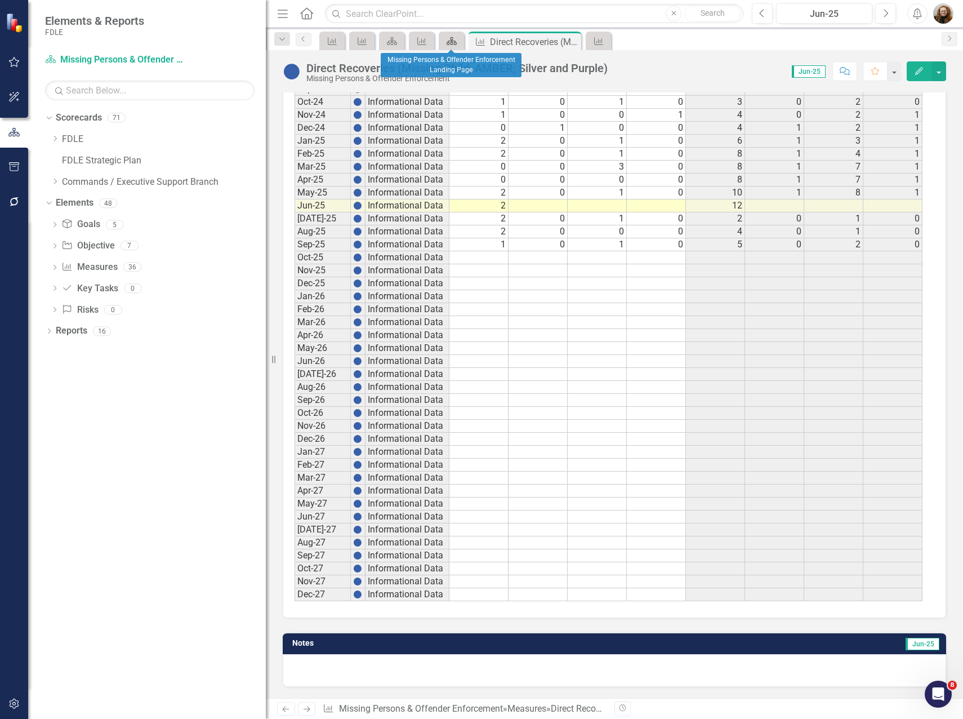
click at [452, 47] on div "Scorecard" at bounding box center [450, 41] width 16 height 14
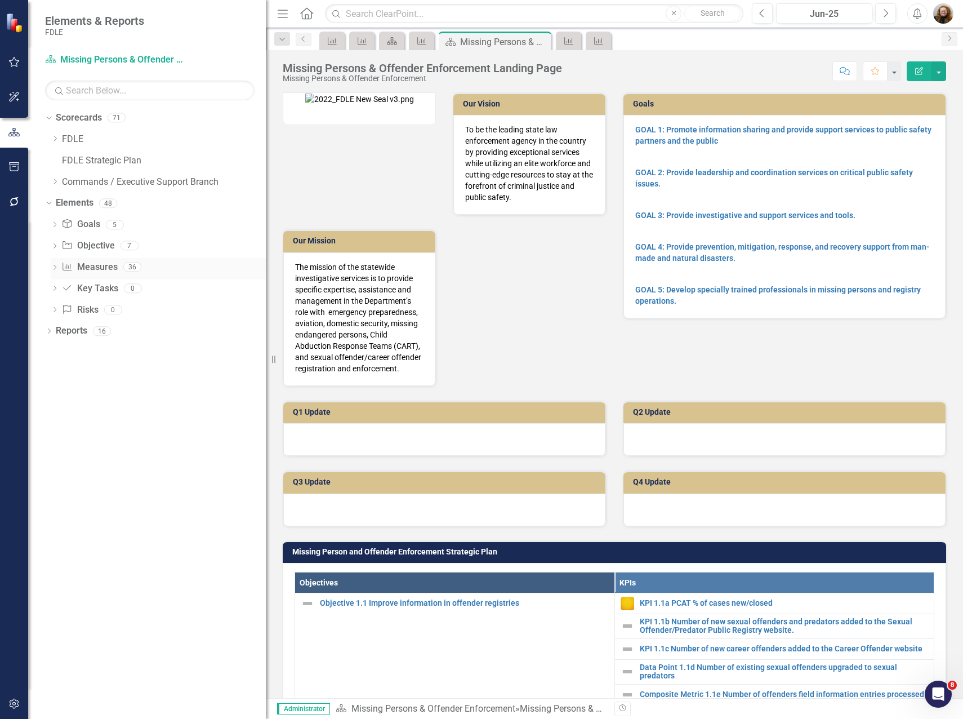
click at [55, 270] on icon "Dropdown" at bounding box center [55, 268] width 8 height 6
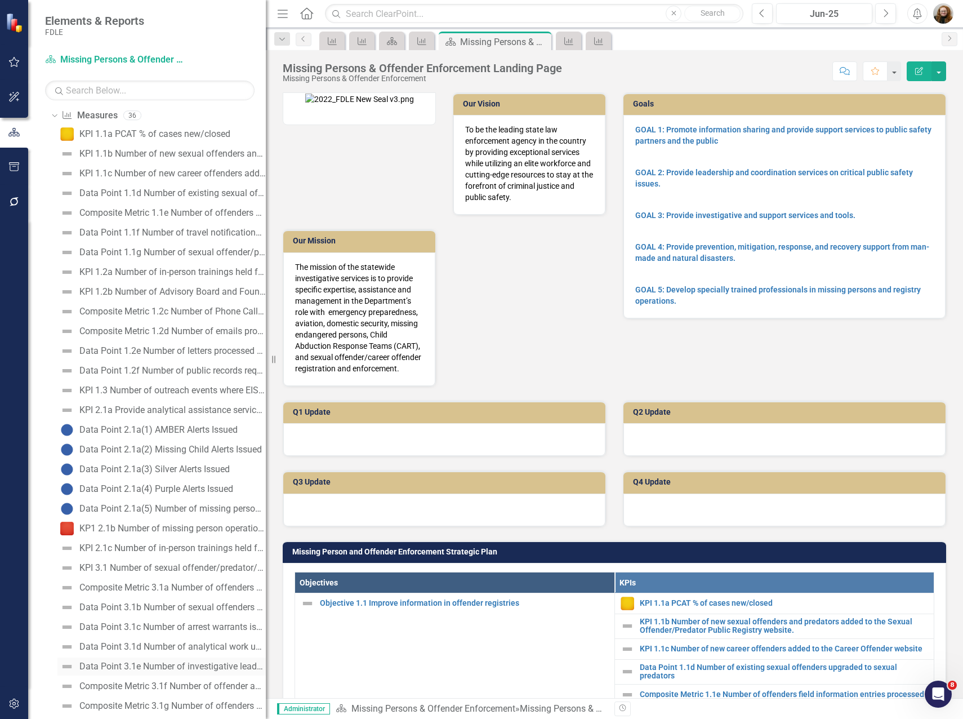
scroll to position [334, 0]
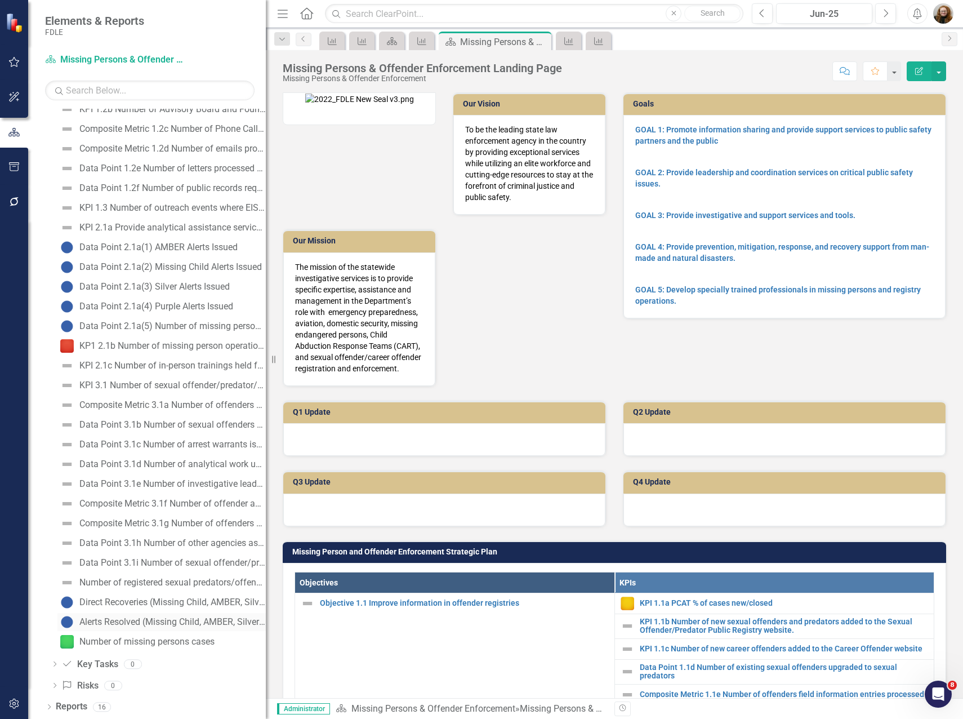
click at [93, 620] on div "Alerts Resolved (Missing Child, AMBER, Silver and Purple)" at bounding box center [172, 622] width 186 height 10
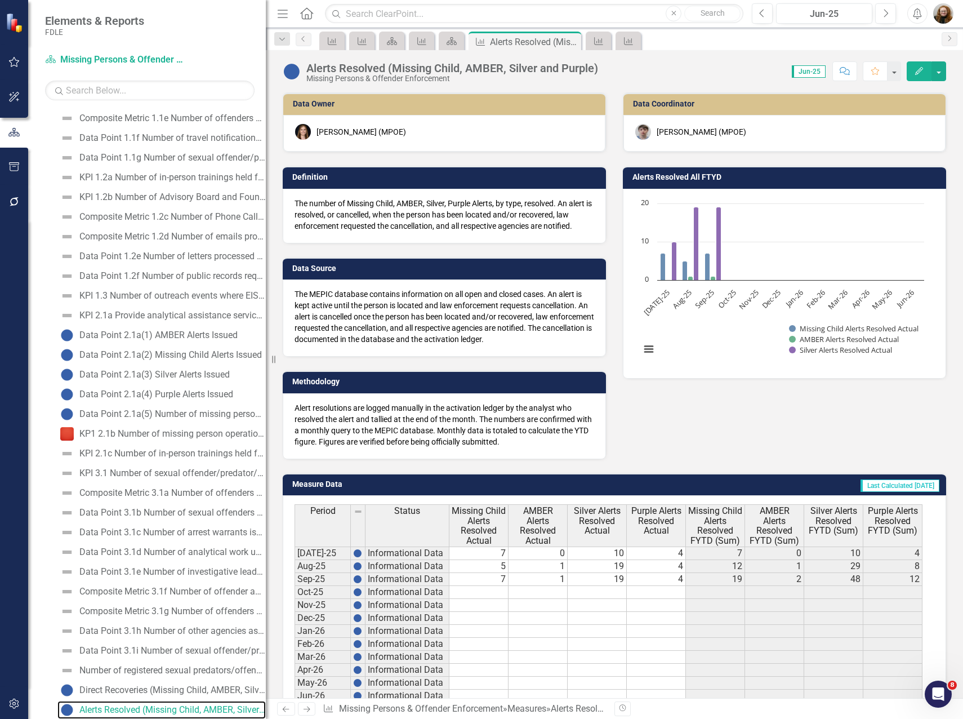
scroll to position [101, 0]
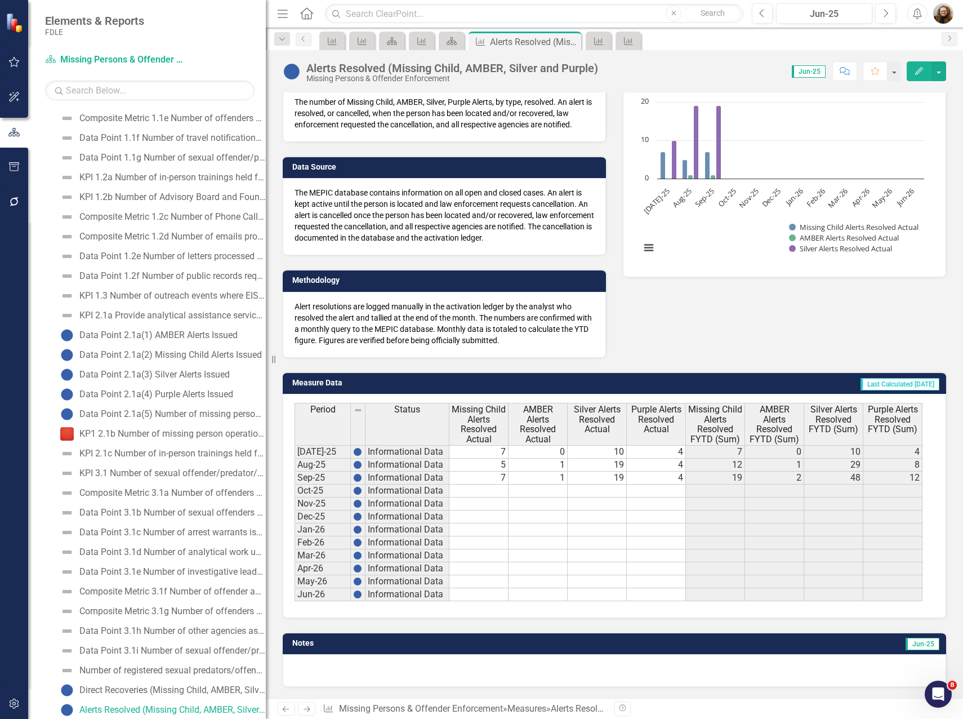
click at [924, 69] on button "Edit" at bounding box center [919, 71] width 25 height 20
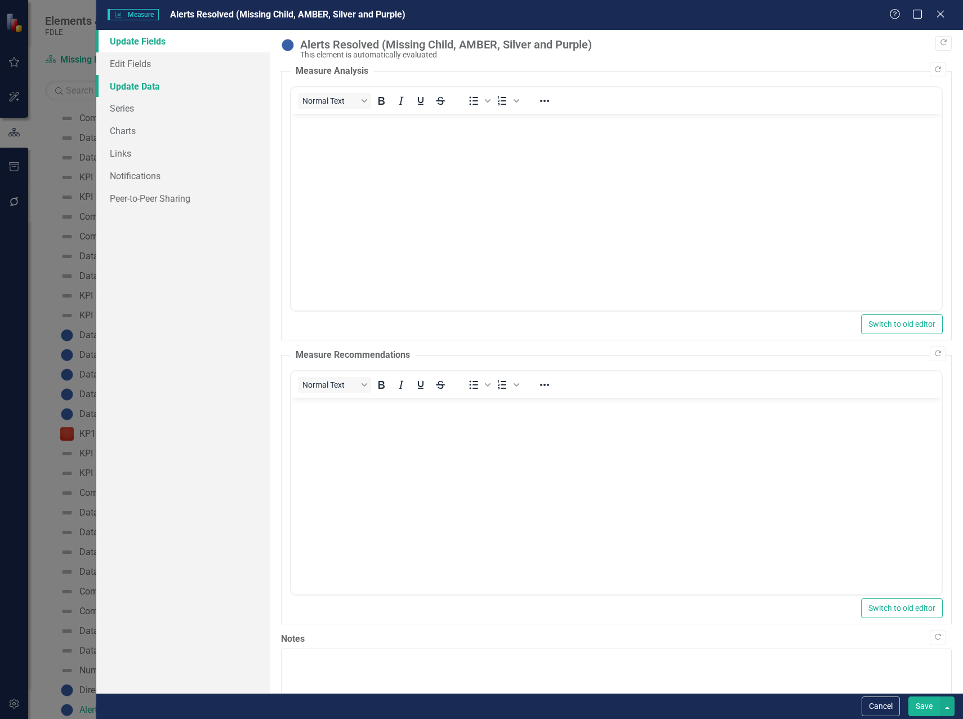
scroll to position [0, 0]
click at [131, 59] on link "Edit Fields" at bounding box center [182, 63] width 173 height 23
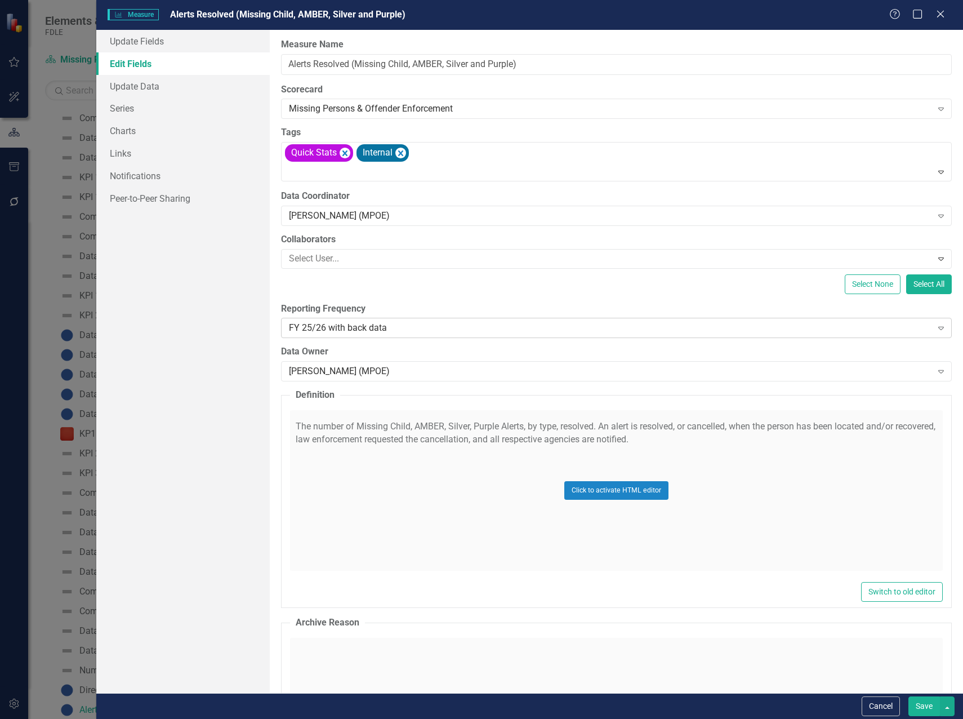
click at [326, 329] on div "FY 25/26 with back data" at bounding box center [610, 328] width 643 height 13
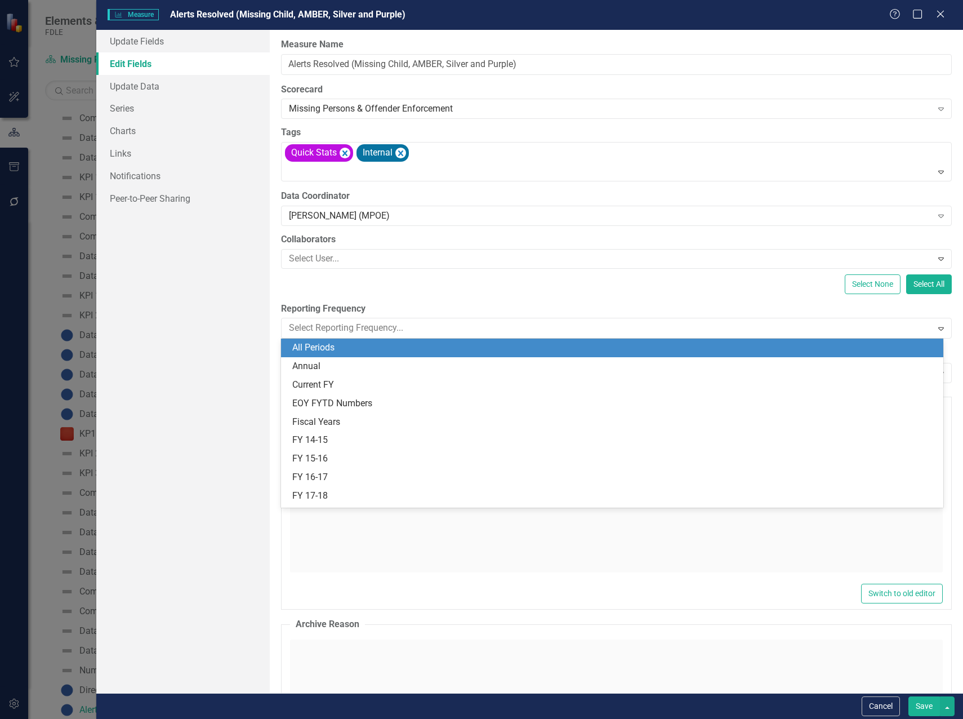
click at [310, 346] on div "All Periods" at bounding box center [614, 347] width 644 height 13
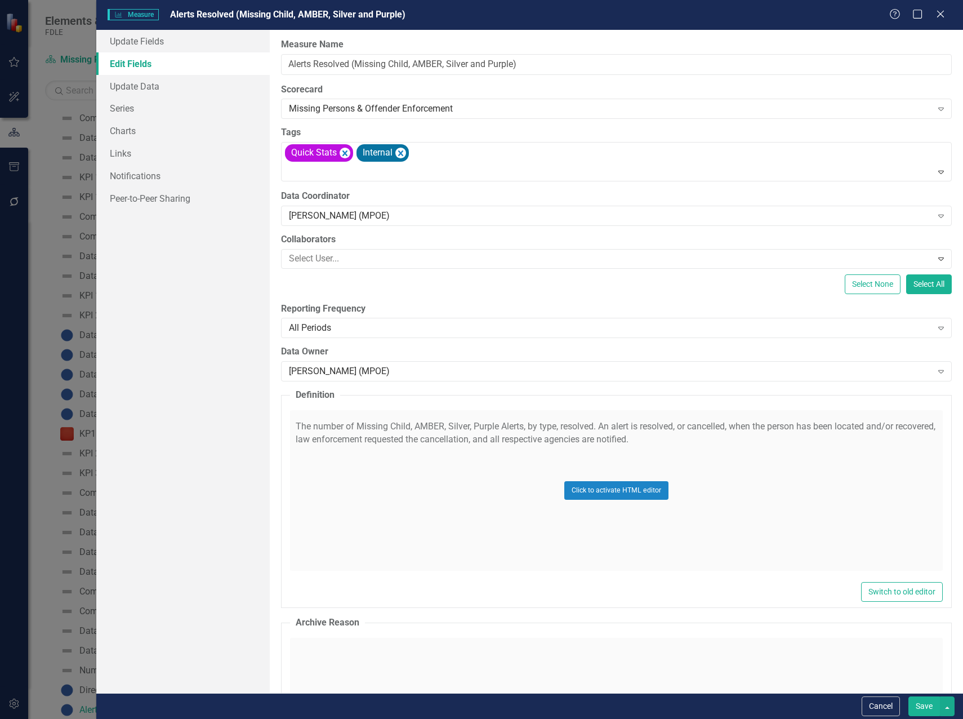
click at [921, 706] on button "Save" at bounding box center [924, 706] width 32 height 20
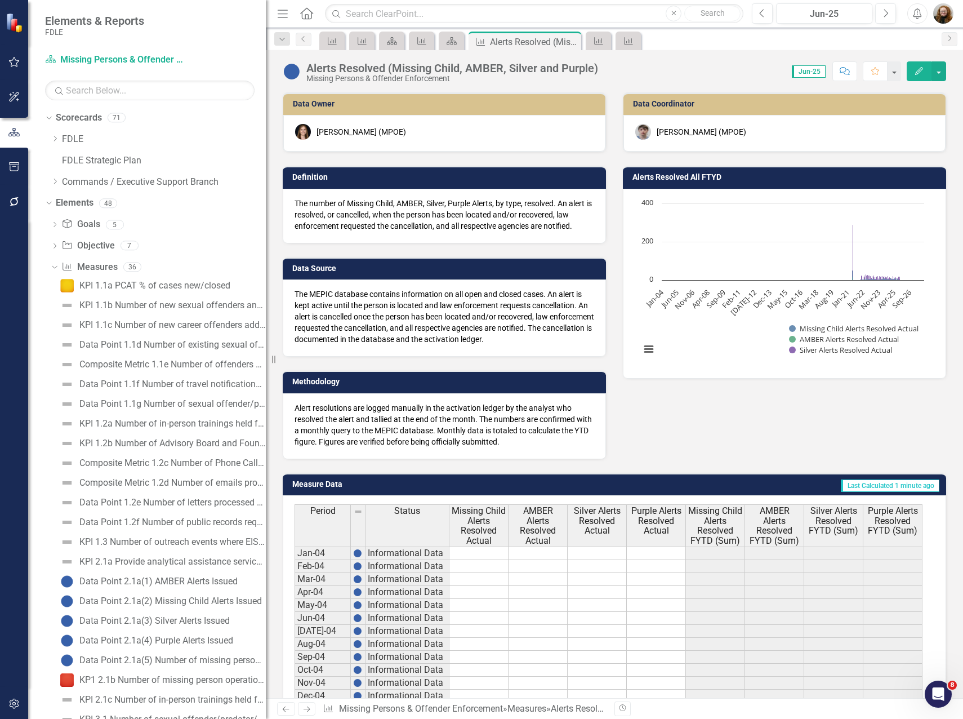
scroll to position [3507, 0]
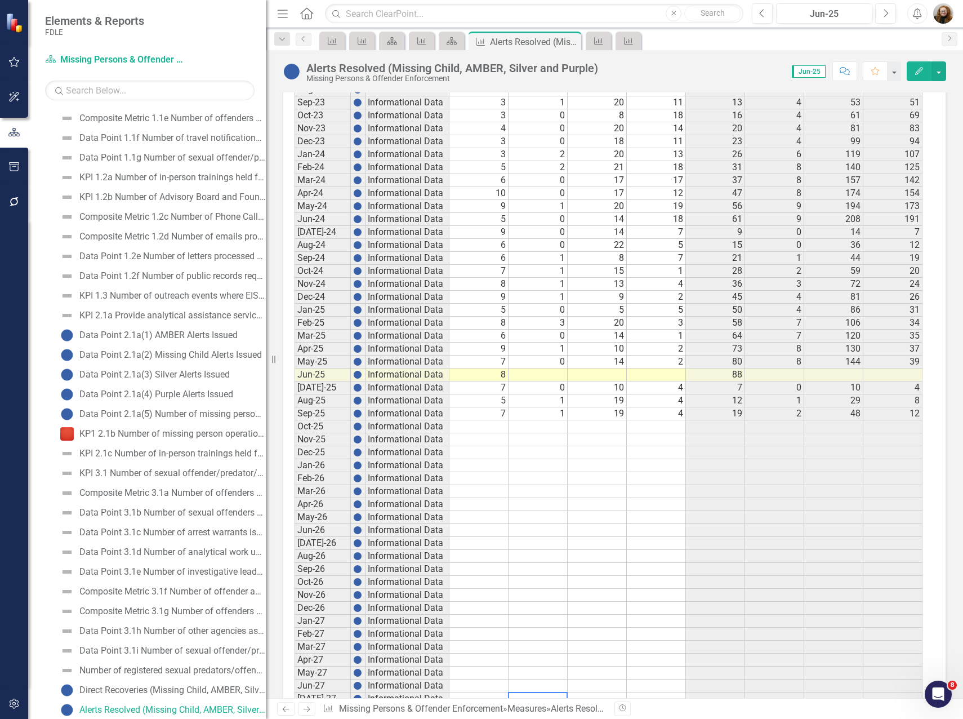
click at [547, 694] on td at bounding box center [538, 698] width 59 height 13
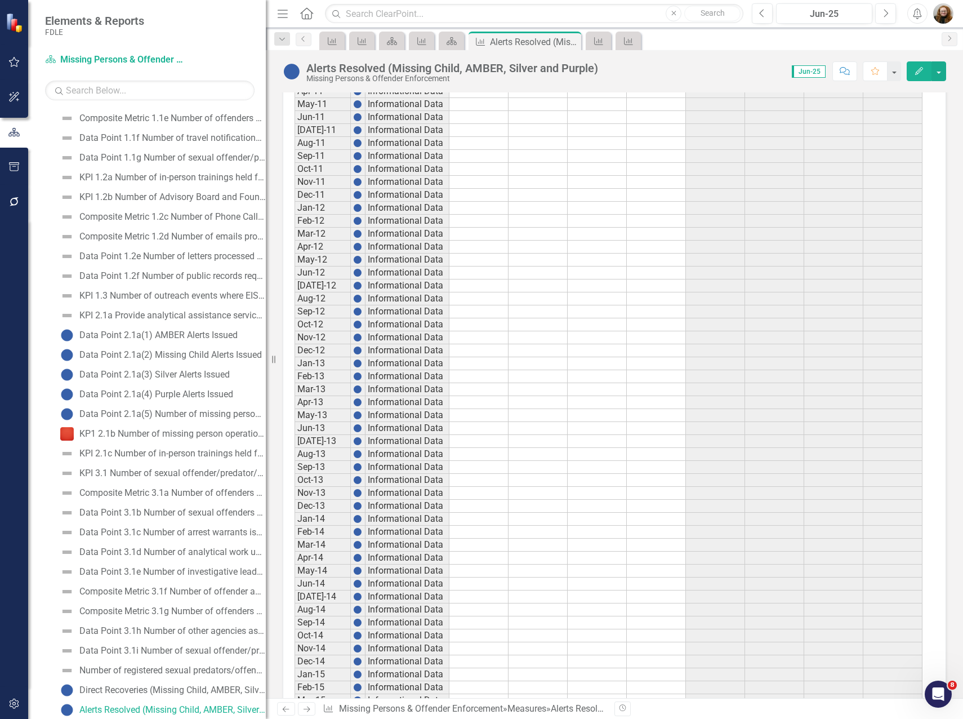
scroll to position [1480, 0]
click at [457, 37] on icon "Scorecard" at bounding box center [451, 41] width 11 height 9
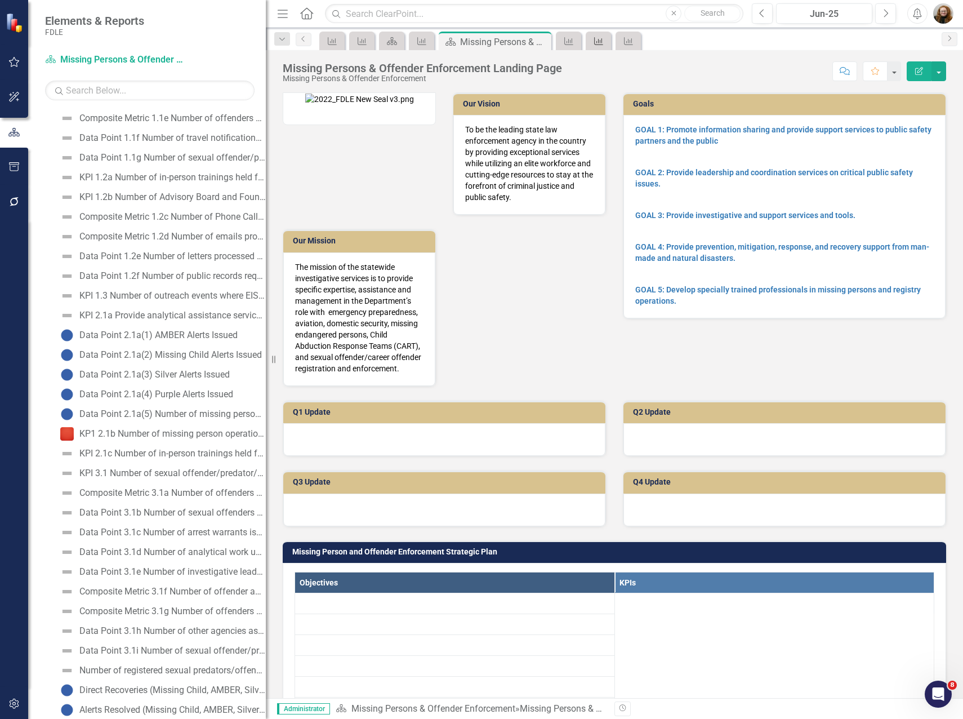
click at [605, 41] on link "Measure" at bounding box center [599, 41] width 20 height 14
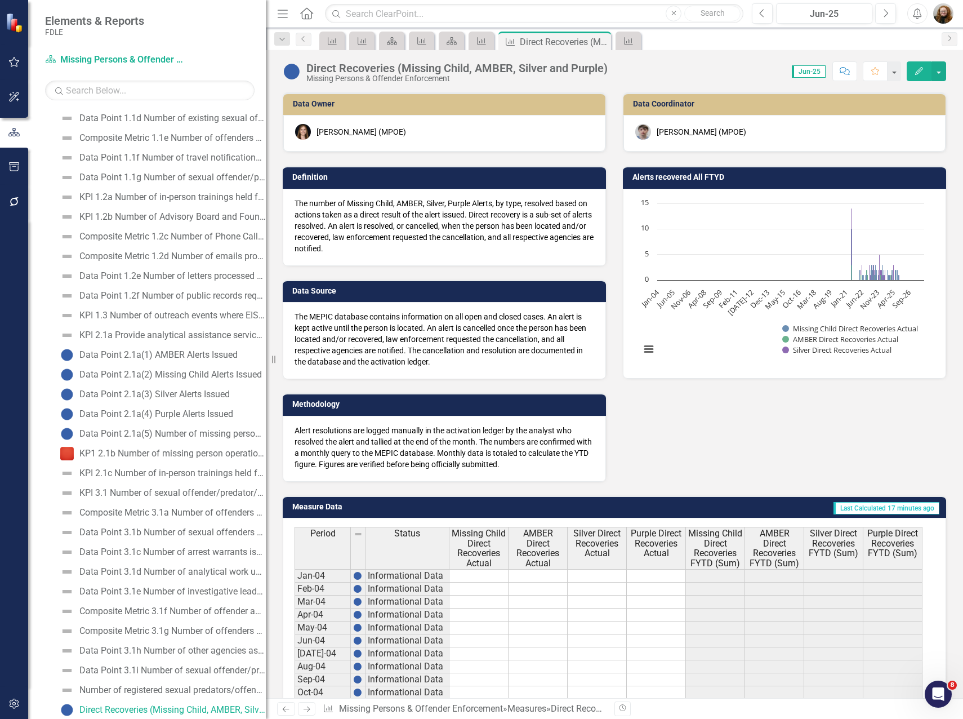
scroll to position [394, 0]
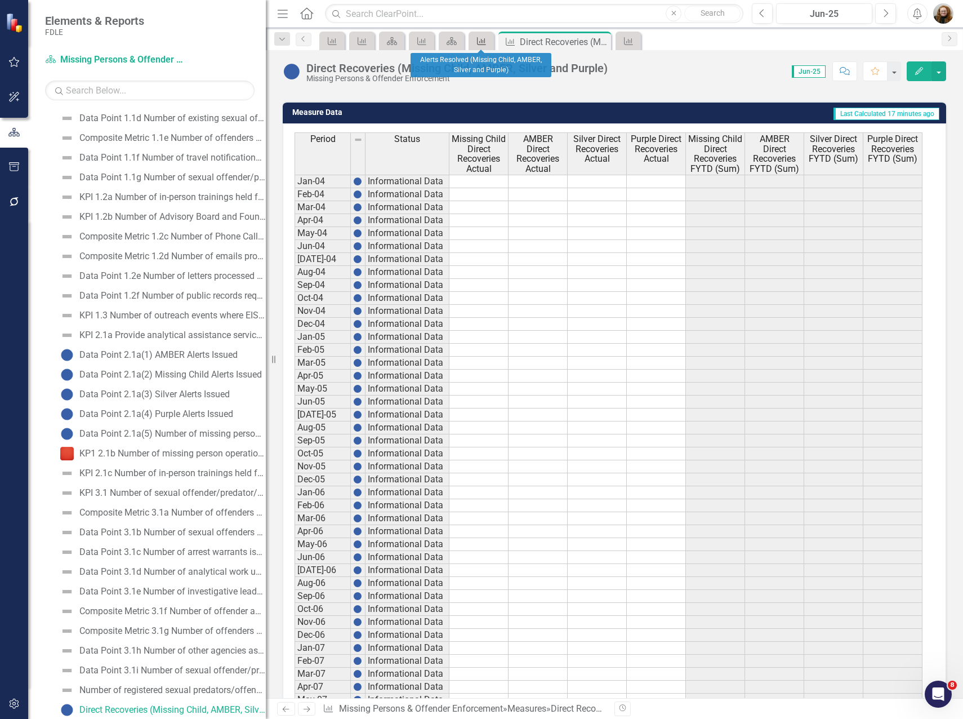
click at [479, 42] on icon "Measure" at bounding box center [481, 41] width 11 height 9
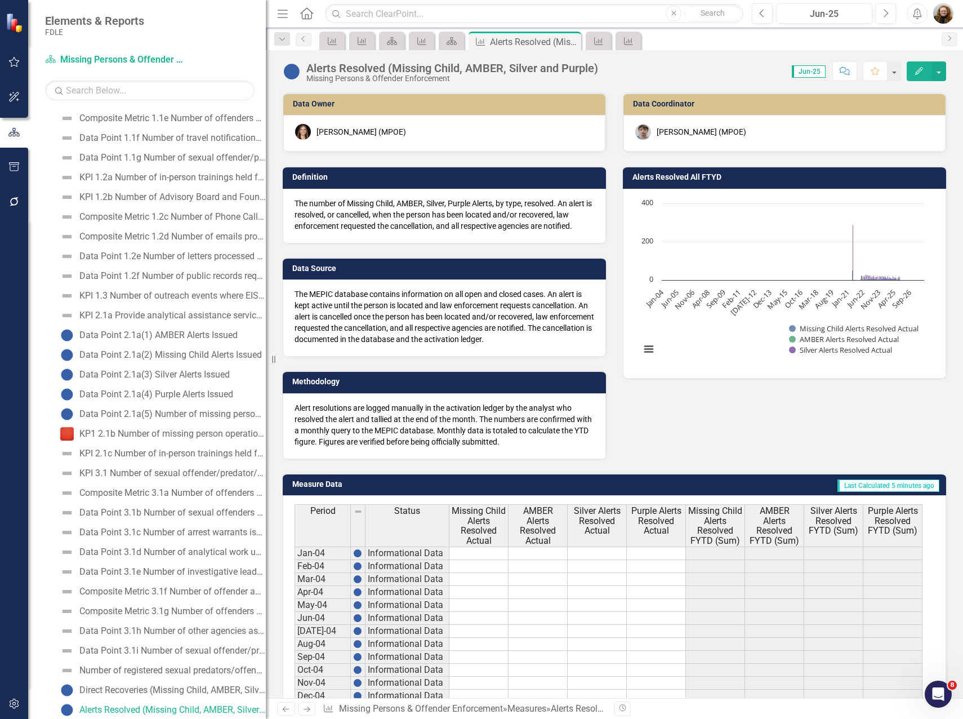
click at [701, 178] on h3 "Alerts Resolved All FTYD" at bounding box center [786, 177] width 308 height 8
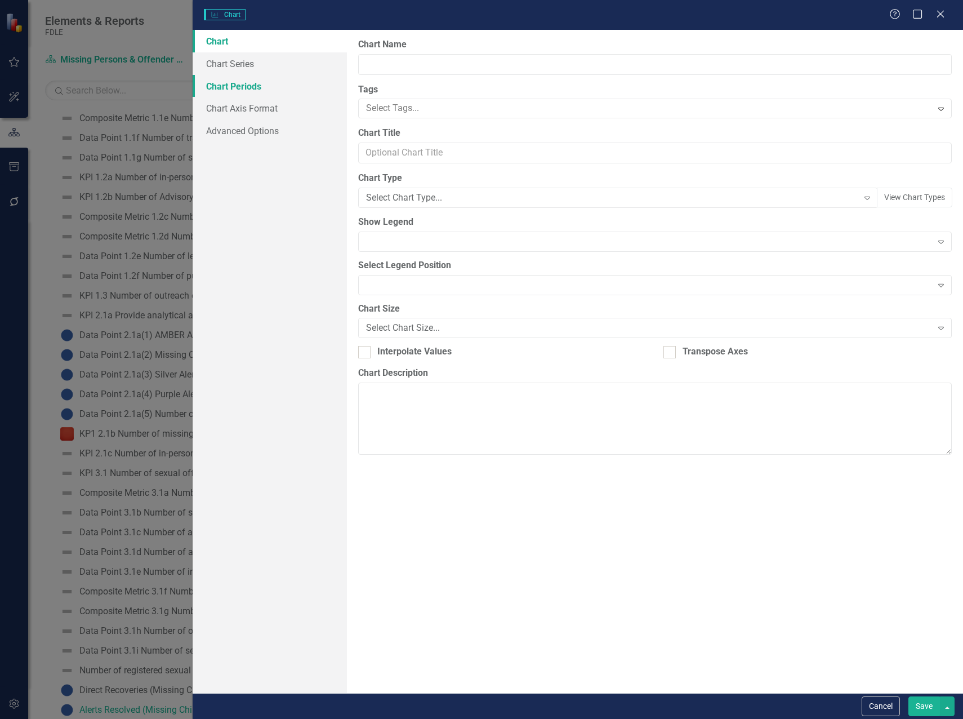
type input "Alerts Resolved All FTYD"
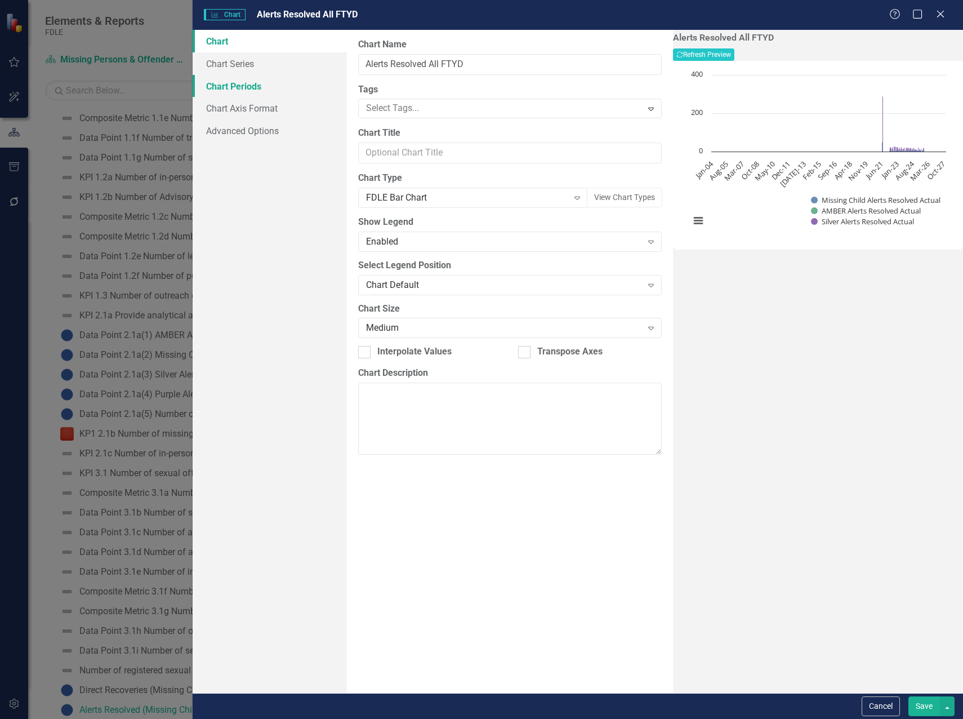
click at [248, 81] on link "Chart Periods" at bounding box center [270, 86] width 154 height 23
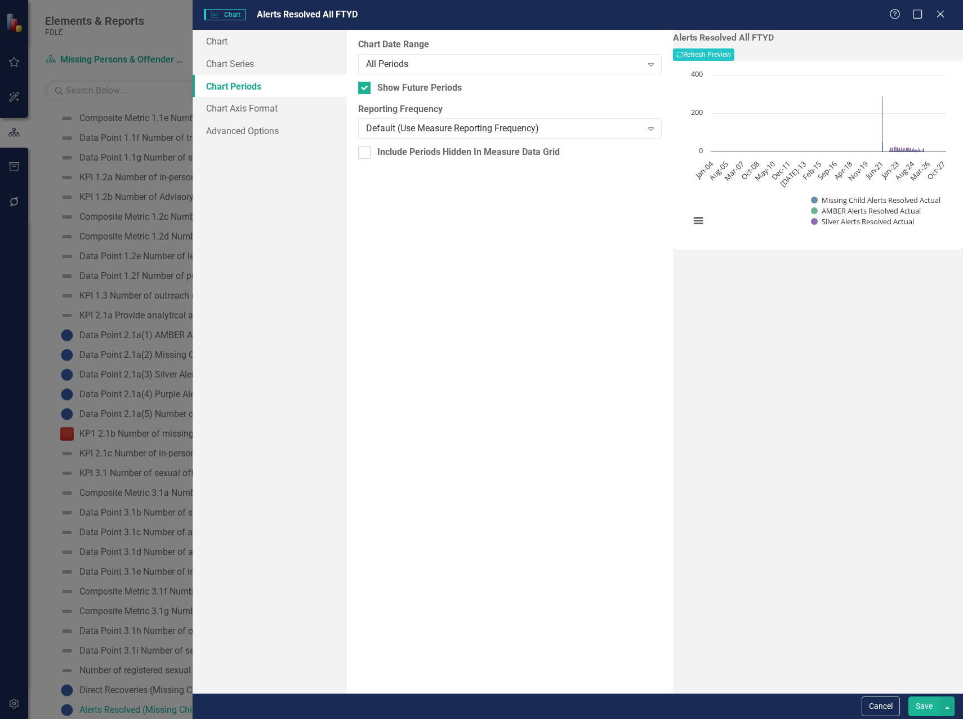
drag, startPoint x: 938, startPoint y: 16, endPoint x: 939, endPoint y: 7, distance: 9.2
click at [938, 16] on icon at bounding box center [940, 14] width 7 height 7
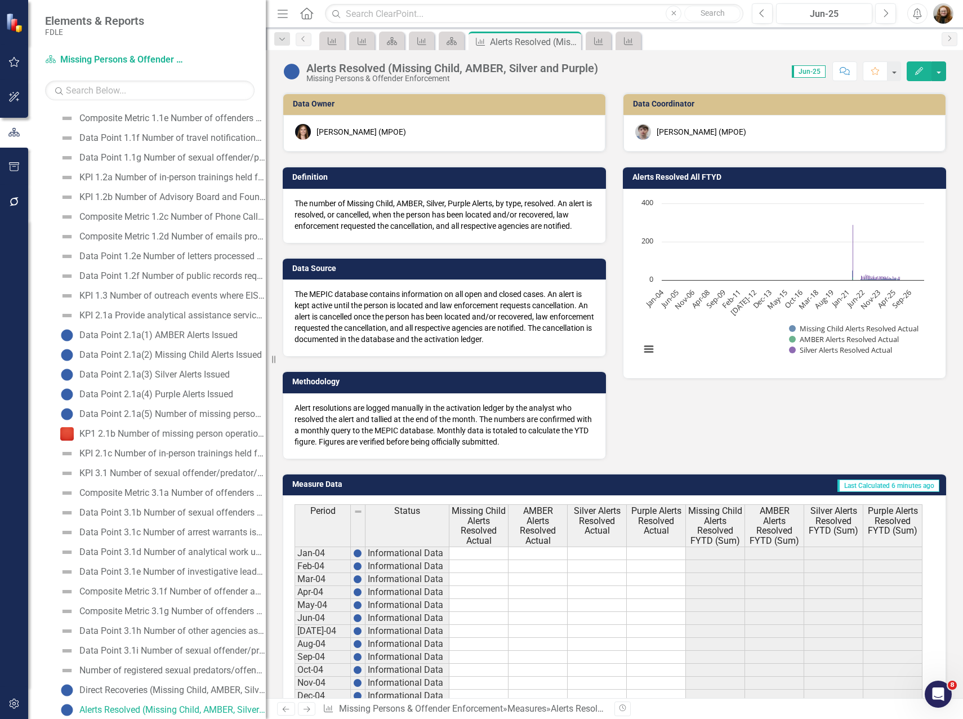
scroll to position [3676, 0]
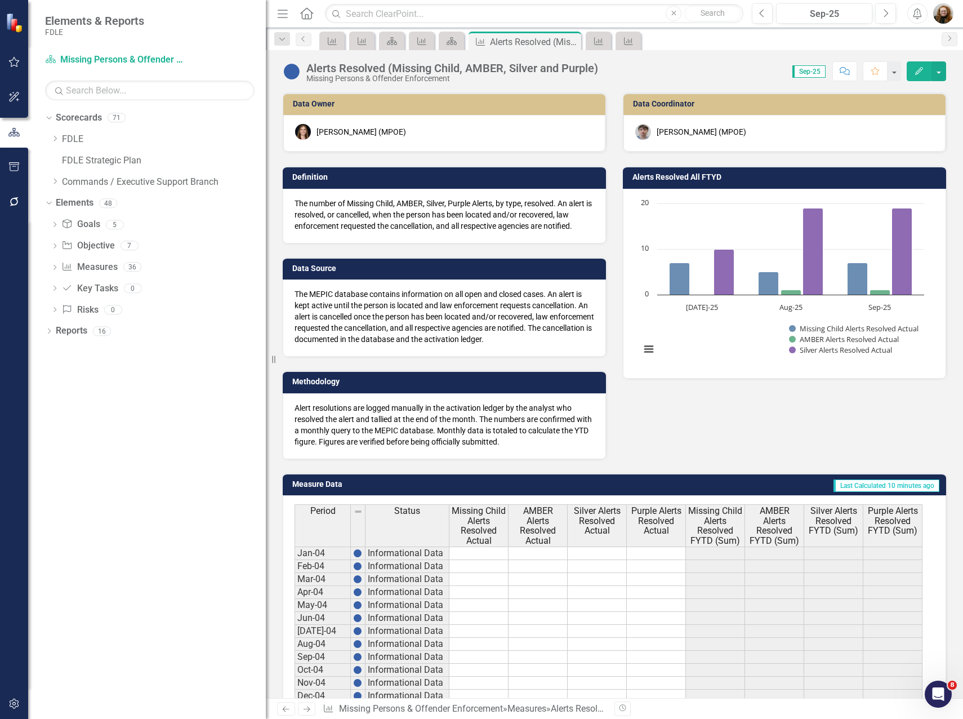
drag, startPoint x: 52, startPoint y: 180, endPoint x: 62, endPoint y: 213, distance: 34.7
click at [52, 180] on icon "Dropdown" at bounding box center [55, 181] width 8 height 7
click at [63, 244] on icon "Dropdown" at bounding box center [66, 245] width 8 height 7
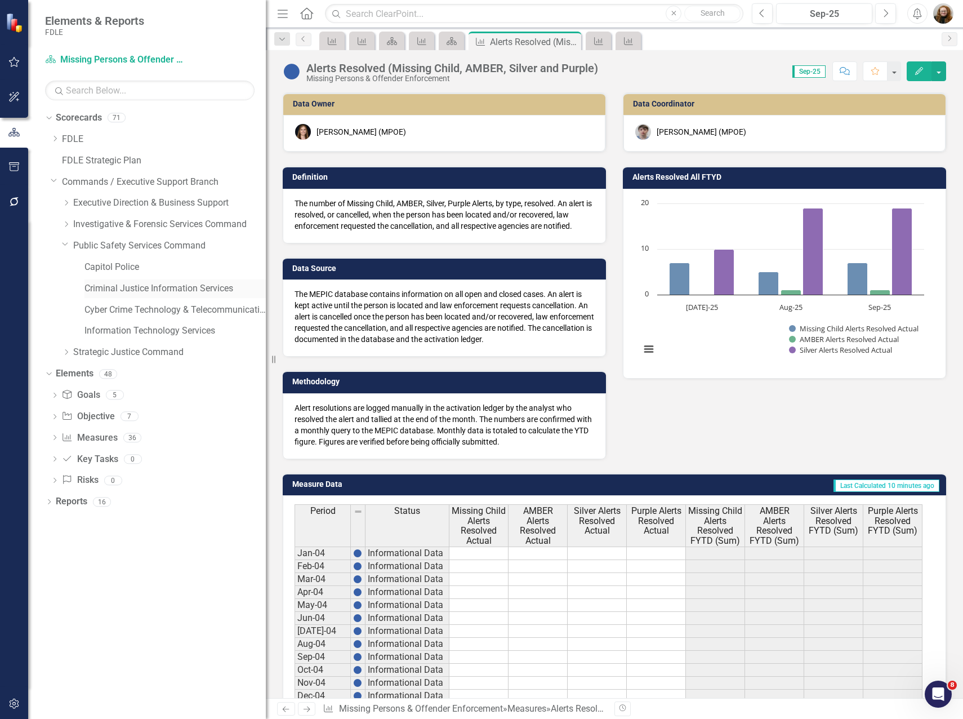
click at [95, 286] on link "Criminal Justice Information Services" at bounding box center [174, 288] width 181 height 13
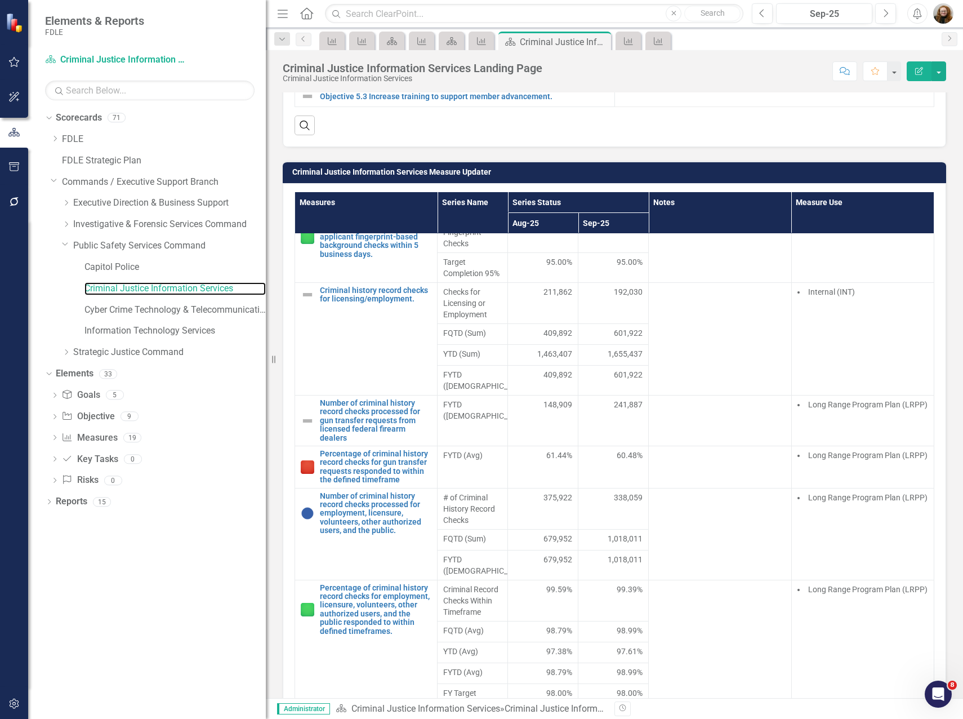
scroll to position [321, 0]
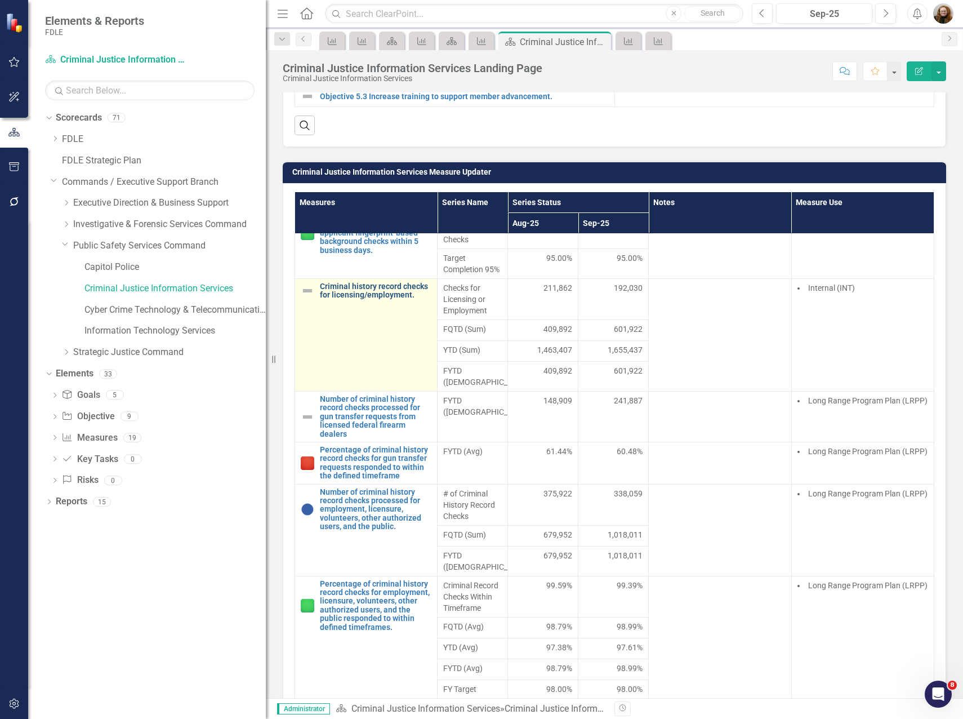
click at [385, 282] on link "Criminal history record checks for licensing/employment." at bounding box center [376, 290] width 112 height 17
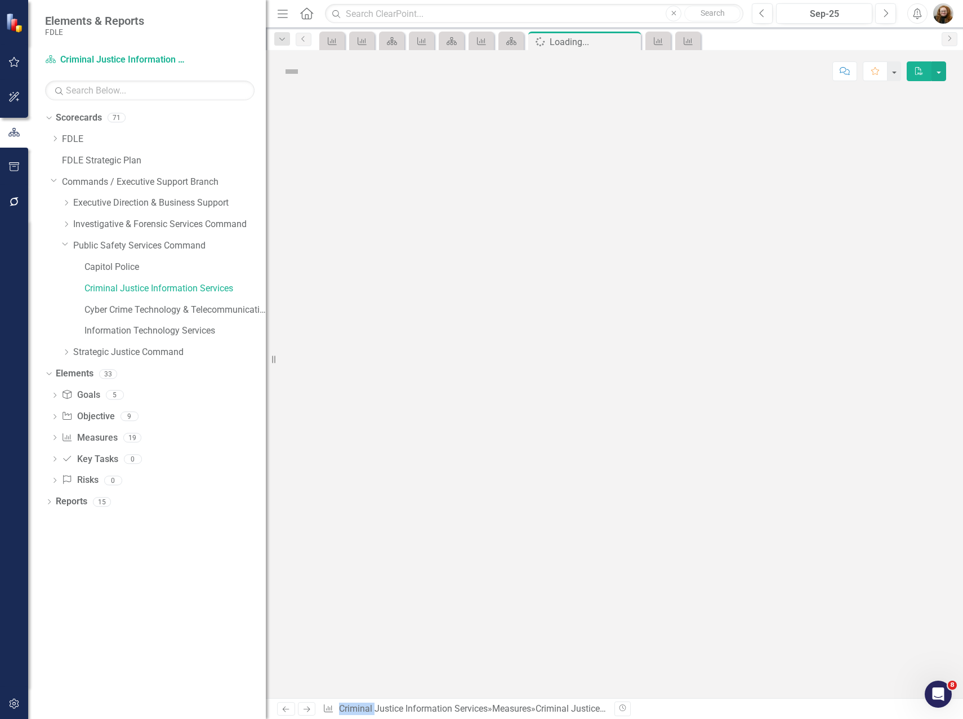
click at [385, 277] on div at bounding box center [614, 394] width 697 height 605
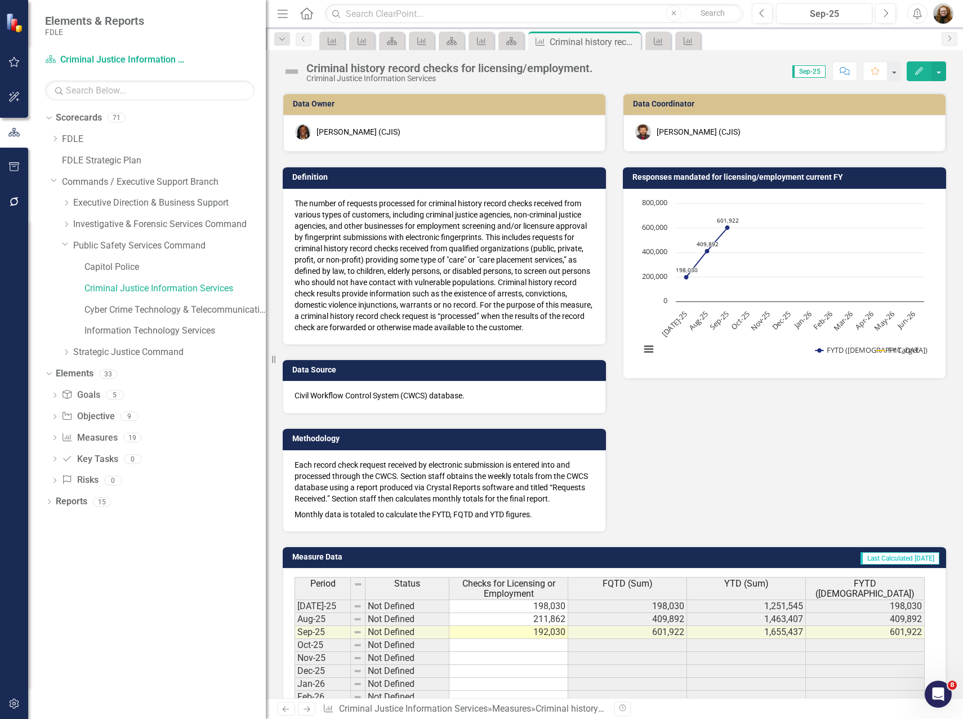
click at [919, 73] on icon "button" at bounding box center [919, 71] width 8 height 8
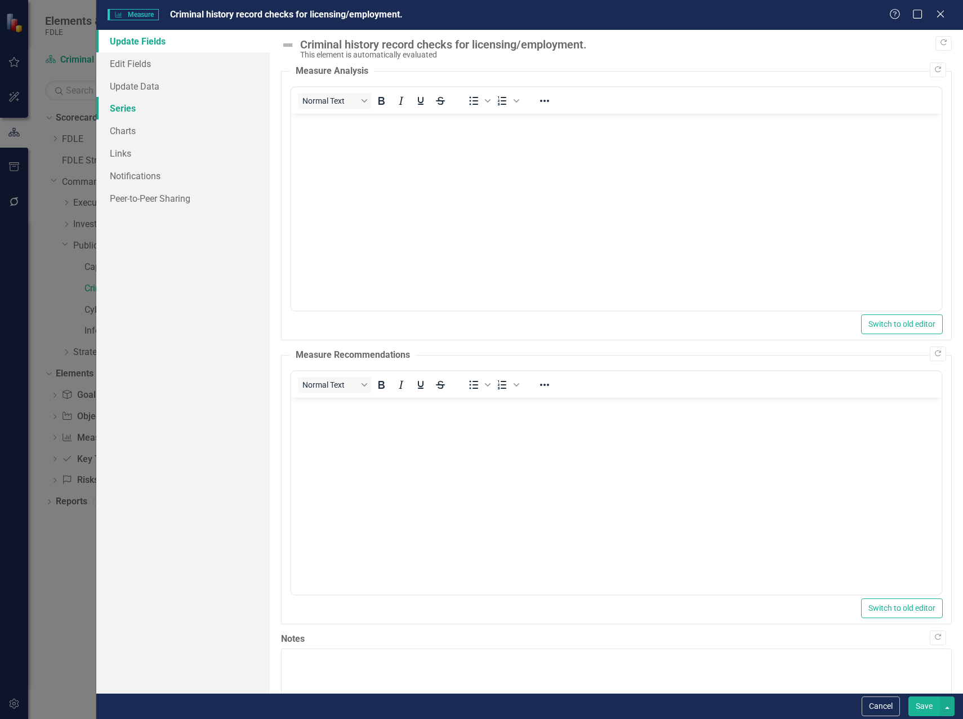
drag, startPoint x: 117, startPoint y: 107, endPoint x: 134, endPoint y: 107, distance: 17.5
click at [117, 107] on link "Series" at bounding box center [182, 108] width 173 height 23
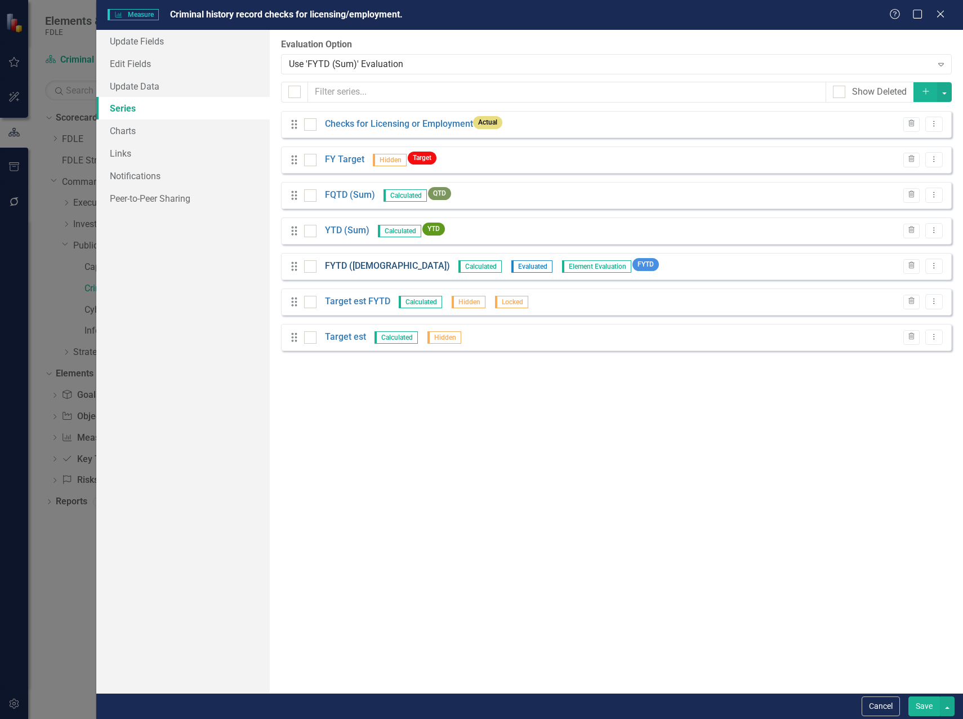
click at [350, 265] on link "FYTD ([DEMOGRAPHIC_DATA])" at bounding box center [387, 266] width 125 height 13
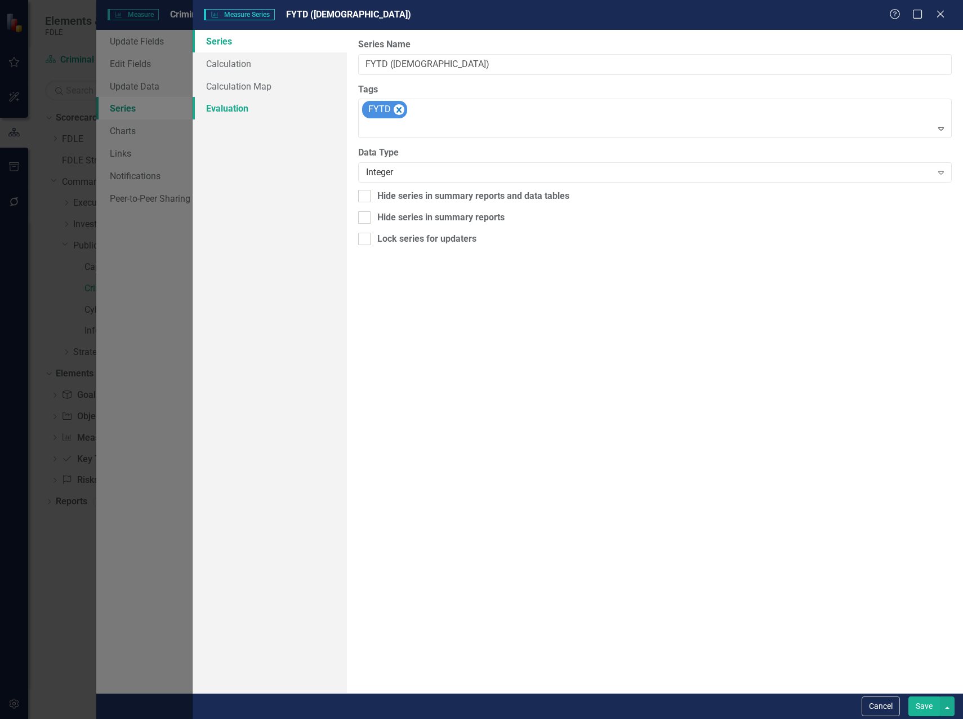
click at [243, 108] on link "Evaluation" at bounding box center [270, 108] width 154 height 23
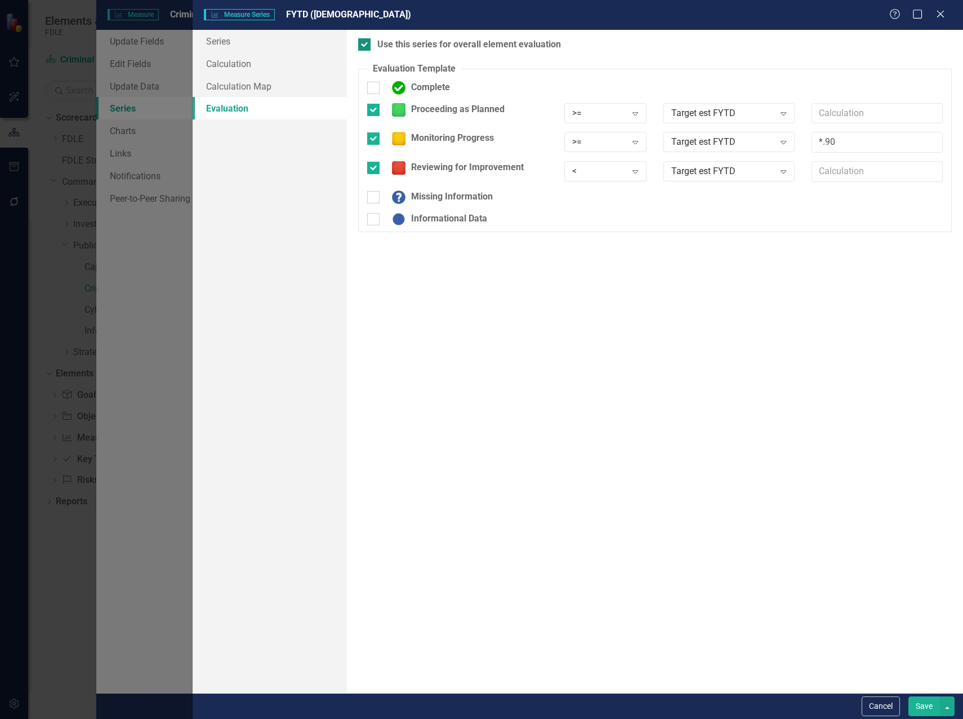
click at [368, 45] on div at bounding box center [364, 44] width 12 height 12
click at [365, 45] on input "Use this series for overall element evaluation" at bounding box center [361, 41] width 7 height 7
checkbox input "false"
click at [372, 109] on input "Proceeding as Planned" at bounding box center [370, 107] width 7 height 7
checkbox input "false"
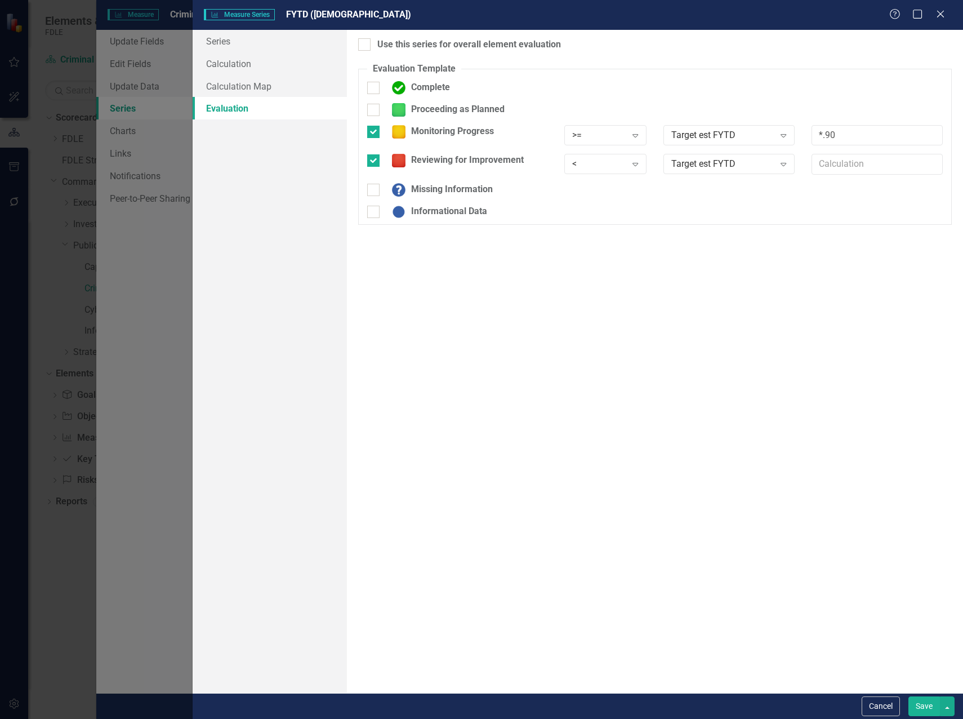
click at [368, 140] on div "Monitoring Progress" at bounding box center [458, 136] width 198 height 22
drag, startPoint x: 371, startPoint y: 129, endPoint x: 373, endPoint y: 151, distance: 22.0
click at [372, 130] on input "Monitoring Progress" at bounding box center [370, 129] width 7 height 7
checkbox input "false"
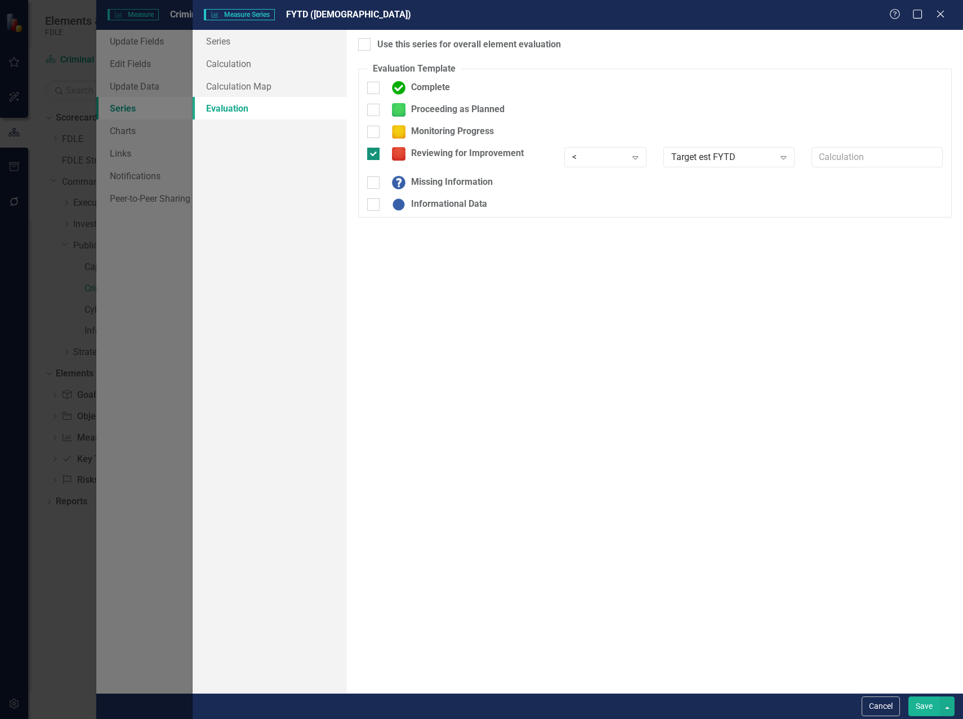
click at [372, 151] on input "Reviewing for Improvement" at bounding box center [370, 151] width 7 height 7
checkbox input "false"
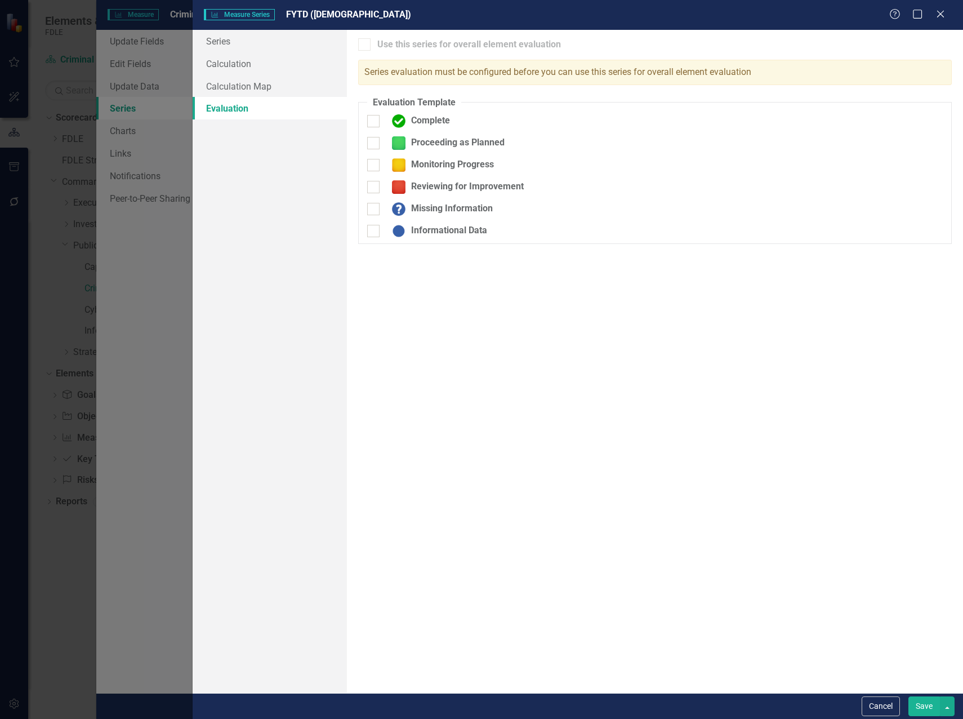
click at [938, 703] on button "Save" at bounding box center [924, 706] width 32 height 20
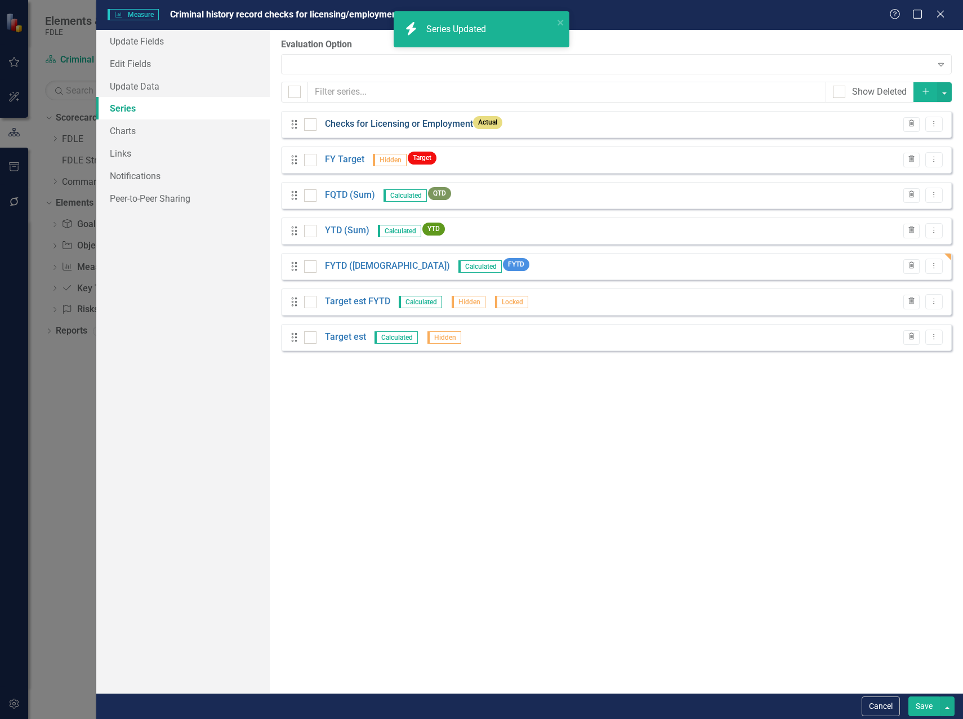
click at [367, 122] on link "Checks for Licensing or Employment" at bounding box center [399, 124] width 148 height 13
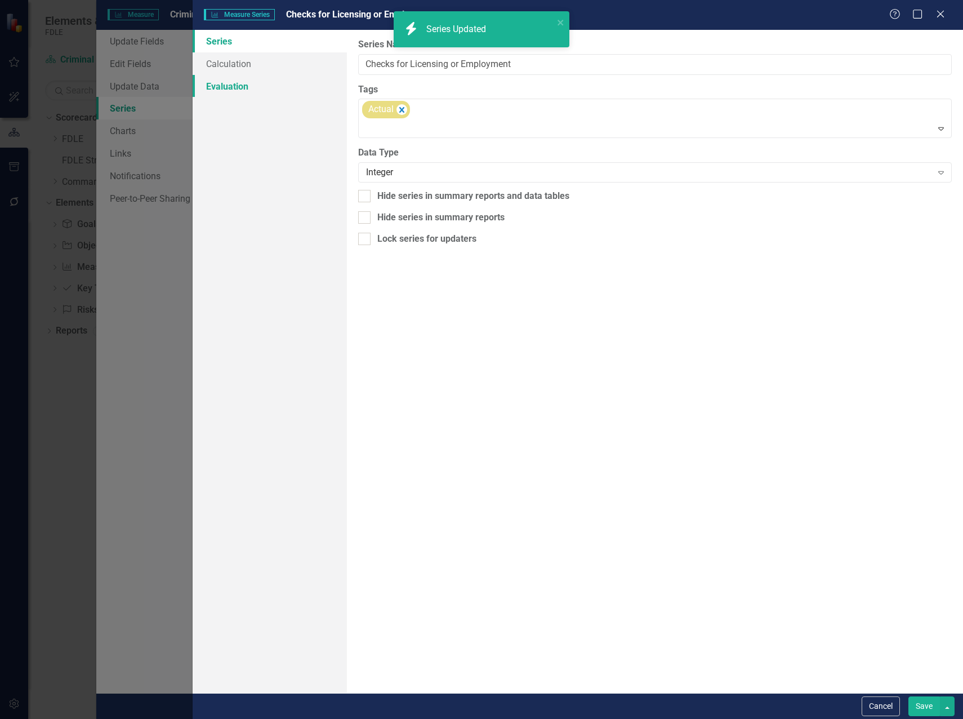
click at [233, 90] on link "Evaluation" at bounding box center [270, 86] width 154 height 23
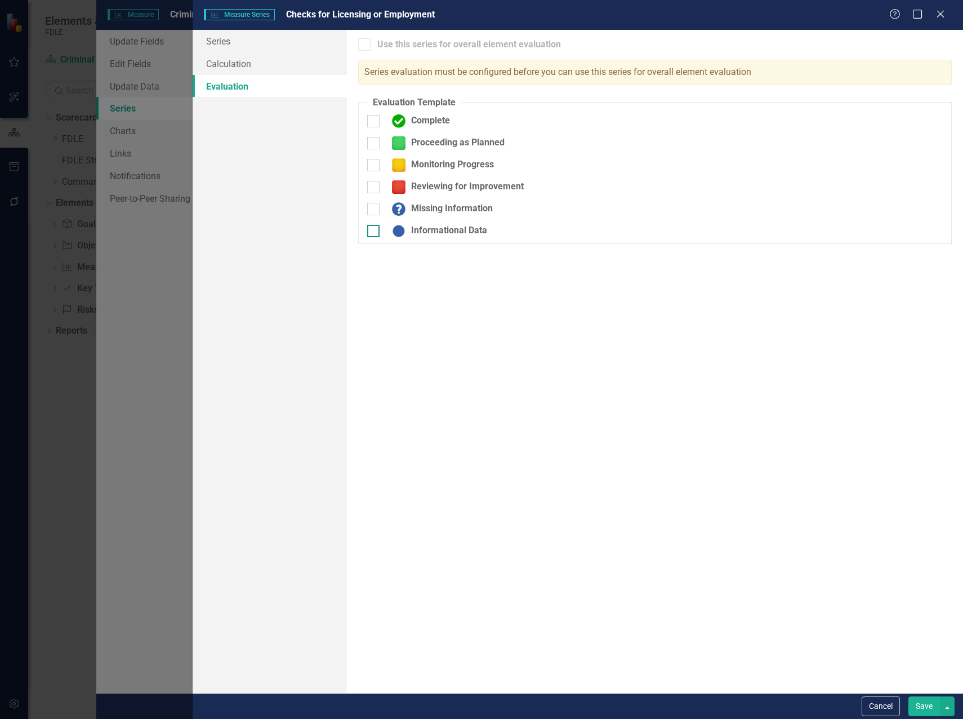
click at [372, 230] on input "Informational Data" at bounding box center [370, 228] width 7 height 7
checkbox input "true"
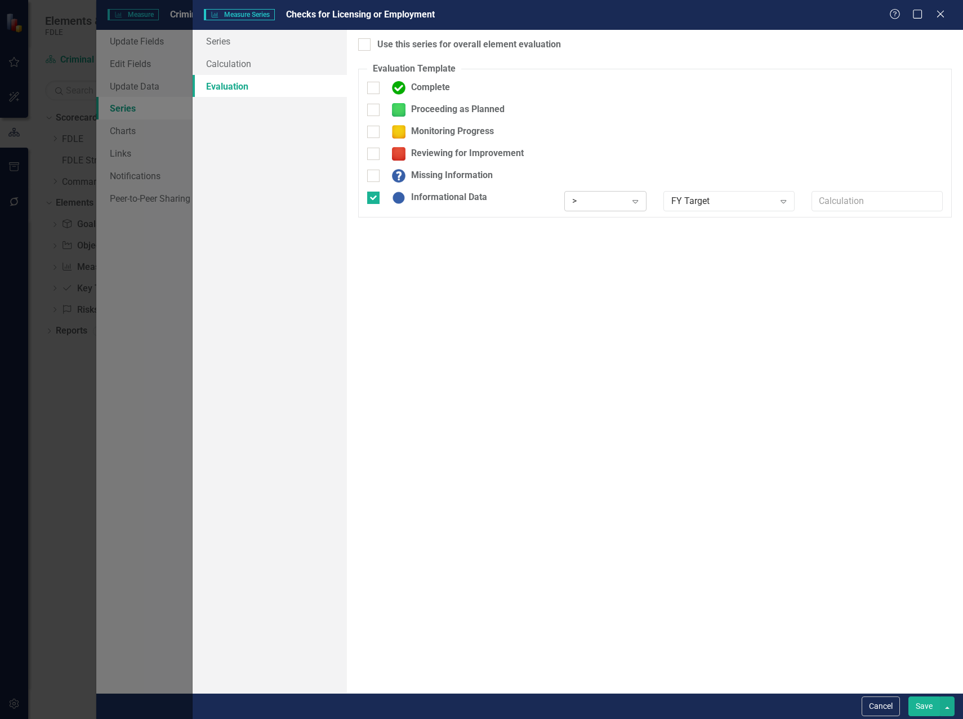
click at [641, 199] on icon "Expand" at bounding box center [635, 201] width 11 height 9
click at [588, 349] on div "Any" at bounding box center [612, 350] width 72 height 13
click at [368, 44] on div at bounding box center [364, 44] width 12 height 12
click at [365, 44] on input "Use this series for overall element evaluation" at bounding box center [361, 41] width 7 height 7
checkbox input "true"
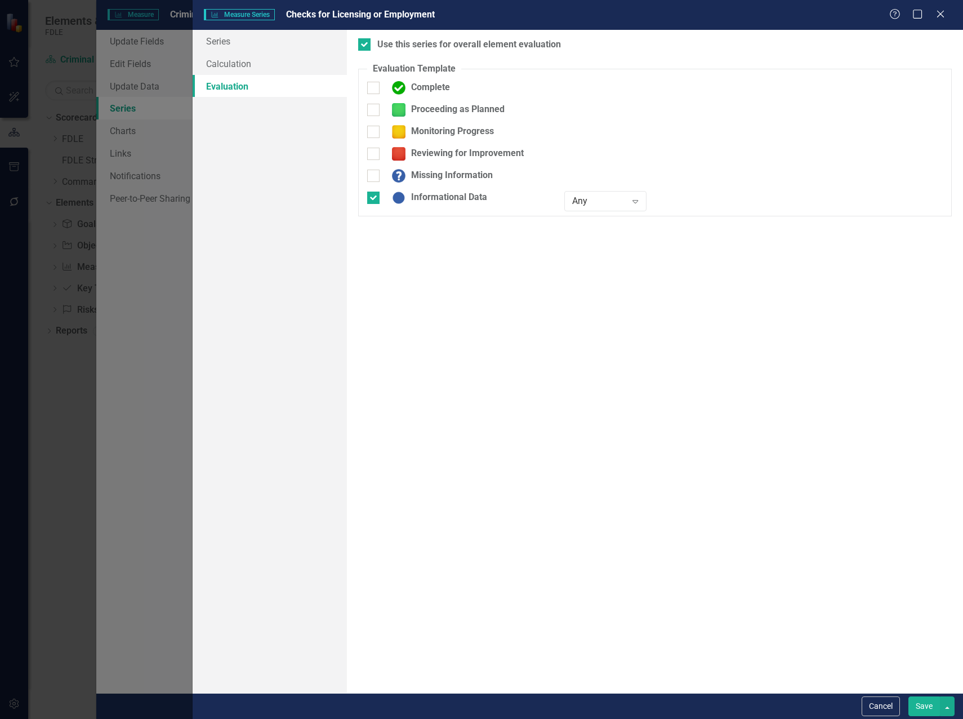
click at [928, 708] on button "Save" at bounding box center [924, 706] width 32 height 20
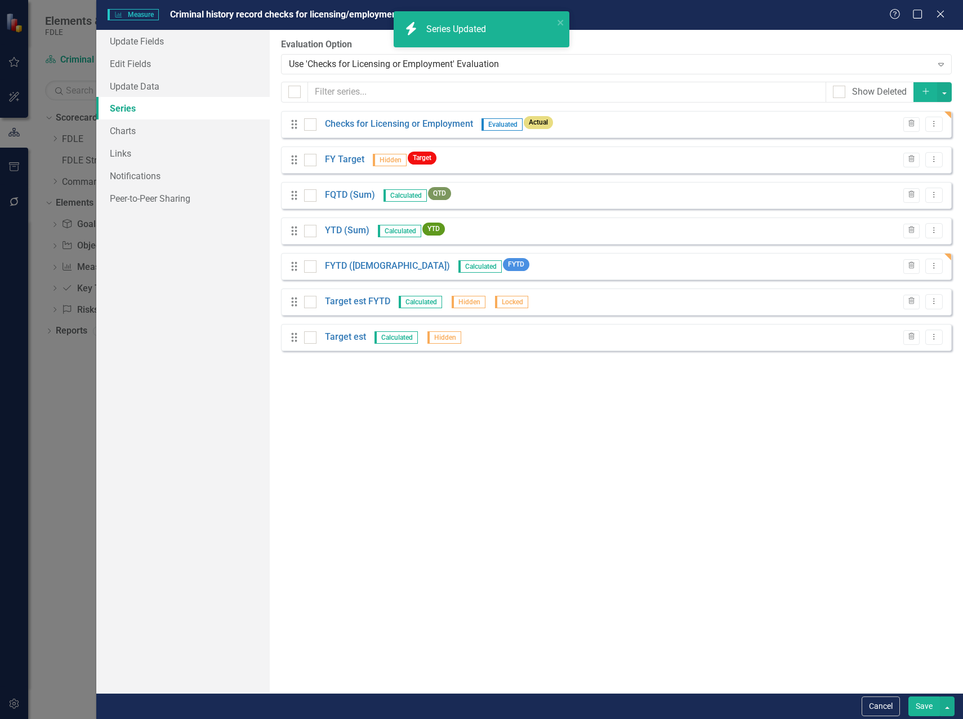
click at [923, 708] on button "Save" at bounding box center [924, 706] width 32 height 20
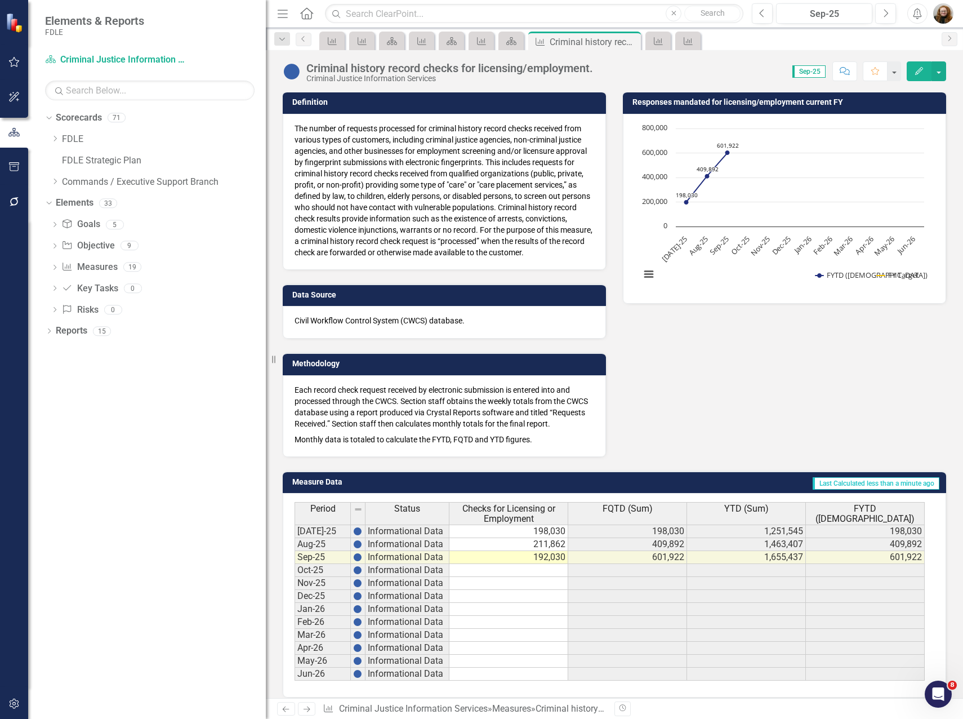
scroll to position [177, 0]
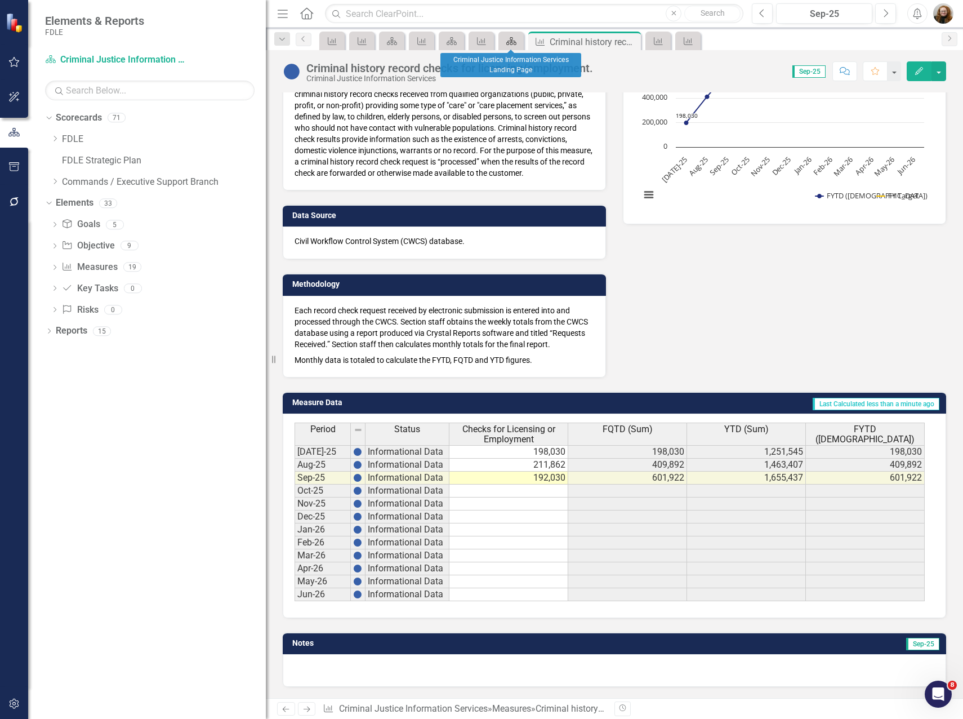
click at [513, 42] on icon "Scorecard" at bounding box center [511, 41] width 11 height 9
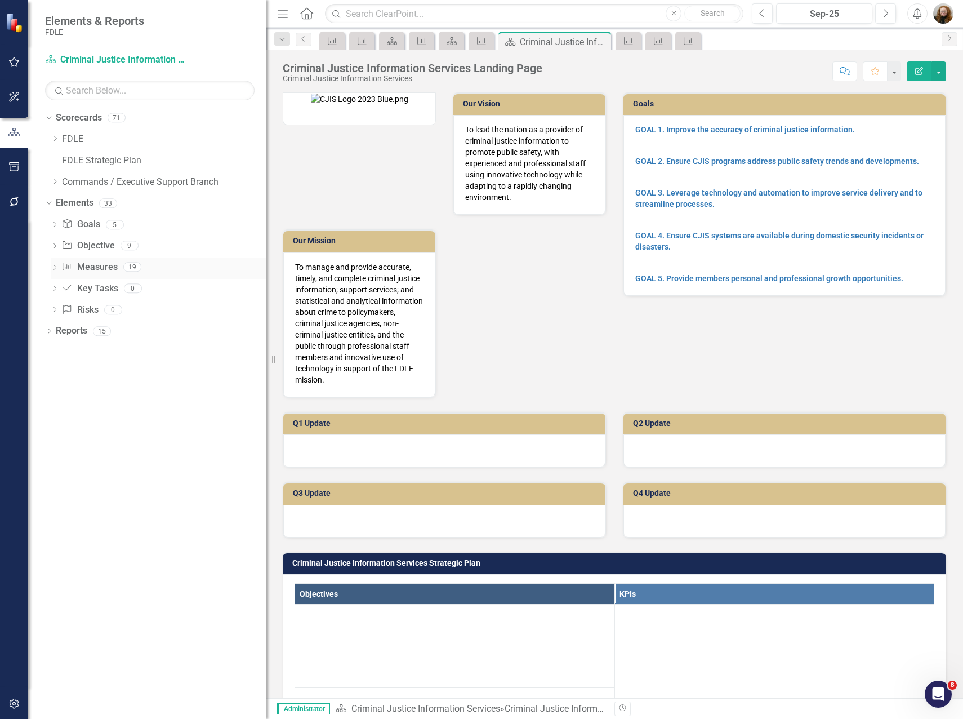
click at [54, 269] on icon "Dropdown" at bounding box center [55, 268] width 8 height 6
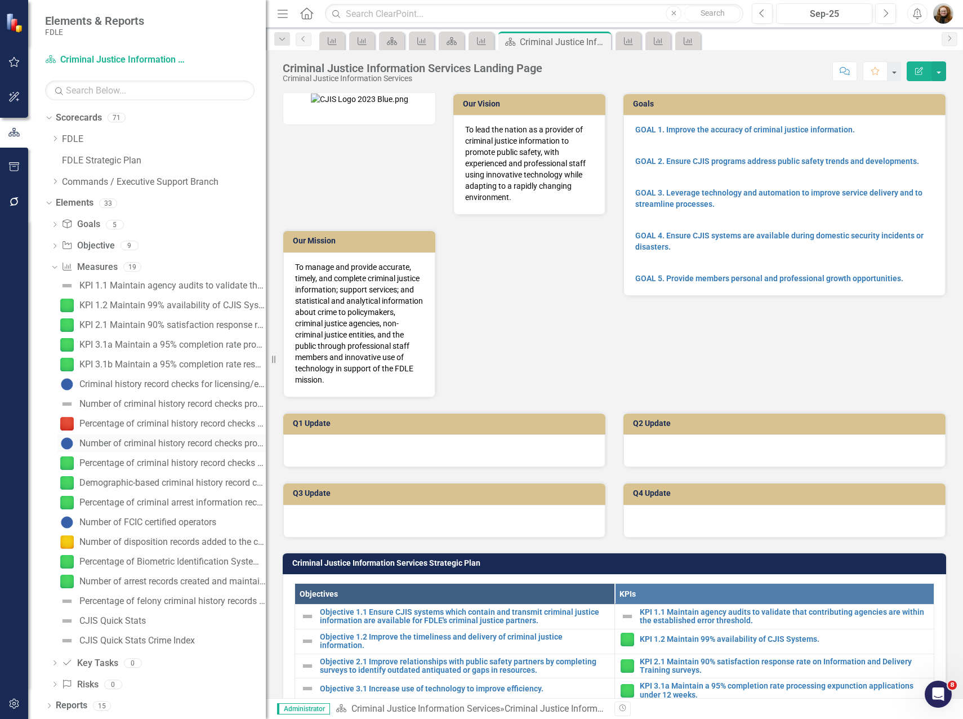
click at [104, 439] on div "Number of criminal history record checks processed for employment, licensure, v…" at bounding box center [172, 443] width 186 height 10
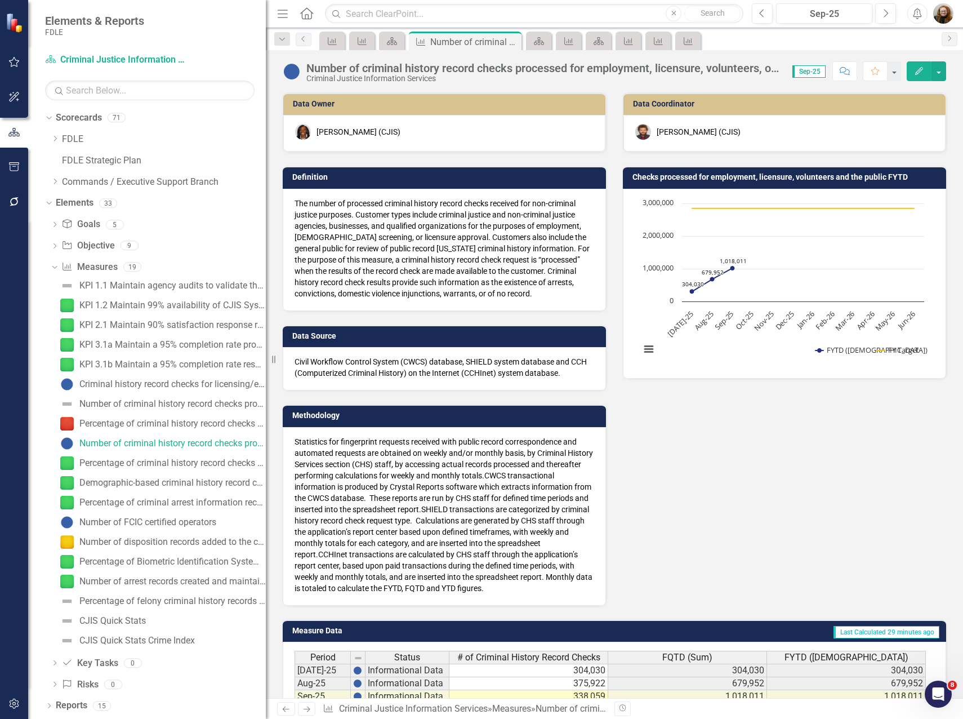
click at [760, 421] on div "Data Owner Lucy Saunders (CJIS) Definition The number of processed criminal his…" at bounding box center [614, 341] width 680 height 527
click at [915, 70] on icon "Edit" at bounding box center [919, 71] width 10 height 8
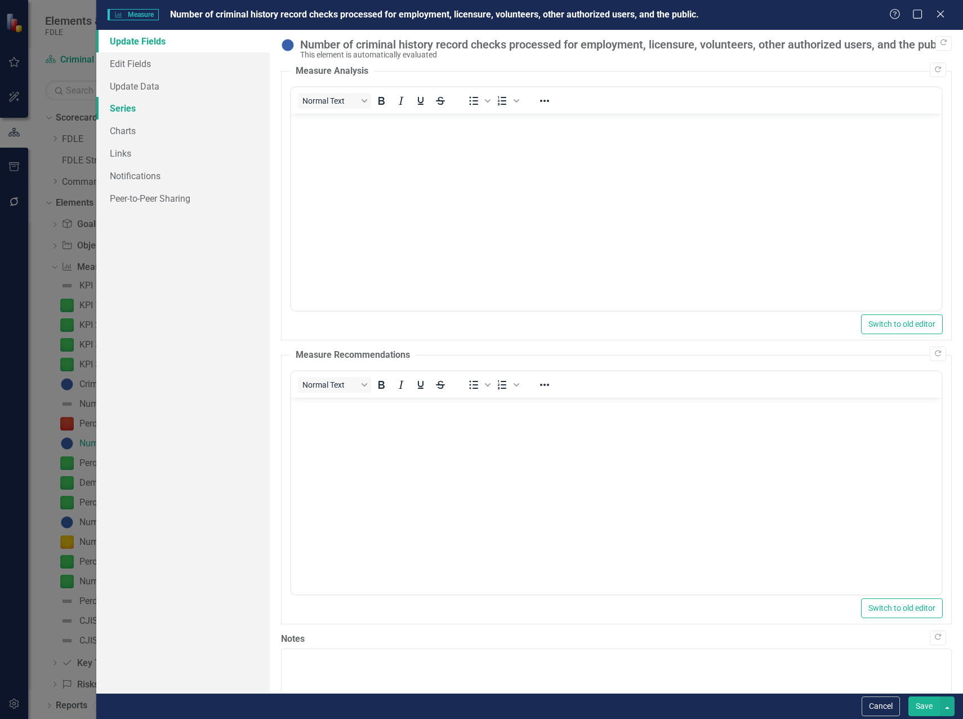
click at [125, 112] on link "Series" at bounding box center [182, 108] width 173 height 23
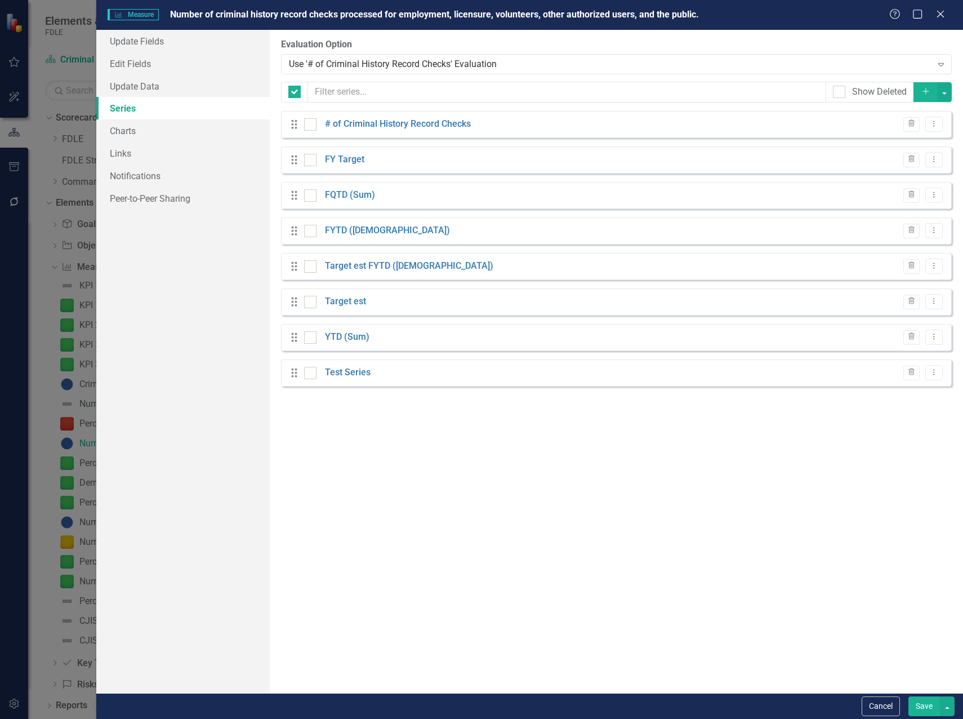
checkbox input "false"
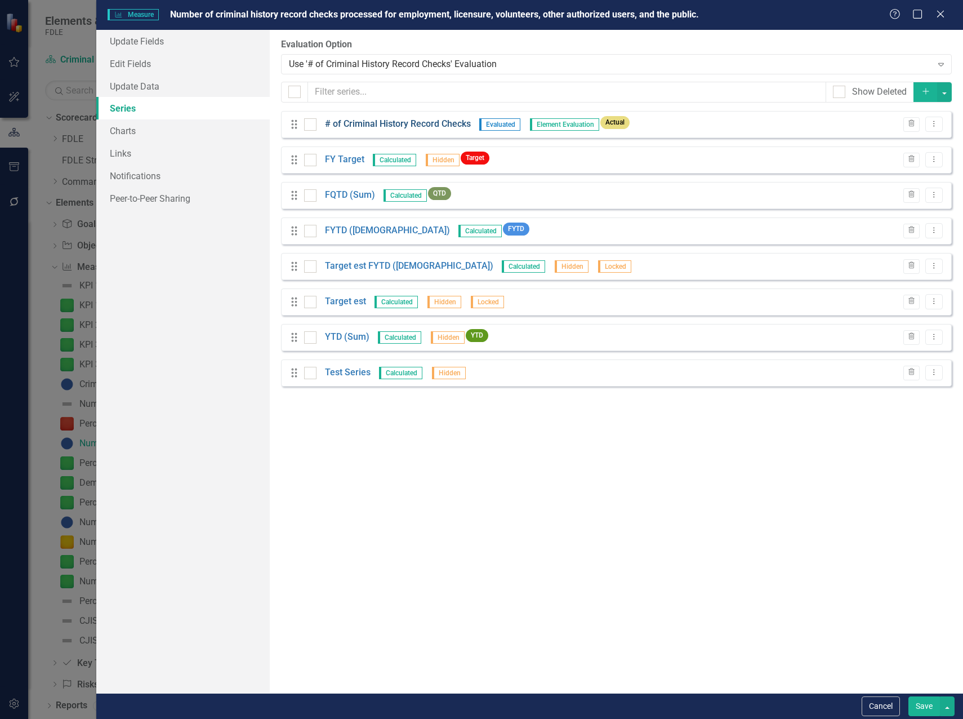
click at [396, 122] on link "# of Criminal History Record Checks" at bounding box center [398, 124] width 146 height 13
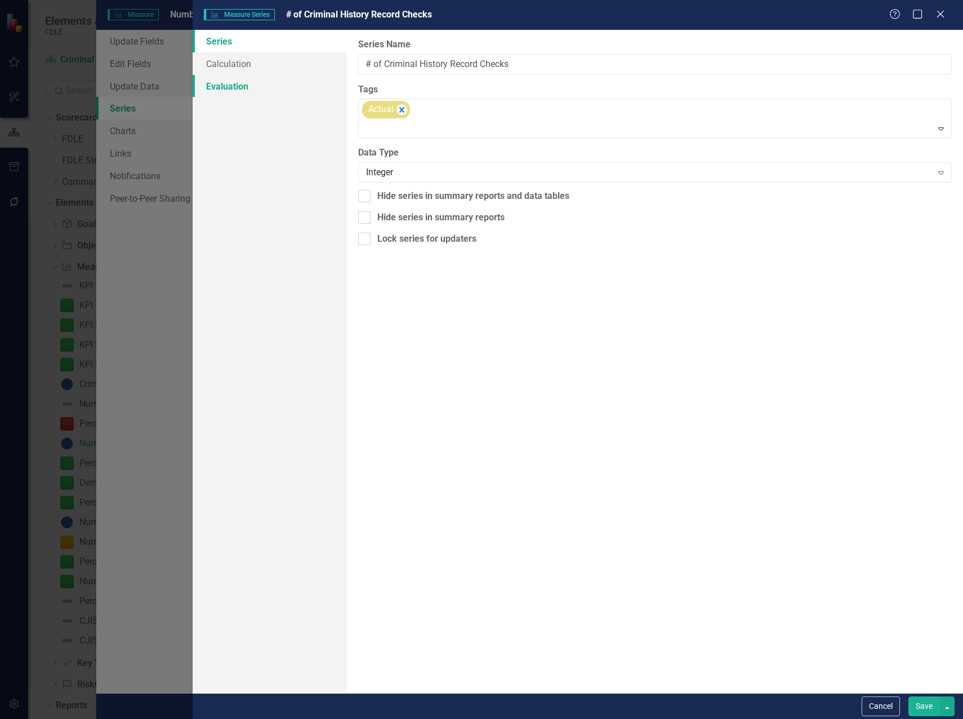
click at [227, 84] on link "Evaluation" at bounding box center [270, 86] width 154 height 23
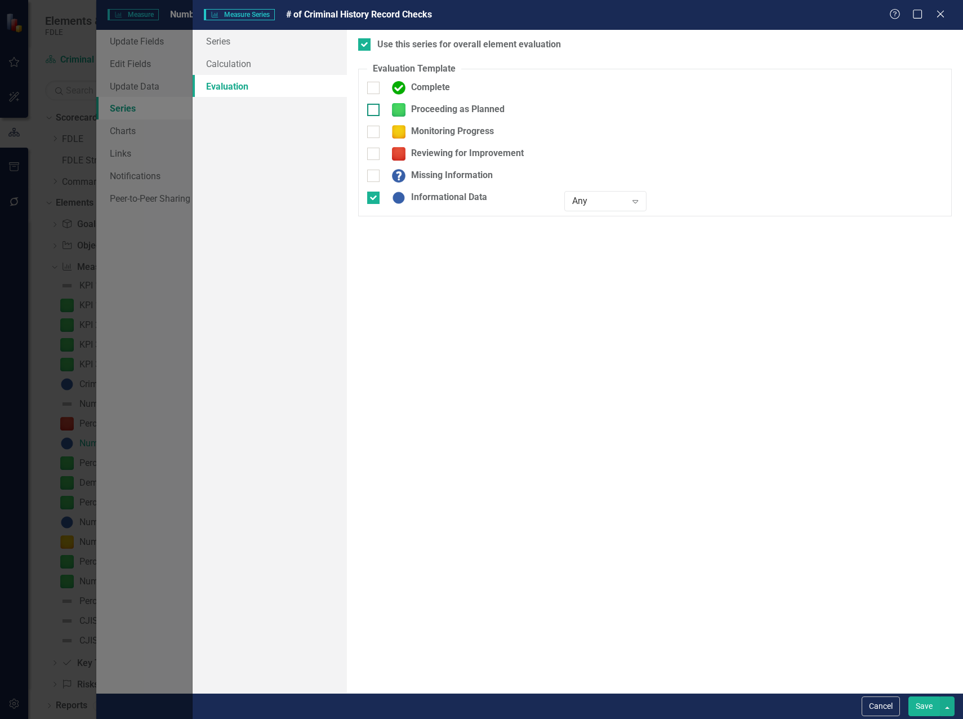
click at [372, 111] on div at bounding box center [373, 110] width 12 height 12
click at [372, 111] on input "Proceeding as Planned" at bounding box center [370, 107] width 7 height 7
checkbox input "true"
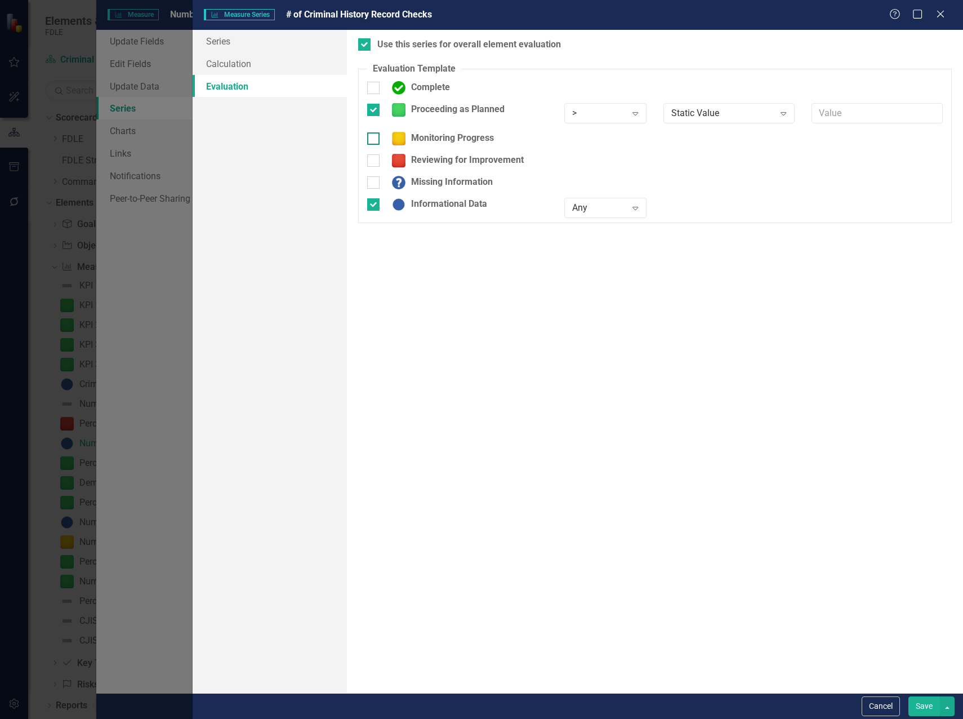
click at [372, 135] on input "Monitoring Progress" at bounding box center [370, 135] width 7 height 7
checkbox input "true"
drag, startPoint x: 372, startPoint y: 168, endPoint x: 375, endPoint y: 194, distance: 26.0
click at [372, 168] on input "Reviewing for Improvement" at bounding box center [370, 165] width 7 height 7
checkbox input "true"
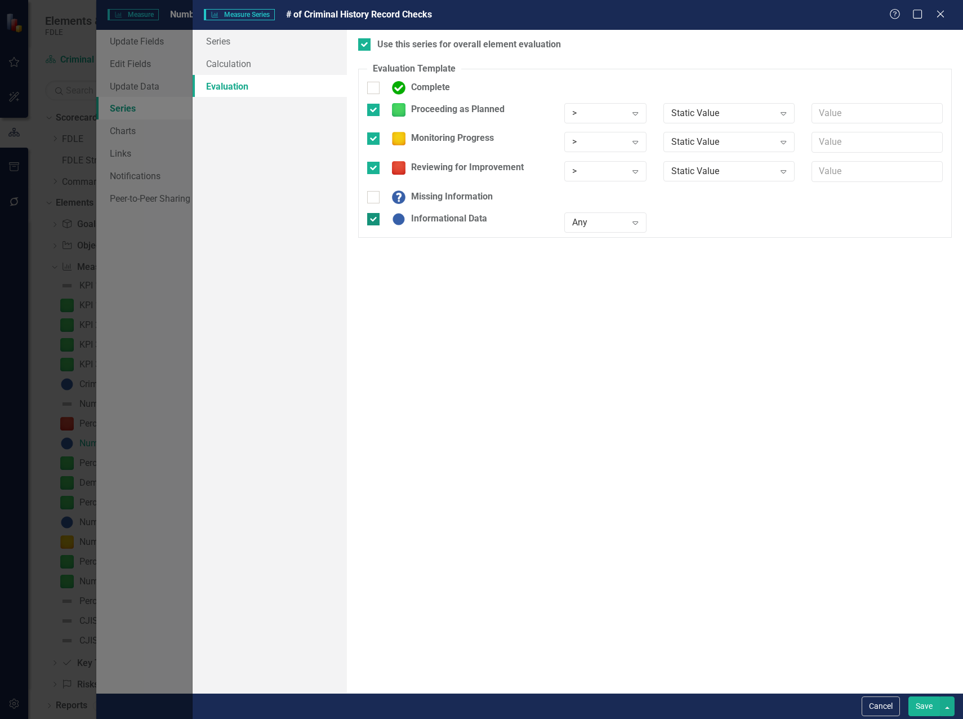
click at [370, 221] on div at bounding box center [373, 219] width 12 height 12
click at [370, 220] on input "Informational Data" at bounding box center [370, 216] width 7 height 7
checkbox input "false"
click at [783, 142] on icon "Expand" at bounding box center [783, 141] width 11 height 9
click at [942, 15] on icon "Close" at bounding box center [940, 13] width 14 height 11
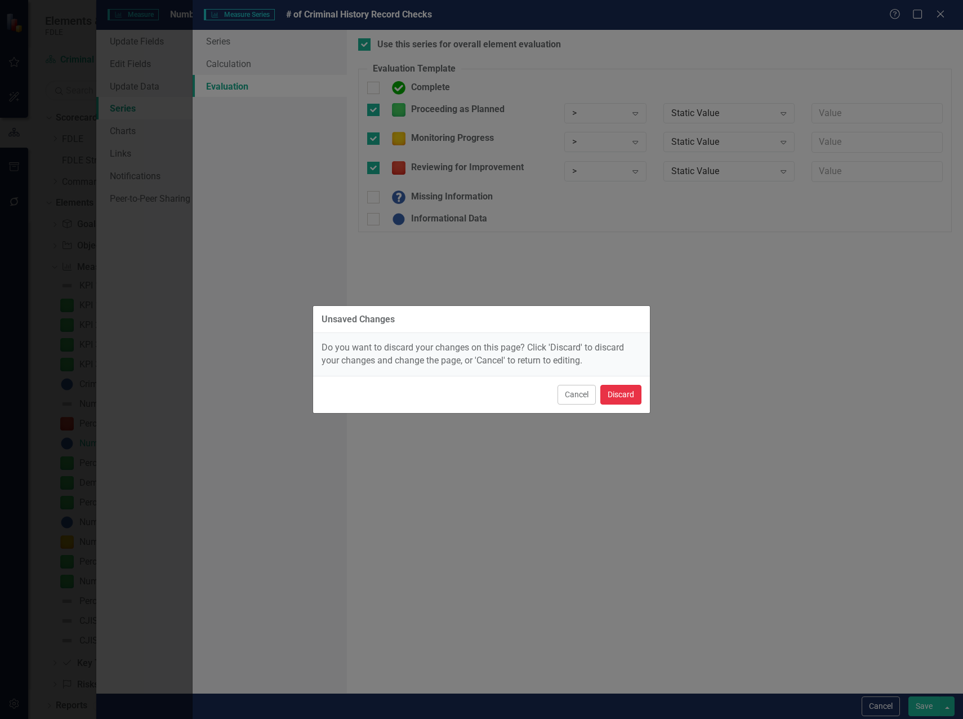
click at [615, 394] on button "Discard" at bounding box center [620, 395] width 41 height 20
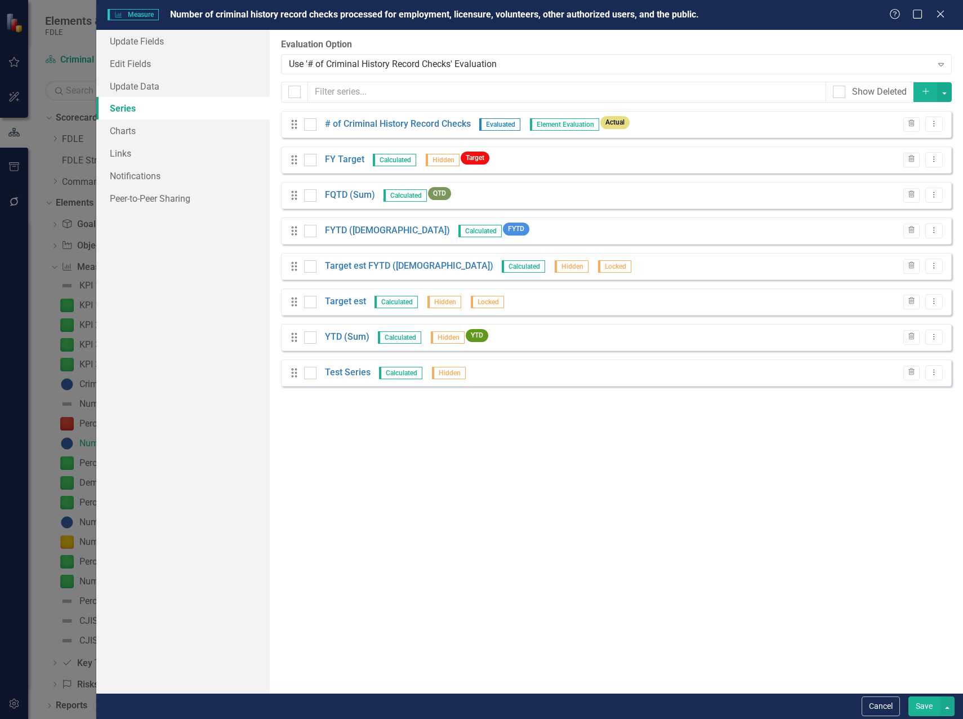
click at [498, 408] on div "From this page, you can add, edit, delete, or duplicate the measure series for …" at bounding box center [616, 361] width 693 height 663
click at [353, 159] on link "FY Target" at bounding box center [344, 159] width 39 height 13
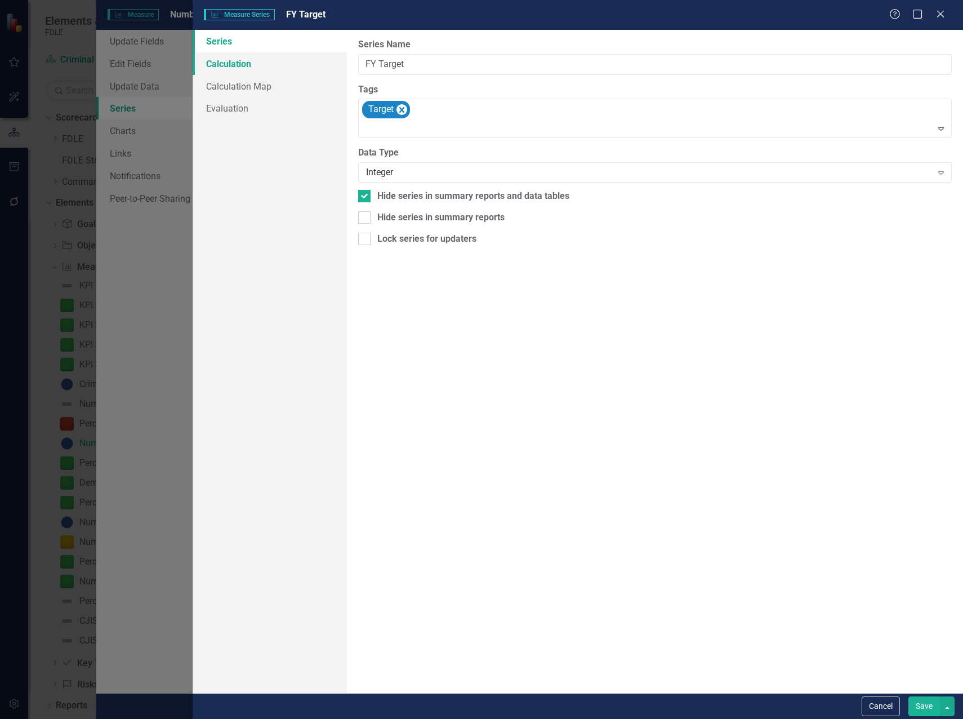
click at [236, 65] on link "Calculation" at bounding box center [270, 63] width 154 height 23
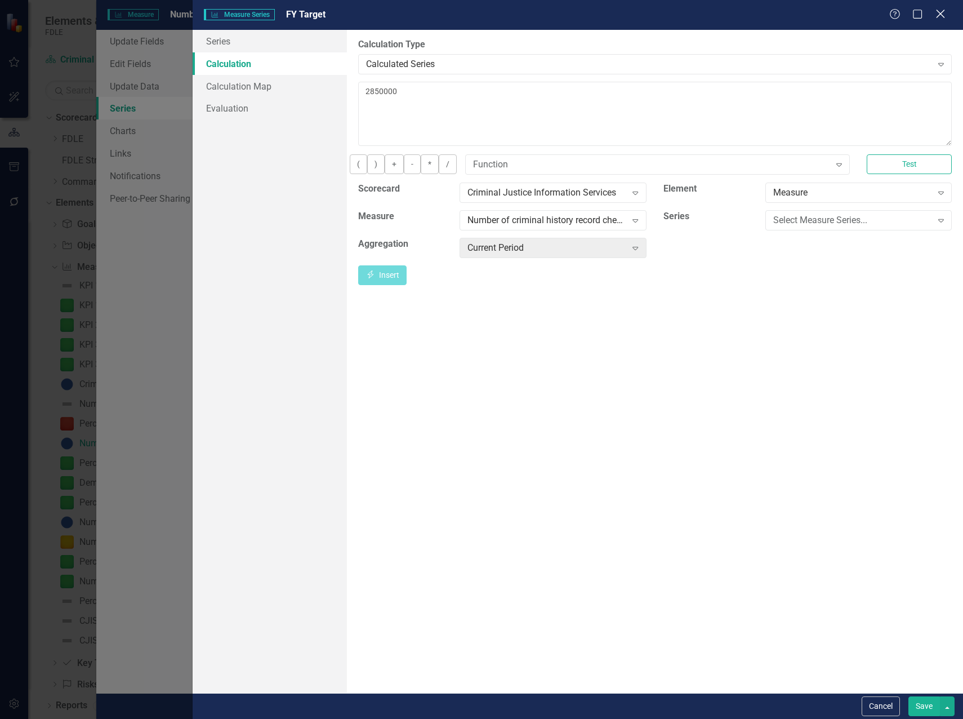
click at [940, 16] on icon "Close" at bounding box center [940, 13] width 14 height 11
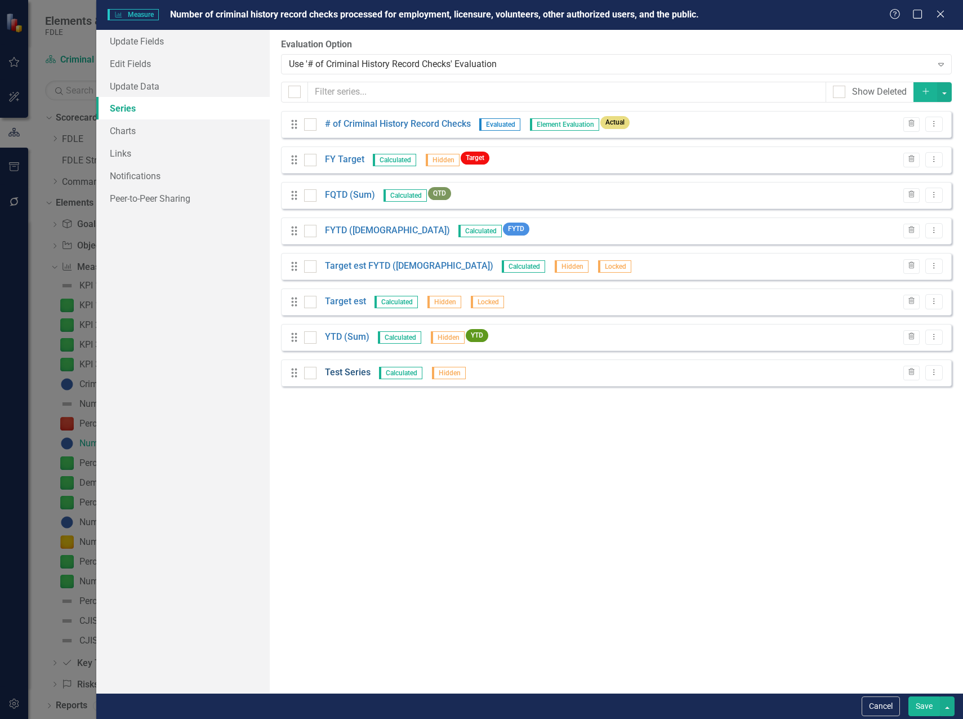
click at [349, 372] on link "Test Series" at bounding box center [348, 372] width 46 height 13
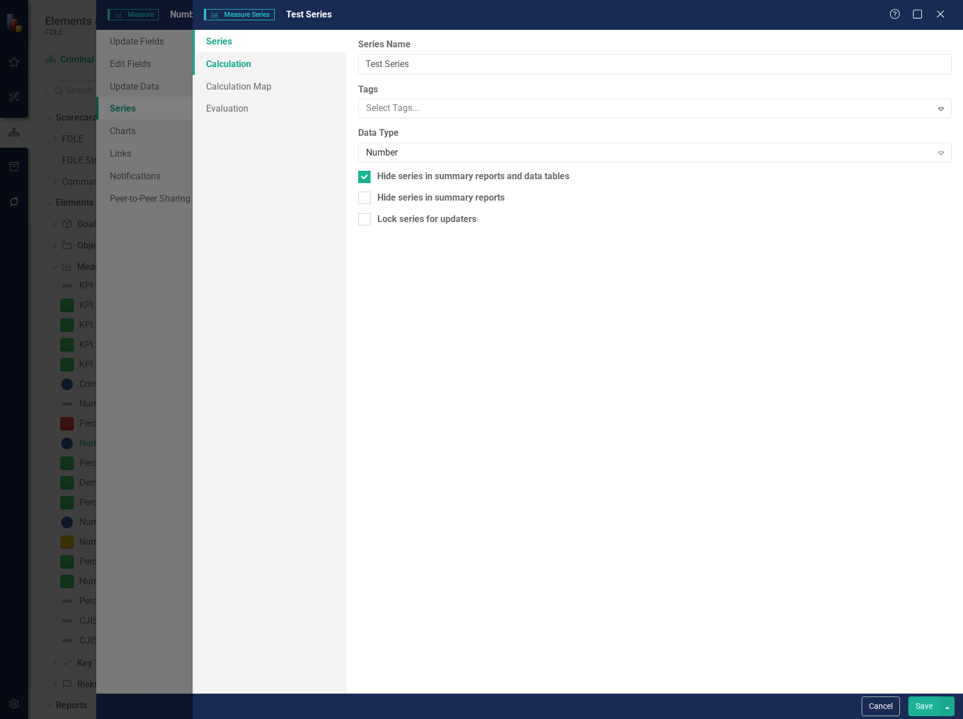
click at [231, 63] on link "Calculation" at bounding box center [270, 63] width 154 height 23
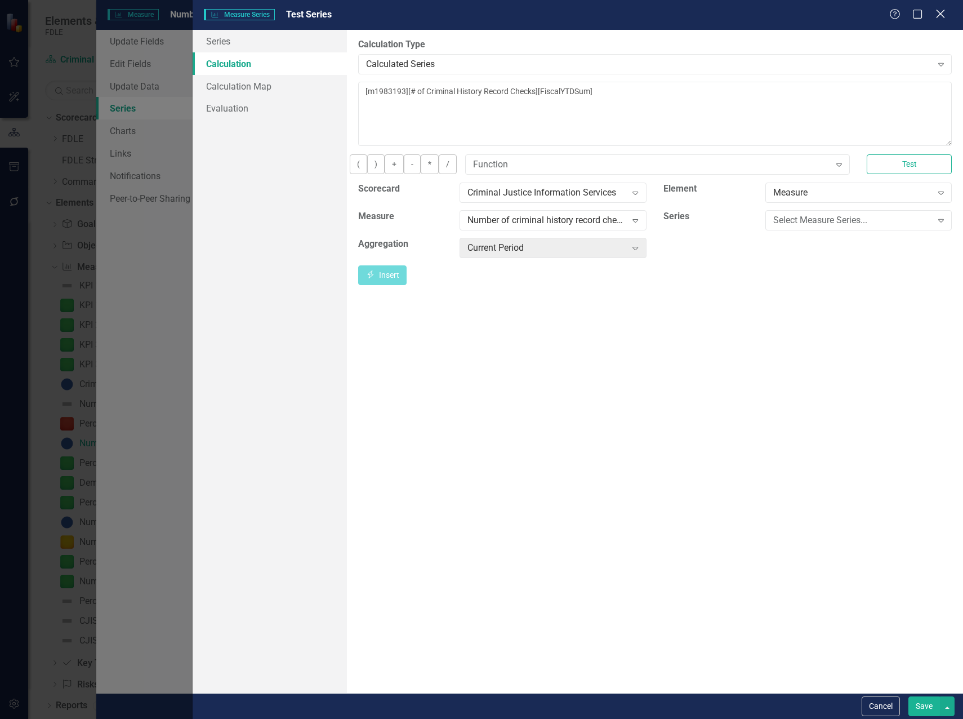
click at [938, 14] on icon "Close" at bounding box center [940, 13] width 14 height 11
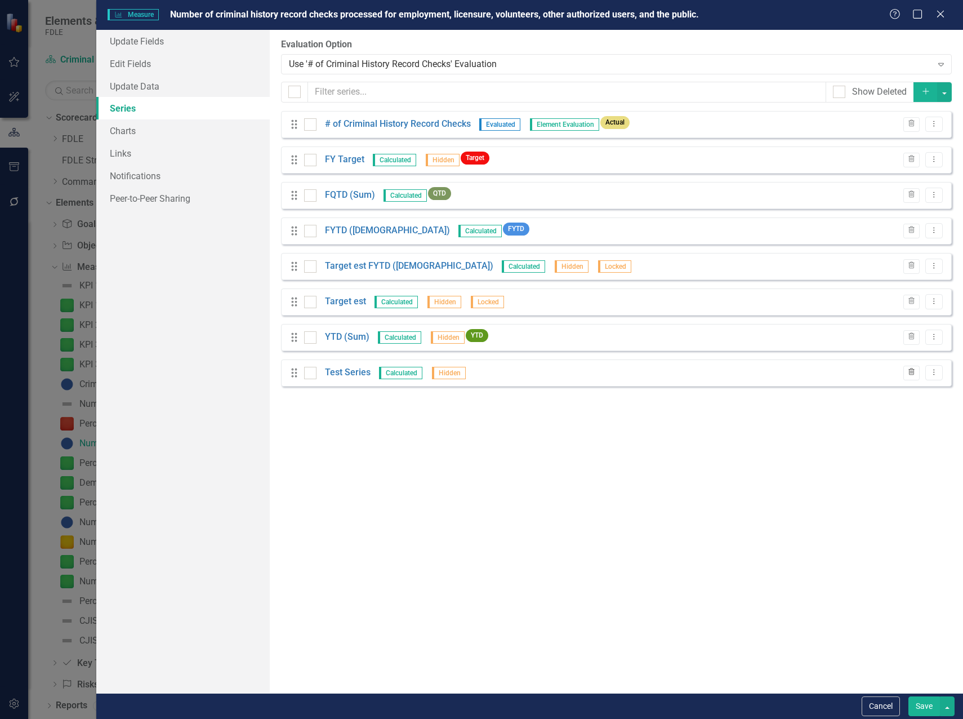
click at [913, 375] on icon "button" at bounding box center [911, 371] width 6 height 7
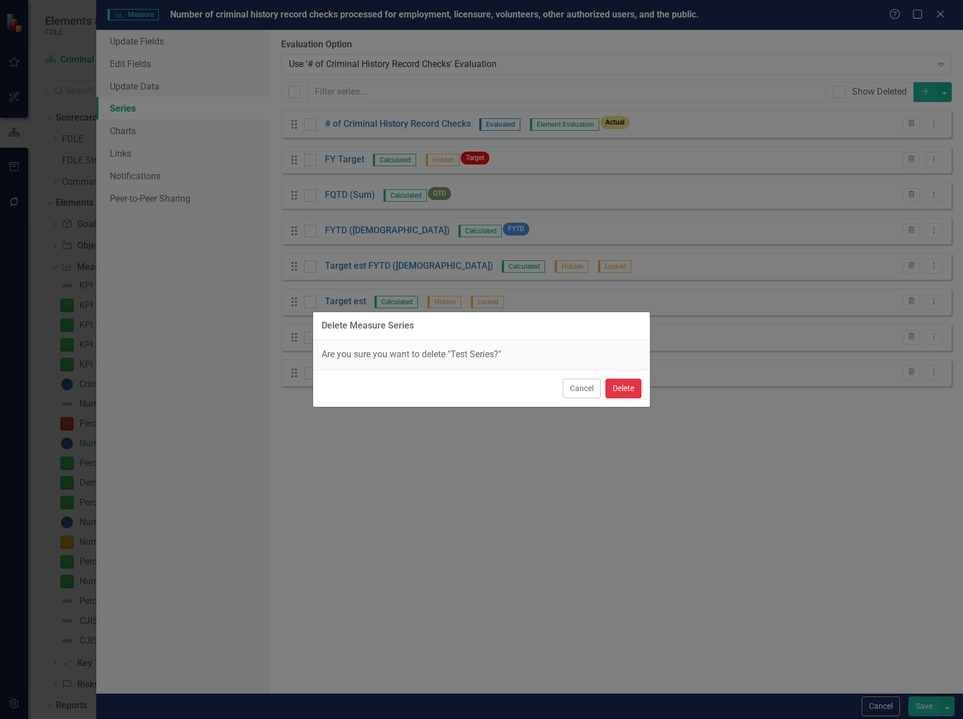
click at [620, 389] on button "Delete" at bounding box center [623, 388] width 36 height 20
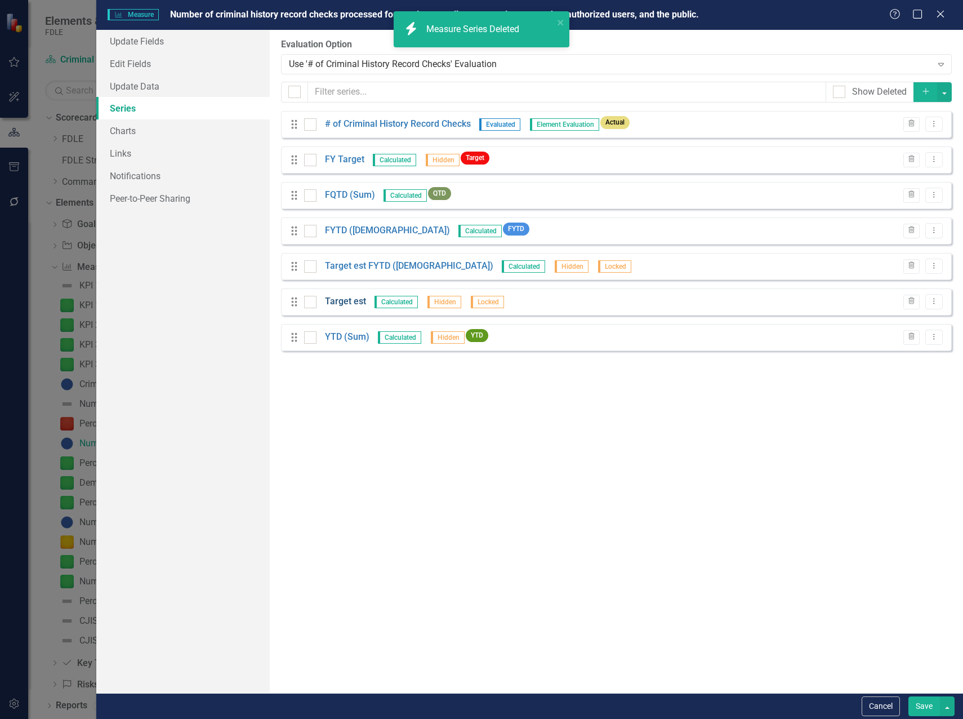
click at [350, 301] on link "Target est" at bounding box center [345, 301] width 41 height 13
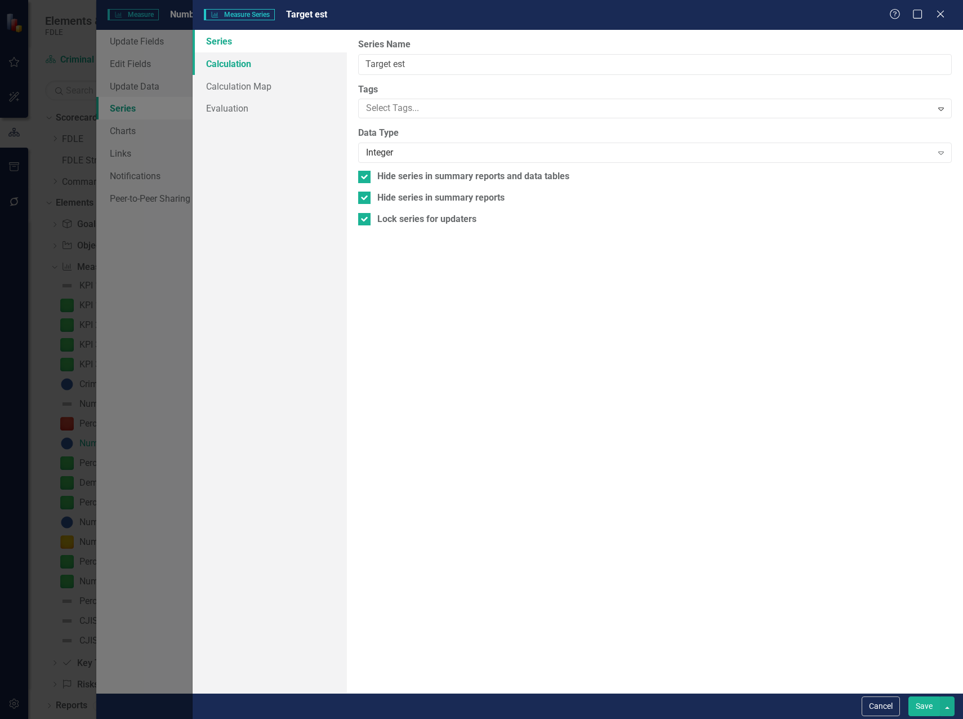
click at [239, 65] on link "Calculation" at bounding box center [270, 63] width 154 height 23
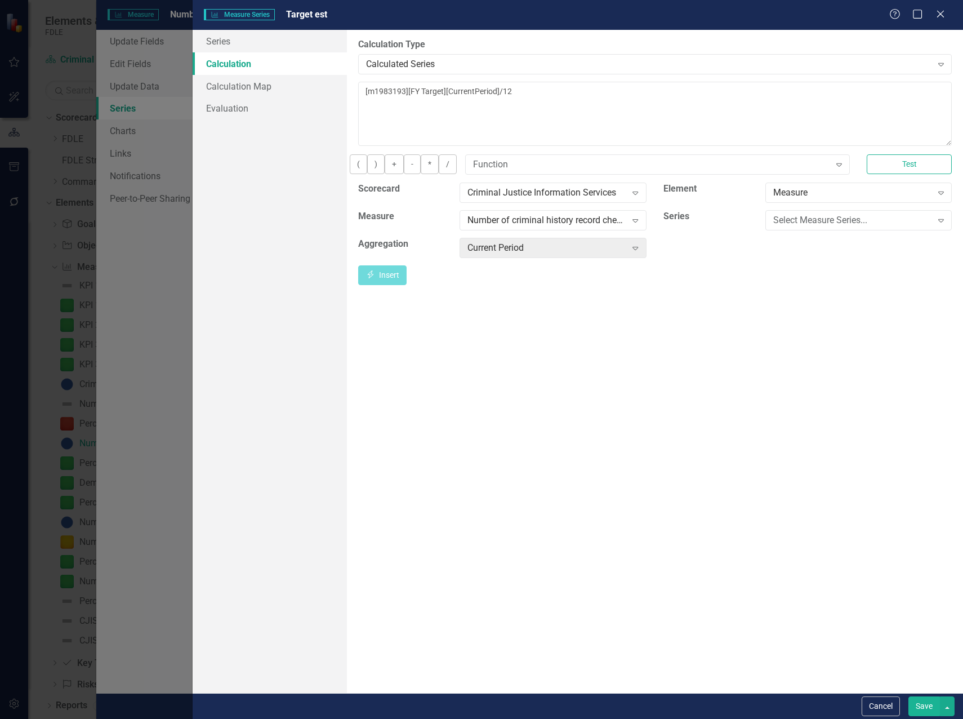
click at [947, 18] on div "Help Maximize Close" at bounding box center [920, 14] width 63 height 13
click at [929, 15] on div "Help Maximize Close" at bounding box center [920, 14] width 63 height 13
click at [940, 11] on icon "Close" at bounding box center [940, 13] width 14 height 11
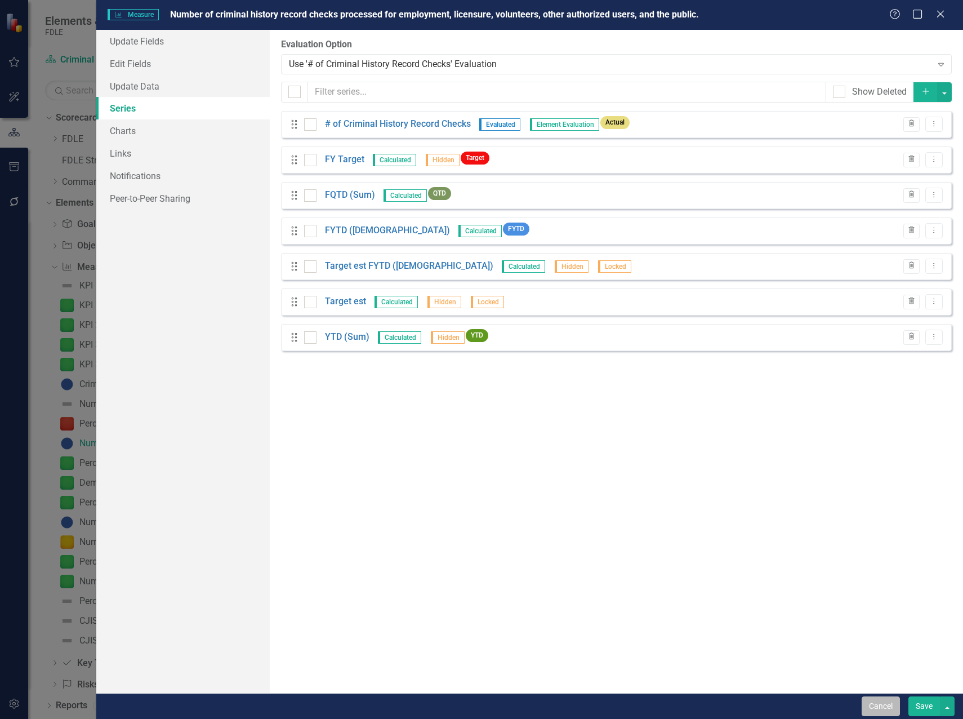
click at [885, 710] on button "Cancel" at bounding box center [881, 706] width 38 height 20
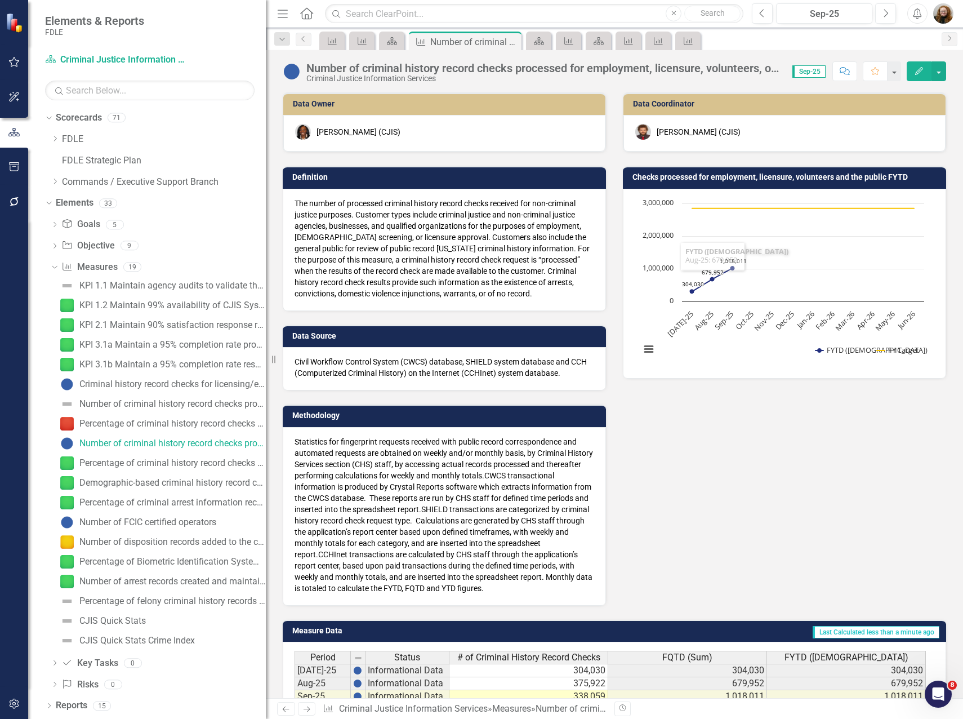
drag, startPoint x: 770, startPoint y: 498, endPoint x: 769, endPoint y: 479, distance: 19.2
click at [770, 496] on div "Data Owner Lucy Saunders (CJIS) Definition The number of processed criminal his…" at bounding box center [614, 341] width 680 height 527
click at [924, 67] on icon "Edit" at bounding box center [919, 71] width 10 height 8
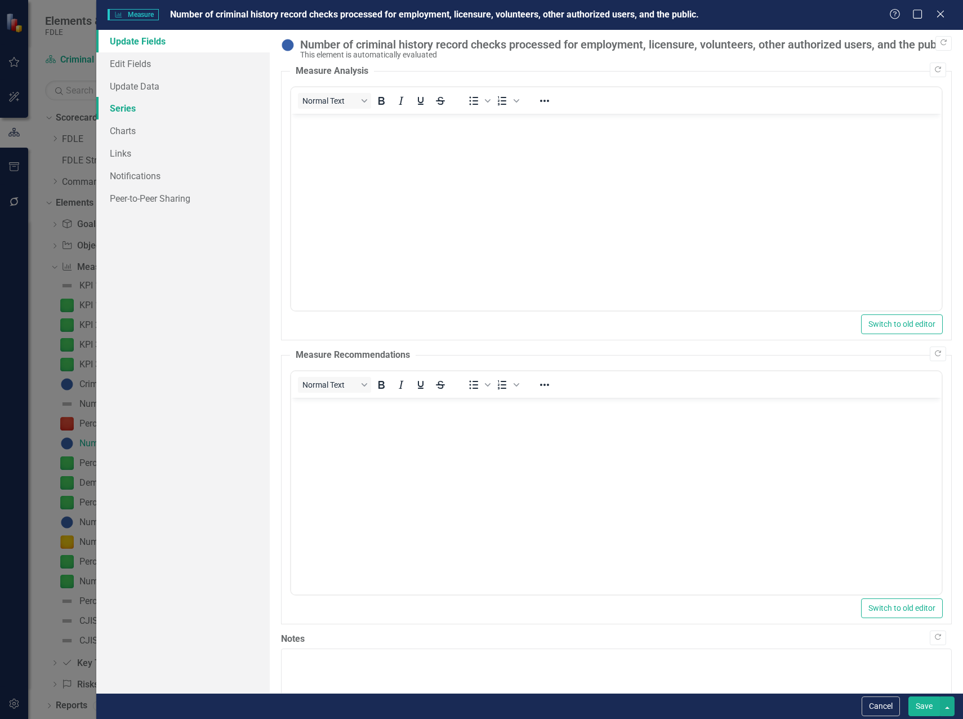
click at [127, 109] on link "Series" at bounding box center [182, 108] width 173 height 23
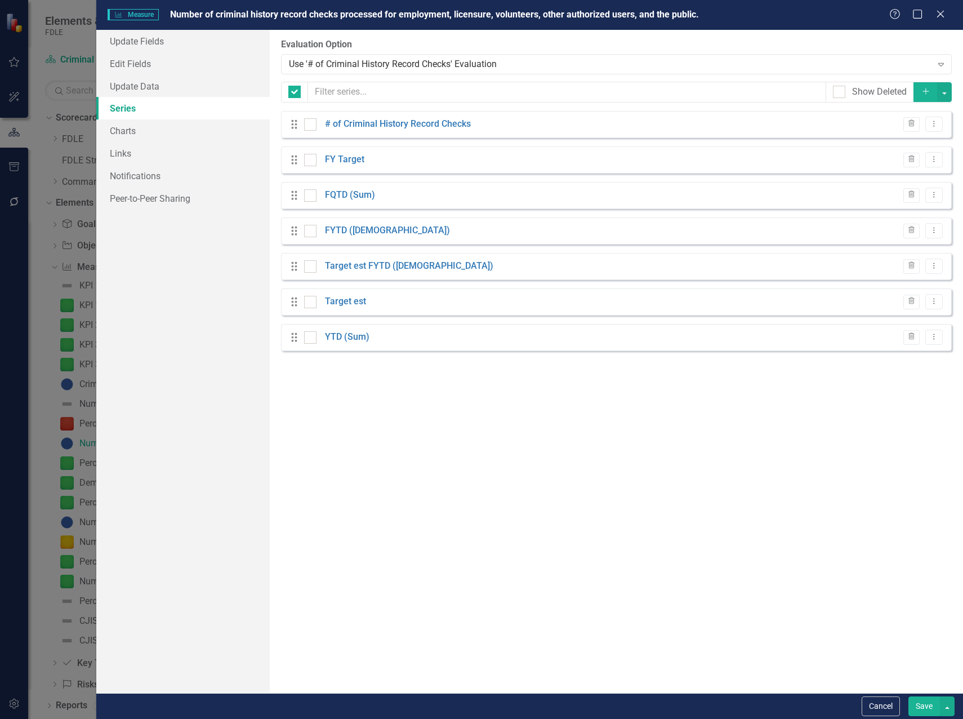
checkbox input "false"
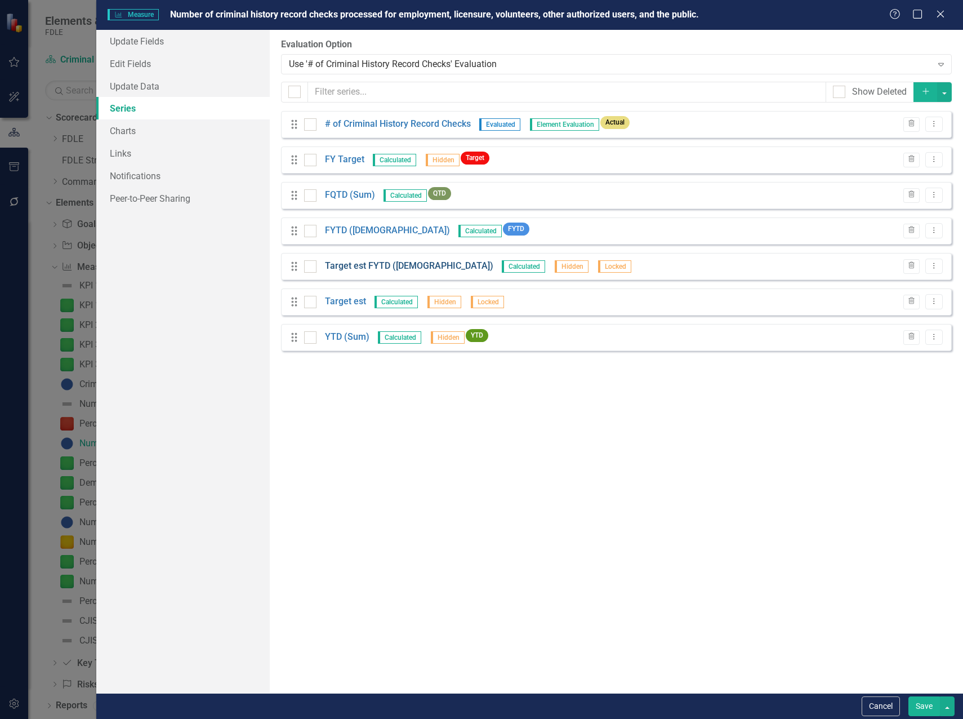
click at [352, 264] on link "Target est FYTD ([DEMOGRAPHIC_DATA])" at bounding box center [409, 266] width 168 height 13
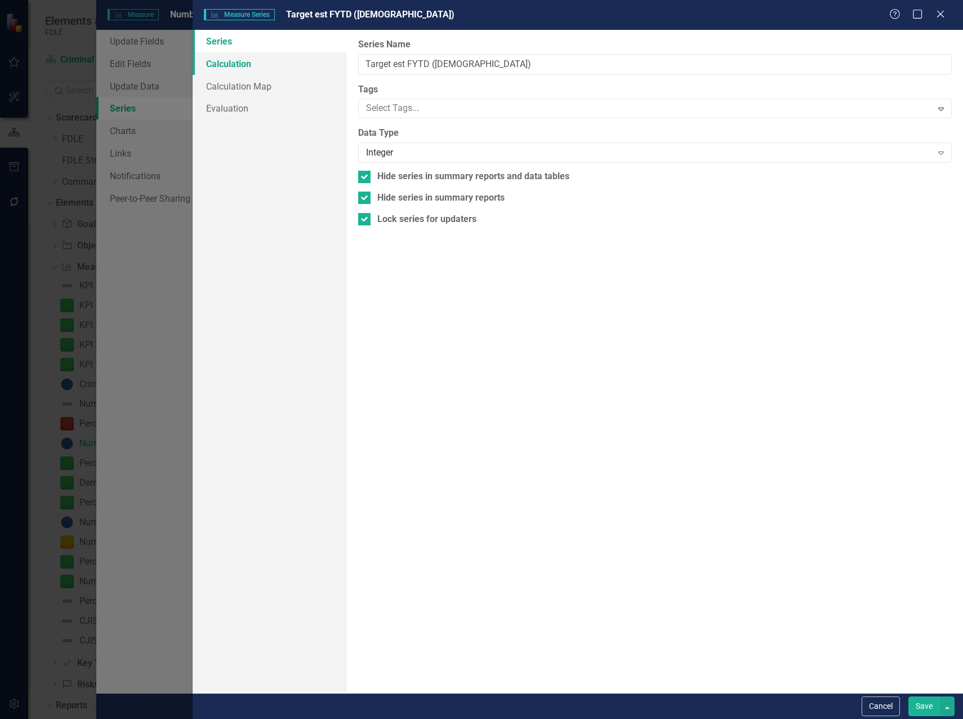
click at [226, 64] on link "Calculation" at bounding box center [270, 63] width 154 height 23
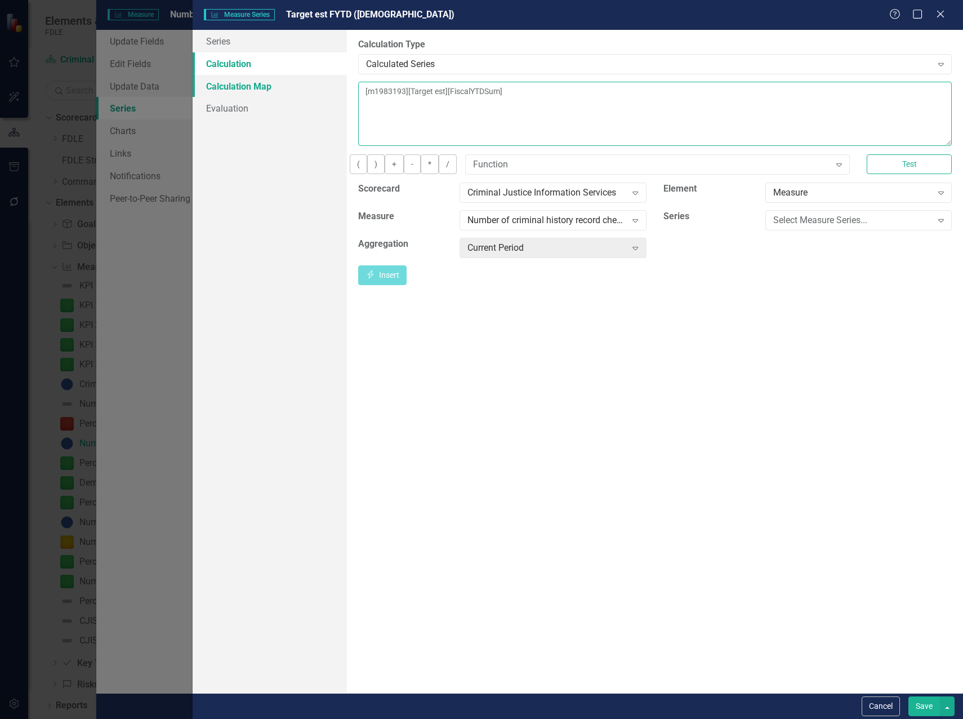
drag, startPoint x: 562, startPoint y: 91, endPoint x: 341, endPoint y: 91, distance: 220.8
click at [341, 91] on div "Series Calculation Calculation Map Evaluation From this page, you can edit the …" at bounding box center [578, 361] width 770 height 663
type textarea "237500"
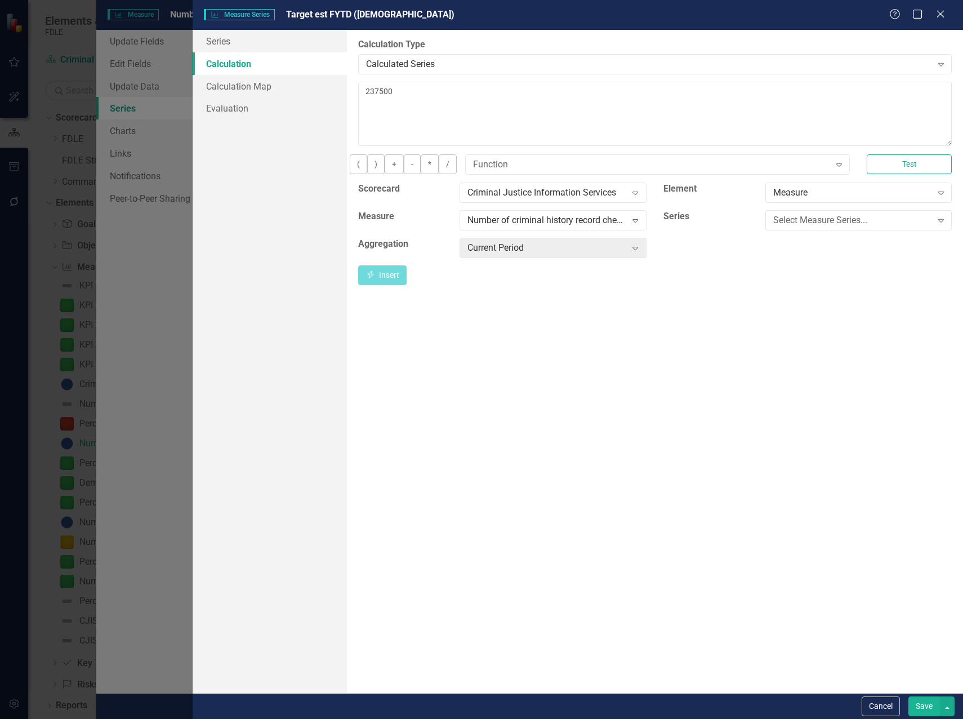
click at [928, 703] on button "Save" at bounding box center [924, 706] width 32 height 20
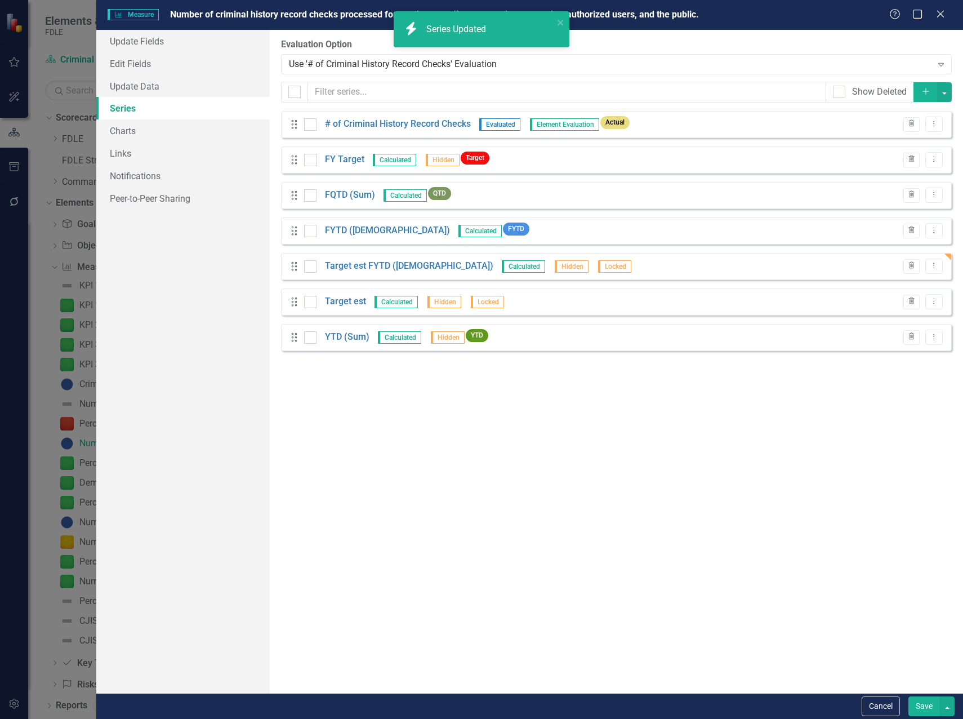
click at [557, 483] on div "From this page, you can add, edit, delete, or duplicate the measure series for …" at bounding box center [616, 361] width 693 height 663
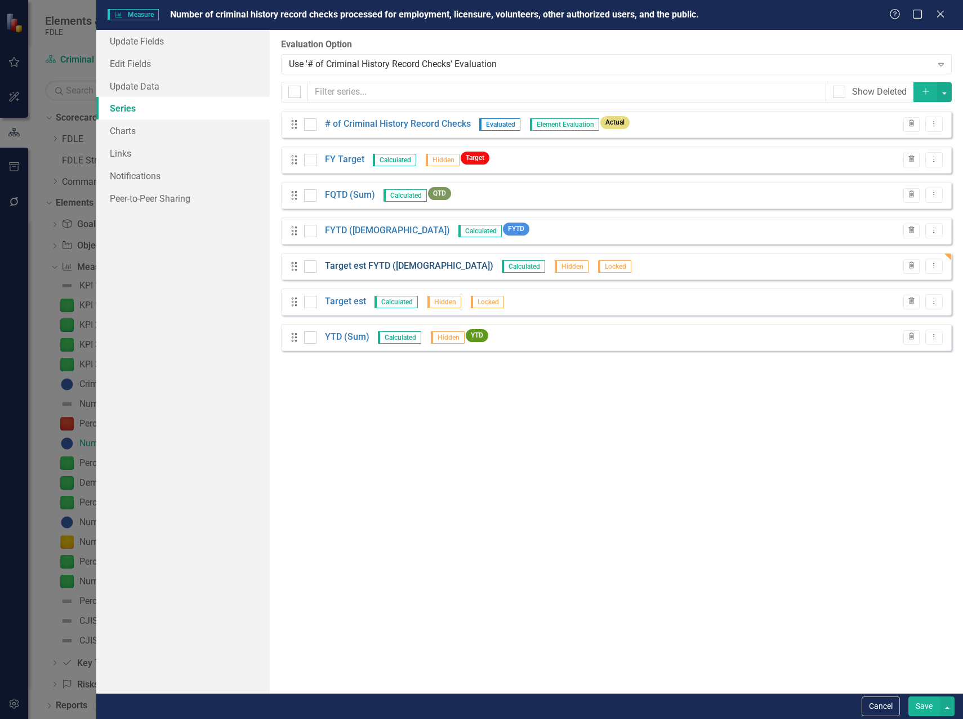
click at [359, 268] on link "Target est FYTD ([DEMOGRAPHIC_DATA])" at bounding box center [409, 266] width 168 height 13
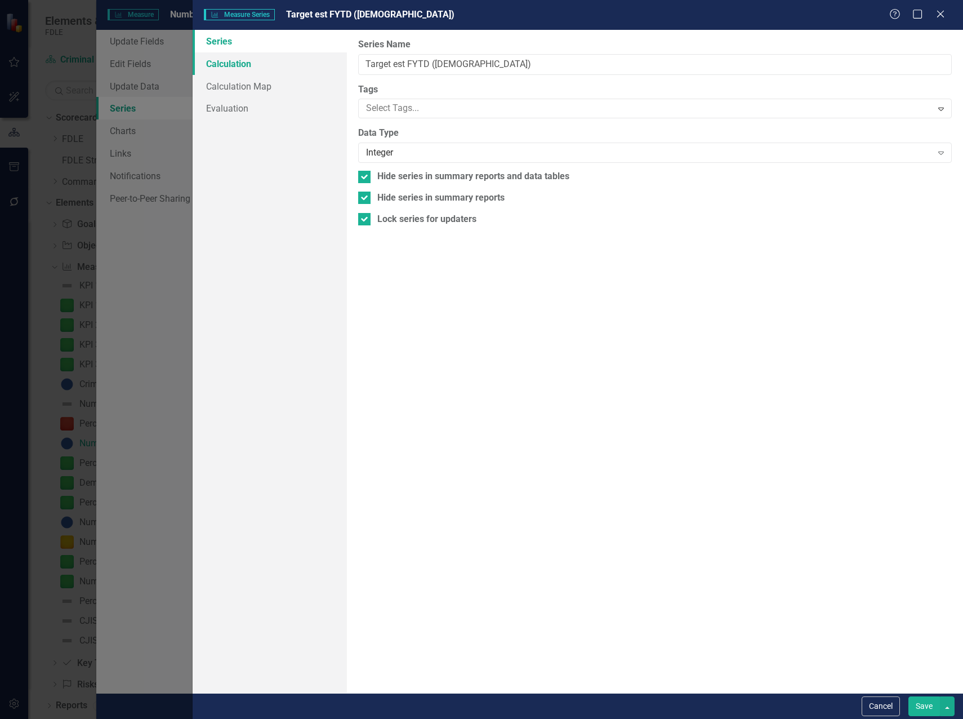
click at [238, 70] on link "Calculation" at bounding box center [270, 63] width 154 height 23
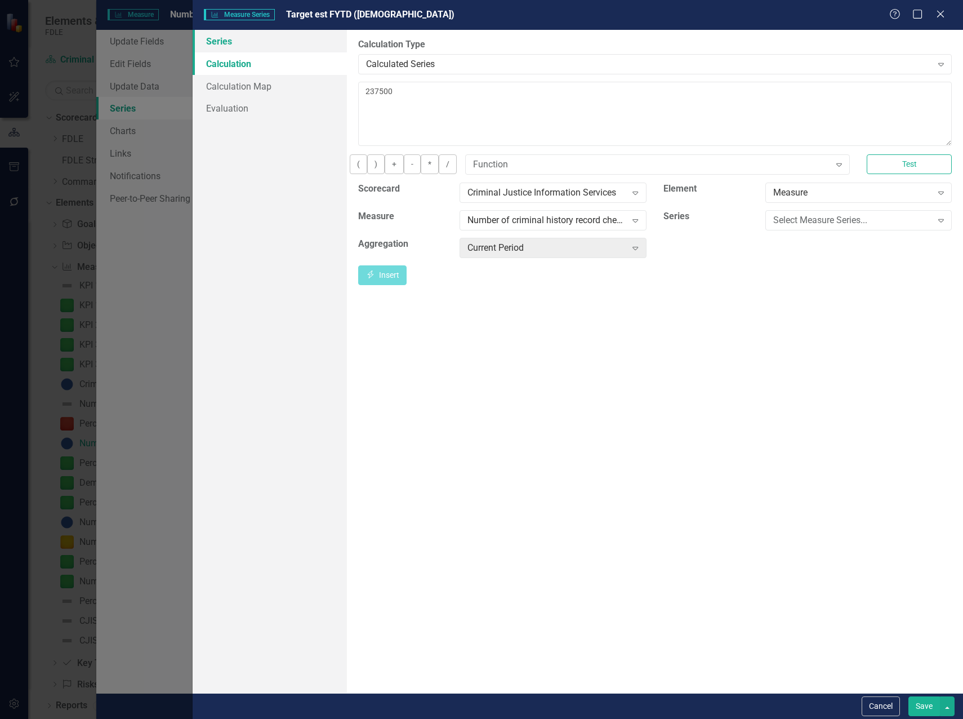
click at [212, 37] on link "Series" at bounding box center [270, 41] width 154 height 23
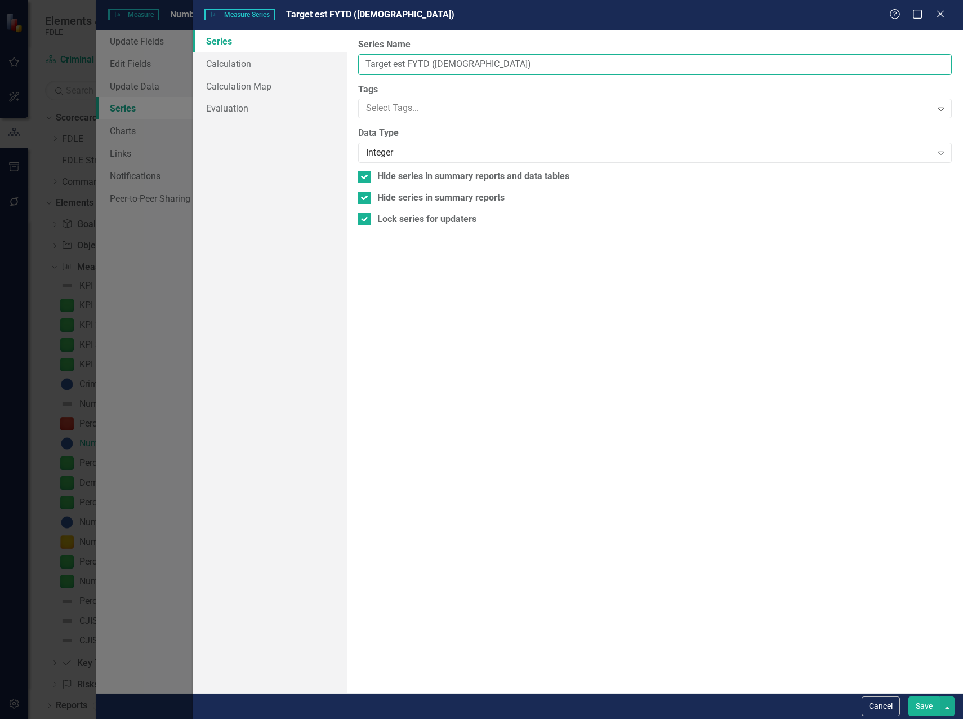
drag, startPoint x: 424, startPoint y: 65, endPoint x: 396, endPoint y: 63, distance: 27.1
click at [396, 63] on input "Target est FYTD ([DEMOGRAPHIC_DATA])" at bounding box center [655, 64] width 594 height 21
click at [365, 61] on input "Target" at bounding box center [655, 64] width 594 height 21
type input "Monthly Target"
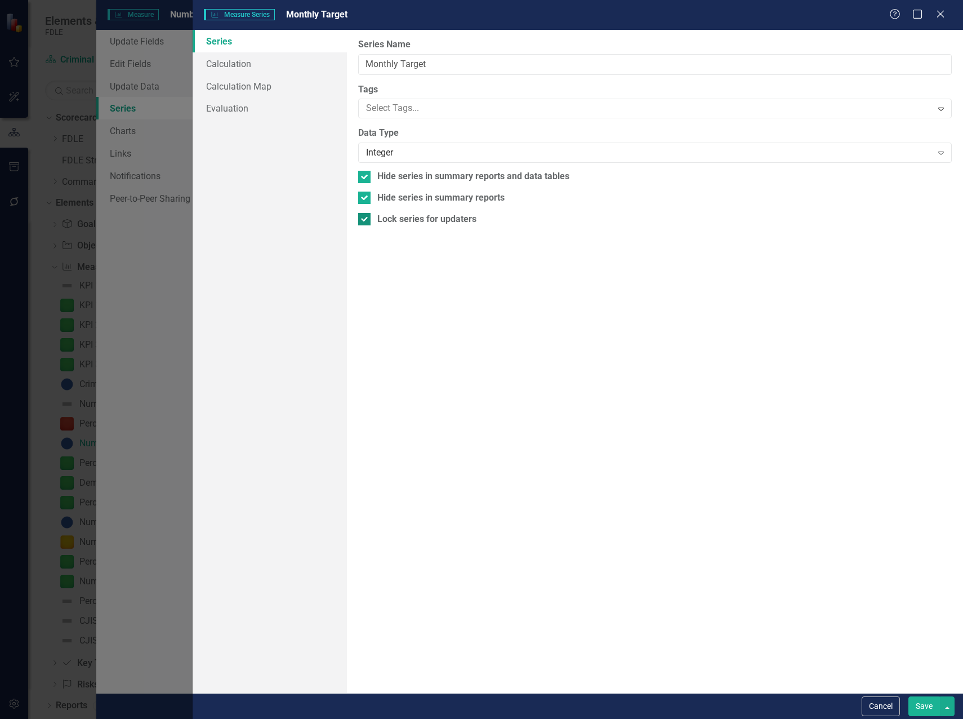
click at [361, 220] on input "Lock series for updaters" at bounding box center [361, 216] width 7 height 7
checkbox input "false"
click at [363, 198] on input "Hide series in summary reports" at bounding box center [361, 194] width 7 height 7
checkbox input "false"
click at [365, 183] on div "Hide series in summary reports and data tables" at bounding box center [655, 176] width 594 height 13
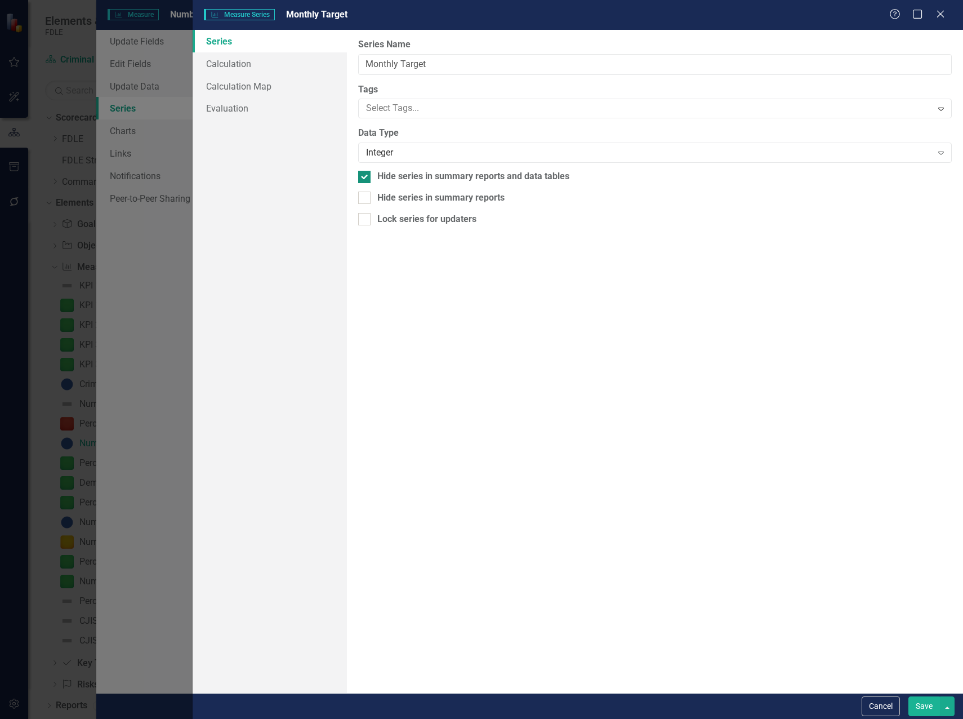
click at [365, 178] on input "Hide series in summary reports and data tables" at bounding box center [361, 174] width 7 height 7
checkbox input "false"
click at [920, 706] on button "Save" at bounding box center [924, 706] width 32 height 20
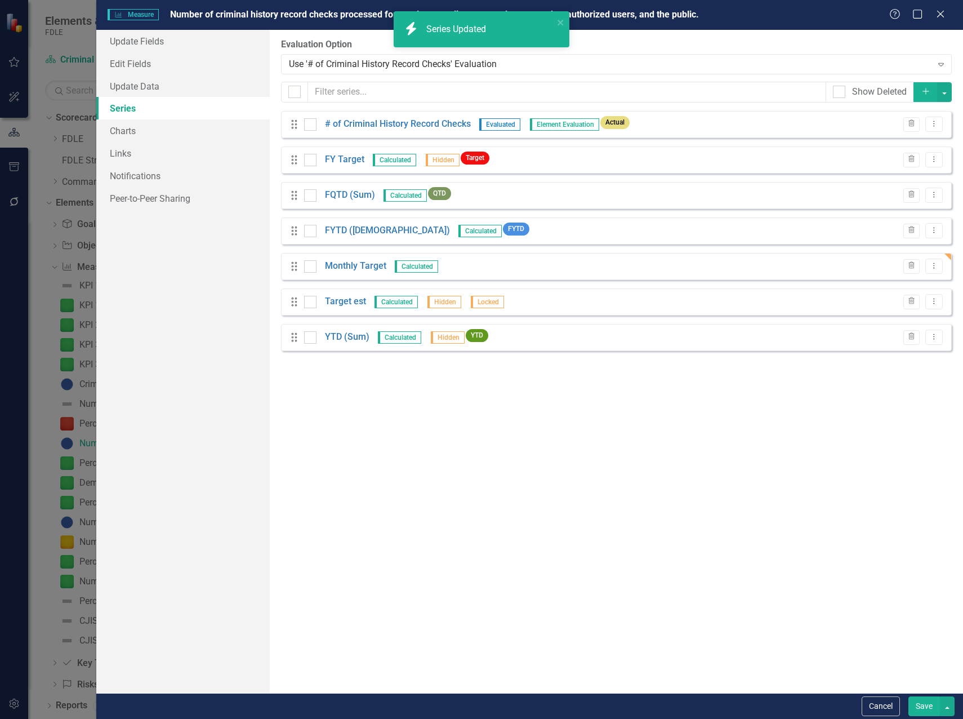
click at [918, 705] on button "Save" at bounding box center [924, 706] width 32 height 20
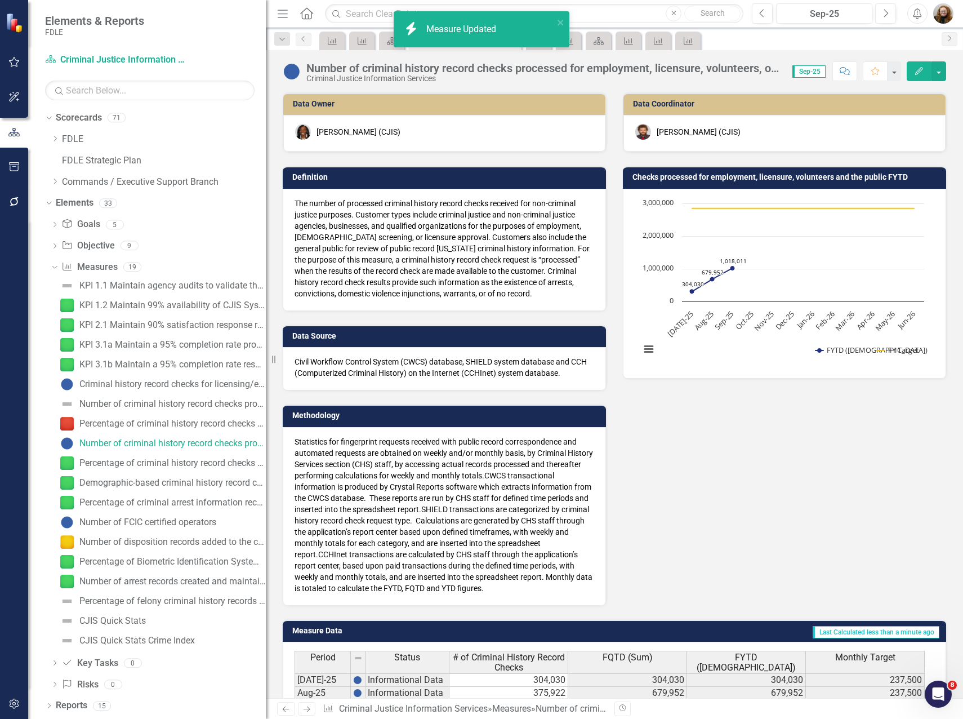
scroll to position [228, 0]
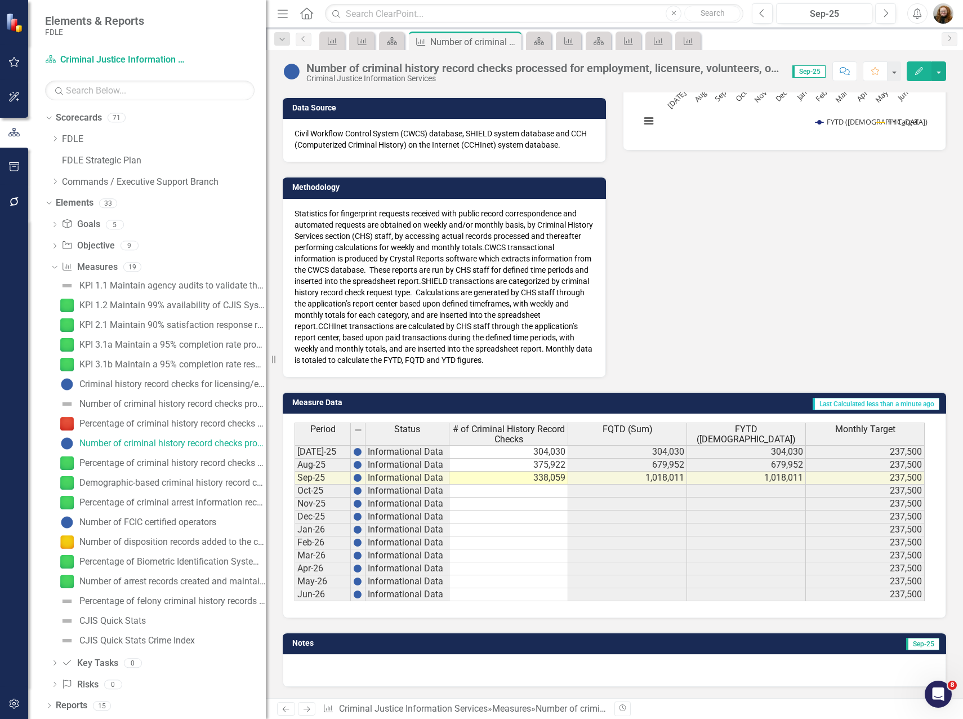
click at [922, 74] on icon "Edit" at bounding box center [919, 71] width 10 height 8
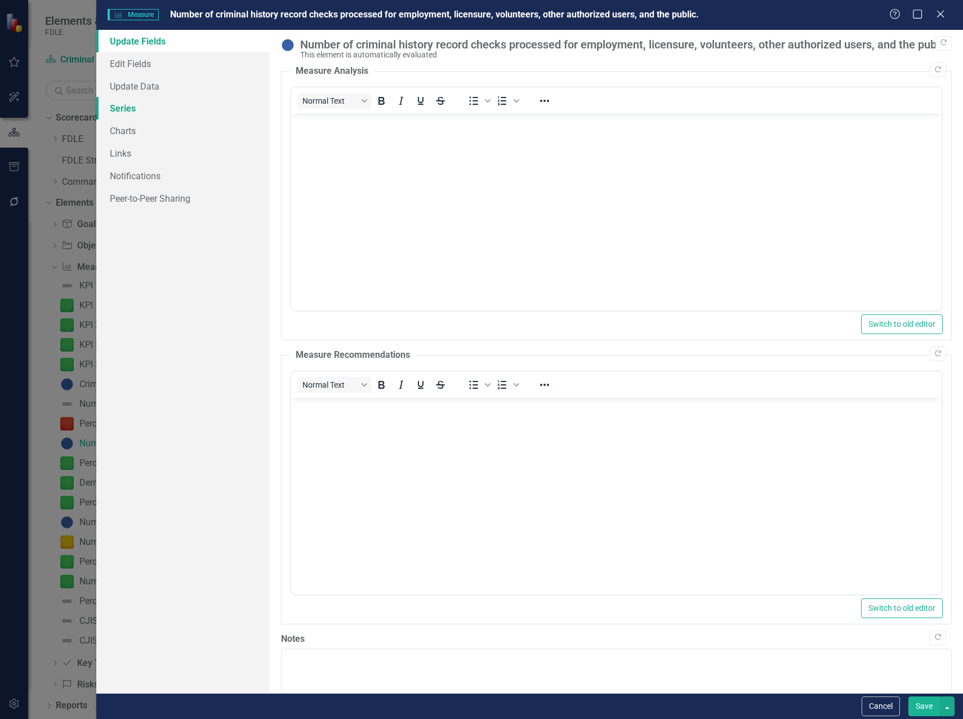
scroll to position [0, 0]
click at [129, 109] on link "Series" at bounding box center [182, 108] width 173 height 23
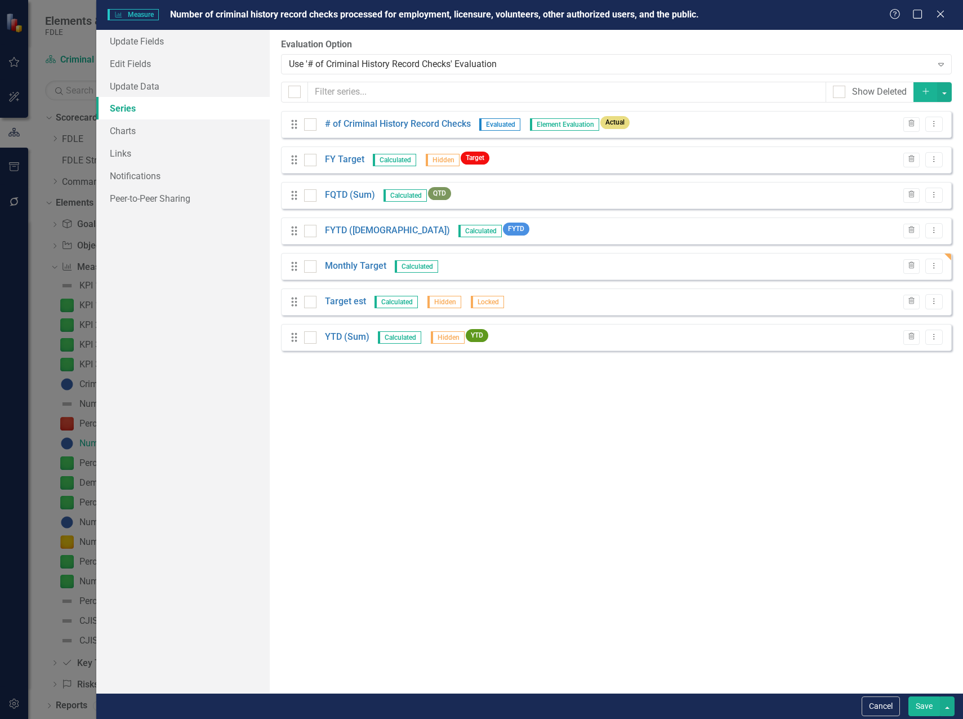
drag, startPoint x: 433, startPoint y: 403, endPoint x: 416, endPoint y: 369, distance: 37.3
click at [433, 399] on div "From this page, you can add, edit, delete, or duplicate the measure series for …" at bounding box center [616, 361] width 693 height 663
click at [336, 264] on link "Monthly Target" at bounding box center [355, 266] width 61 height 13
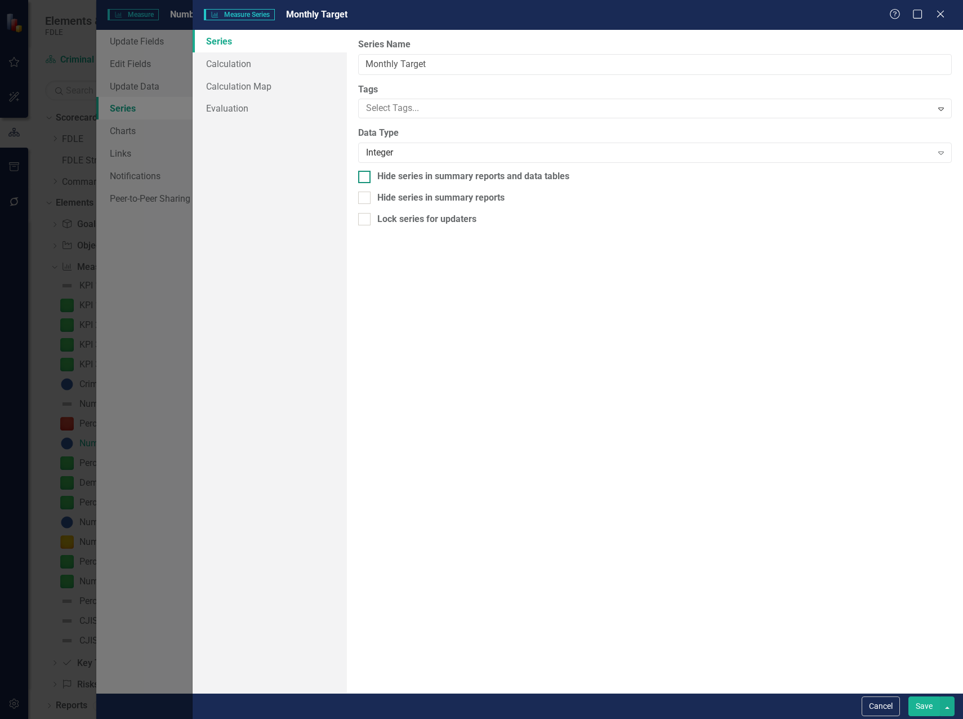
click at [367, 179] on div at bounding box center [364, 177] width 12 height 12
click at [365, 178] on input "Hide series in summary reports and data tables" at bounding box center [361, 174] width 7 height 7
checkbox input "true"
click at [917, 702] on button "Save" at bounding box center [924, 706] width 32 height 20
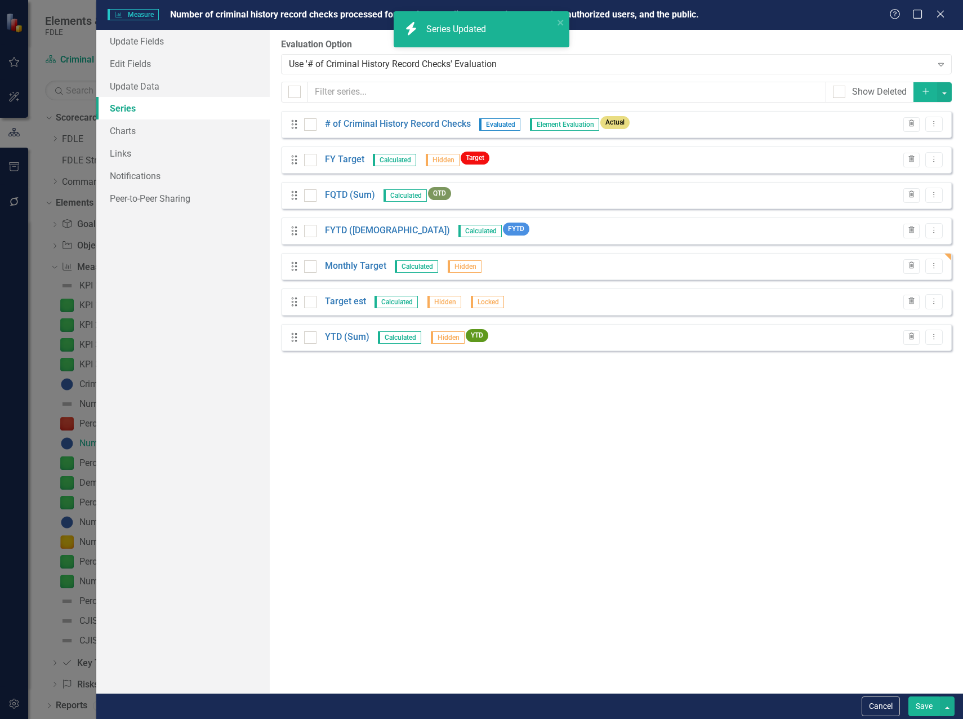
click at [514, 504] on div "From this page, you can add, edit, delete, or duplicate the measure series for …" at bounding box center [616, 361] width 693 height 663
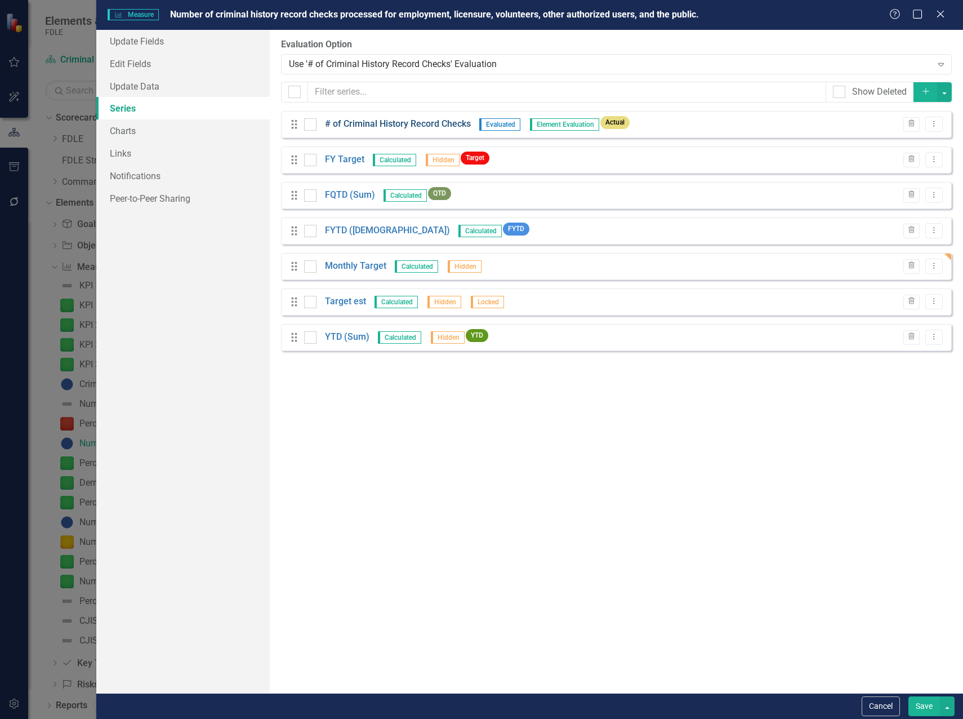
click at [381, 124] on link "# of Criminal History Record Checks" at bounding box center [398, 124] width 146 height 13
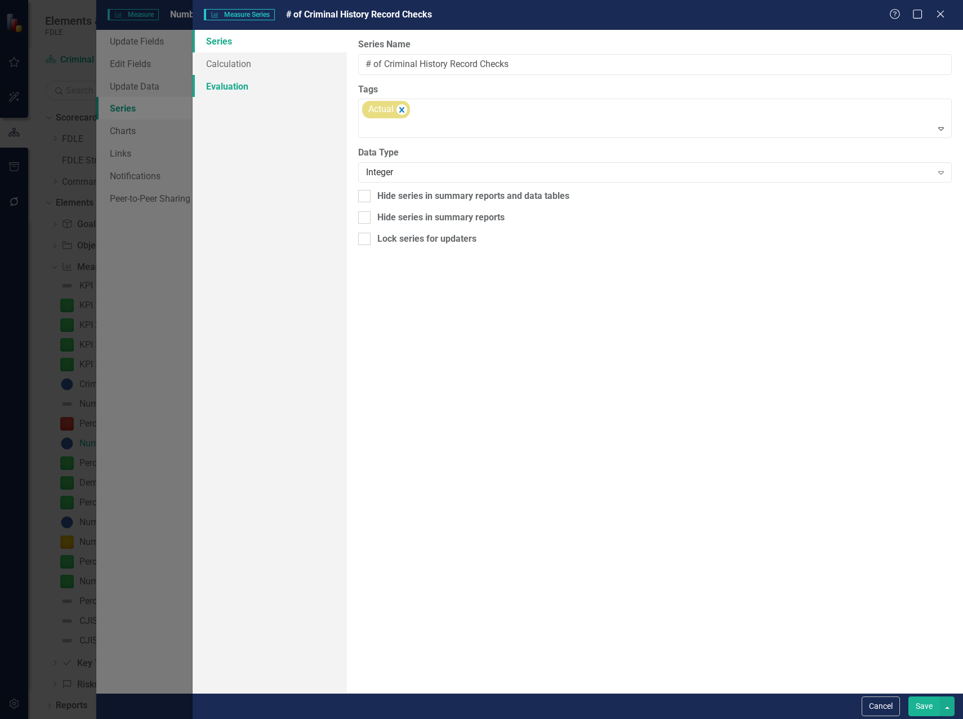
click at [226, 82] on link "Evaluation" at bounding box center [270, 86] width 154 height 23
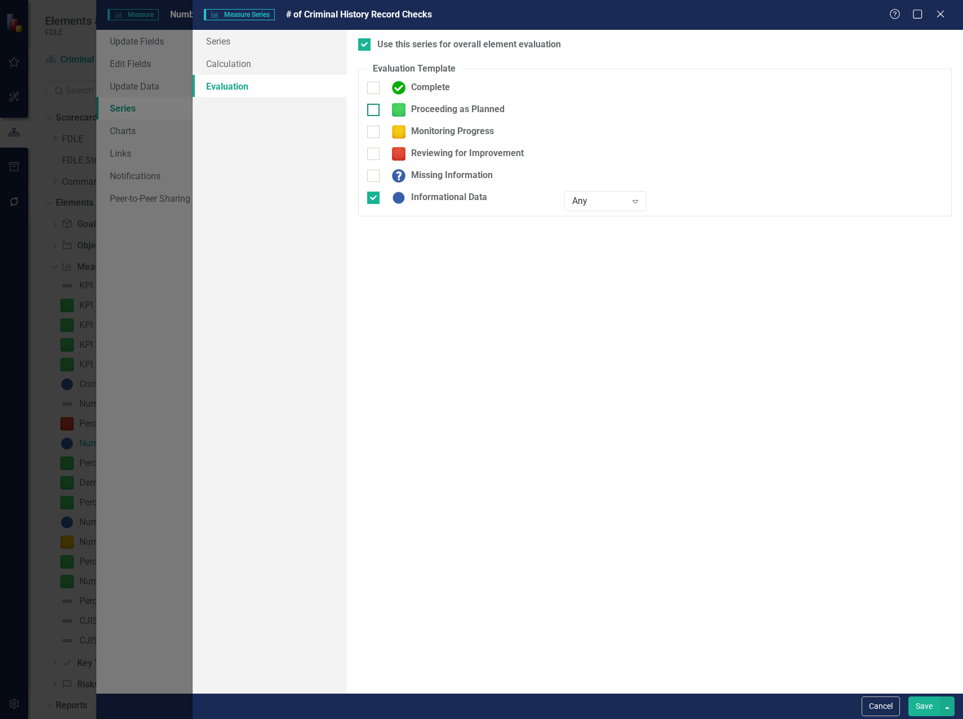
click at [371, 114] on div at bounding box center [373, 110] width 12 height 12
click at [371, 111] on input "Proceeding as Planned" at bounding box center [370, 107] width 7 height 7
checkbox input "true"
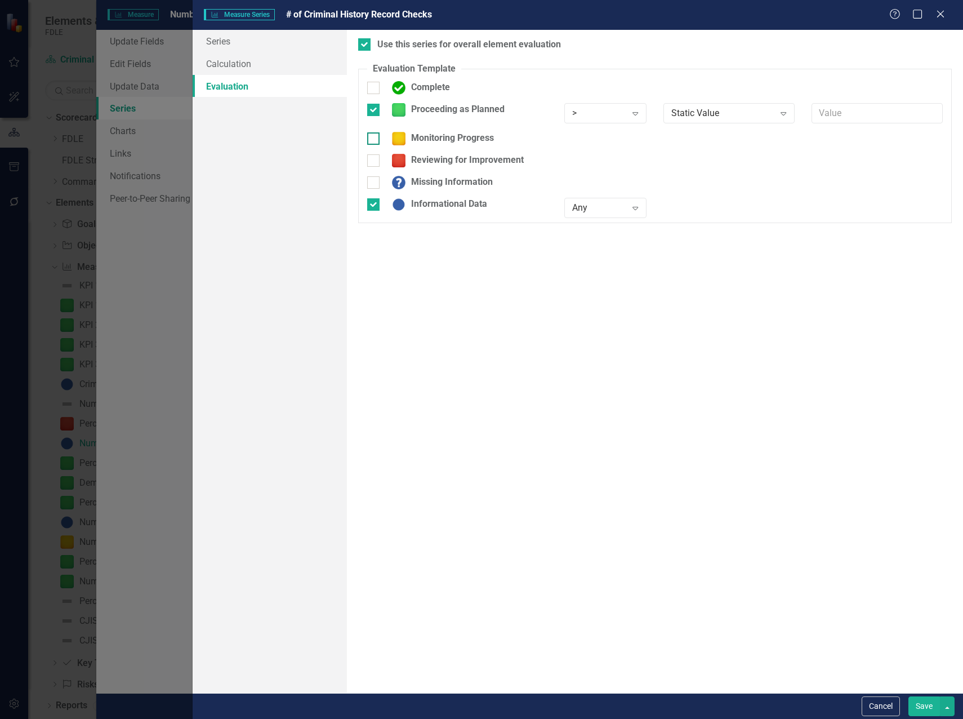
click at [373, 133] on input "Monitoring Progress" at bounding box center [370, 135] width 7 height 7
checkbox input "true"
click at [376, 171] on div at bounding box center [373, 168] width 12 height 12
click at [375, 169] on input "Reviewing for Improvement" at bounding box center [370, 165] width 7 height 7
checkbox input "true"
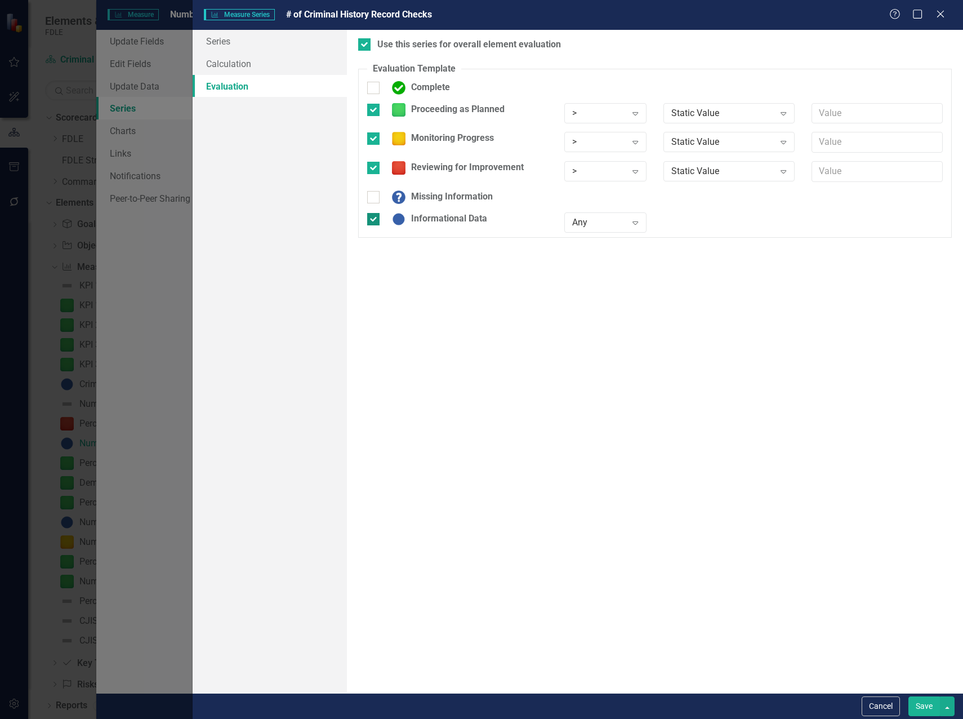
click at [373, 223] on div at bounding box center [373, 219] width 12 height 12
click at [373, 220] on input "Informational Data" at bounding box center [370, 216] width 7 height 7
checkbox input "false"
click at [623, 115] on div ">" at bounding box center [599, 112] width 54 height 13
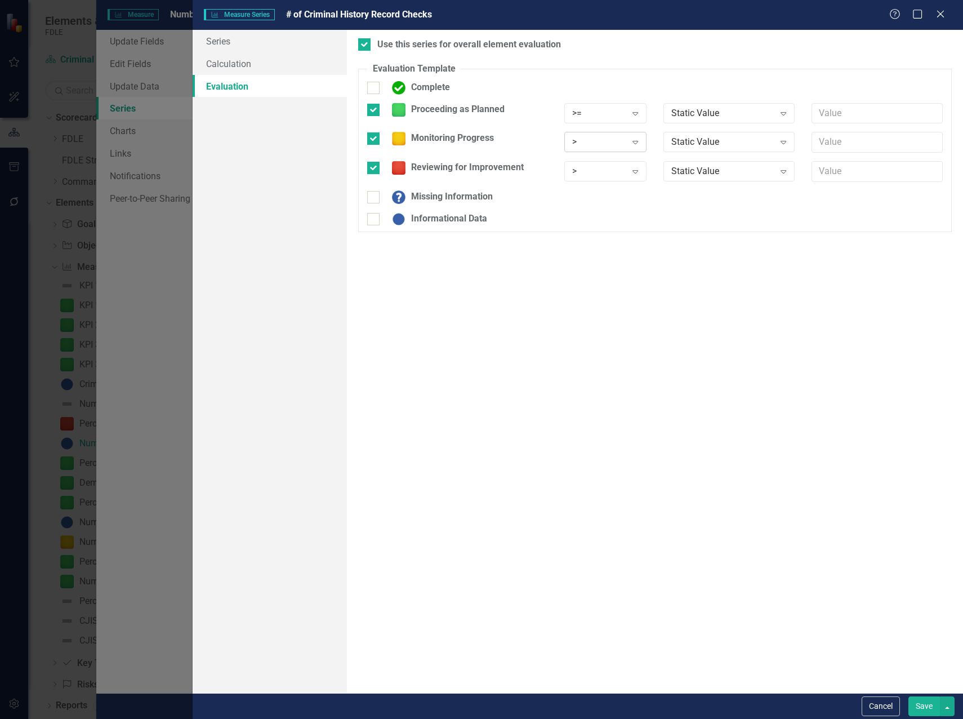
click at [621, 135] on div "> Expand" at bounding box center [605, 142] width 82 height 20
click at [618, 173] on div ">" at bounding box center [599, 171] width 54 height 13
click at [709, 170] on div "Static Value" at bounding box center [723, 171] width 104 height 13
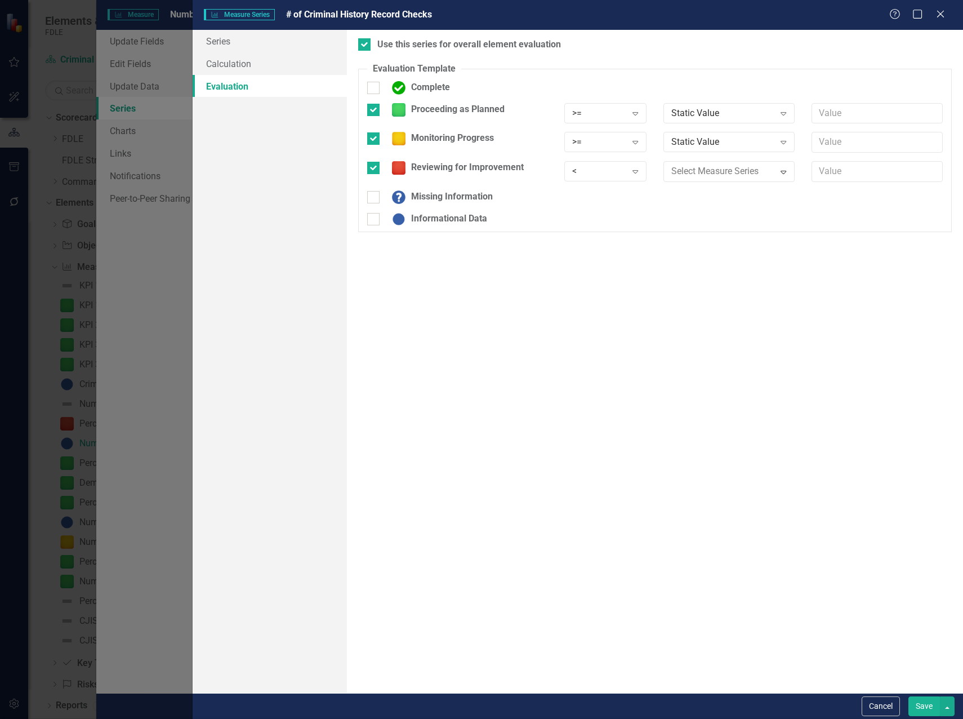
click at [703, 140] on div "Static Value" at bounding box center [723, 142] width 104 height 13
click at [715, 113] on div "Static Value" at bounding box center [723, 112] width 104 height 13
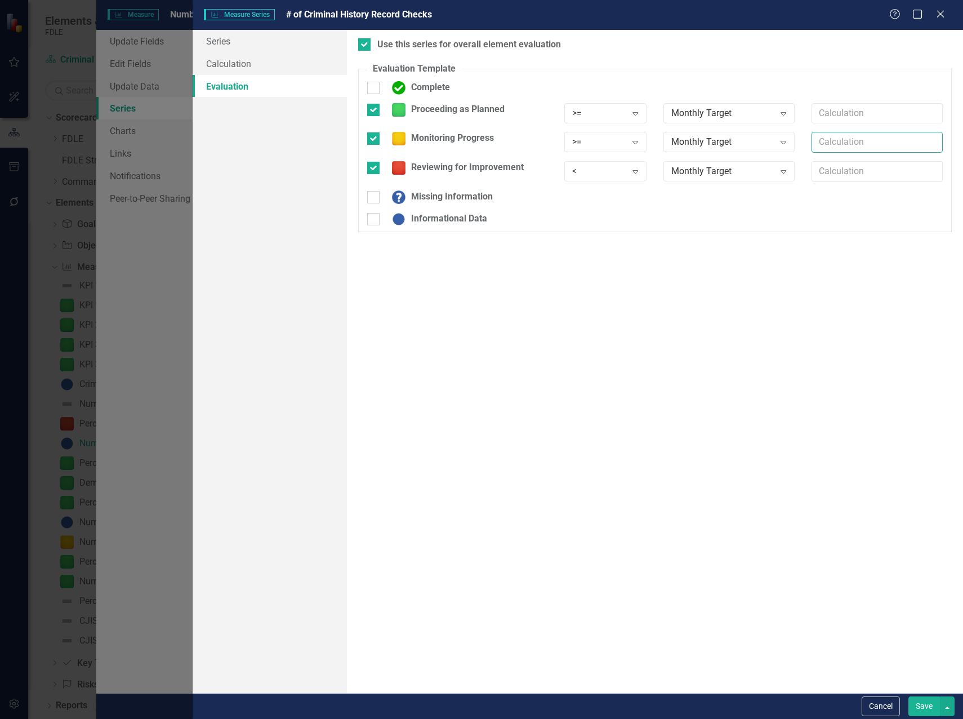
click at [825, 146] on input "text" at bounding box center [877, 142] width 131 height 21
type input "*.80"
click at [917, 706] on button "Save" at bounding box center [924, 706] width 32 height 20
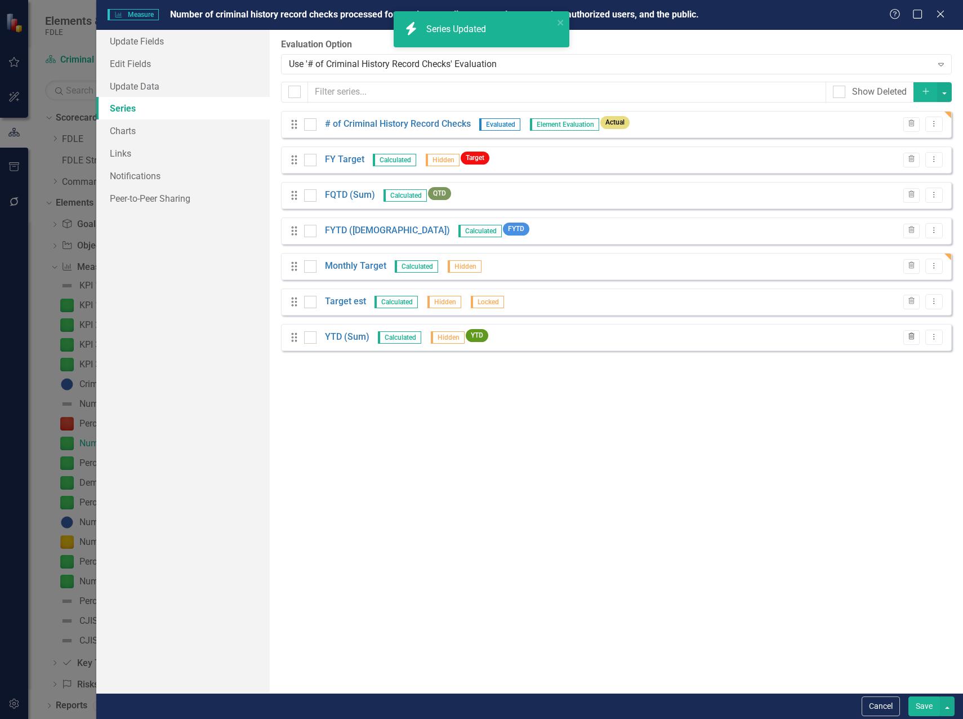
click at [912, 340] on icon "Trash" at bounding box center [911, 336] width 8 height 7
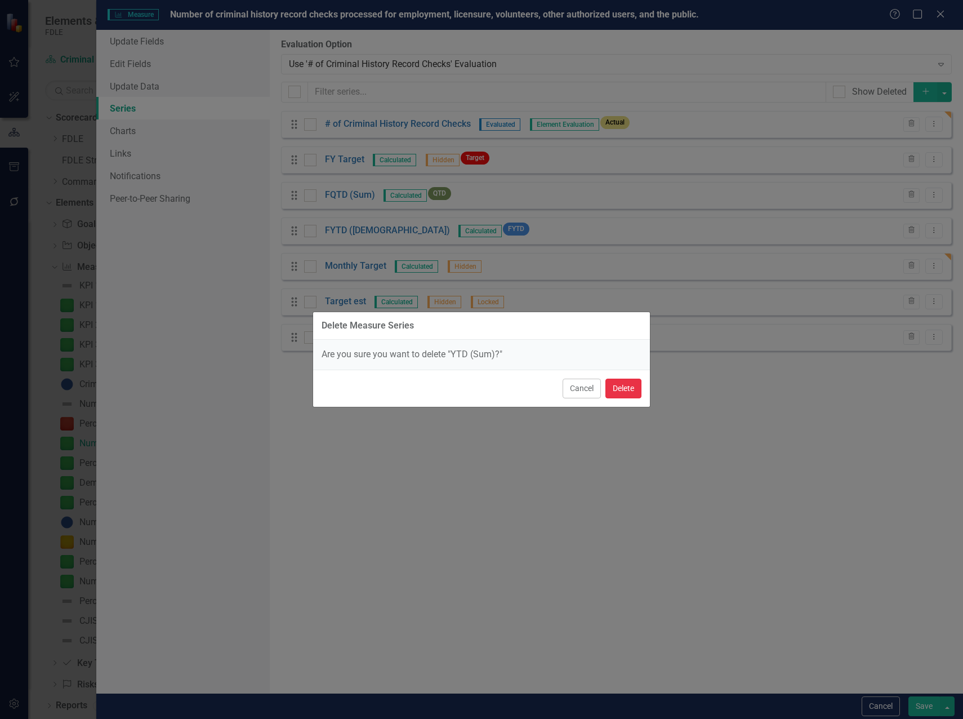
click at [622, 389] on button "Delete" at bounding box center [623, 388] width 36 height 20
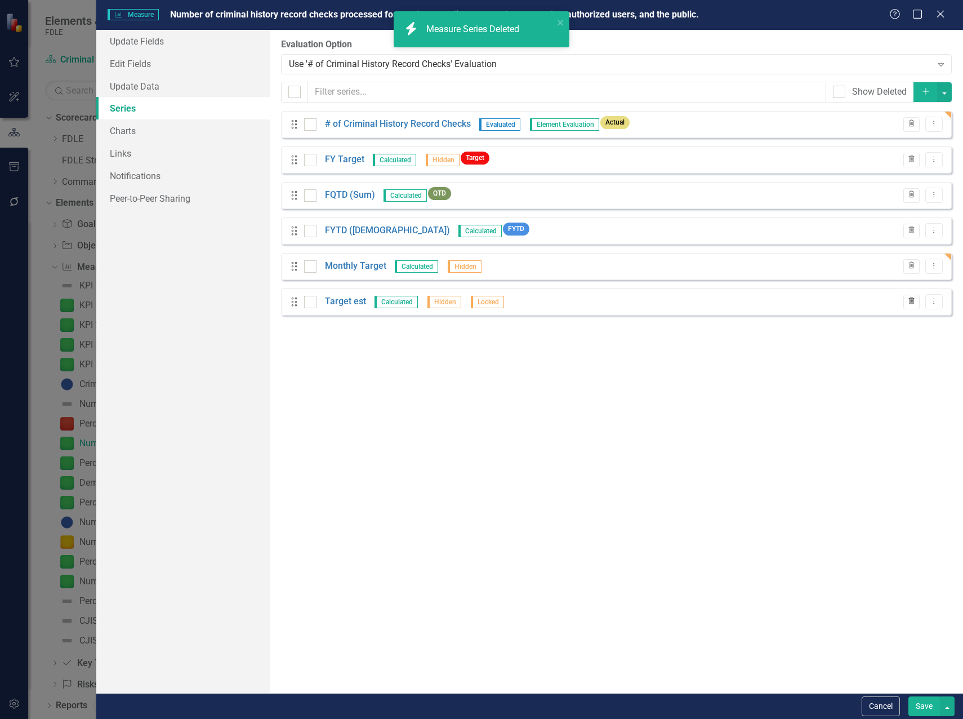
click at [910, 302] on icon "Trash" at bounding box center [911, 301] width 8 height 7
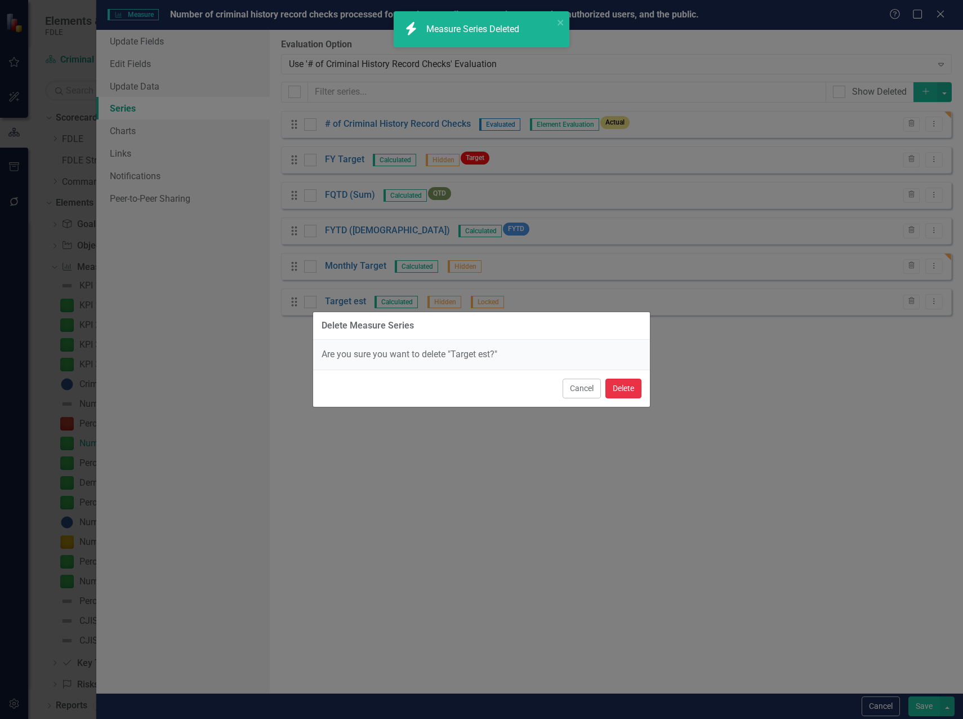
click at [625, 384] on button "Delete" at bounding box center [623, 388] width 36 height 20
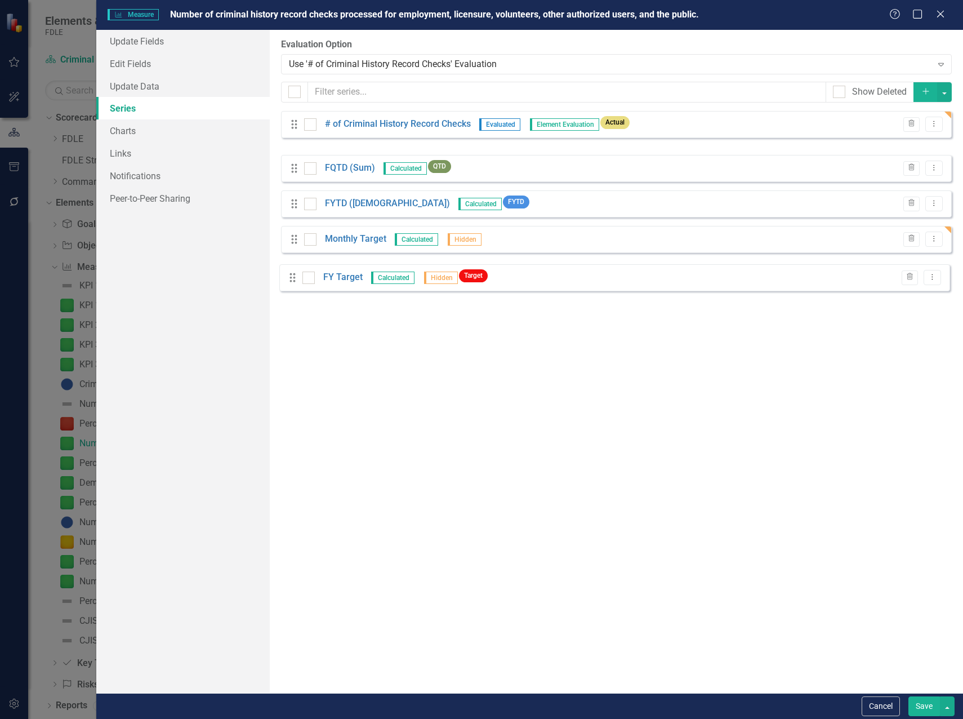
drag, startPoint x: 296, startPoint y: 163, endPoint x: 294, endPoint y: 280, distance: 117.7
click at [294, 280] on div "From this page, you can add, edit, delete, or duplicate the measure series for …" at bounding box center [616, 361] width 693 height 663
drag, startPoint x: 293, startPoint y: 162, endPoint x: 305, endPoint y: 276, distance: 114.9
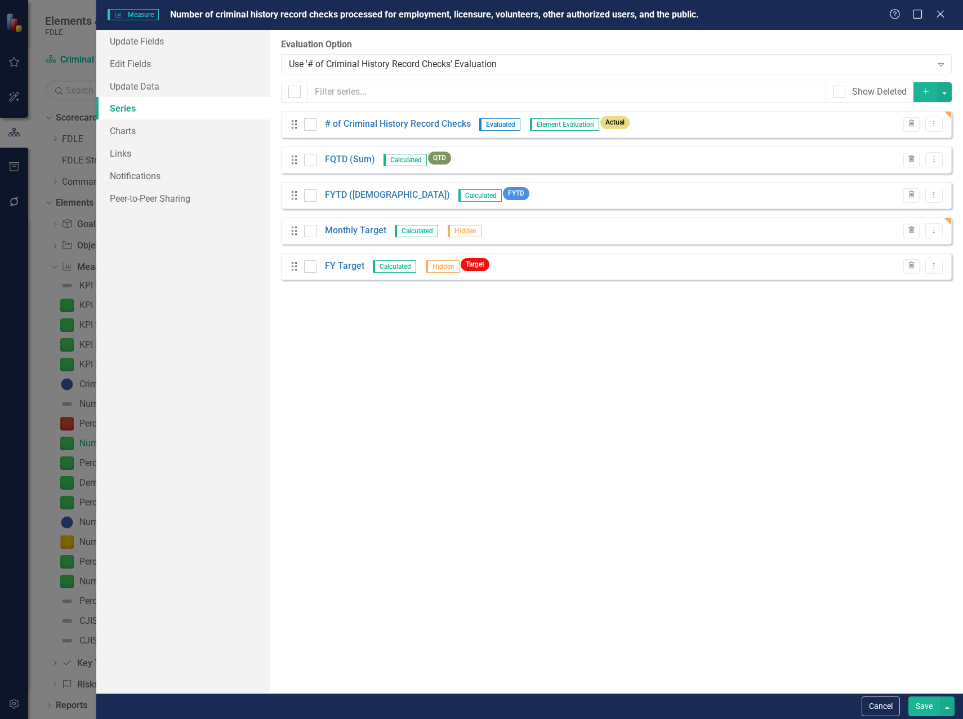
click at [914, 698] on button "Save" at bounding box center [924, 706] width 32 height 20
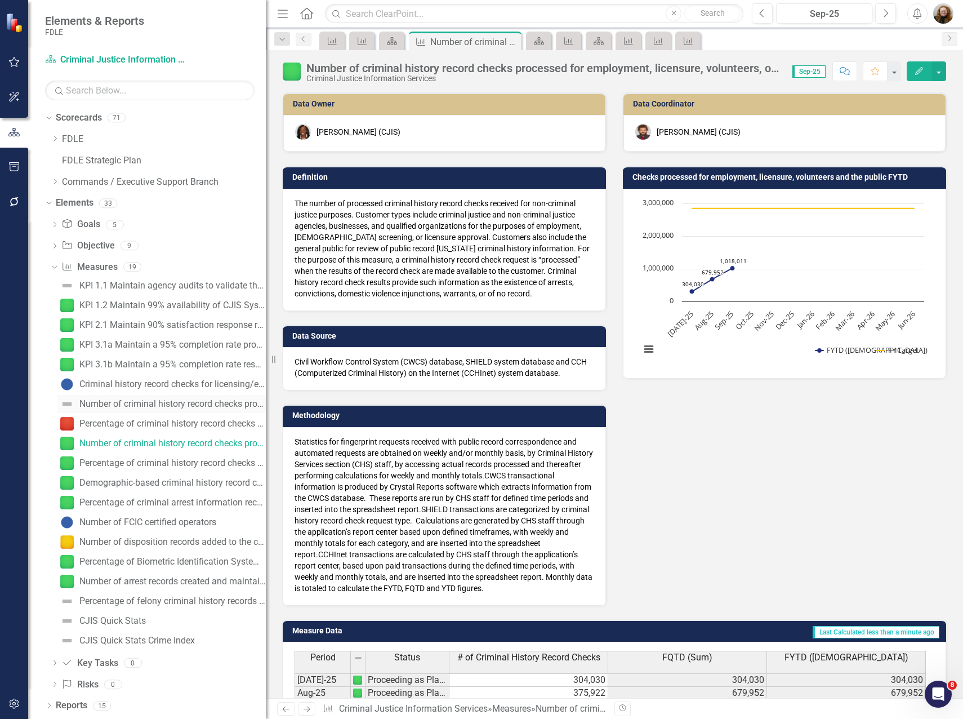
click at [99, 406] on div "Number of criminal history record checks processed for gun transfer requests fr…" at bounding box center [172, 404] width 186 height 10
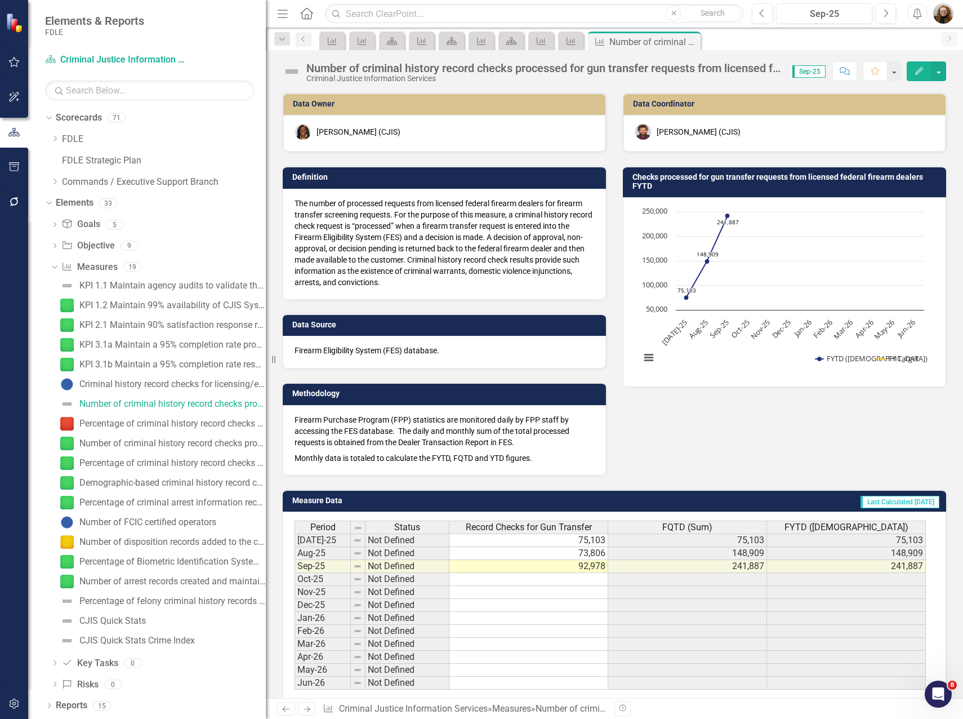
click at [910, 70] on button "Edit" at bounding box center [919, 71] width 25 height 20
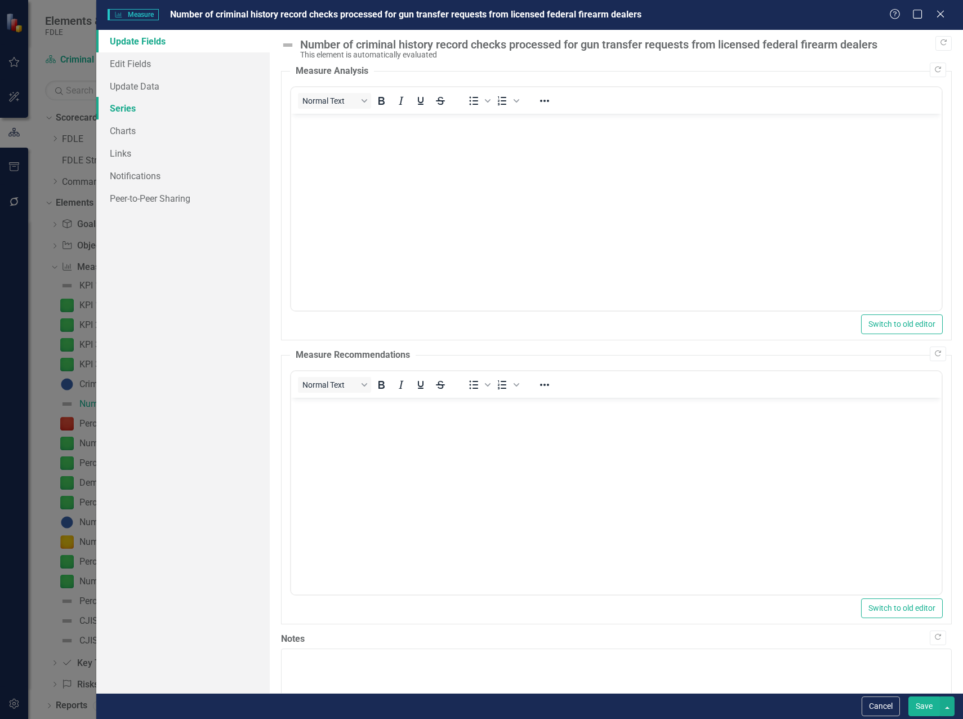
click at [117, 106] on link "Series" at bounding box center [182, 108] width 173 height 23
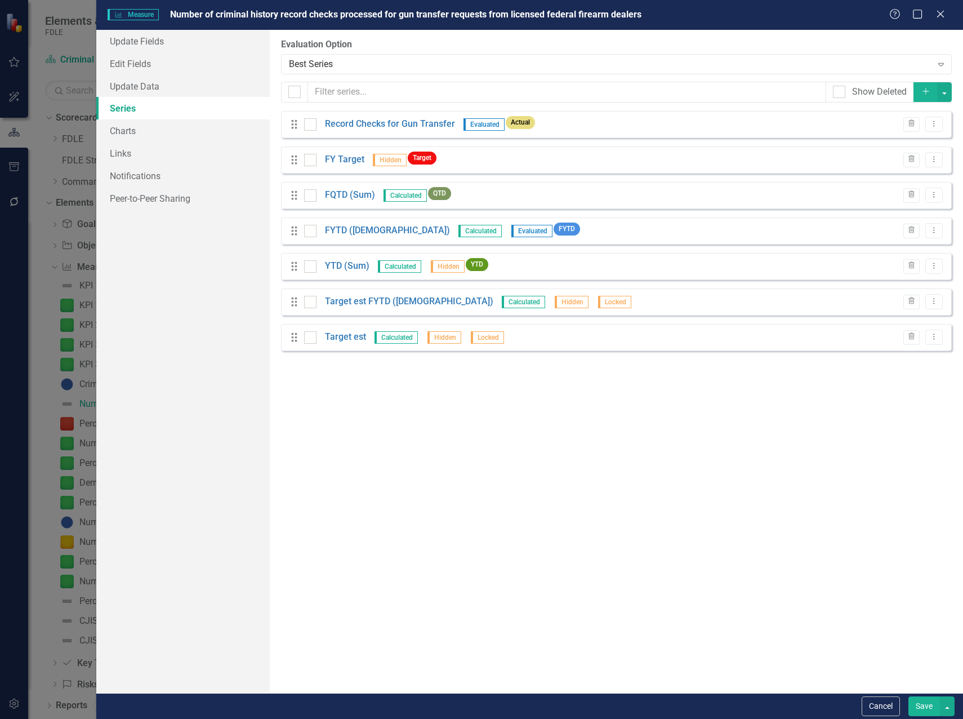
click at [493, 420] on div "From this page, you can add, edit, delete, or duplicate the measure series for …" at bounding box center [616, 361] width 693 height 663
click at [351, 162] on link "FY Target" at bounding box center [344, 159] width 39 height 13
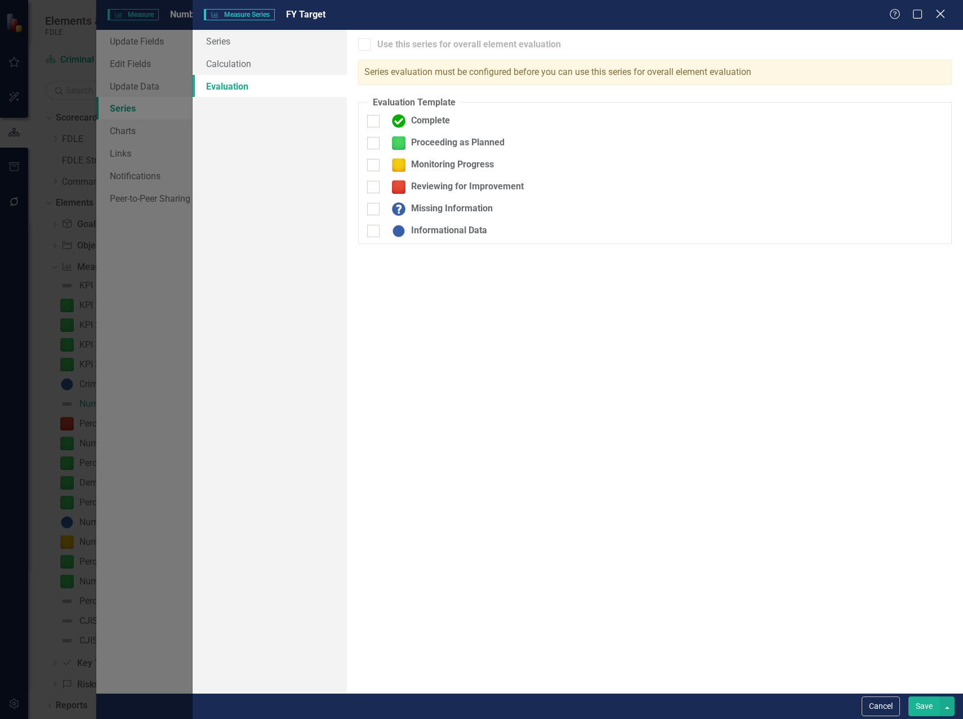
click at [940, 12] on icon "Close" at bounding box center [940, 13] width 14 height 11
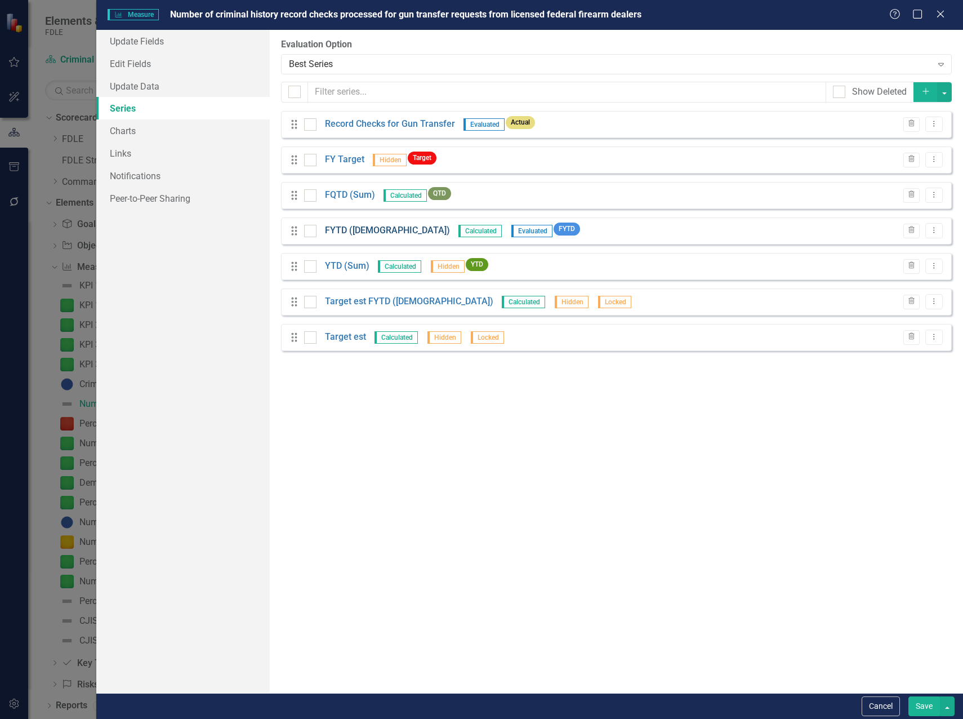
click at [349, 231] on link "FYTD ([DEMOGRAPHIC_DATA])" at bounding box center [387, 230] width 125 height 13
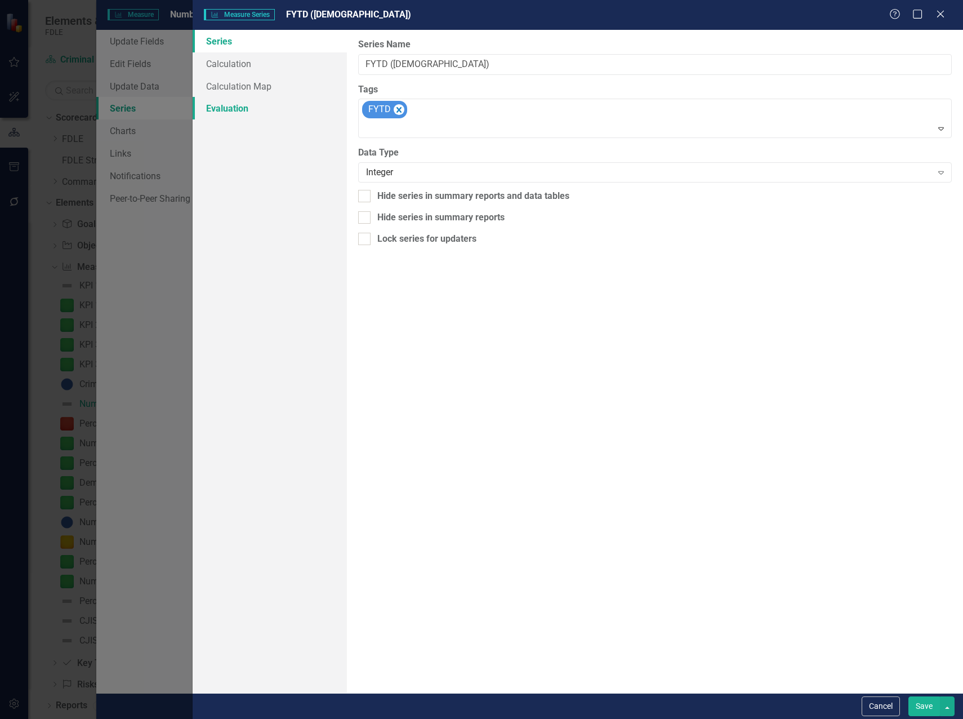
click at [229, 105] on link "Evaluation" at bounding box center [270, 108] width 154 height 23
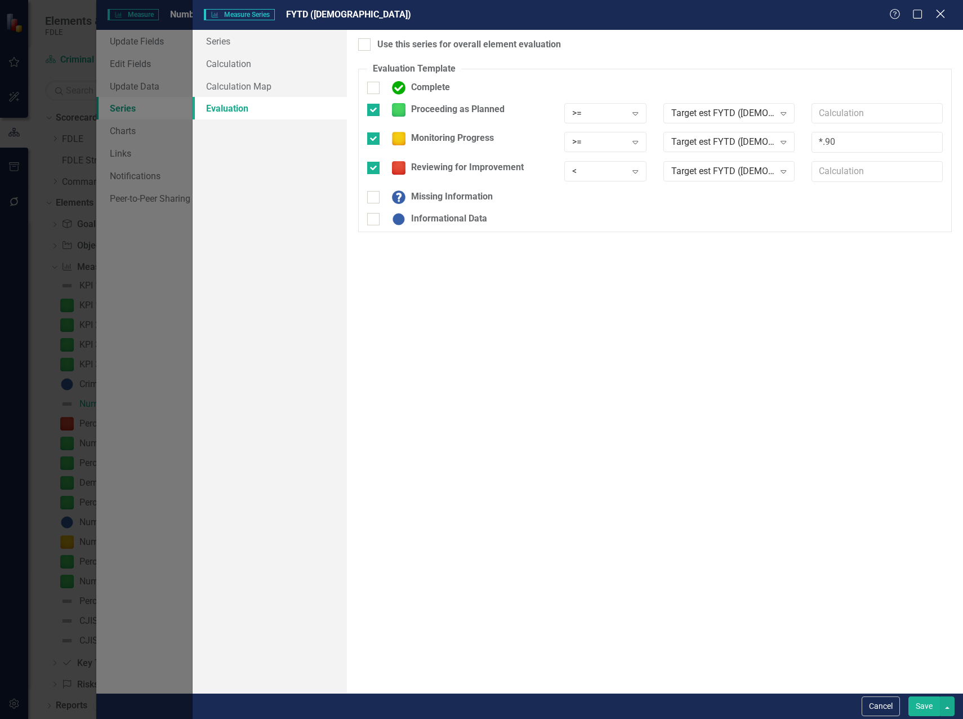
click at [941, 17] on icon "Close" at bounding box center [940, 13] width 14 height 11
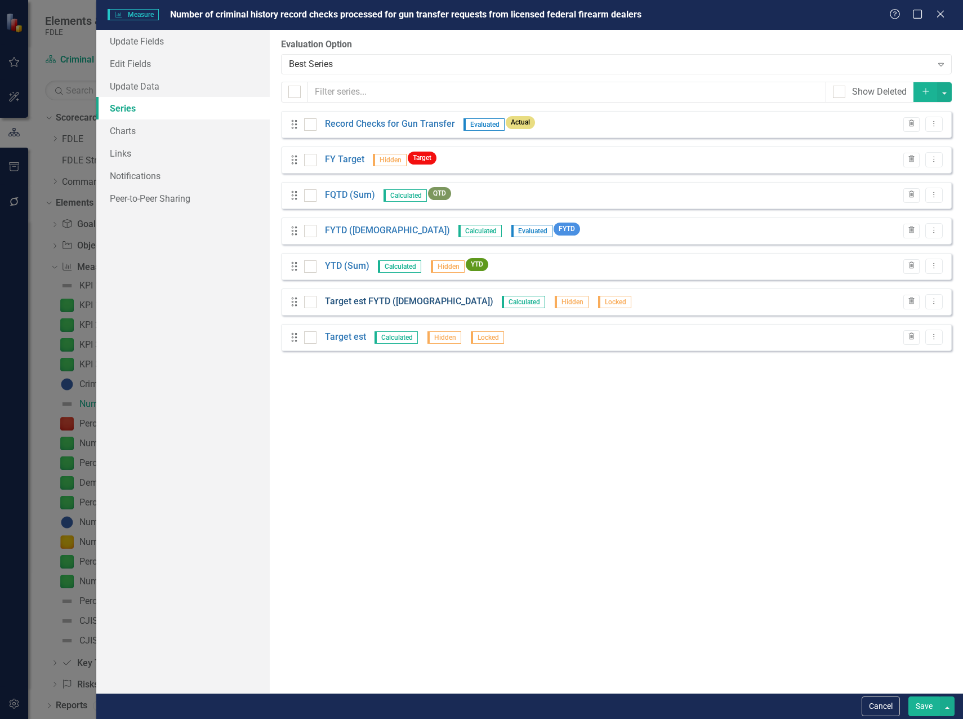
click at [371, 299] on link "Target est FYTD ([DEMOGRAPHIC_DATA])" at bounding box center [409, 301] width 168 height 13
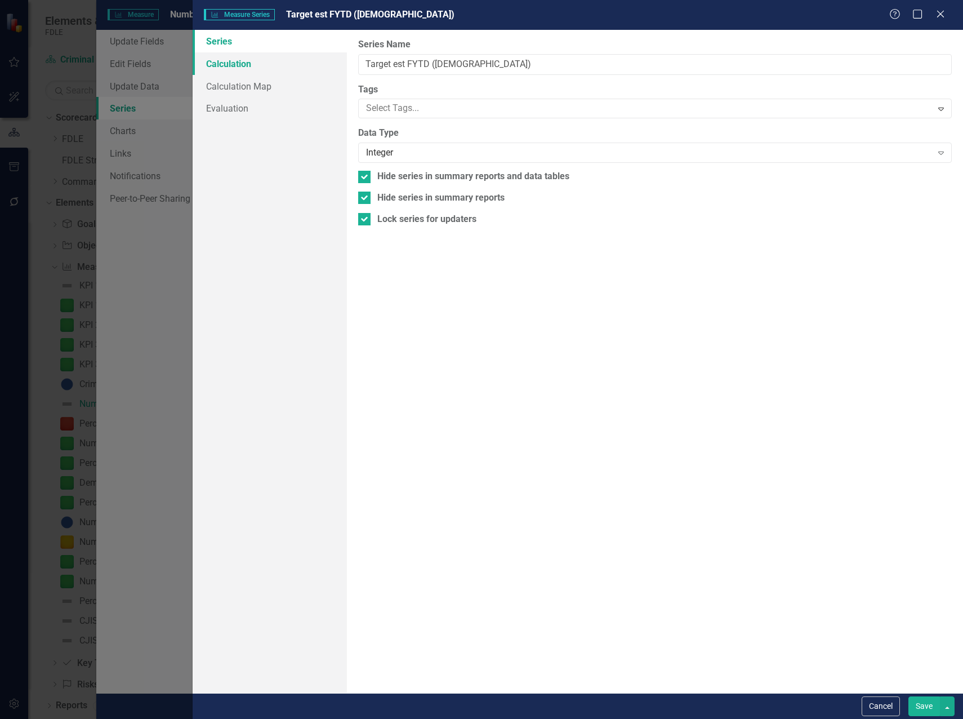
click at [234, 63] on link "Calculation" at bounding box center [270, 63] width 154 height 23
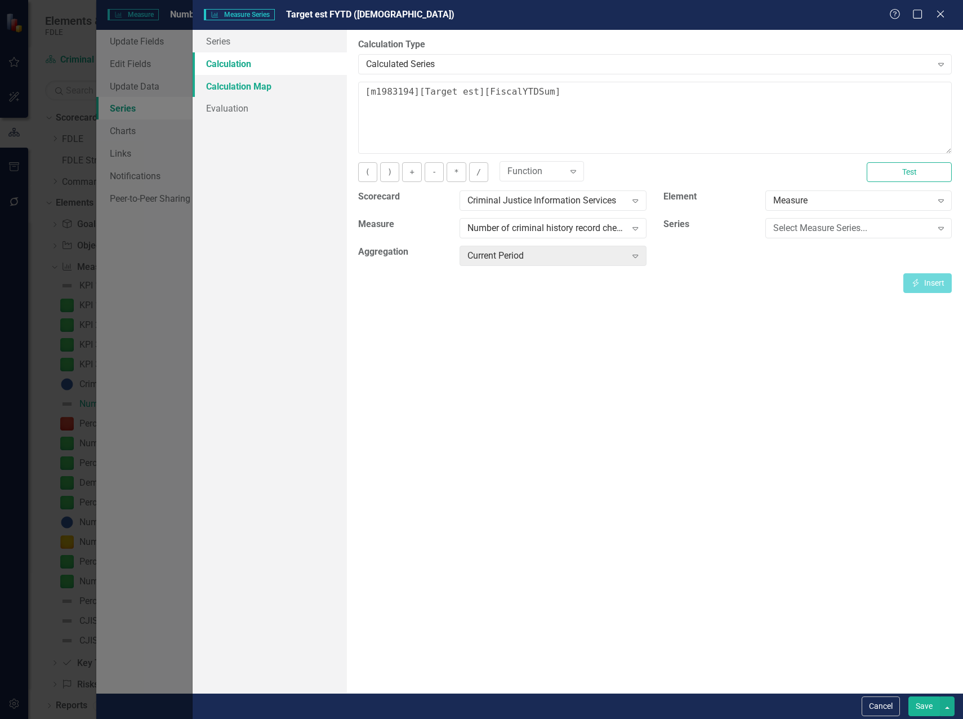
click at [228, 83] on link "Calculation Map" at bounding box center [270, 86] width 154 height 23
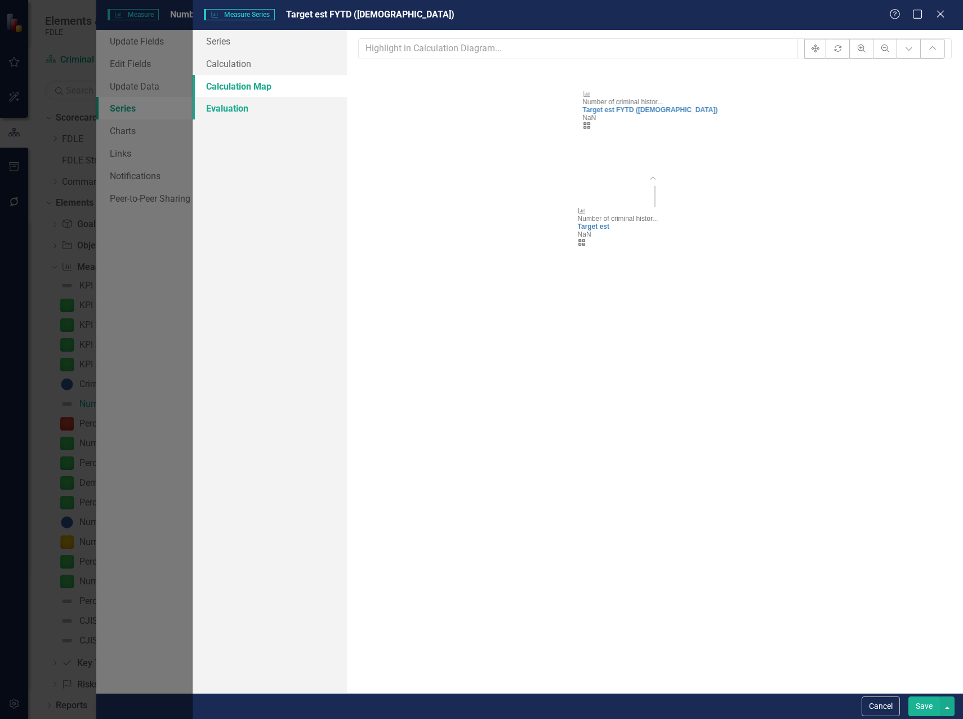
click at [228, 108] on link "Evaluation" at bounding box center [270, 108] width 154 height 23
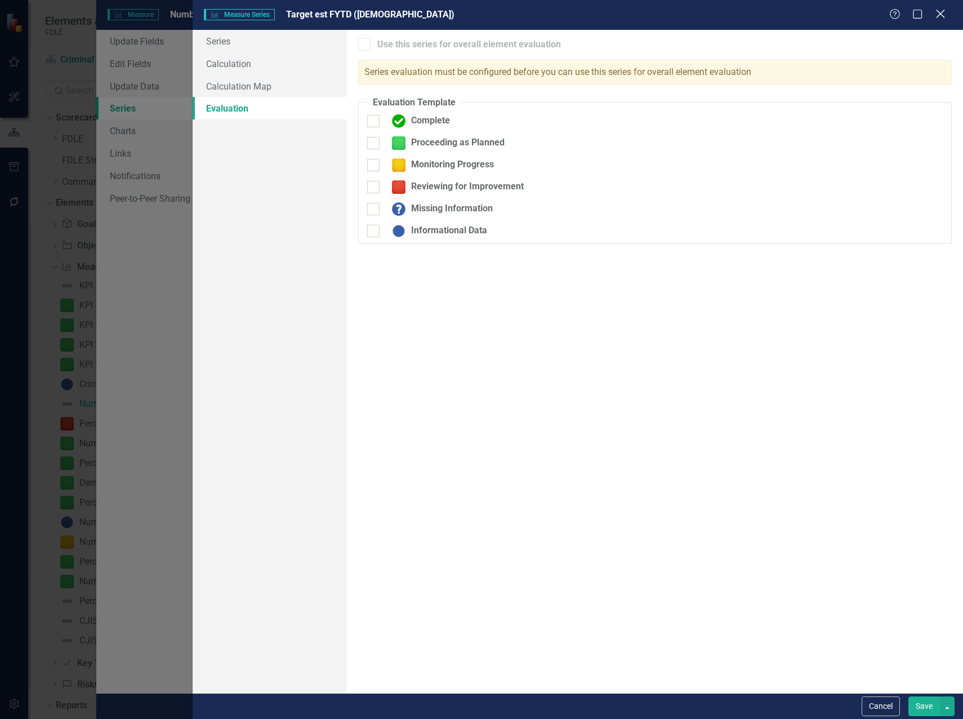
click at [937, 14] on icon "Close" at bounding box center [940, 13] width 14 height 11
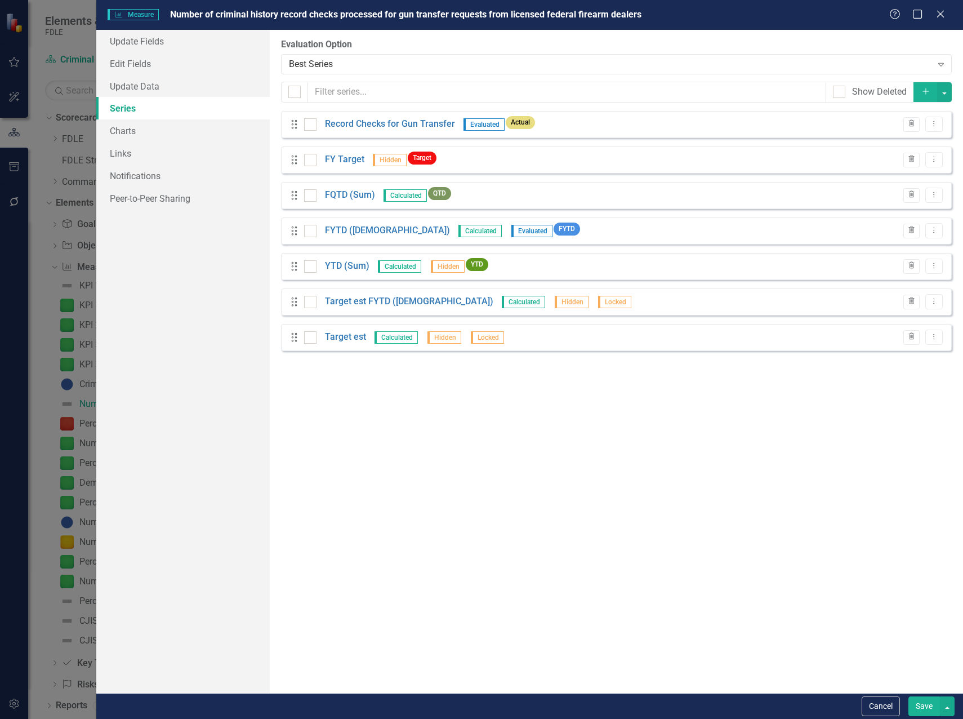
click at [641, 360] on div "From this page, you can add, edit, delete, or duplicate the measure series for …" at bounding box center [616, 361] width 693 height 663
click at [341, 161] on link "FY Target" at bounding box center [344, 159] width 39 height 13
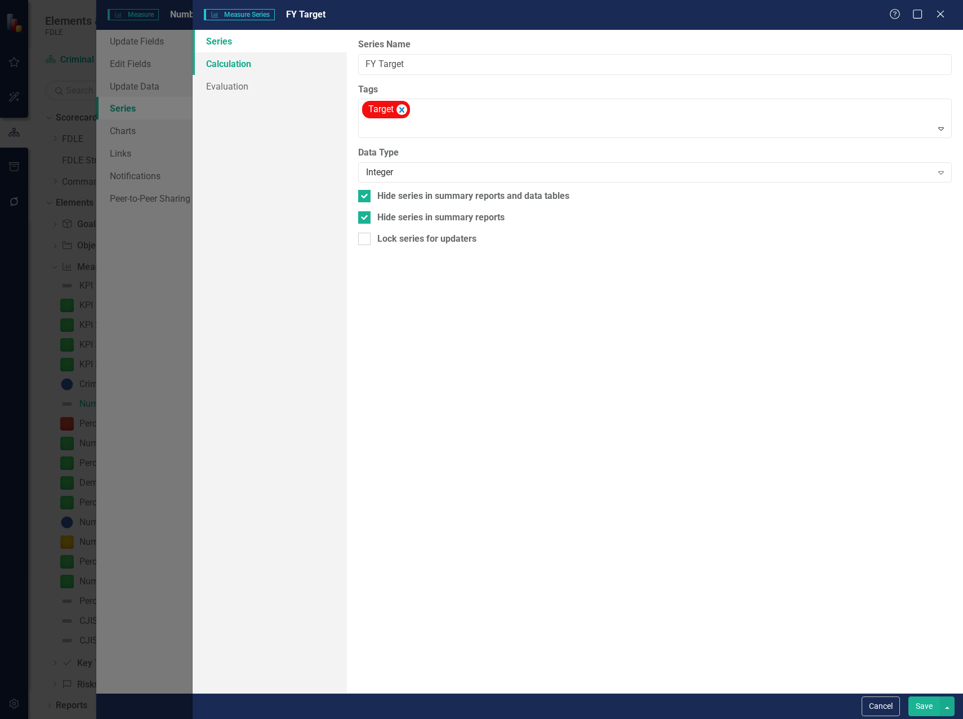
click at [228, 60] on link "Calculation" at bounding box center [270, 63] width 154 height 23
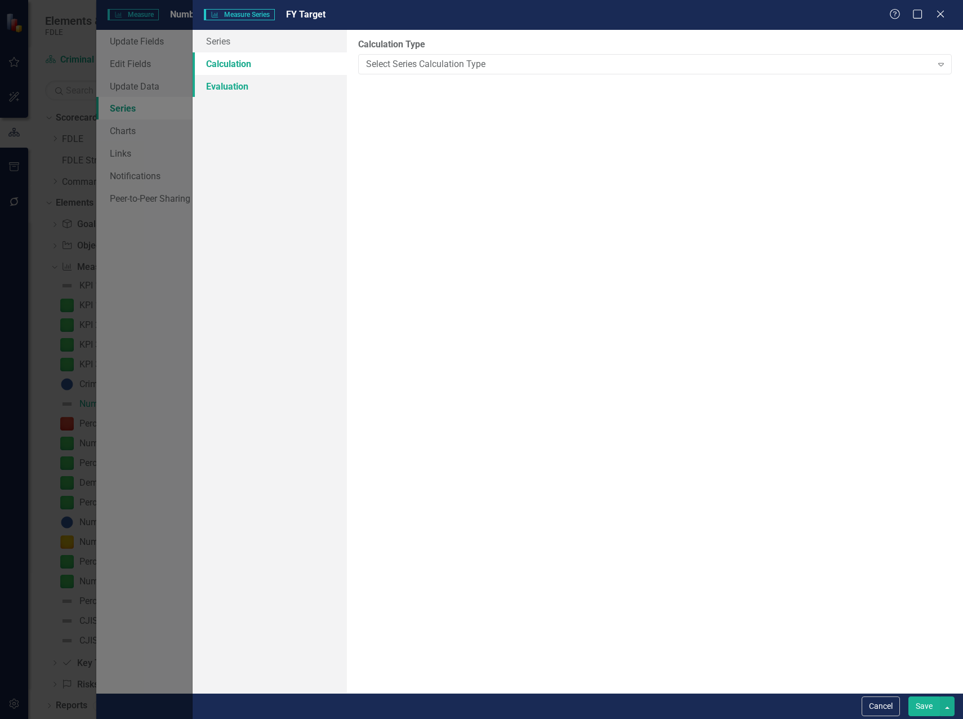
click at [221, 86] on link "Evaluation" at bounding box center [270, 86] width 154 height 23
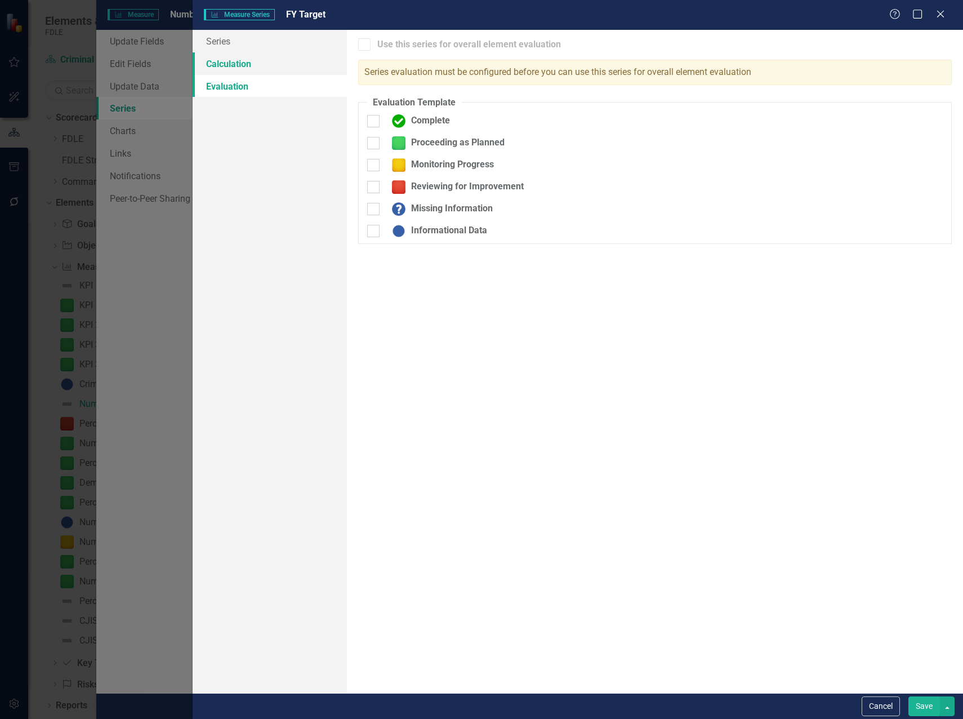
click at [225, 70] on link "Calculation" at bounding box center [270, 63] width 154 height 23
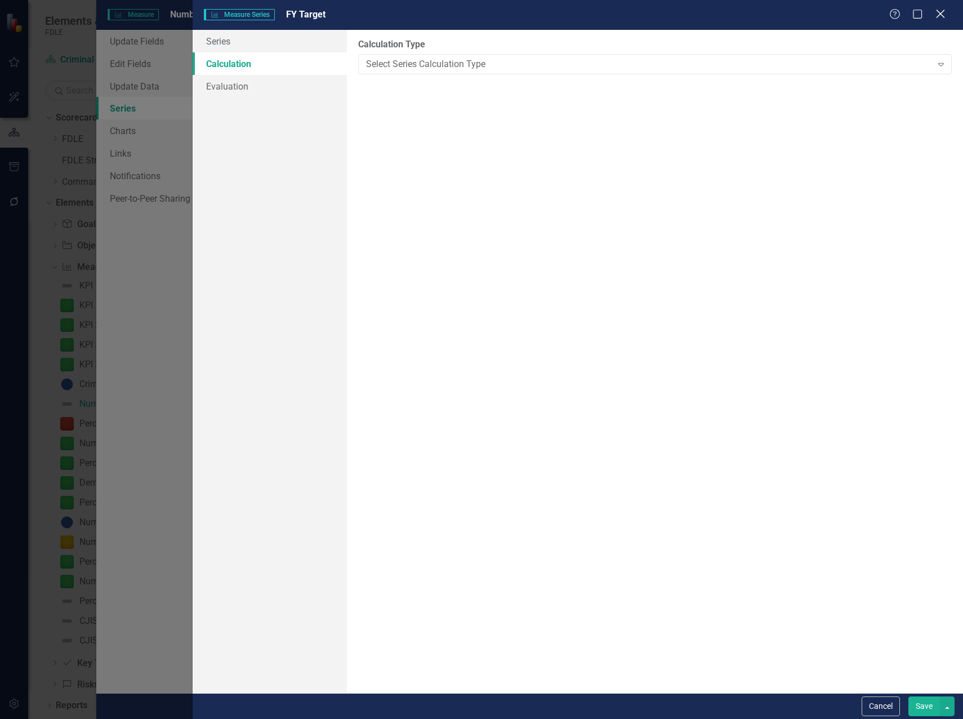
click at [944, 14] on icon "Close" at bounding box center [940, 13] width 14 height 11
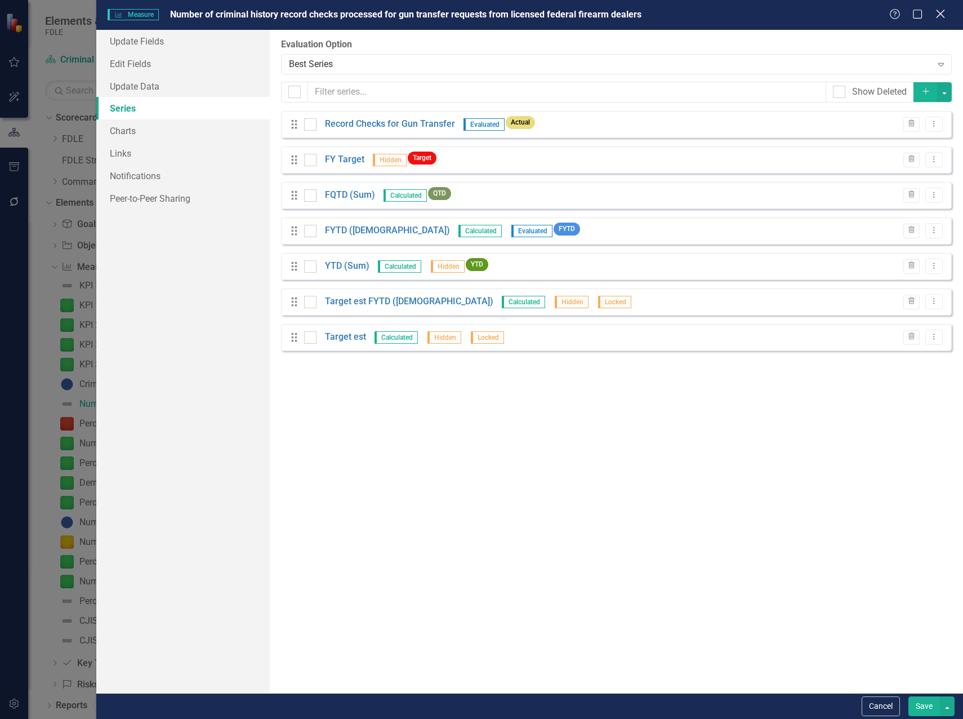
click at [941, 16] on icon "Close" at bounding box center [940, 13] width 14 height 11
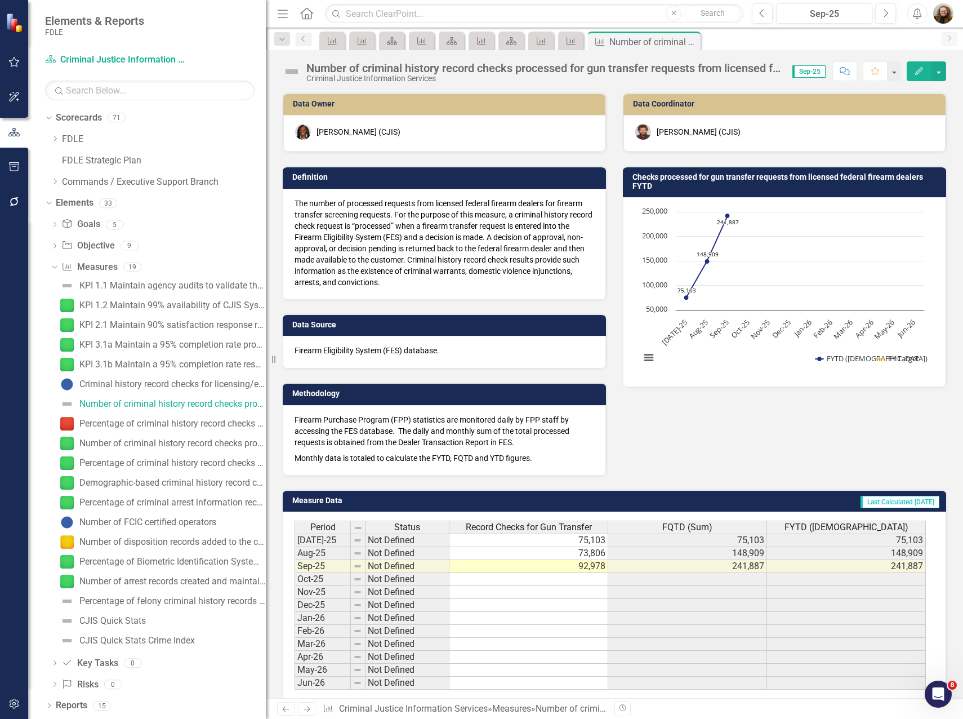
click at [921, 67] on icon "Edit" at bounding box center [919, 71] width 10 height 8
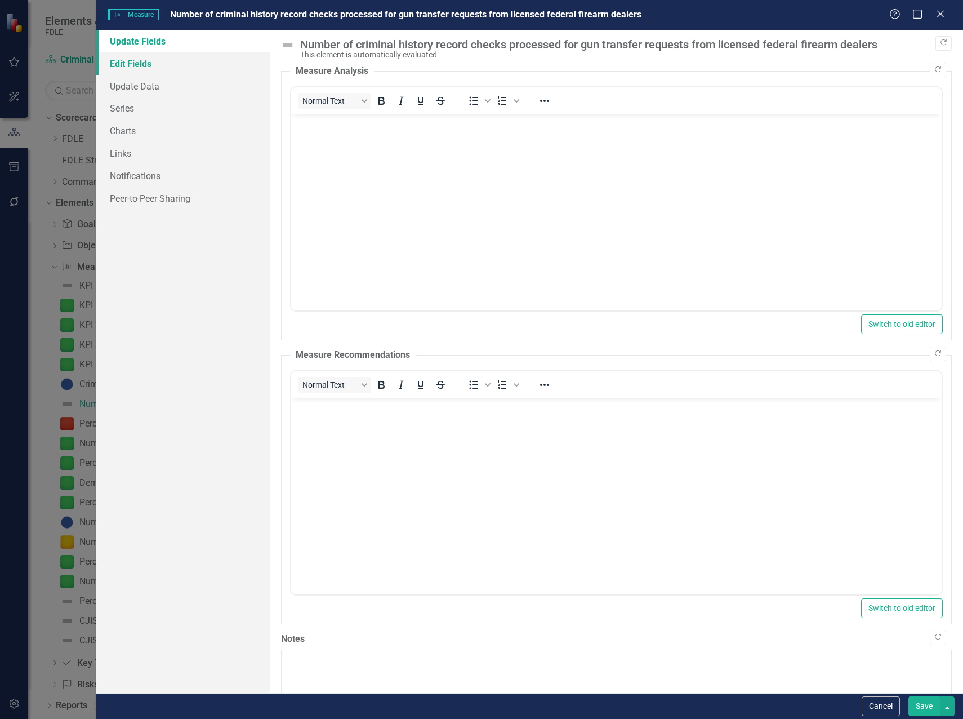
click at [126, 61] on link "Edit Fields" at bounding box center [182, 63] width 173 height 23
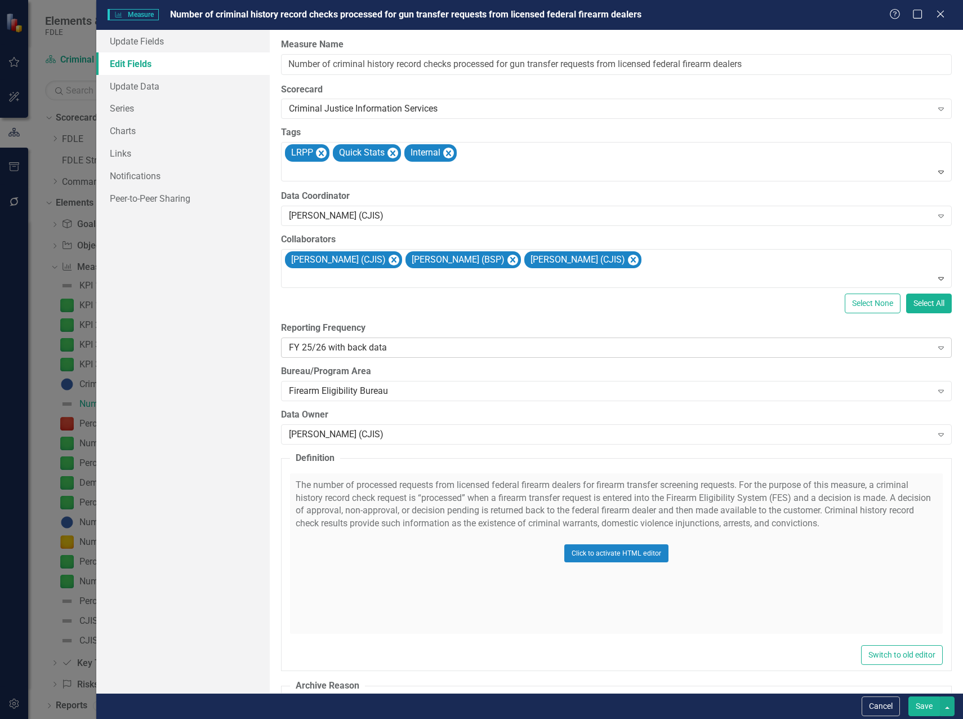
click at [327, 346] on div "FY 25/26 with back data" at bounding box center [610, 347] width 643 height 13
click at [400, 718] on div "All Periods" at bounding box center [483, 727] width 945 height 13
click at [925, 702] on button "Save" at bounding box center [924, 706] width 32 height 20
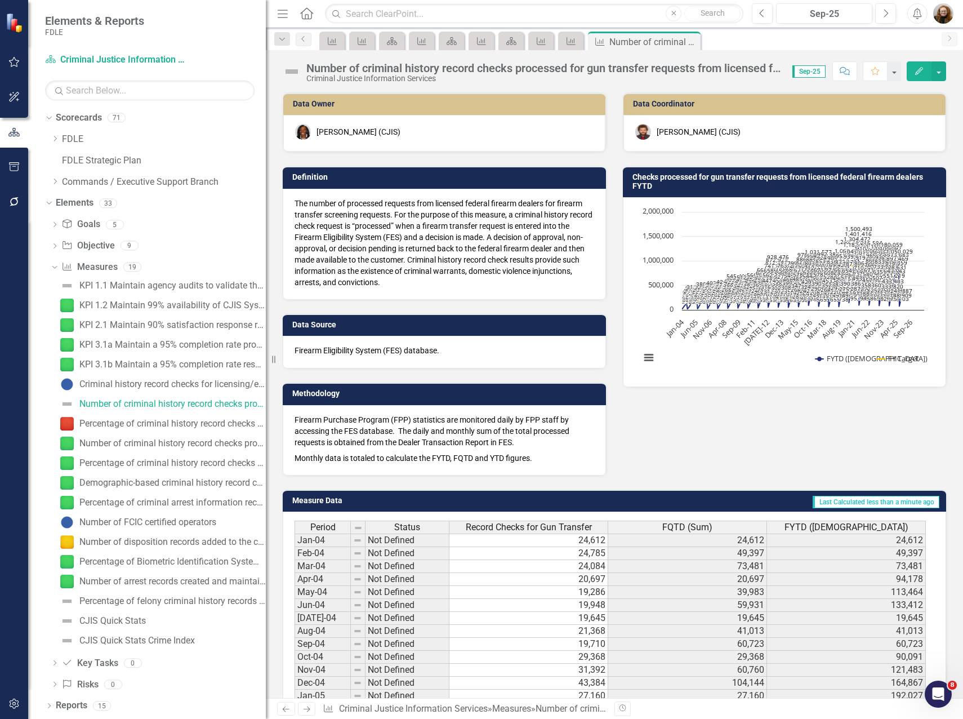
click at [924, 72] on icon "Edit" at bounding box center [919, 71] width 10 height 8
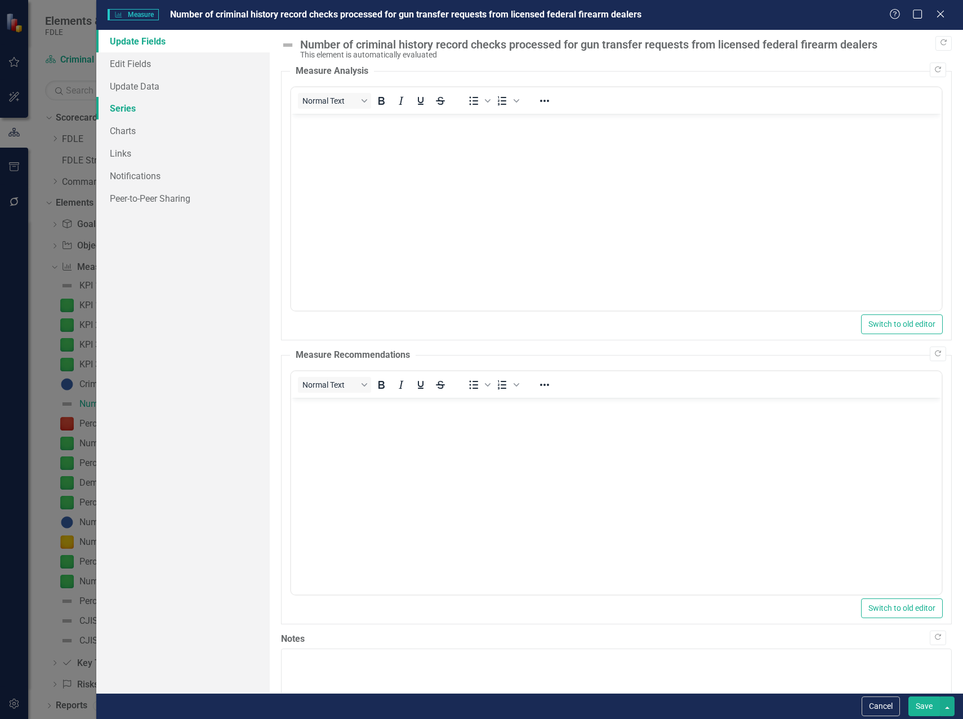
click at [124, 104] on link "Series" at bounding box center [182, 108] width 173 height 23
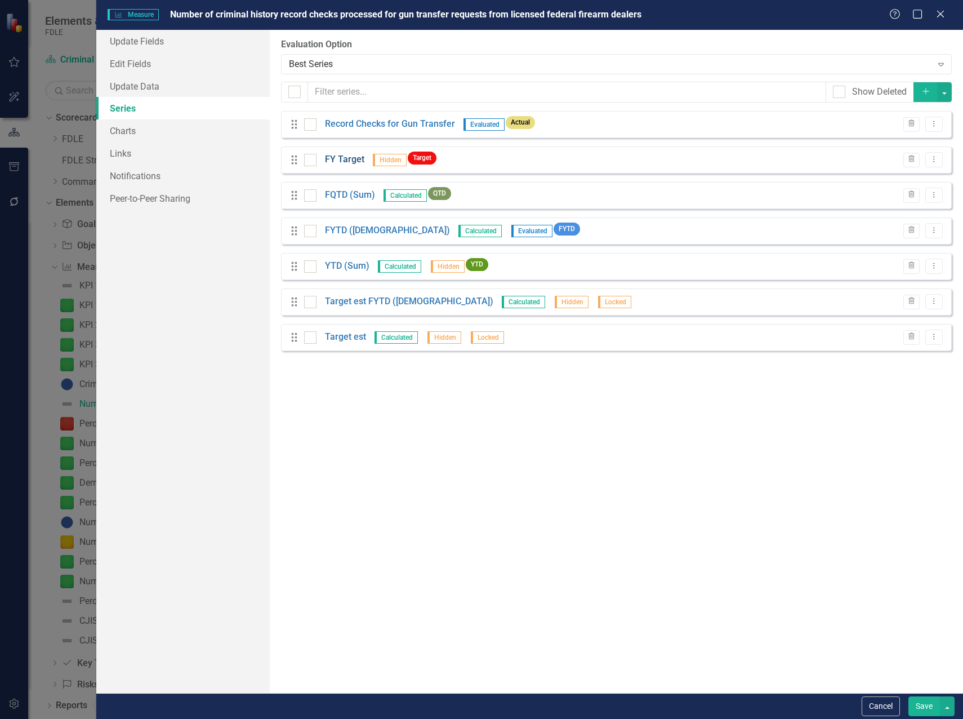
click at [340, 158] on link "FY Target" at bounding box center [344, 159] width 39 height 13
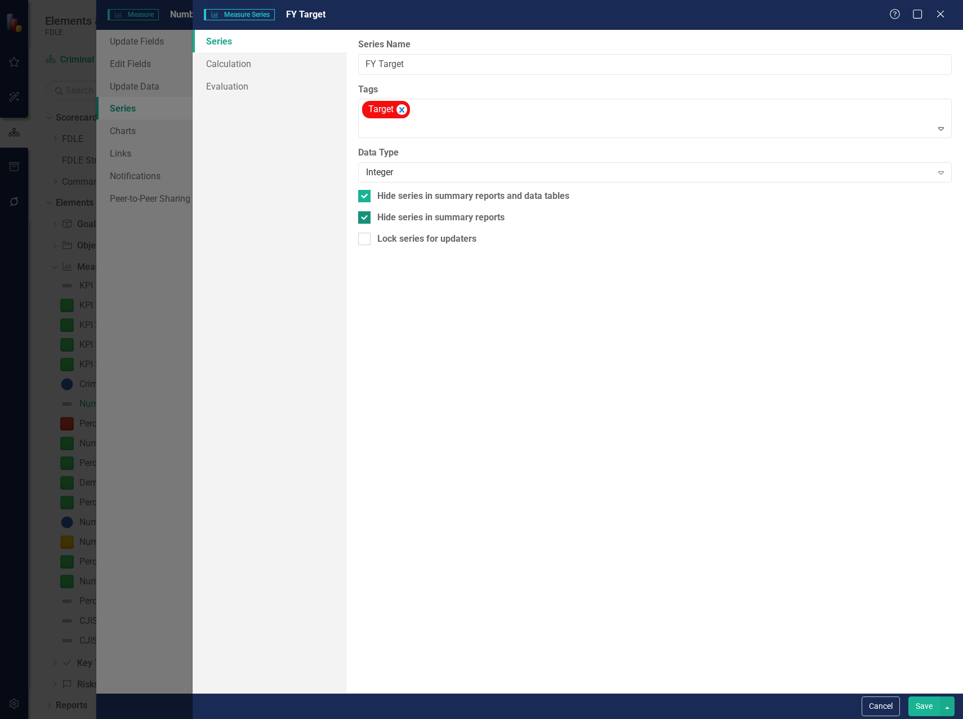
click at [362, 217] on input "Hide series in summary reports" at bounding box center [361, 214] width 7 height 7
checkbox input "false"
click at [365, 197] on div at bounding box center [364, 196] width 12 height 12
click at [365, 197] on input "Hide series in summary reports and data tables" at bounding box center [361, 193] width 7 height 7
checkbox input "false"
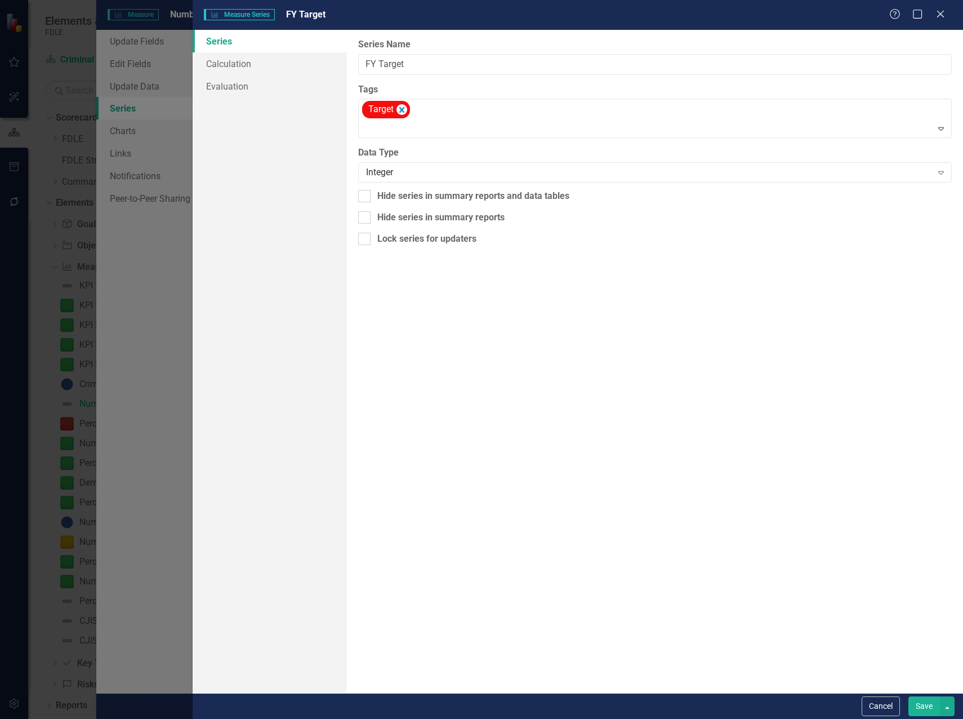
click at [918, 703] on button "Save" at bounding box center [924, 706] width 32 height 20
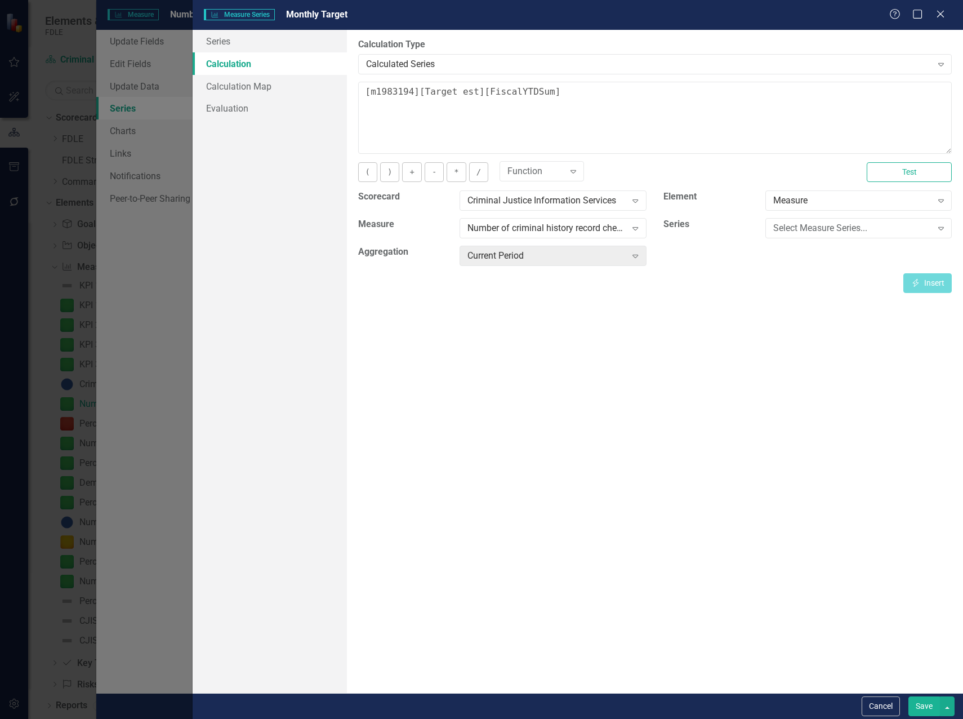
scroll to position [56, 0]
type textarea "75000"
click at [917, 703] on button "Save" at bounding box center [924, 706] width 32 height 20
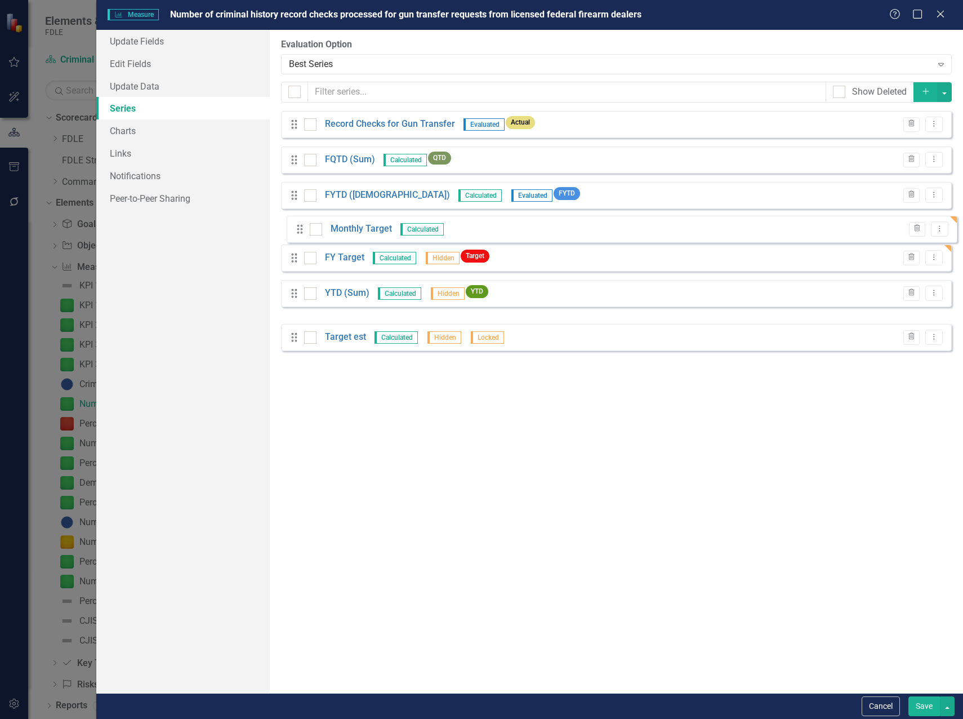
drag, startPoint x: 296, startPoint y: 307, endPoint x: 302, endPoint y: 235, distance: 72.9
click at [302, 235] on div "Drag Record Checks for Gun Transfer Evaluated Actual Trash Dropdown Menu Drag F…" at bounding box center [616, 231] width 671 height 240
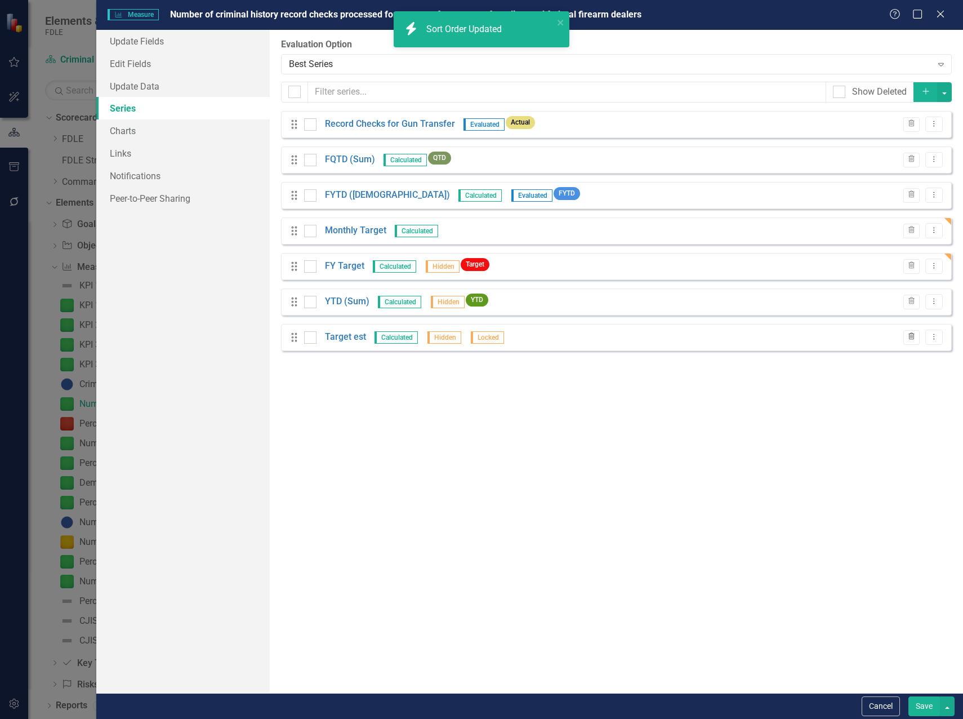
click at [915, 338] on icon "Trash" at bounding box center [911, 336] width 8 height 7
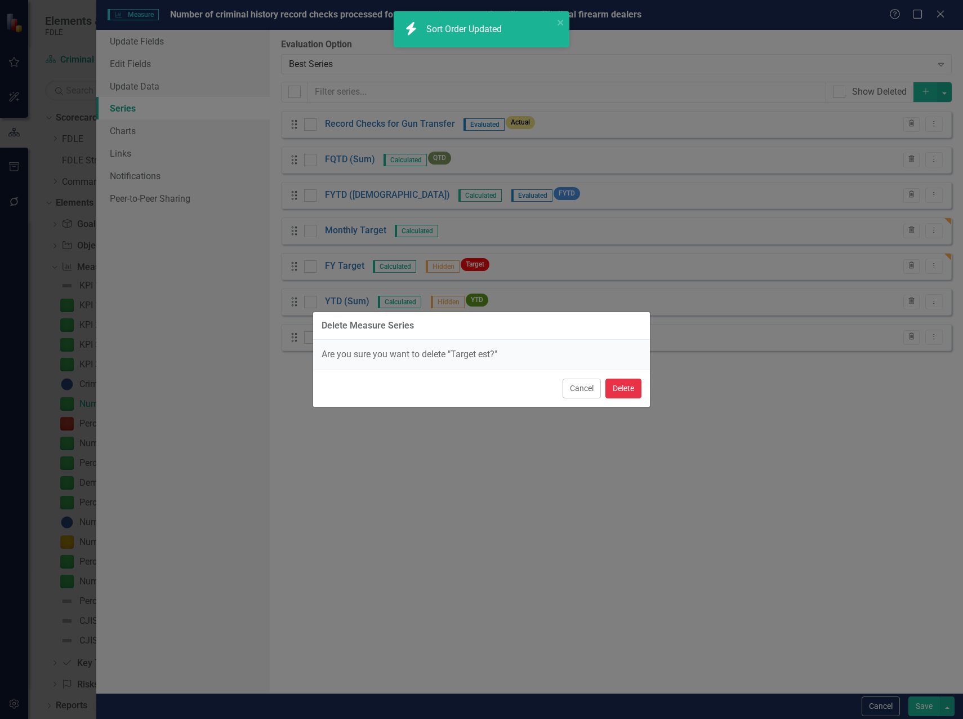
click at [618, 385] on button "Delete" at bounding box center [623, 388] width 36 height 20
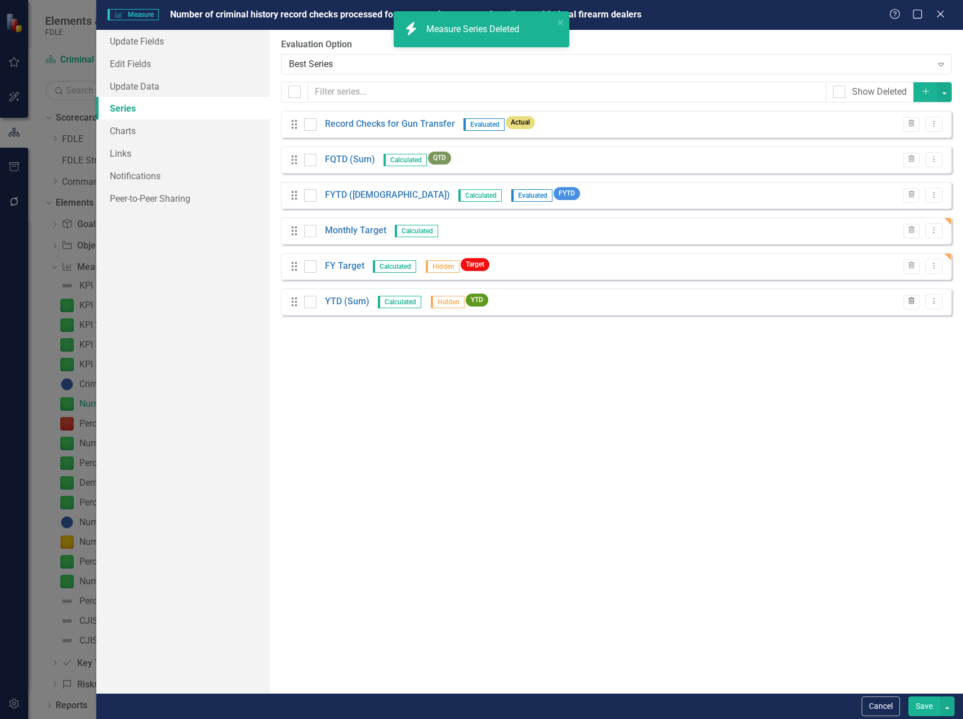
click at [908, 298] on icon "Trash" at bounding box center [911, 301] width 8 height 7
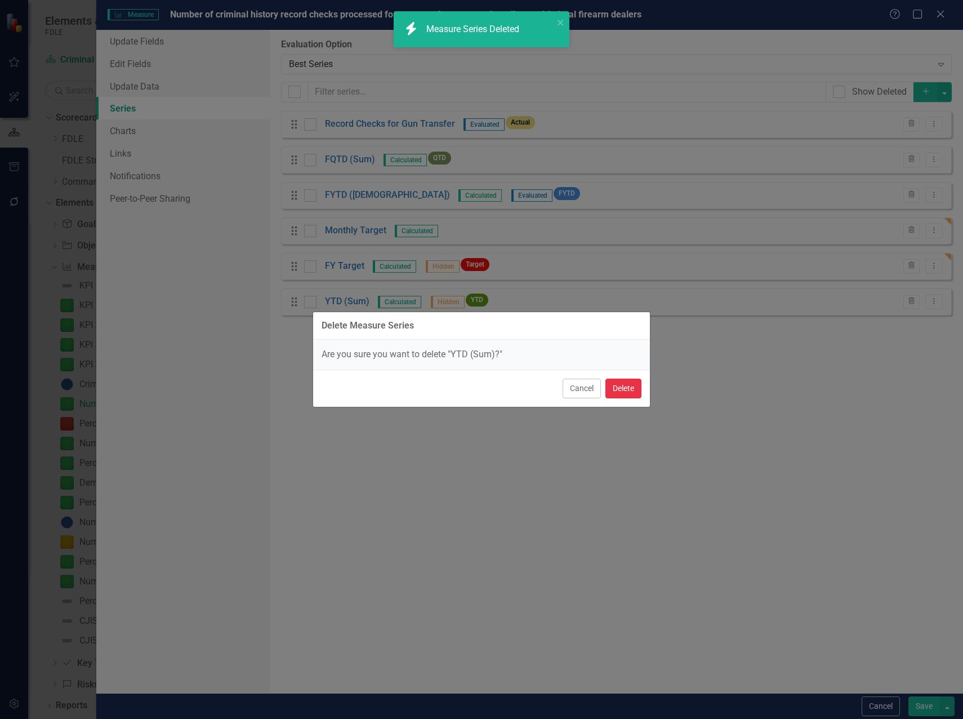
click at [639, 383] on button "Delete" at bounding box center [623, 388] width 36 height 20
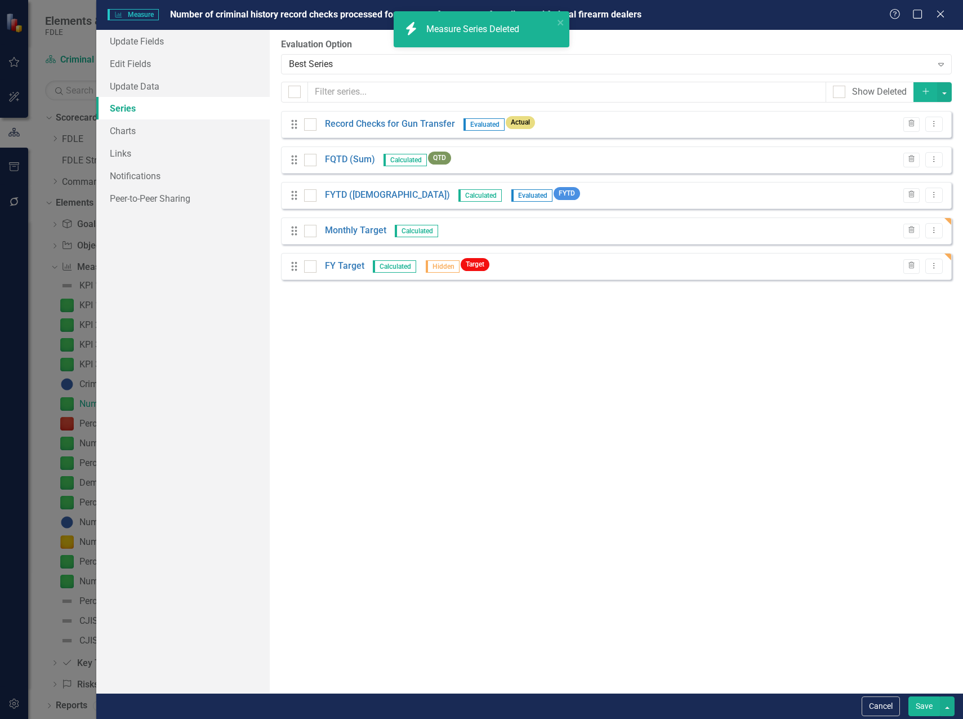
click at [631, 390] on div "From this page, you can add, edit, delete, or duplicate the measure series for …" at bounding box center [616, 361] width 693 height 663
click at [493, 344] on div "From this page, you can add, edit, delete, or duplicate the measure series for …" at bounding box center [616, 361] width 693 height 663
click at [347, 228] on link "Monthly Target" at bounding box center [355, 230] width 61 height 13
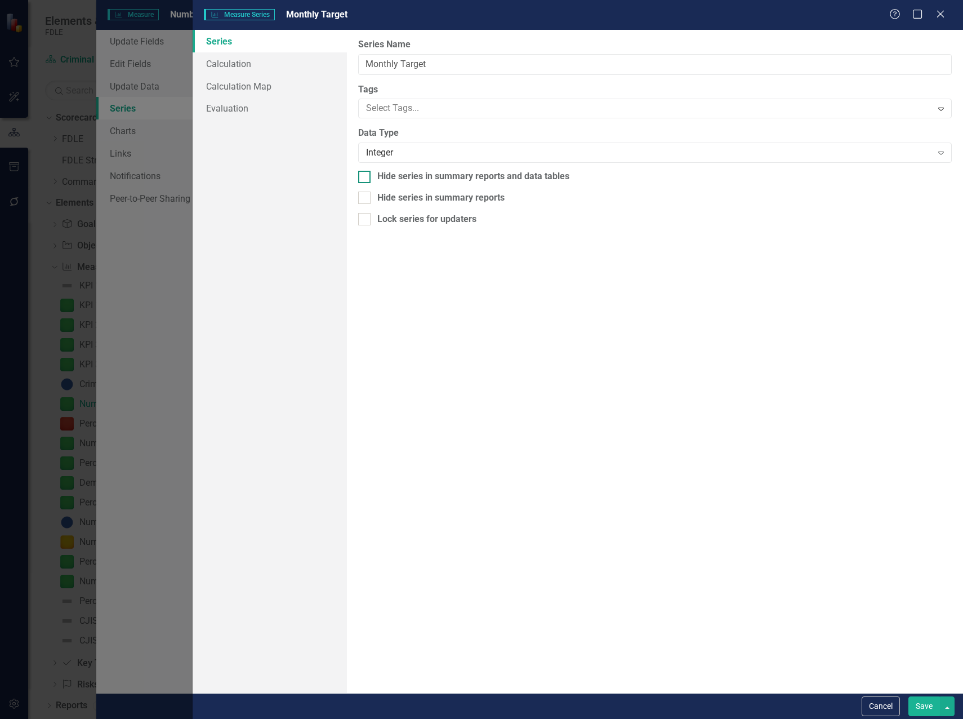
click at [367, 180] on div at bounding box center [364, 177] width 12 height 12
click at [365, 178] on input "Hide series in summary reports and data tables" at bounding box center [361, 174] width 7 height 7
checkbox input "true"
click at [920, 705] on button "Save" at bounding box center [924, 706] width 32 height 20
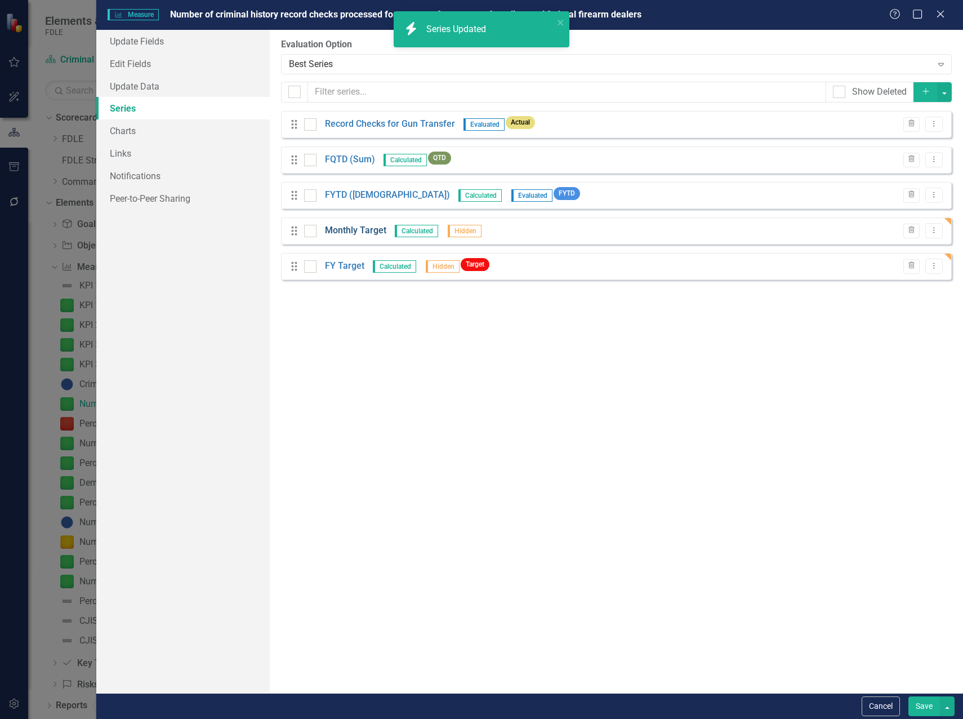
click at [362, 228] on link "Monthly Target" at bounding box center [355, 230] width 61 height 13
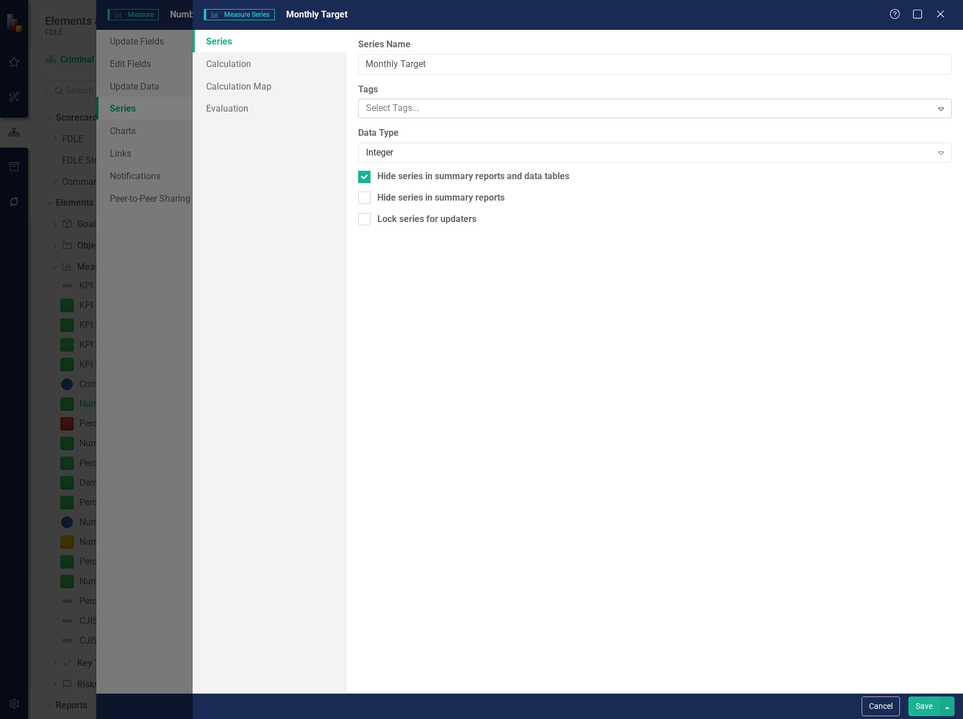
click at [369, 105] on div at bounding box center [647, 108] width 570 height 15
type input "tar"
click at [407, 718] on div "Tar get" at bounding box center [483, 727] width 945 height 13
click at [933, 701] on button "Save" at bounding box center [924, 706] width 32 height 20
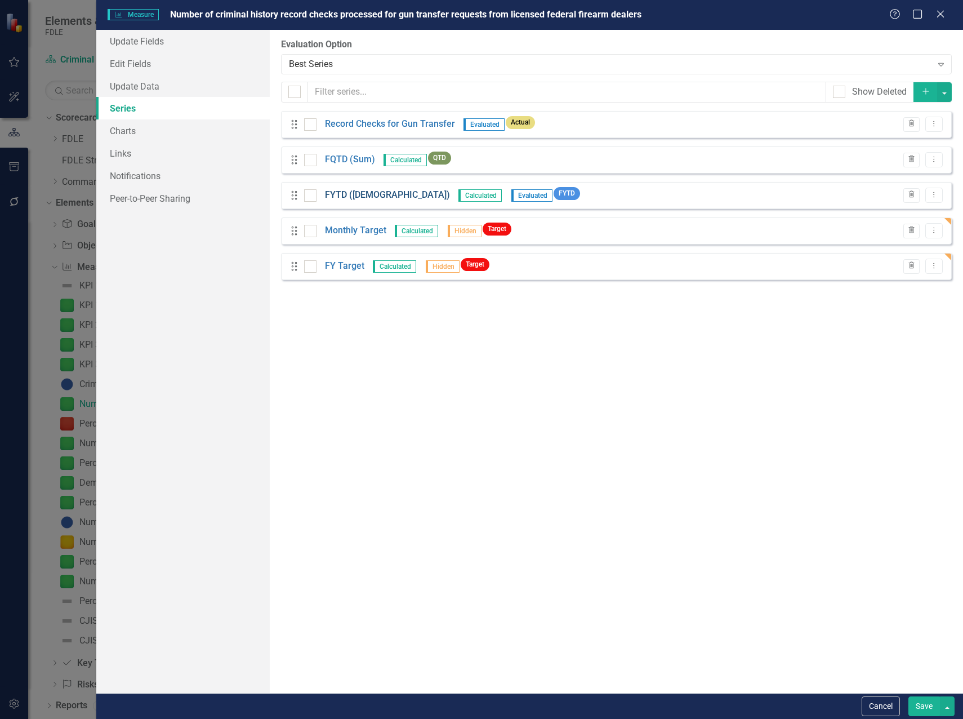
click at [353, 197] on link "FYTD ([DEMOGRAPHIC_DATA])" at bounding box center [387, 195] width 125 height 13
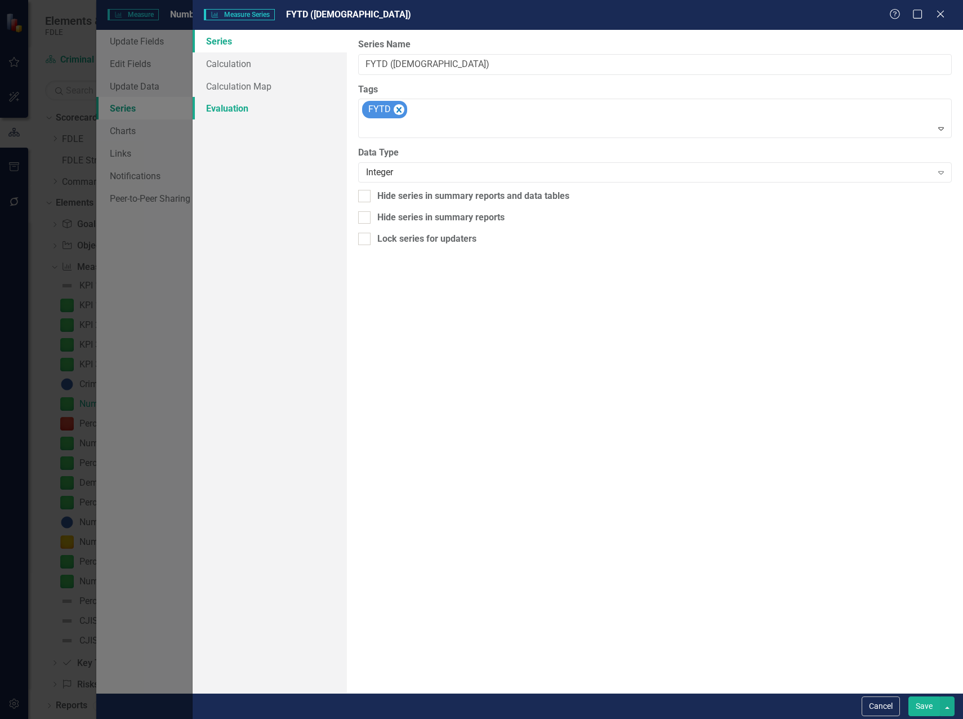
click at [225, 101] on link "Evaluation" at bounding box center [270, 108] width 154 height 23
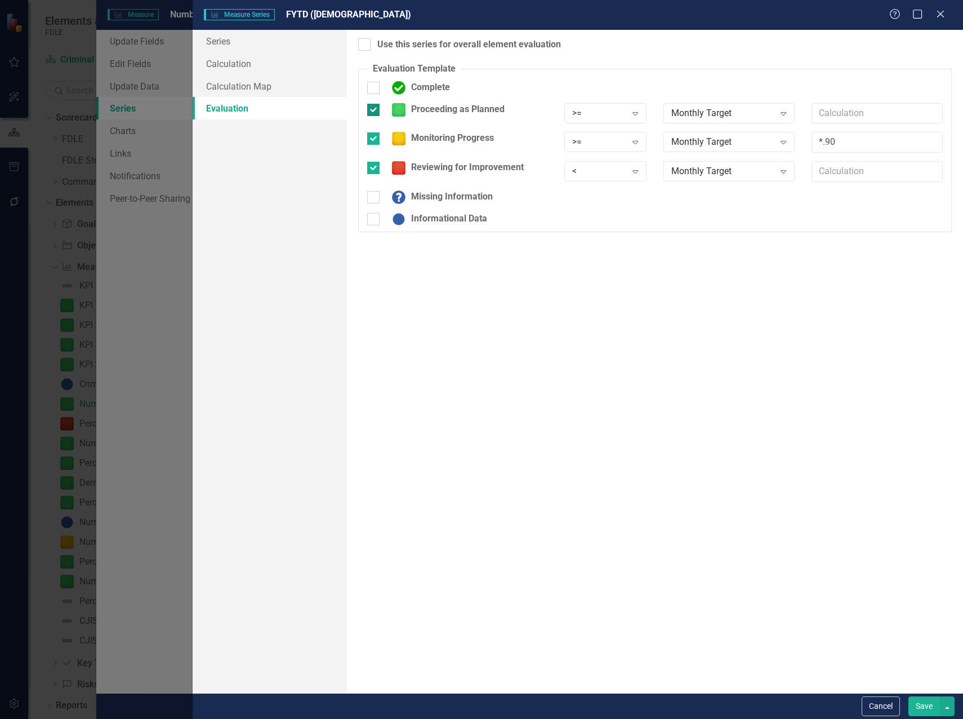
click at [376, 110] on div at bounding box center [373, 110] width 12 height 12
click at [375, 110] on input "Proceeding as Planned" at bounding box center [370, 107] width 7 height 7
checkbox input "false"
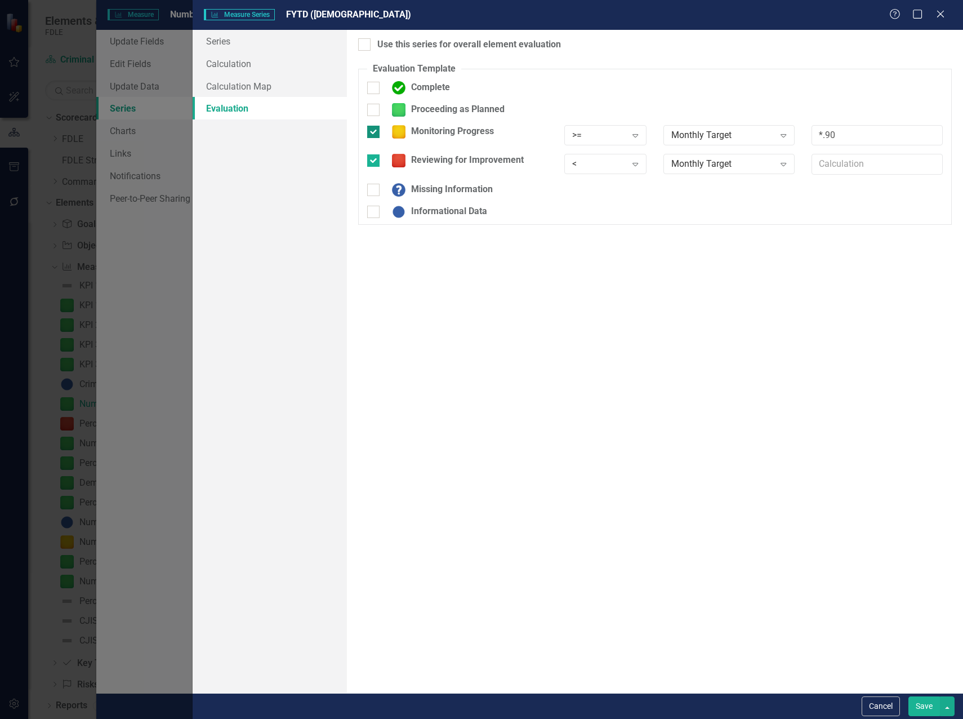
click at [376, 131] on div at bounding box center [373, 132] width 12 height 12
click at [375, 131] on input "Monitoring Progress" at bounding box center [370, 129] width 7 height 7
checkbox input "false"
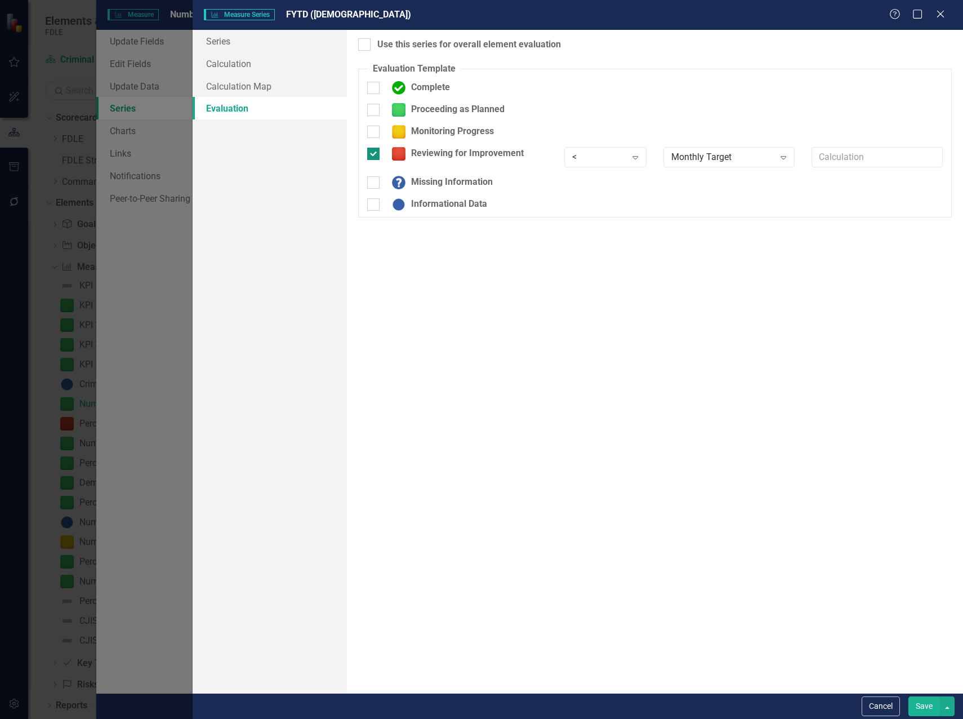
click at [376, 150] on div at bounding box center [373, 154] width 12 height 12
click at [375, 150] on input "Reviewing for Improvement" at bounding box center [370, 151] width 7 height 7
checkbox input "false"
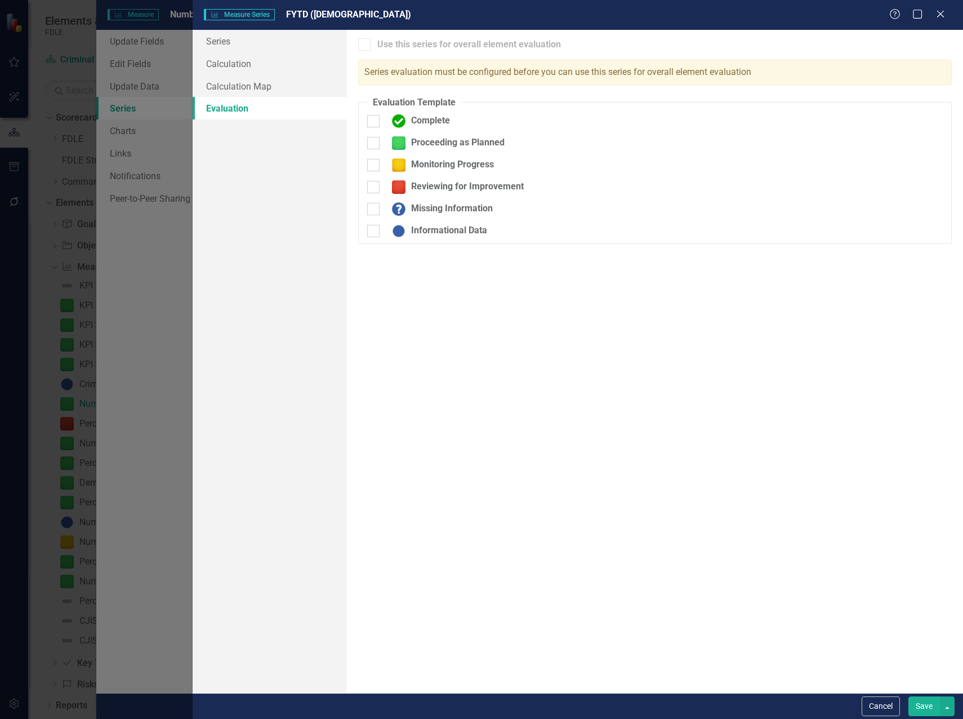
click at [925, 715] on button "Save" at bounding box center [924, 706] width 32 height 20
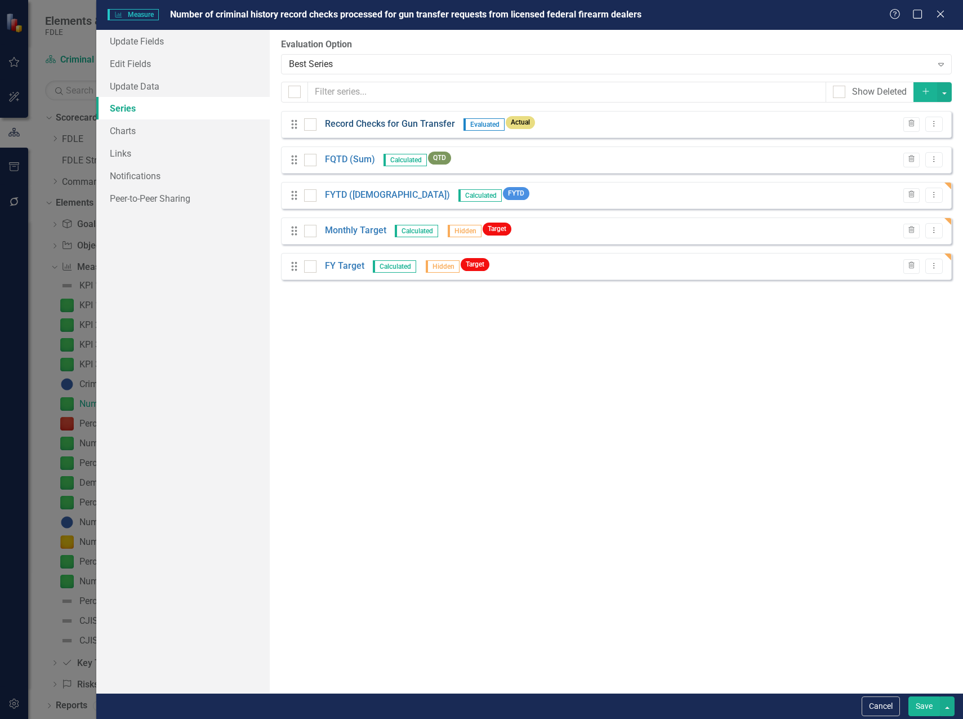
click at [382, 123] on link "Record Checks for Gun Transfer" at bounding box center [390, 124] width 130 height 13
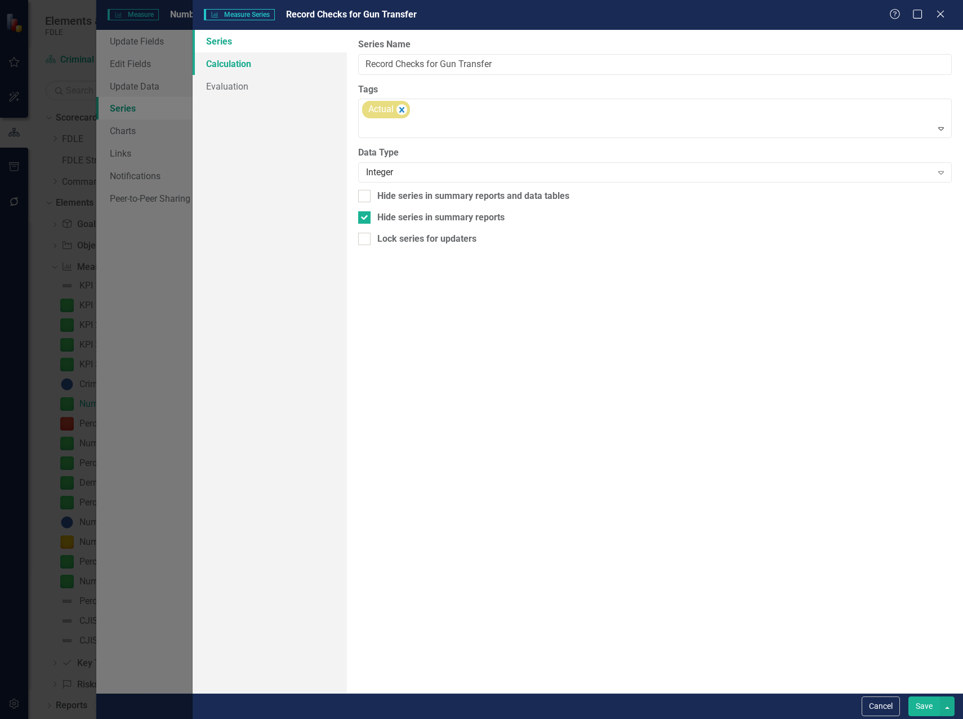
click at [224, 65] on link "Calculation" at bounding box center [270, 63] width 154 height 23
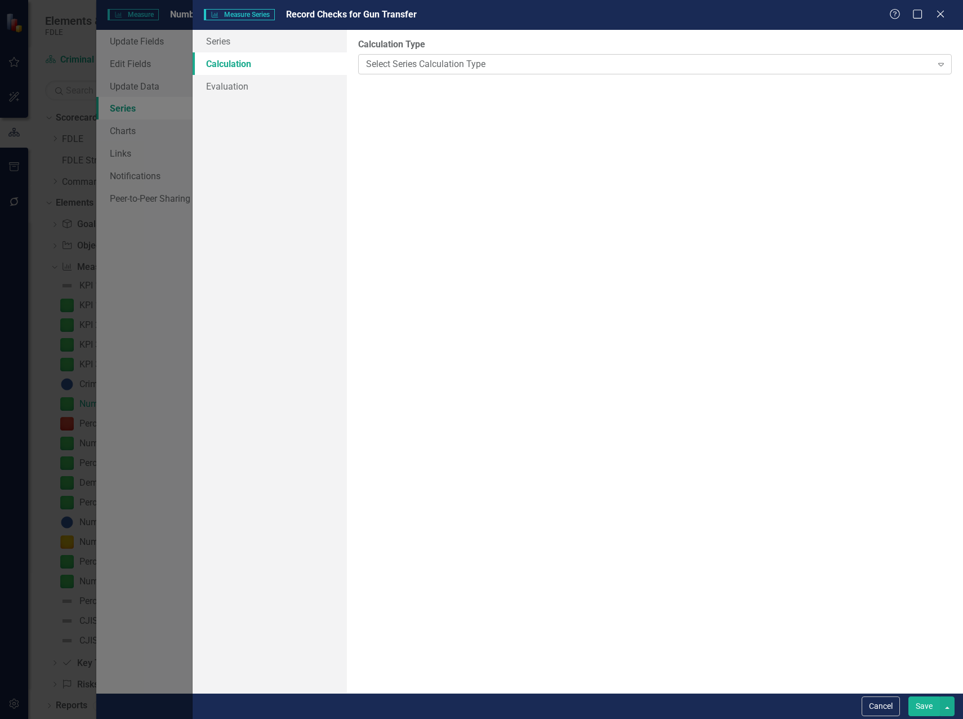
click at [439, 65] on div "Select Series Calculation Type" at bounding box center [649, 63] width 566 height 13
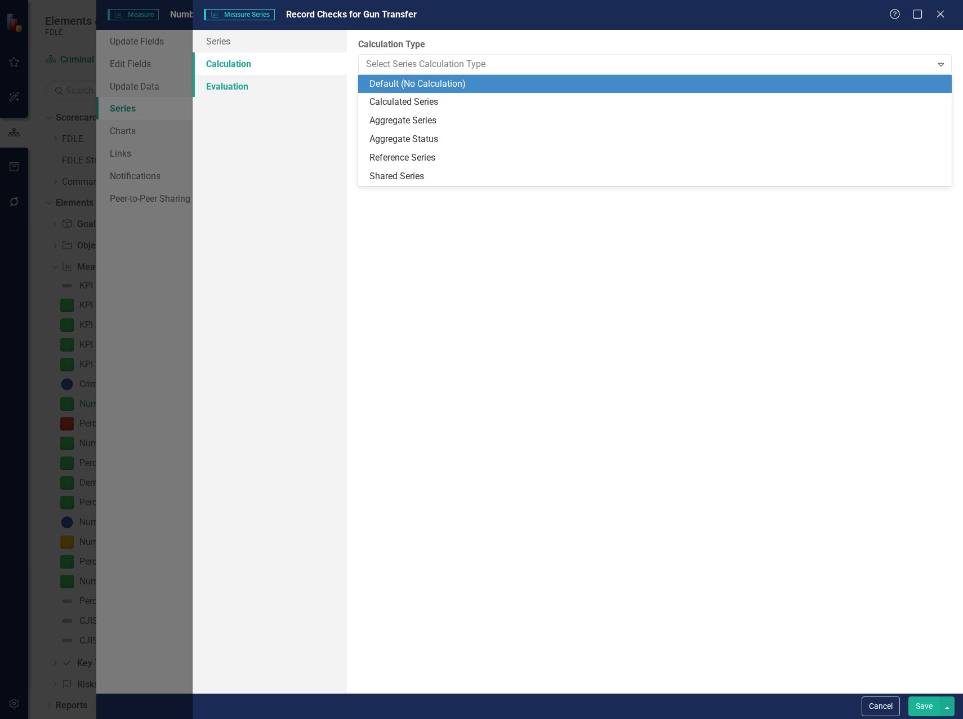
click at [226, 82] on link "Evaluation" at bounding box center [270, 86] width 154 height 23
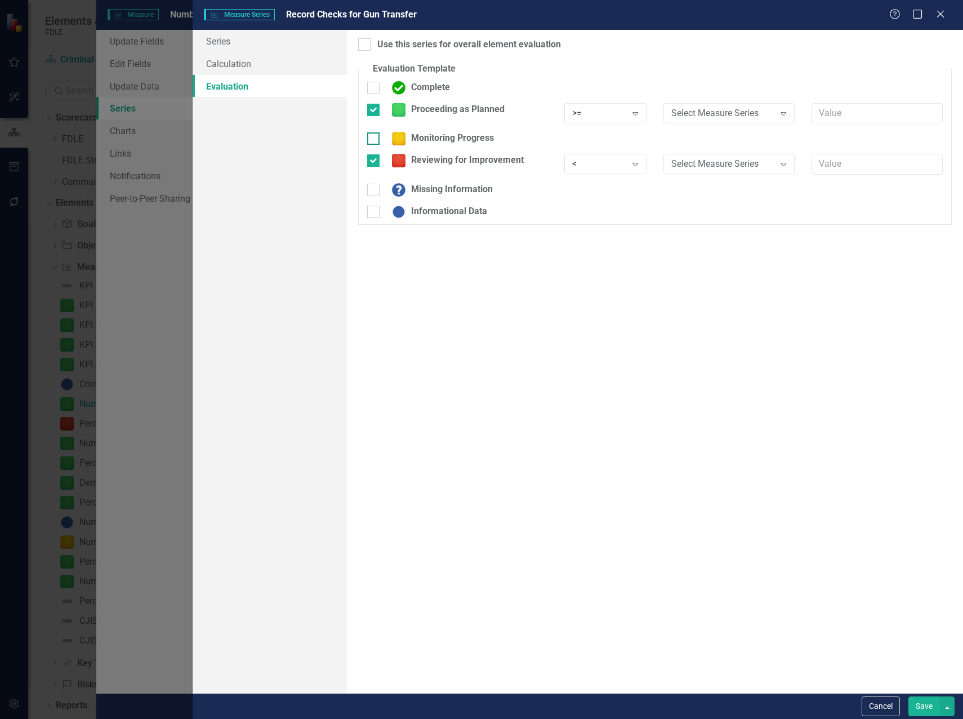
click at [371, 139] on input "Monitoring Progress" at bounding box center [370, 135] width 7 height 7
checkbox input "true"
click at [614, 142] on div ">" at bounding box center [599, 142] width 54 height 13
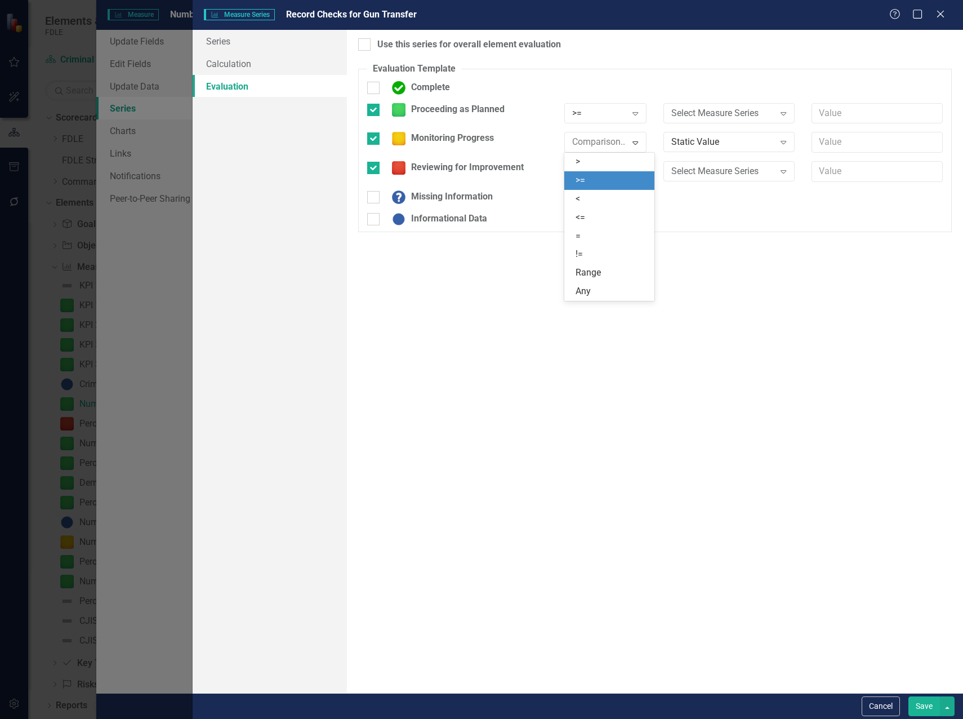
click at [606, 175] on div ">=" at bounding box center [612, 180] width 72 height 13
click at [681, 142] on div "Static Value" at bounding box center [723, 142] width 104 height 13
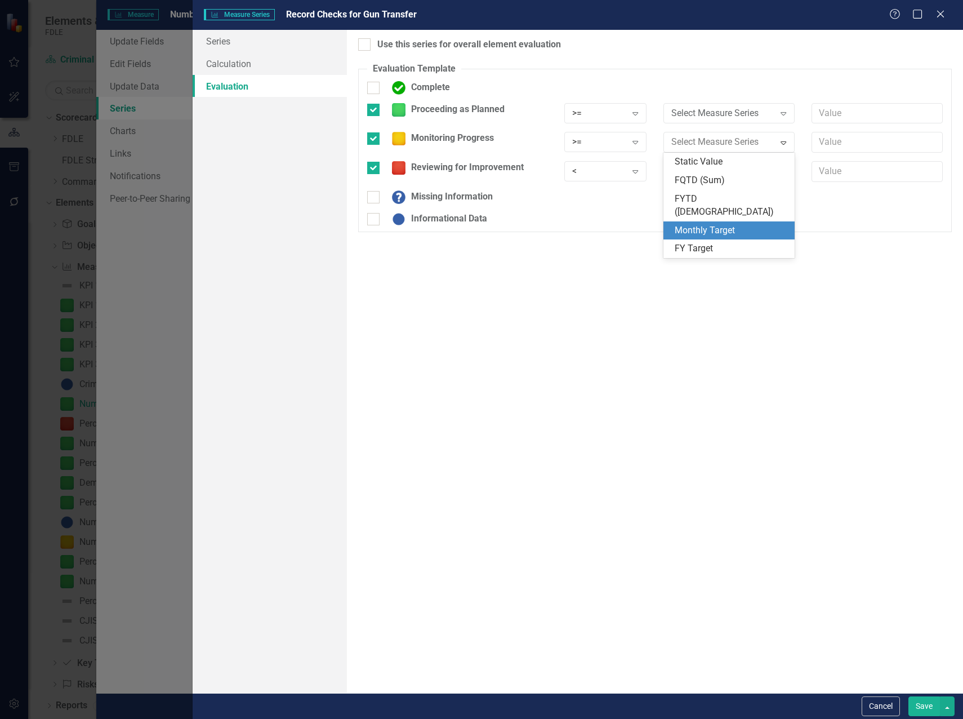
click at [712, 224] on div "Monthly Target" at bounding box center [731, 230] width 113 height 13
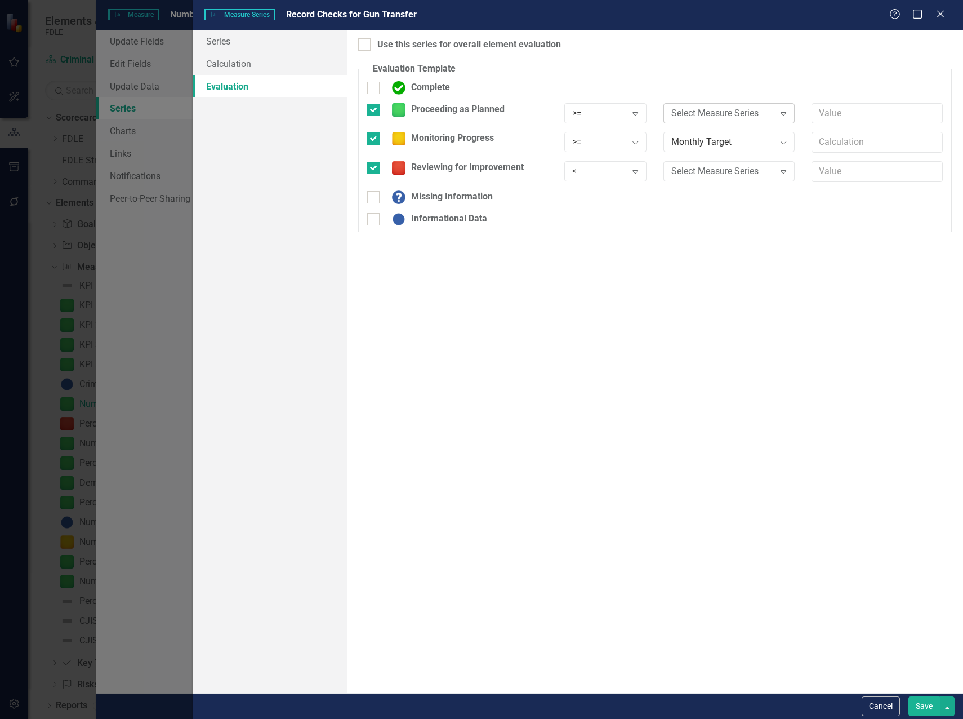
click at [710, 115] on div "Select Measure Series" at bounding box center [723, 112] width 104 height 13
click at [703, 192] on div "Monthly Target" at bounding box center [728, 201] width 131 height 19
click at [697, 172] on div "Select Measure Series" at bounding box center [723, 171] width 104 height 13
click at [694, 253] on div "Monthly Target" at bounding box center [731, 259] width 113 height 13
click at [839, 140] on input "text" at bounding box center [877, 142] width 131 height 21
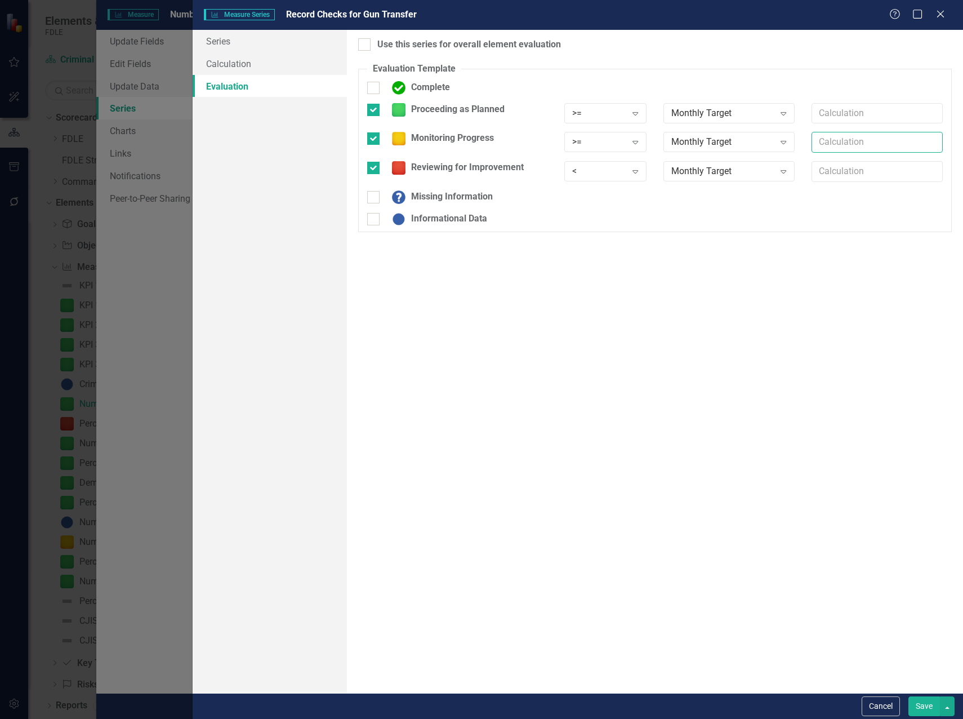
type input "*.80"
click at [367, 43] on div at bounding box center [364, 44] width 12 height 12
click at [365, 43] on input "Use this series for overall element evaluation" at bounding box center [361, 41] width 7 height 7
checkbox input "true"
click at [912, 702] on button "Save" at bounding box center [924, 706] width 32 height 20
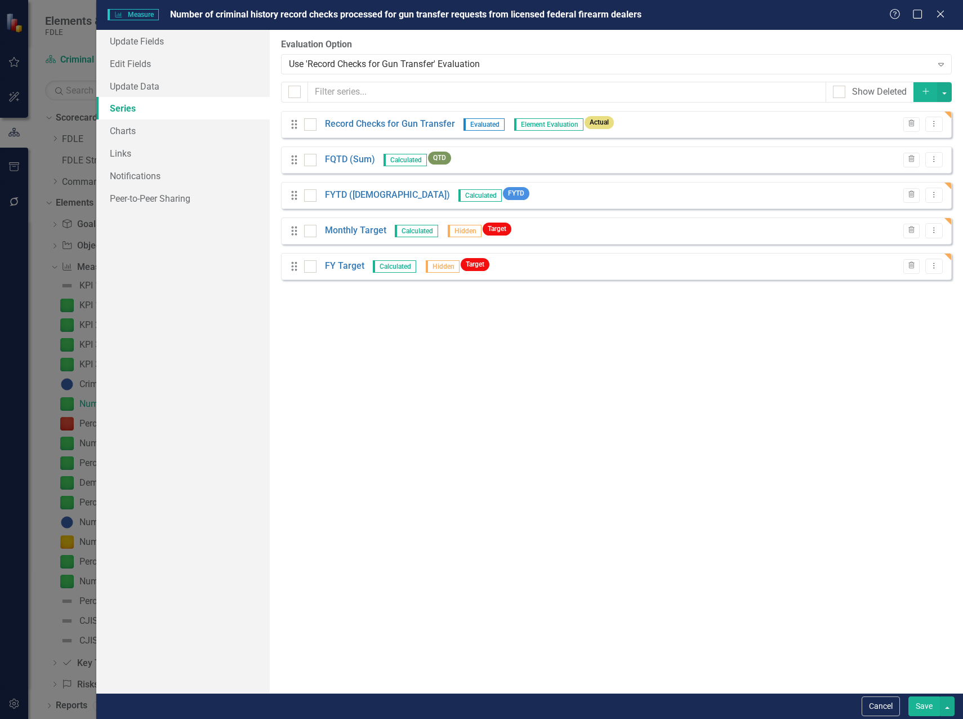
click at [918, 703] on button "Save" at bounding box center [924, 706] width 32 height 20
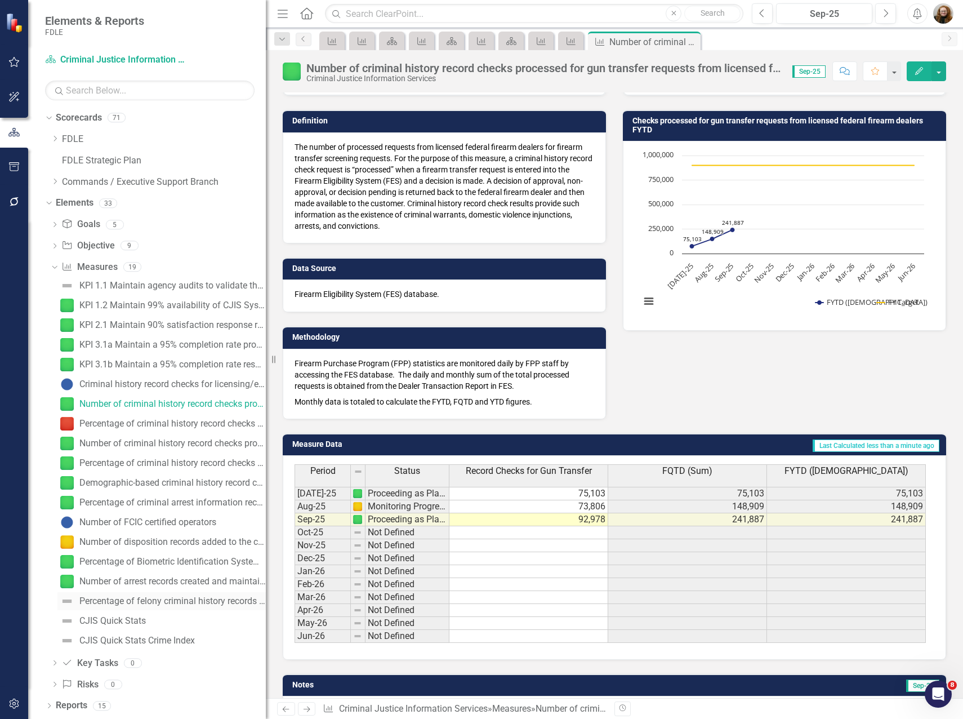
click at [114, 602] on div "Percentage of felony criminal history records with complete disposition" at bounding box center [172, 601] width 186 height 10
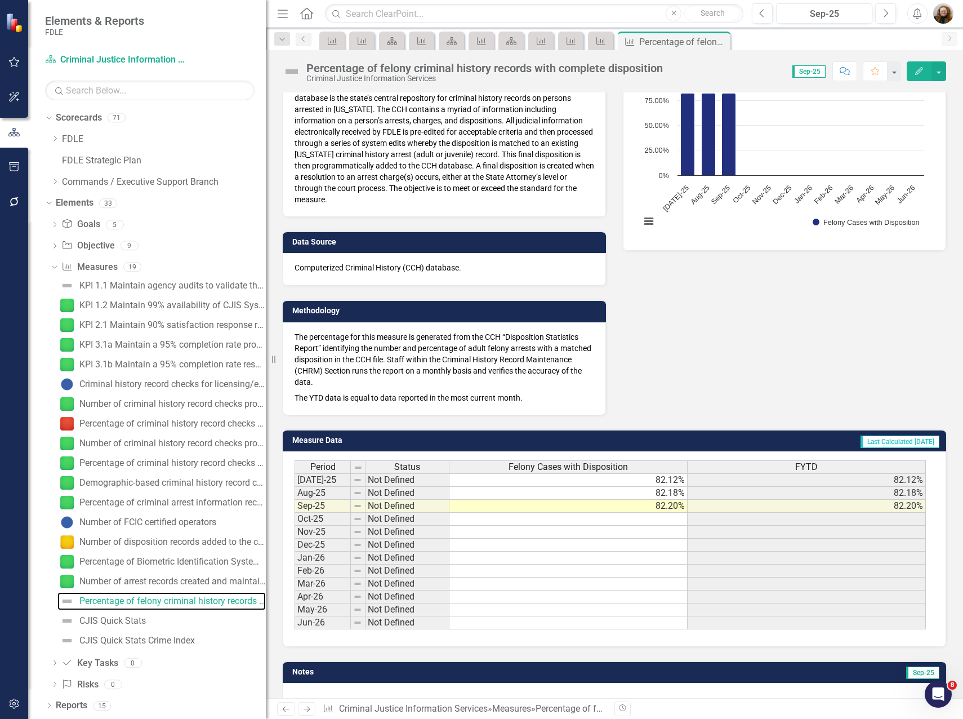
scroll to position [157, 0]
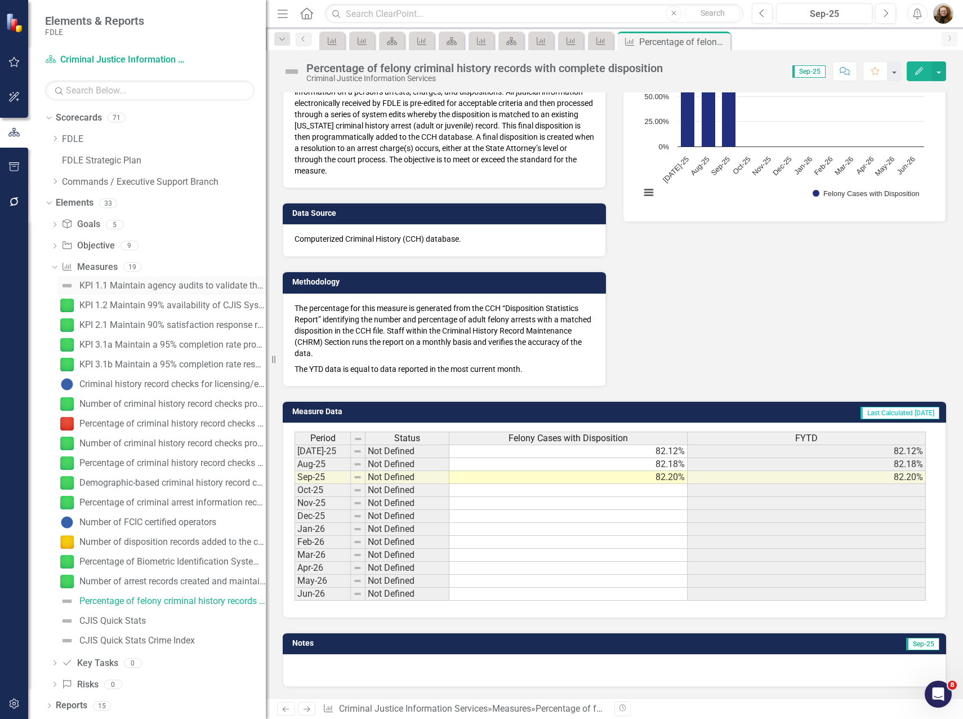
click at [102, 282] on div "KPI 1.1 Maintain agency audits to validate that contributing agencies are withi…" at bounding box center [172, 285] width 186 height 10
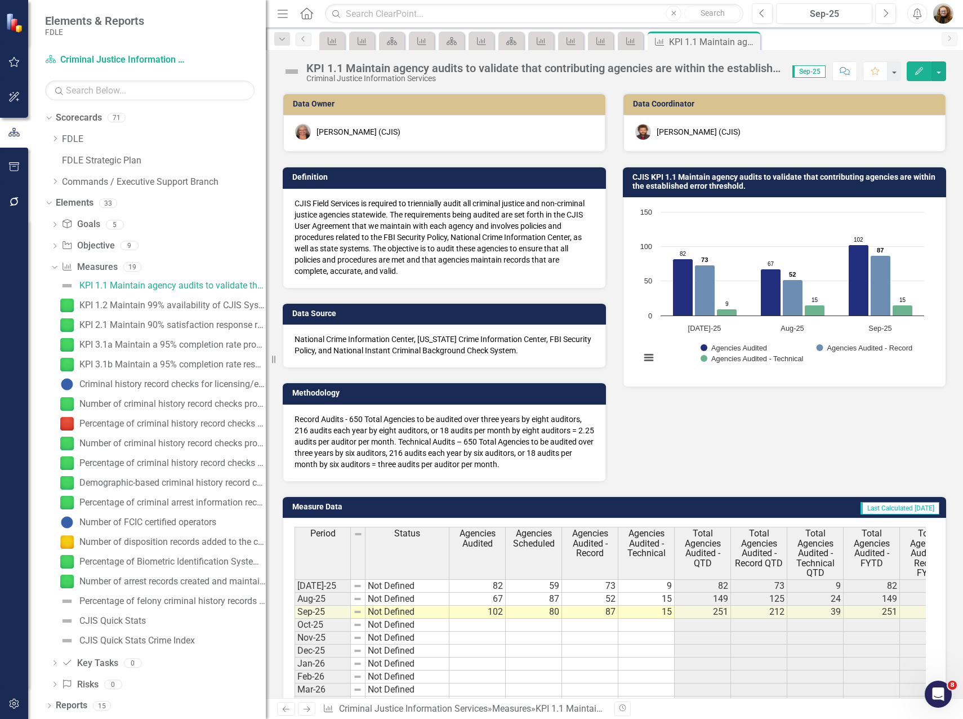
click at [917, 79] on button "Edit" at bounding box center [919, 71] width 25 height 20
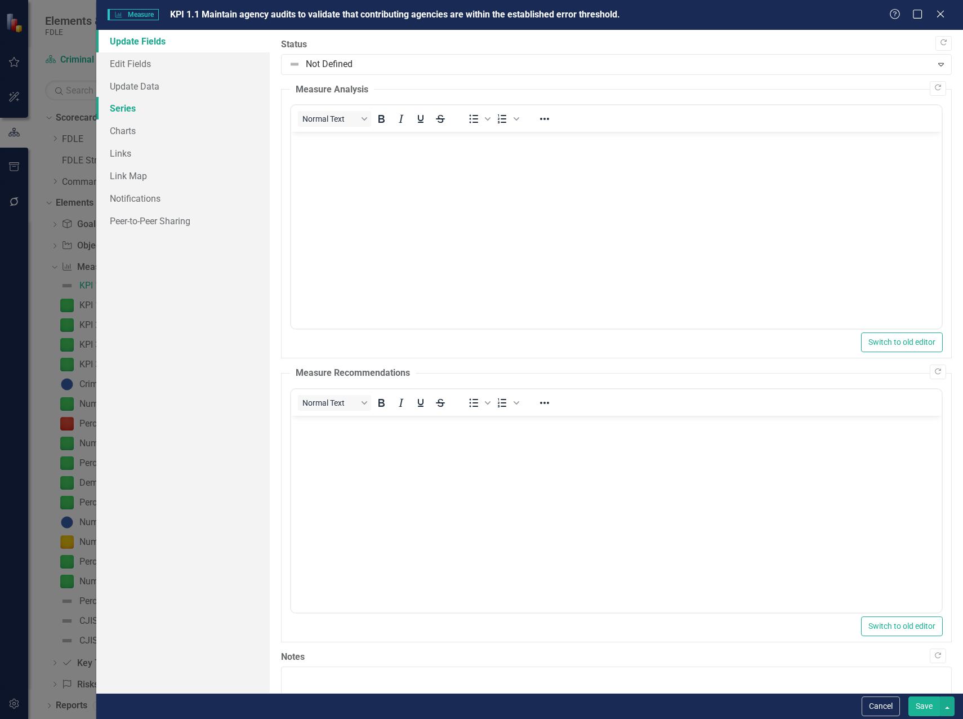
click at [126, 109] on link "Series" at bounding box center [182, 108] width 173 height 23
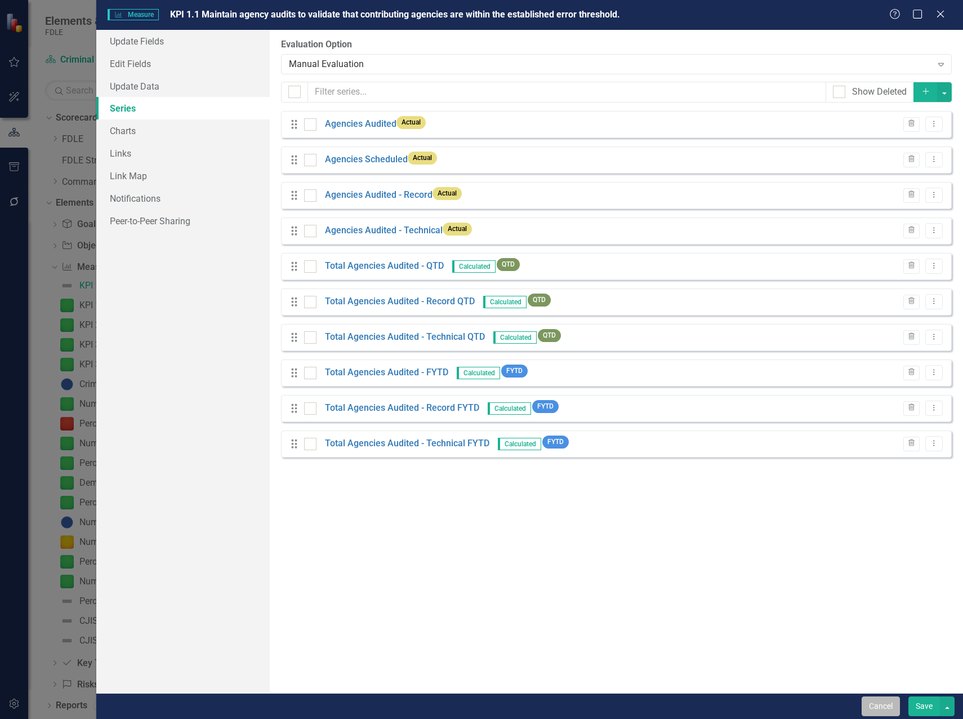
click at [882, 710] on button "Cancel" at bounding box center [881, 706] width 38 height 20
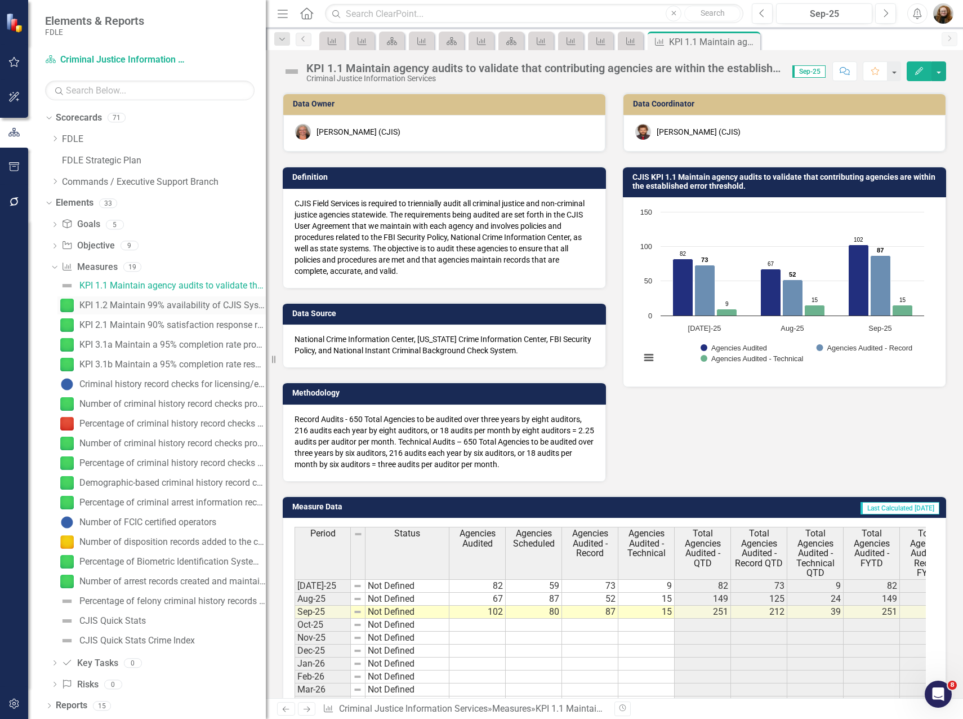
click at [95, 303] on div "KPI 1.2 Maintain 99% availability of CJIS Systems." at bounding box center [172, 305] width 186 height 10
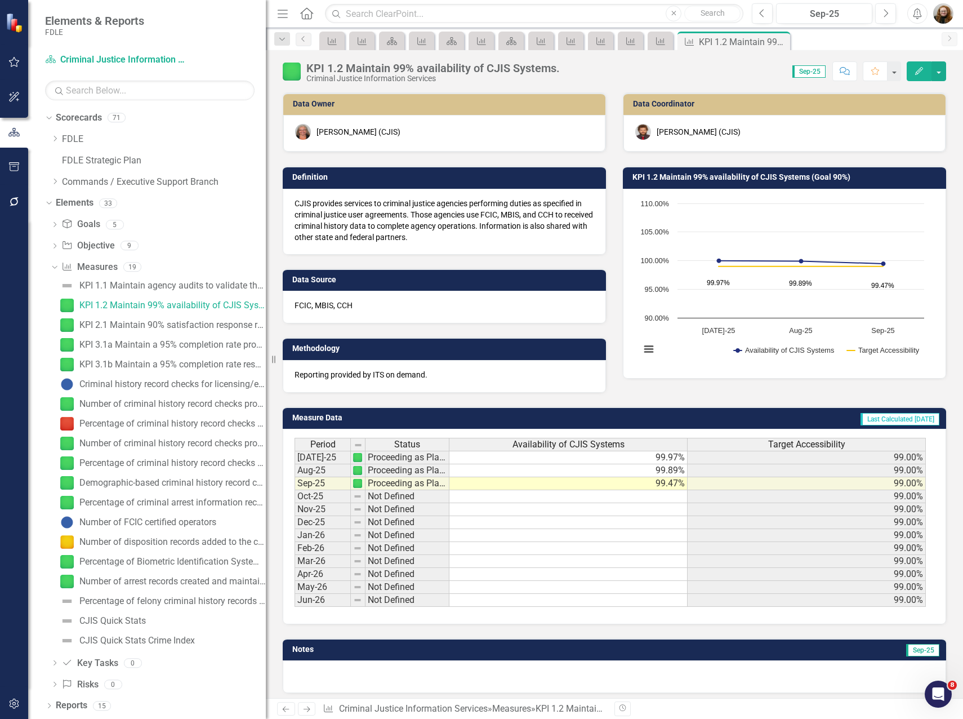
click at [917, 72] on icon "button" at bounding box center [919, 71] width 8 height 8
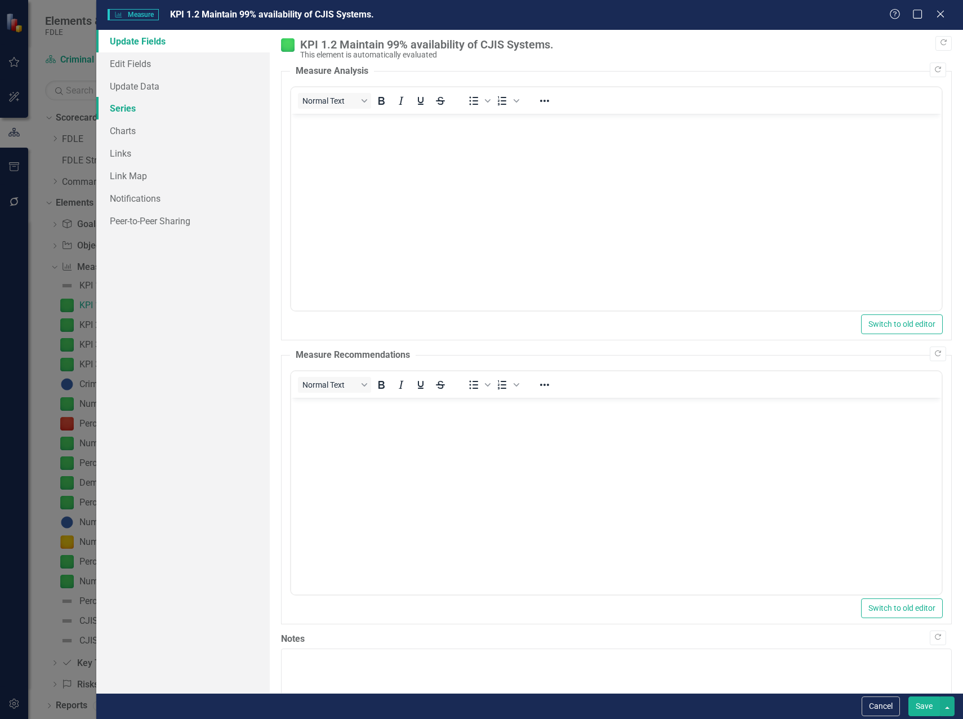
click at [120, 109] on link "Series" at bounding box center [182, 108] width 173 height 23
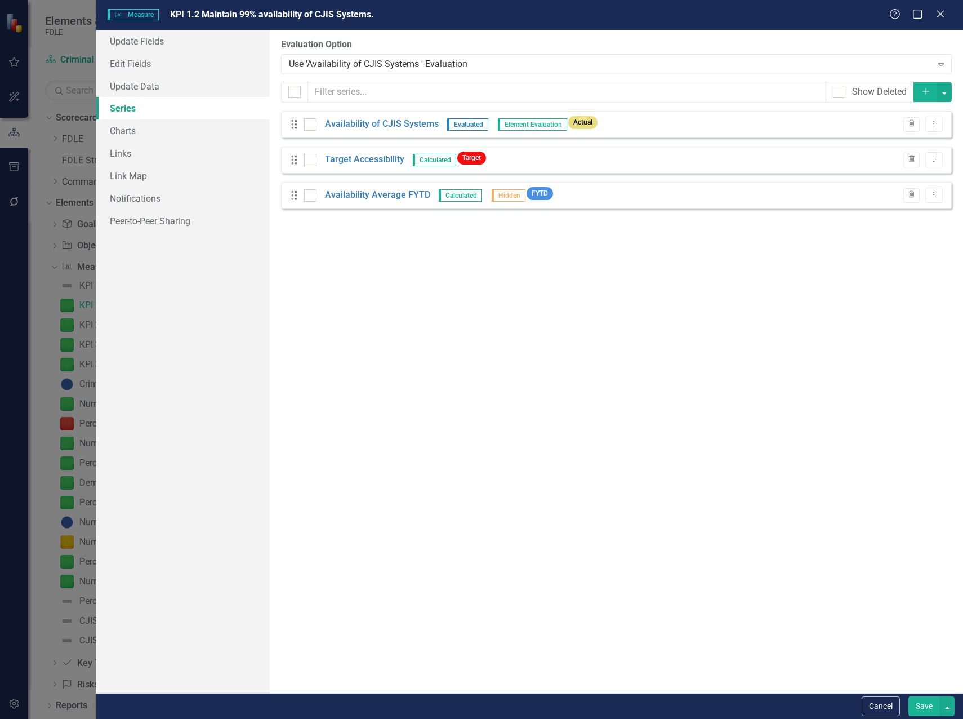
click at [462, 260] on div "From this page, you can add, edit, delete, or duplicate the measure series for …" at bounding box center [616, 361] width 693 height 663
click at [940, 14] on icon at bounding box center [940, 14] width 8 height 8
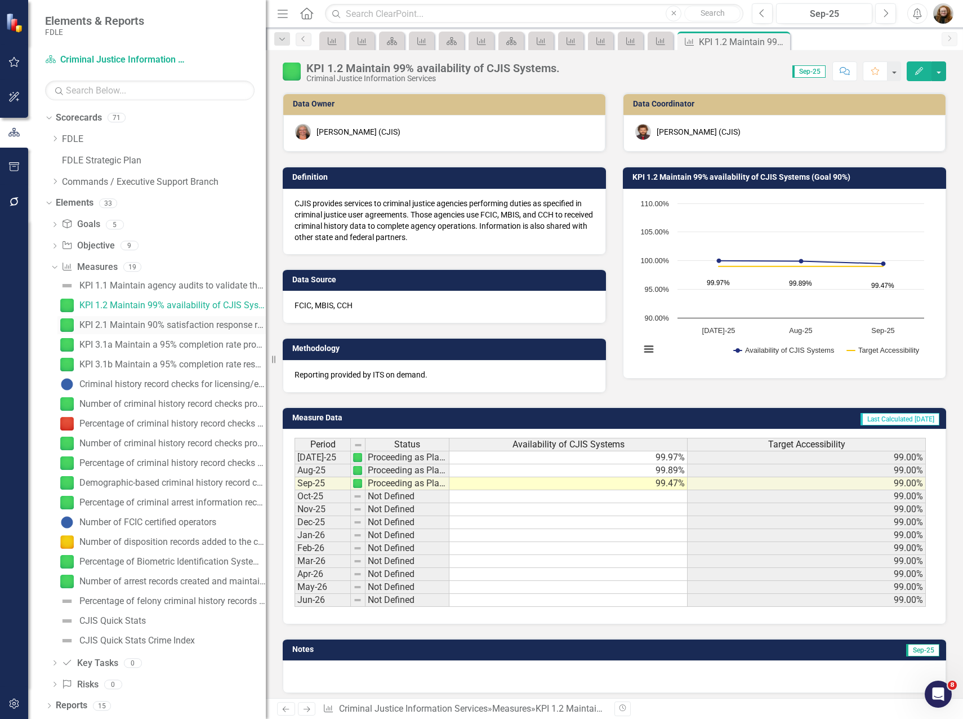
click at [133, 322] on div "KPI 2.1 Maintain 90% satisfaction response rate on Information and Delivery Tra…" at bounding box center [172, 325] width 186 height 10
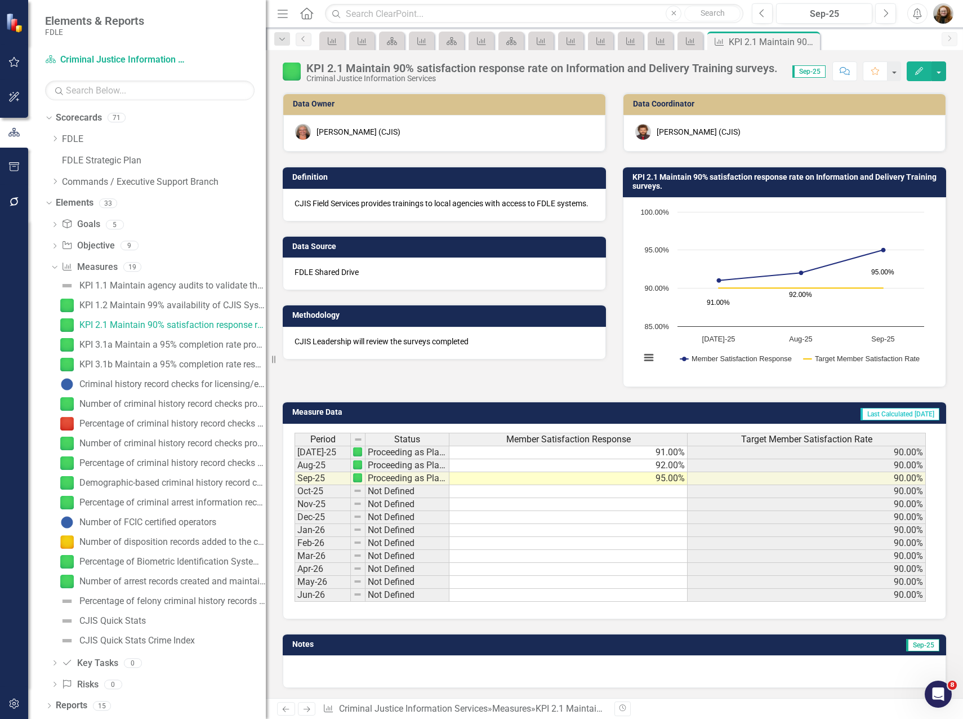
click at [921, 69] on icon "button" at bounding box center [919, 71] width 8 height 8
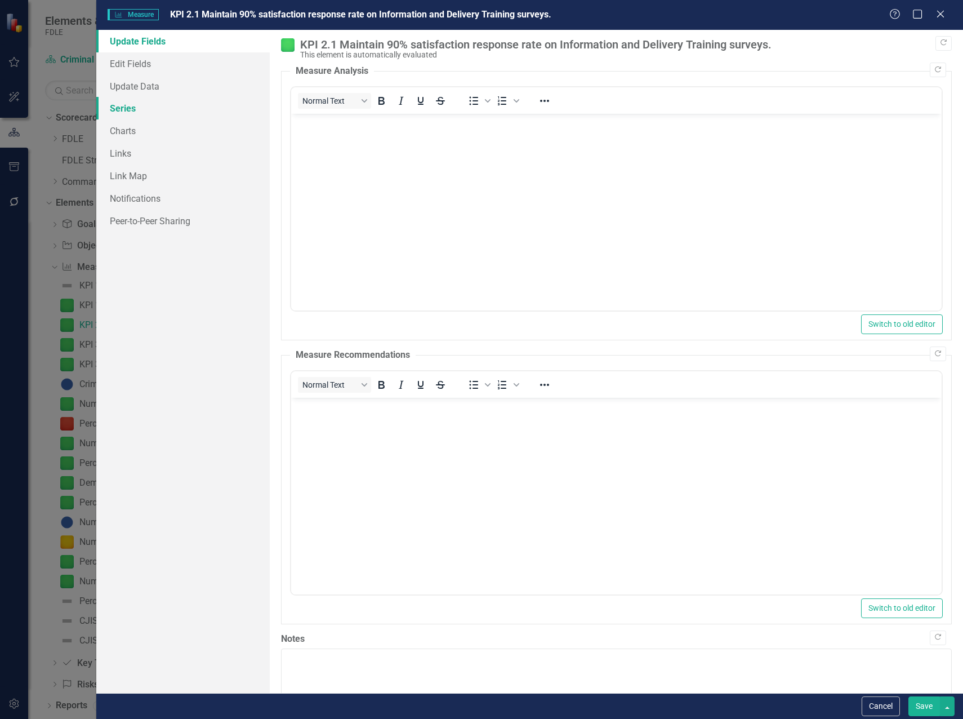
click at [131, 106] on link "Series" at bounding box center [182, 108] width 173 height 23
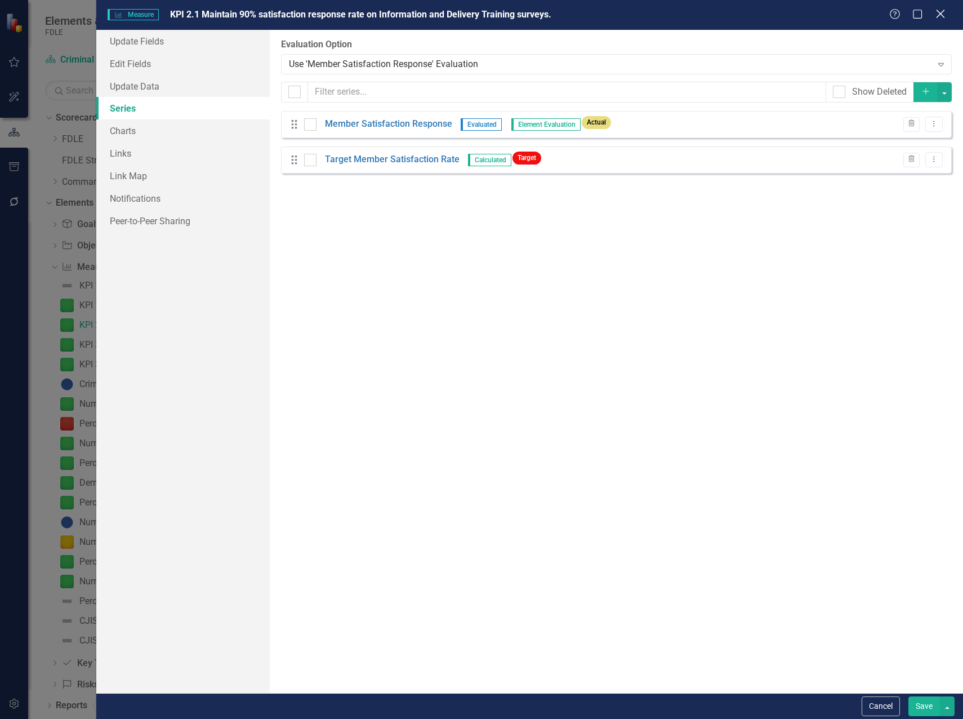
click at [938, 12] on icon "Close" at bounding box center [940, 13] width 14 height 11
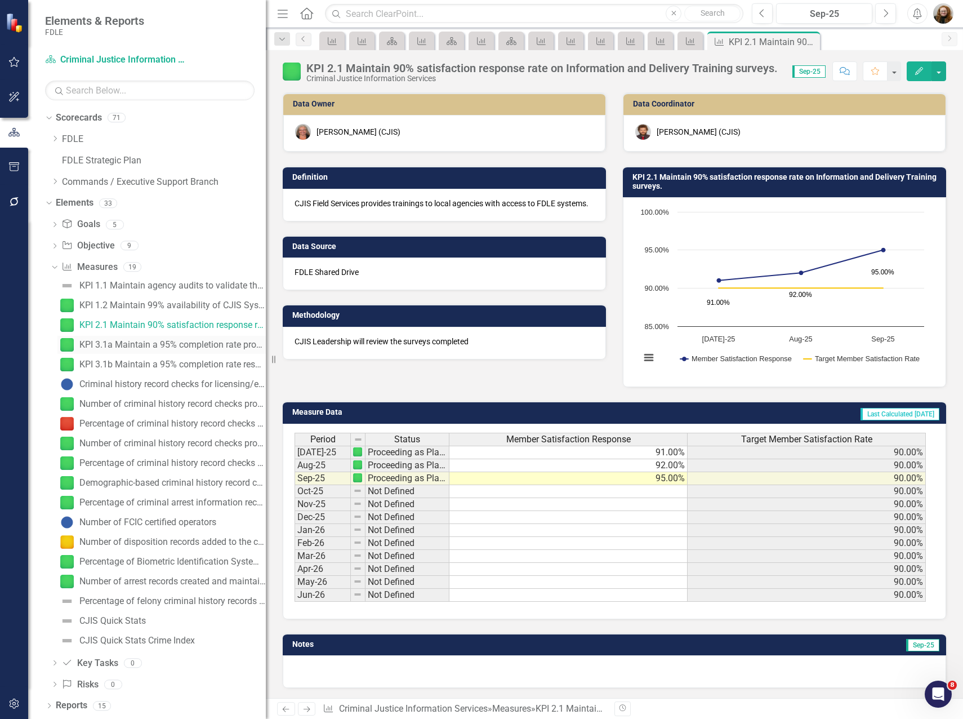
click at [140, 343] on div "KPI 3.1a Maintain a 95% completion rate processing expunction applications unde…" at bounding box center [172, 345] width 186 height 10
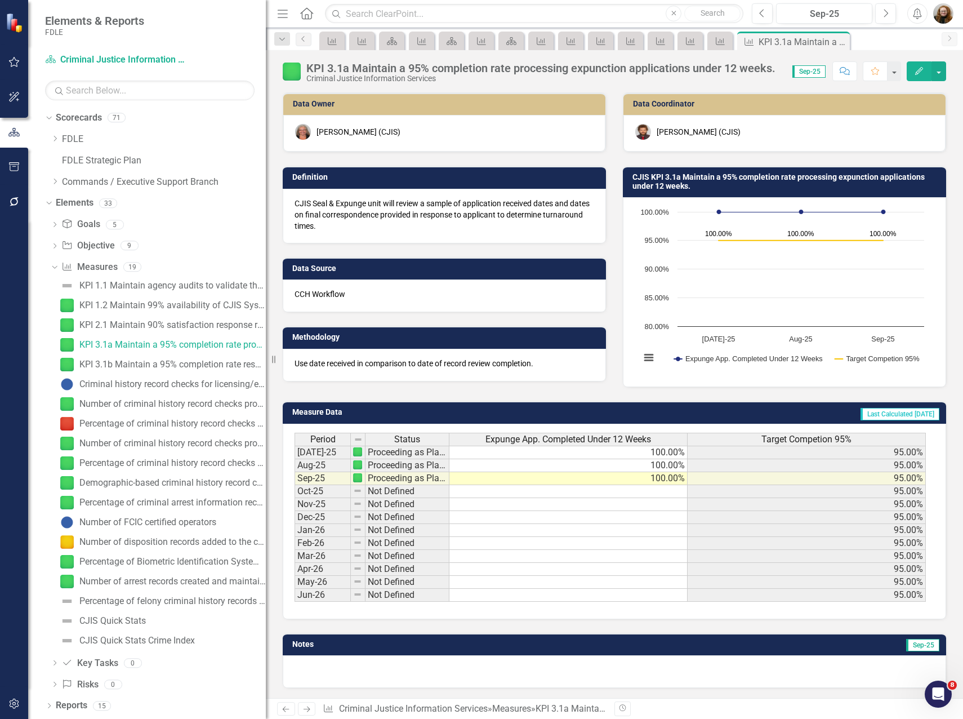
click at [920, 72] on icon "Edit" at bounding box center [919, 71] width 10 height 8
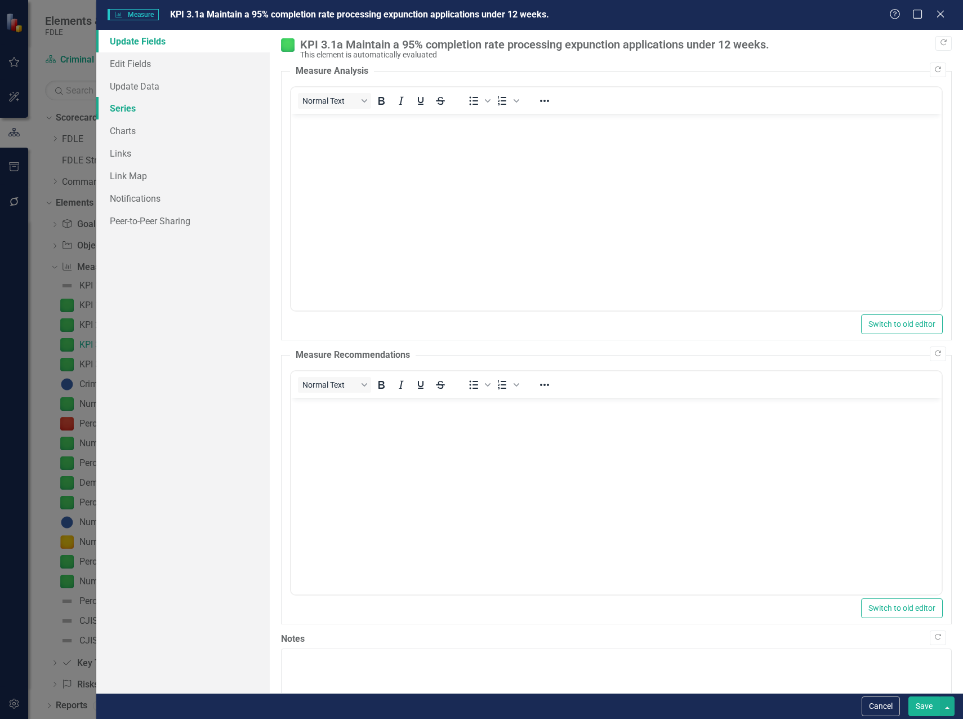
click at [120, 115] on link "Series" at bounding box center [182, 108] width 173 height 23
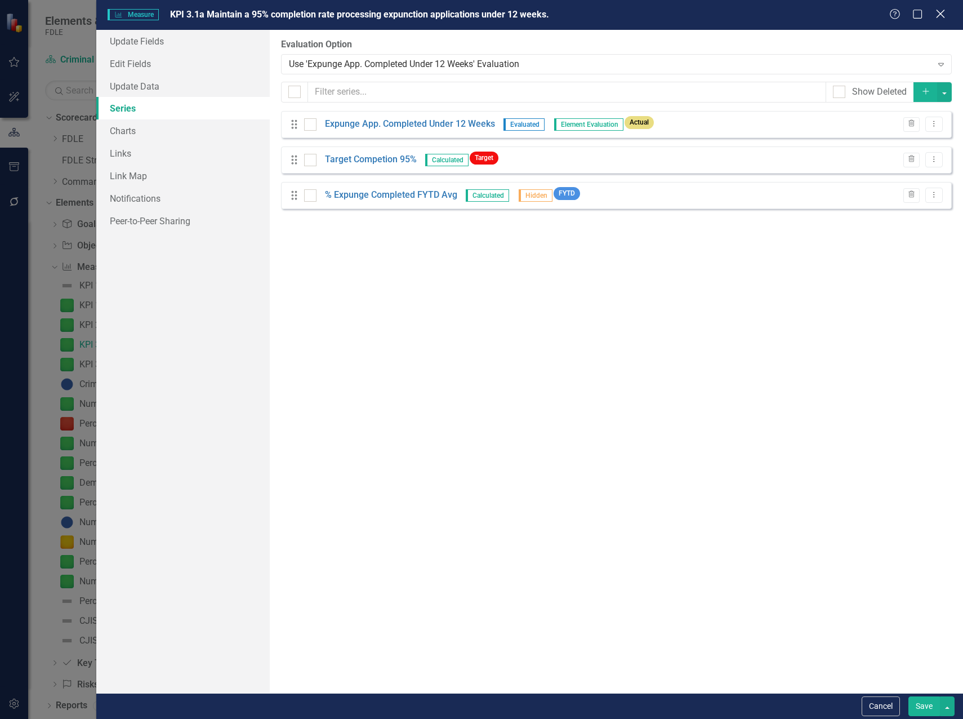
click at [944, 12] on icon "Close" at bounding box center [940, 13] width 14 height 11
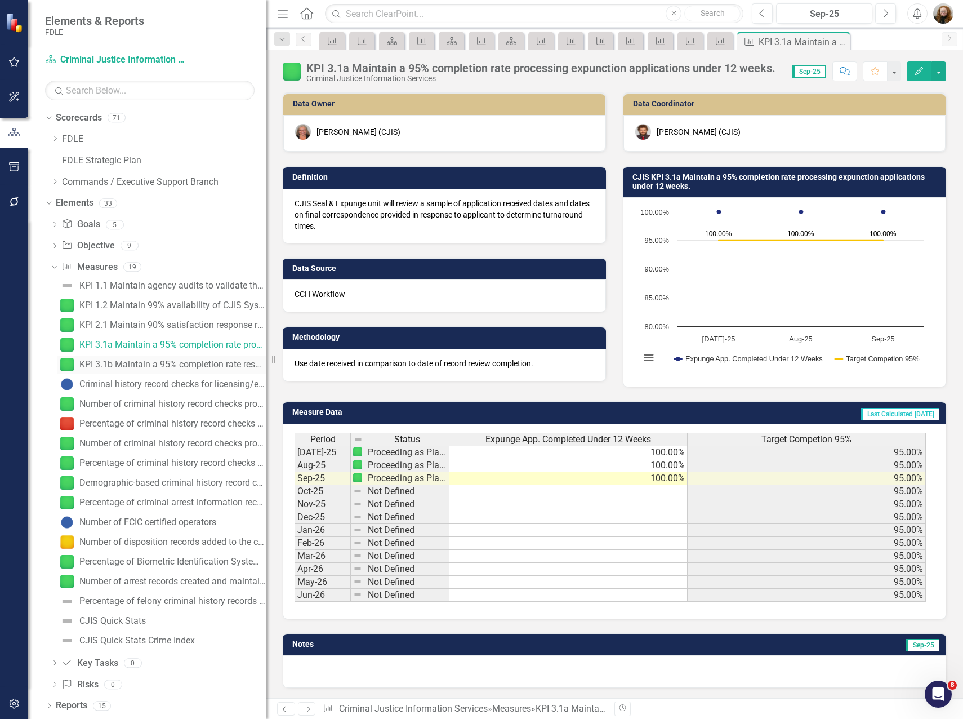
click at [122, 360] on div "KPI 3.1b Maintain a 95% completion rate responding to applicant fingerprint-bas…" at bounding box center [172, 364] width 186 height 10
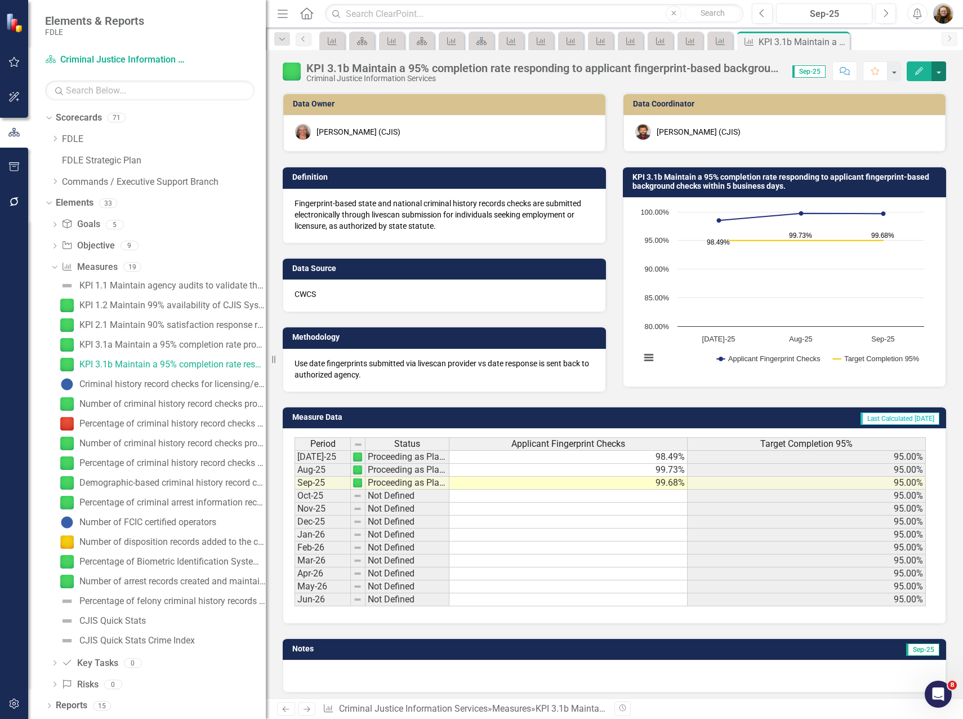
click at [936, 73] on button "button" at bounding box center [938, 71] width 15 height 20
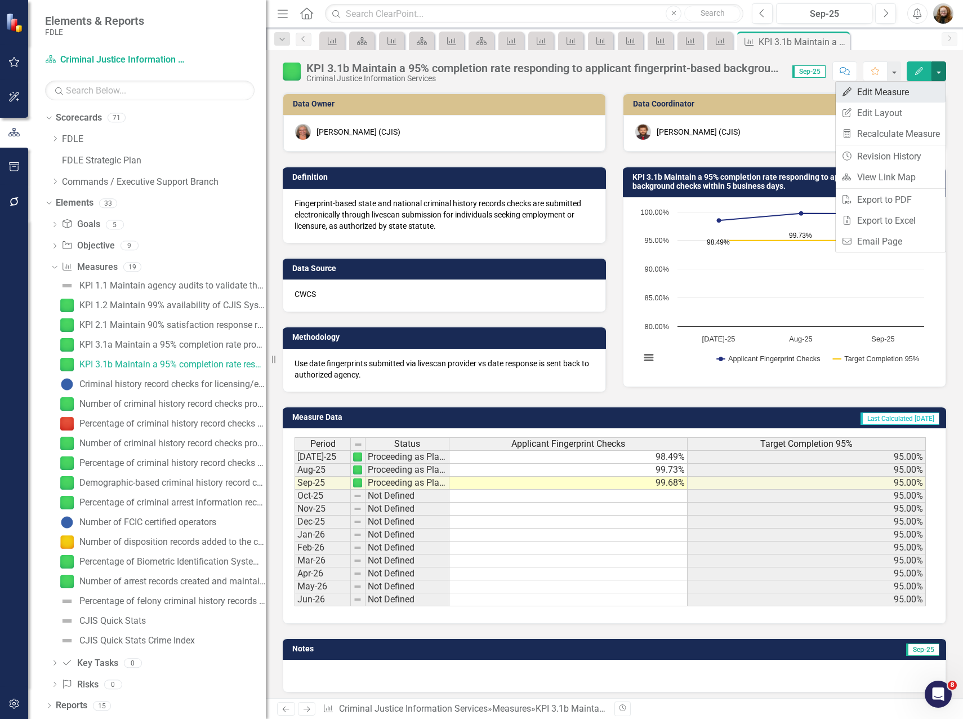
click at [863, 91] on link "Edit Edit Measure" at bounding box center [891, 92] width 110 height 21
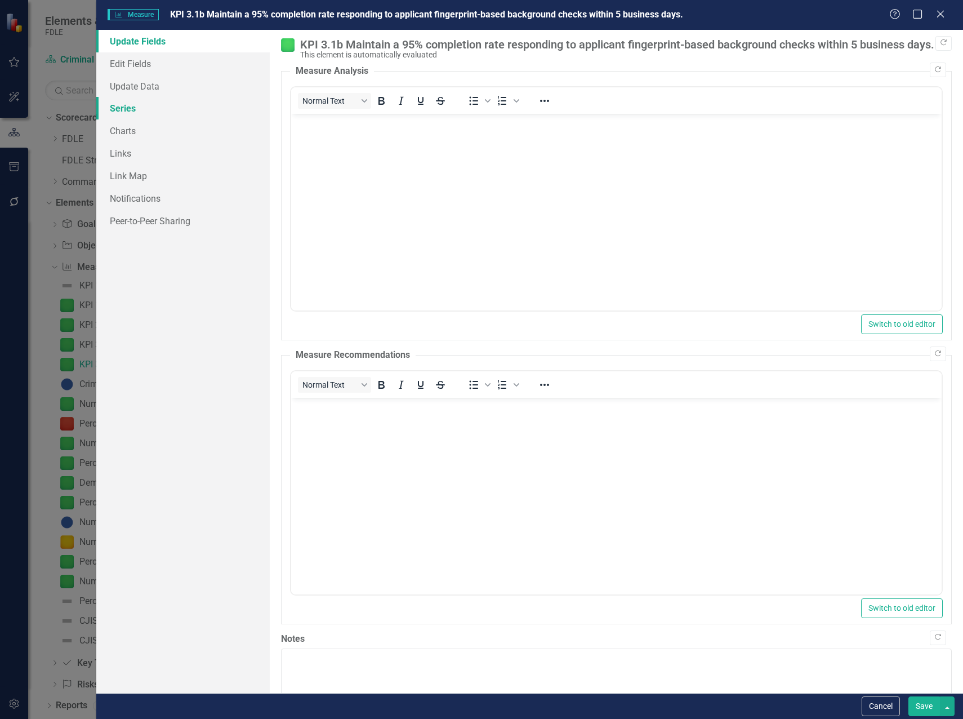
click at [136, 105] on link "Series" at bounding box center [182, 108] width 173 height 23
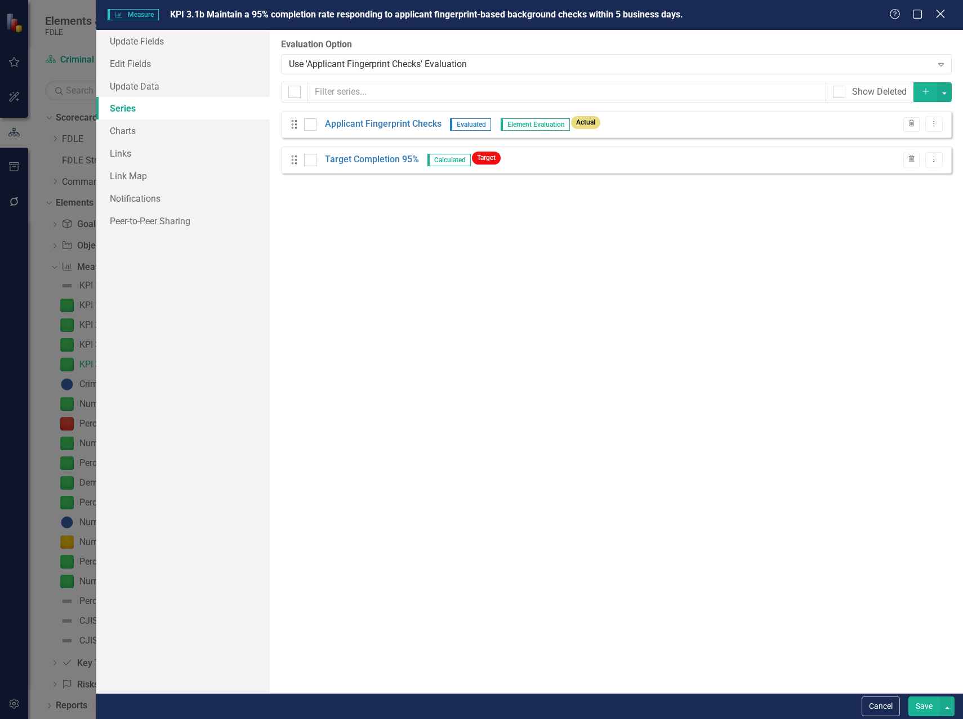
click at [943, 13] on icon "Close" at bounding box center [940, 13] width 14 height 11
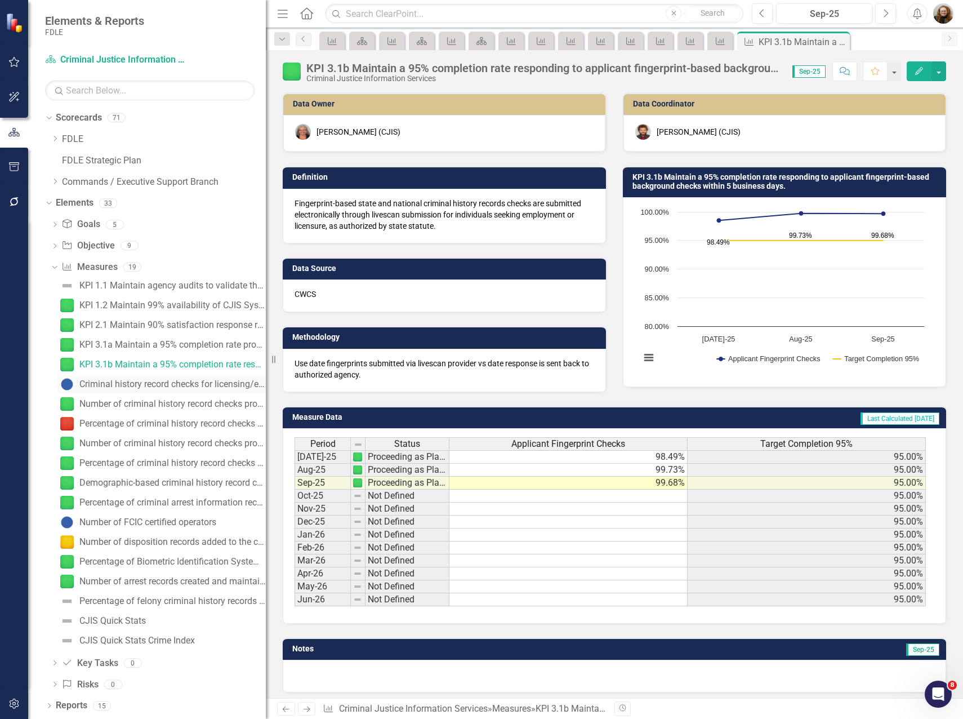
click at [135, 383] on div "Criminal history record checks for licensing/employment." at bounding box center [172, 384] width 186 height 10
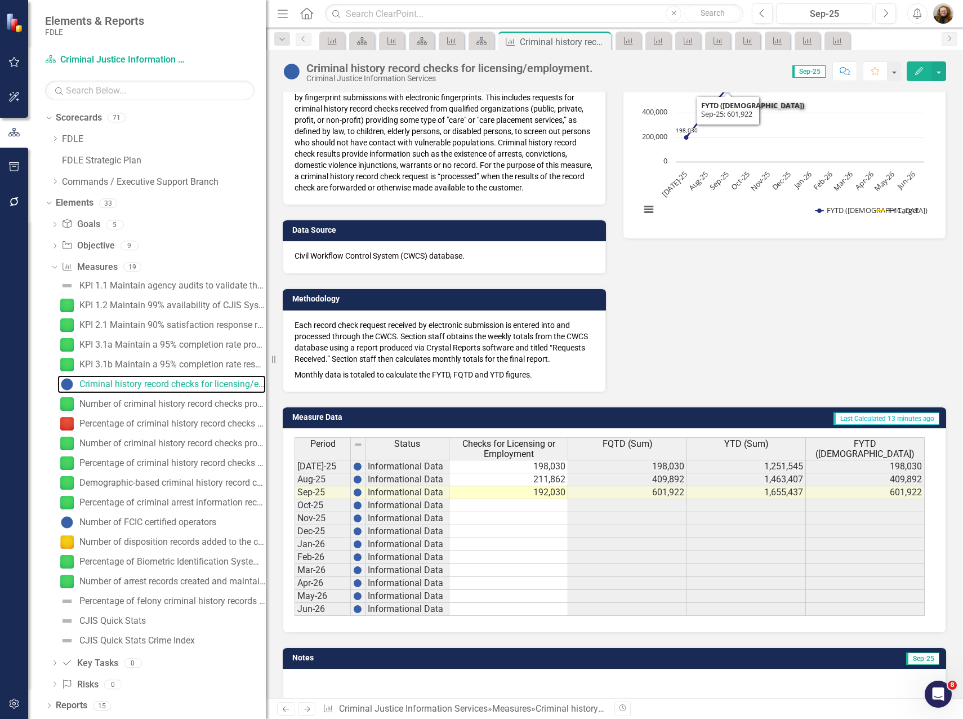
scroll to position [177, 0]
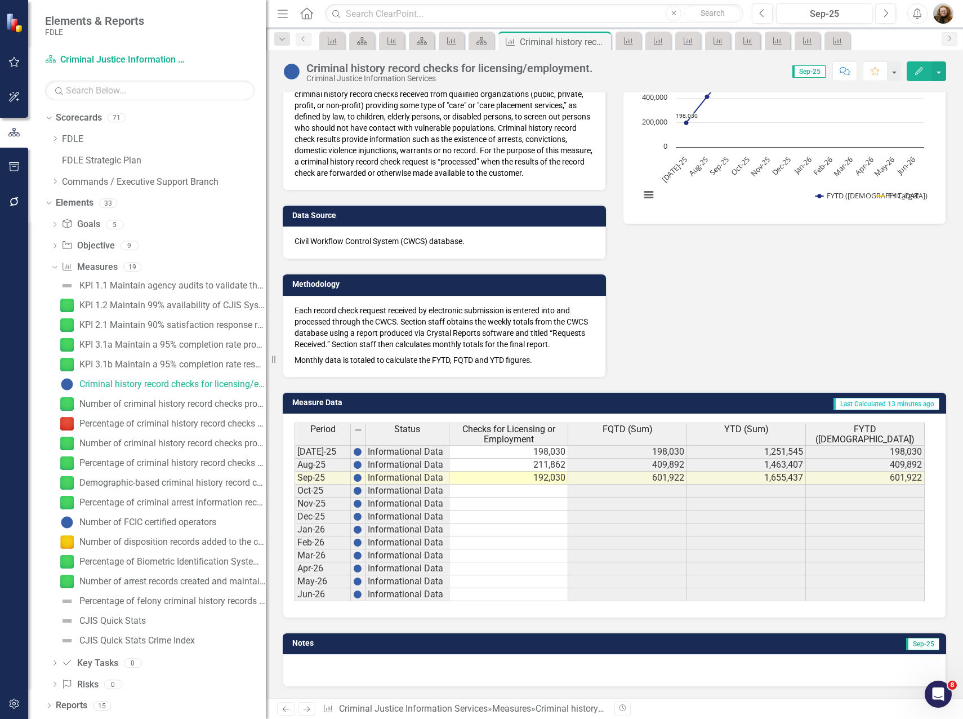
click at [921, 71] on icon "button" at bounding box center [919, 71] width 8 height 8
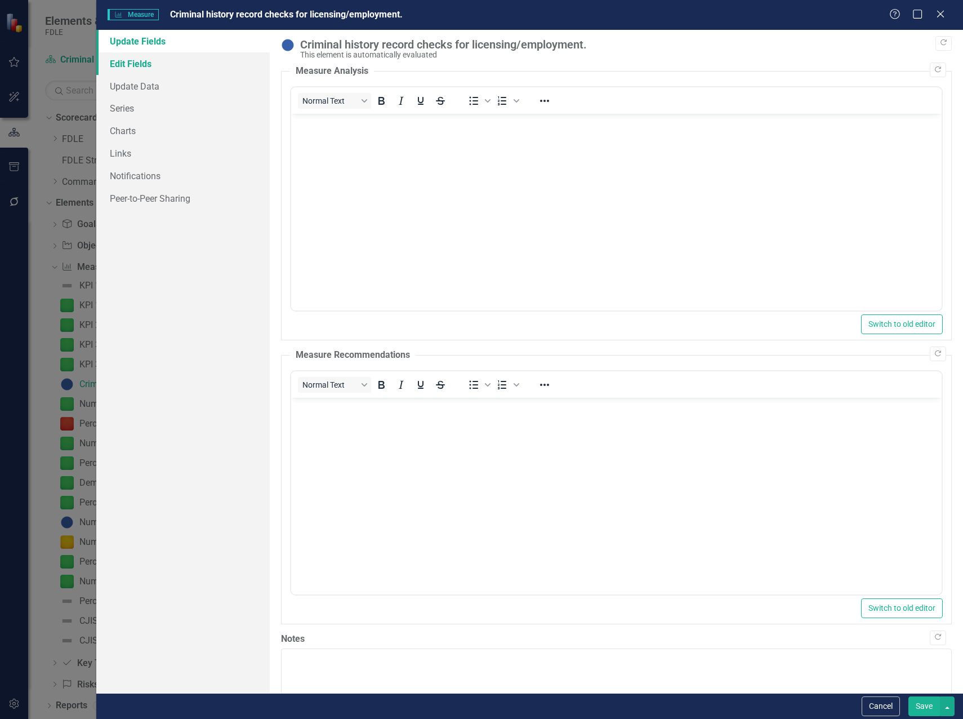
scroll to position [0, 0]
click at [128, 106] on link "Series" at bounding box center [182, 108] width 173 height 23
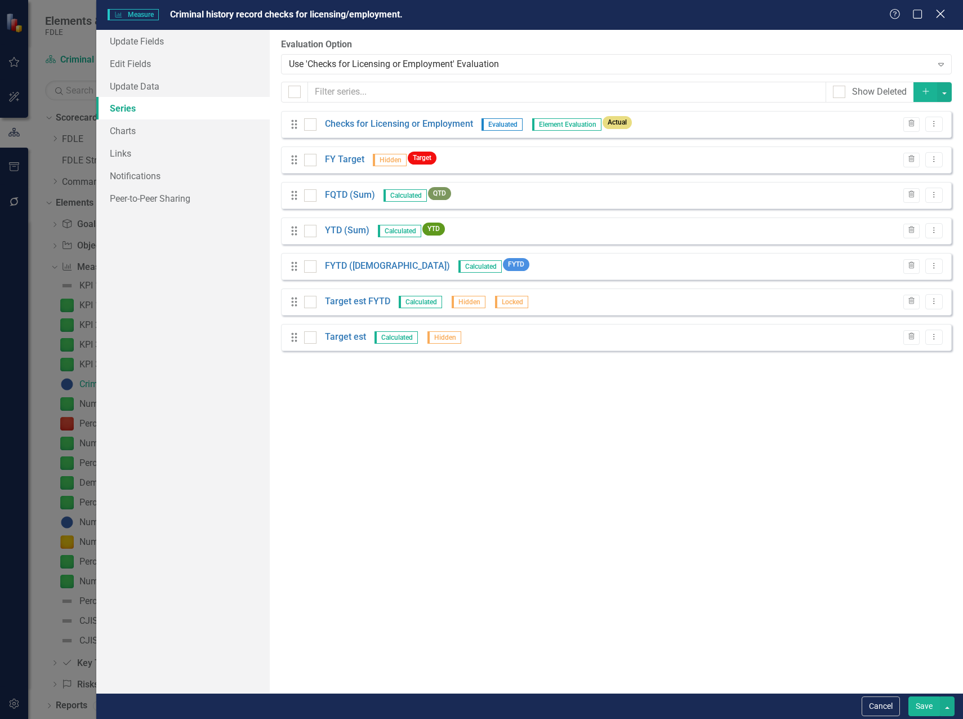
click at [946, 20] on div "Close" at bounding box center [940, 14] width 14 height 15
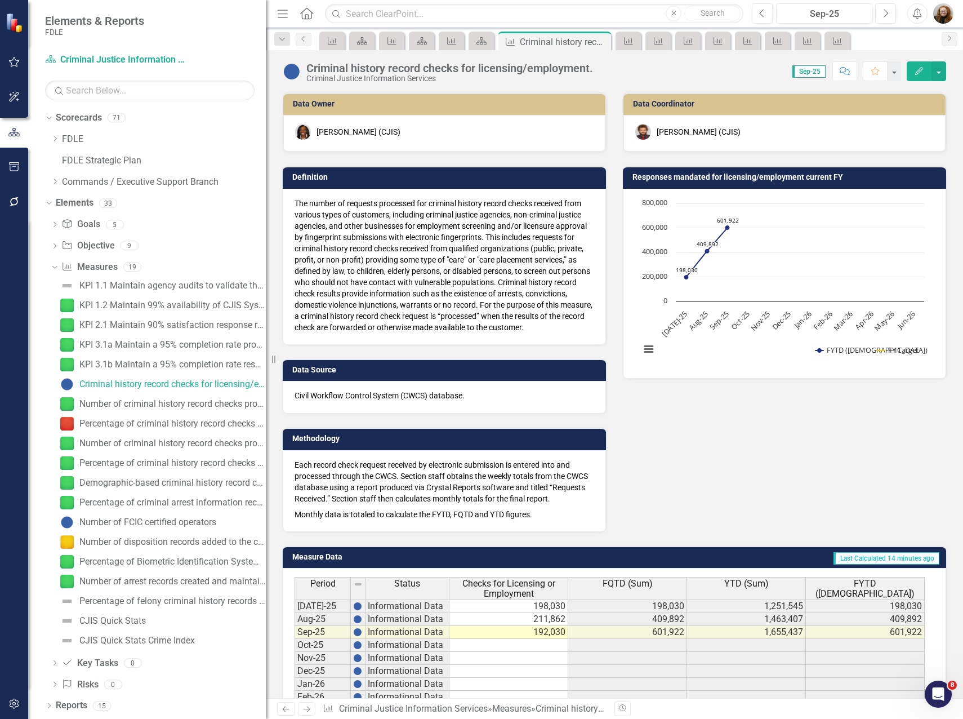
click at [912, 69] on button "Edit" at bounding box center [919, 71] width 25 height 20
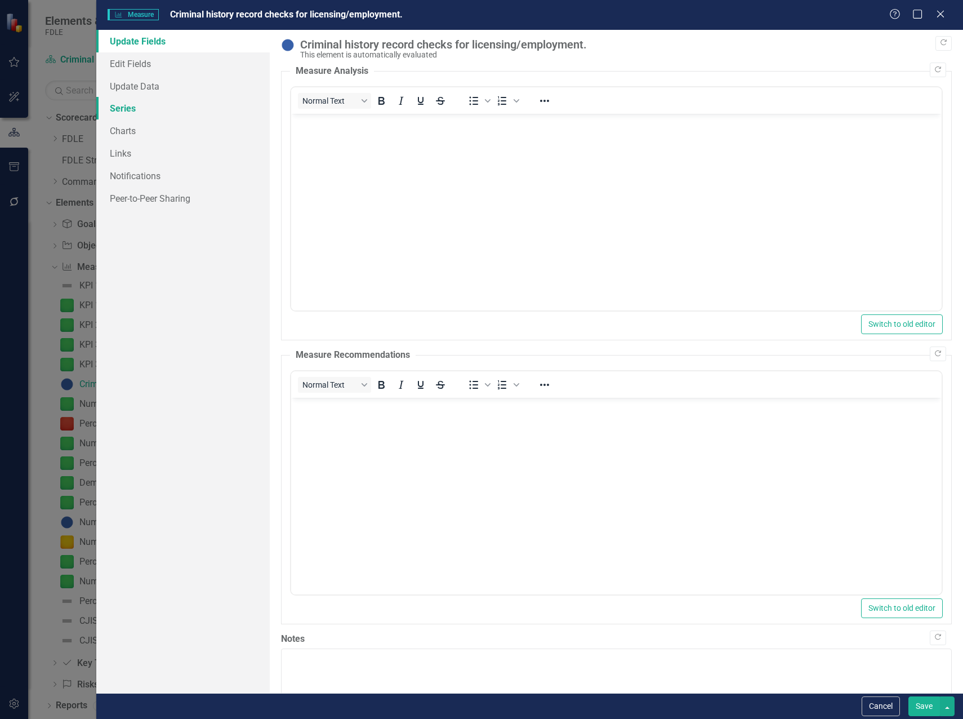
click at [134, 107] on link "Series" at bounding box center [182, 108] width 173 height 23
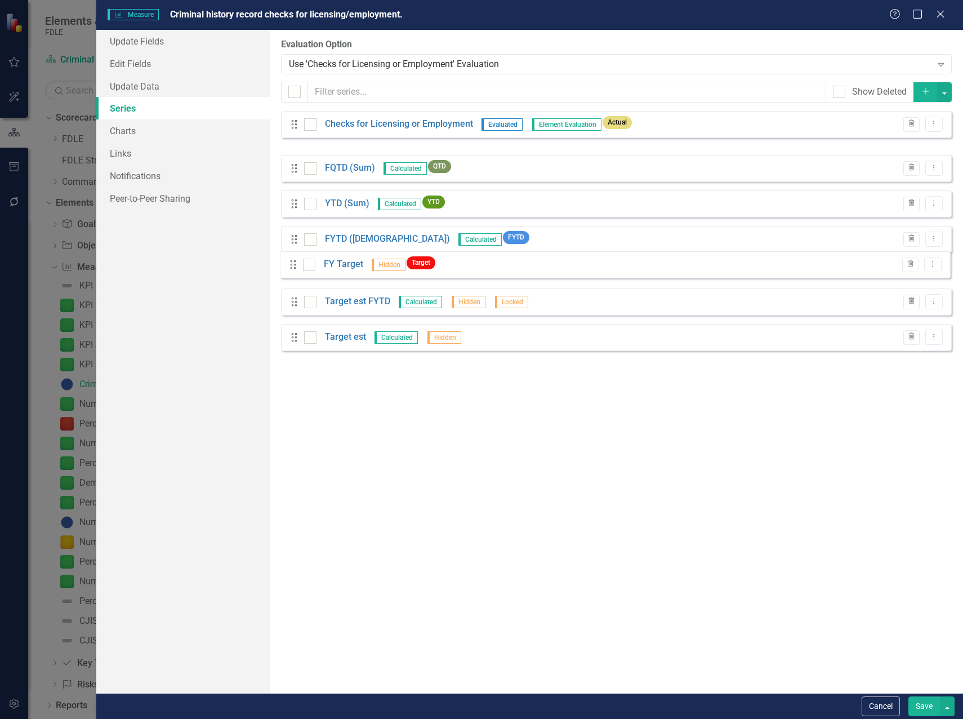
drag, startPoint x: 295, startPoint y: 162, endPoint x: 293, endPoint y: 267, distance: 104.8
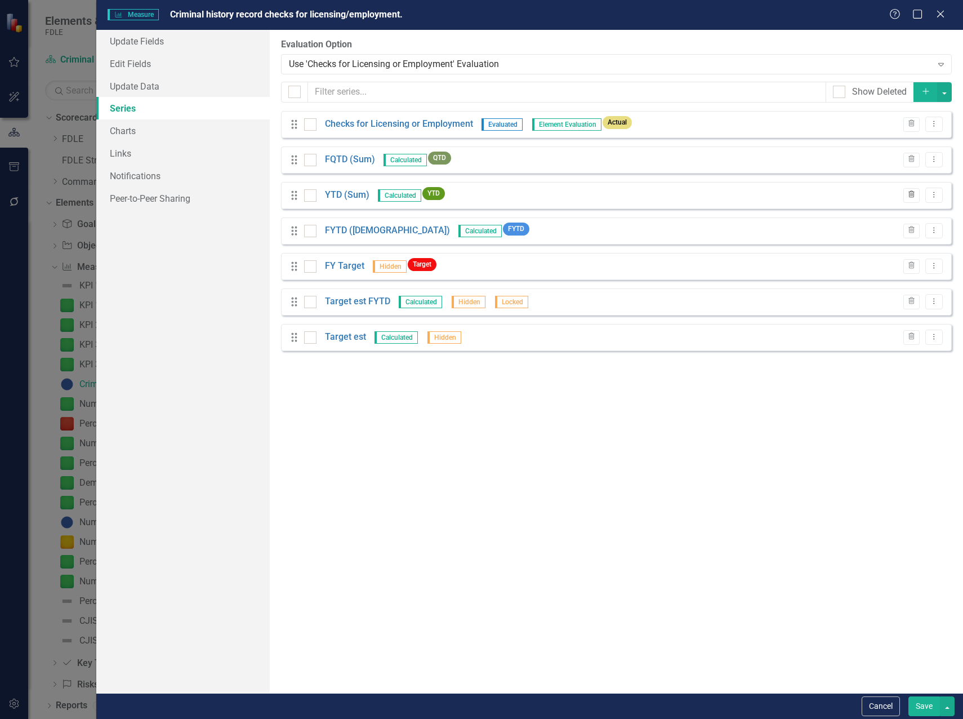
click at [909, 197] on icon "Trash" at bounding box center [911, 194] width 8 height 7
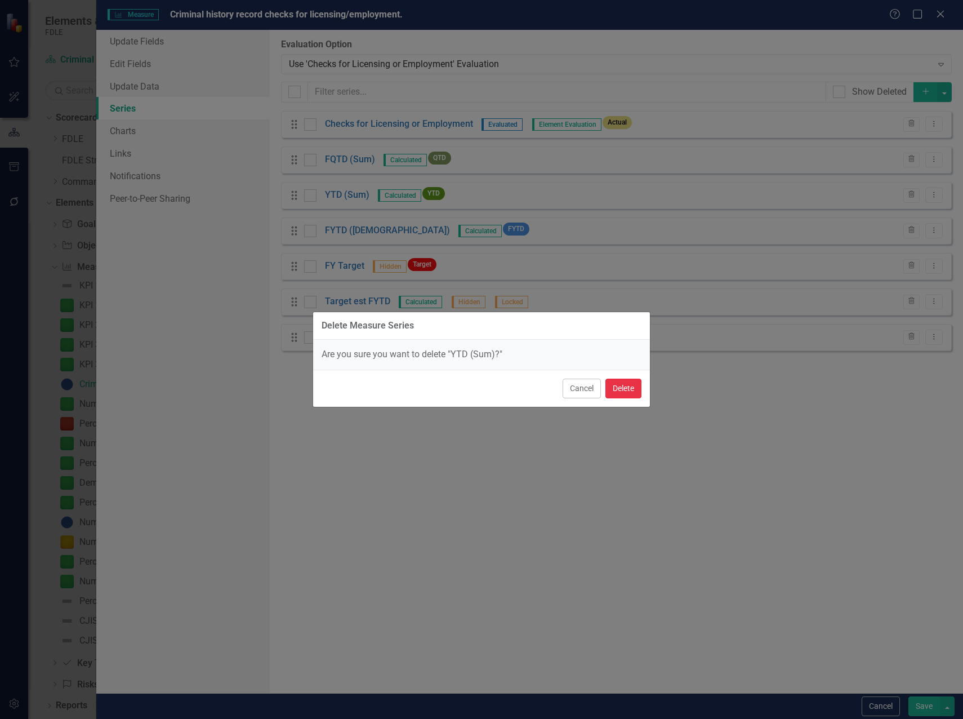
click at [622, 389] on button "Delete" at bounding box center [623, 388] width 36 height 20
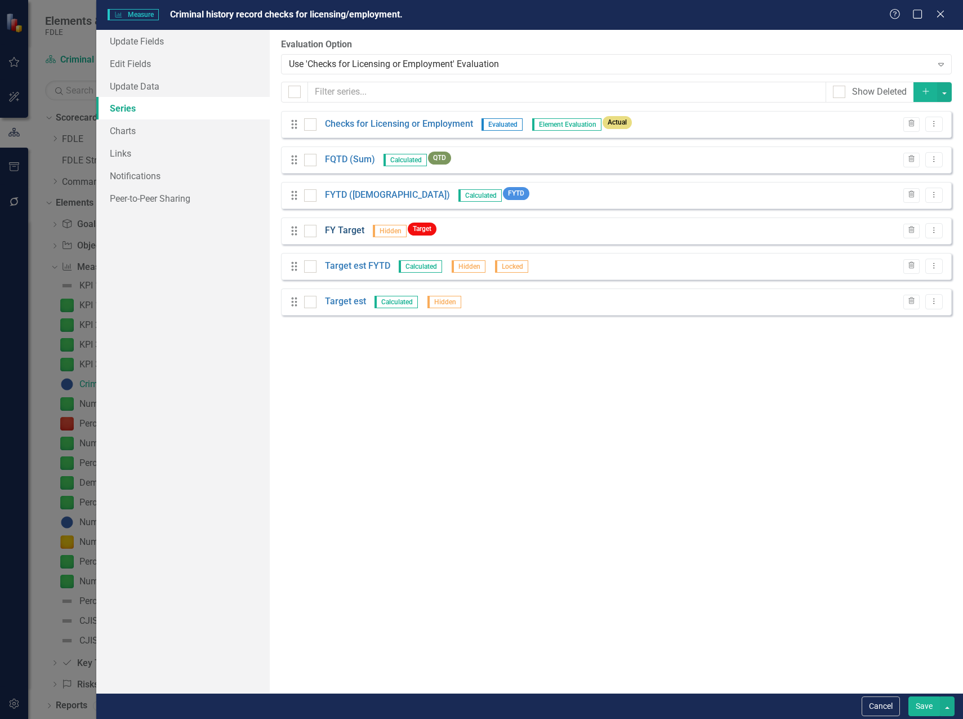
click at [348, 228] on link "FY Target" at bounding box center [344, 230] width 39 height 13
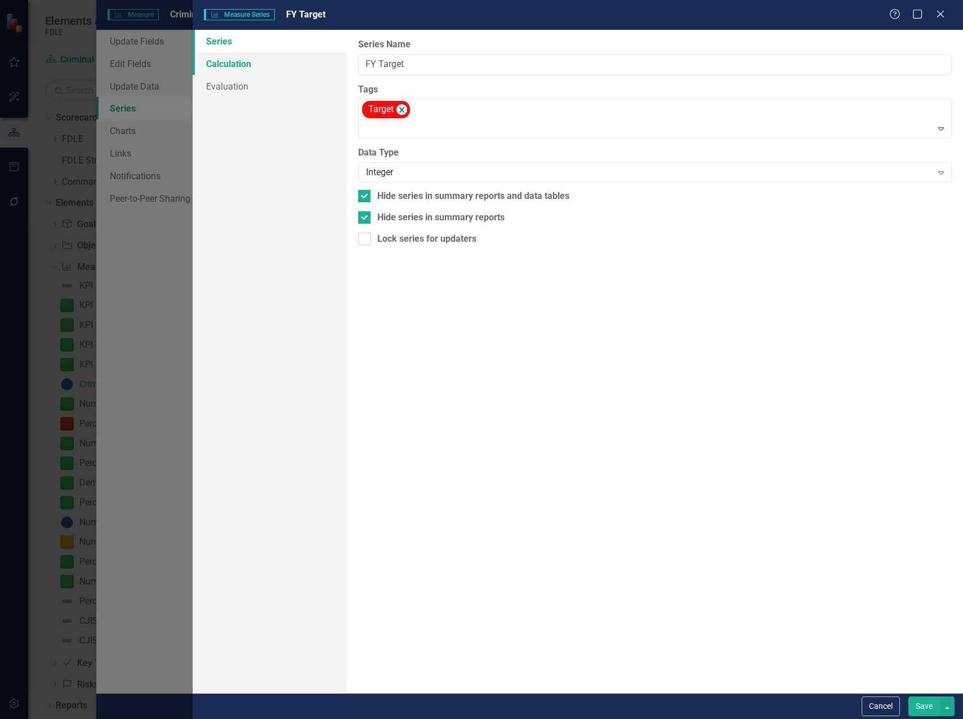
click at [221, 65] on link "Calculation" at bounding box center [270, 63] width 154 height 23
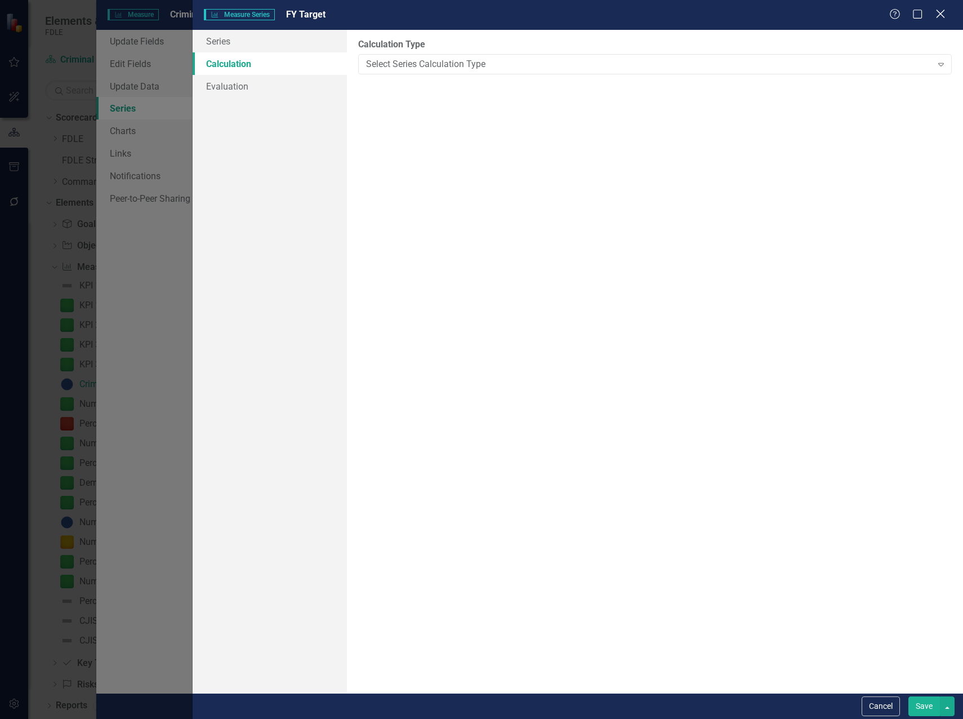
click at [939, 14] on icon "Close" at bounding box center [940, 13] width 14 height 11
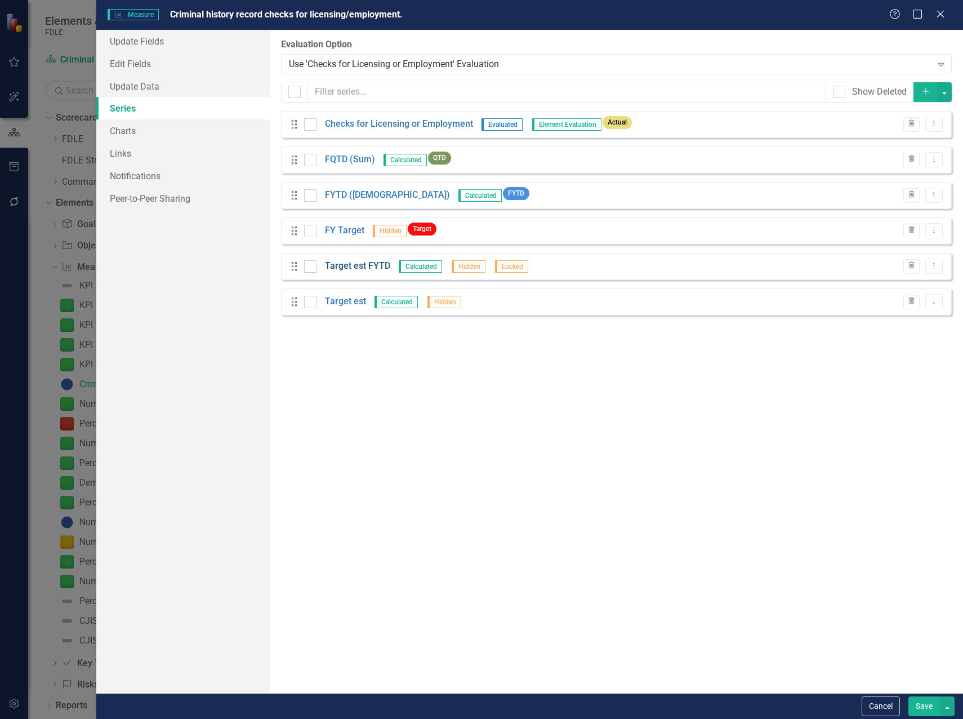
click at [362, 261] on link "Target est FYTD" at bounding box center [357, 266] width 65 height 13
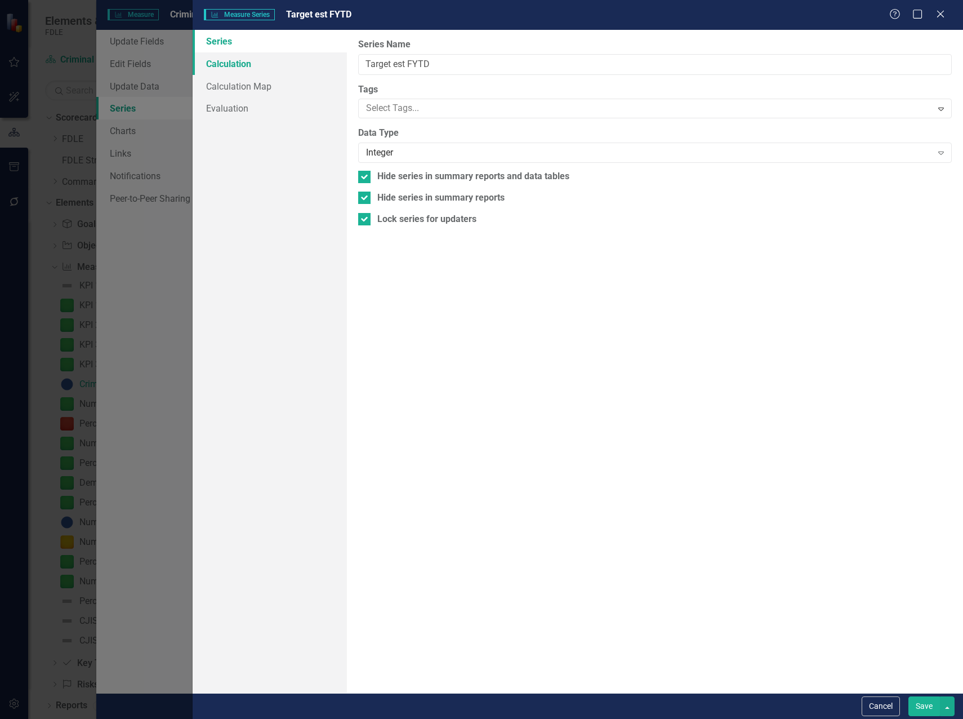
click at [233, 59] on link "Calculation" at bounding box center [270, 63] width 154 height 23
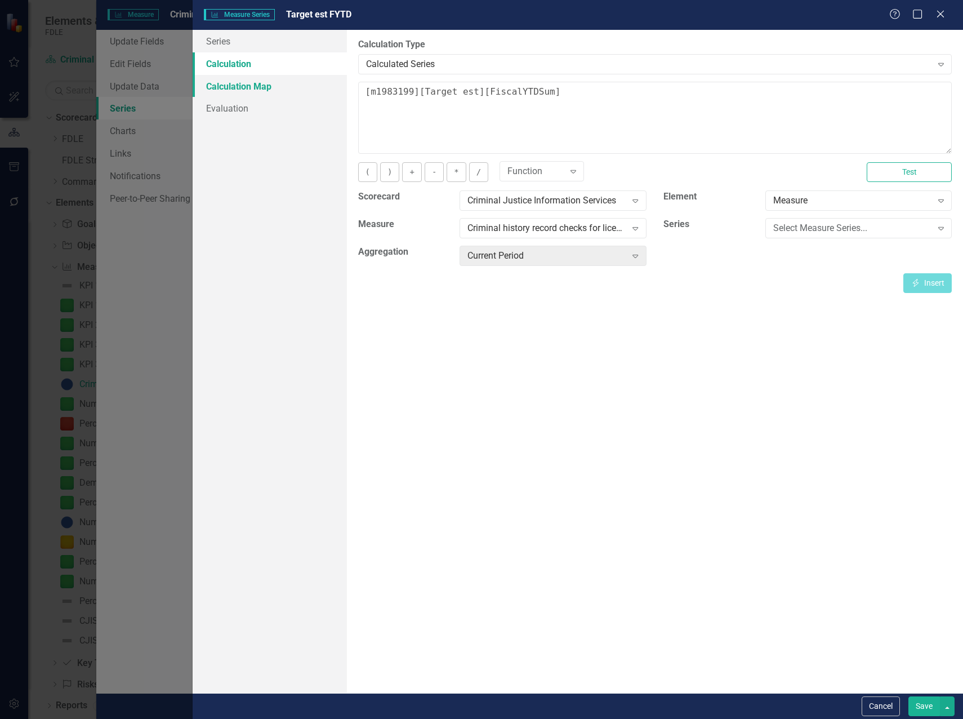
click at [225, 82] on link "Calculation Map" at bounding box center [270, 86] width 154 height 23
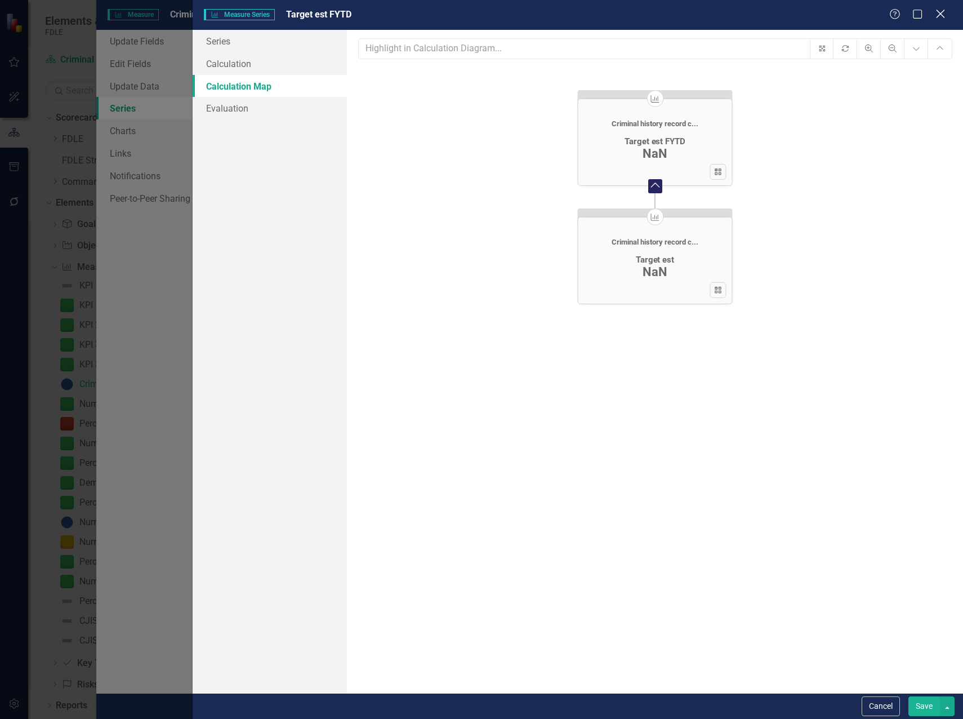
click at [938, 15] on icon "Close" at bounding box center [940, 13] width 14 height 11
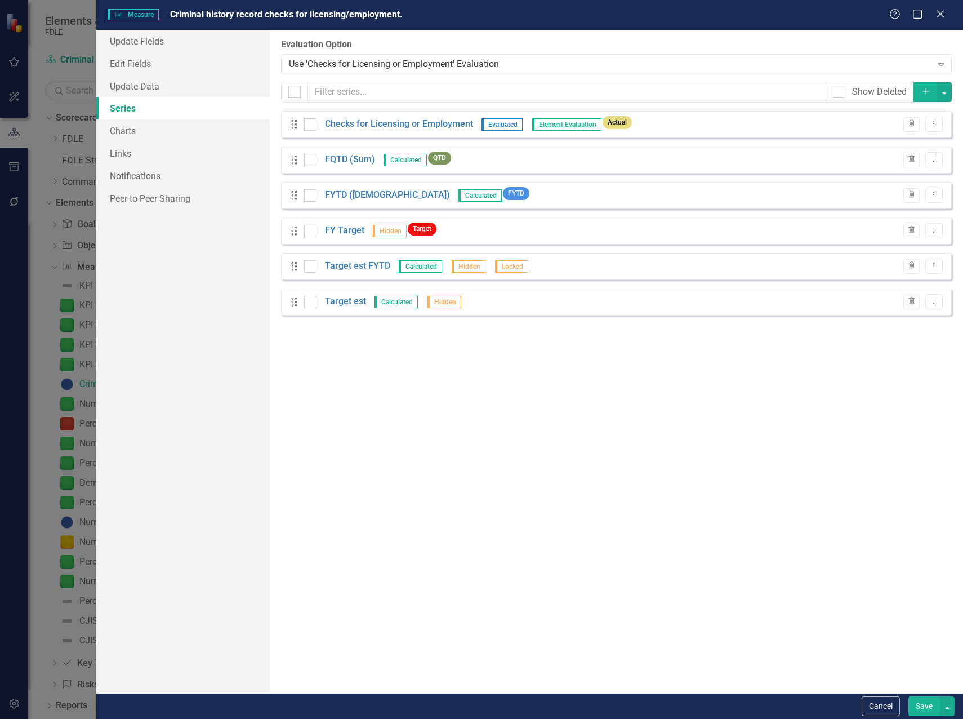
click at [917, 707] on button "Save" at bounding box center [924, 706] width 32 height 20
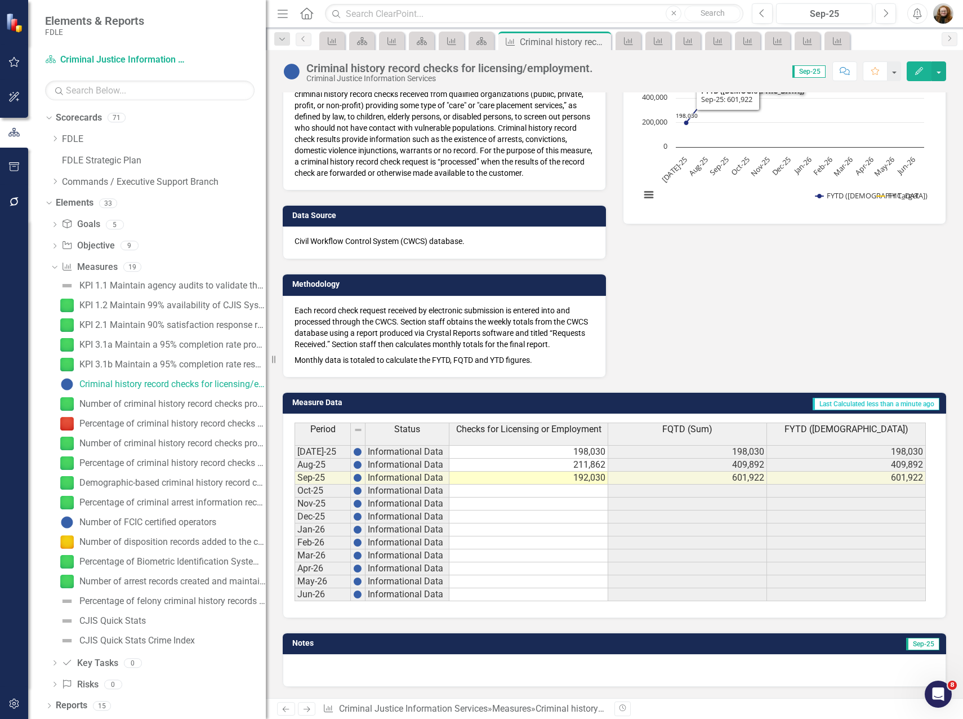
scroll to position [177, 0]
click at [926, 72] on button "Edit" at bounding box center [919, 71] width 25 height 20
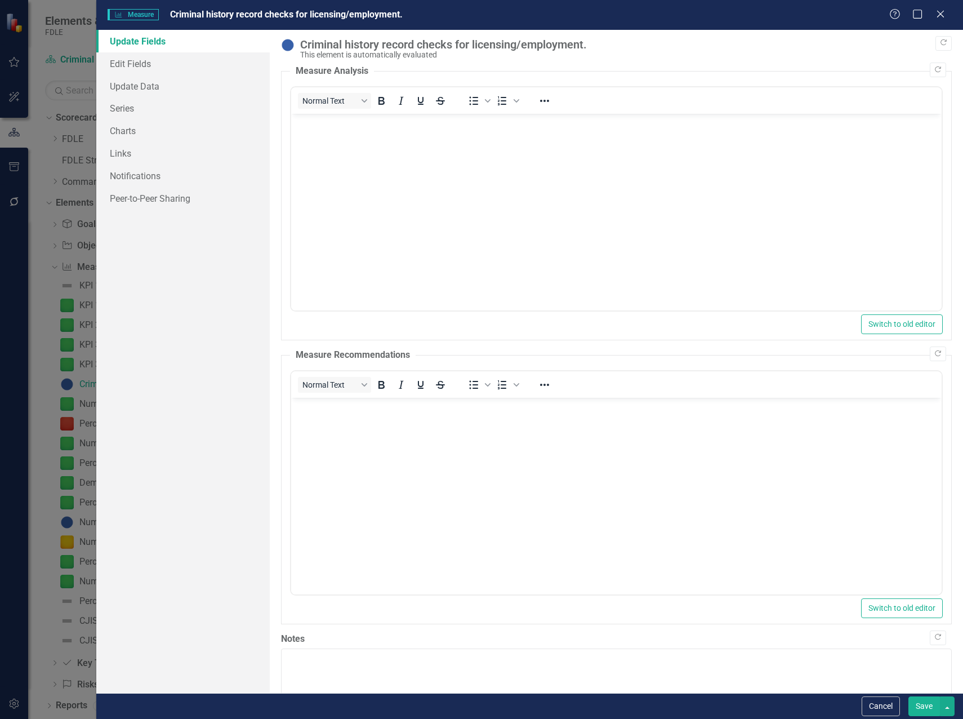
scroll to position [0, 0]
click at [123, 64] on link "Edit Fields" at bounding box center [182, 63] width 173 height 23
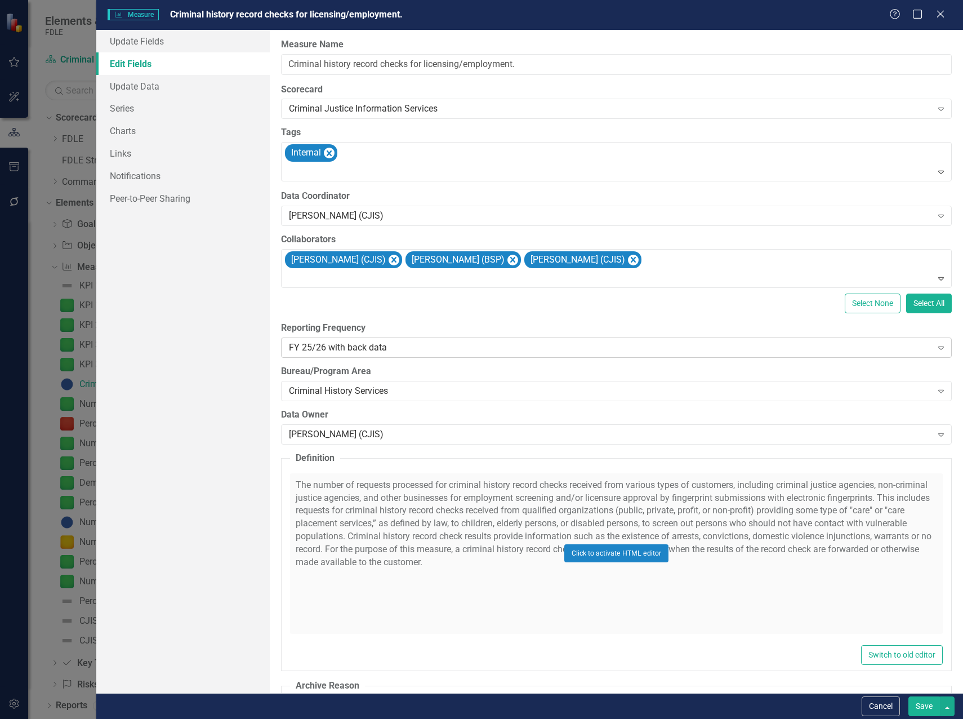
click at [338, 355] on div "FY 25/26 with back data Expand" at bounding box center [616, 347] width 671 height 20
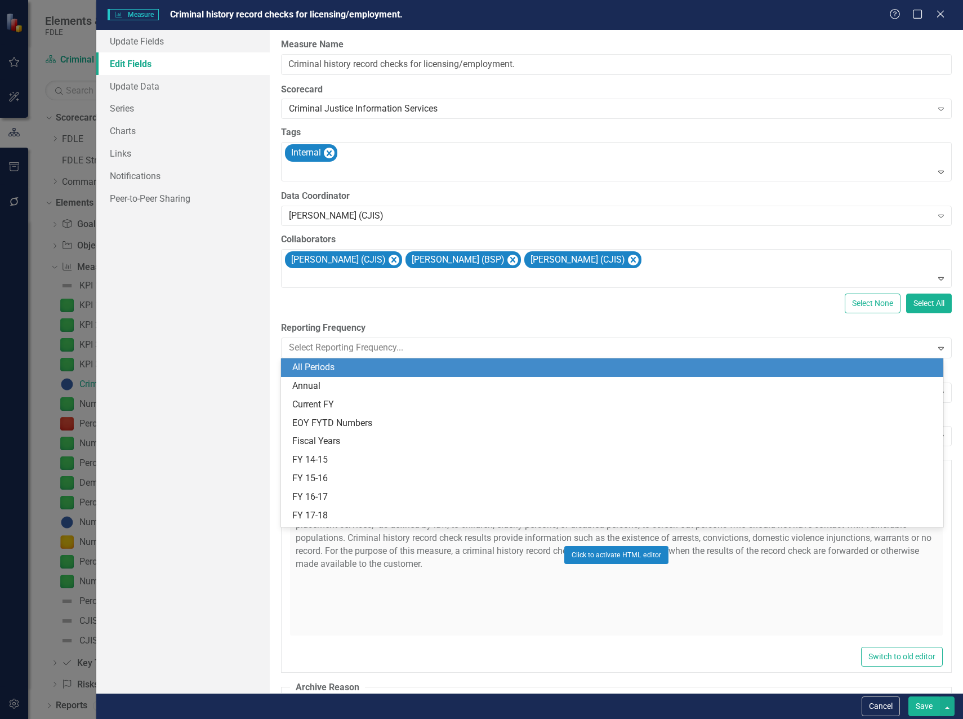
click at [334, 367] on div "All Periods" at bounding box center [614, 367] width 644 height 13
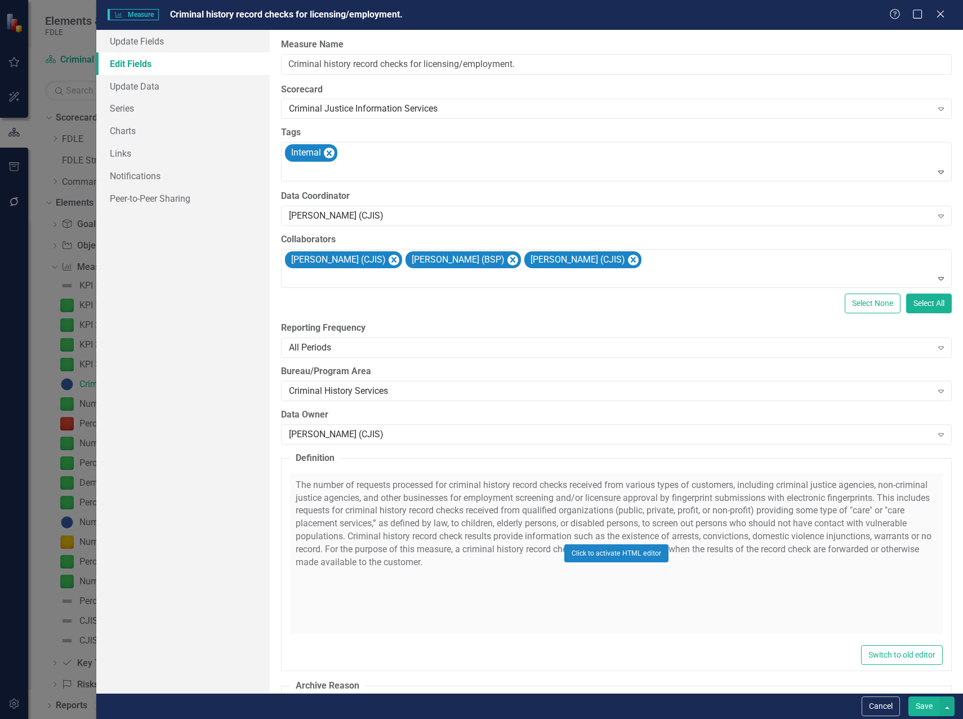
click at [930, 708] on button "Save" at bounding box center [924, 706] width 32 height 20
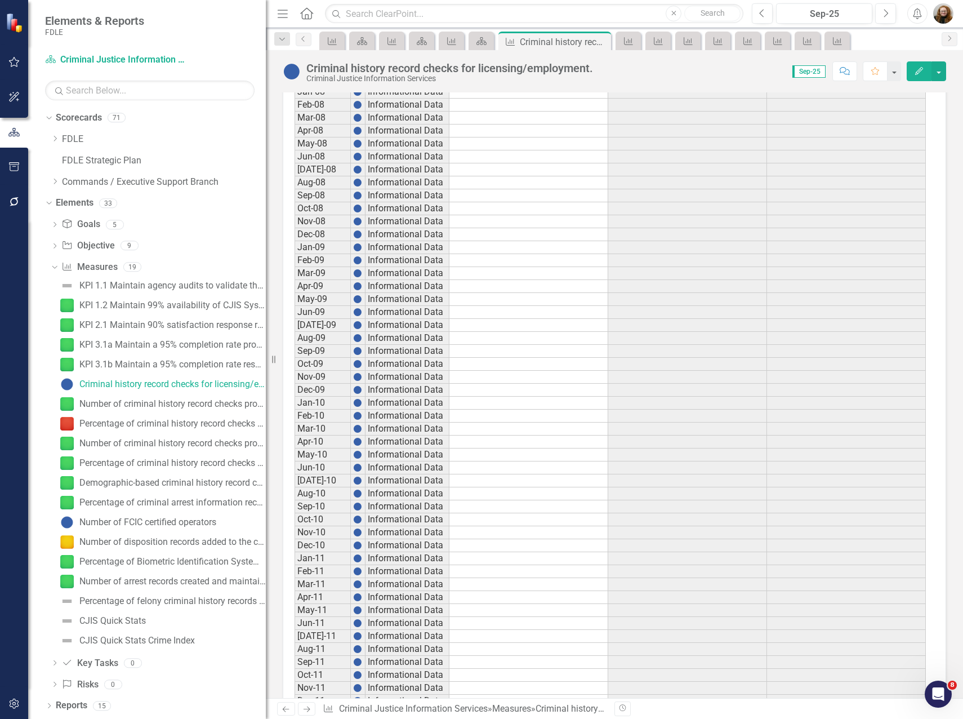
scroll to position [1303, 0]
click at [919, 69] on icon "button" at bounding box center [919, 71] width 8 height 8
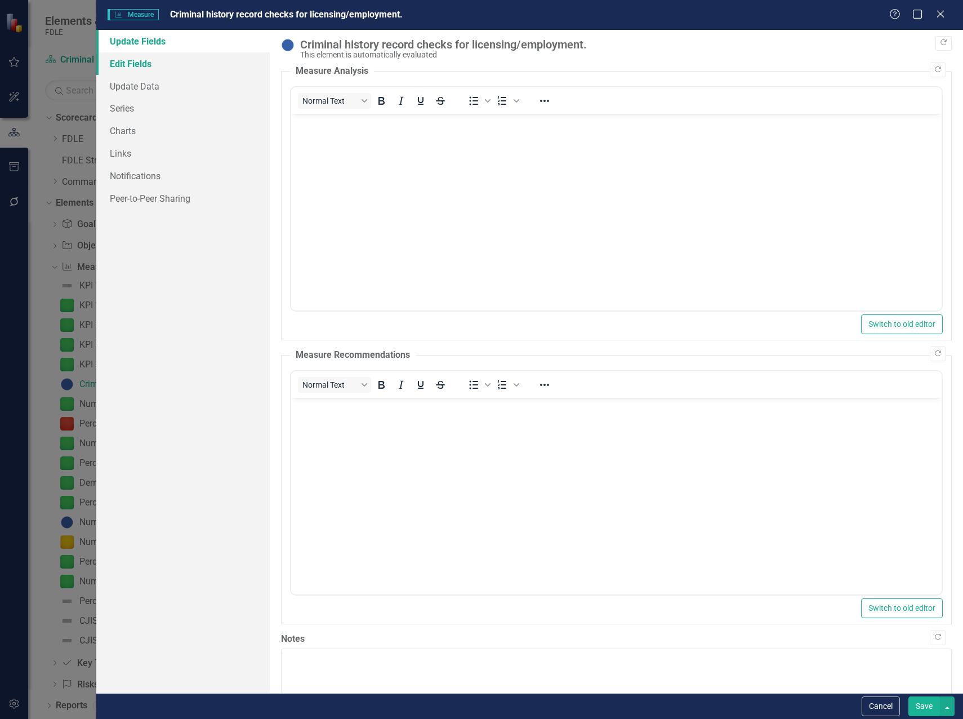
scroll to position [0, 0]
click at [109, 109] on link "Series" at bounding box center [182, 108] width 173 height 23
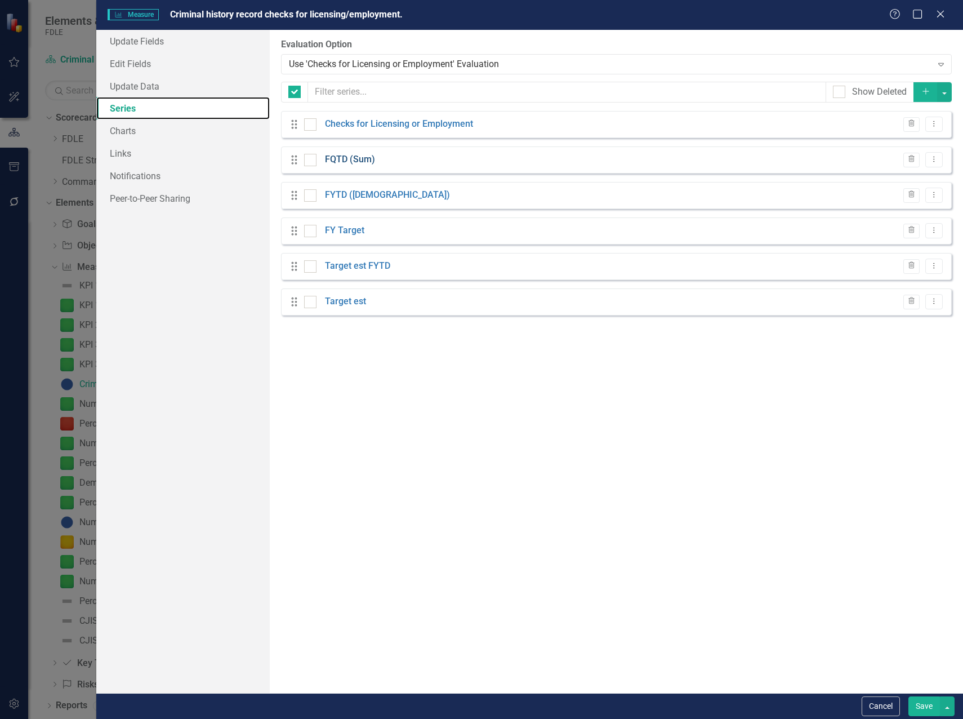
checkbox input "false"
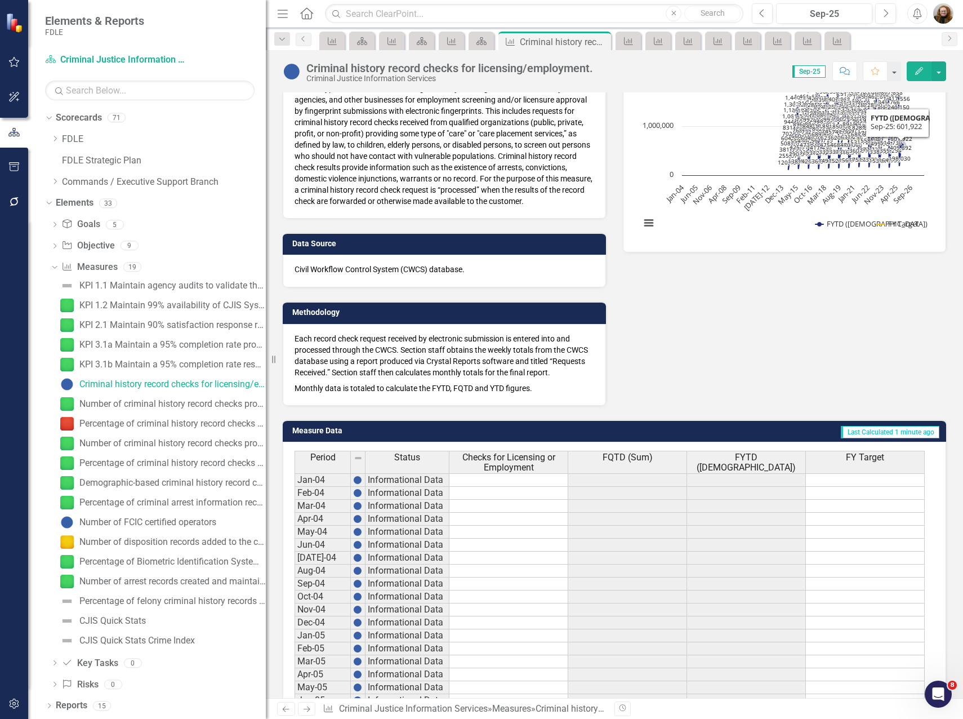
scroll to position [99, 0]
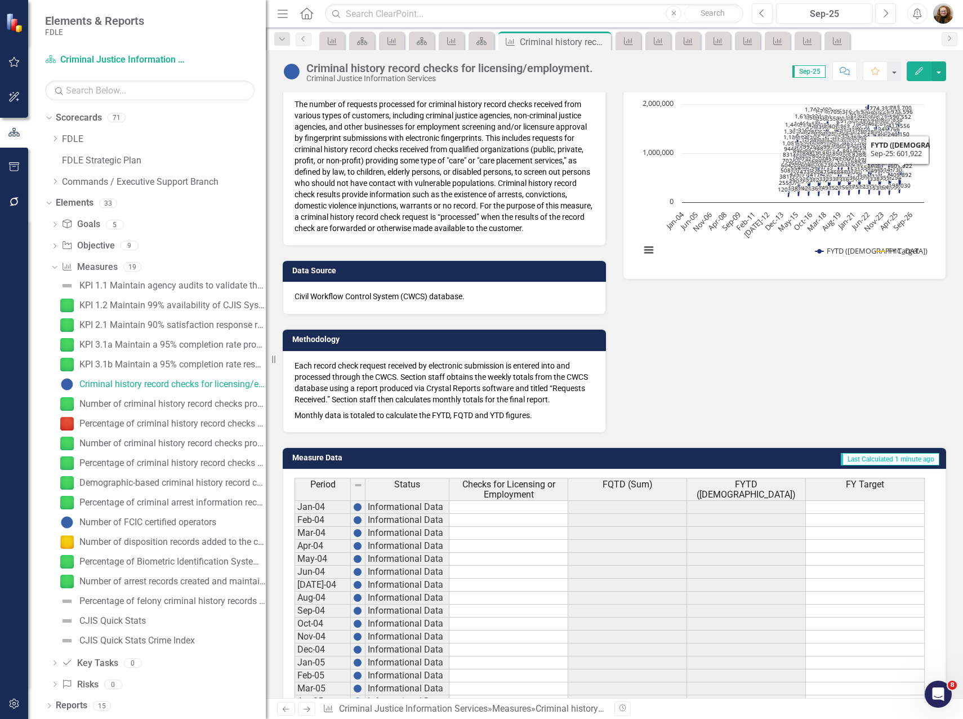
click at [918, 72] on icon "Edit" at bounding box center [919, 71] width 10 height 8
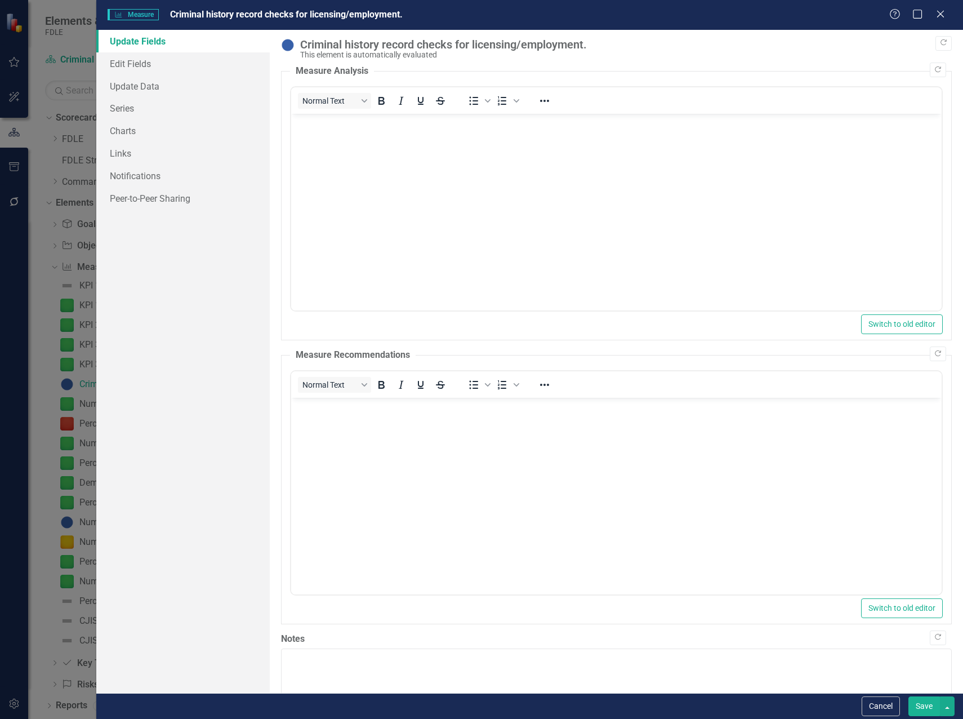
scroll to position [0, 0]
click at [111, 105] on link "Series" at bounding box center [182, 108] width 173 height 23
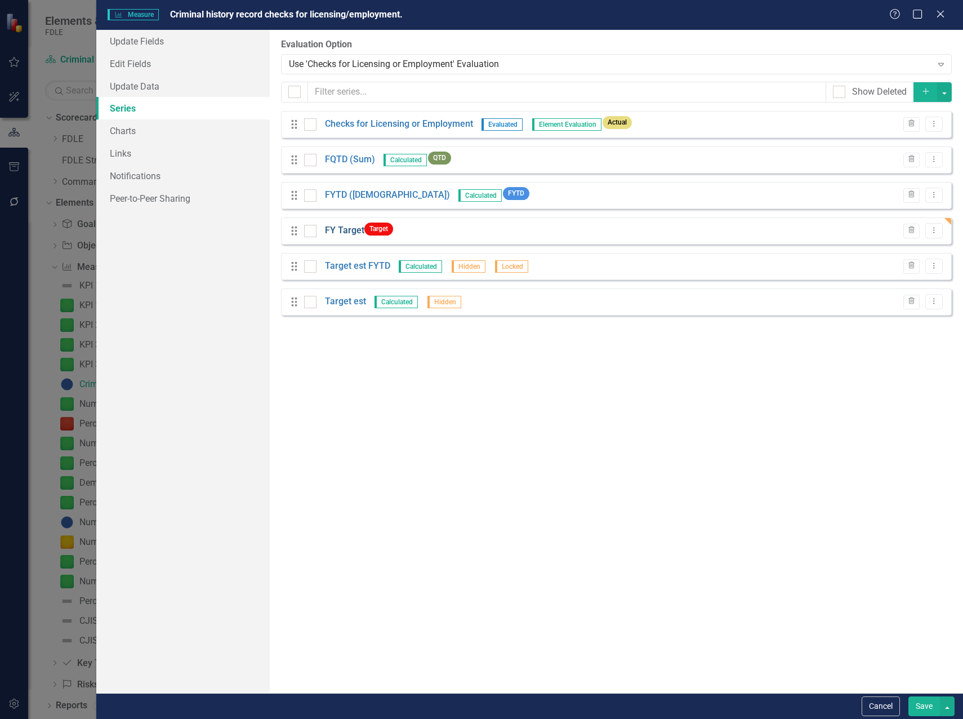
click at [342, 234] on link "FY Target" at bounding box center [344, 230] width 39 height 13
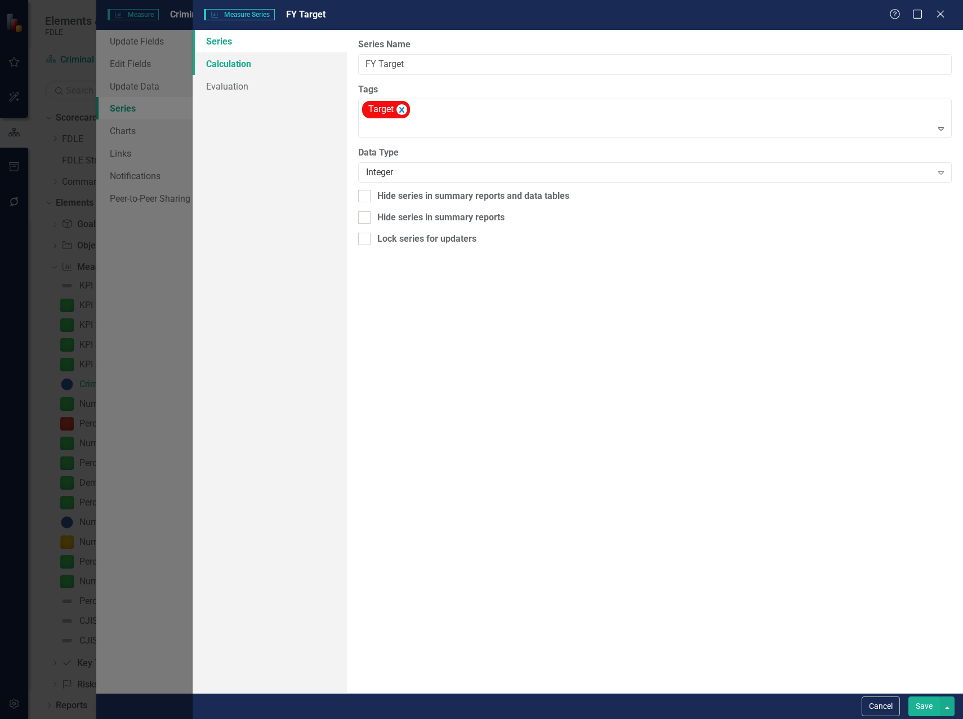
click at [230, 61] on link "Calculation" at bounding box center [270, 63] width 154 height 23
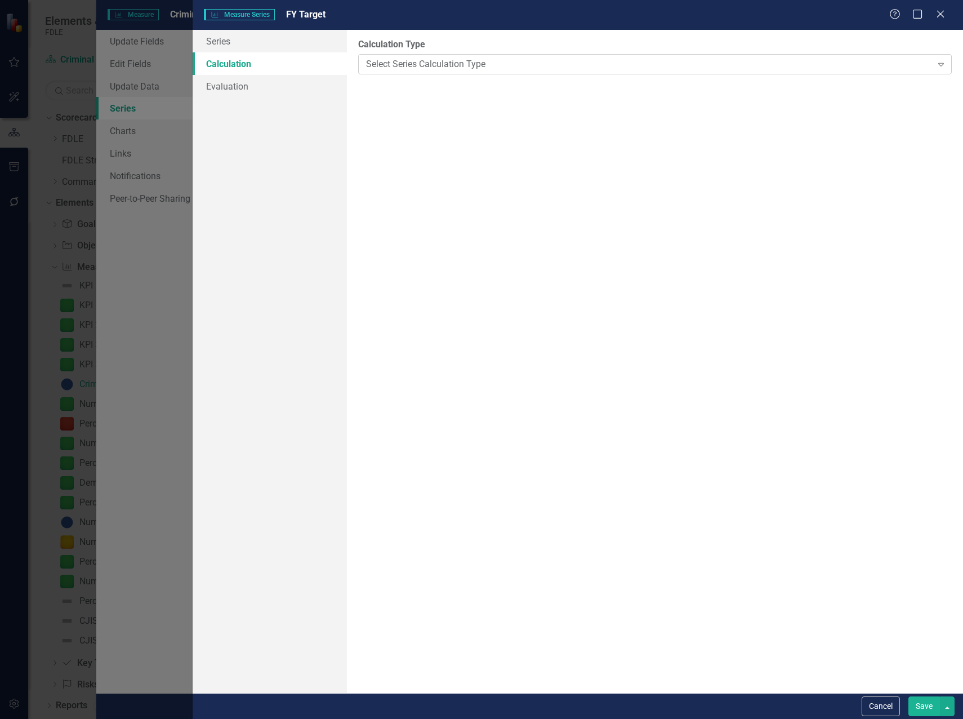
click at [414, 69] on div "Select Series Calculation Type" at bounding box center [649, 63] width 566 height 13
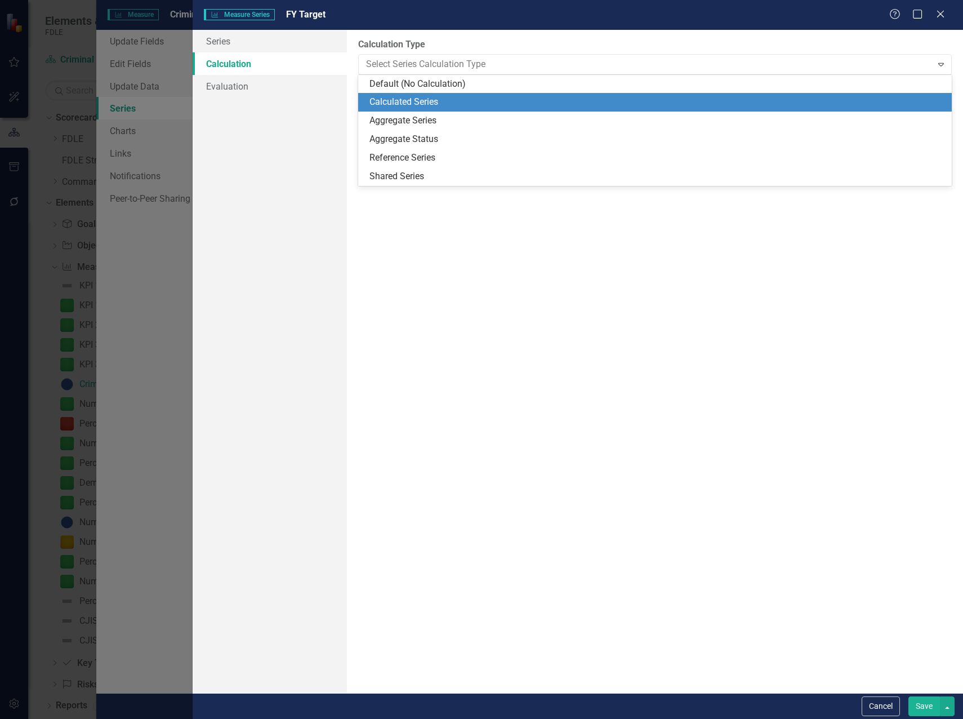
click at [410, 102] on div "Calculated Series" at bounding box center [657, 102] width 576 height 13
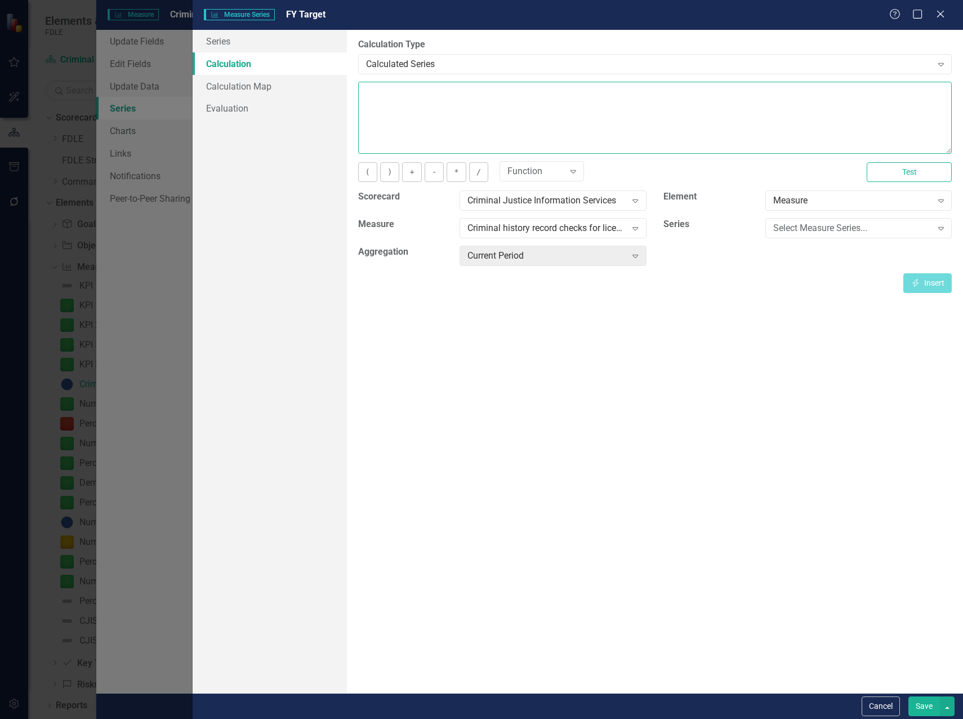
click at [451, 92] on textarea at bounding box center [655, 118] width 594 height 72
click at [380, 92] on textarea "730000" at bounding box center [655, 118] width 594 height 72
type textarea "730000"
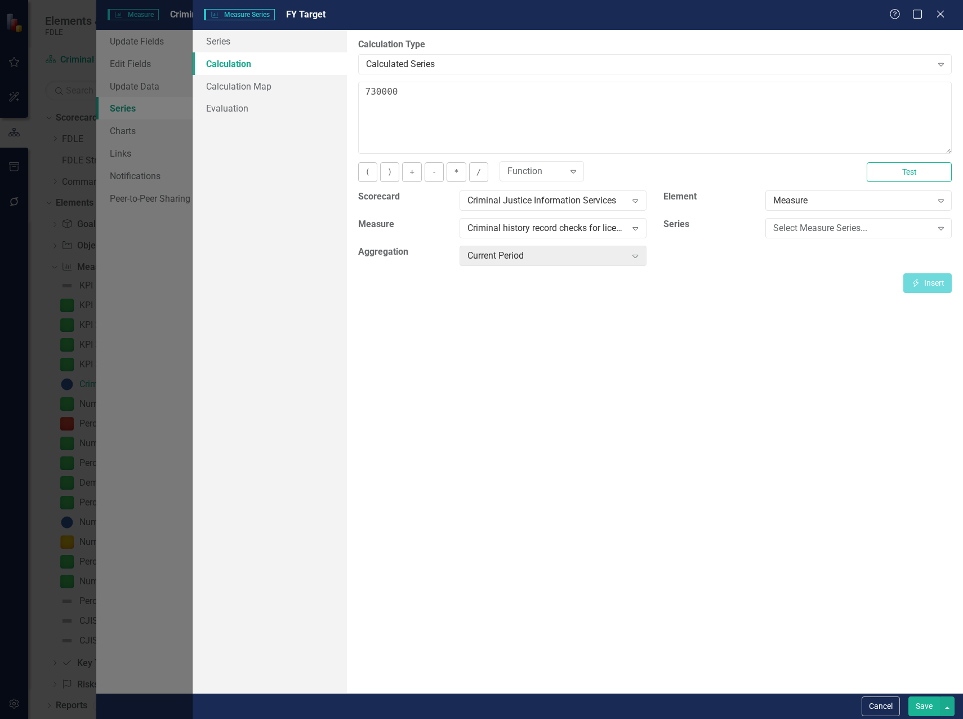
click at [920, 703] on button "Save" at bounding box center [924, 706] width 32 height 20
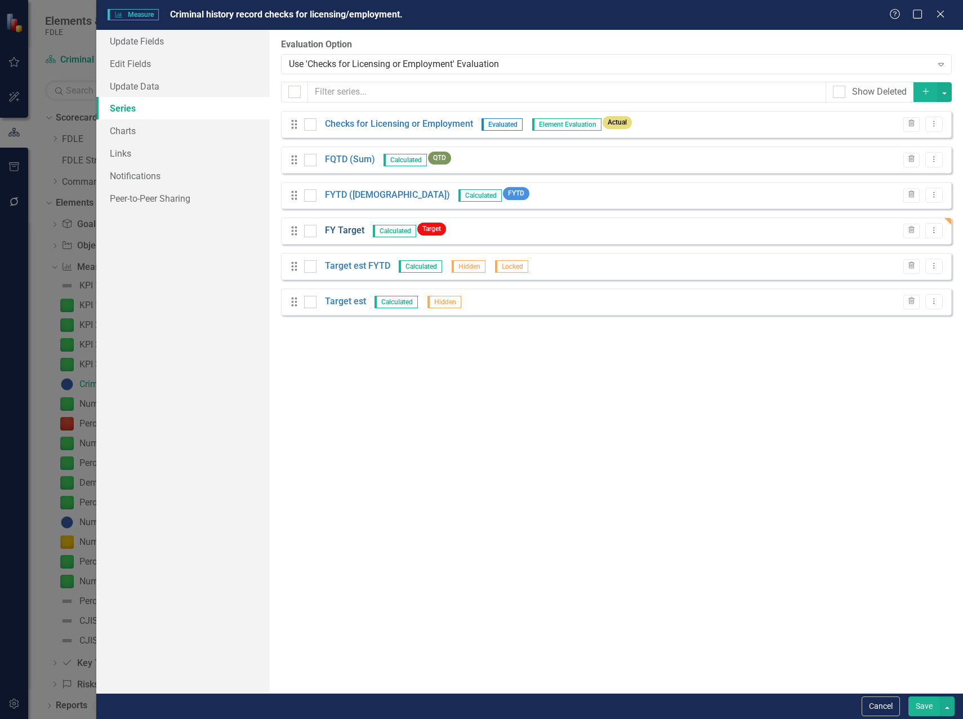
click at [354, 226] on link "FY Target" at bounding box center [344, 230] width 39 height 13
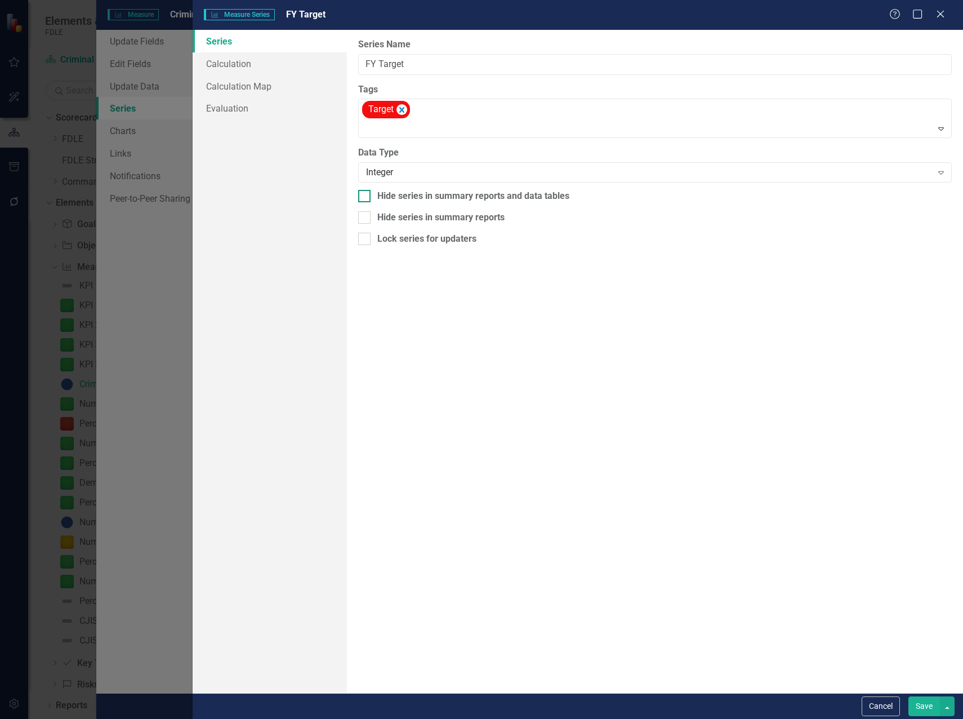
click at [367, 199] on div at bounding box center [364, 196] width 12 height 12
click at [365, 197] on input "Hide series in summary reports and data tables" at bounding box center [361, 193] width 7 height 7
checkbox input "true"
click at [924, 707] on button "Save" at bounding box center [924, 706] width 32 height 20
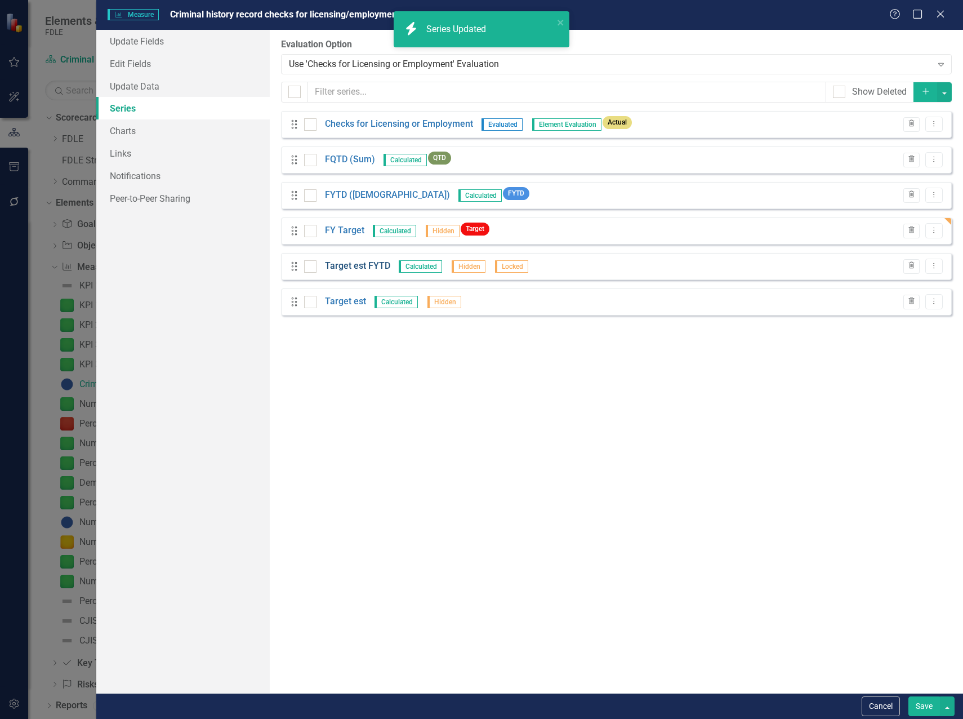
click at [363, 268] on link "Target est FYTD" at bounding box center [357, 266] width 65 height 13
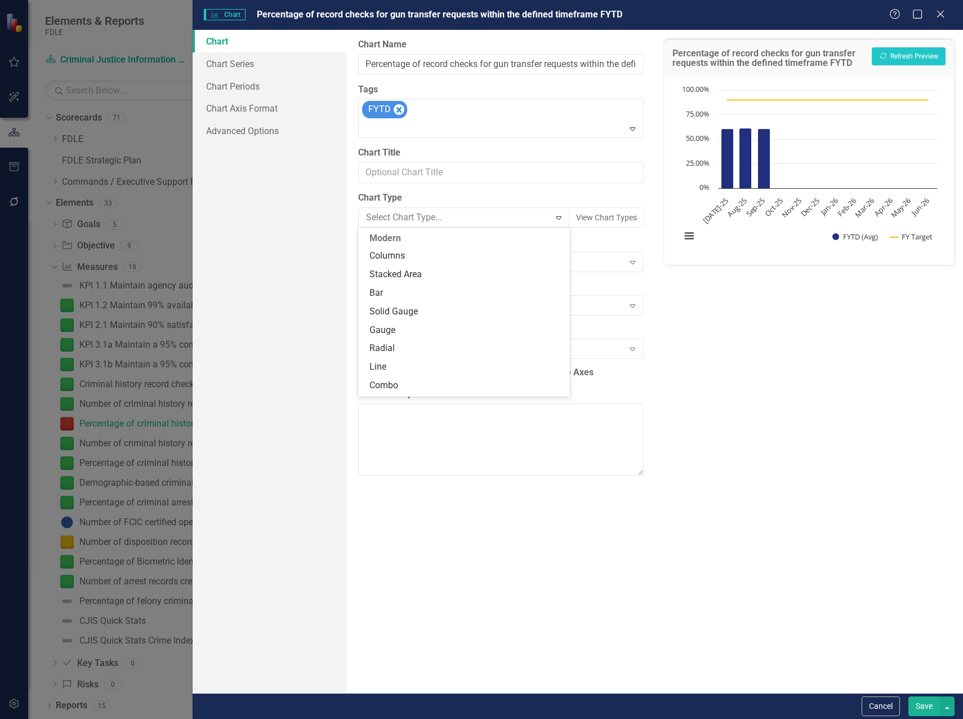
scroll to position [1047, 0]
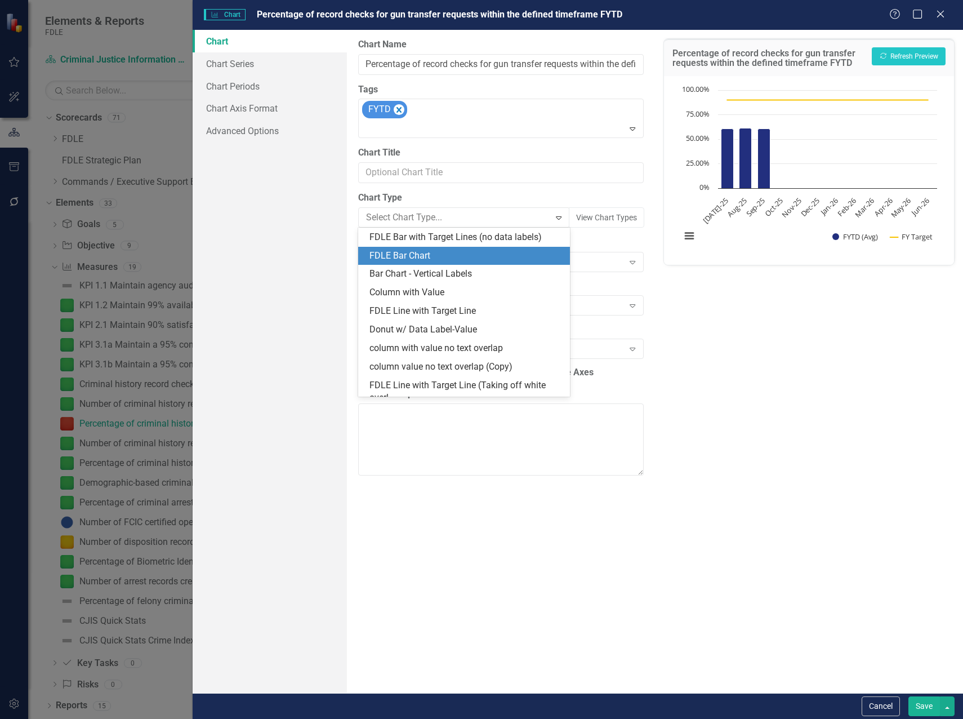
click at [438, 249] on div "FDLE Bar Chart" at bounding box center [466, 255] width 194 height 13
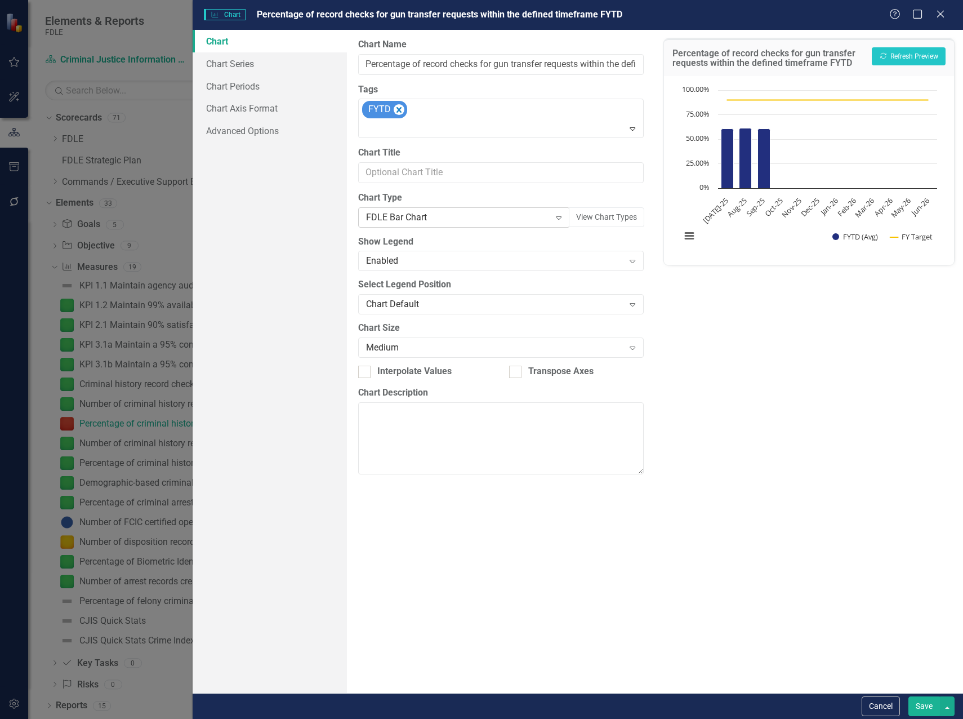
click at [435, 218] on div "FDLE Bar Chart" at bounding box center [458, 217] width 184 height 13
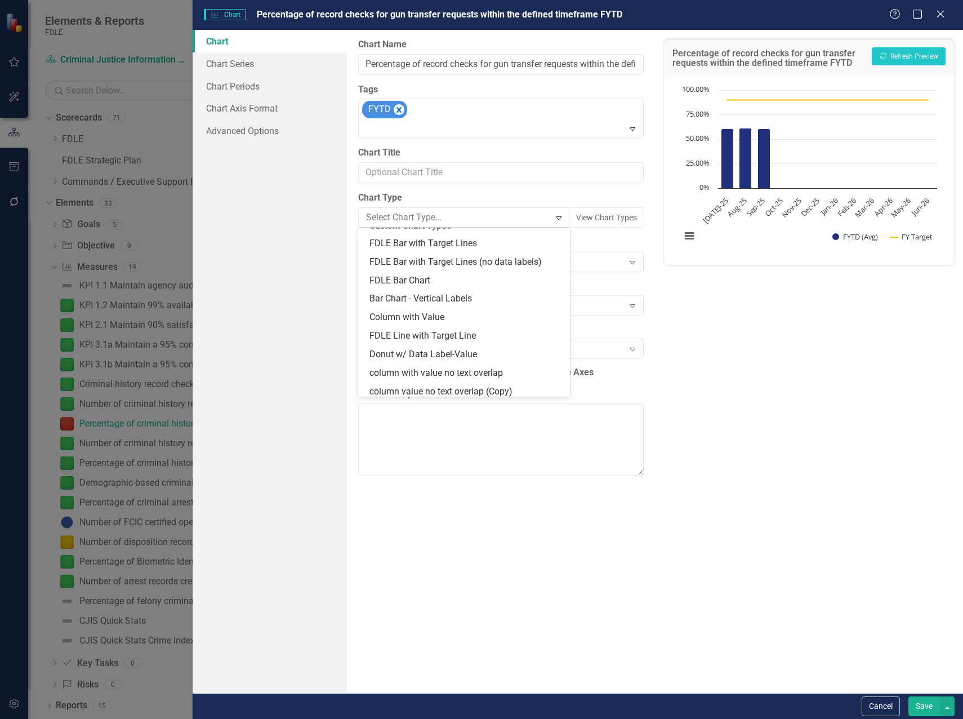
scroll to position [1066, 0]
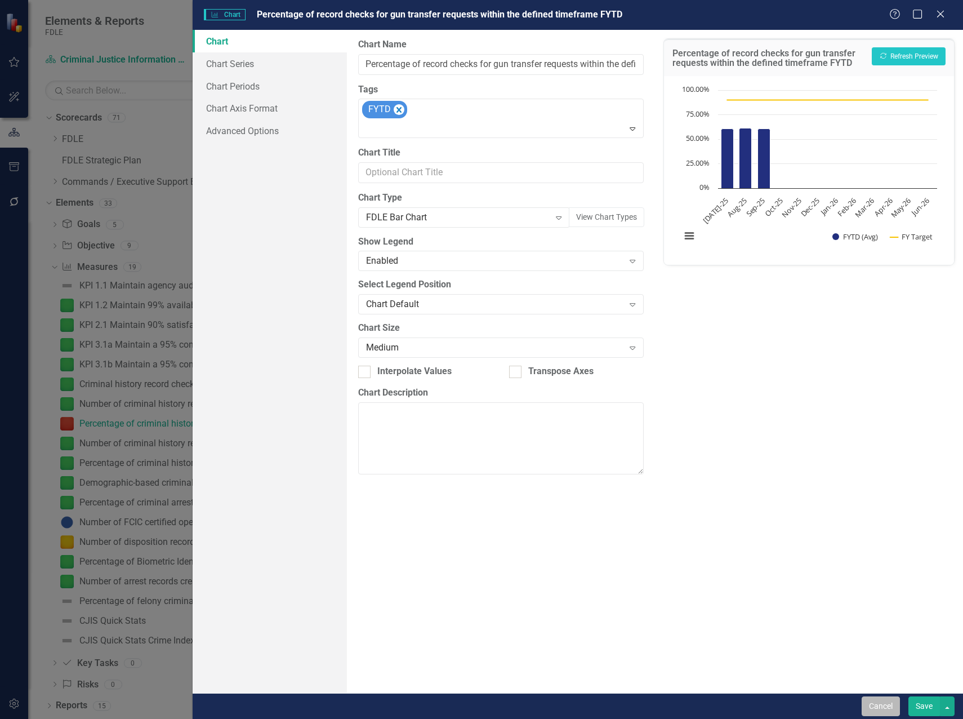
click at [873, 708] on button "Cancel" at bounding box center [881, 706] width 38 height 20
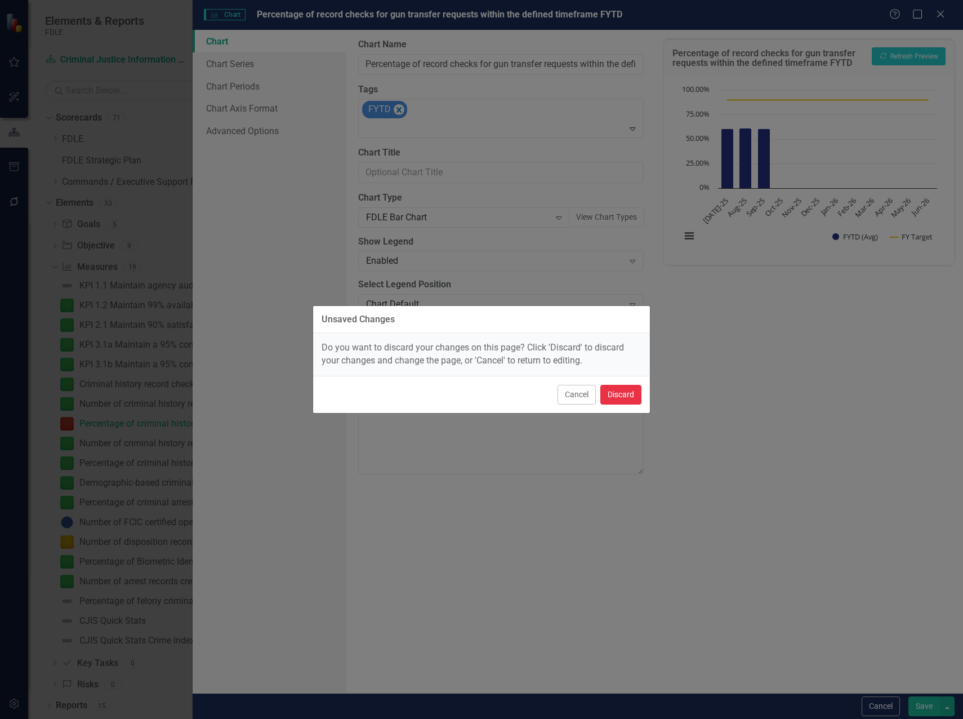
click at [604, 394] on button "Discard" at bounding box center [620, 395] width 41 height 20
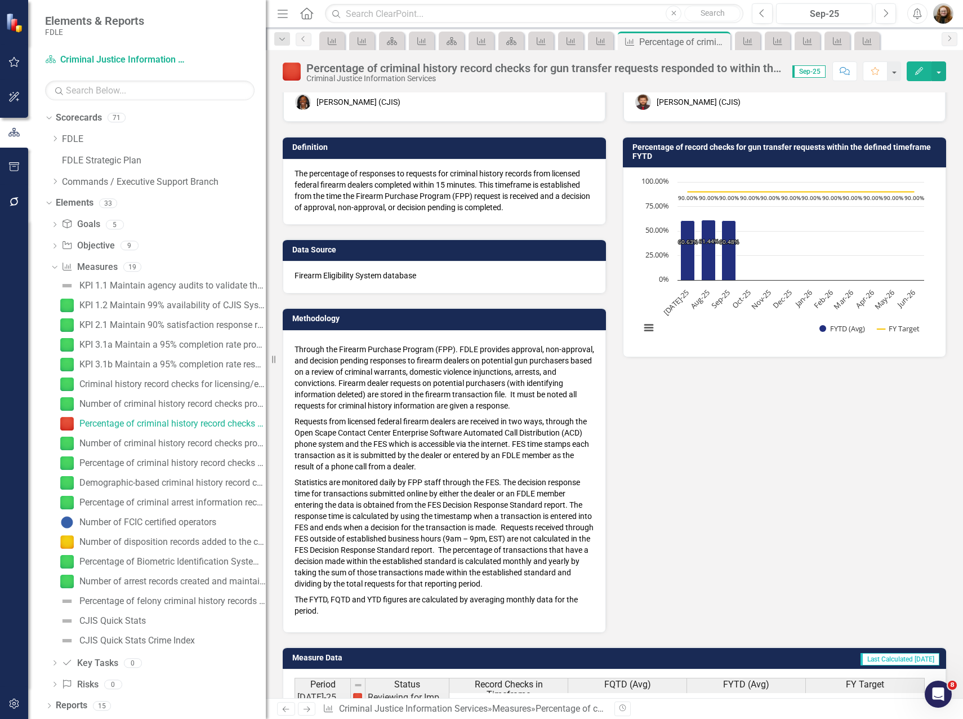
scroll to position [225, 0]
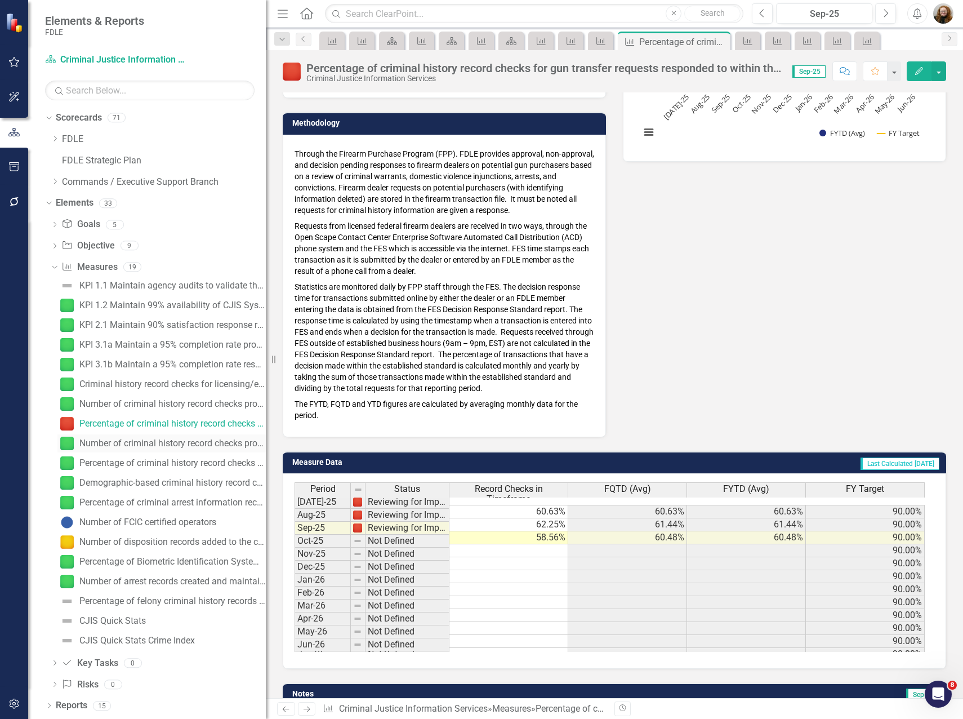
click at [144, 440] on div "Number of criminal history record checks processed for employment, licensure, v…" at bounding box center [172, 443] width 186 height 10
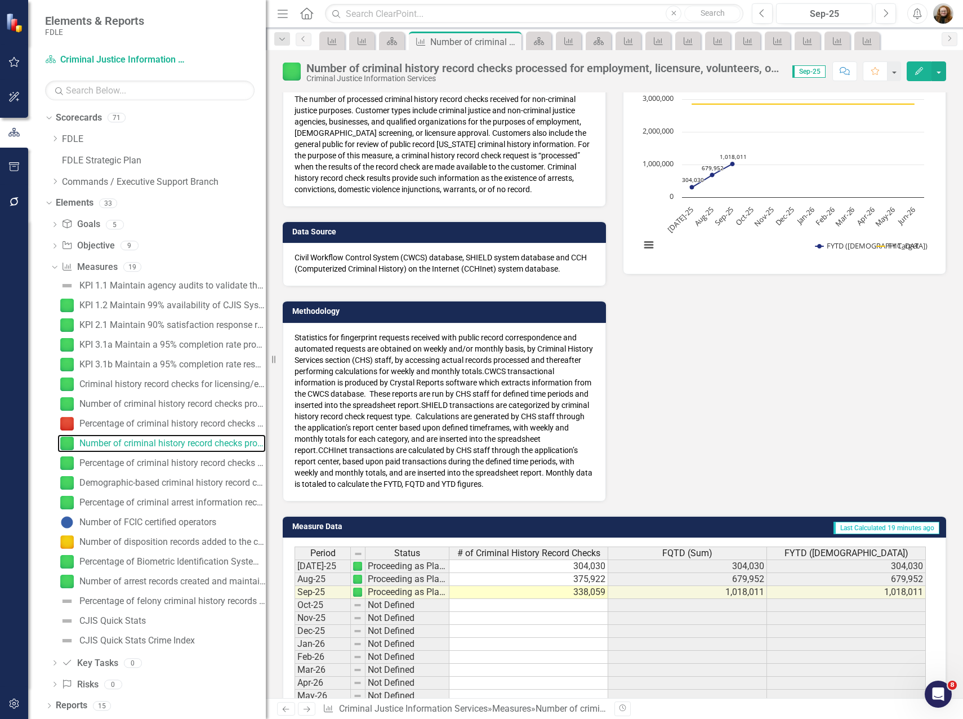
scroll to position [113, 0]
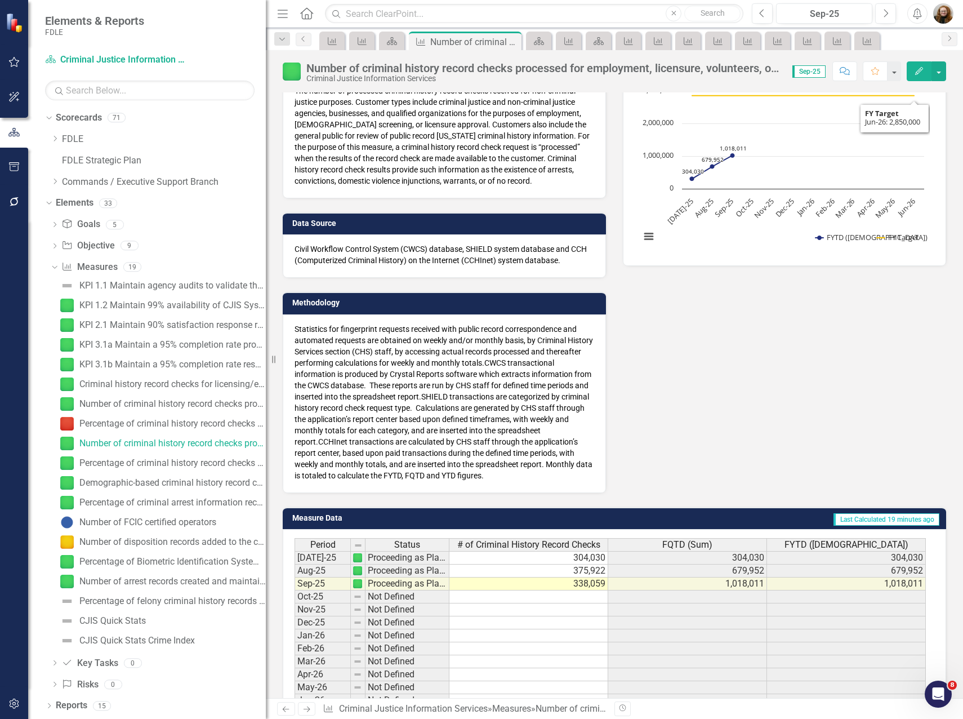
click at [925, 70] on button "Edit" at bounding box center [919, 71] width 25 height 20
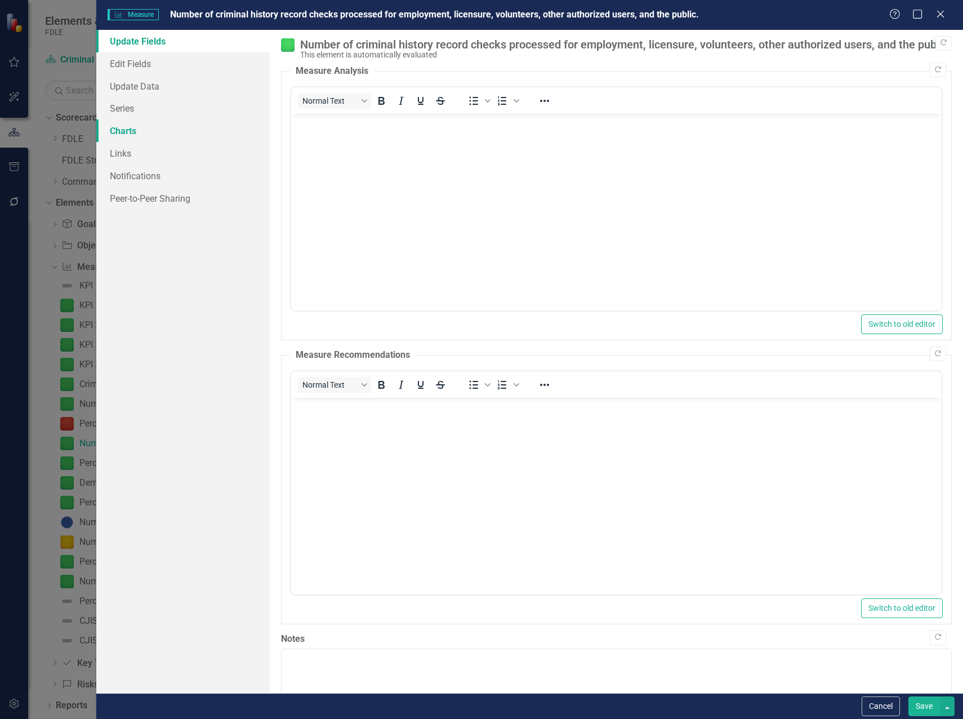
scroll to position [0, 0]
click at [135, 112] on link "Series" at bounding box center [182, 108] width 173 height 23
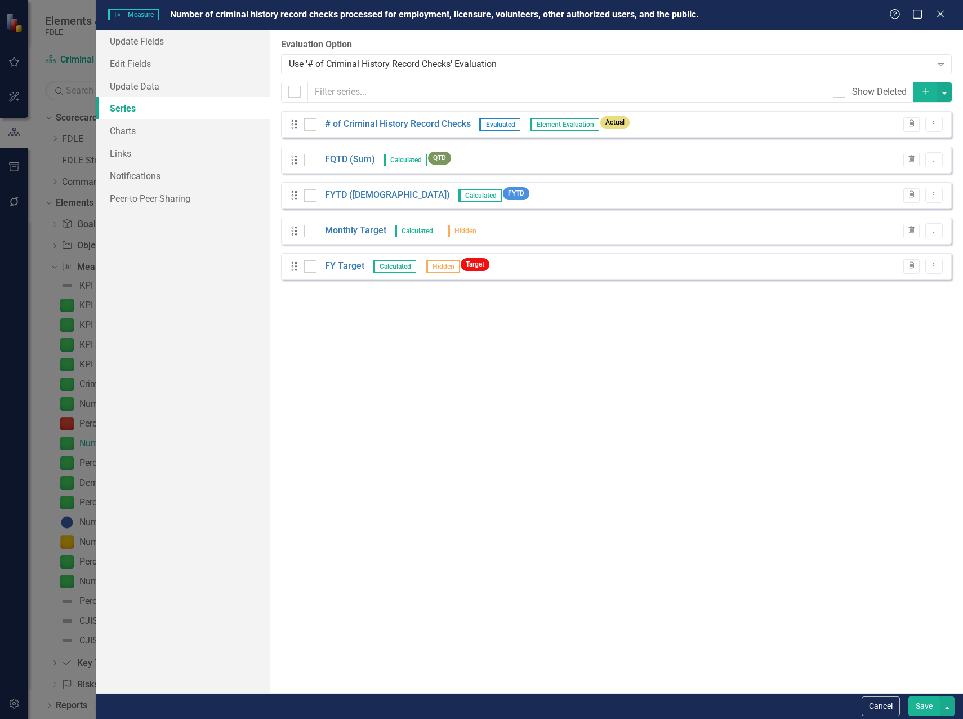
click at [412, 311] on div "From this page, you can add, edit, delete, or duplicate the measure series for …" at bounding box center [616, 361] width 693 height 663
click at [935, 13] on icon "Close" at bounding box center [940, 13] width 14 height 11
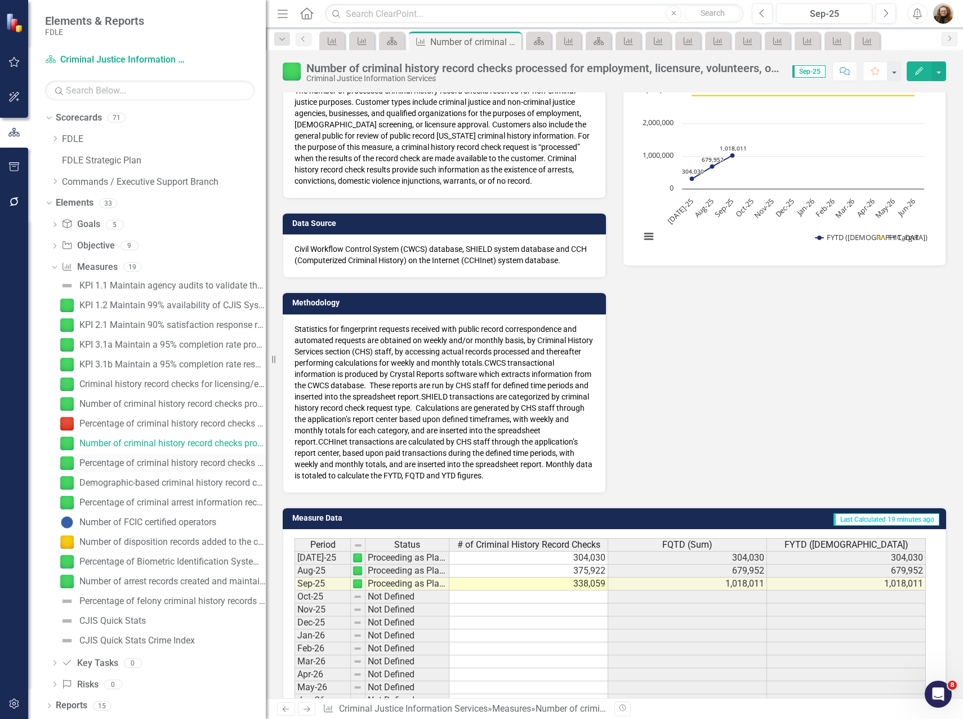
click at [126, 462] on div "Percentage of criminal history record checks for employment, licensure, volunte…" at bounding box center [172, 463] width 186 height 10
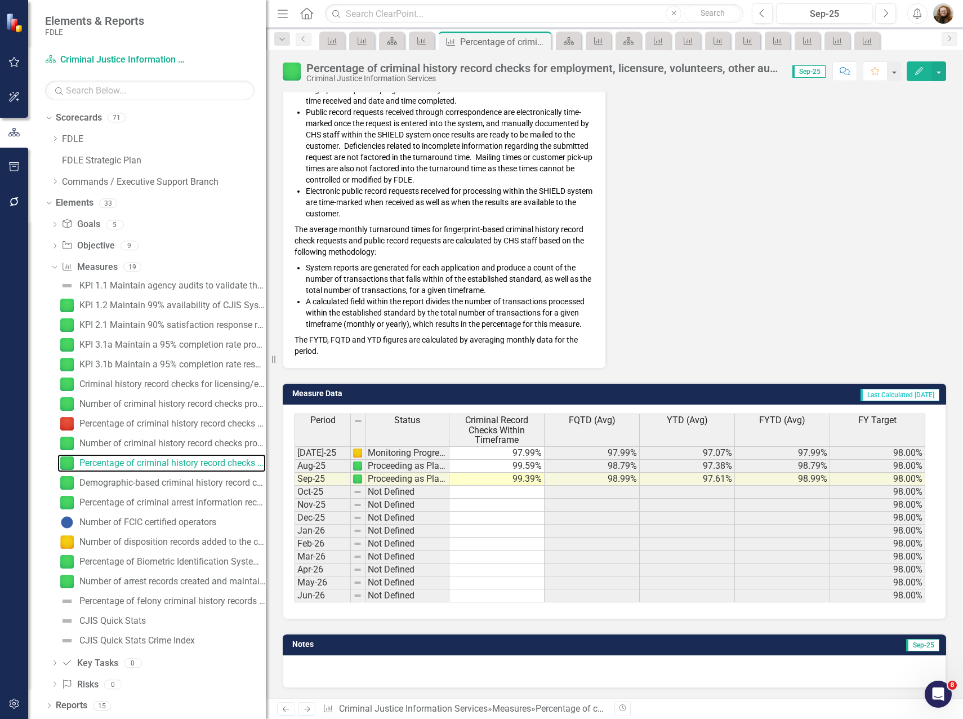
scroll to position [612, 0]
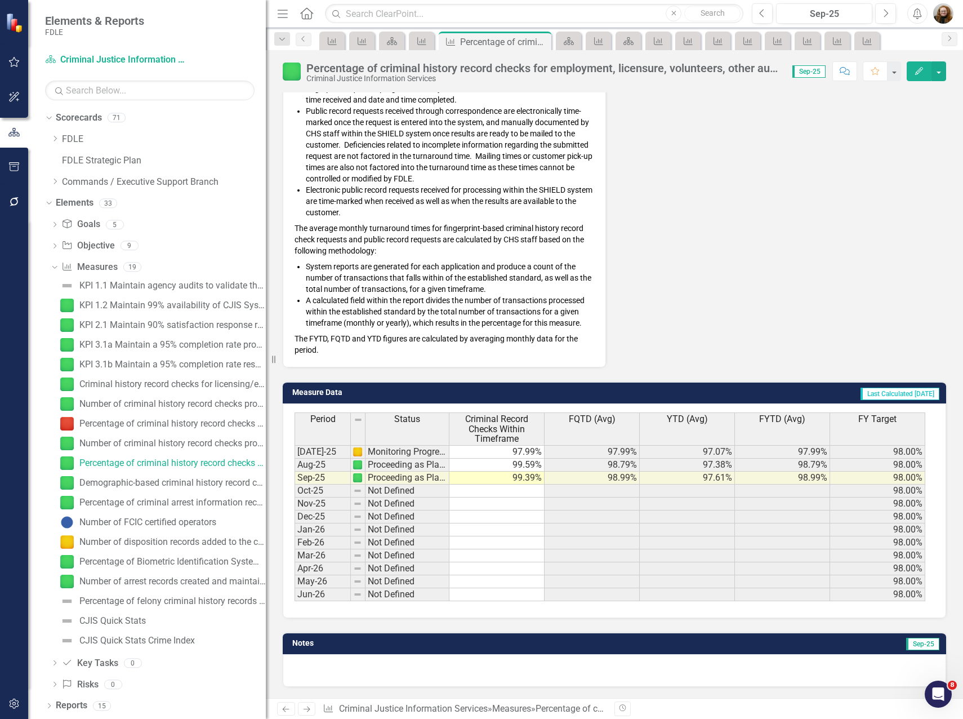
click at [919, 73] on icon "button" at bounding box center [919, 71] width 8 height 8
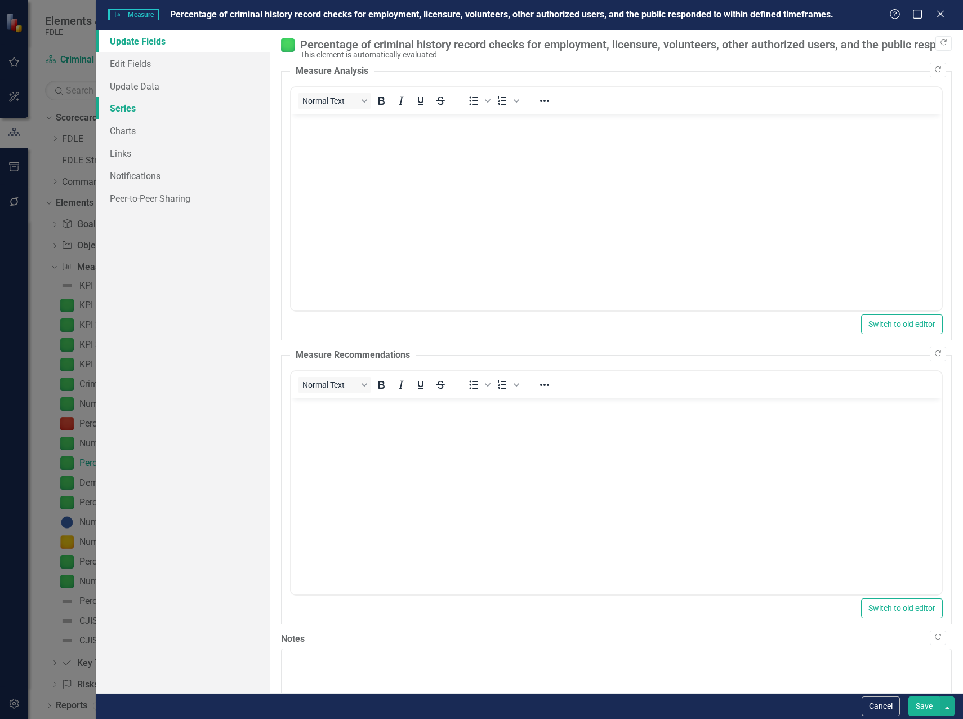
scroll to position [0, 0]
click at [114, 108] on link "Series" at bounding box center [182, 108] width 173 height 23
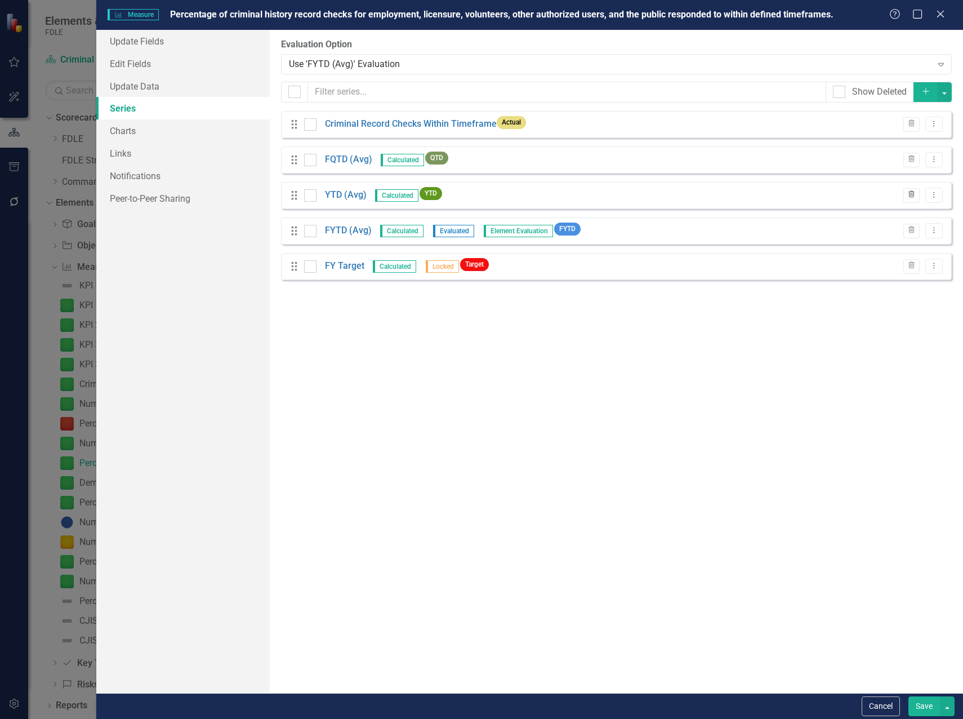
click at [908, 194] on icon "Trash" at bounding box center [911, 194] width 8 height 7
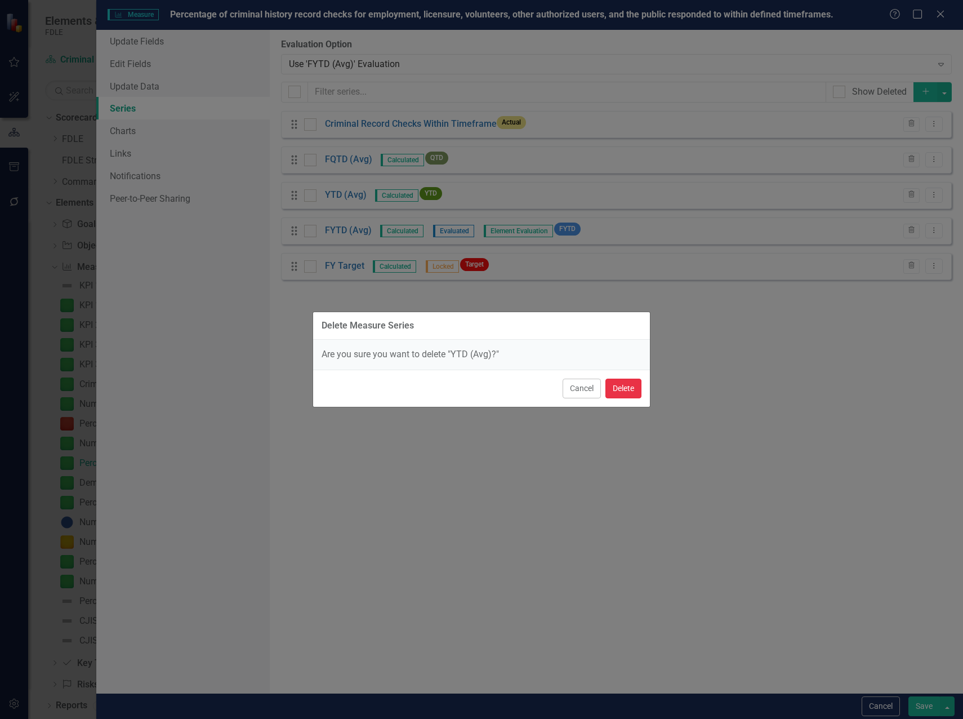
click at [624, 390] on button "Delete" at bounding box center [623, 388] width 36 height 20
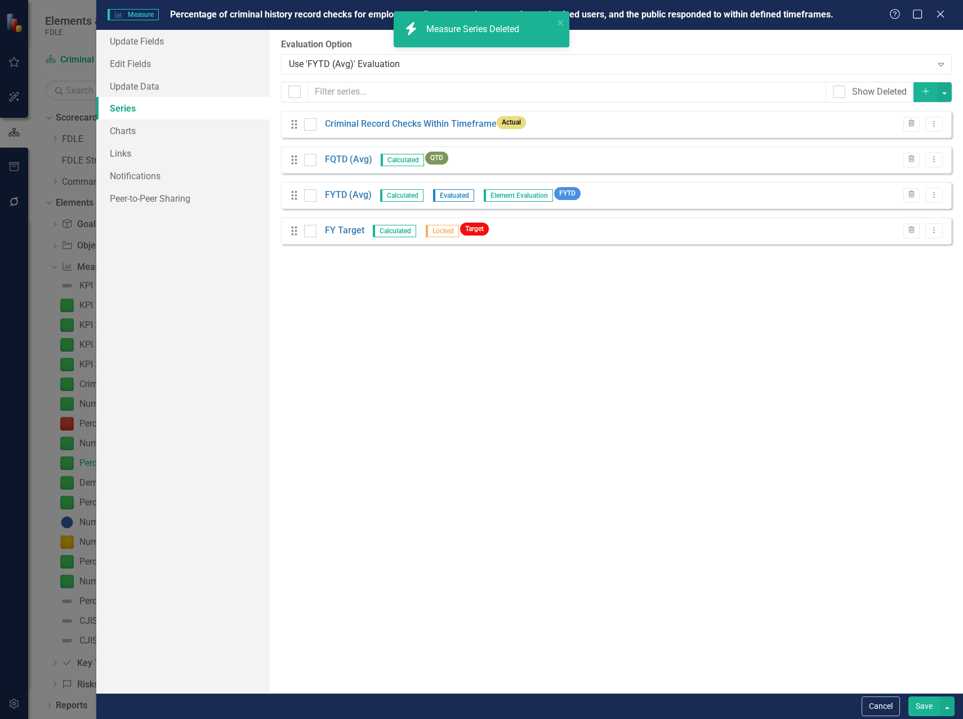
click at [575, 359] on div "From this page, you can add, edit, delete, or duplicate the measure series for …" at bounding box center [616, 361] width 693 height 663
click at [930, 706] on button "Save" at bounding box center [924, 706] width 32 height 20
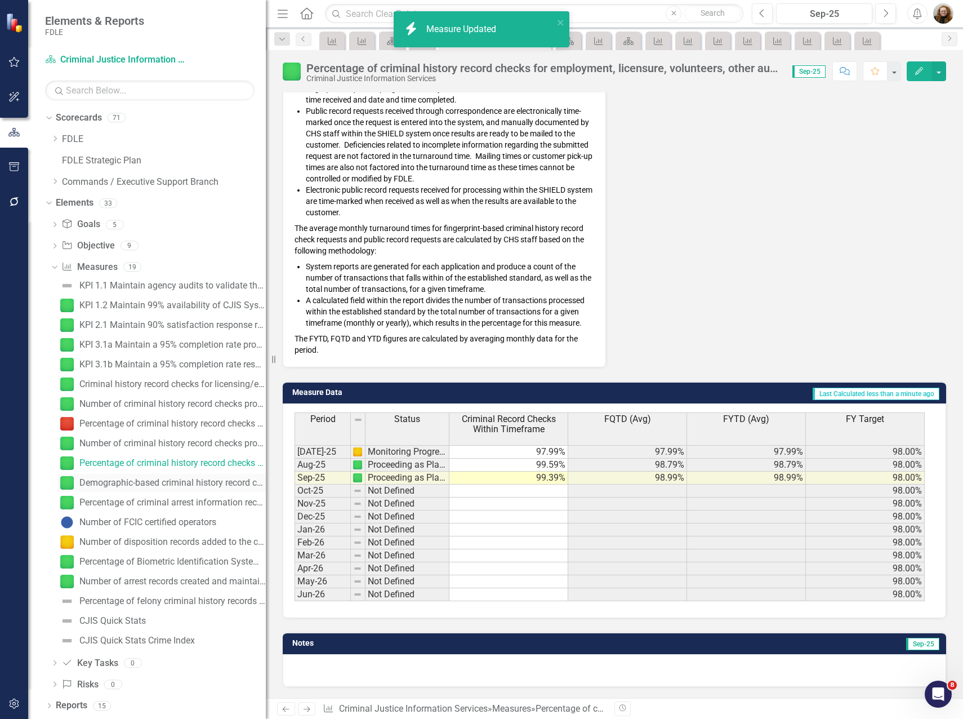
click at [129, 480] on div "Demographic-based criminal history record checks completed under [US_STATE] Pub…" at bounding box center [172, 483] width 186 height 10
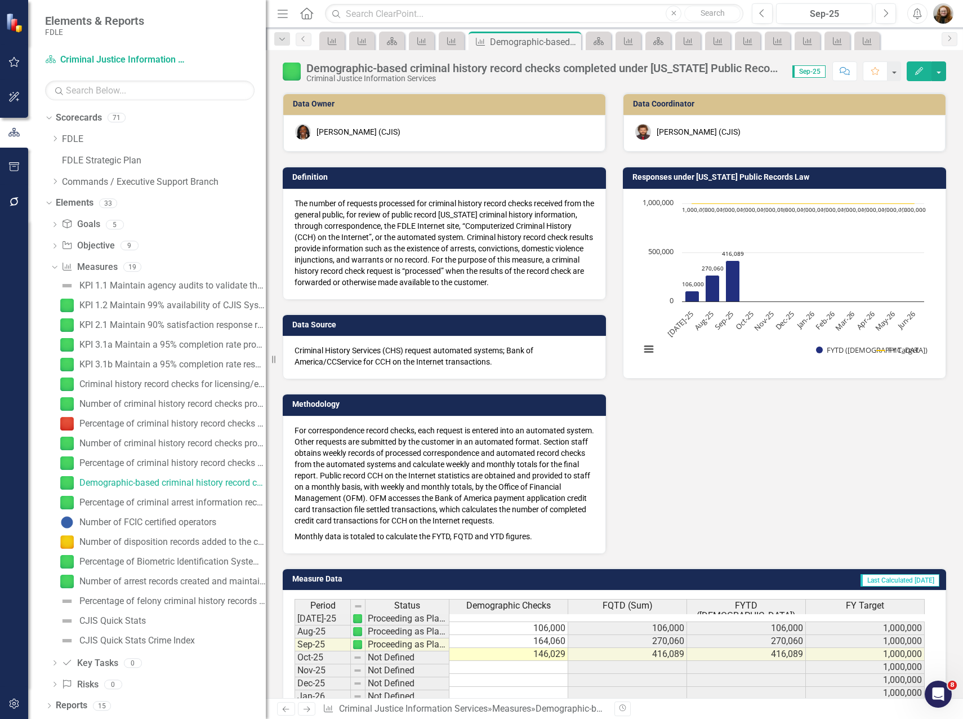
click at [915, 73] on icon "Edit" at bounding box center [919, 71] width 10 height 8
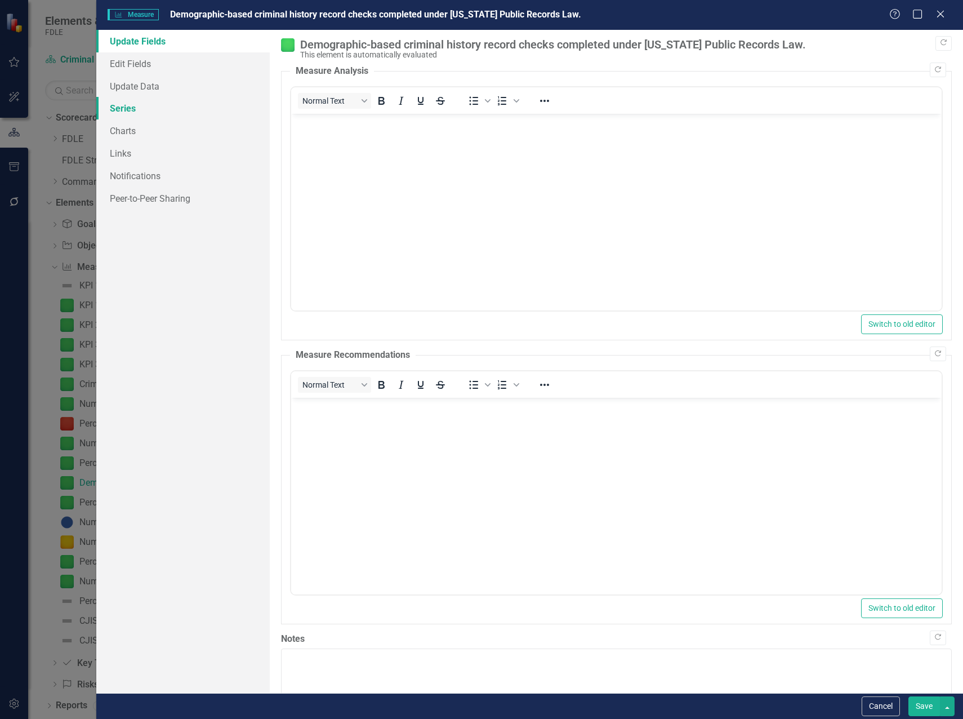
click at [123, 113] on link "Series" at bounding box center [182, 108] width 173 height 23
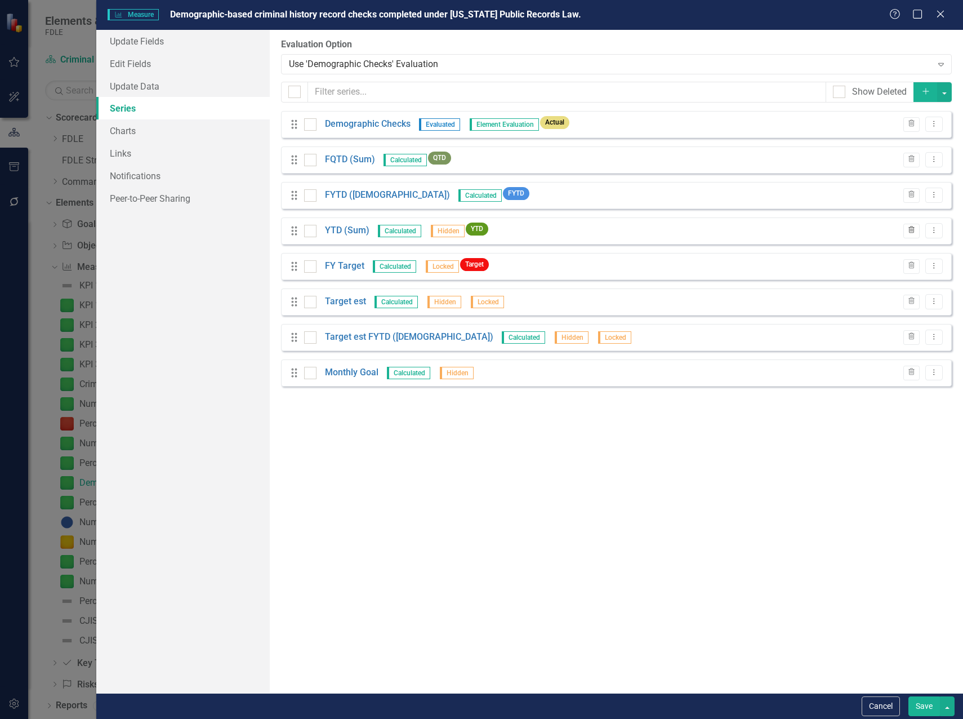
click at [907, 230] on icon "Trash" at bounding box center [911, 230] width 8 height 7
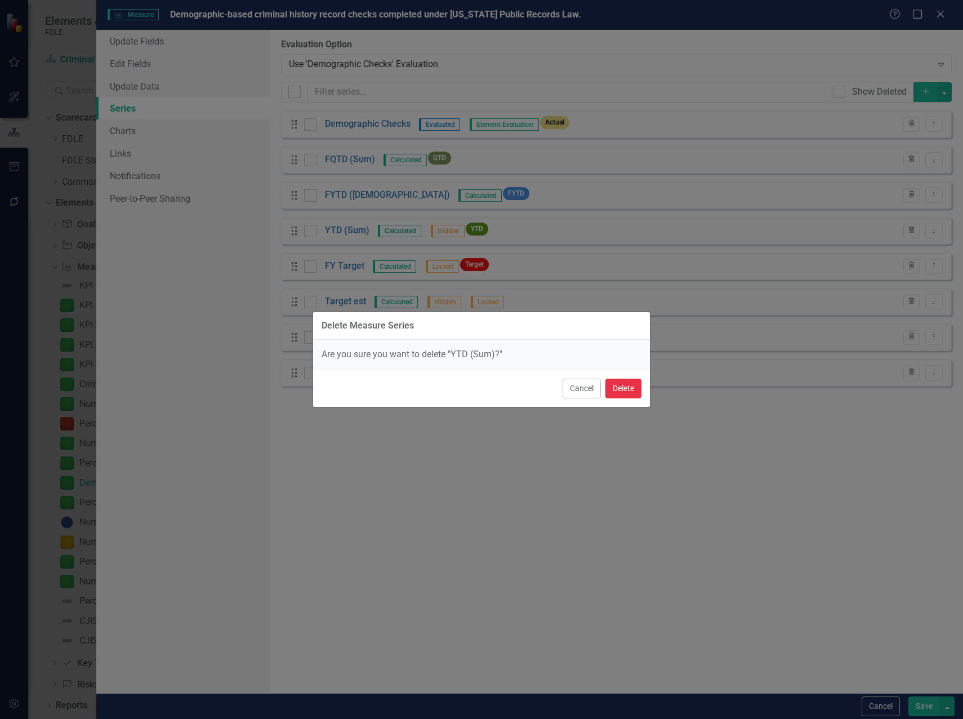
click at [626, 389] on button "Delete" at bounding box center [623, 388] width 36 height 20
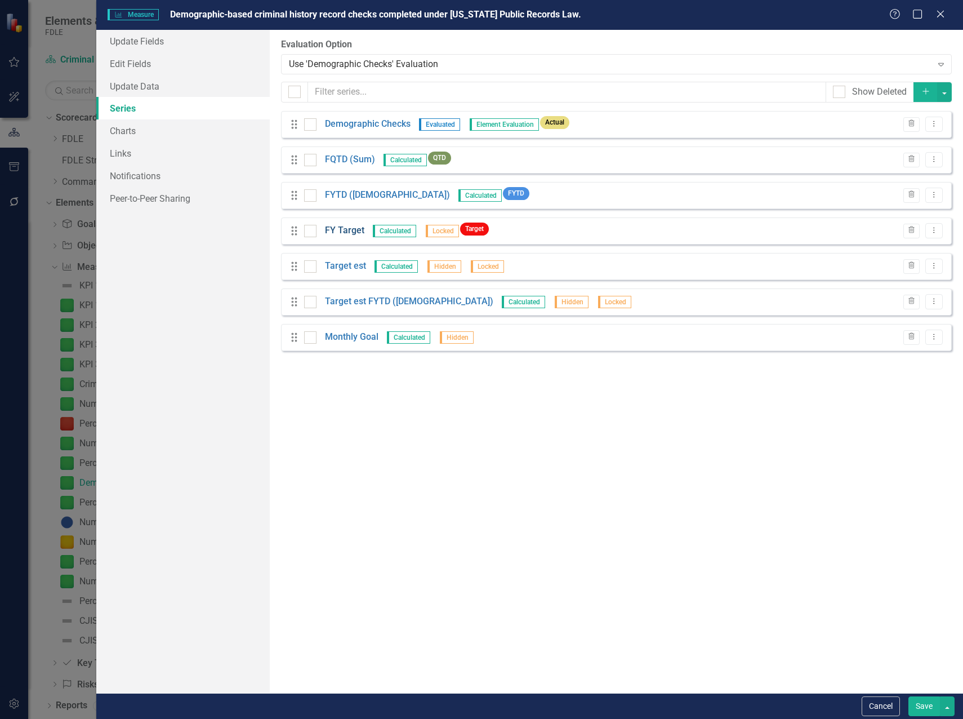
click at [339, 233] on link "FY Target" at bounding box center [344, 230] width 39 height 13
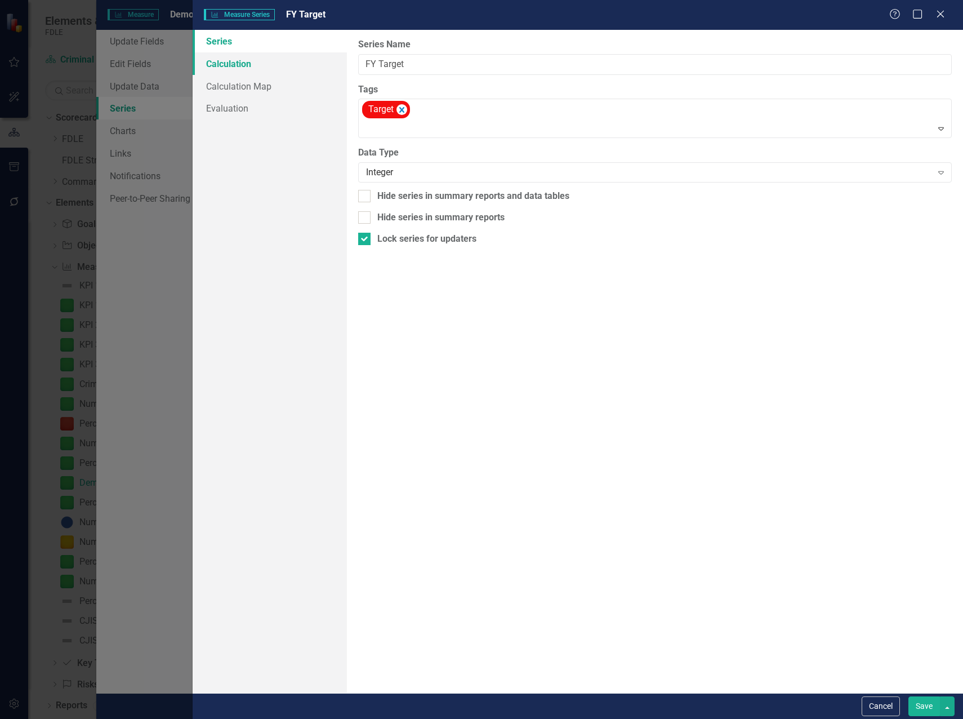
click at [232, 69] on link "Calculation" at bounding box center [270, 63] width 154 height 23
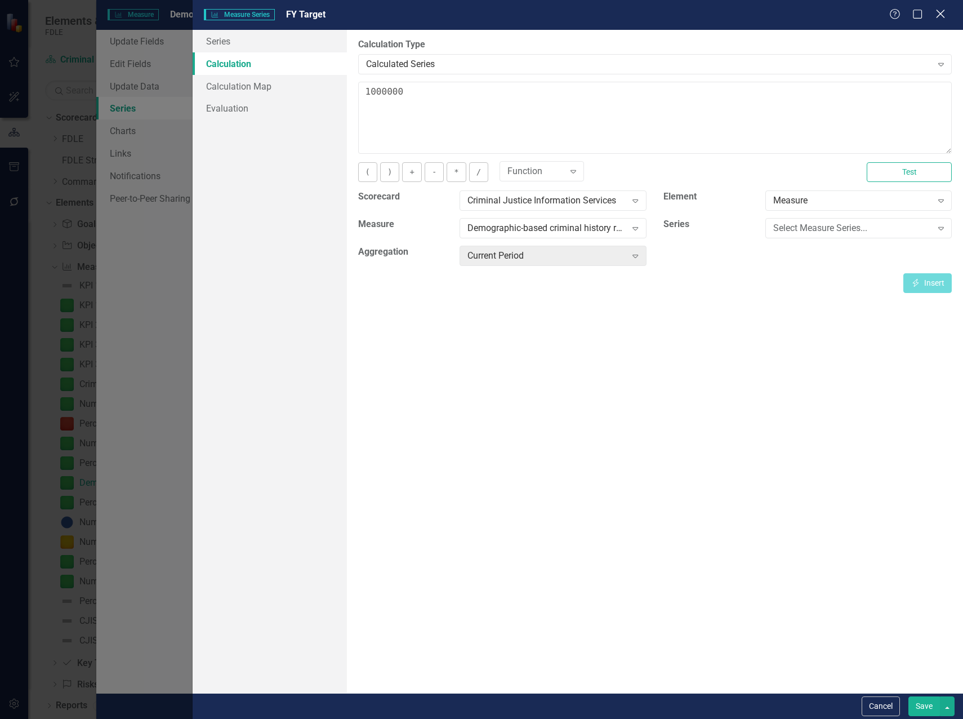
click at [944, 16] on icon "Close" at bounding box center [940, 13] width 14 height 11
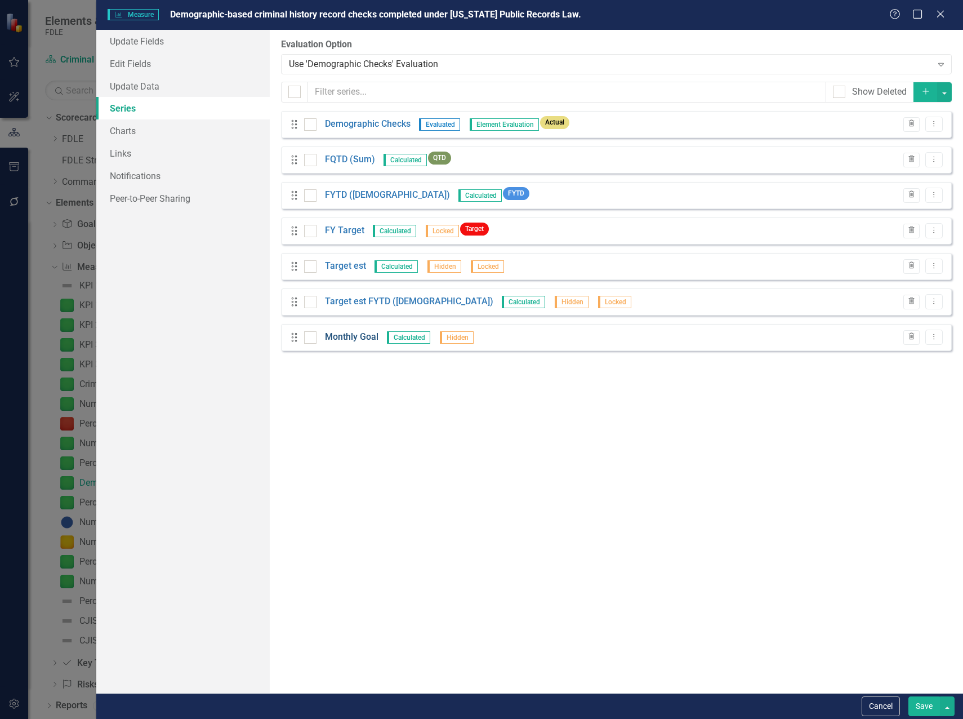
click at [350, 340] on link "Monthly Goal" at bounding box center [352, 337] width 54 height 13
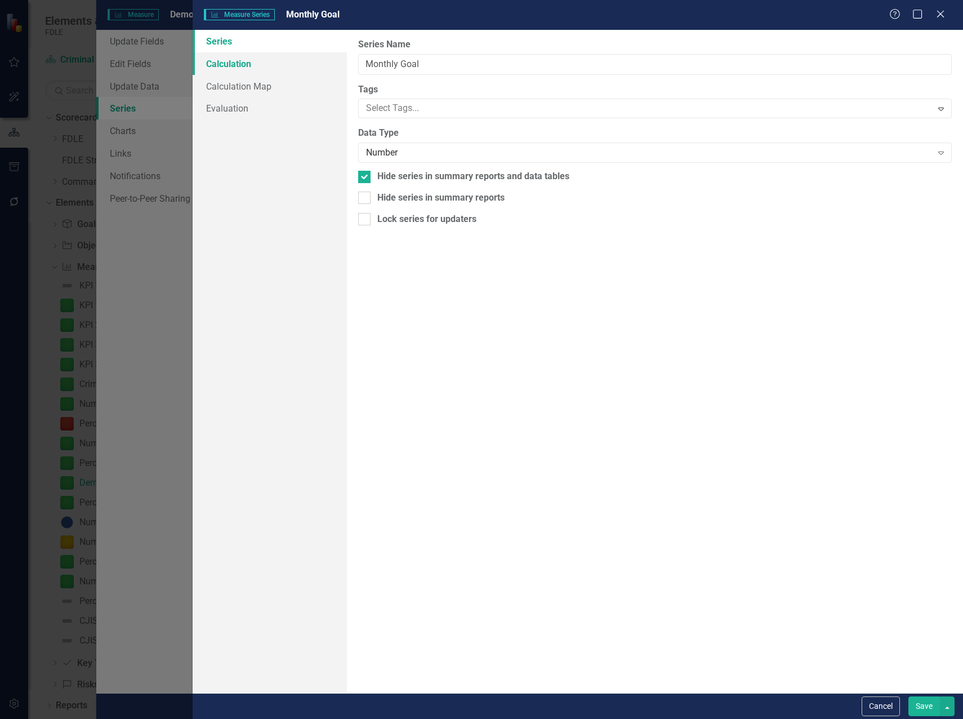
click at [230, 64] on link "Calculation" at bounding box center [270, 63] width 154 height 23
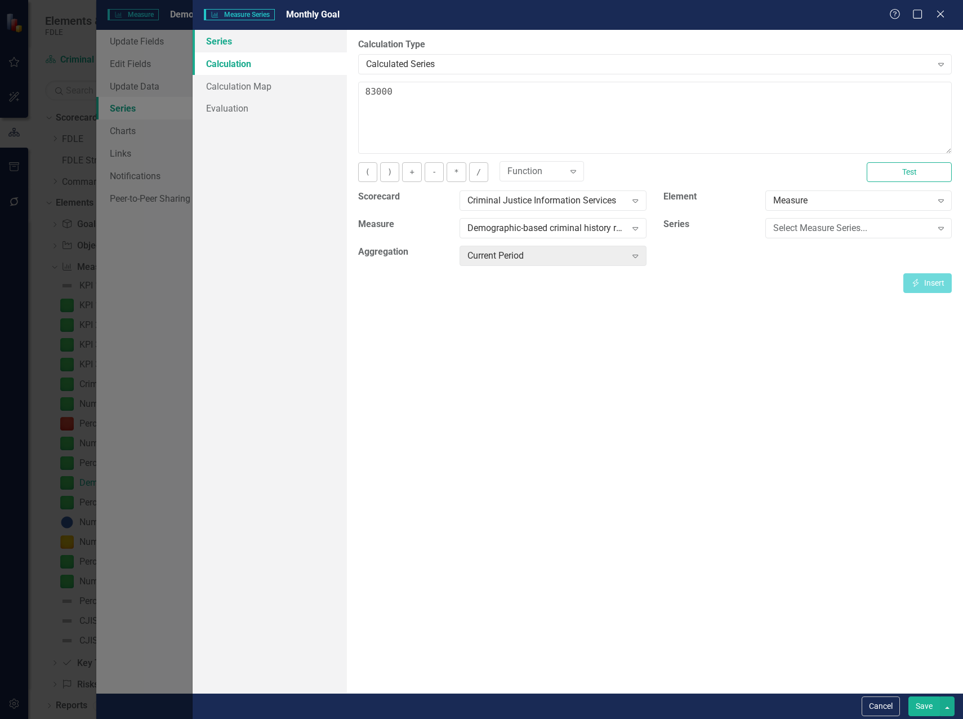
click at [221, 40] on link "Series" at bounding box center [270, 41] width 154 height 23
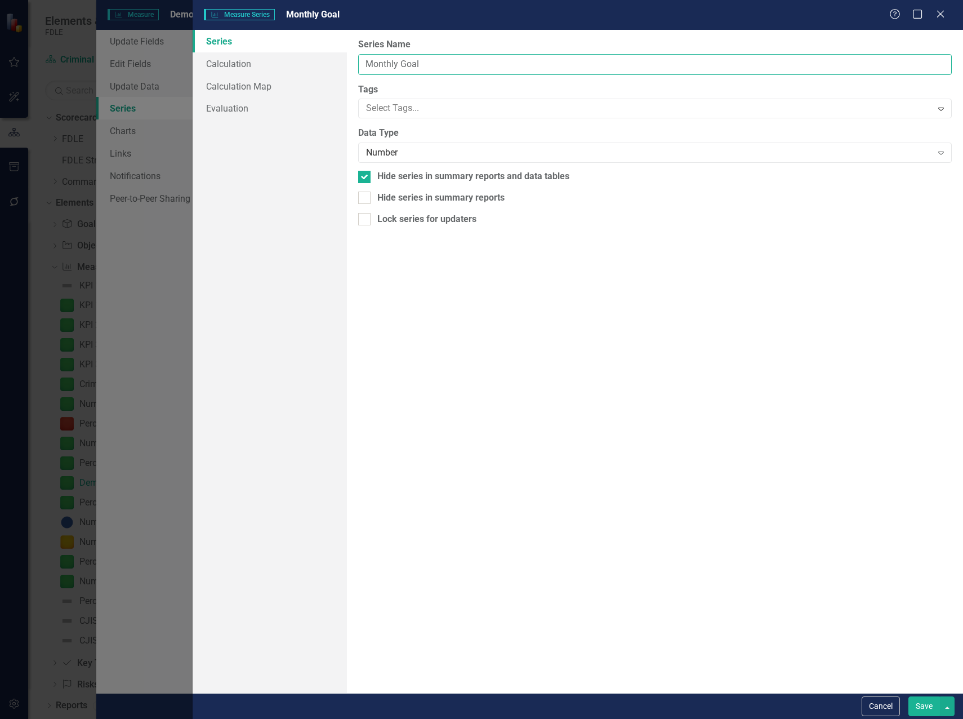
click at [413, 65] on input "Monthly Goal" at bounding box center [655, 64] width 594 height 21
click at [412, 64] on input "Monthly Goal" at bounding box center [655, 64] width 594 height 21
type input "Monthly Target"
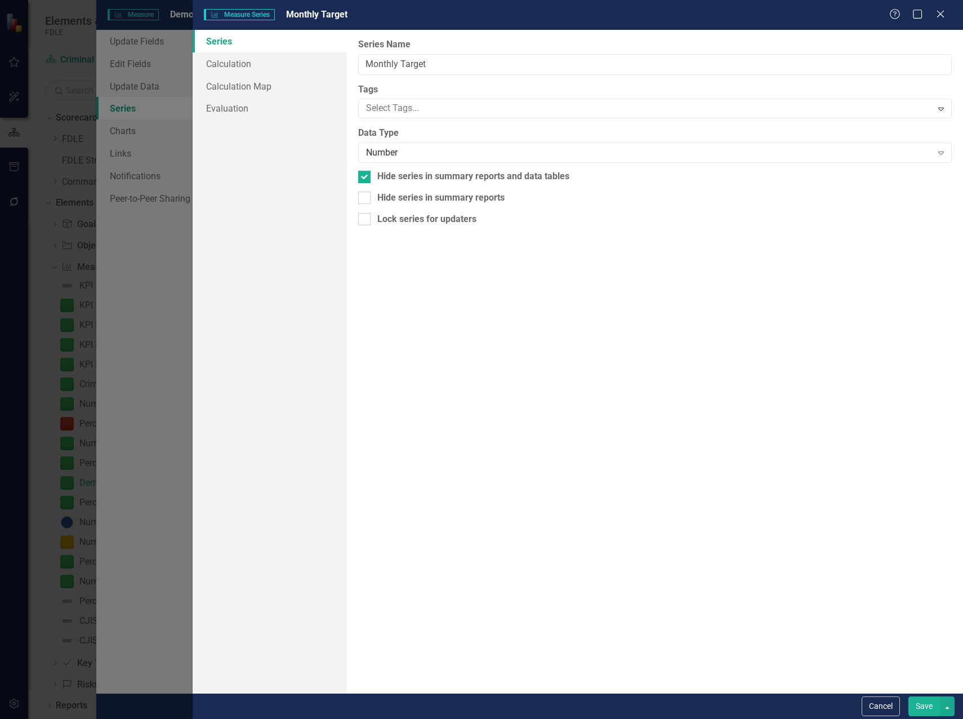
drag, startPoint x: 592, startPoint y: 263, endPoint x: 577, endPoint y: 257, distance: 16.9
click at [591, 263] on div "From this page, you can edit the name, type, and visibility options of your ser…" at bounding box center [655, 361] width 616 height 663
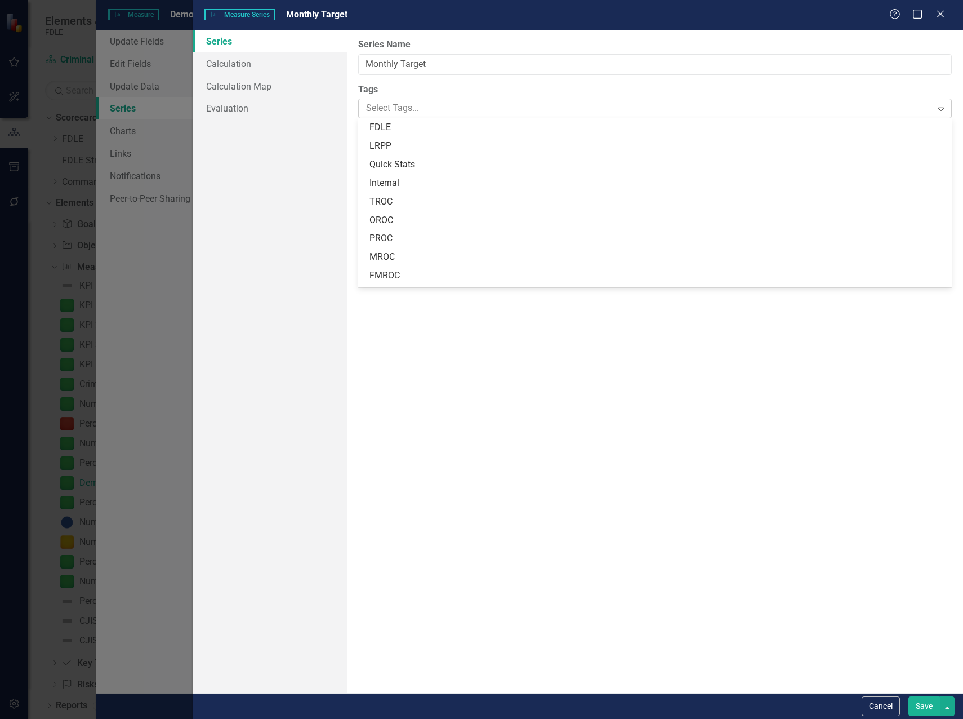
click at [383, 112] on div at bounding box center [647, 108] width 570 height 15
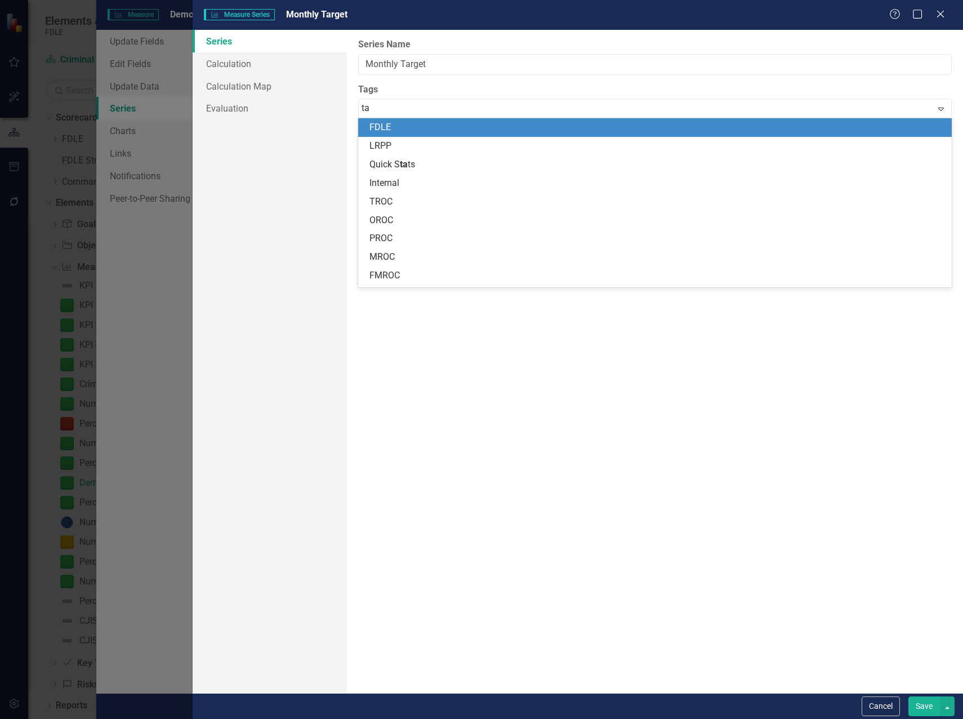
type input "tar"
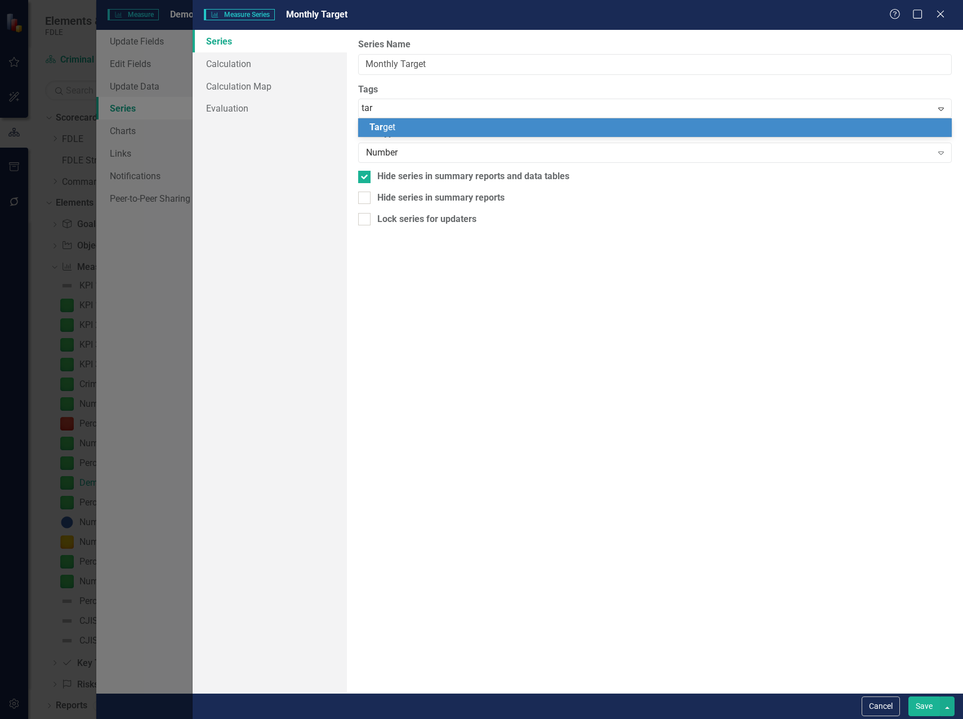
click at [387, 130] on span "Tar get" at bounding box center [382, 127] width 26 height 11
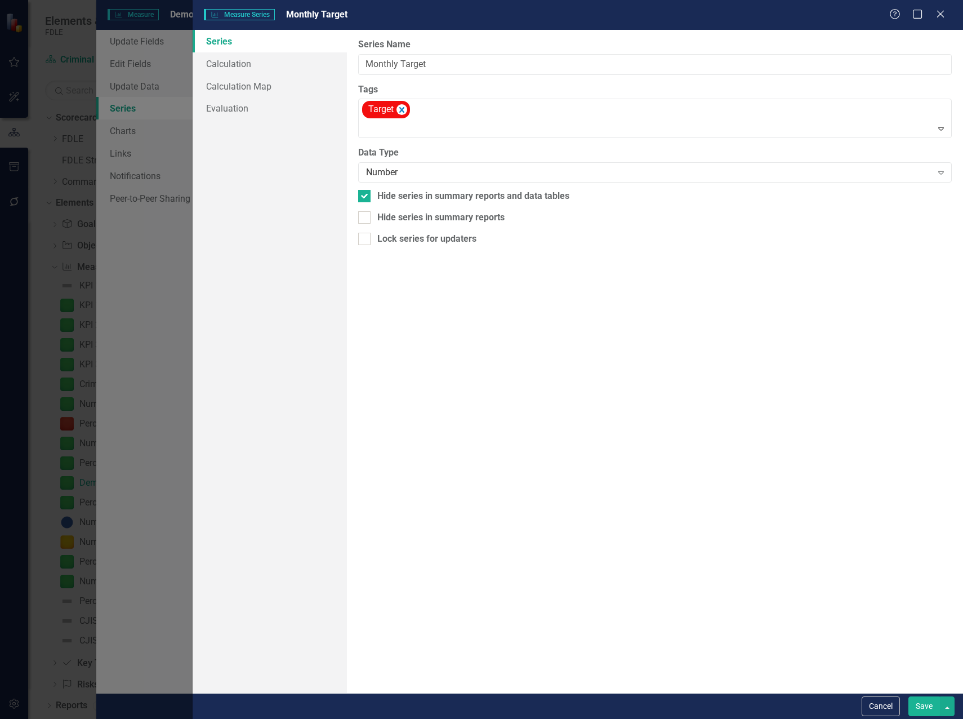
click at [915, 707] on button "Save" at bounding box center [924, 706] width 32 height 20
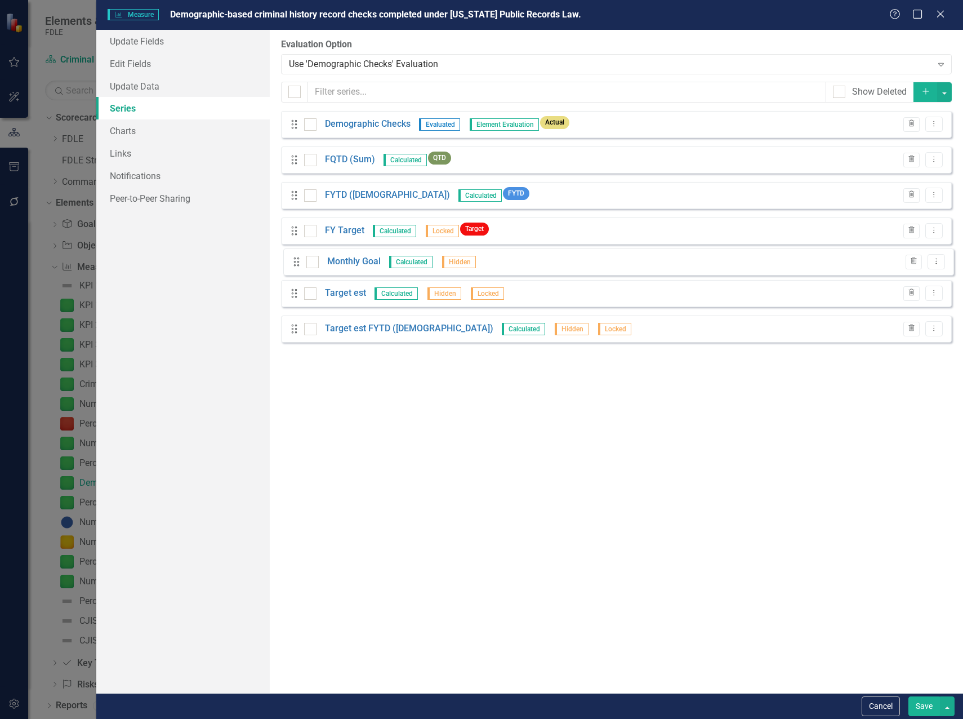
drag, startPoint x: 296, startPoint y: 338, endPoint x: 298, endPoint y: 263, distance: 75.5
click at [298, 263] on div "Drag Demographic Checks Evaluated Element Evaluation Actual Trash Dropdown Menu…" at bounding box center [616, 231] width 671 height 240
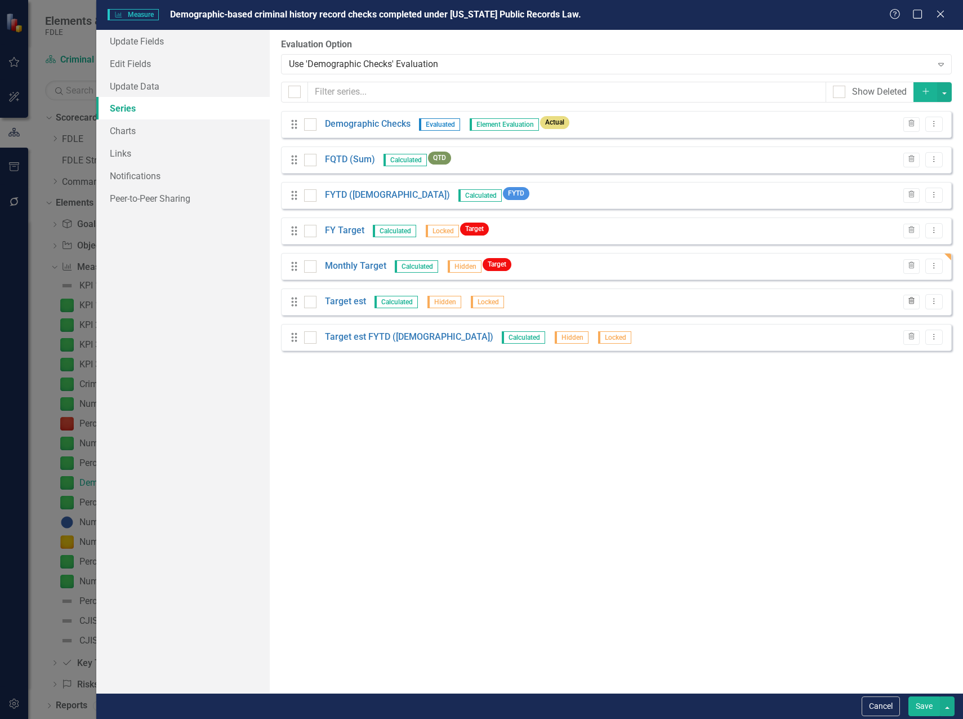
click at [913, 301] on icon "Trash" at bounding box center [911, 301] width 8 height 7
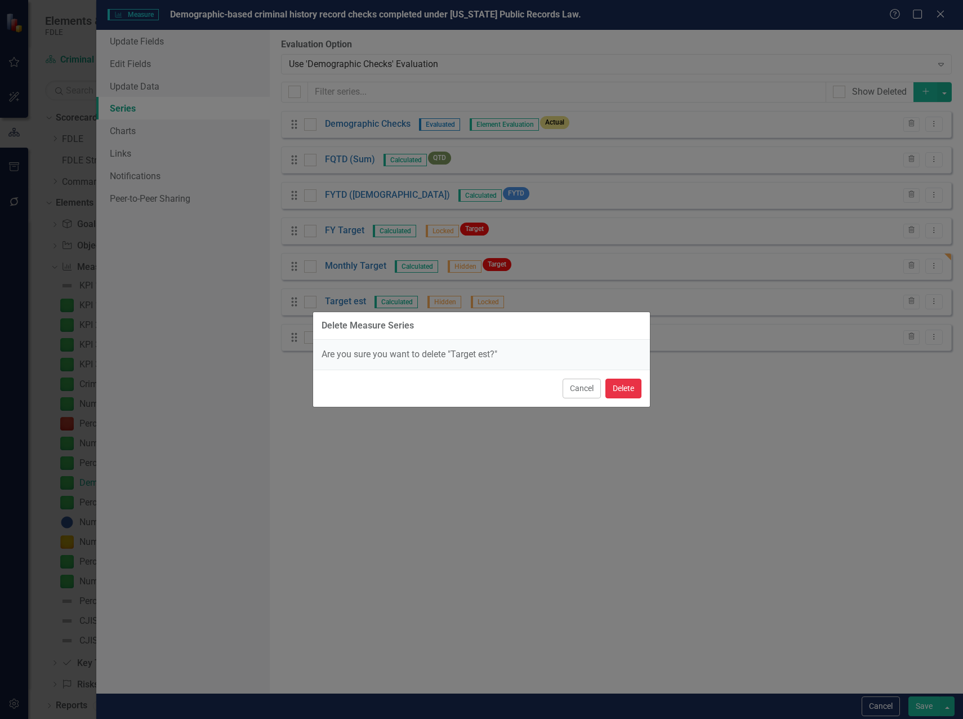
click at [627, 382] on button "Delete" at bounding box center [623, 388] width 36 height 20
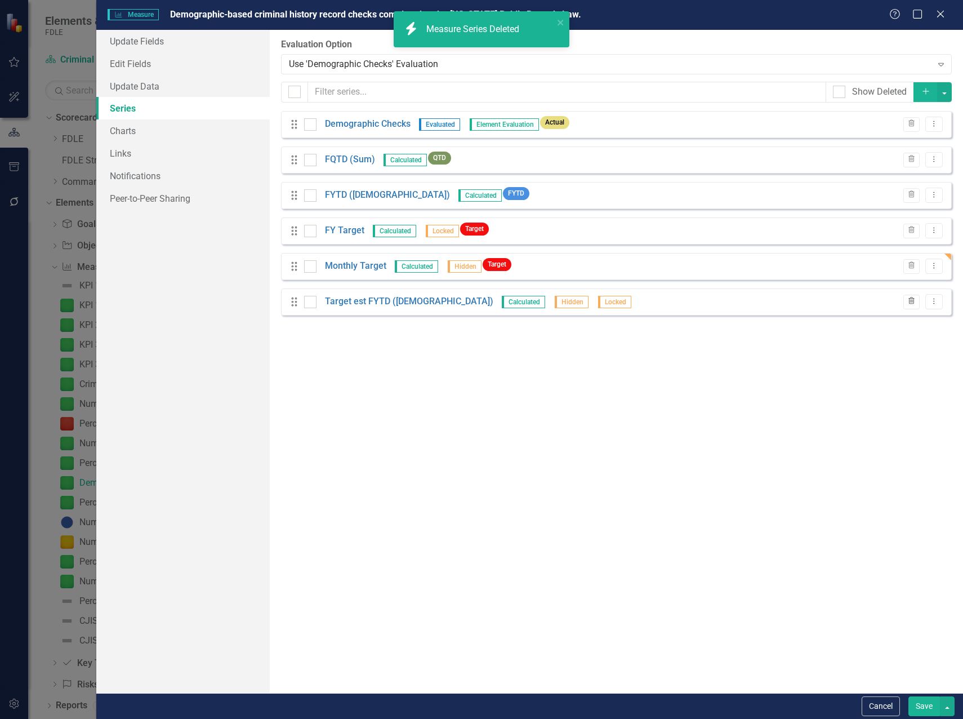
click at [915, 306] on button "Trash" at bounding box center [911, 302] width 16 height 15
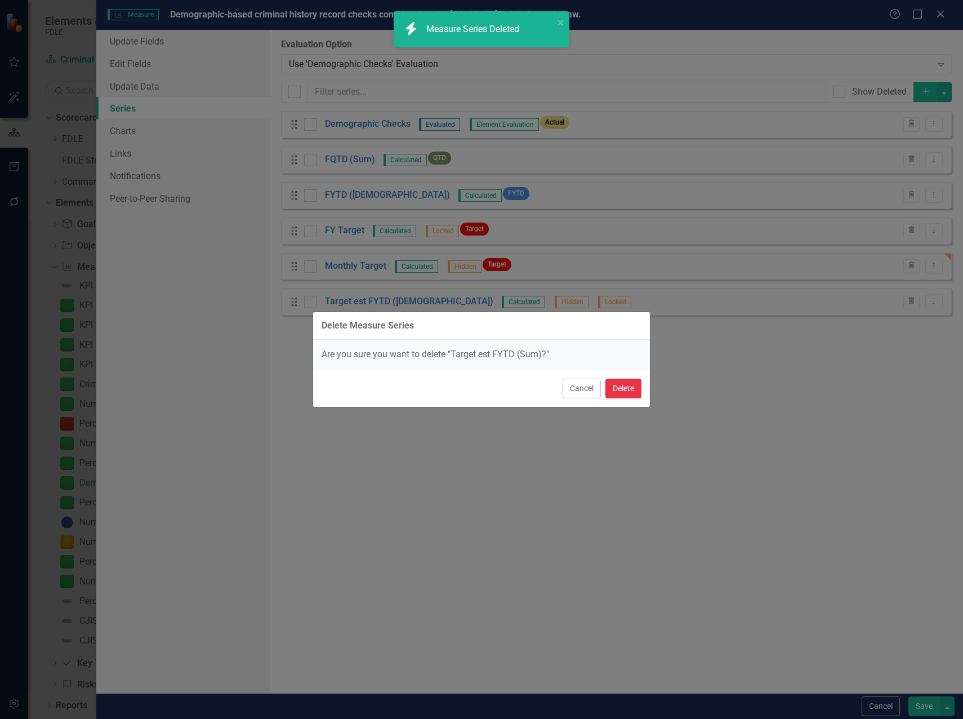
click at [615, 382] on button "Delete" at bounding box center [623, 388] width 36 height 20
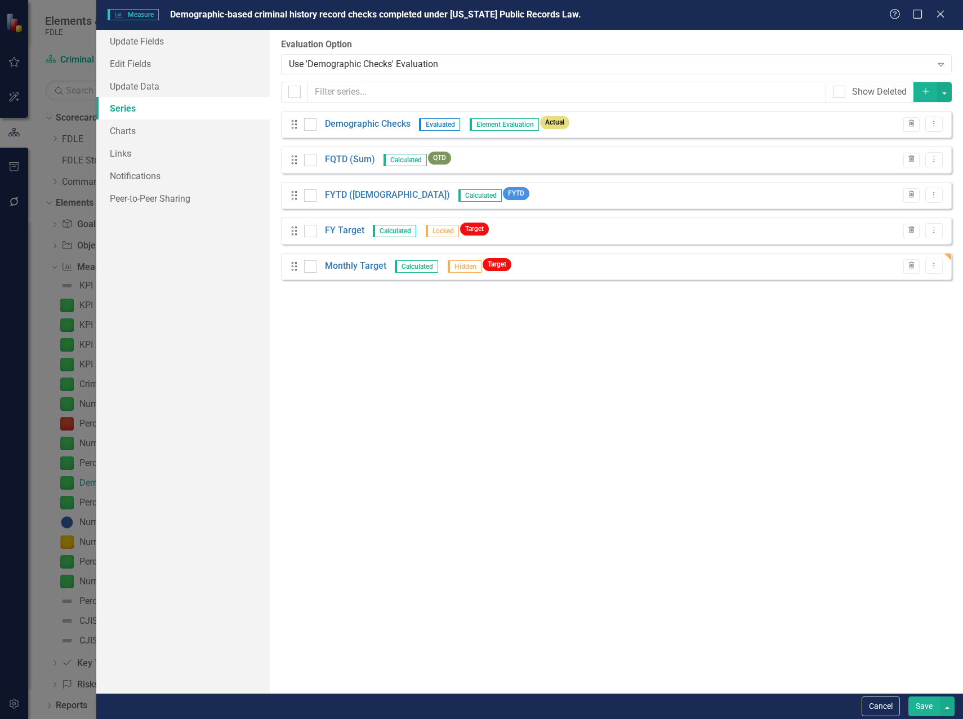
drag, startPoint x: 513, startPoint y: 385, endPoint x: 582, endPoint y: 405, distance: 71.6
click at [514, 384] on div "From this page, you can add, edit, delete, or duplicate the measure series for …" at bounding box center [616, 361] width 693 height 663
click at [920, 703] on button "Save" at bounding box center [924, 706] width 32 height 20
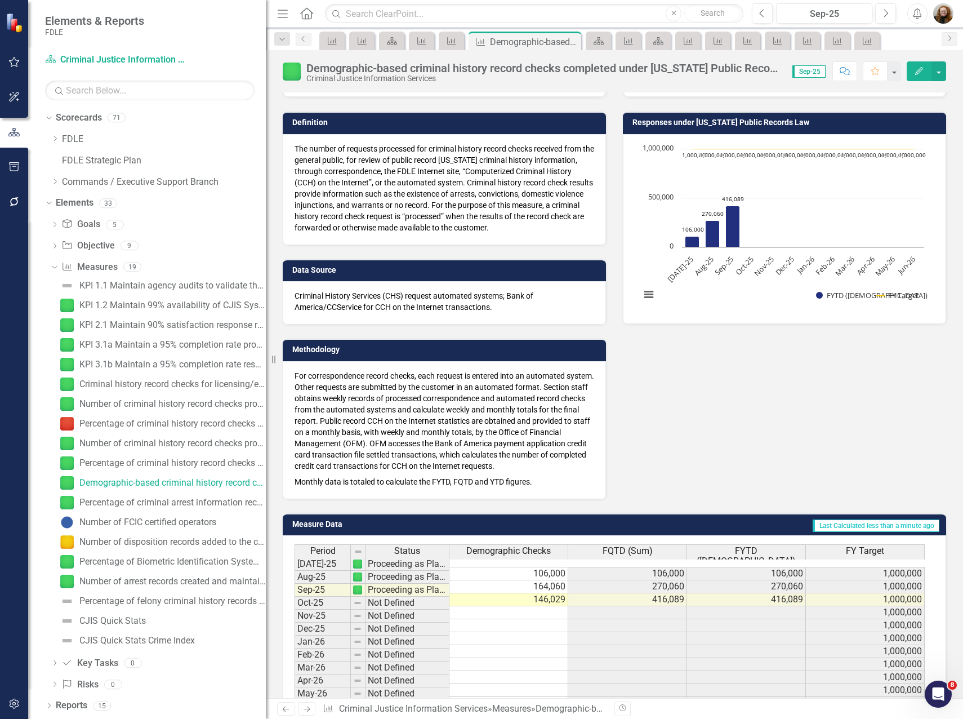
scroll to position [111, 0]
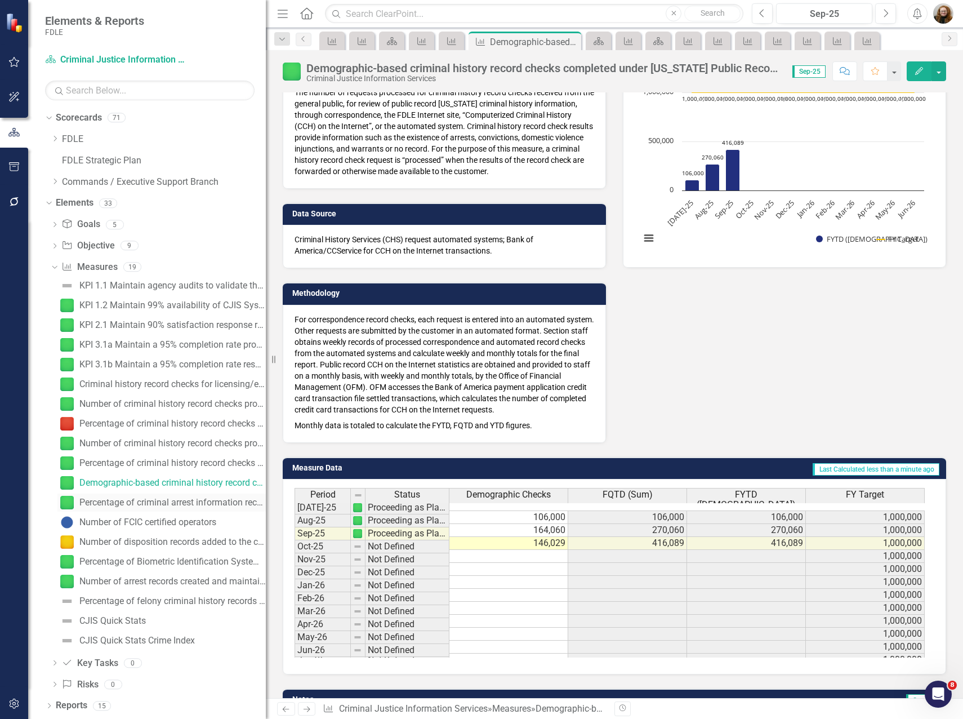
click at [117, 504] on div "Percentage of criminal arrest information received electronically (through BIS)…" at bounding box center [172, 502] width 186 height 10
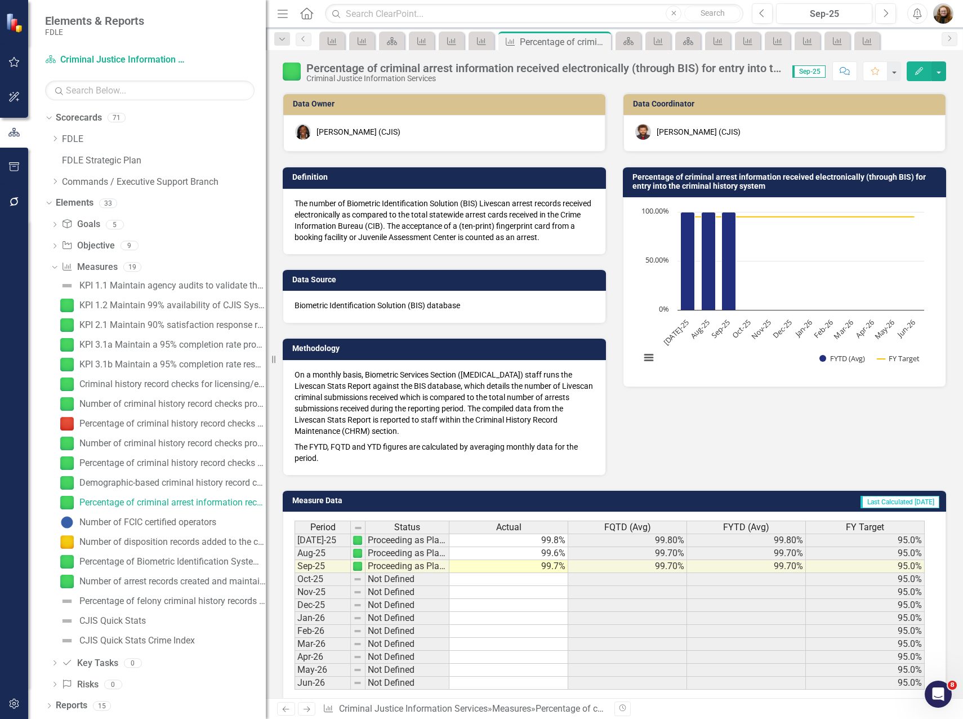
click at [921, 71] on icon "Edit" at bounding box center [919, 71] width 10 height 8
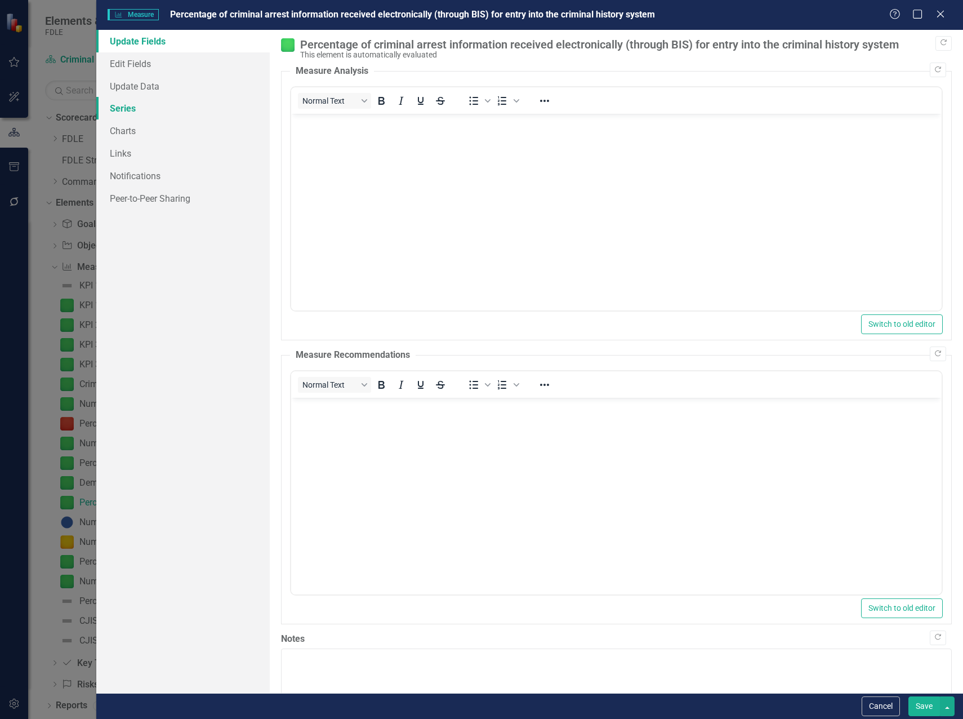
click at [119, 108] on link "Series" at bounding box center [182, 108] width 173 height 23
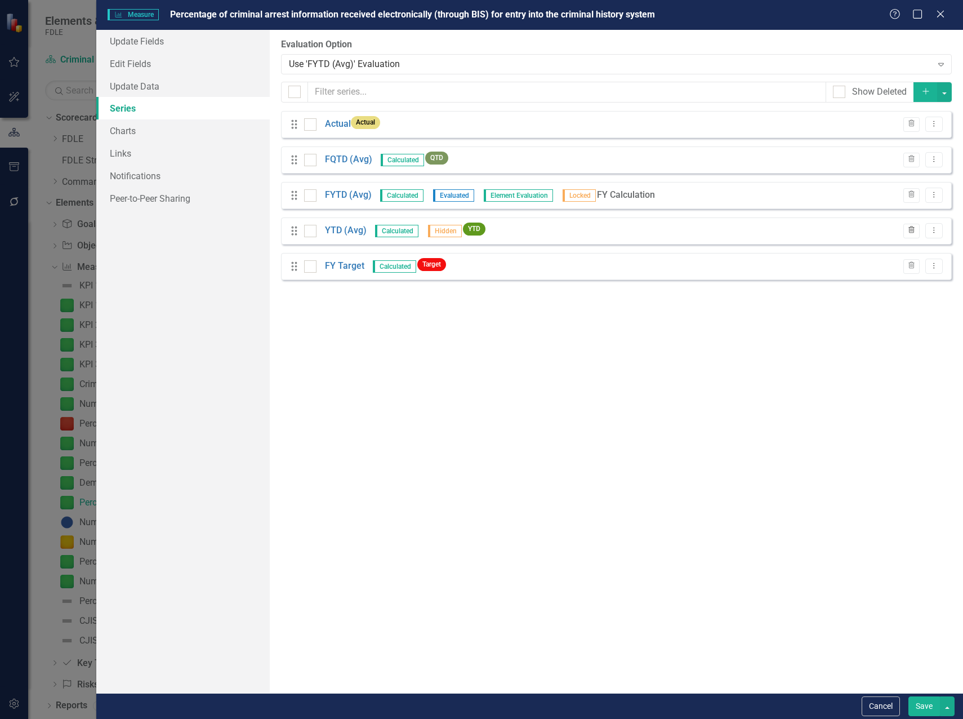
click at [909, 230] on icon "Trash" at bounding box center [911, 230] width 8 height 7
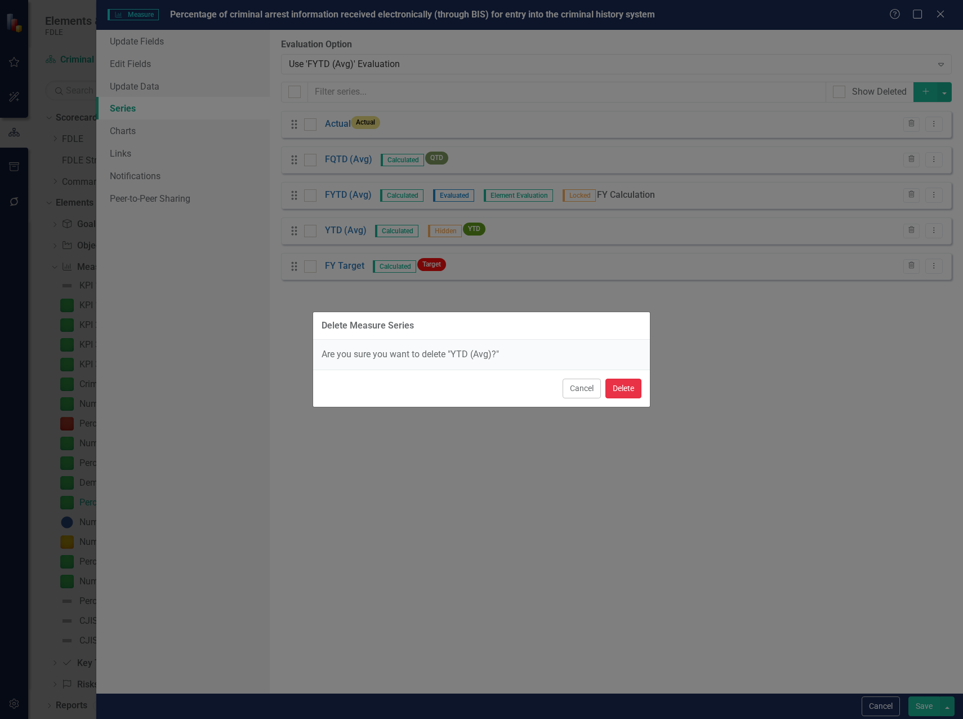
drag, startPoint x: 621, startPoint y: 387, endPoint x: 604, endPoint y: 373, distance: 21.6
click at [620, 387] on button "Delete" at bounding box center [623, 388] width 36 height 20
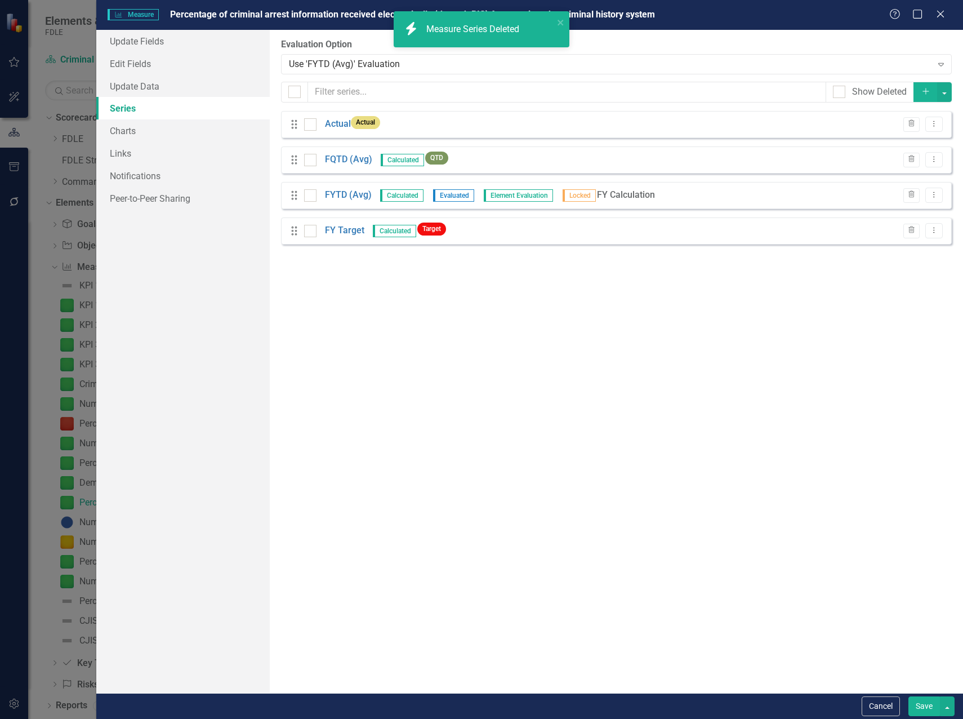
click at [381, 301] on div "From this page, you can add, edit, delete, or duplicate the measure series for …" at bounding box center [616, 361] width 693 height 663
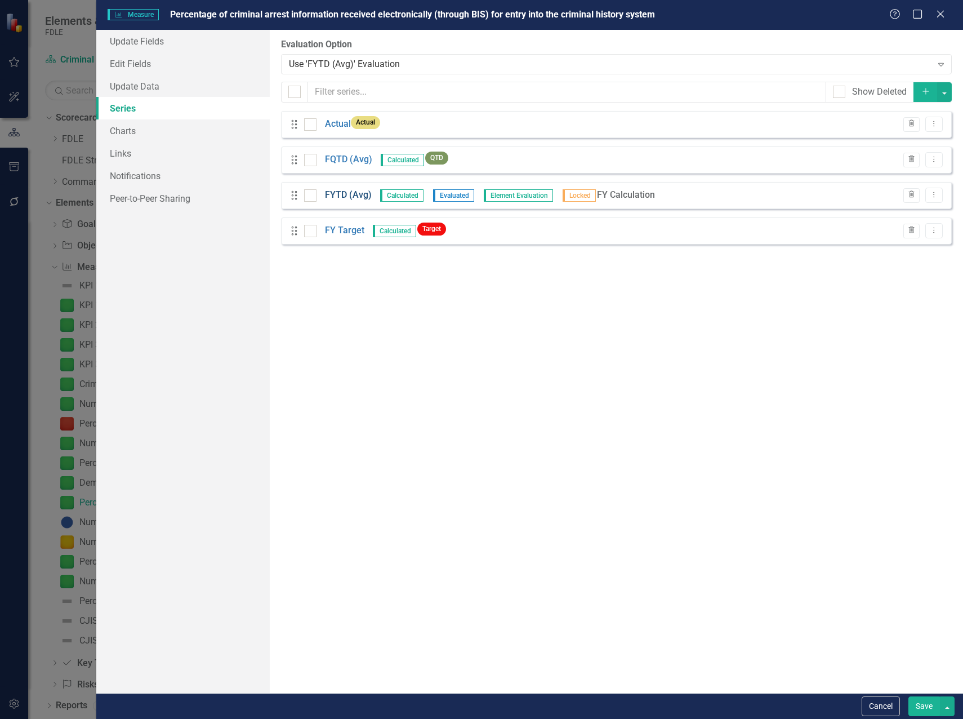
click at [354, 191] on link "FYTD (Avg)" at bounding box center [348, 195] width 47 height 13
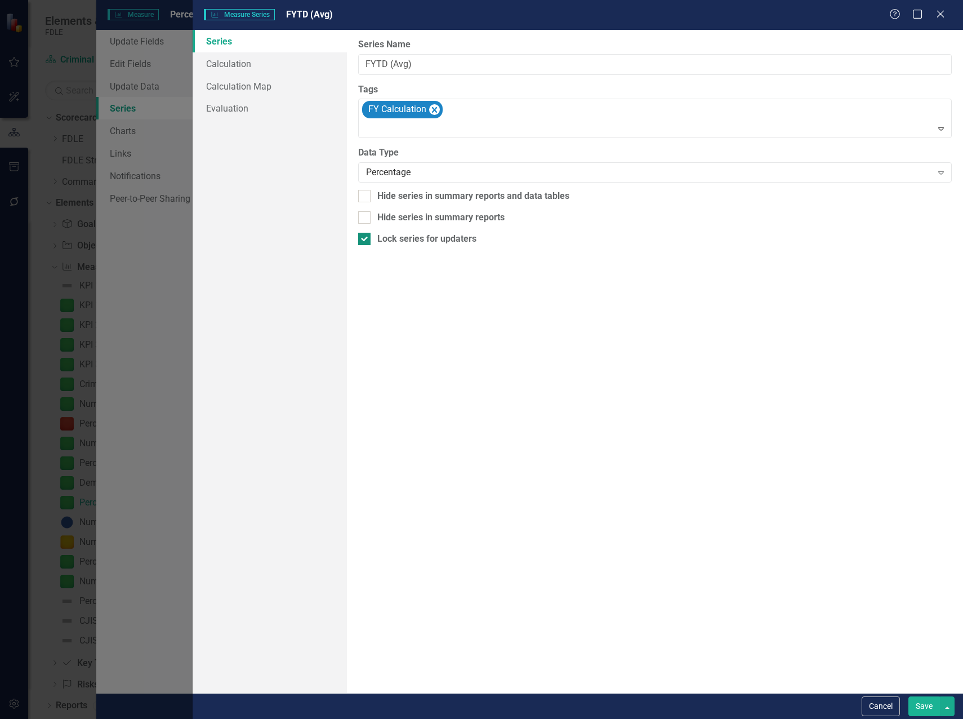
click at [365, 243] on div at bounding box center [364, 239] width 12 height 12
click at [365, 240] on input "Lock series for updaters" at bounding box center [361, 236] width 7 height 7
checkbox input "false"
click at [237, 69] on link "Calculation" at bounding box center [270, 63] width 154 height 23
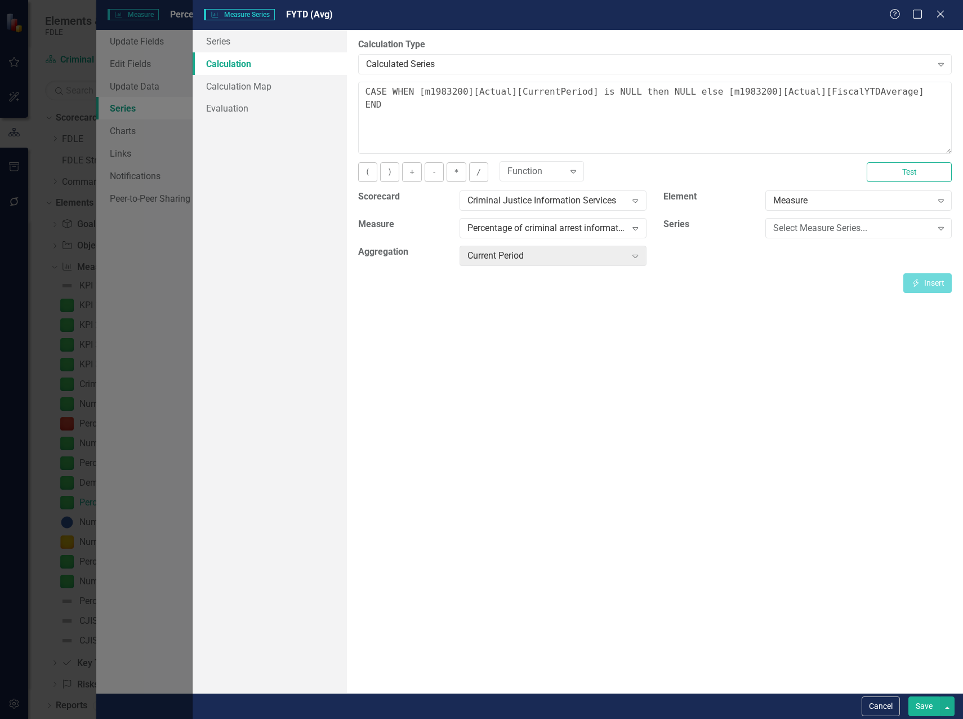
click at [929, 702] on button "Save" at bounding box center [924, 706] width 32 height 20
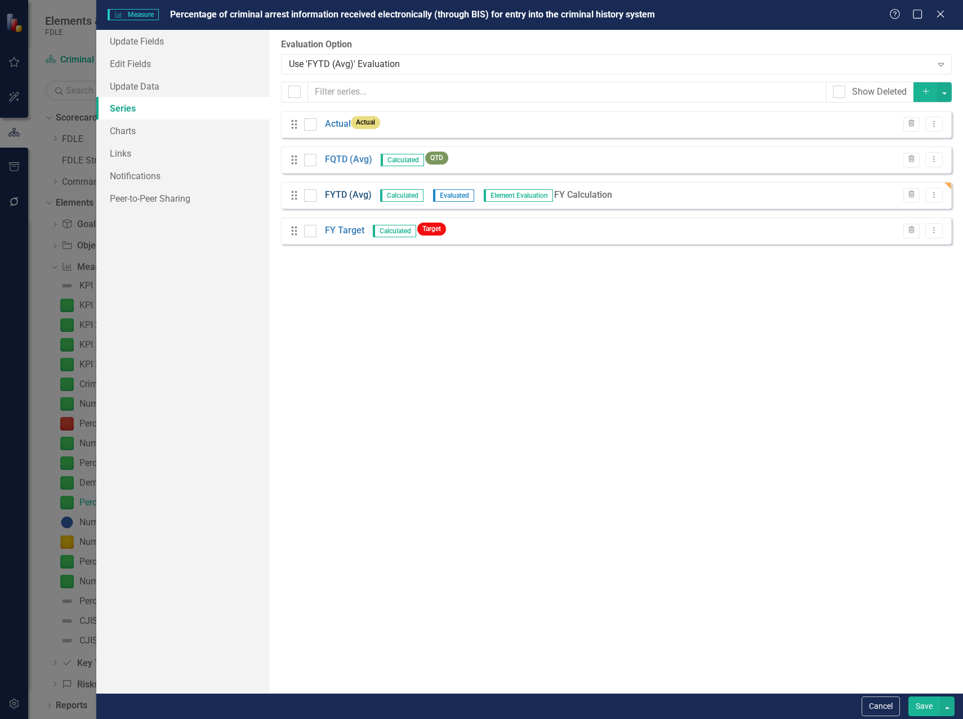
click at [347, 194] on link "FYTD (Avg)" at bounding box center [348, 195] width 47 height 13
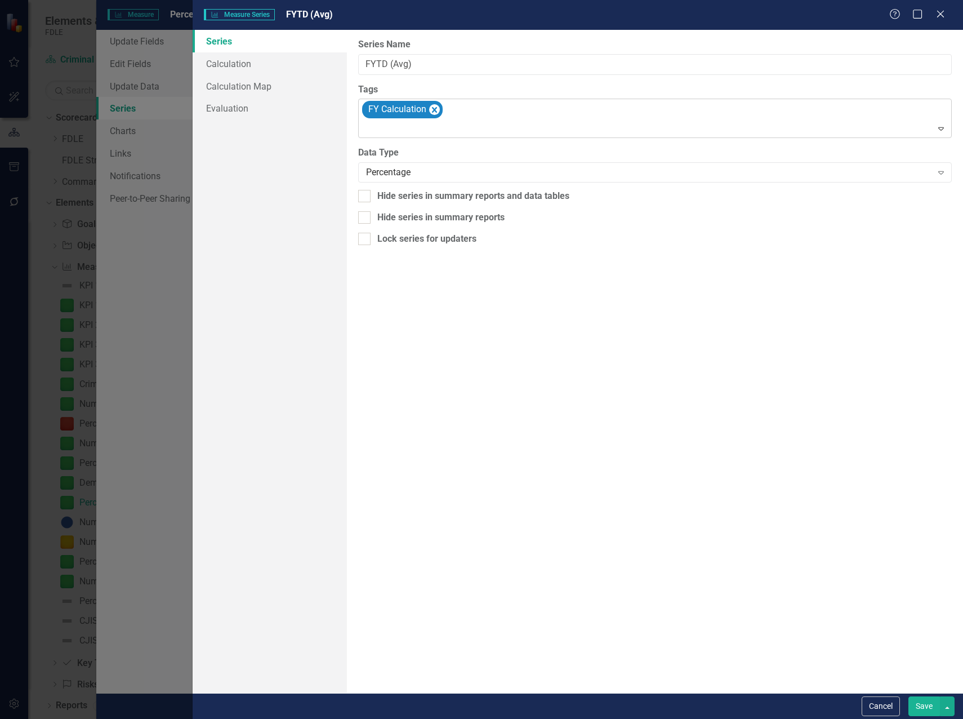
click at [479, 107] on div "FY Calculation" at bounding box center [655, 118] width 591 height 38
type input "ftyd"
drag, startPoint x: 402, startPoint y: 129, endPoint x: 356, endPoint y: 128, distance: 45.6
click at [356, 128] on div "From this page, you can edit the name, type, and visibility options of your ser…" at bounding box center [655, 361] width 616 height 663
type input "FY"
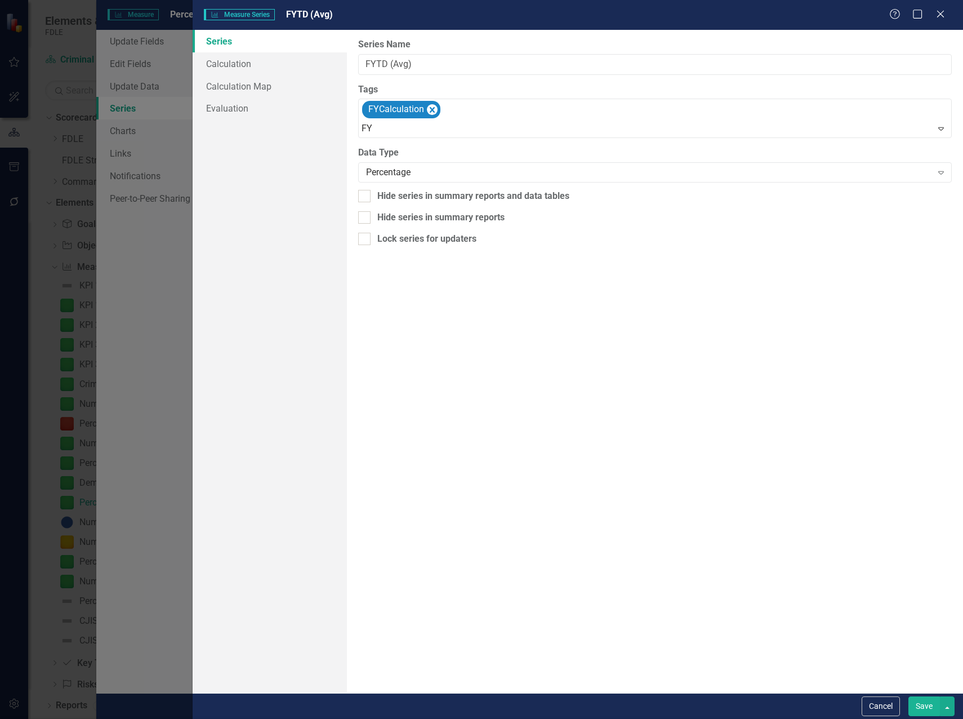
click at [921, 705] on button "Save" at bounding box center [924, 706] width 32 height 20
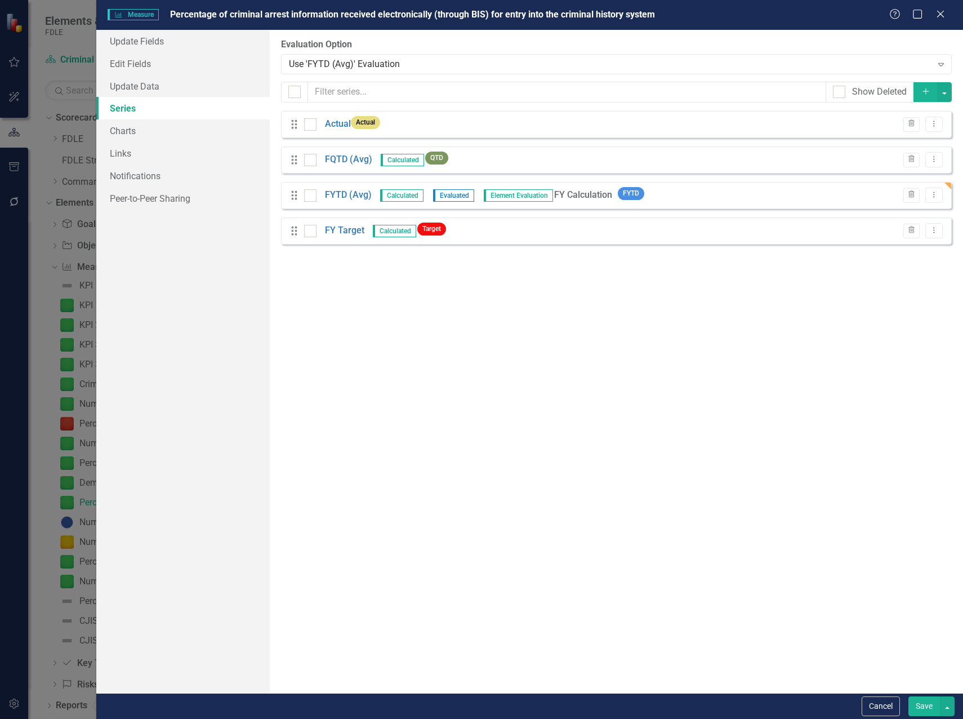
click at [923, 703] on button "Save" at bounding box center [924, 706] width 32 height 20
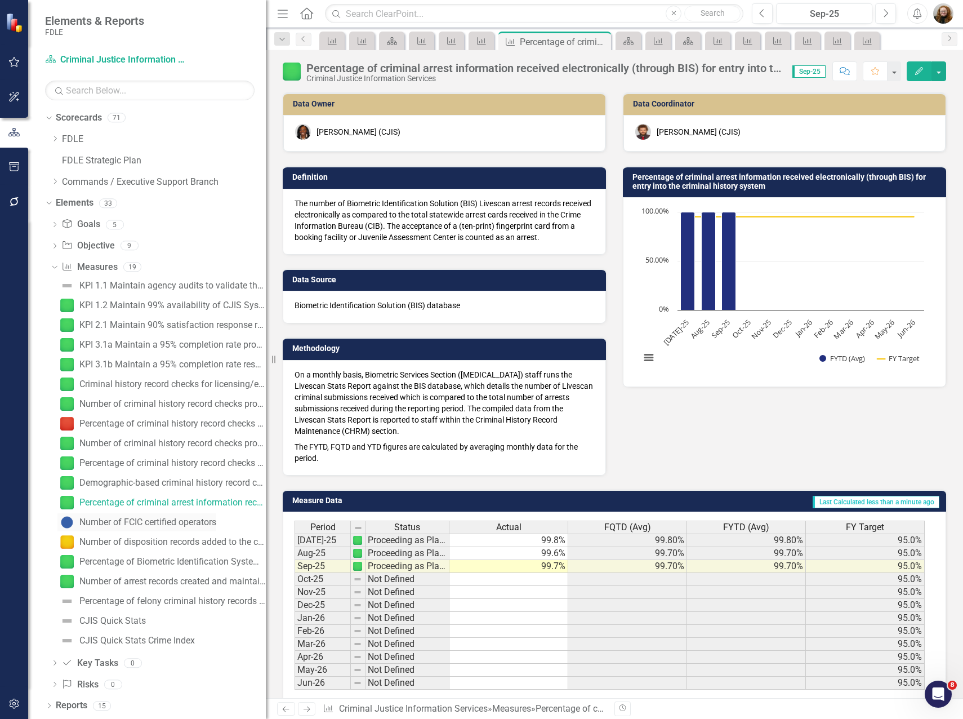
click at [145, 524] on div "Number of FCIC certified operators" at bounding box center [147, 522] width 137 height 10
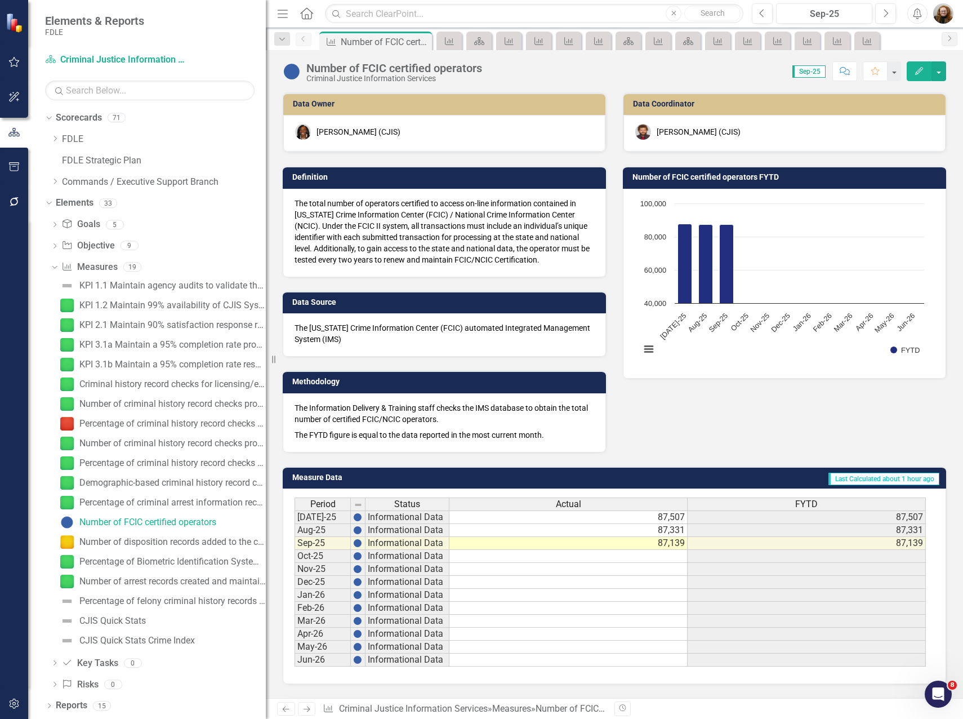
click at [915, 72] on icon "Edit" at bounding box center [919, 71] width 10 height 8
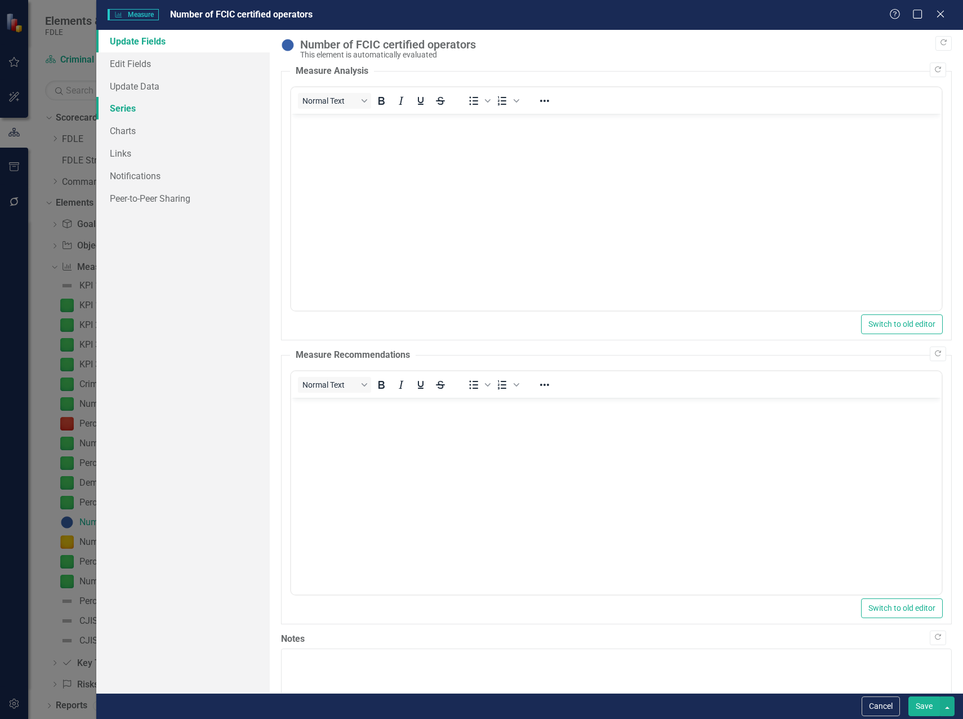
click at [137, 109] on link "Series" at bounding box center [182, 108] width 173 height 23
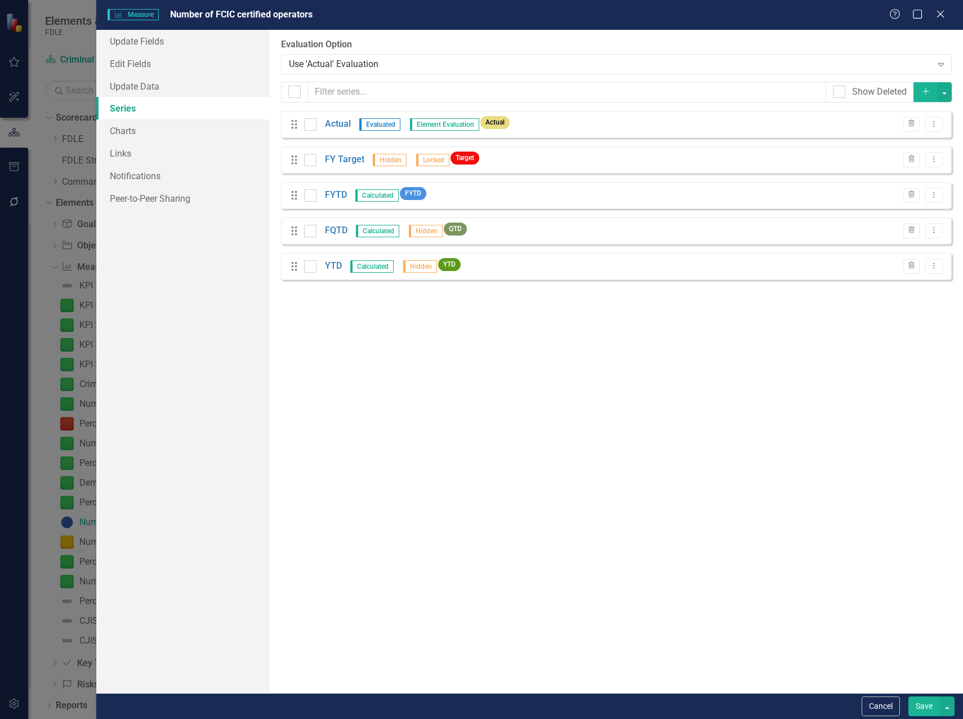
click at [399, 346] on div "From this page, you can add, edit, delete, or duplicate the measure series for …" at bounding box center [616, 361] width 693 height 663
click at [910, 267] on icon "Trash" at bounding box center [911, 265] width 8 height 7
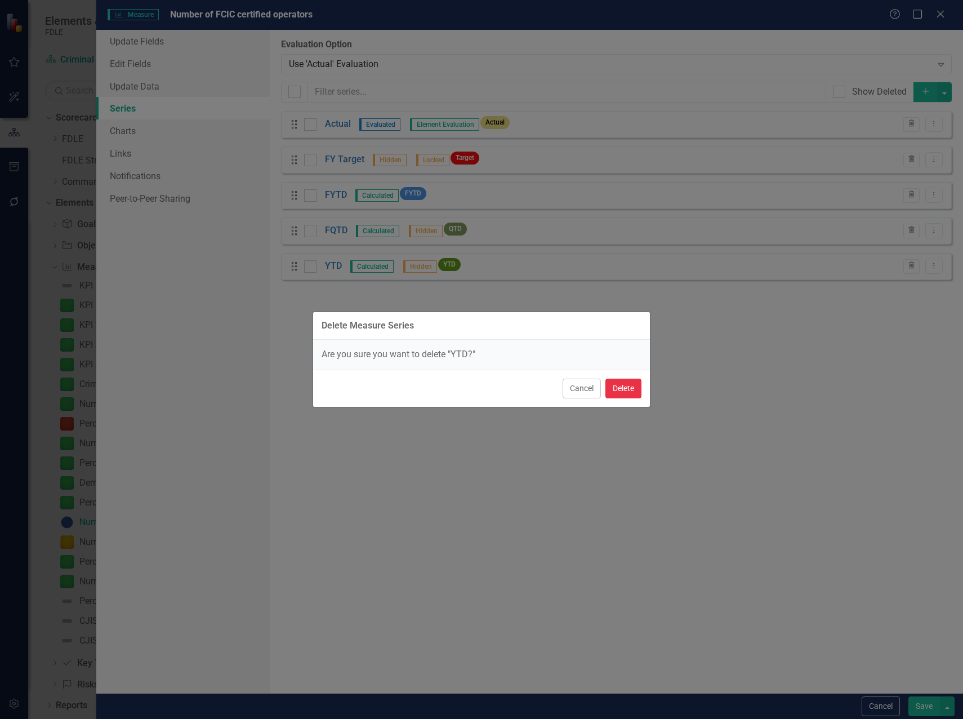
click at [631, 385] on button "Delete" at bounding box center [623, 388] width 36 height 20
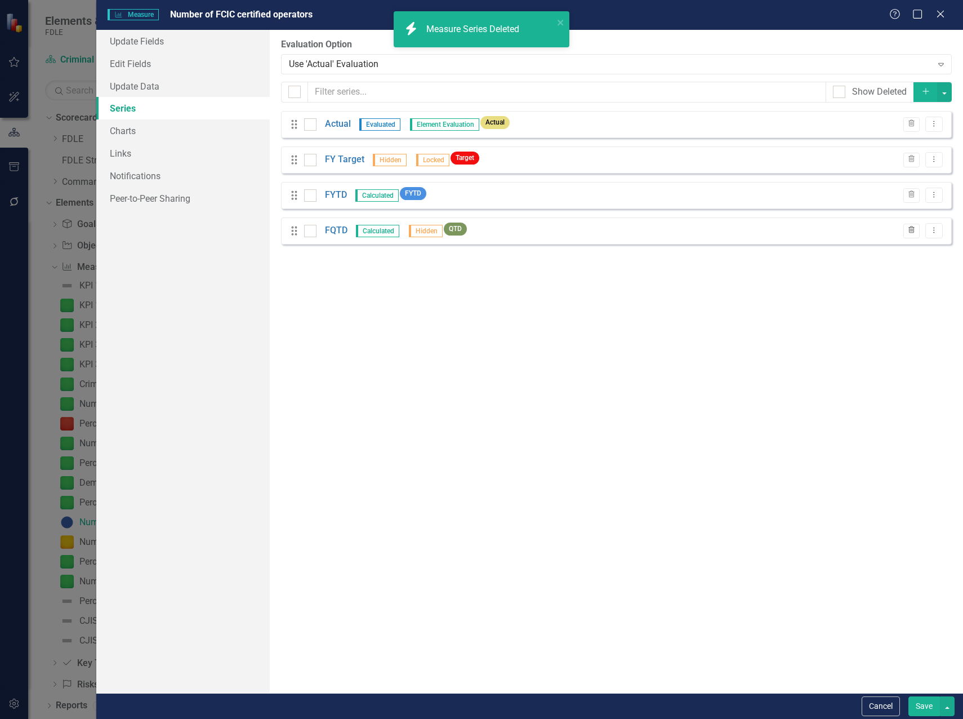
click at [912, 229] on icon "button" at bounding box center [911, 229] width 6 height 7
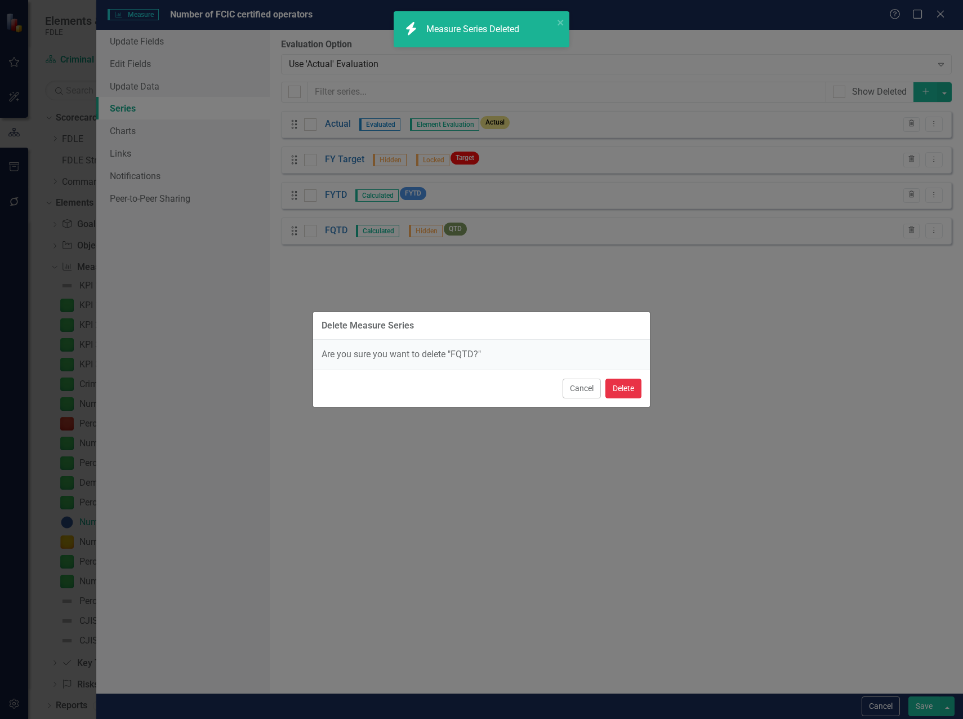
click at [617, 389] on button "Delete" at bounding box center [623, 388] width 36 height 20
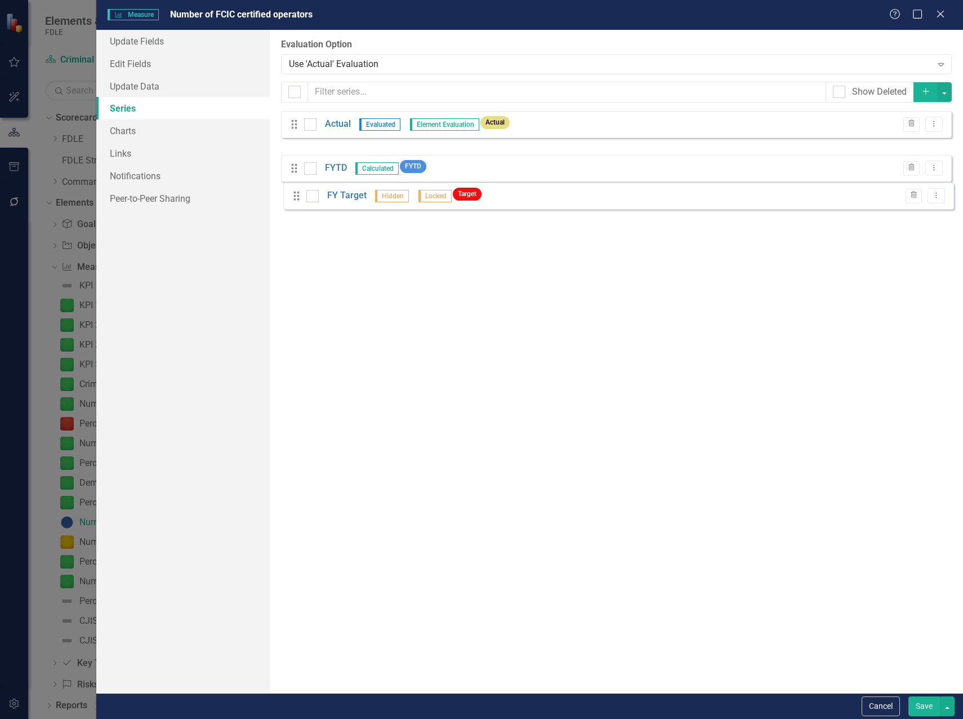
drag, startPoint x: 296, startPoint y: 168, endPoint x: 298, endPoint y: 199, distance: 31.6
click at [340, 197] on link "FY Target" at bounding box center [344, 195] width 39 height 13
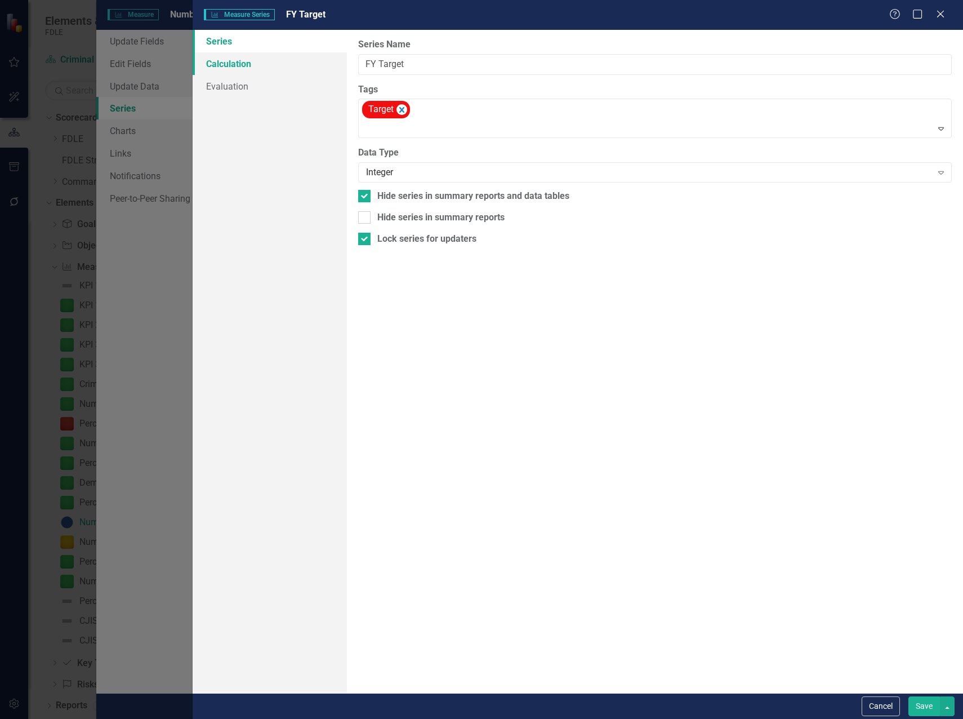
click at [245, 60] on link "Calculation" at bounding box center [270, 63] width 154 height 23
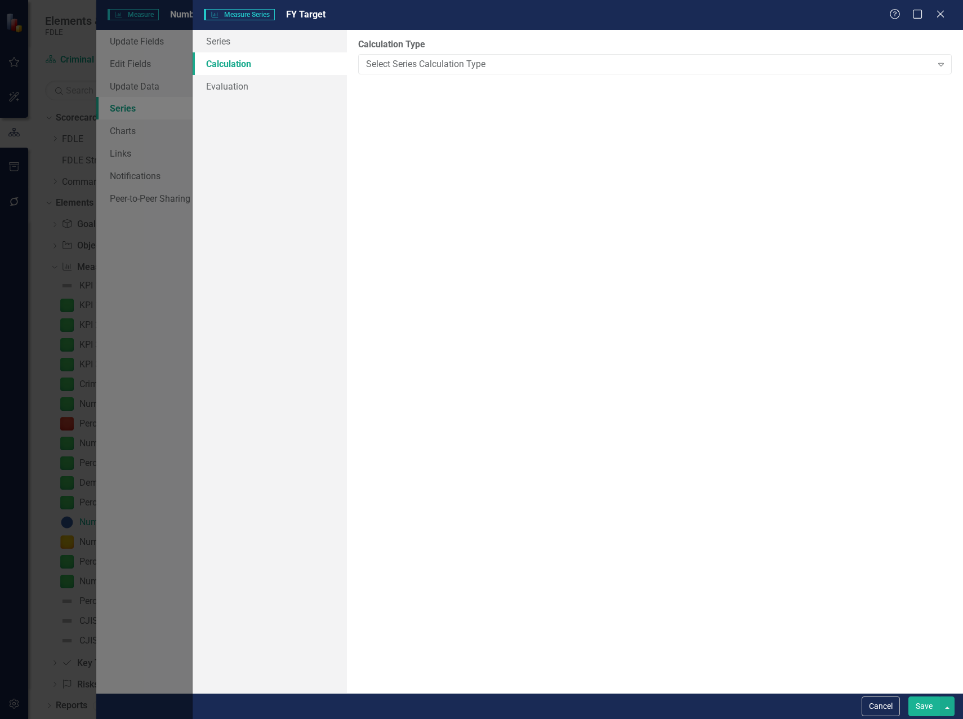
click at [934, 15] on div "Help Maximize Close" at bounding box center [920, 14] width 63 height 13
click at [944, 16] on icon "Close" at bounding box center [940, 13] width 14 height 11
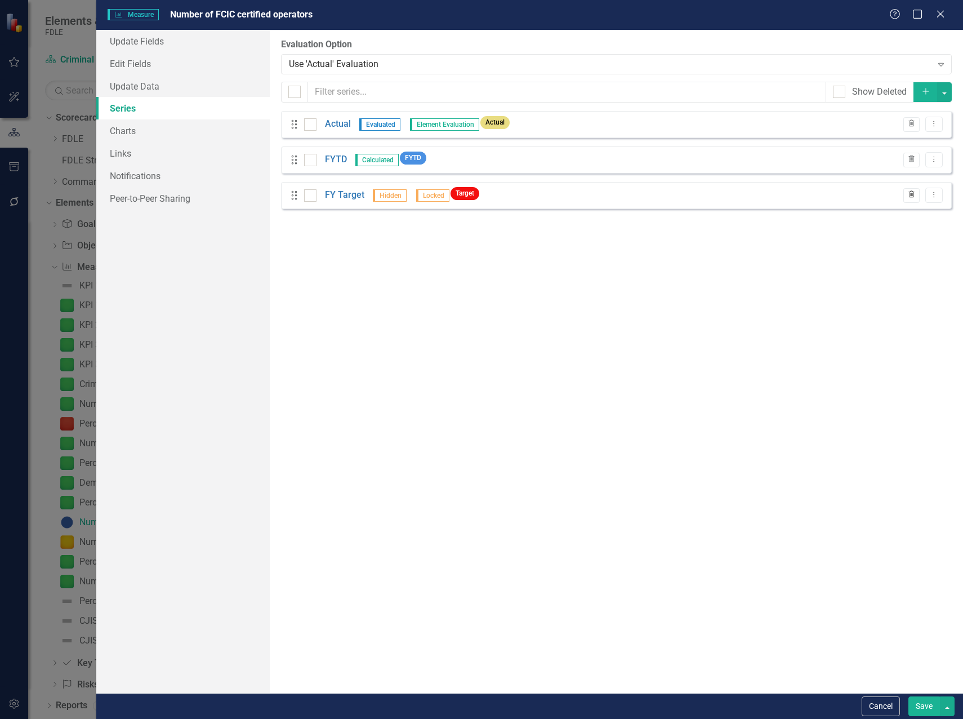
click at [904, 194] on button "Trash" at bounding box center [911, 195] width 16 height 15
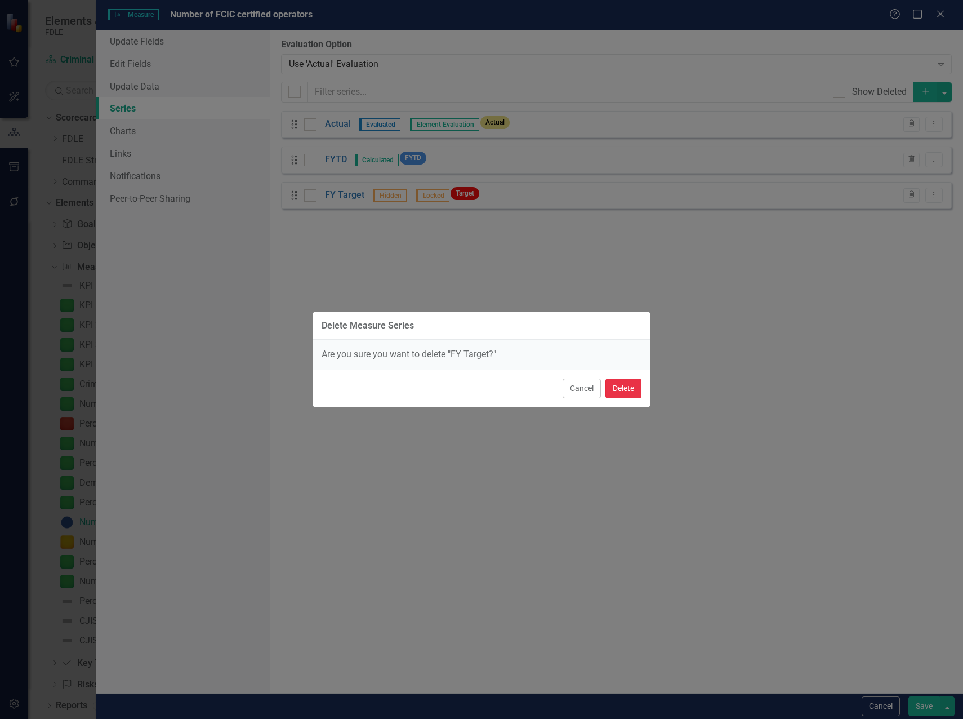
click at [619, 396] on button "Delete" at bounding box center [623, 388] width 36 height 20
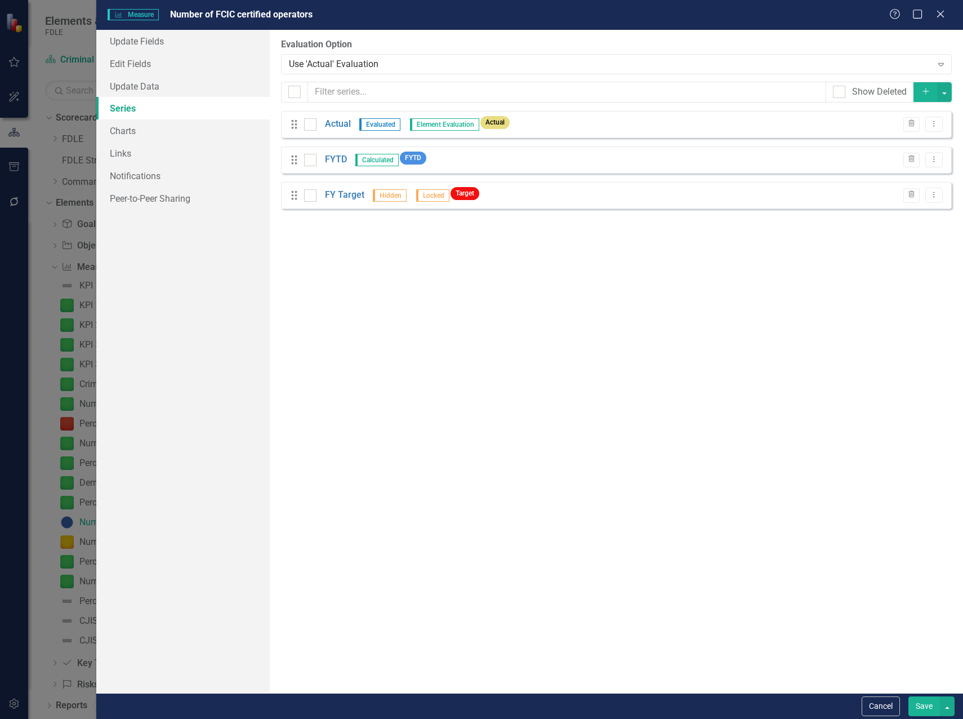
click at [620, 389] on div "From this page, you can add, edit, delete, or duplicate the measure series for …" at bounding box center [616, 361] width 693 height 663
click at [931, 714] on button "Save" at bounding box center [924, 706] width 32 height 20
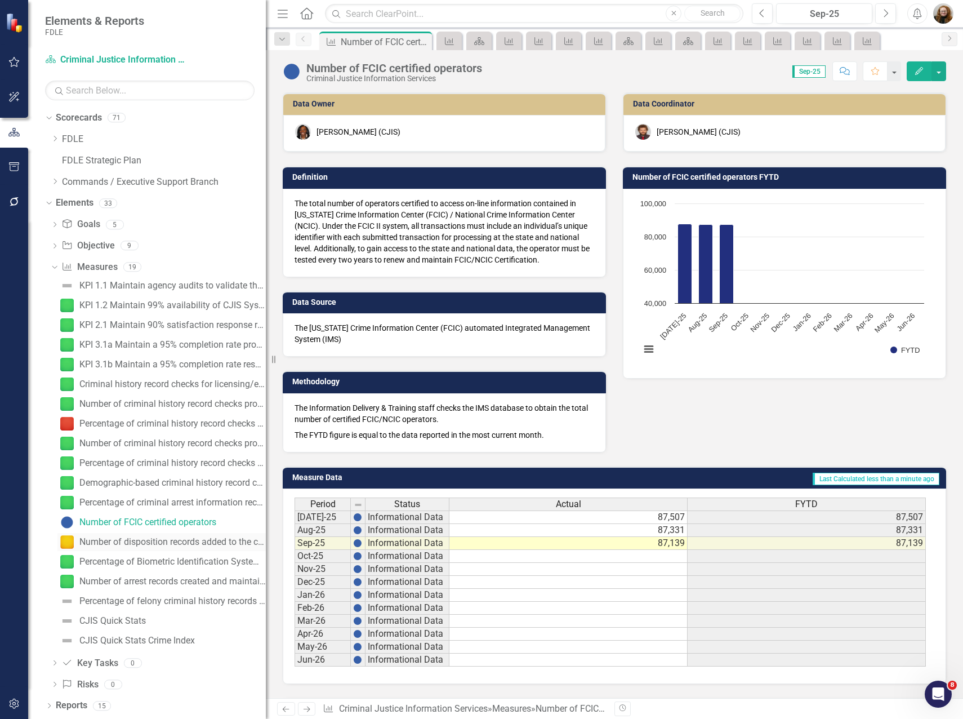
click at [118, 542] on div "Number of disposition records added to the criminal history file" at bounding box center [172, 542] width 186 height 10
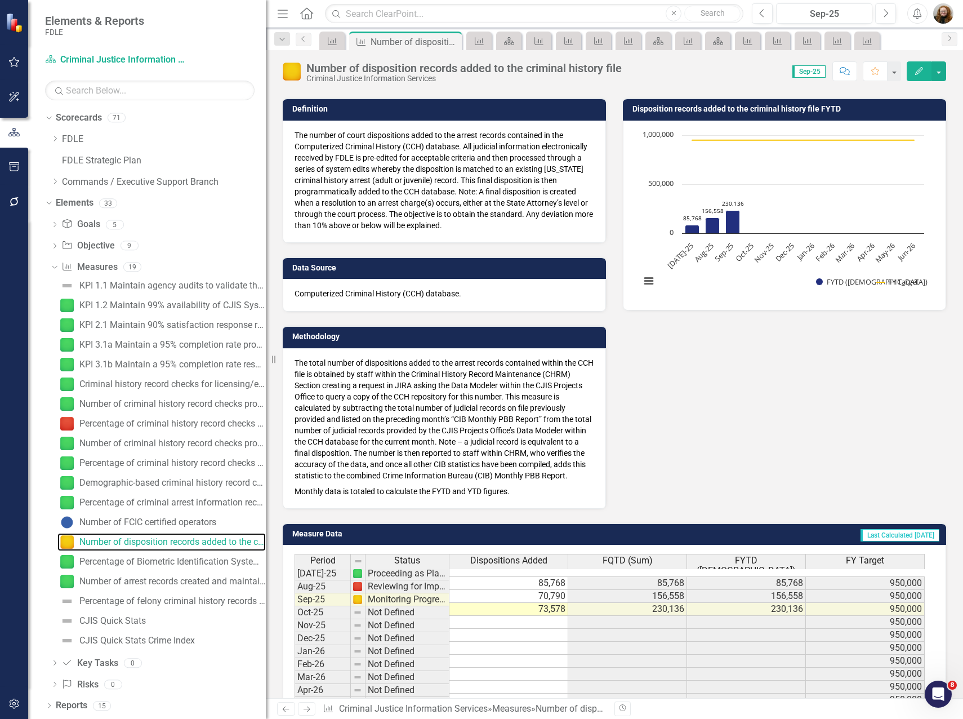
scroll to position [56, 0]
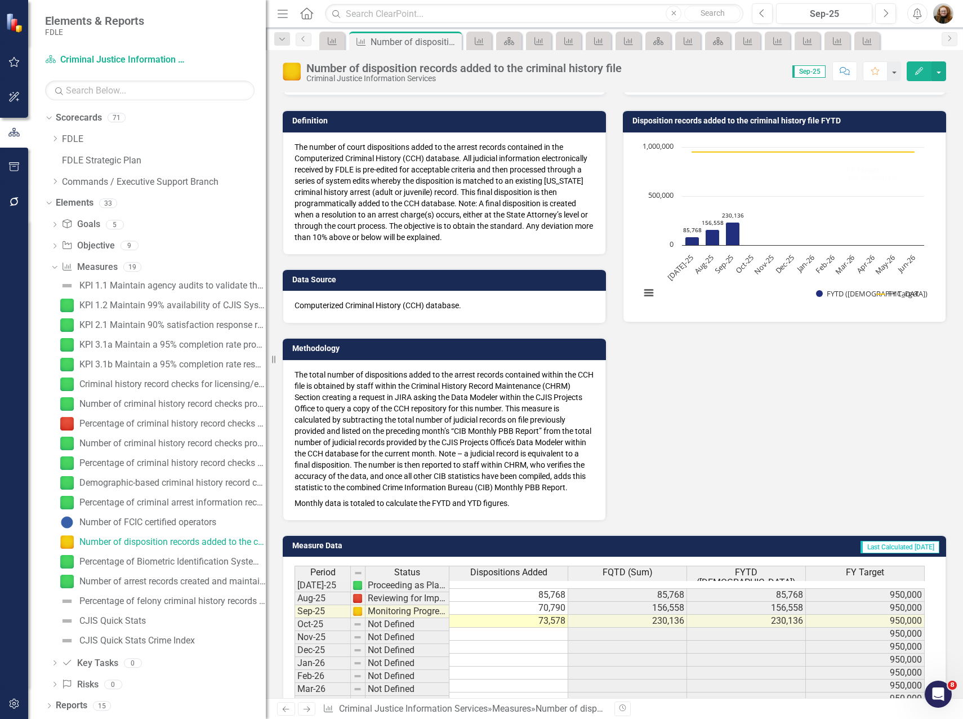
click at [926, 72] on button "Edit" at bounding box center [919, 71] width 25 height 20
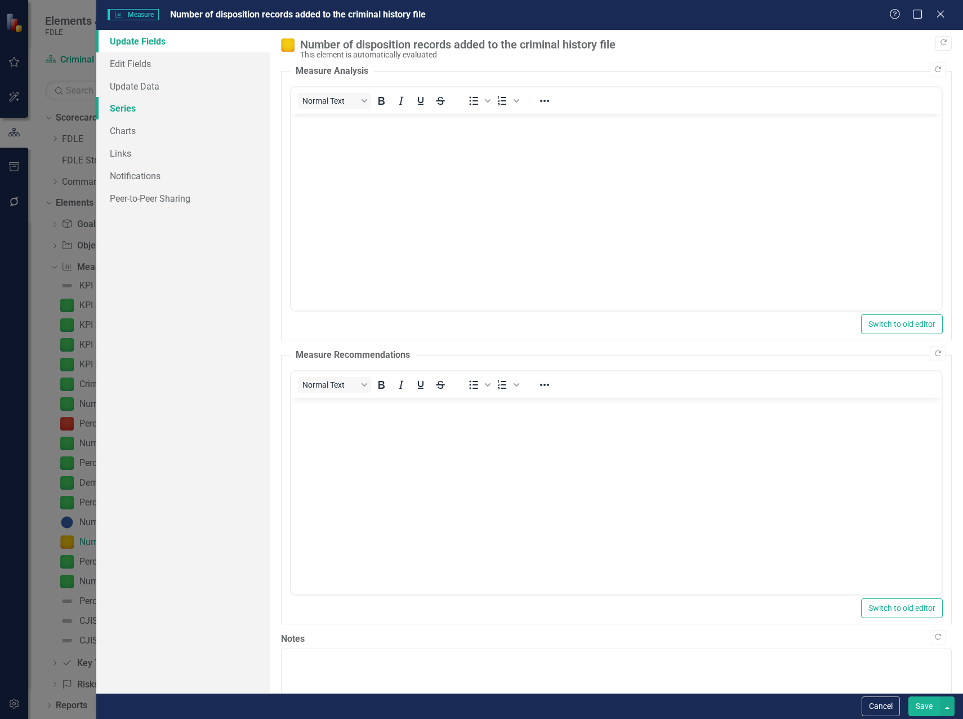
scroll to position [0, 0]
click at [140, 113] on link "Series" at bounding box center [182, 108] width 173 height 23
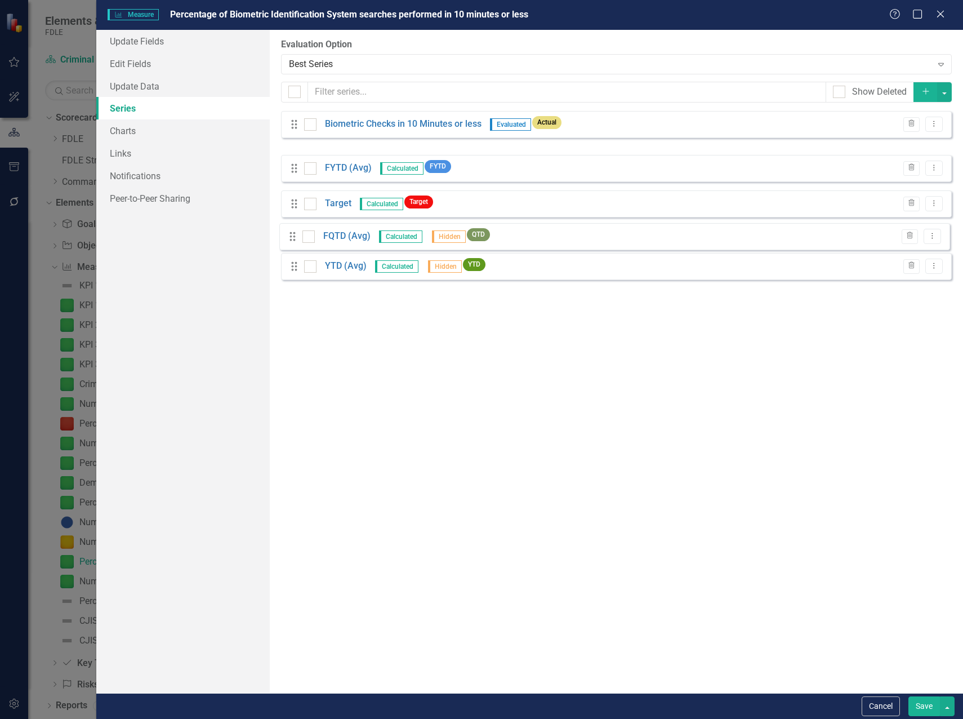
drag, startPoint x: 293, startPoint y: 162, endPoint x: 291, endPoint y: 239, distance: 76.6
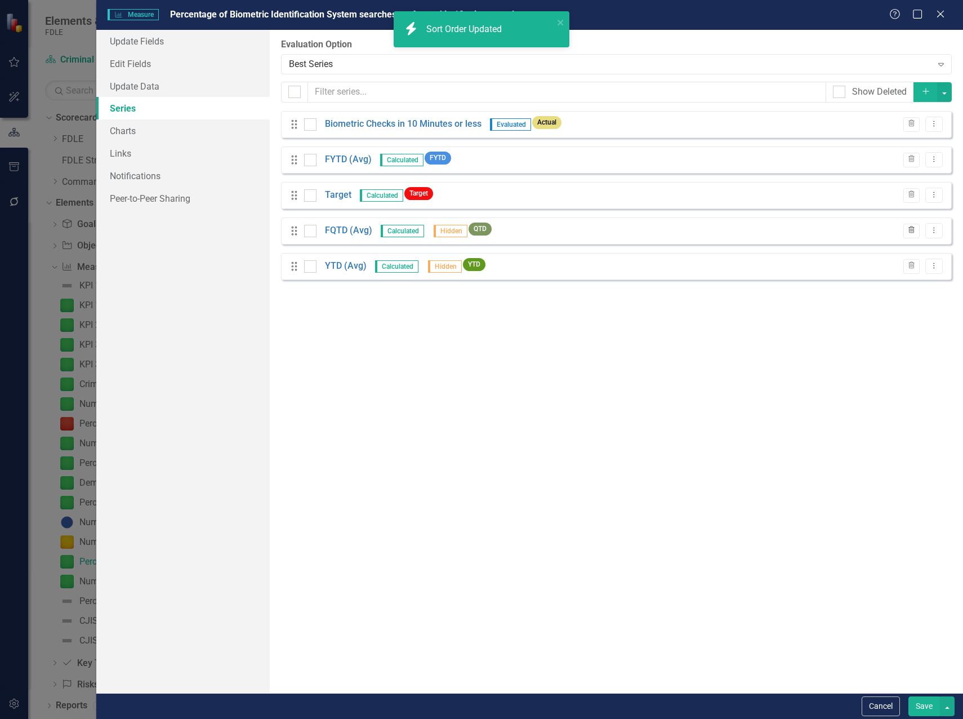
click at [911, 231] on icon "Trash" at bounding box center [911, 230] width 8 height 7
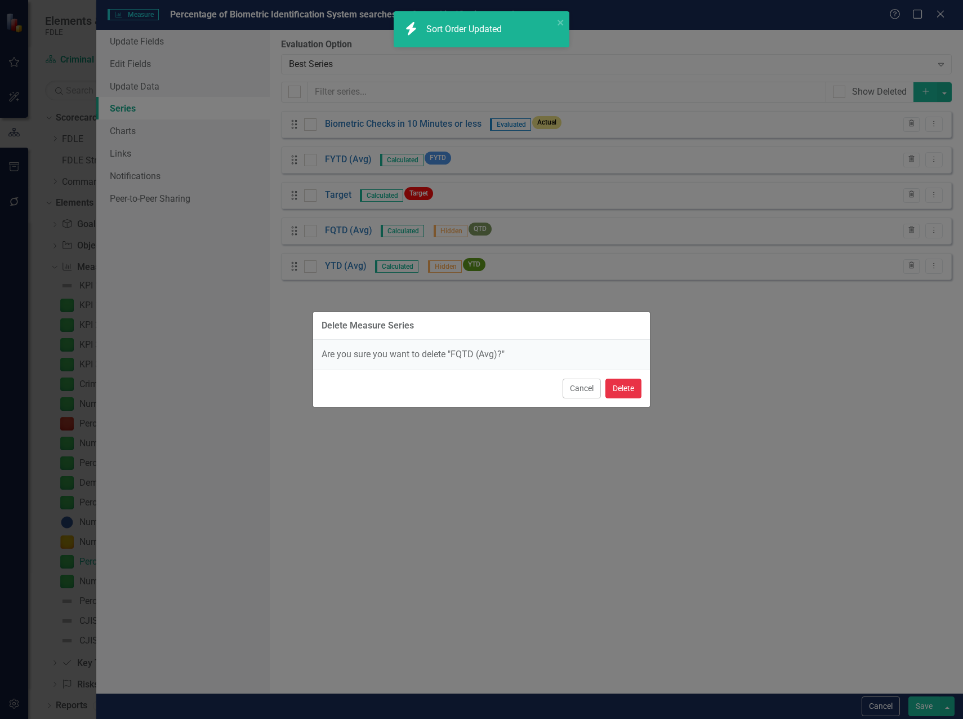
click at [627, 390] on button "Delete" at bounding box center [623, 388] width 36 height 20
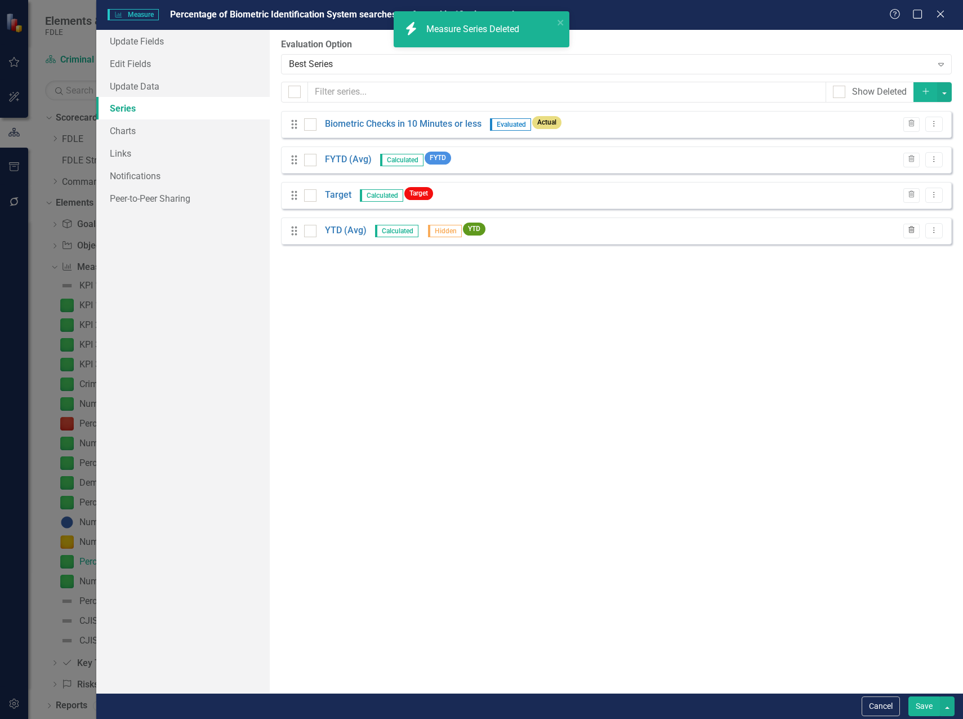
click at [908, 233] on icon "Trash" at bounding box center [911, 230] width 8 height 7
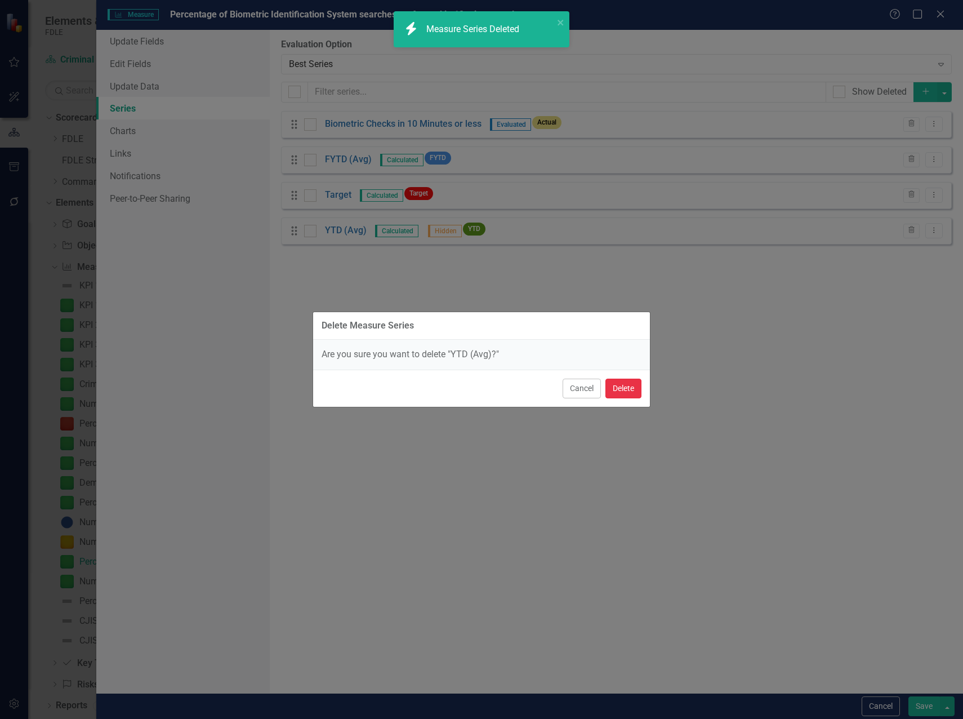
drag, startPoint x: 624, startPoint y: 383, endPoint x: 626, endPoint y: 389, distance: 6.4
click at [623, 383] on button "Delete" at bounding box center [623, 388] width 36 height 20
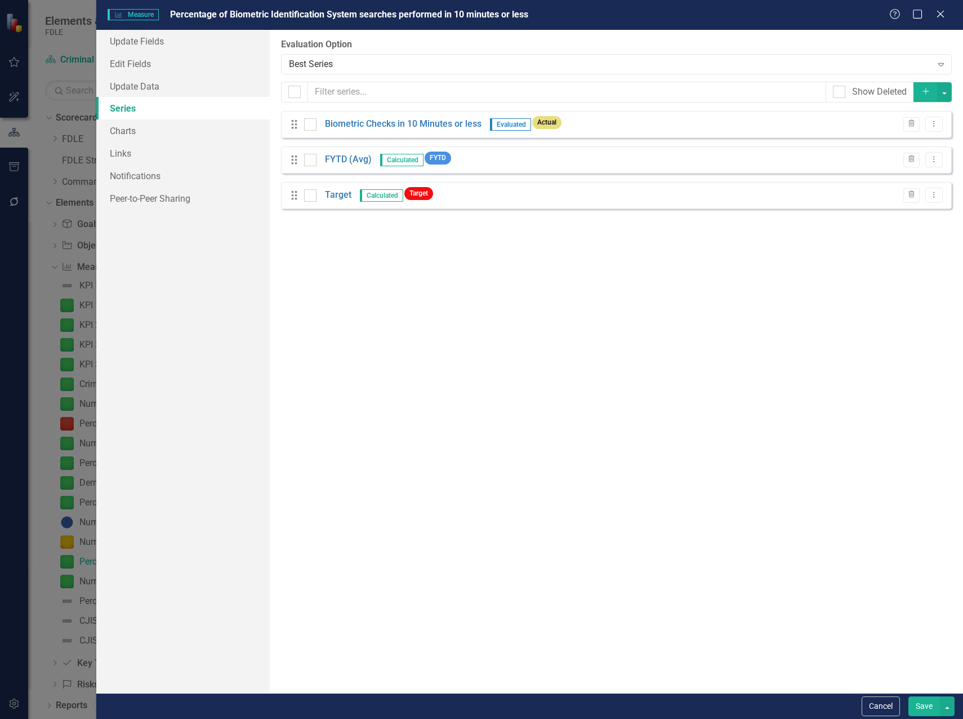
click at [911, 703] on button "Save" at bounding box center [924, 706] width 32 height 20
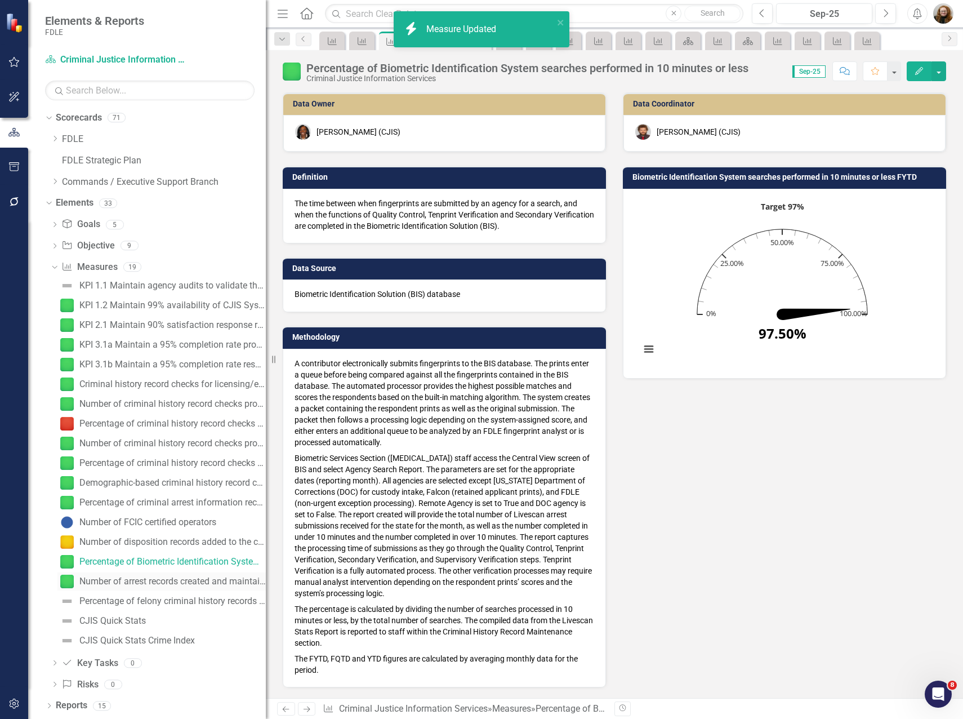
click at [151, 579] on div "Number of arrest records created and maintained" at bounding box center [172, 581] width 186 height 10
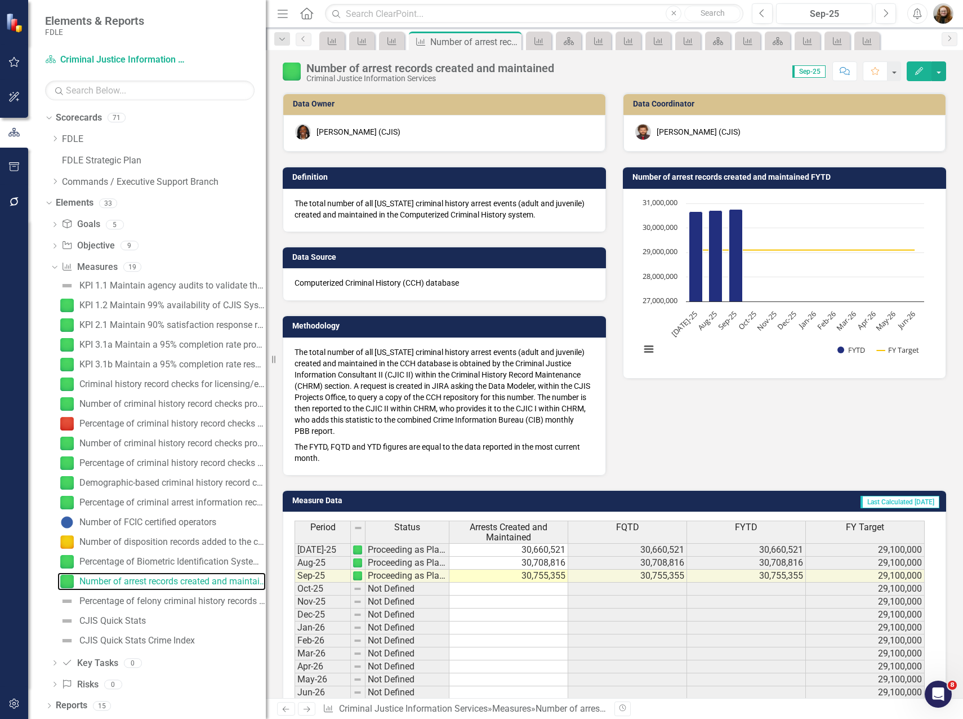
scroll to position [56, 0]
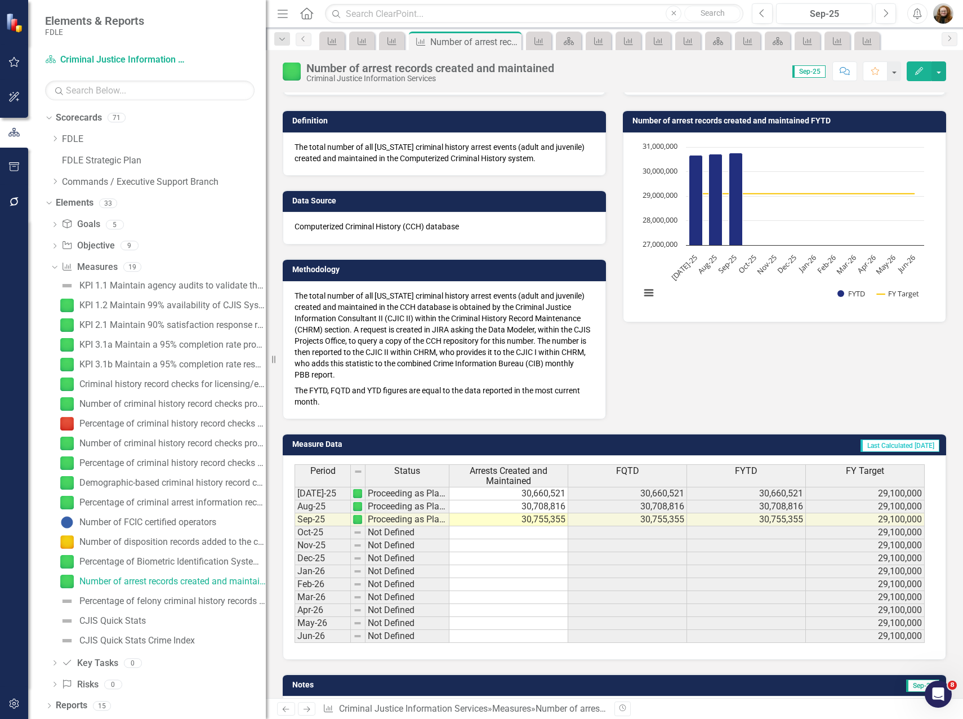
click at [923, 68] on icon "Edit" at bounding box center [919, 71] width 10 height 8
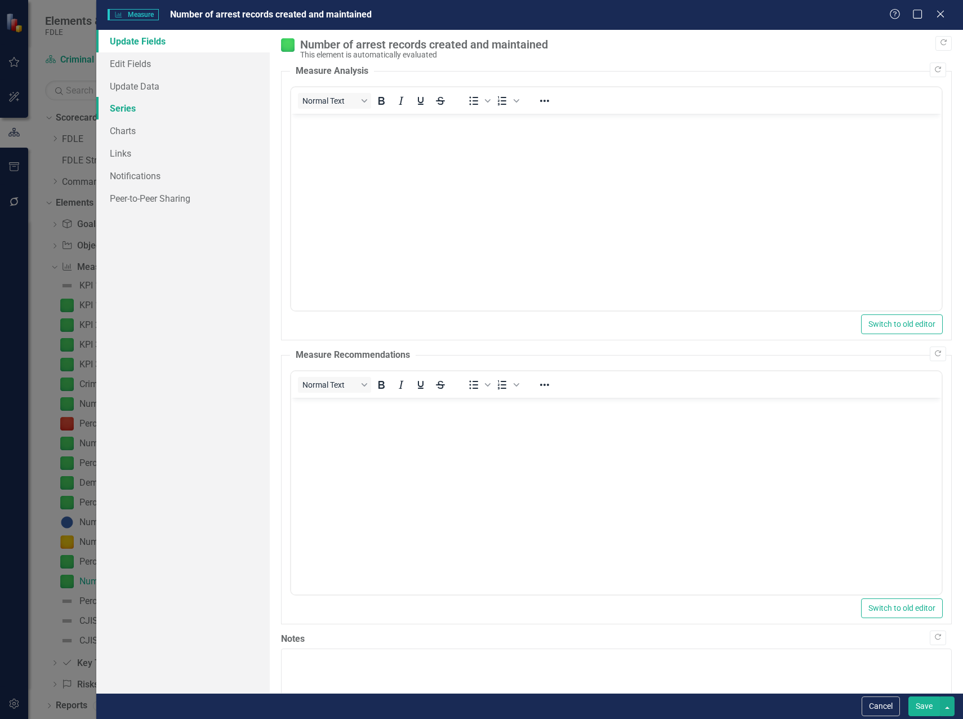
scroll to position [0, 0]
drag, startPoint x: 116, startPoint y: 110, endPoint x: 126, endPoint y: 114, distance: 10.2
click at [116, 110] on link "Series" at bounding box center [182, 108] width 173 height 23
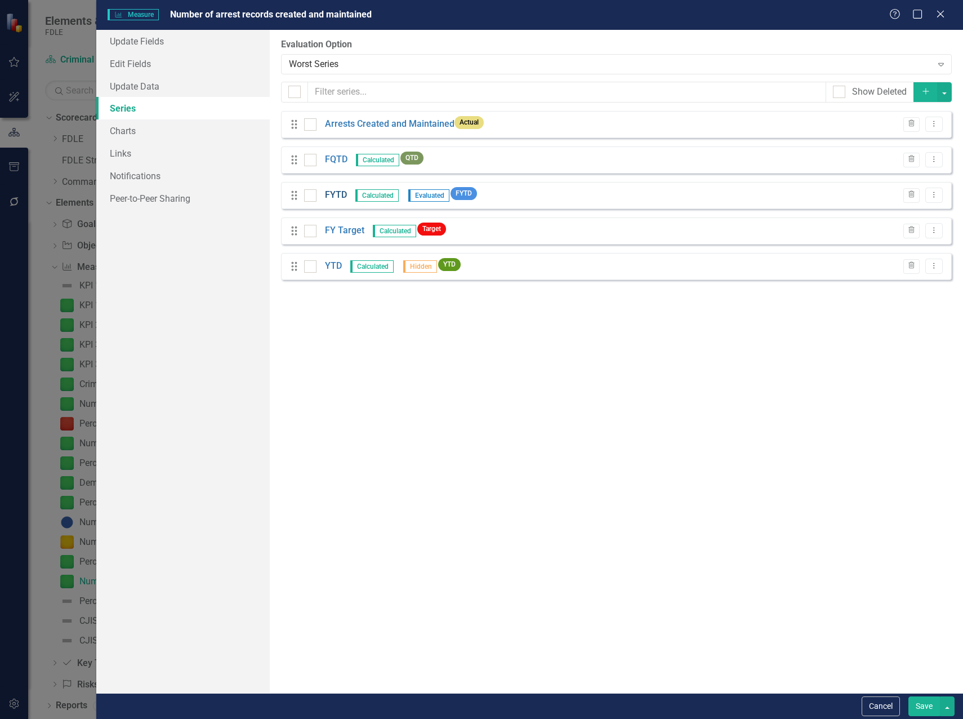
click at [340, 195] on link "FYTD" at bounding box center [336, 195] width 22 height 13
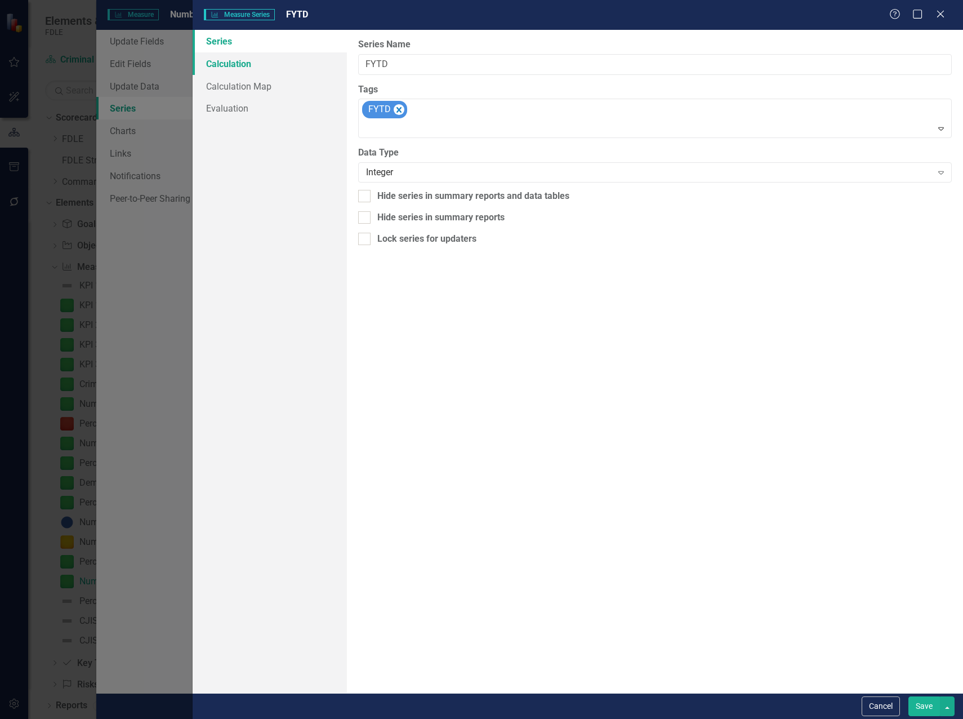
click at [240, 68] on link "Calculation" at bounding box center [270, 63] width 154 height 23
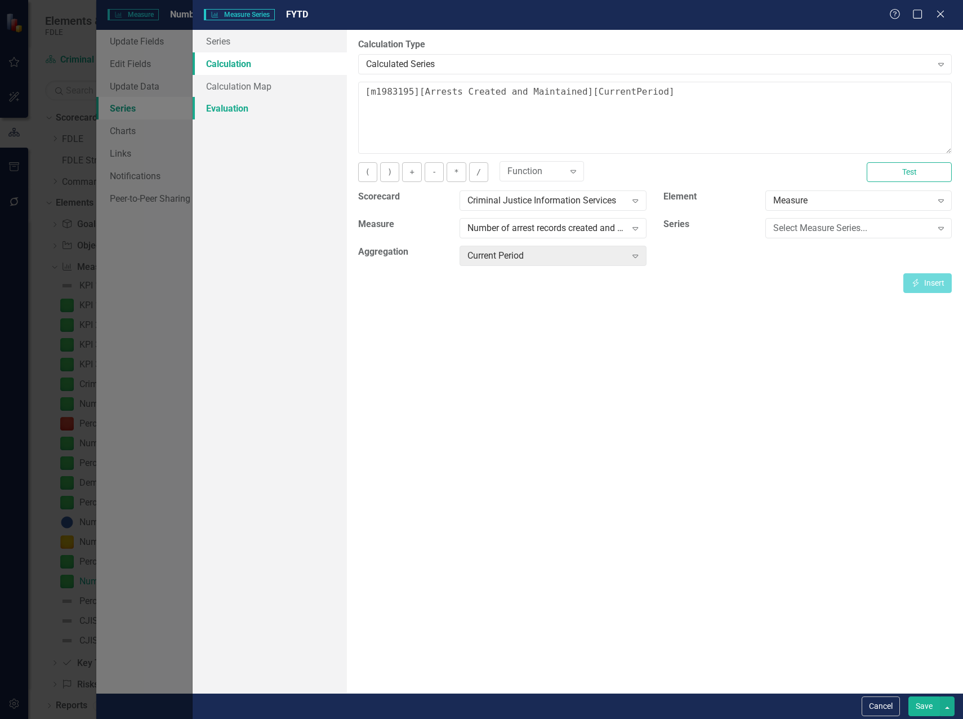
click at [224, 116] on link "Evaluation" at bounding box center [270, 108] width 154 height 23
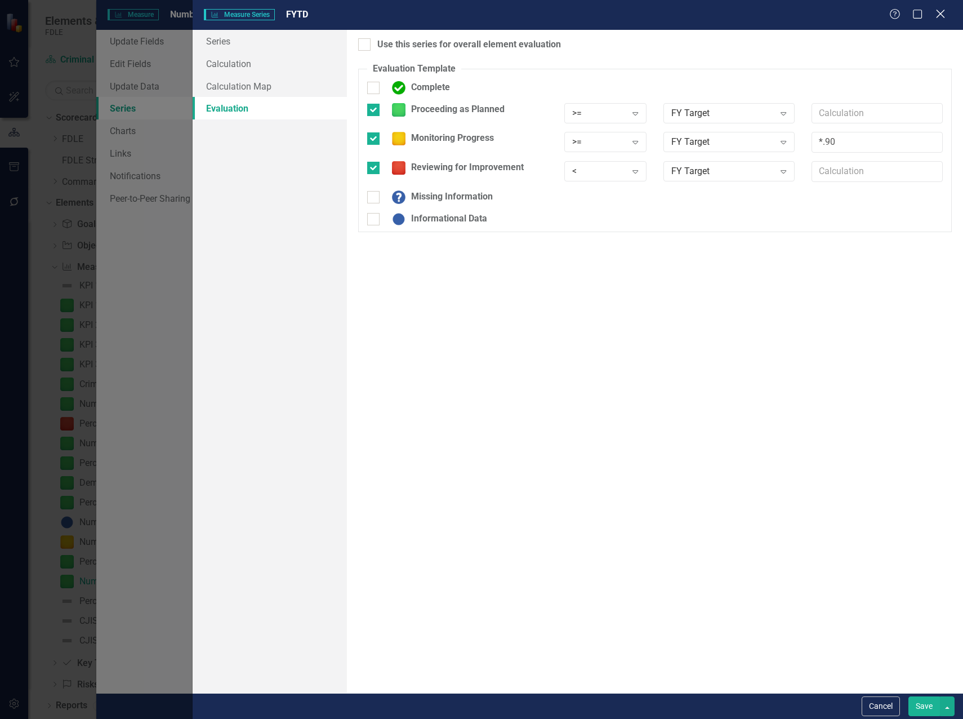
click at [940, 16] on icon "Close" at bounding box center [940, 13] width 14 height 11
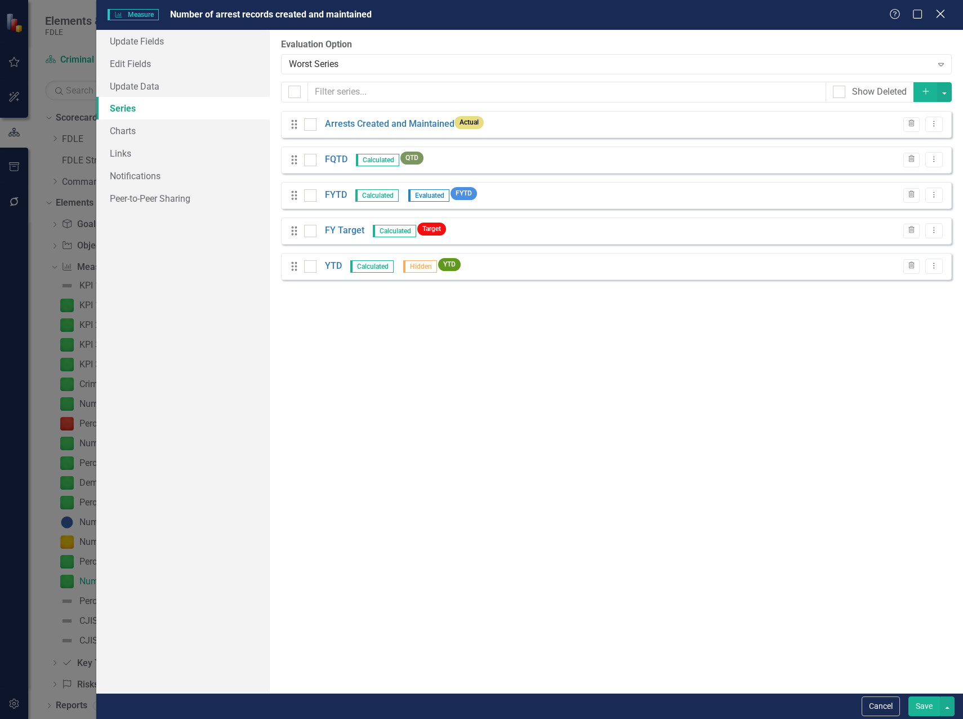
click at [944, 14] on icon "Close" at bounding box center [940, 13] width 14 height 11
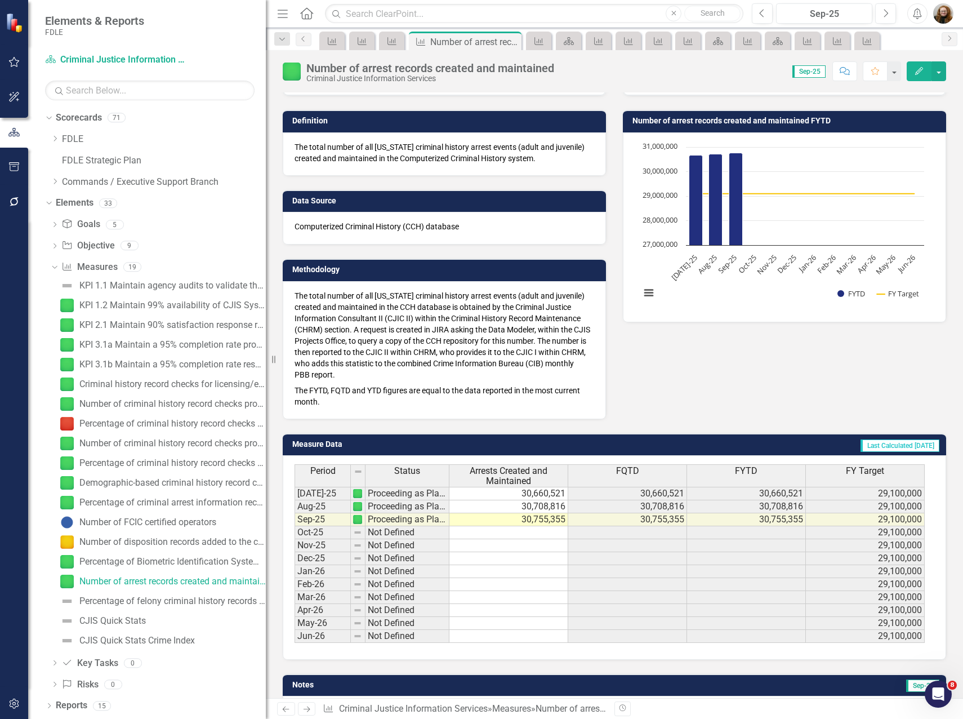
click at [921, 74] on icon "Edit" at bounding box center [919, 71] width 10 height 8
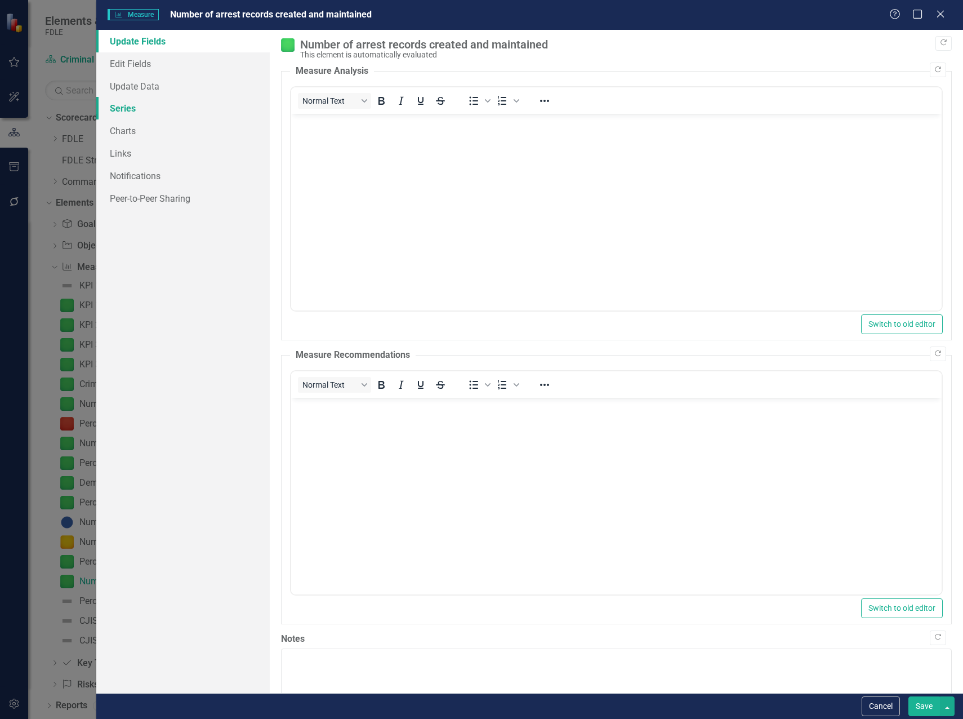
click at [135, 108] on link "Series" at bounding box center [182, 108] width 173 height 23
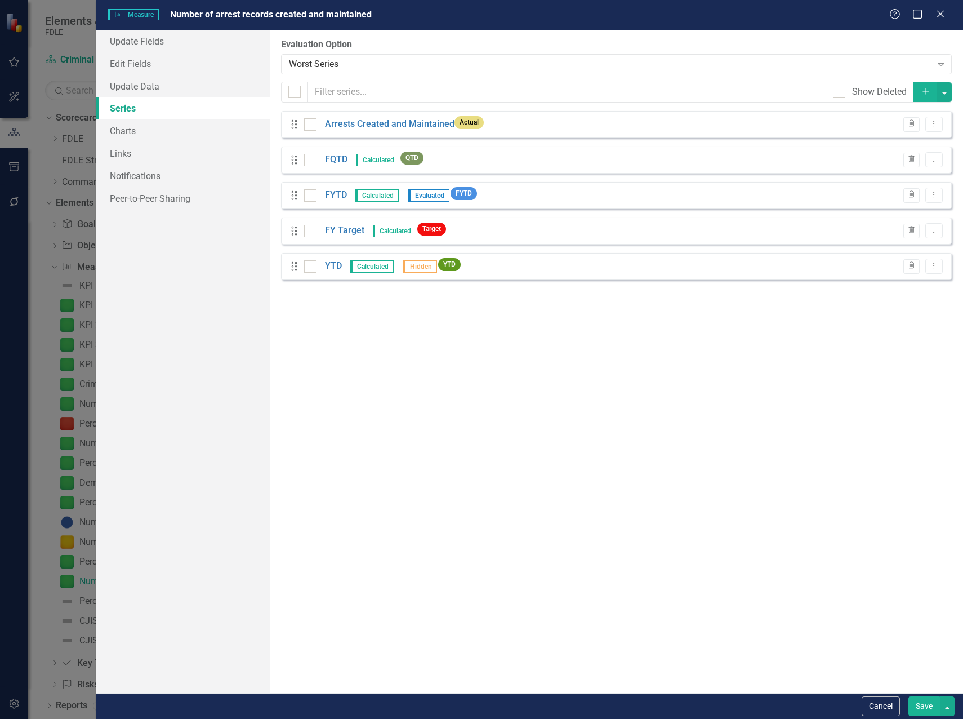
drag, startPoint x: 336, startPoint y: 264, endPoint x: 402, endPoint y: 349, distance: 107.7
click at [402, 352] on div "From this page, you can add, edit, delete, or duplicate the measure series for …" at bounding box center [616, 361] width 693 height 663
click at [335, 197] on link "FYTD" at bounding box center [336, 195] width 22 height 13
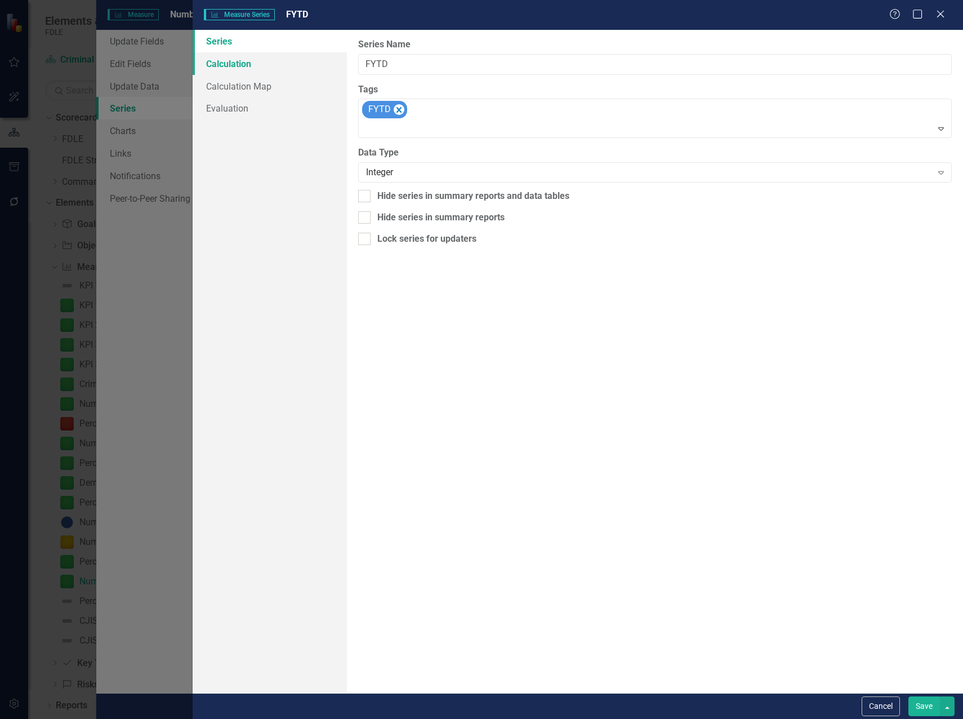
click at [225, 66] on link "Calculation" at bounding box center [270, 63] width 154 height 23
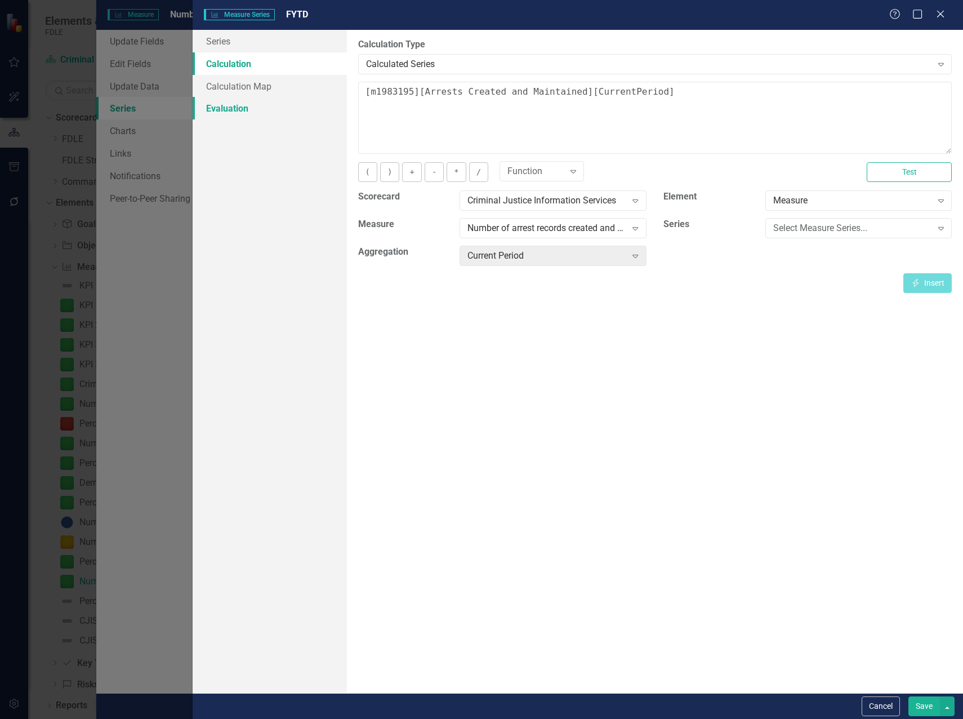
click at [232, 113] on link "Evaluation" at bounding box center [270, 108] width 154 height 23
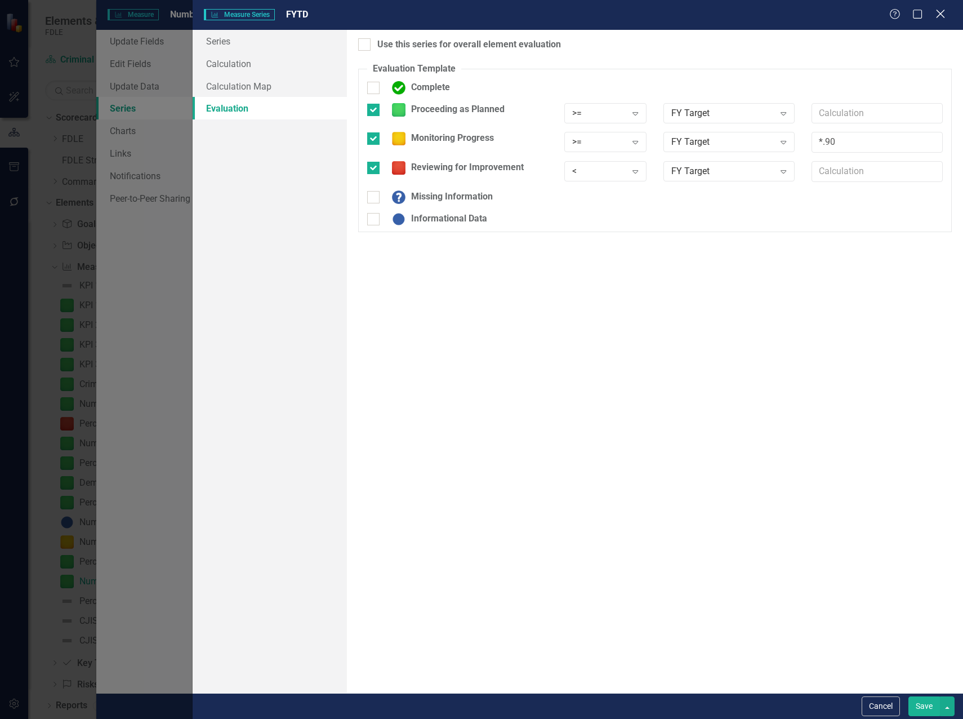
click at [944, 21] on div "Close" at bounding box center [940, 14] width 14 height 15
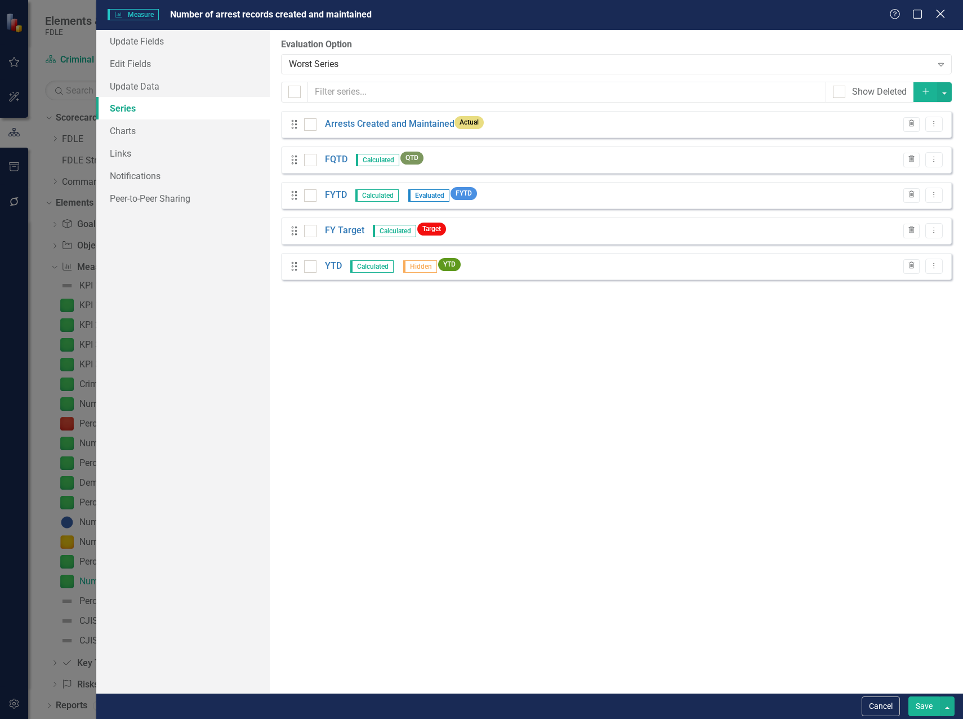
click at [939, 16] on icon at bounding box center [940, 14] width 8 height 8
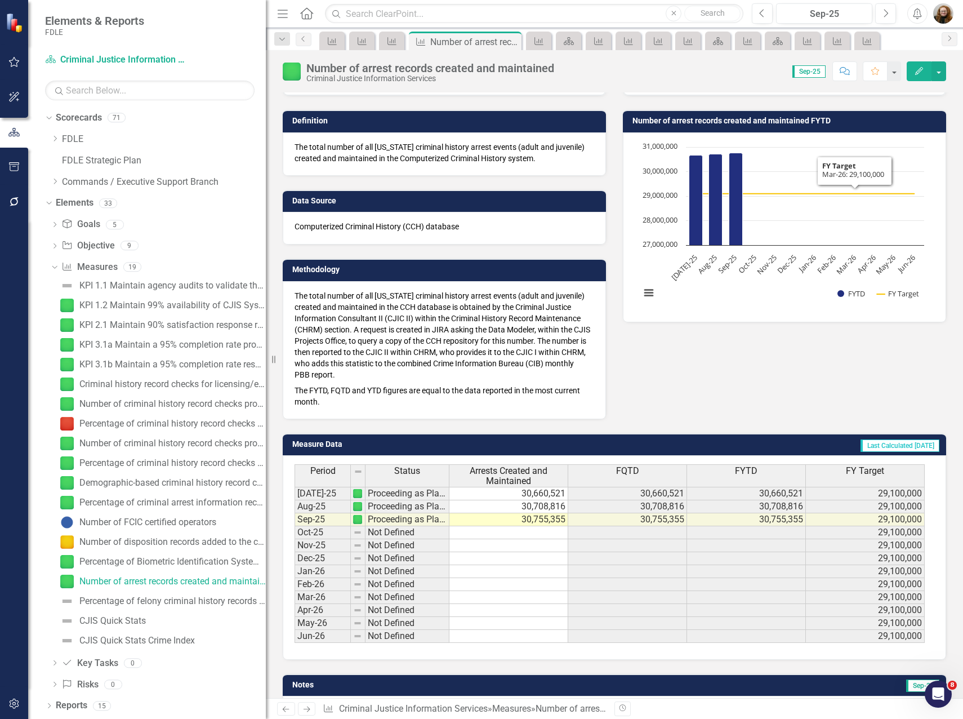
click at [745, 591] on td at bounding box center [746, 597] width 119 height 13
click at [917, 70] on icon "Edit" at bounding box center [919, 71] width 10 height 8
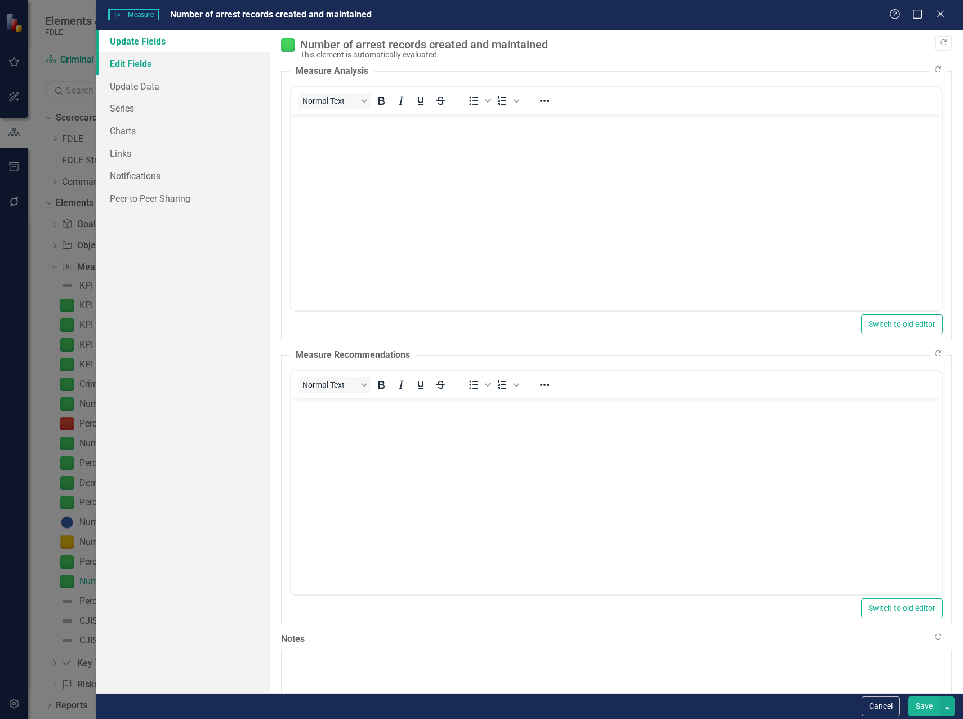
click at [142, 61] on link "Edit Fields" at bounding box center [182, 63] width 173 height 23
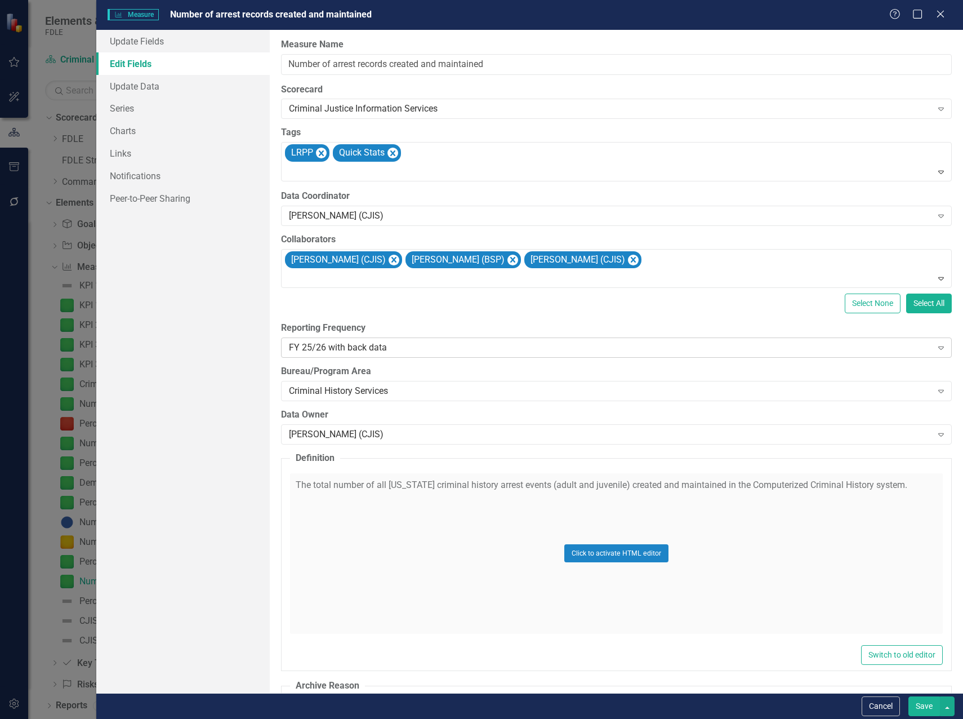
click at [318, 347] on div "FY 25/26 with back data" at bounding box center [610, 347] width 643 height 13
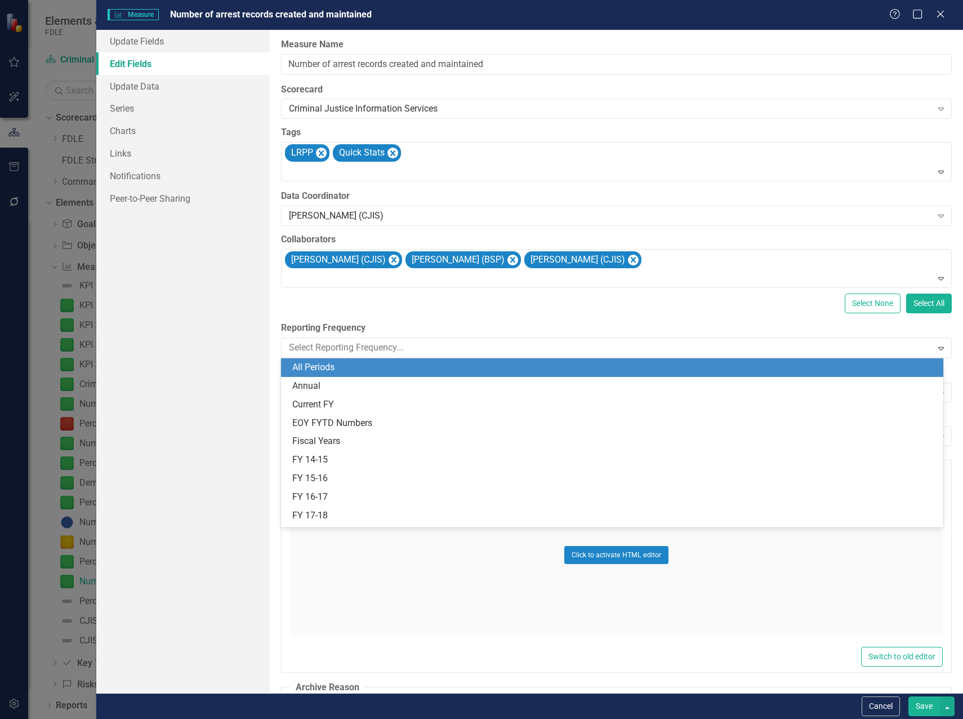
click at [347, 365] on div "All Periods" at bounding box center [614, 367] width 644 height 13
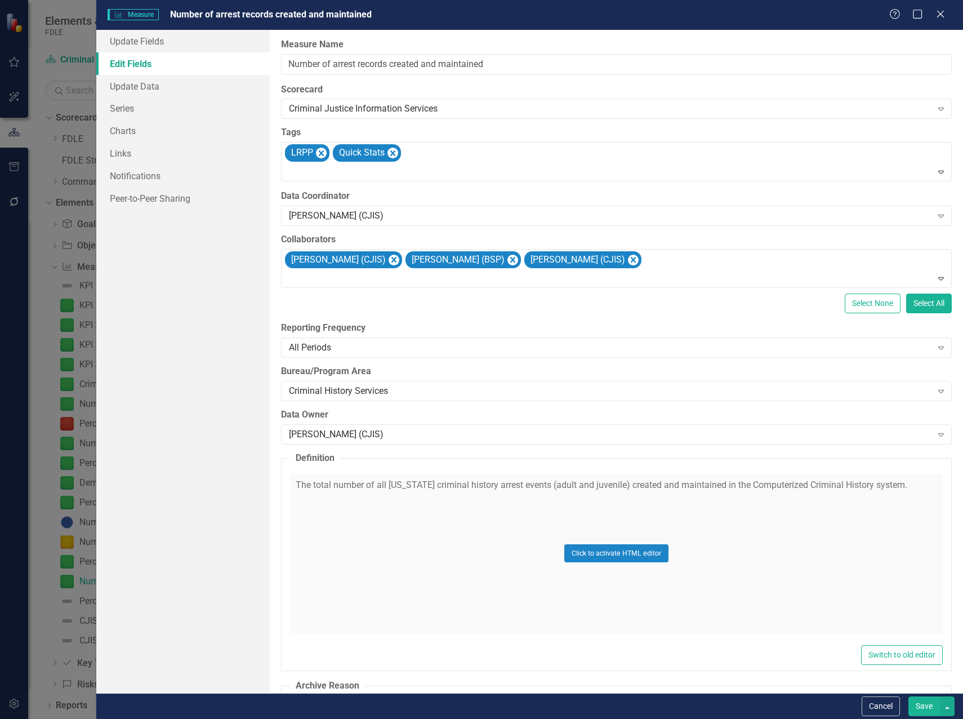
click at [920, 706] on button "Save" at bounding box center [924, 706] width 32 height 20
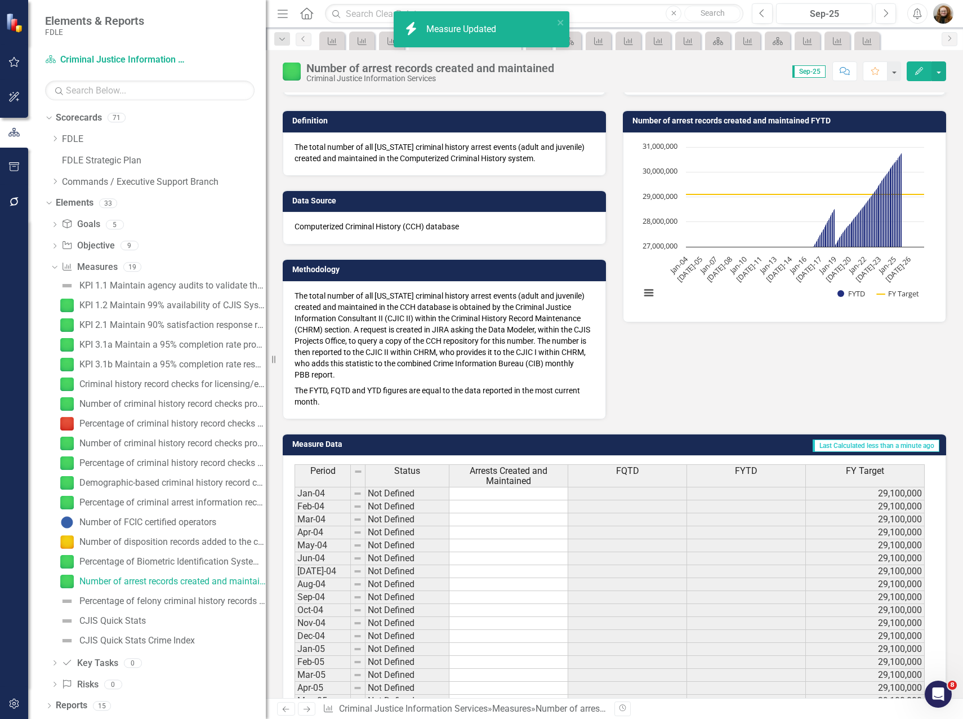
scroll to position [901, 0]
